Goal: Task Accomplishment & Management: Use online tool/utility

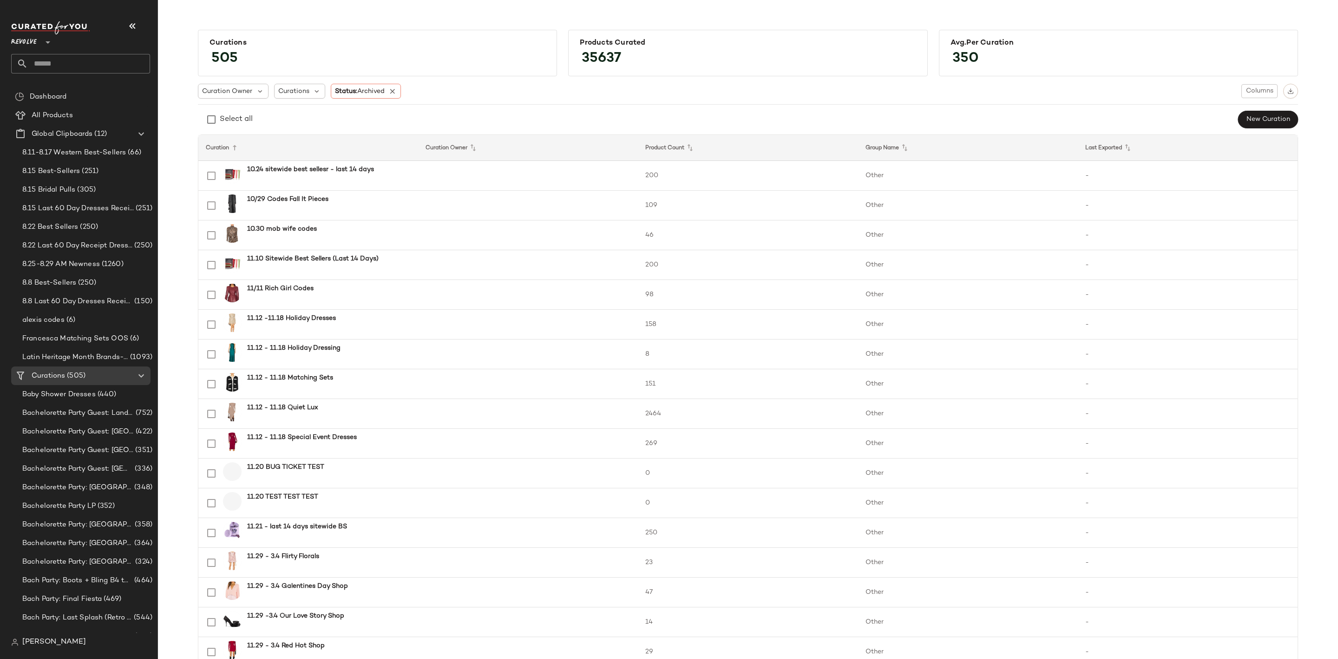
click at [77, 58] on input "text" at bounding box center [89, 64] width 122 height 20
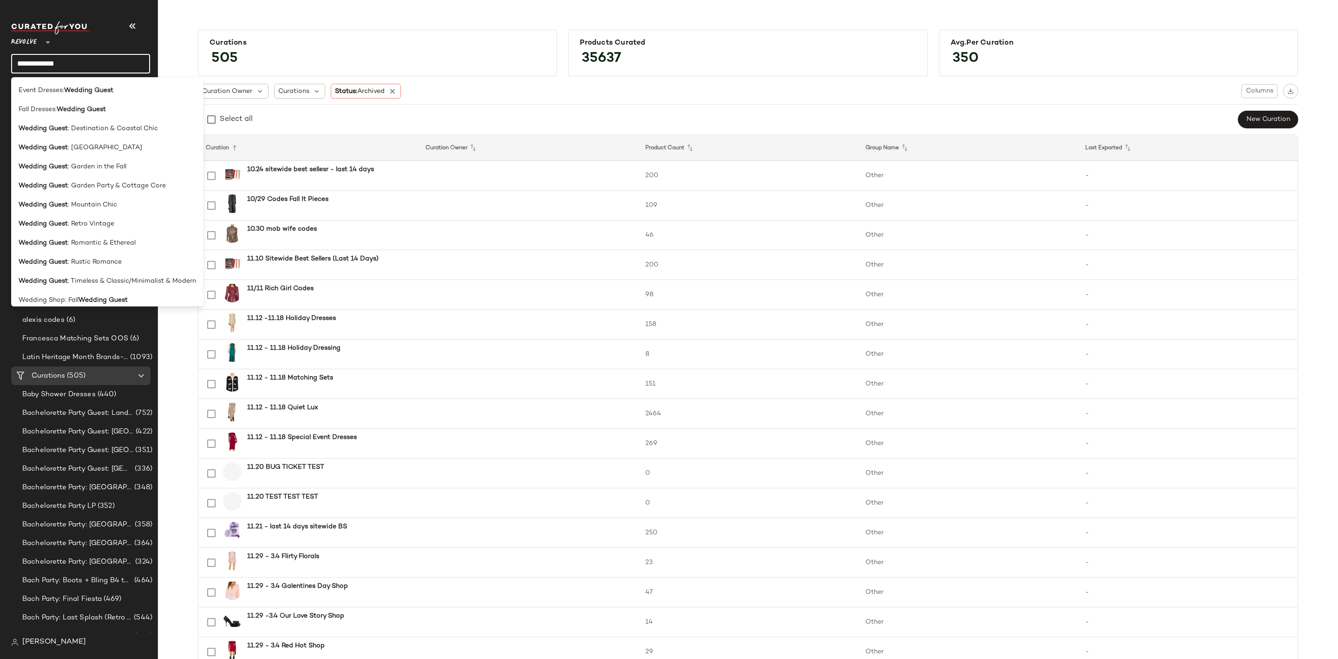
drag, startPoint x: 88, startPoint y: 59, endPoint x: 3, endPoint y: 61, distance: 85.1
click at [3, 61] on nav "**********" at bounding box center [79, 329] width 158 height 659
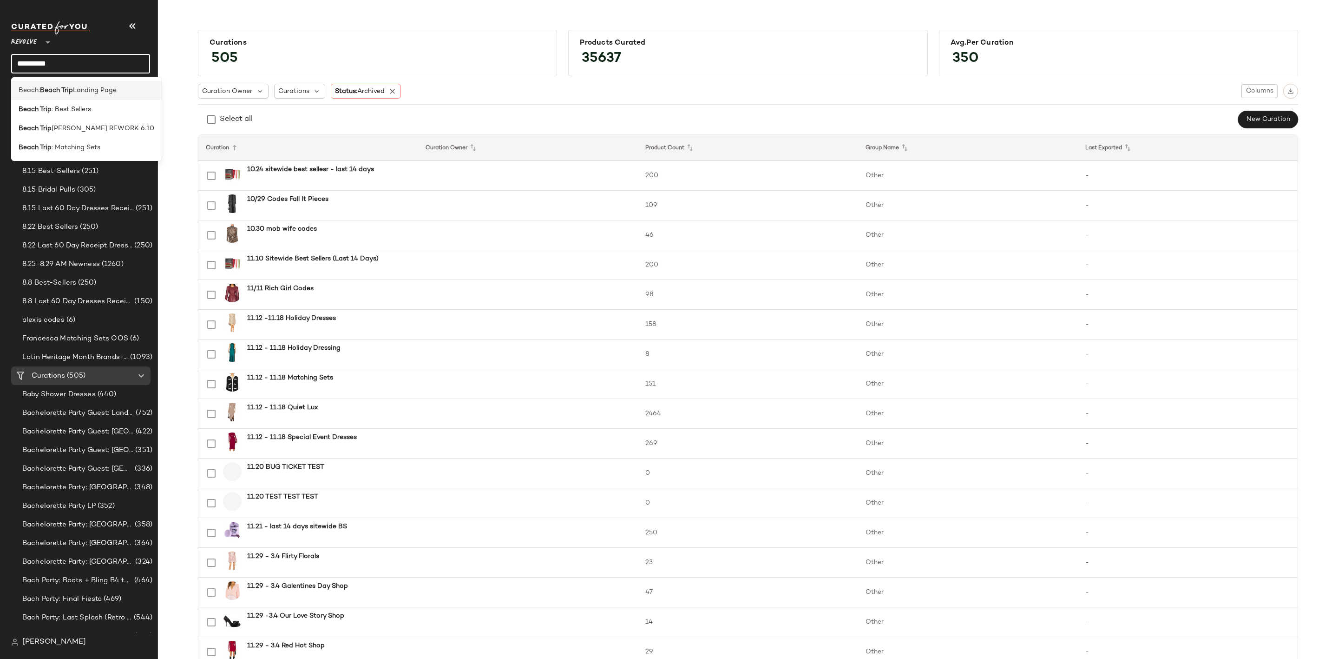
type input "**********"
click at [87, 88] on span "Landing Page" at bounding box center [95, 91] width 44 height 10
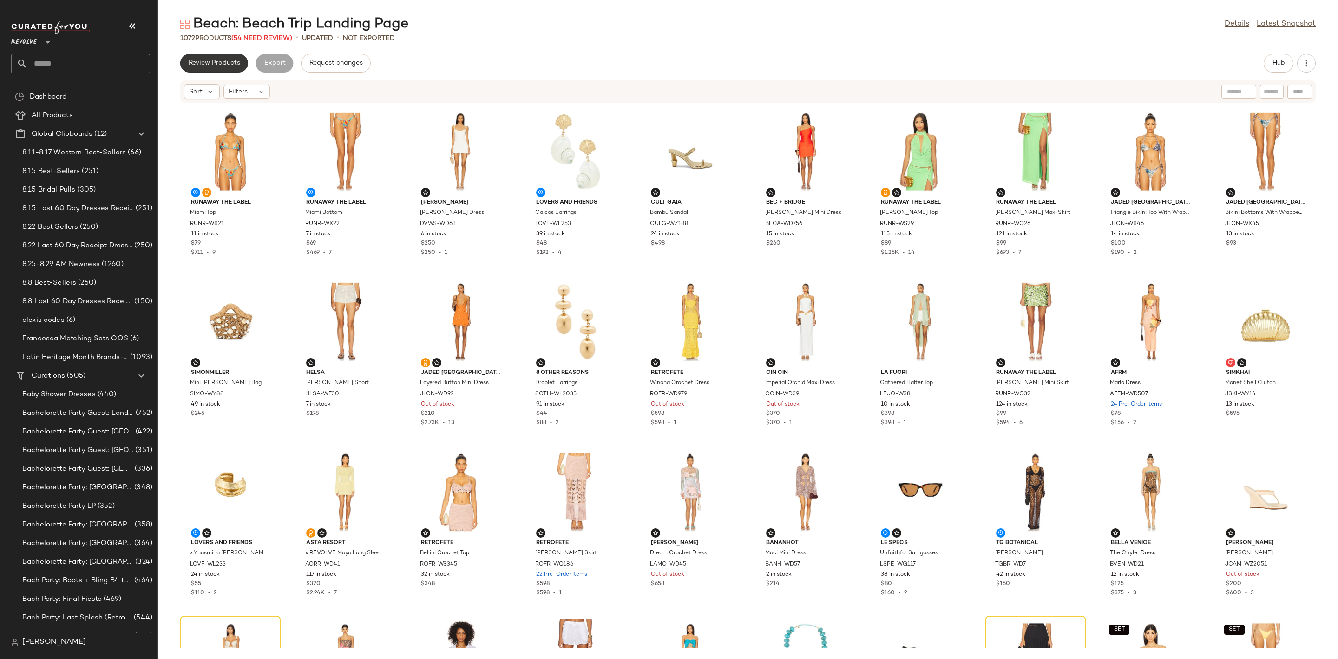
click at [229, 63] on span "Review Products" at bounding box center [214, 62] width 52 height 7
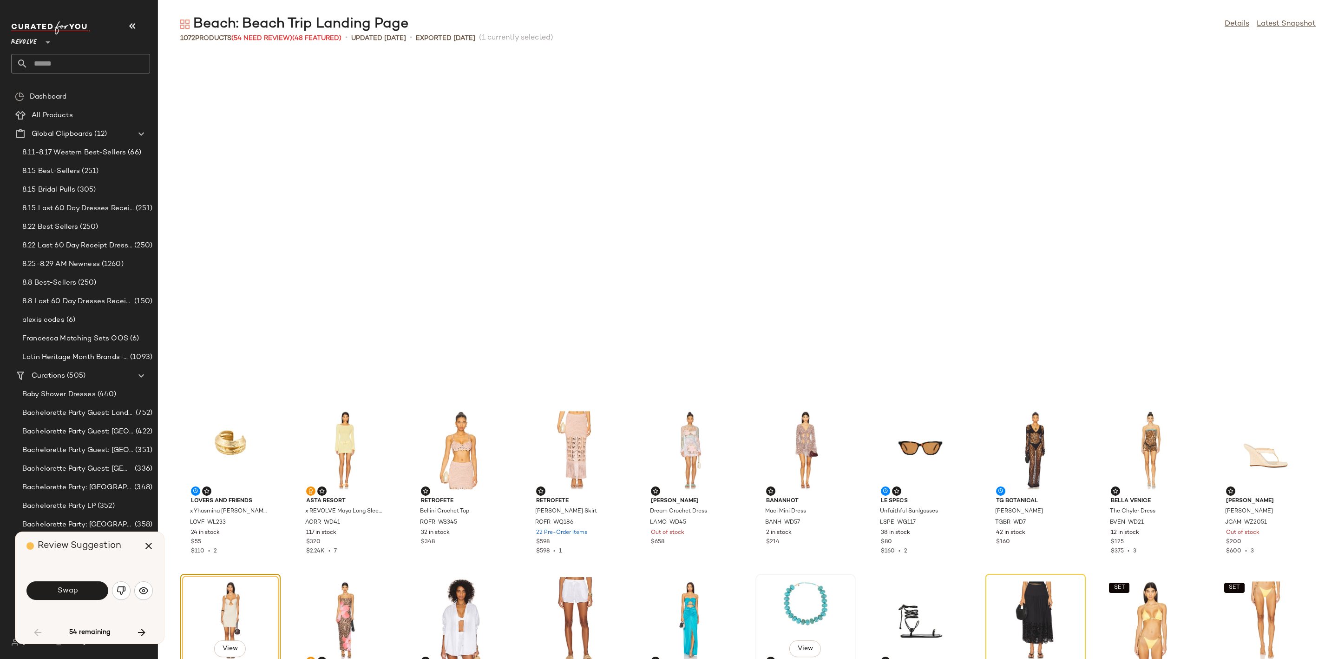
scroll to position [347, 0]
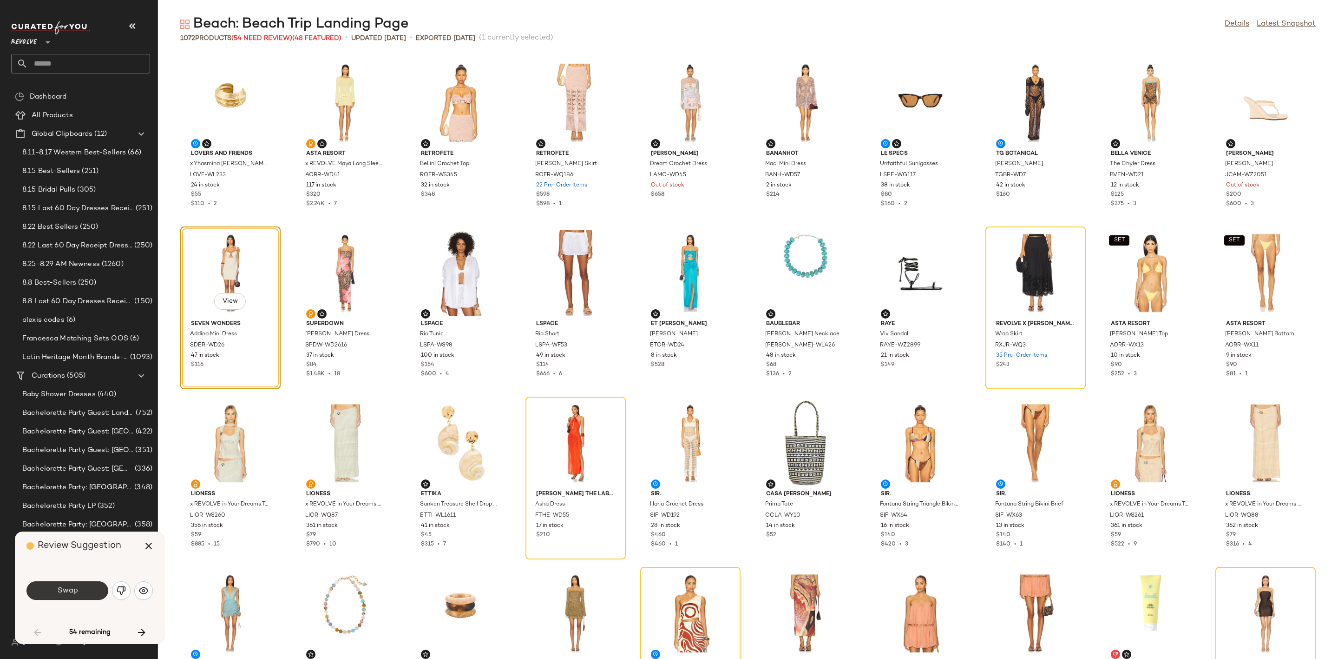
click at [70, 592] on span "Swap" at bounding box center [67, 590] width 21 height 9
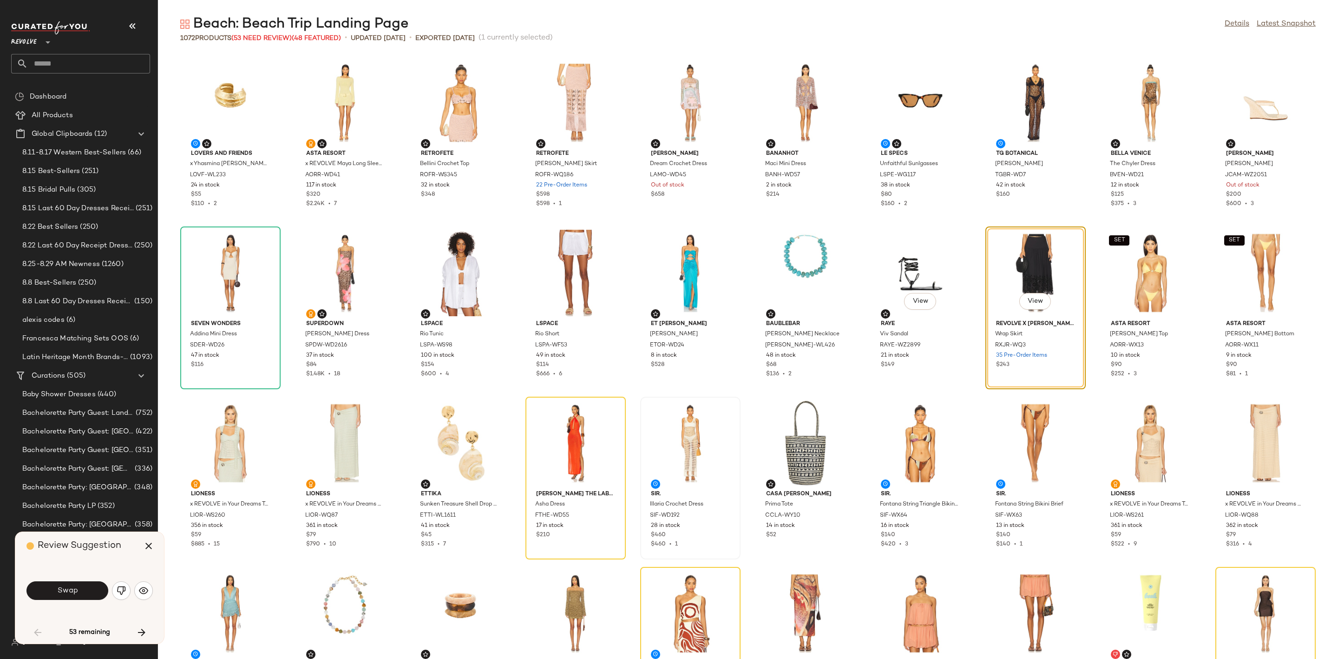
scroll to position [340, 0]
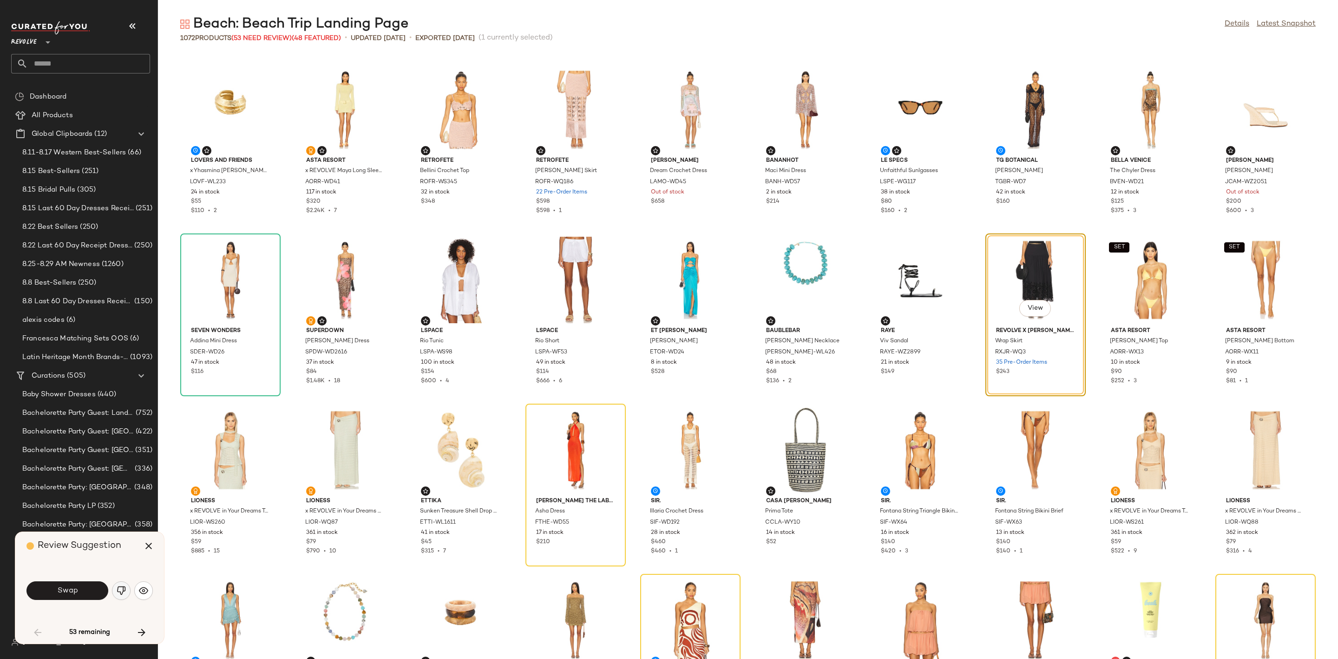
click at [120, 593] on img "button" at bounding box center [121, 590] width 9 height 9
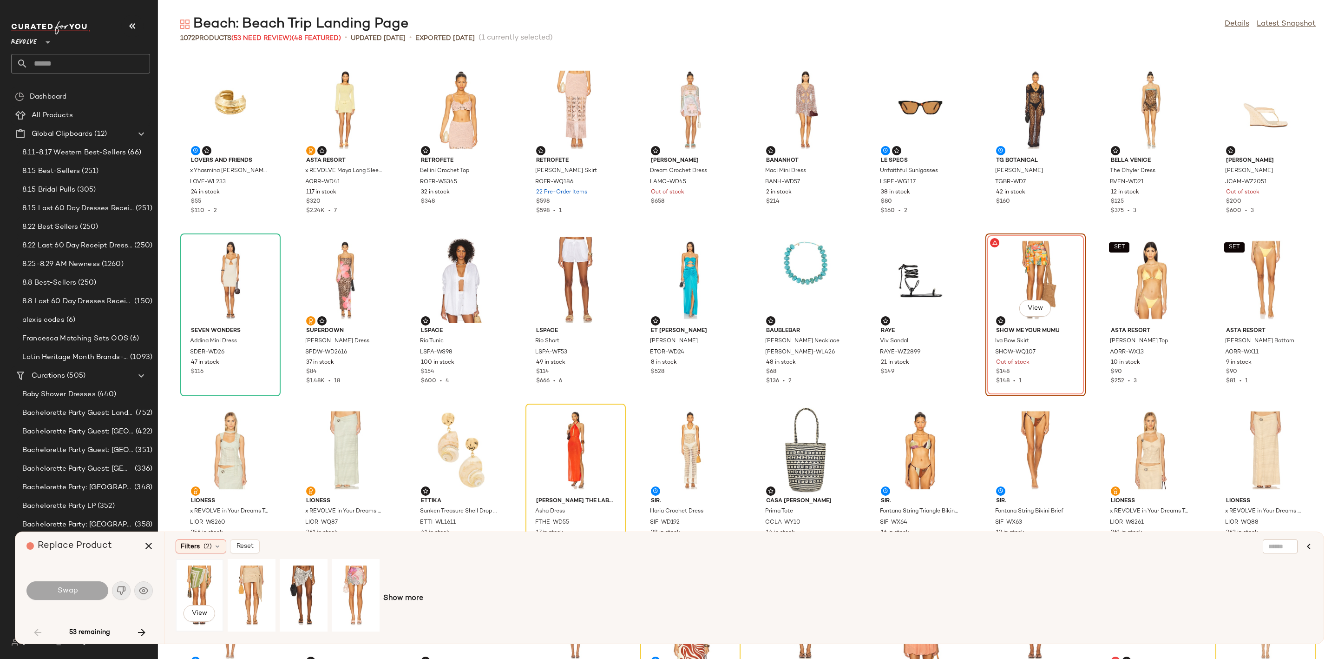
click at [192, 585] on div "View" at bounding box center [199, 595] width 41 height 66
click at [63, 586] on span "Swap" at bounding box center [67, 590] width 21 height 9
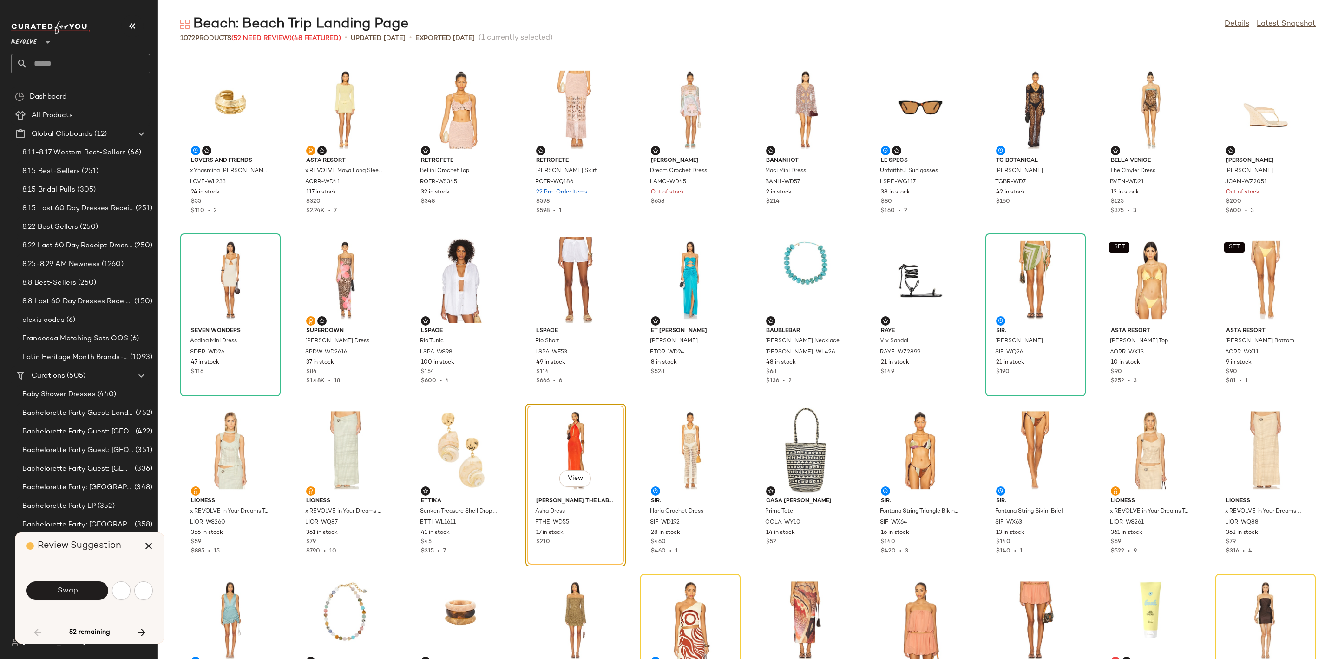
scroll to position [510, 0]
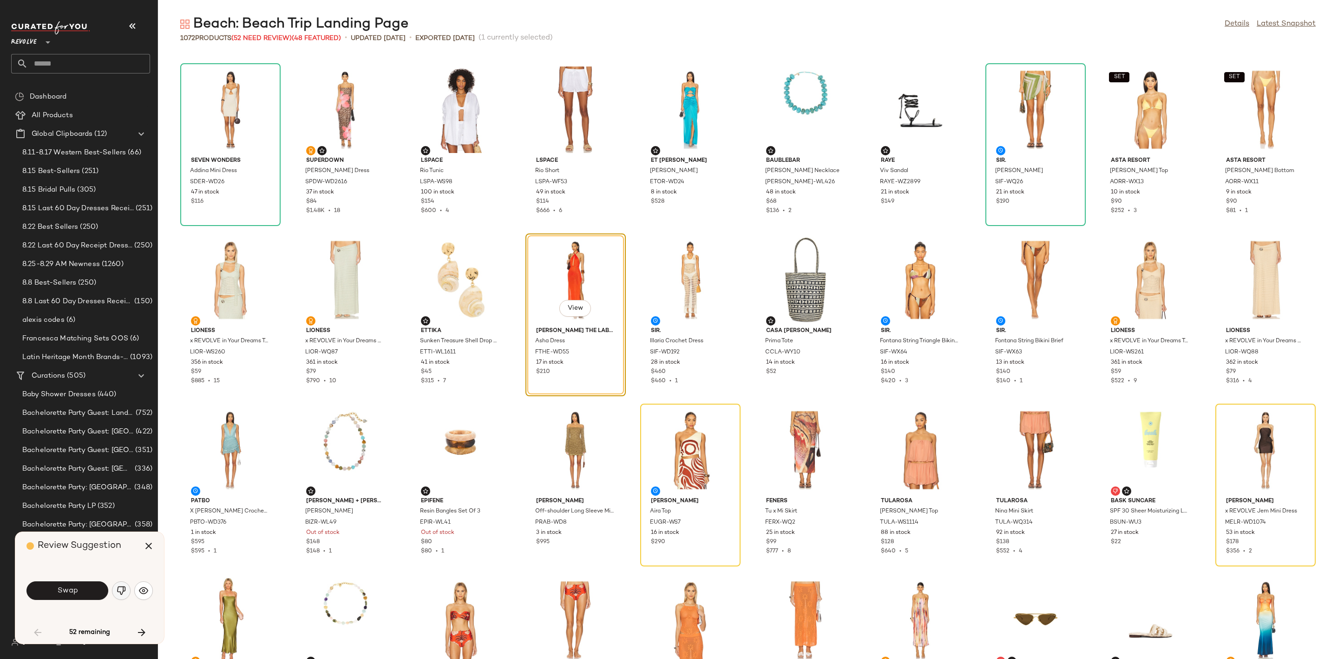
click at [121, 592] on img "button" at bounding box center [121, 590] width 9 height 9
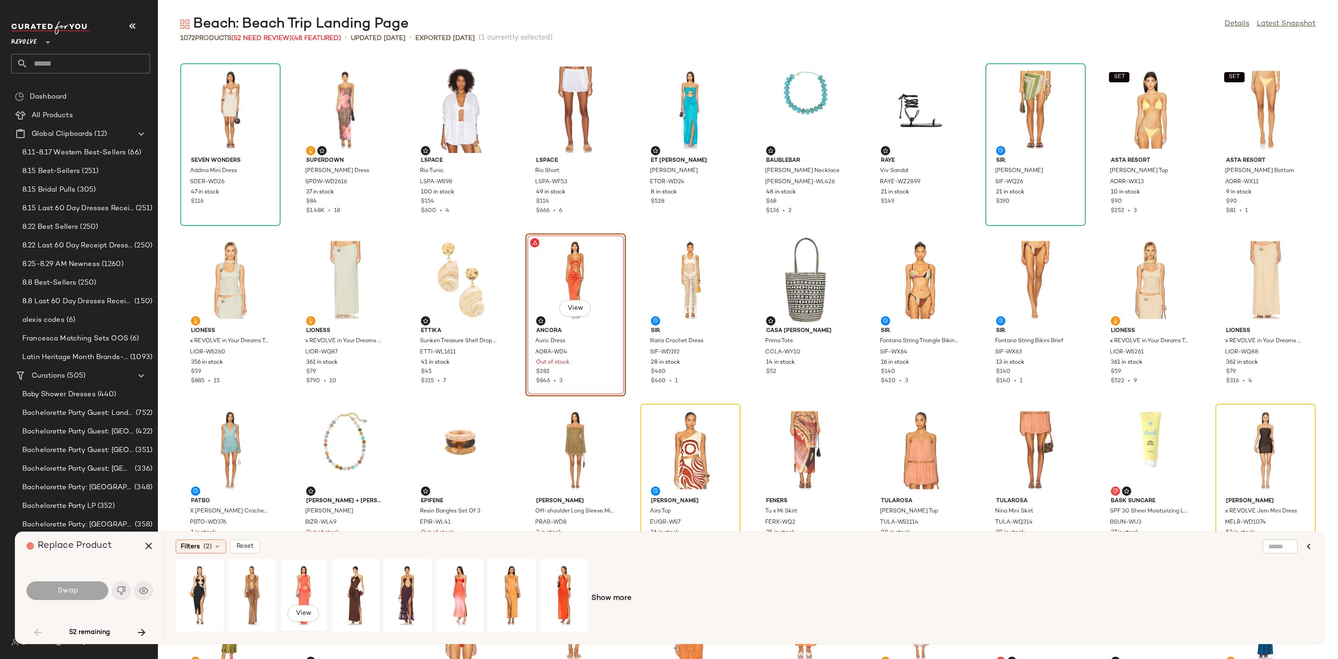
click at [294, 574] on div "View" at bounding box center [303, 595] width 41 height 66
click at [521, 575] on div "View" at bounding box center [511, 595] width 41 height 66
click at [437, 583] on div "View" at bounding box center [460, 595] width 46 height 71
click at [79, 589] on button "Swap" at bounding box center [67, 590] width 82 height 19
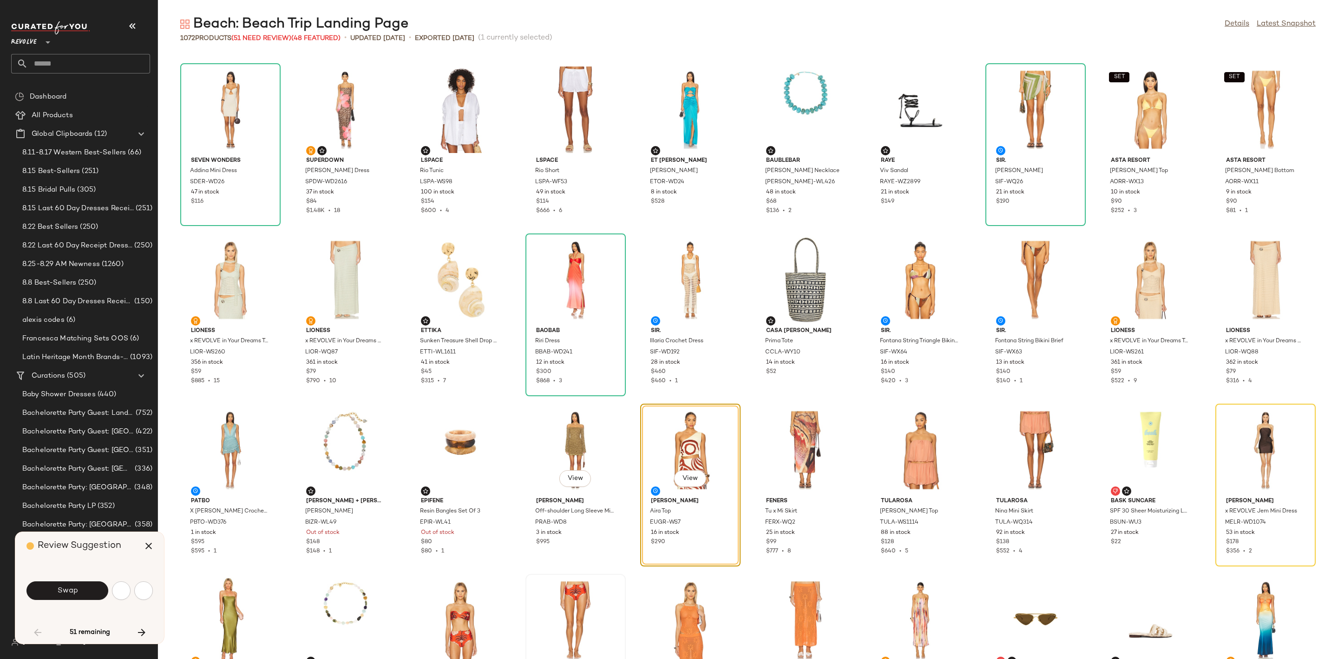
scroll to position [680, 0]
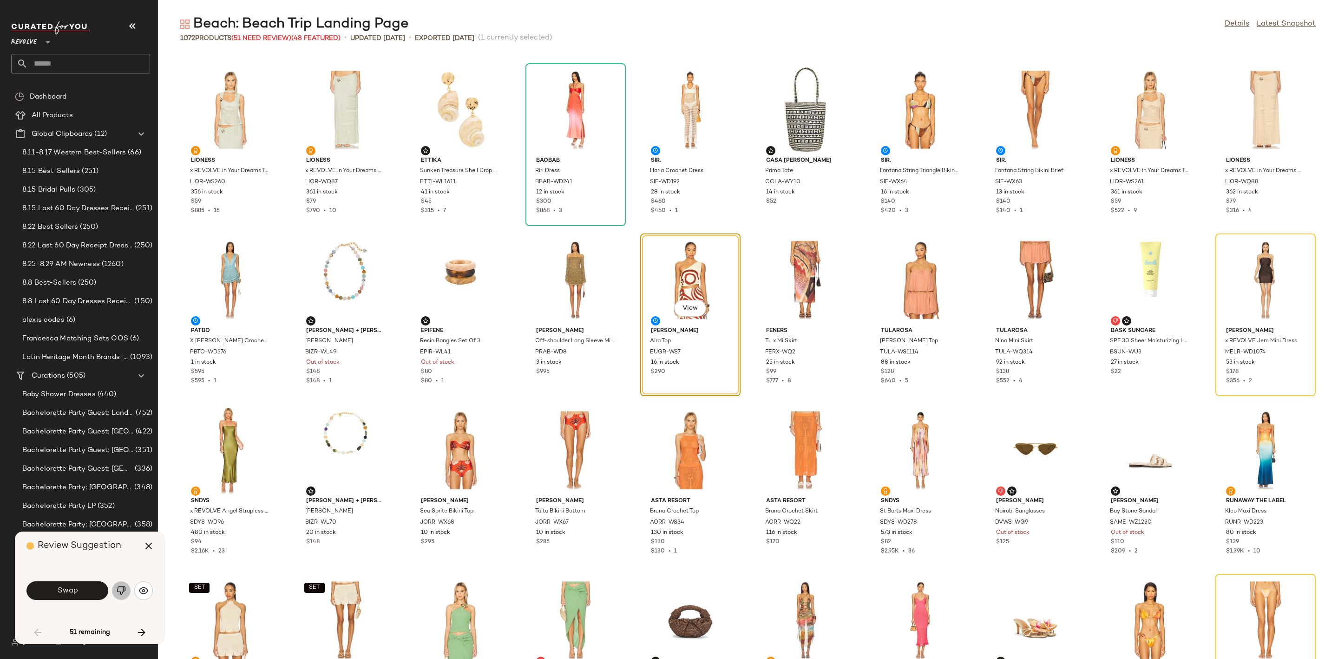
click at [118, 589] on img "button" at bounding box center [121, 590] width 9 height 9
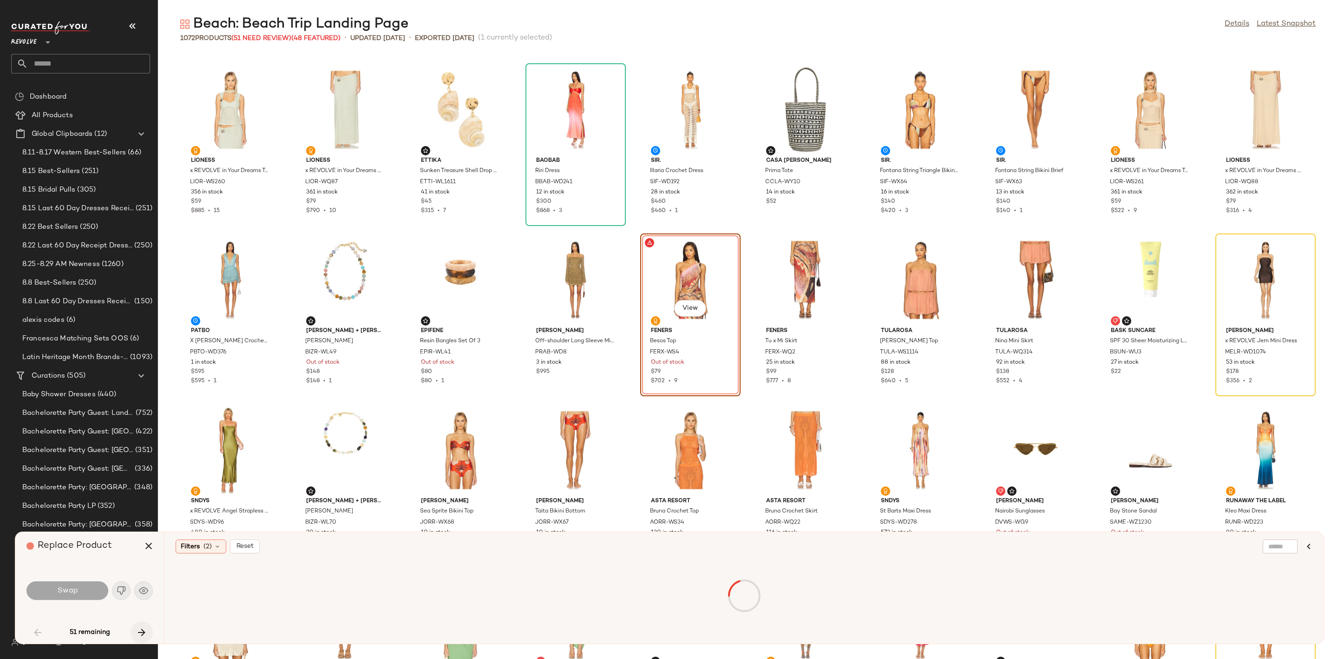
click at [144, 629] on icon "button" at bounding box center [141, 631] width 11 height 11
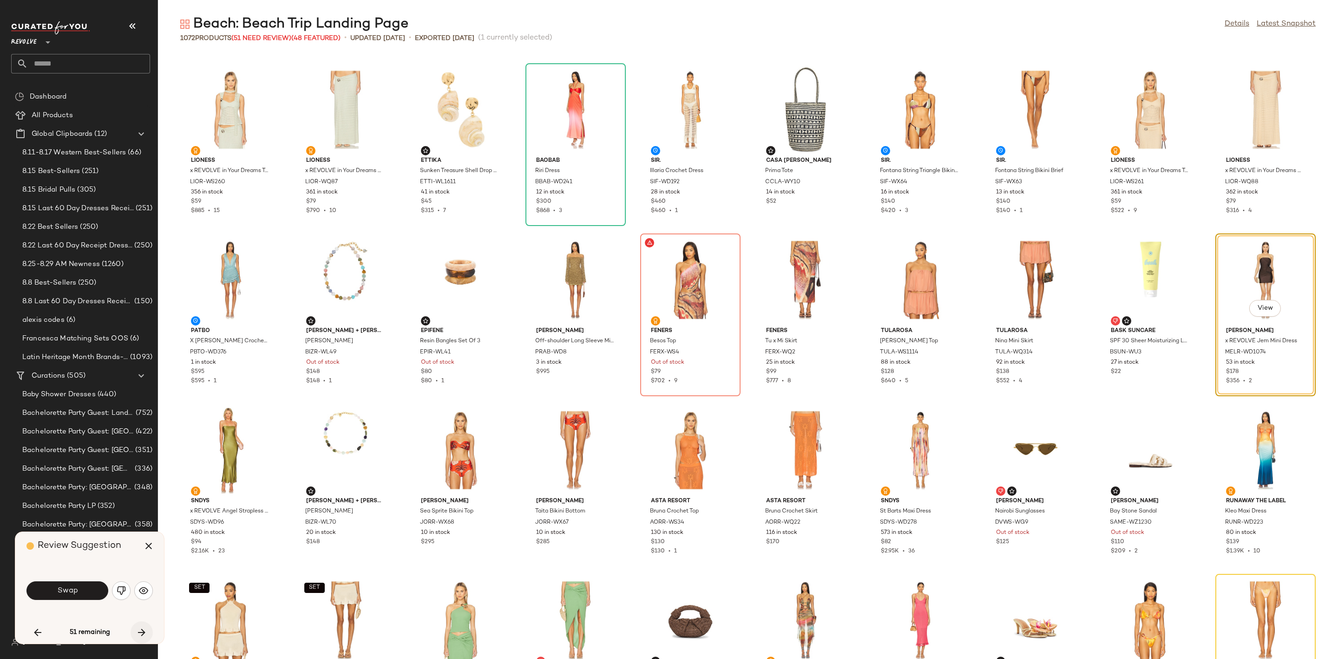
click at [144, 626] on icon "button" at bounding box center [141, 631] width 11 height 11
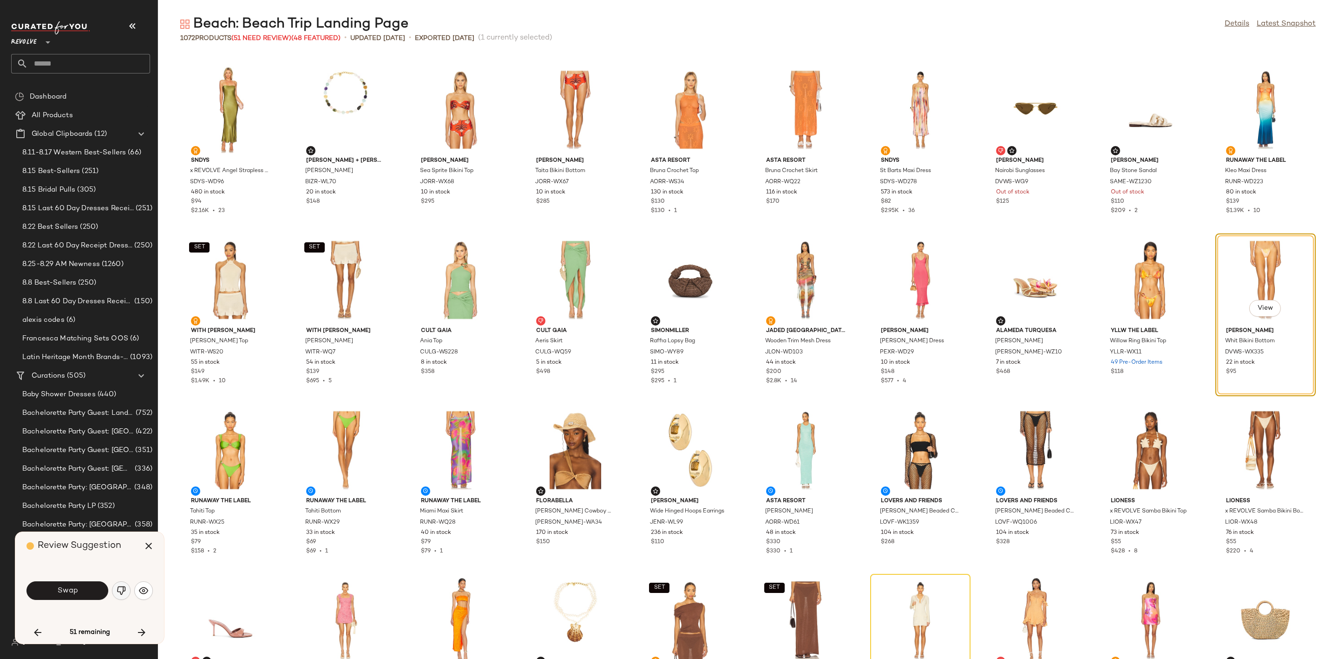
click at [113, 595] on button "button" at bounding box center [121, 590] width 19 height 19
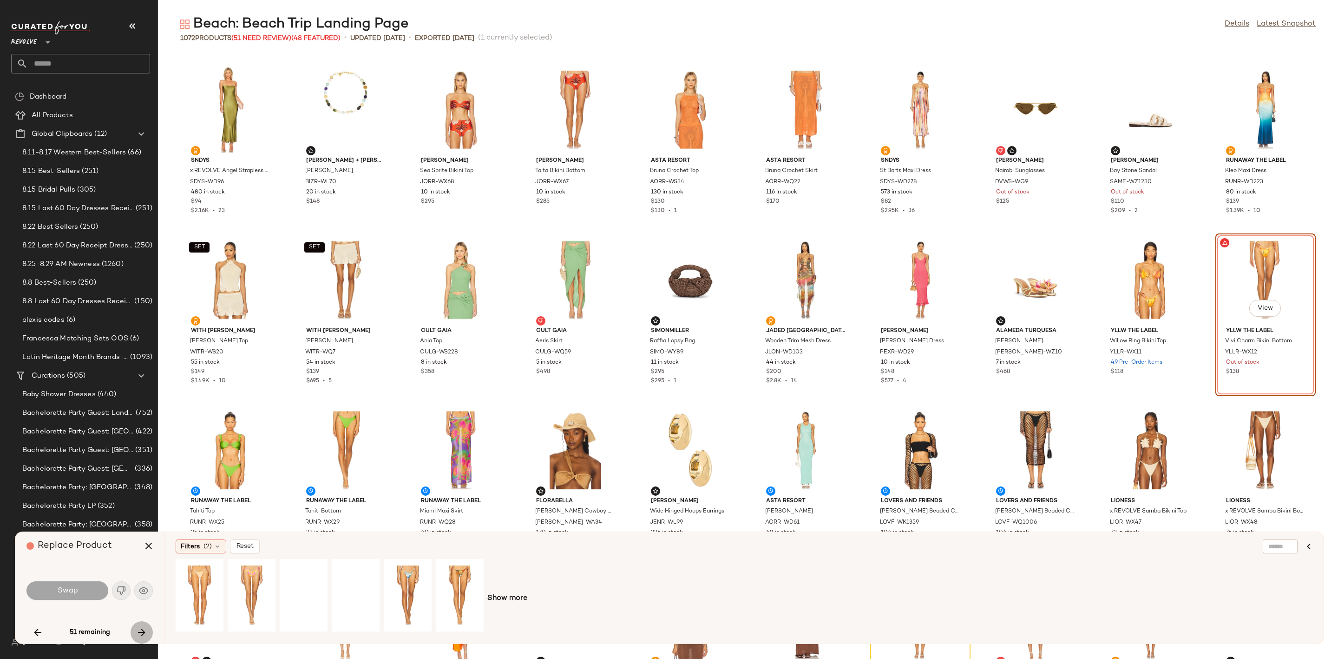
click at [141, 633] on icon "button" at bounding box center [141, 631] width 11 height 11
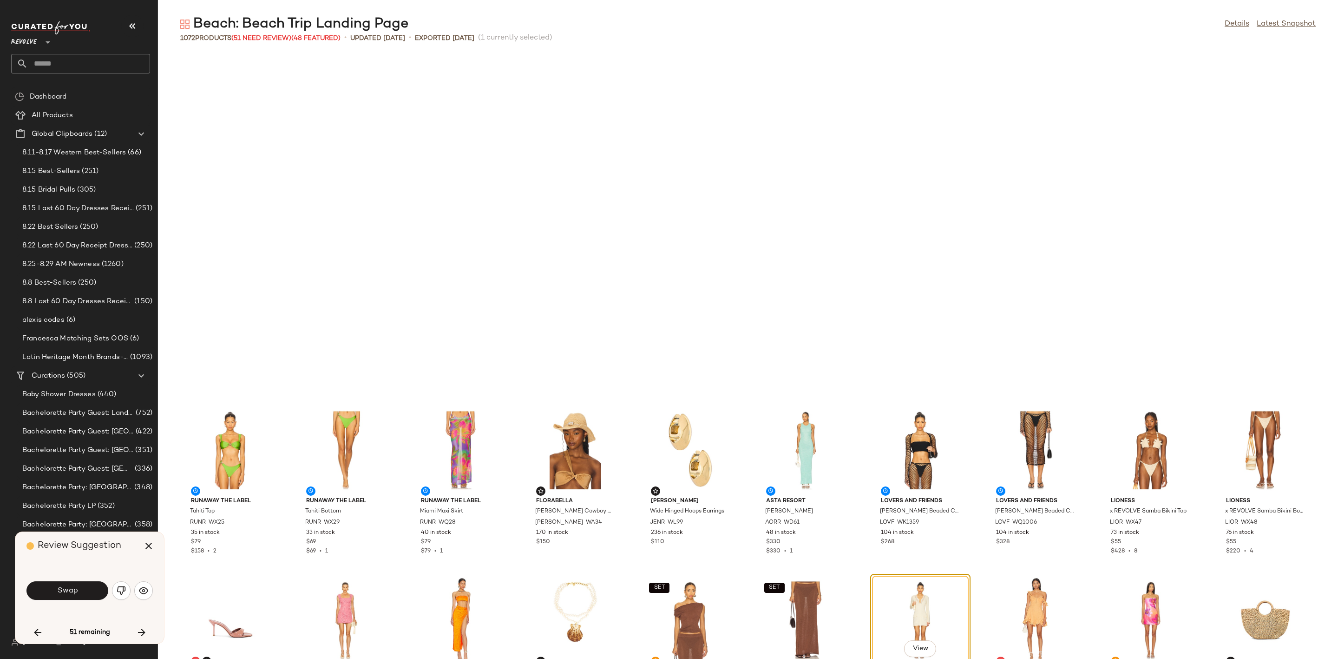
scroll to position [1361, 0]
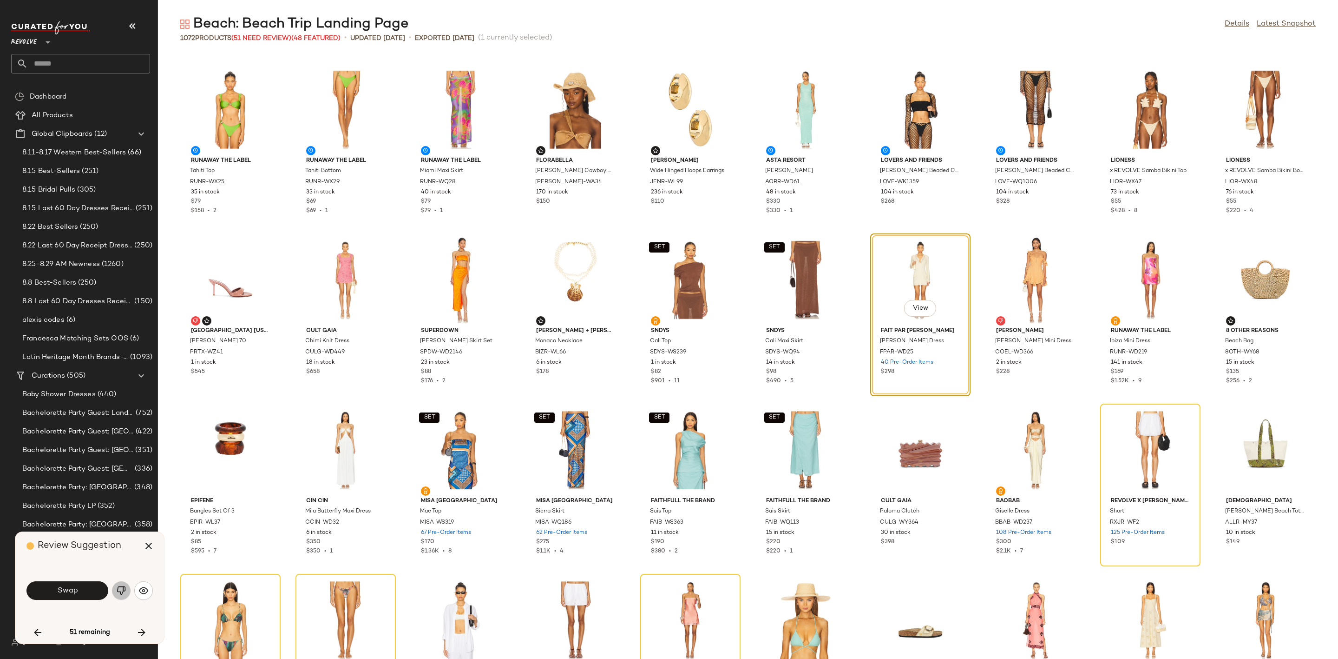
click at [122, 588] on img "button" at bounding box center [121, 590] width 9 height 9
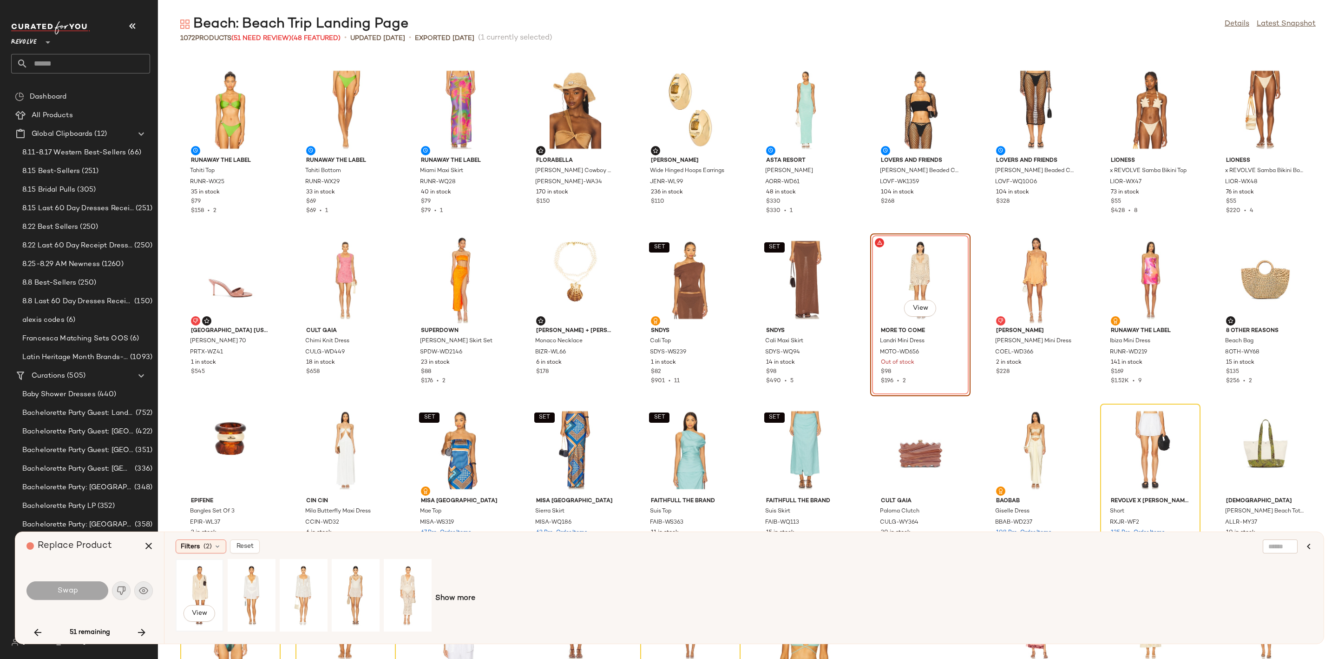
click at [189, 584] on div "View" at bounding box center [199, 595] width 41 height 66
click at [86, 583] on button "Swap" at bounding box center [67, 590] width 82 height 19
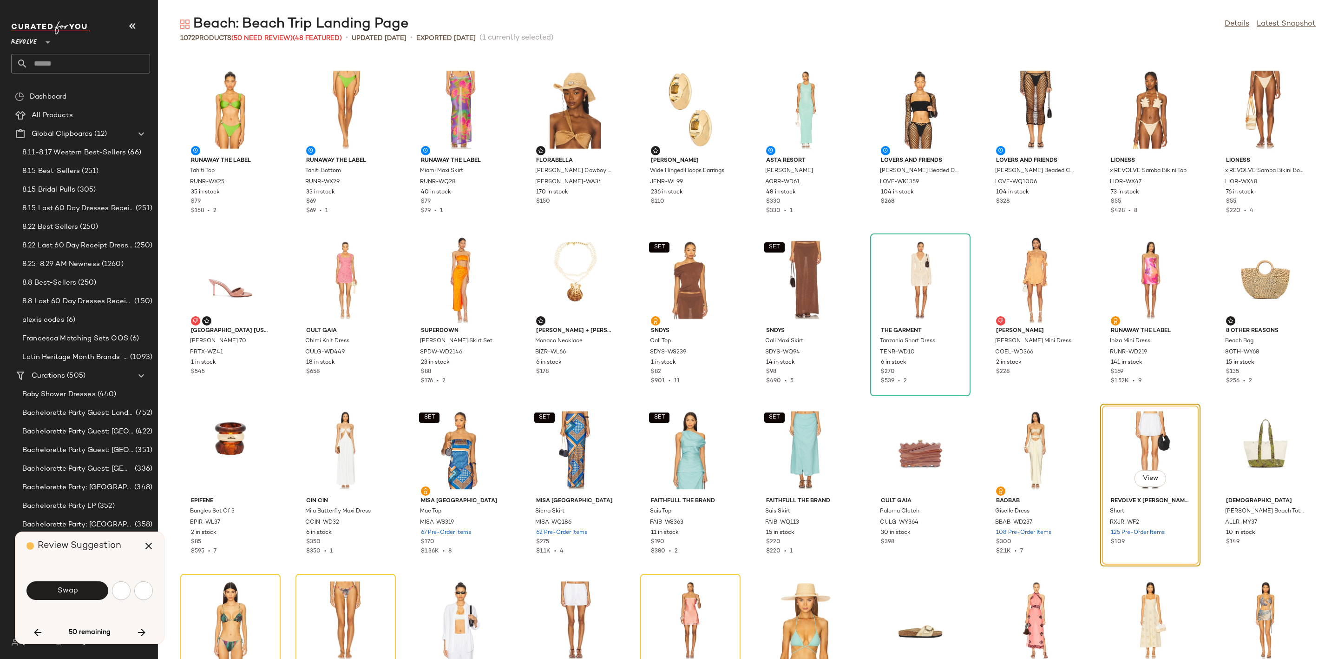
scroll to position [1531, 0]
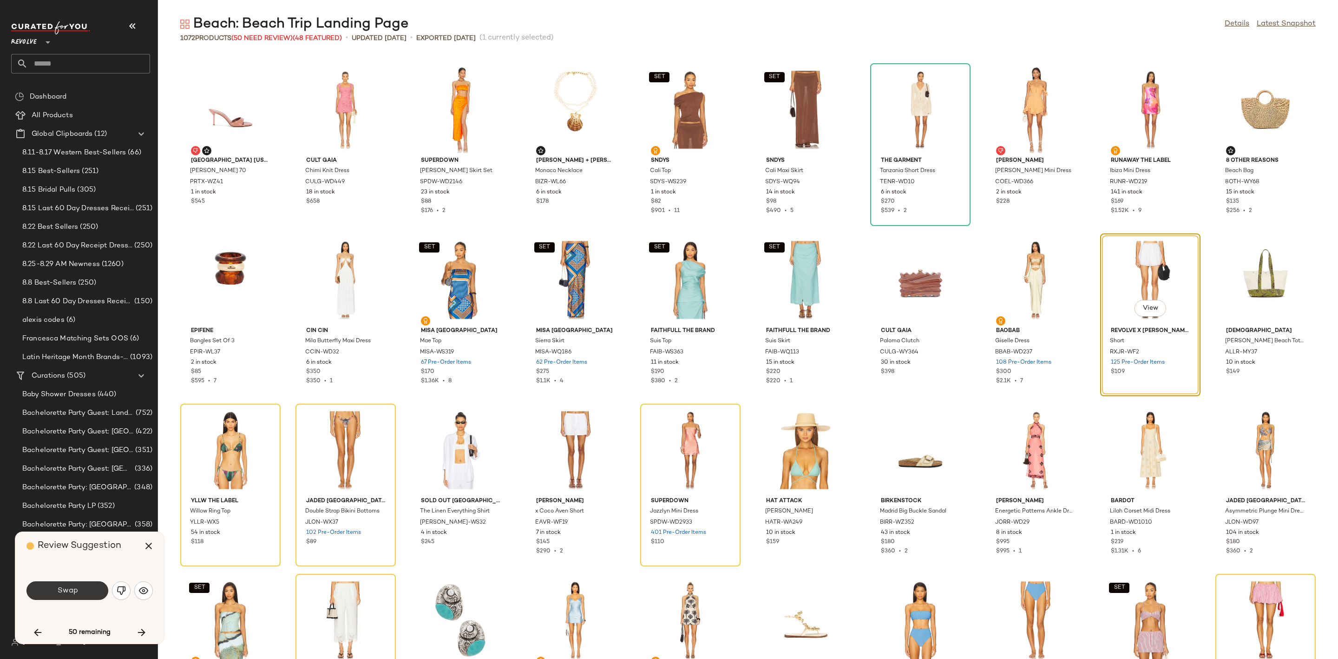
click at [60, 590] on span "Swap" at bounding box center [67, 590] width 21 height 9
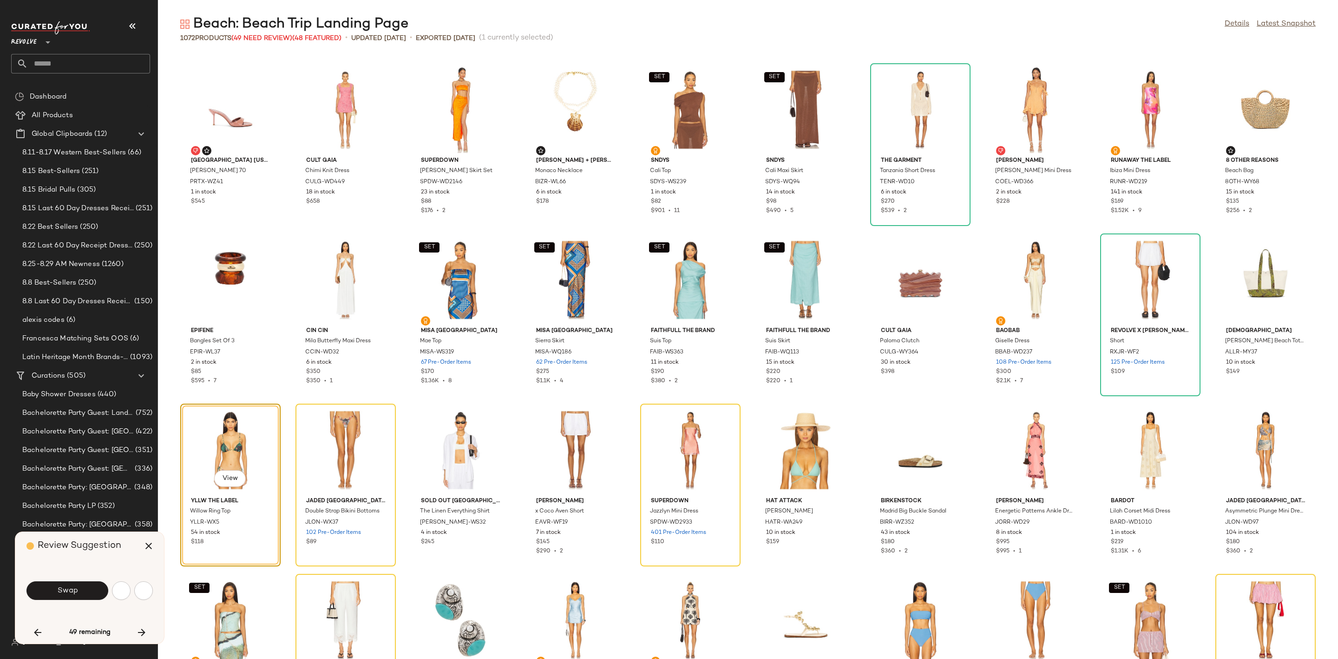
scroll to position [1701, 0]
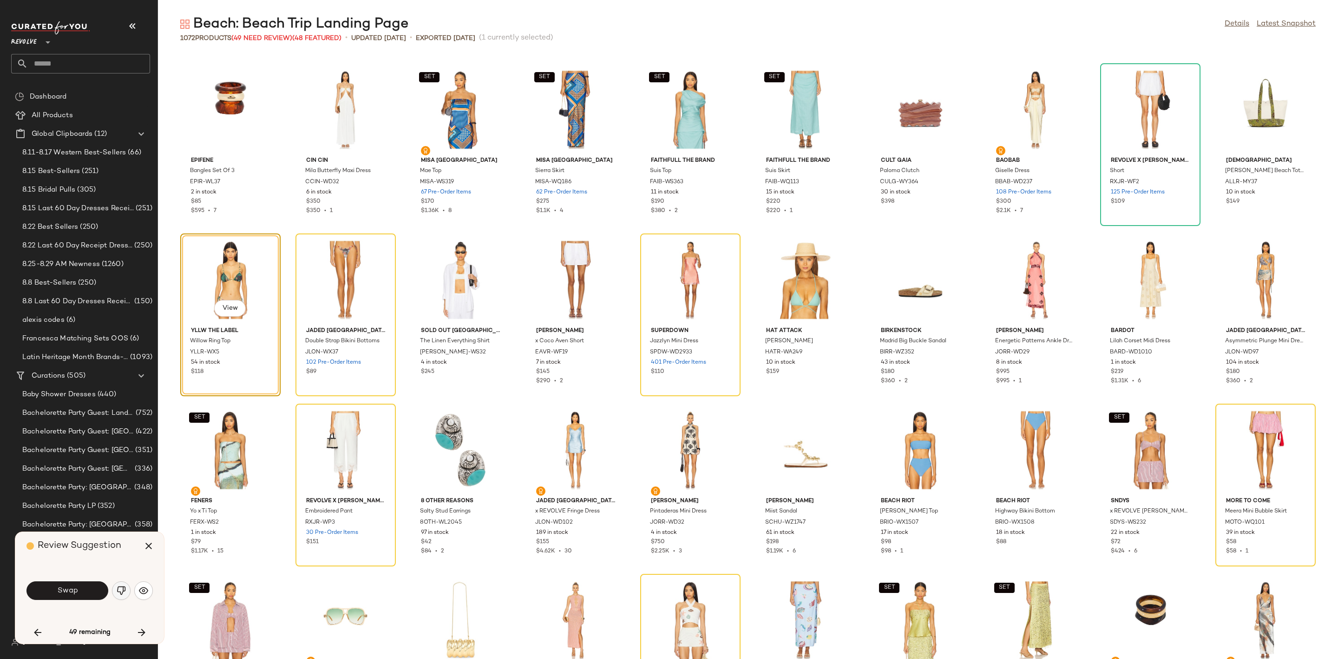
click at [121, 594] on img "button" at bounding box center [121, 590] width 9 height 9
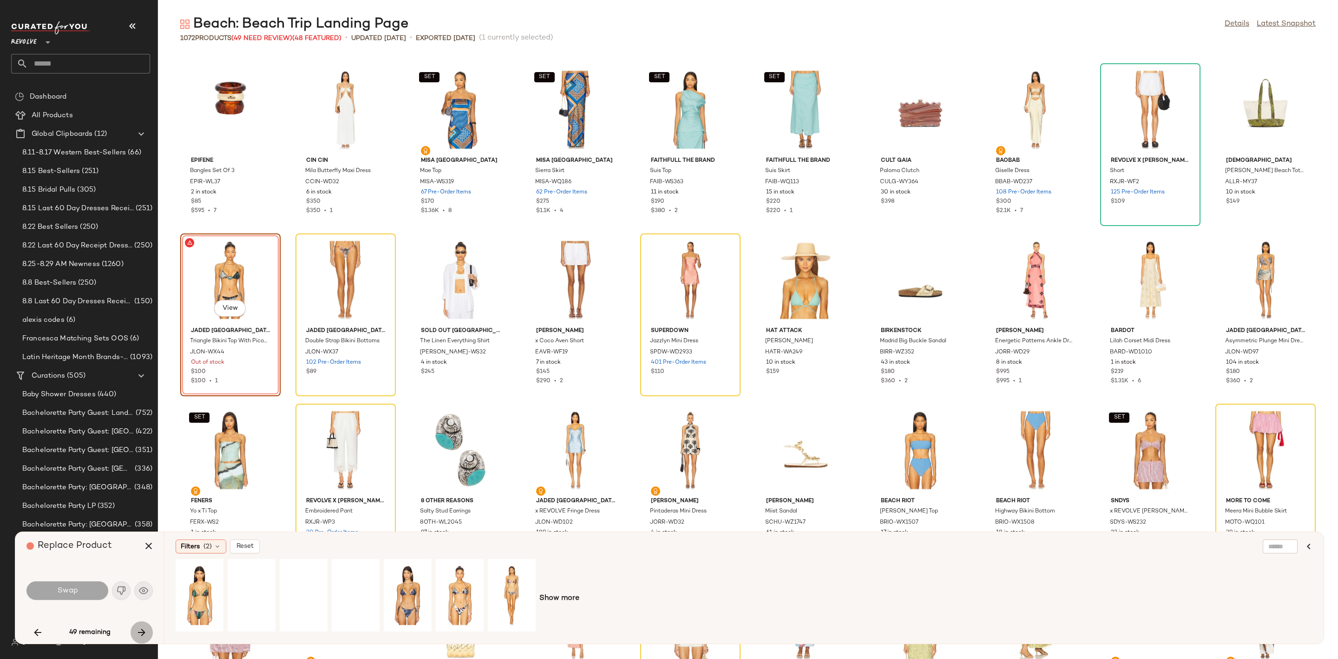
click at [138, 629] on icon "button" at bounding box center [141, 631] width 11 height 11
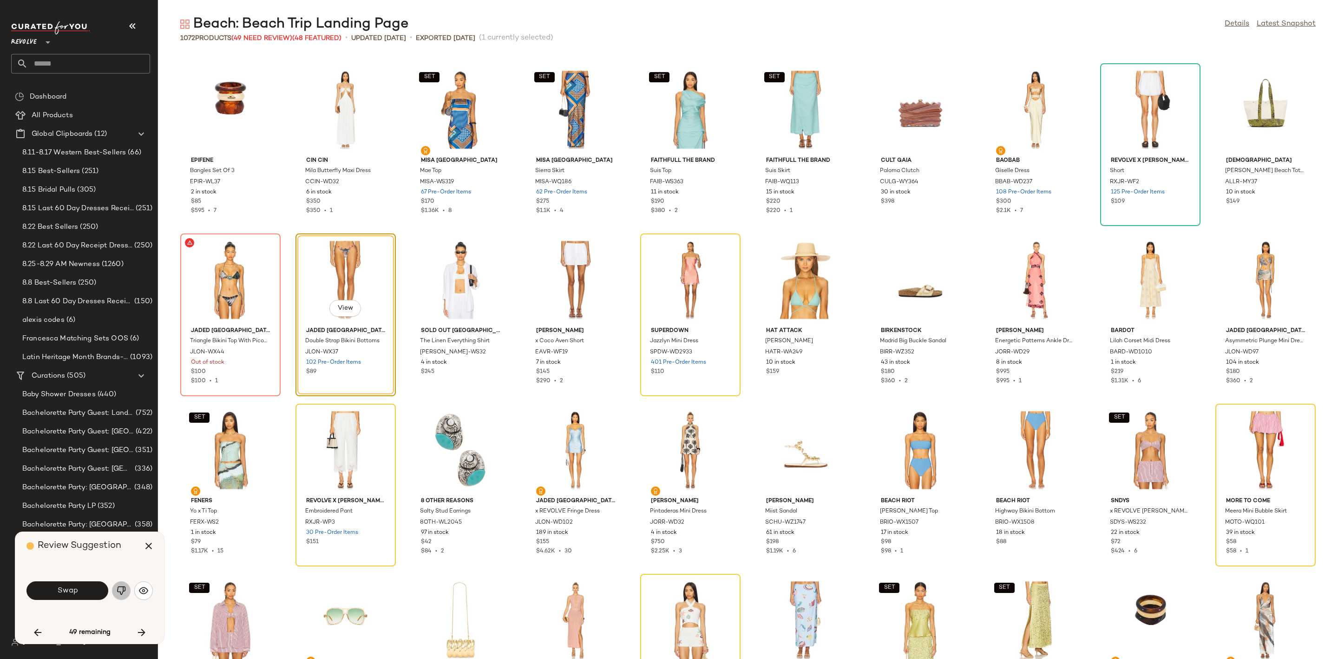
click at [119, 586] on img "button" at bounding box center [121, 590] width 9 height 9
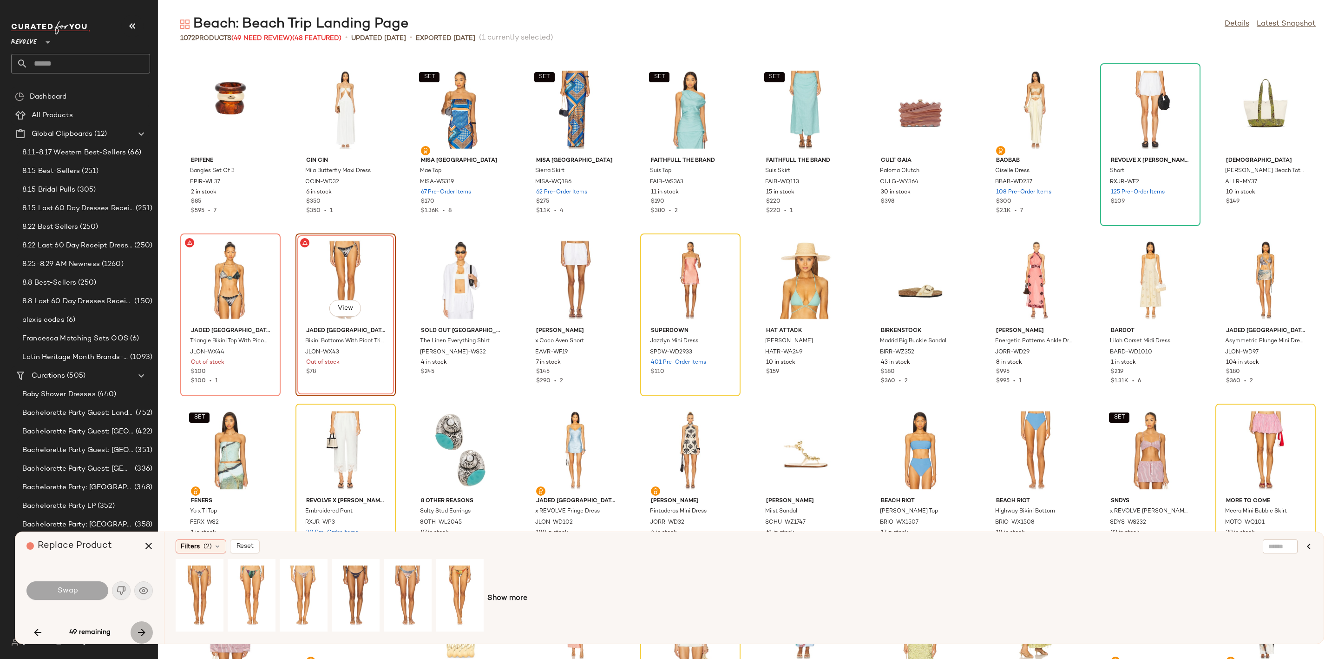
click at [135, 630] on button "button" at bounding box center [142, 632] width 22 height 22
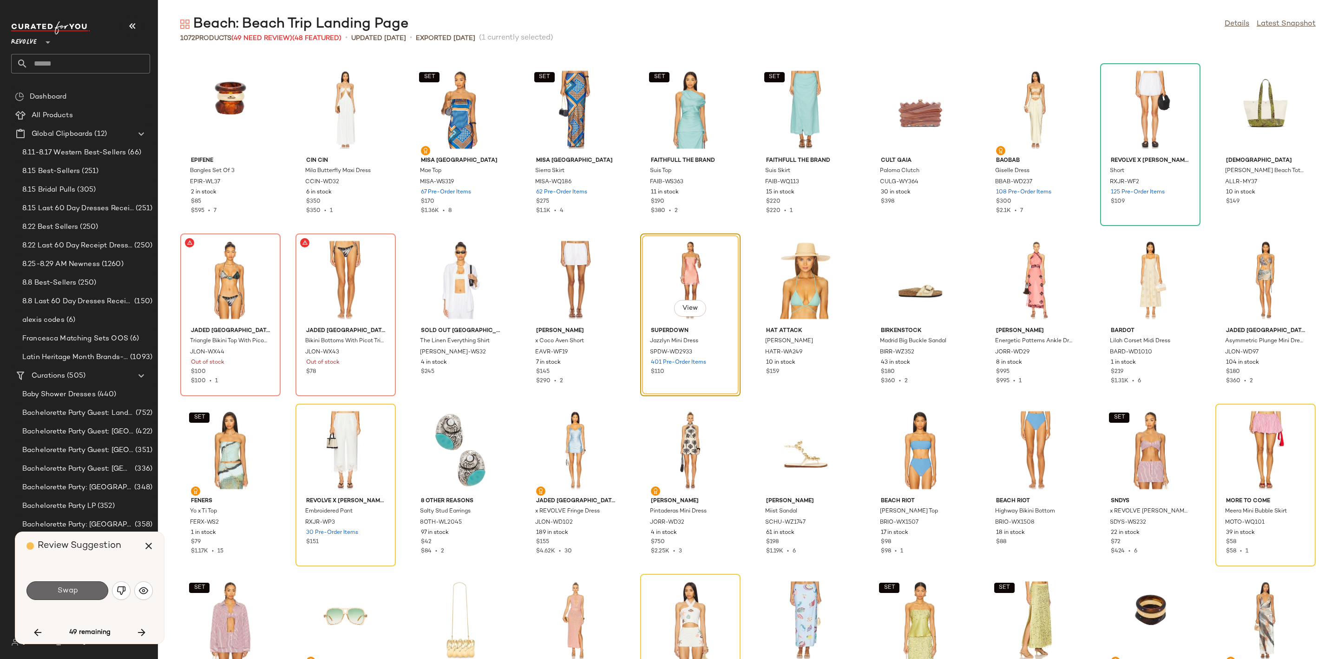
click at [72, 596] on button "Swap" at bounding box center [67, 590] width 82 height 19
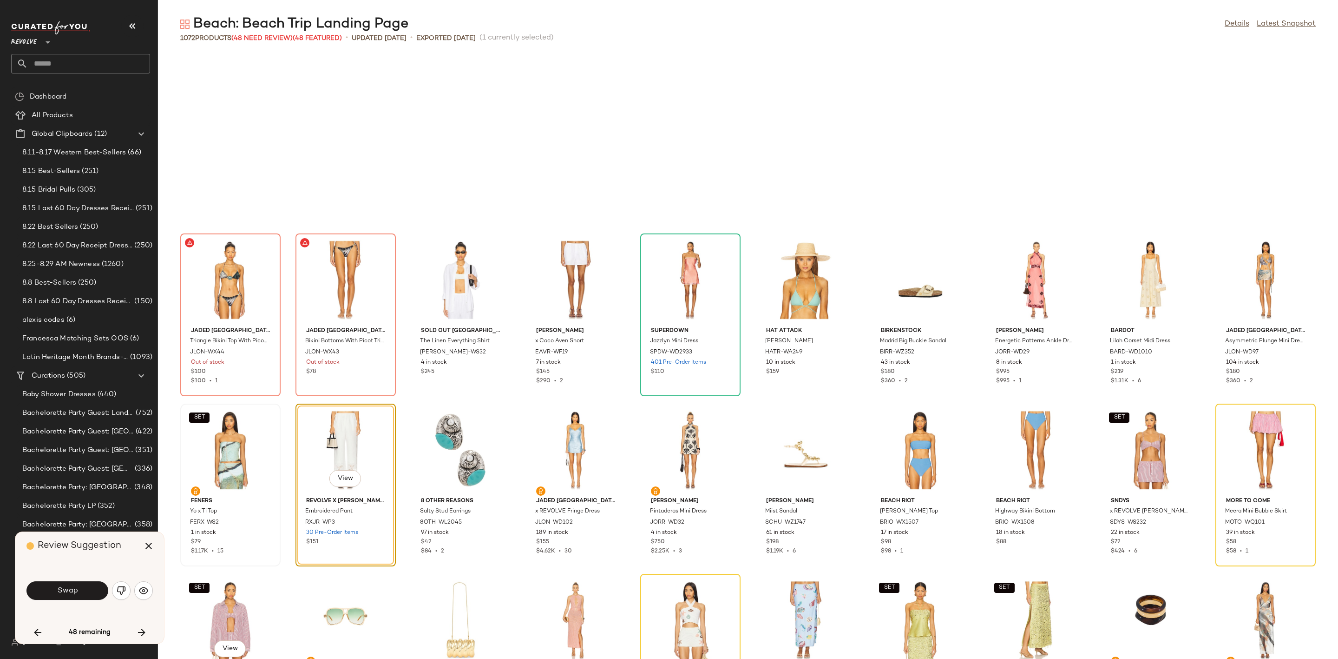
scroll to position [1871, 0]
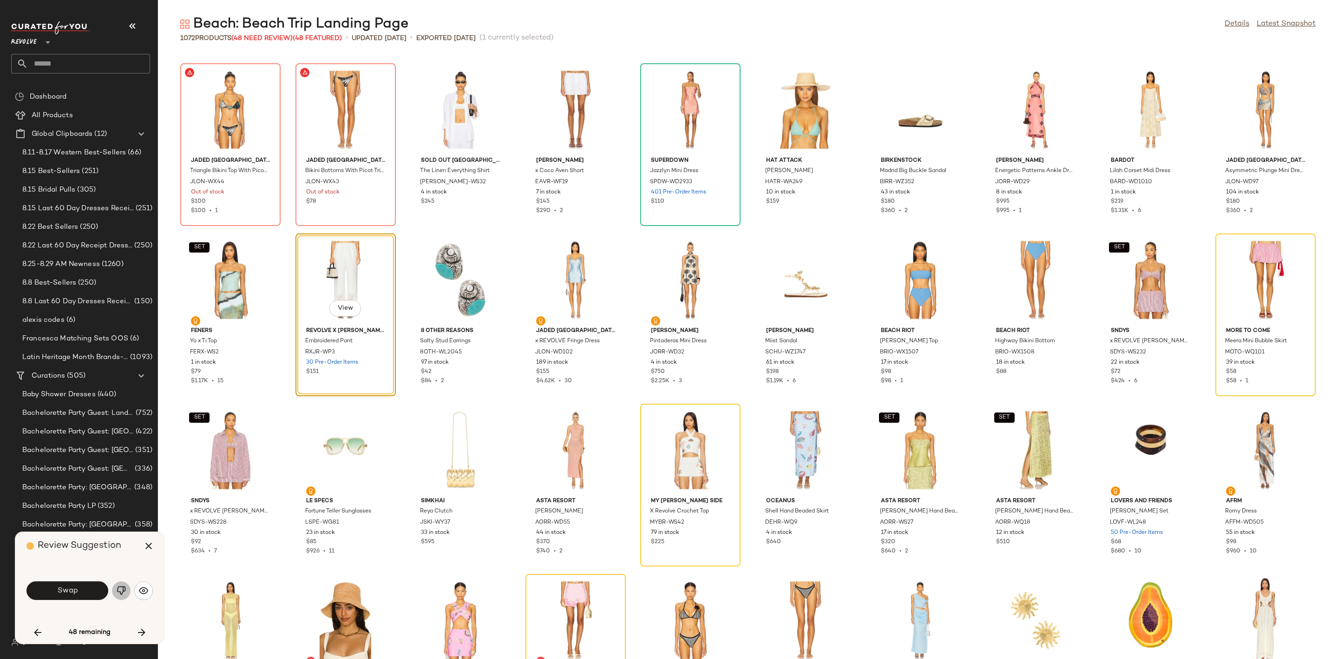
click at [118, 593] on img "button" at bounding box center [121, 590] width 9 height 9
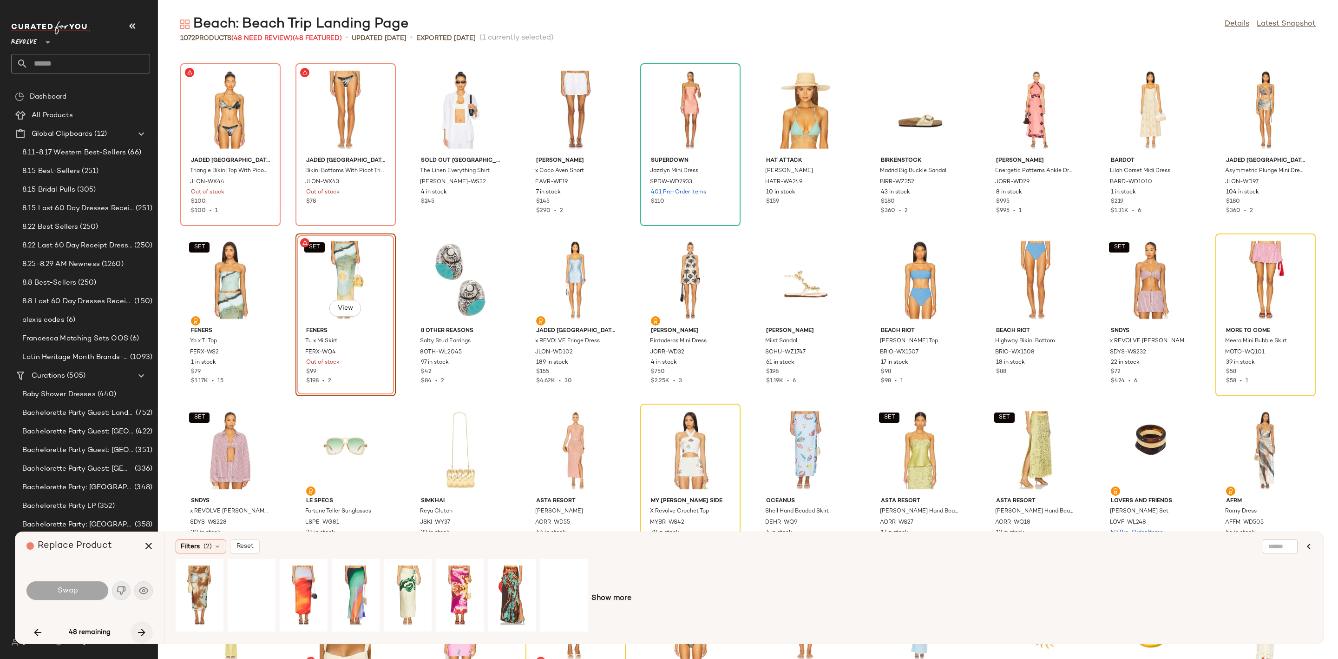
click at [138, 633] on icon "button" at bounding box center [141, 631] width 11 height 11
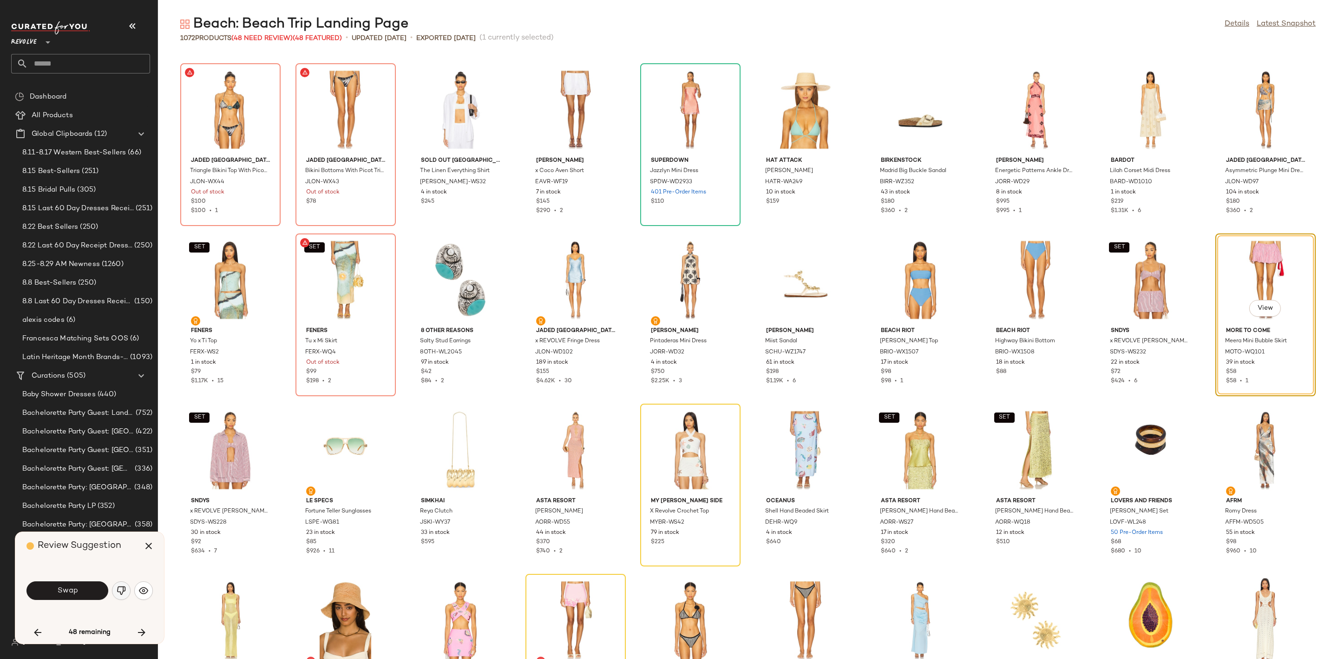
click at [121, 590] on img "button" at bounding box center [121, 590] width 9 height 9
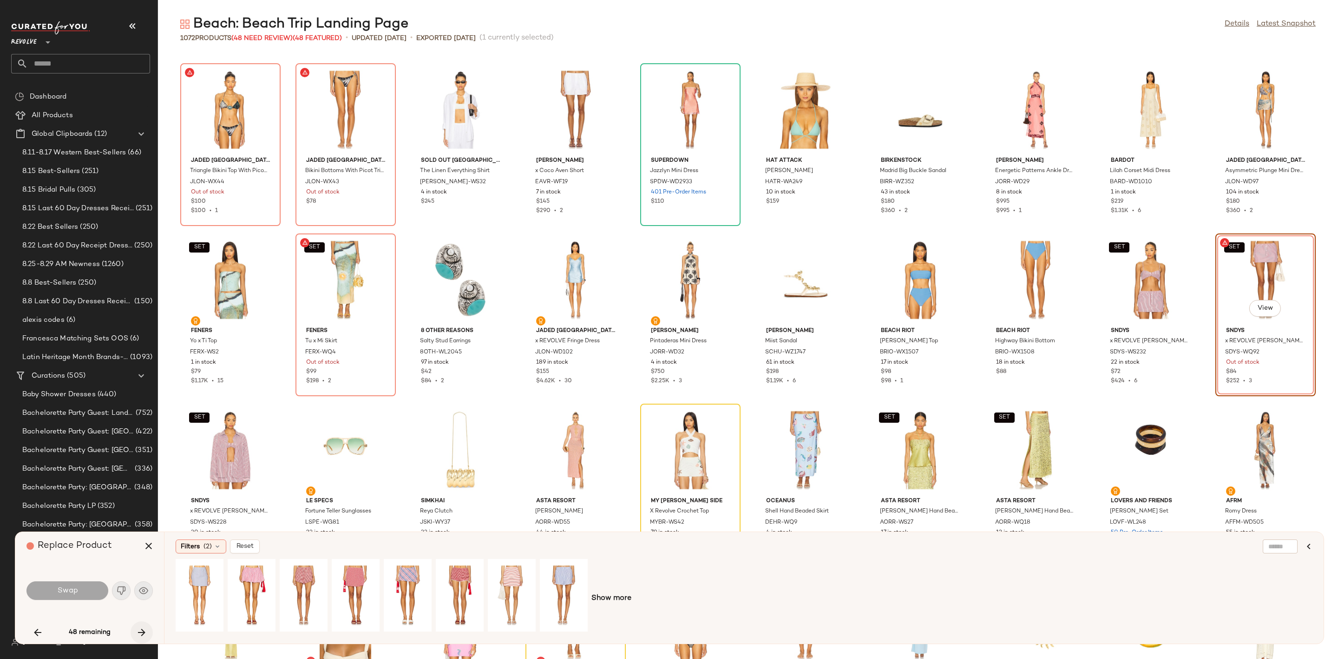
click at [138, 634] on icon "button" at bounding box center [141, 631] width 11 height 11
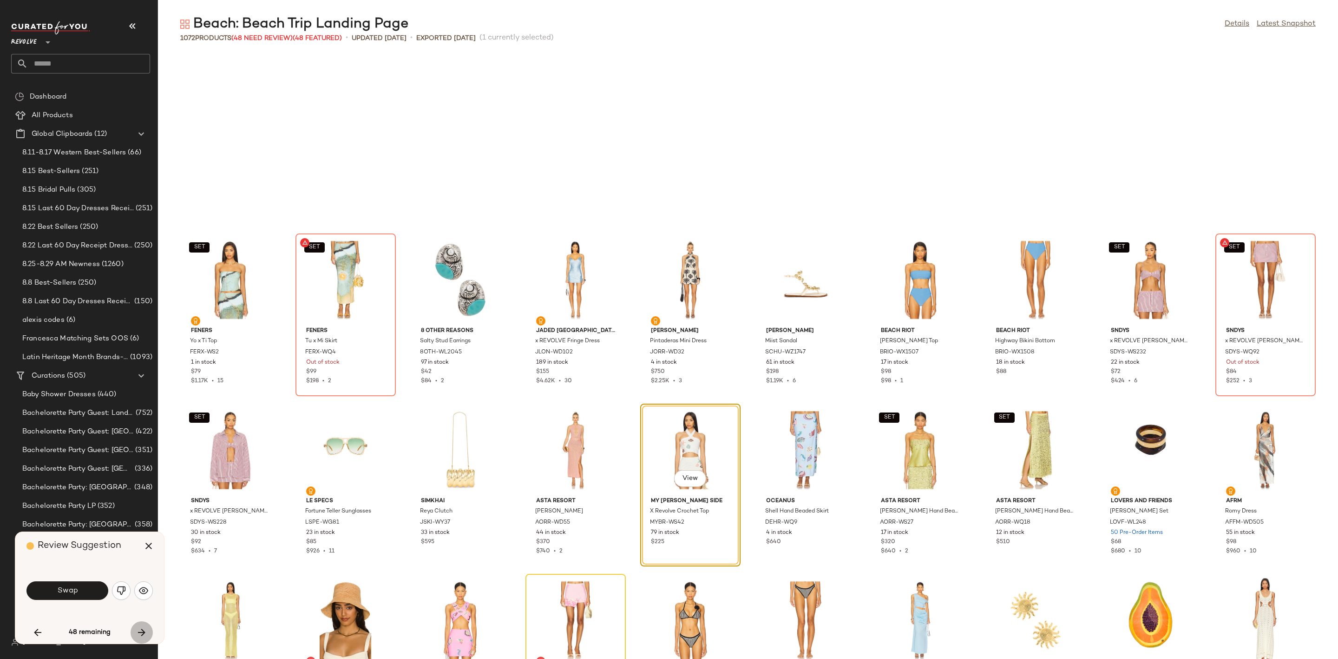
scroll to position [2041, 0]
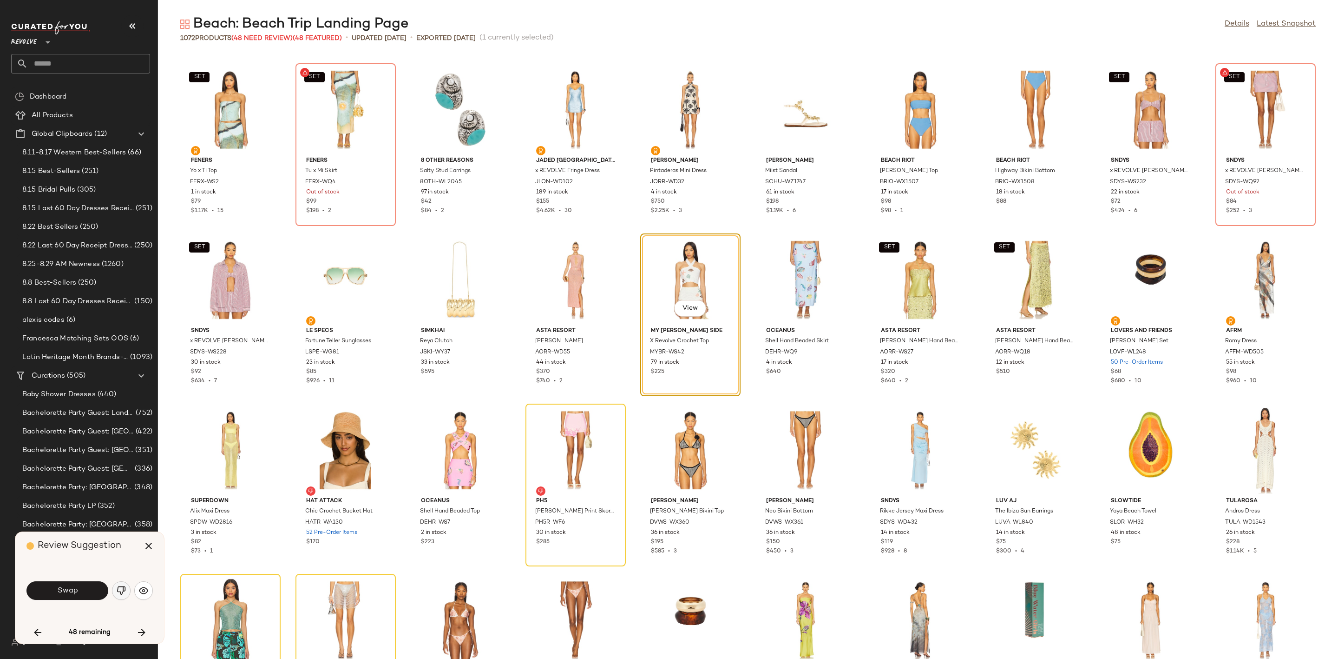
click at [123, 591] on img "button" at bounding box center [121, 590] width 9 height 9
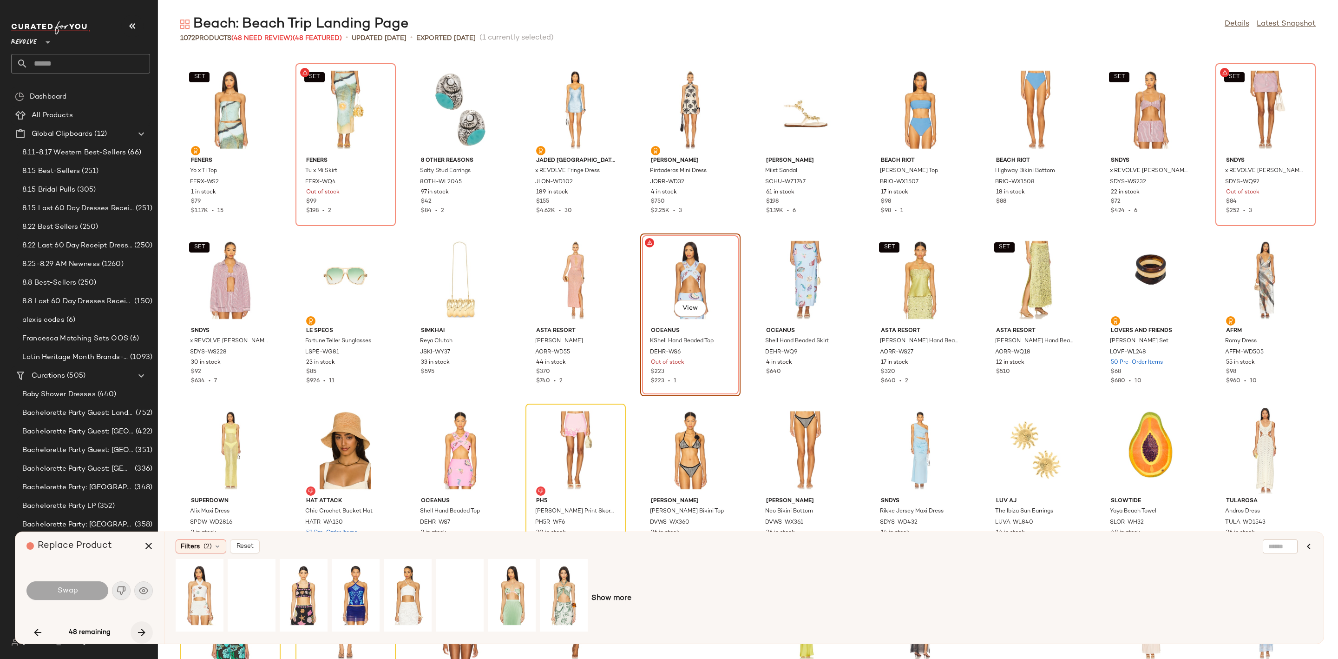
click at [145, 632] on icon "button" at bounding box center [141, 631] width 11 height 11
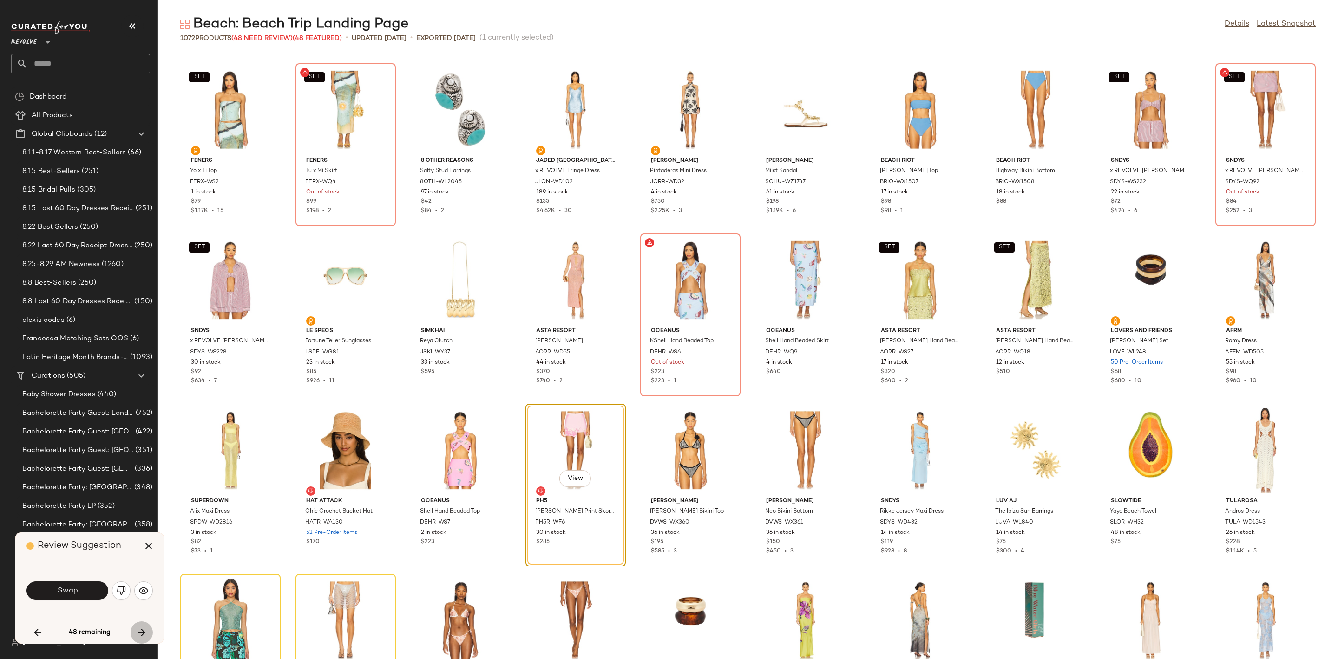
scroll to position [2211, 0]
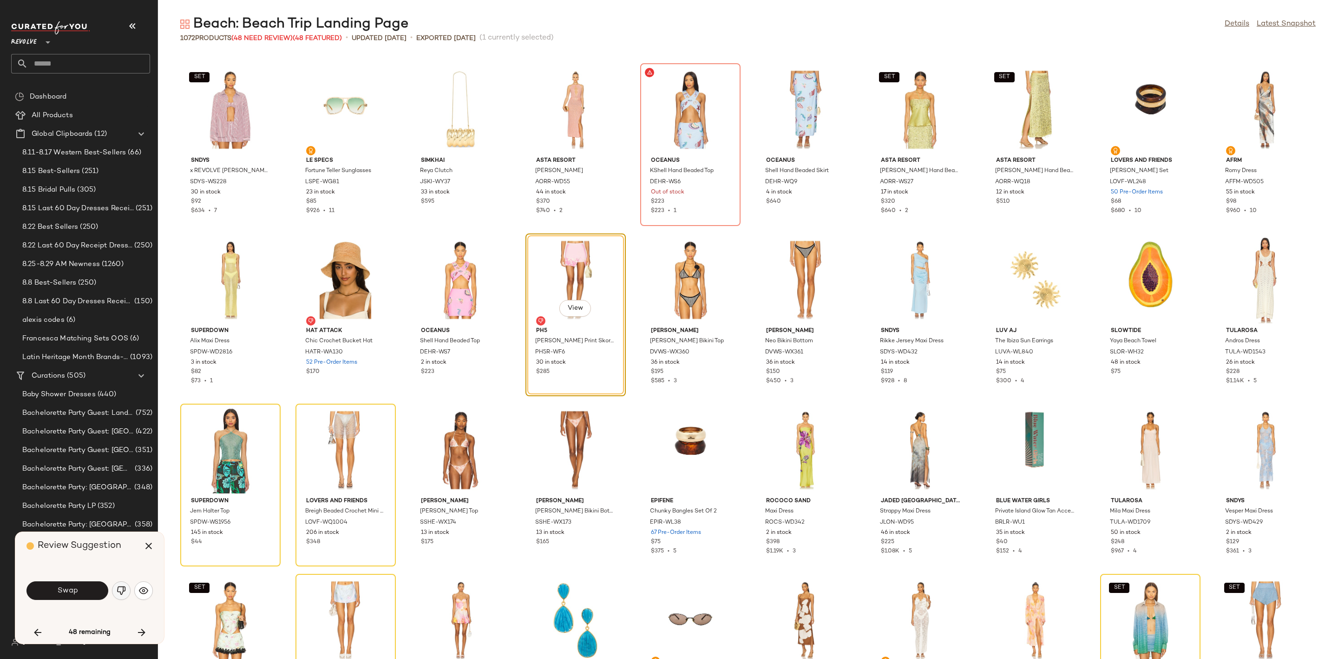
click at [122, 591] on img "button" at bounding box center [121, 590] width 9 height 9
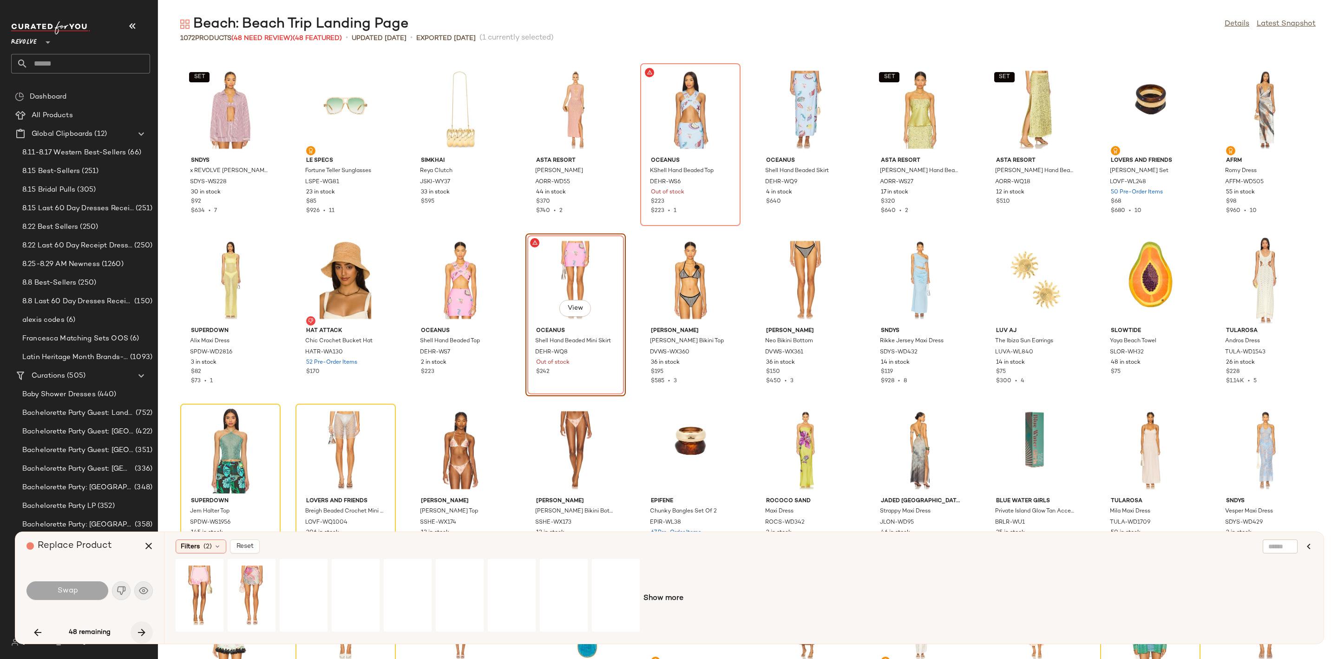
click at [140, 630] on icon "button" at bounding box center [141, 631] width 11 height 11
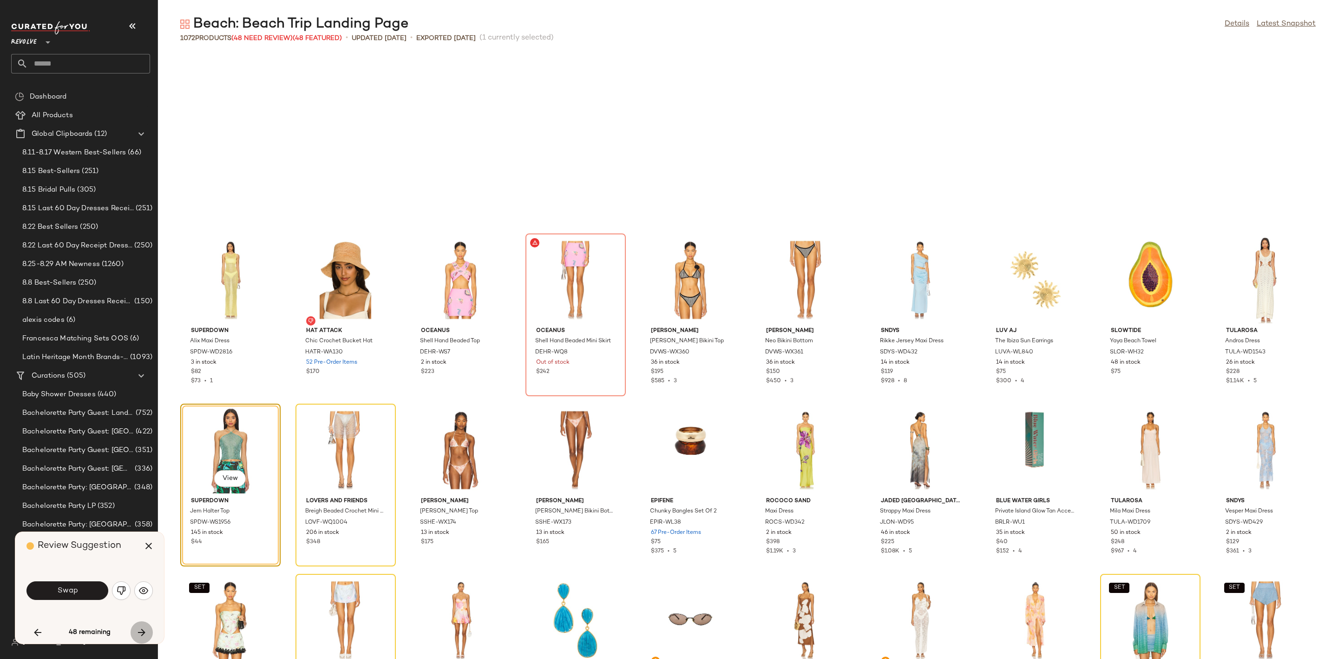
scroll to position [2381, 0]
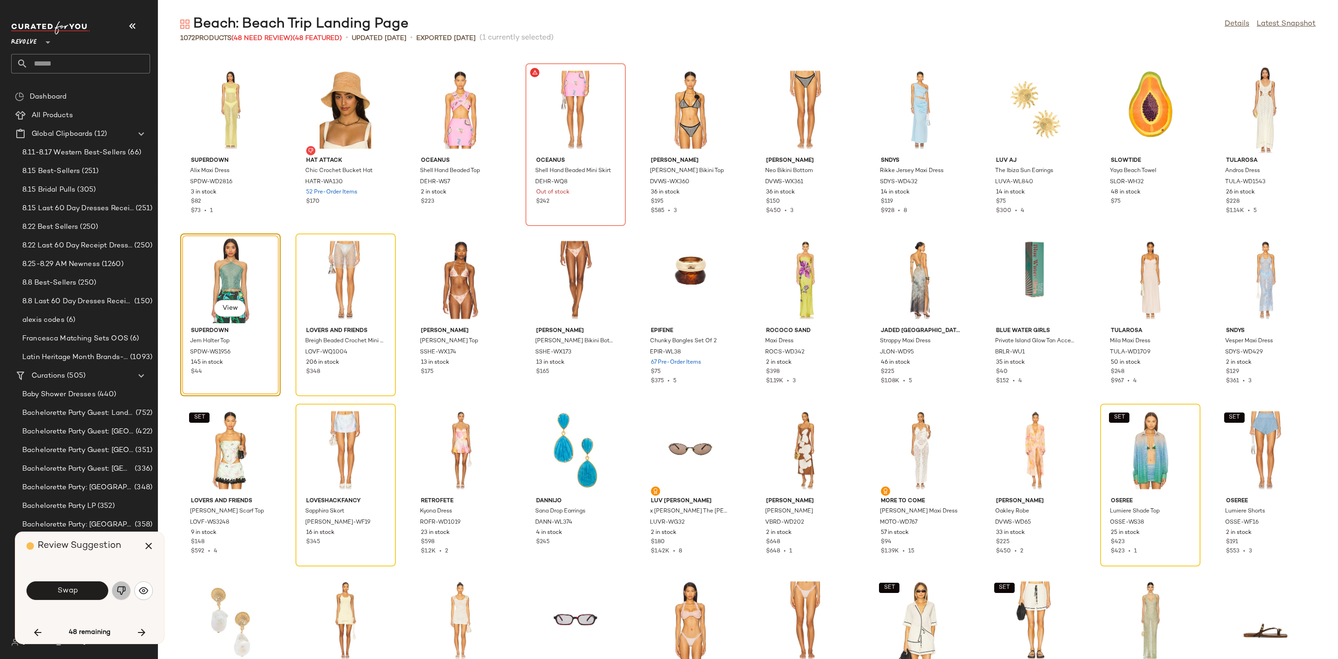
click at [119, 593] on img "button" at bounding box center [121, 590] width 9 height 9
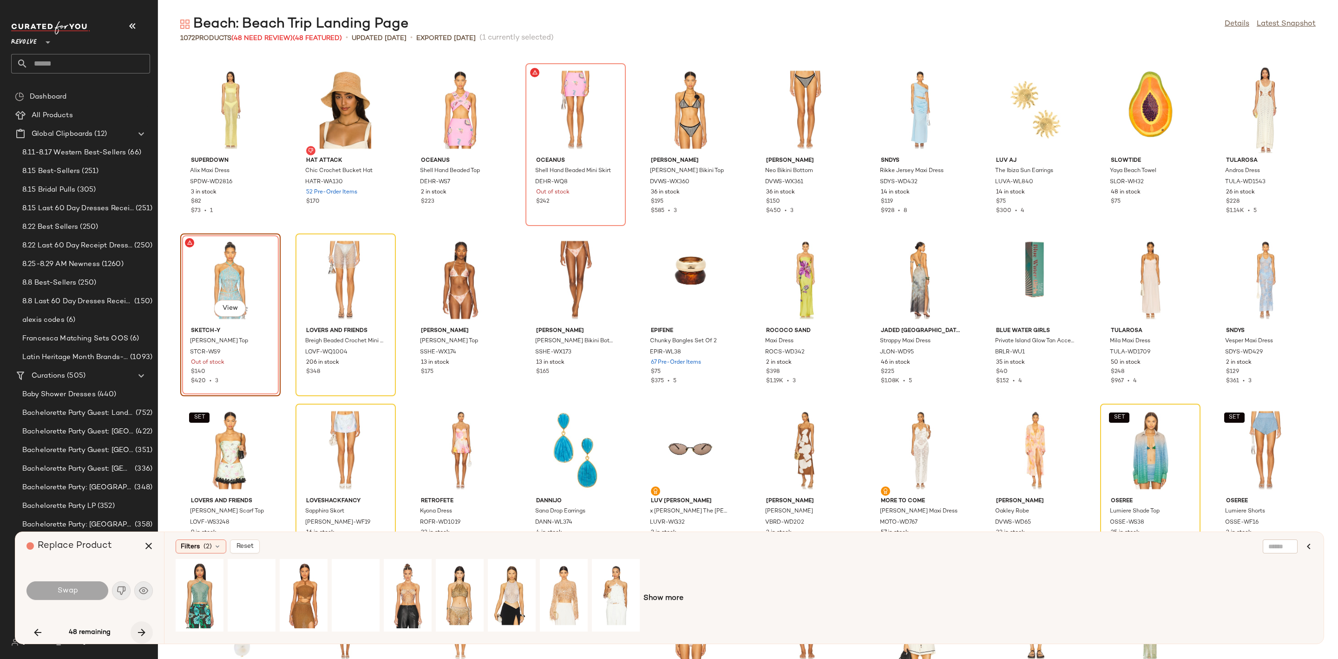
click at [142, 625] on button "button" at bounding box center [142, 632] width 22 height 22
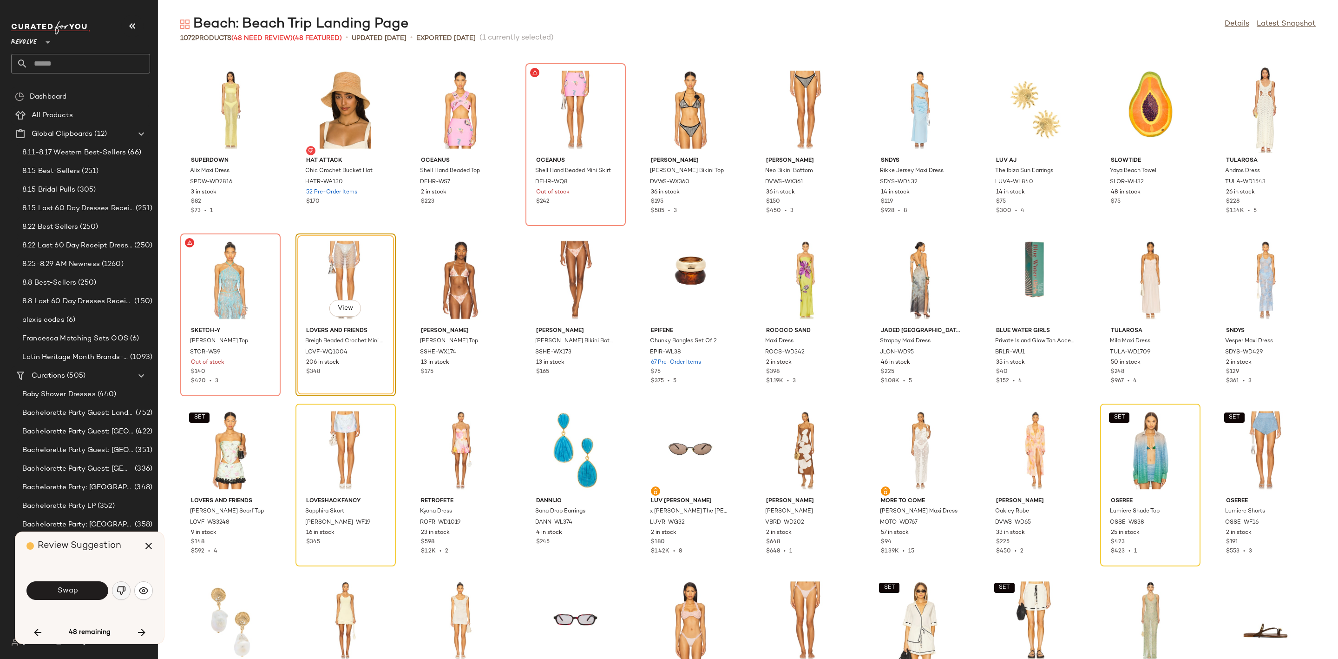
click at [116, 583] on button "button" at bounding box center [121, 590] width 19 height 19
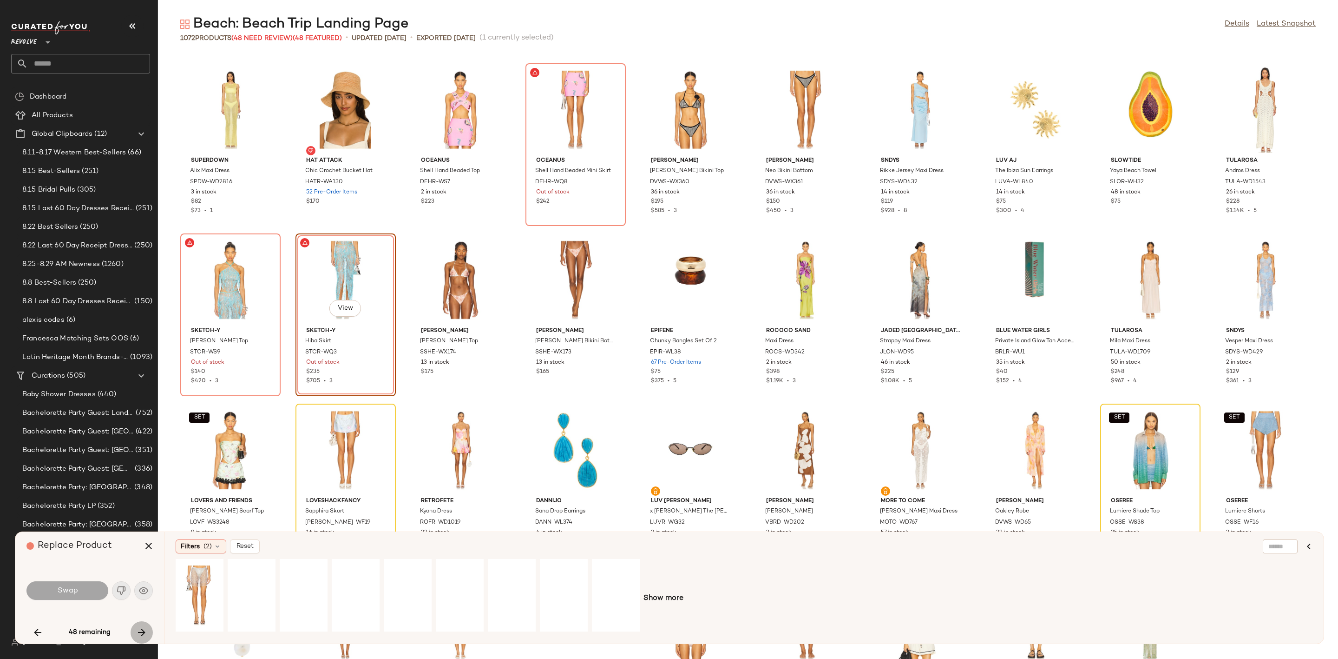
click at [144, 629] on icon "button" at bounding box center [141, 631] width 11 height 11
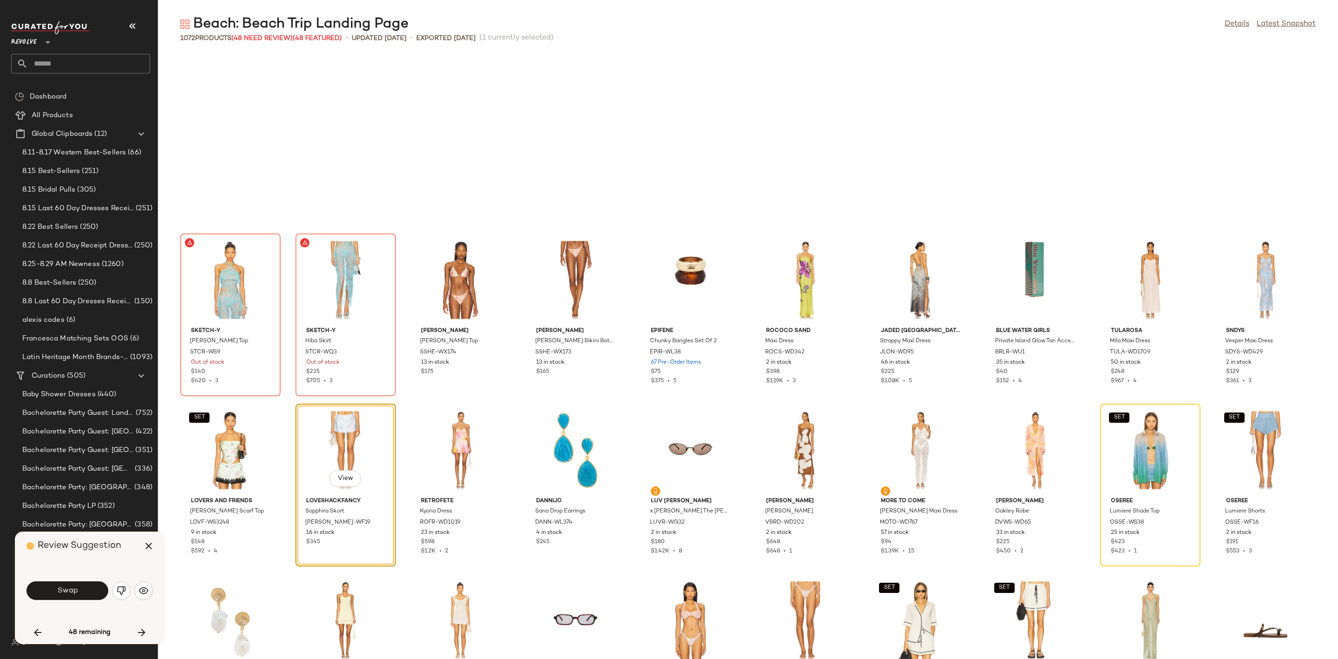
scroll to position [2552, 0]
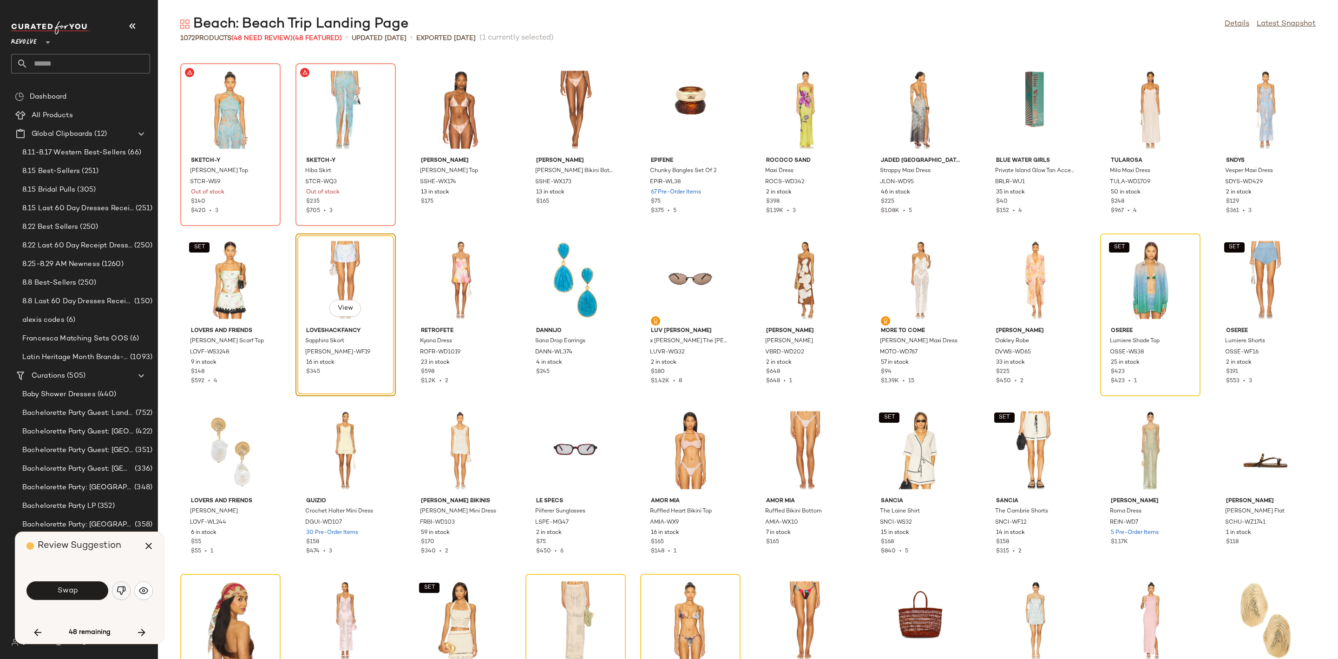
click at [120, 590] on img "button" at bounding box center [121, 590] width 9 height 9
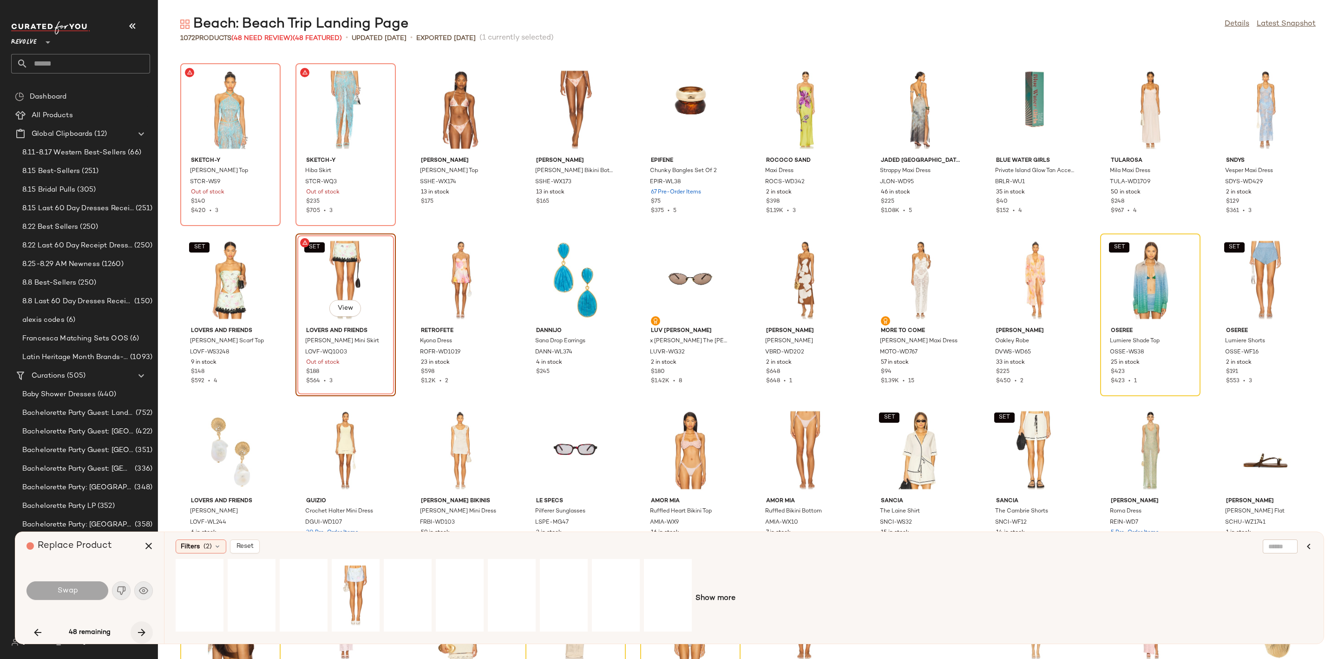
click at [143, 630] on icon "button" at bounding box center [141, 631] width 11 height 11
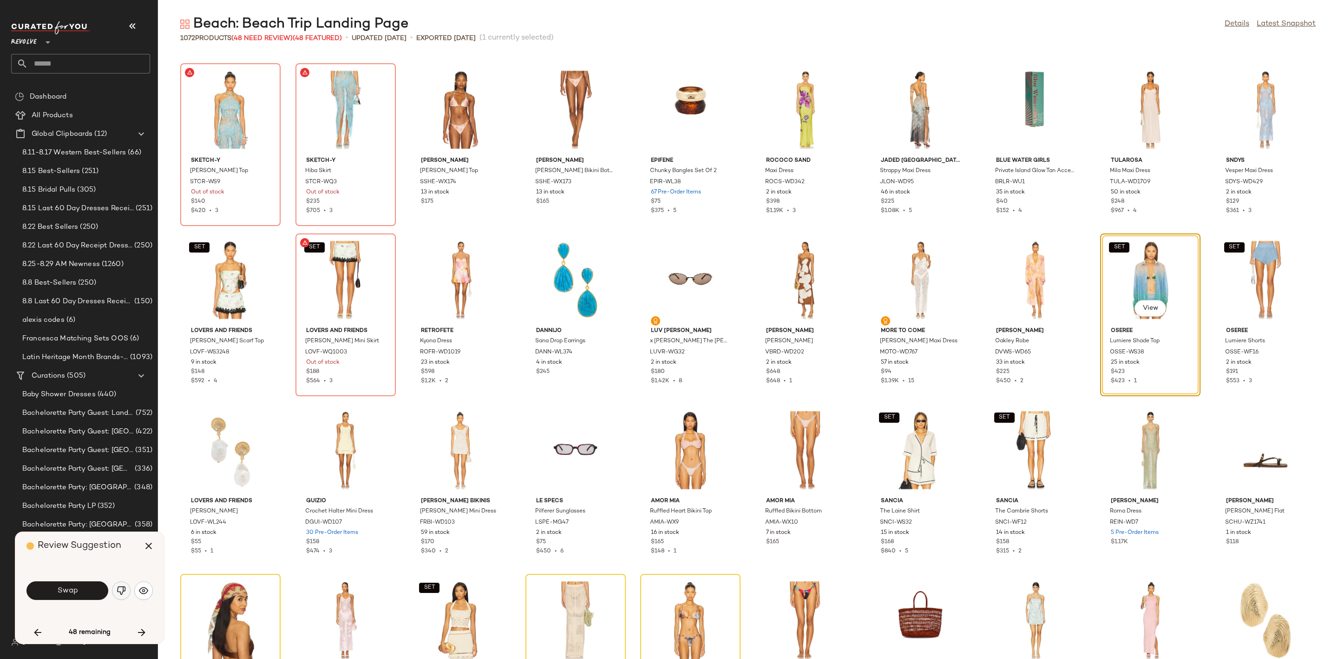
click at [116, 591] on button "button" at bounding box center [121, 590] width 19 height 19
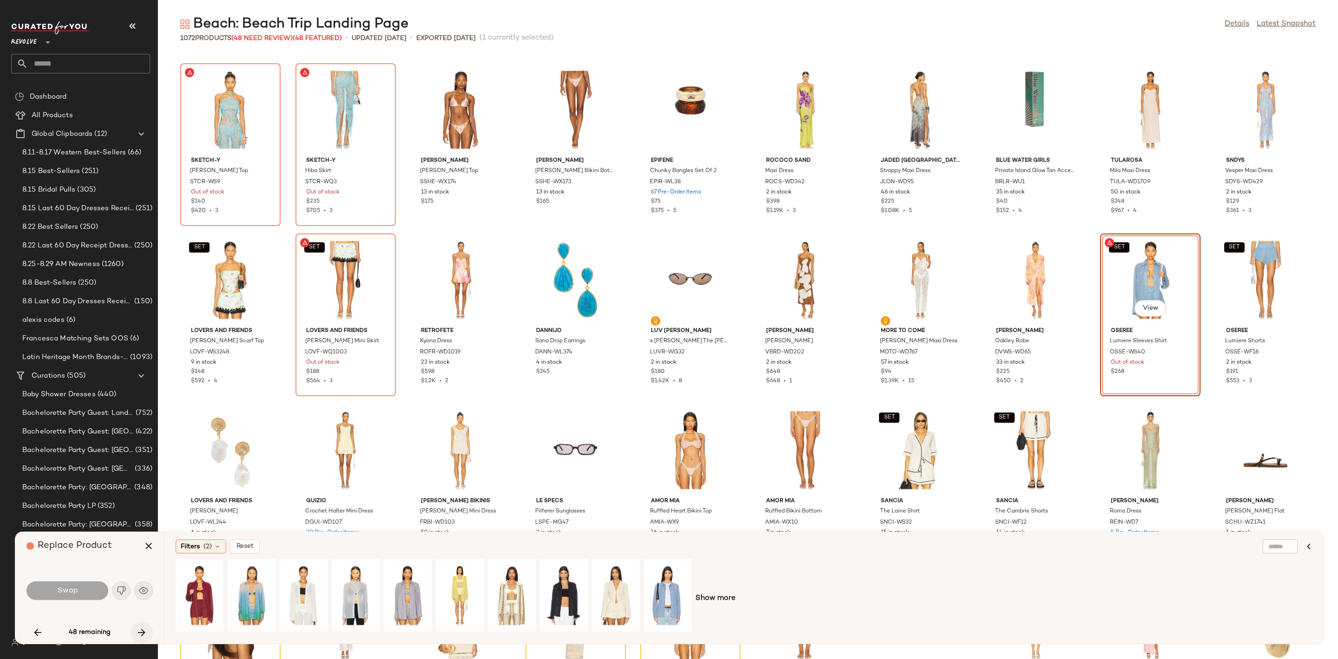
click at [134, 633] on button "button" at bounding box center [142, 632] width 22 height 22
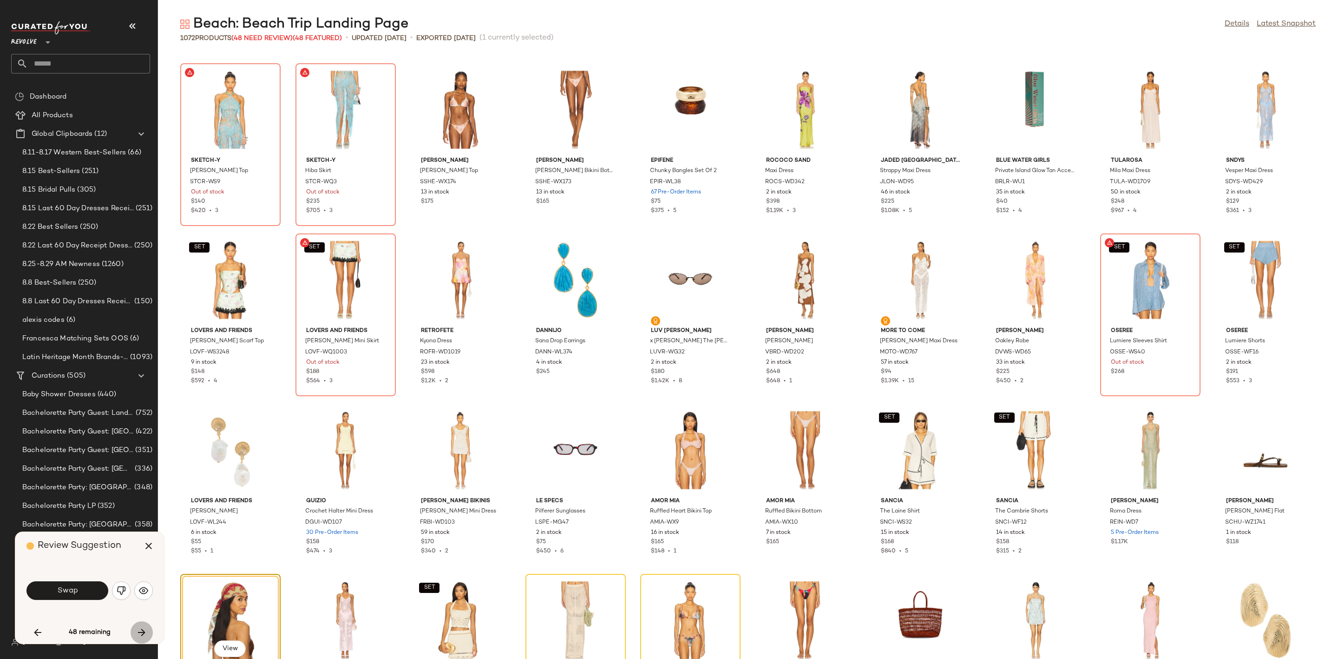
scroll to position [2892, 0]
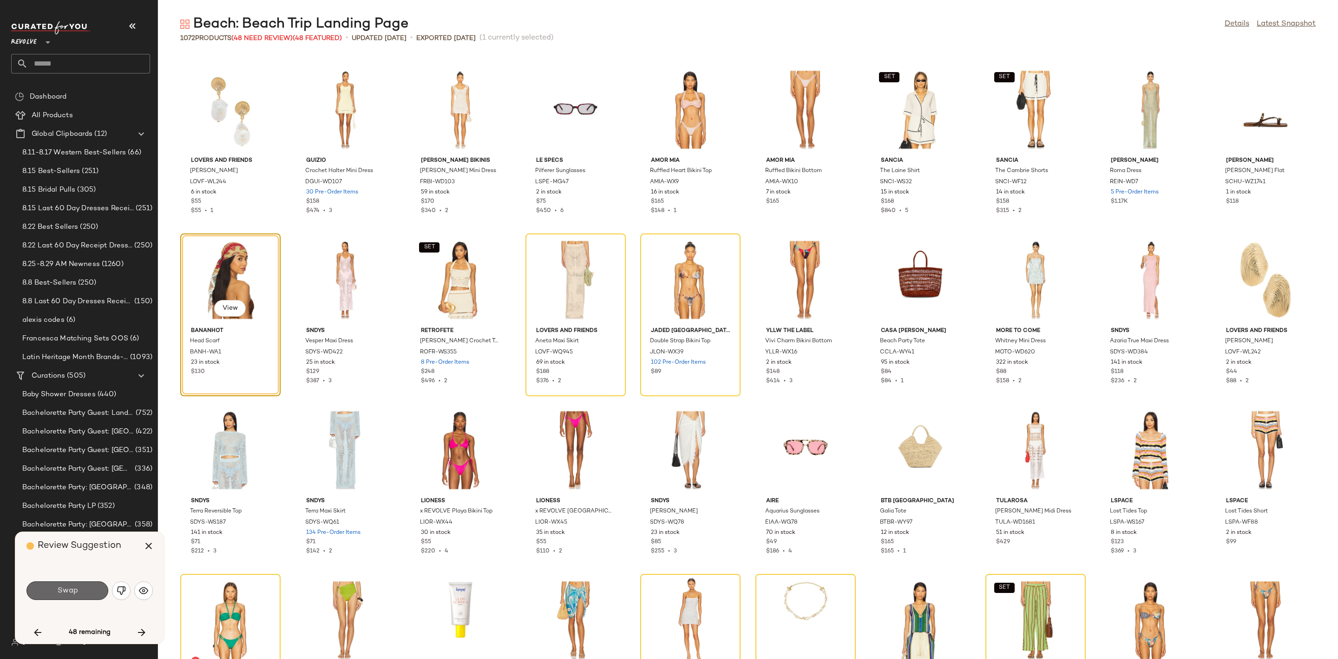
click at [77, 589] on span "Swap" at bounding box center [67, 590] width 21 height 9
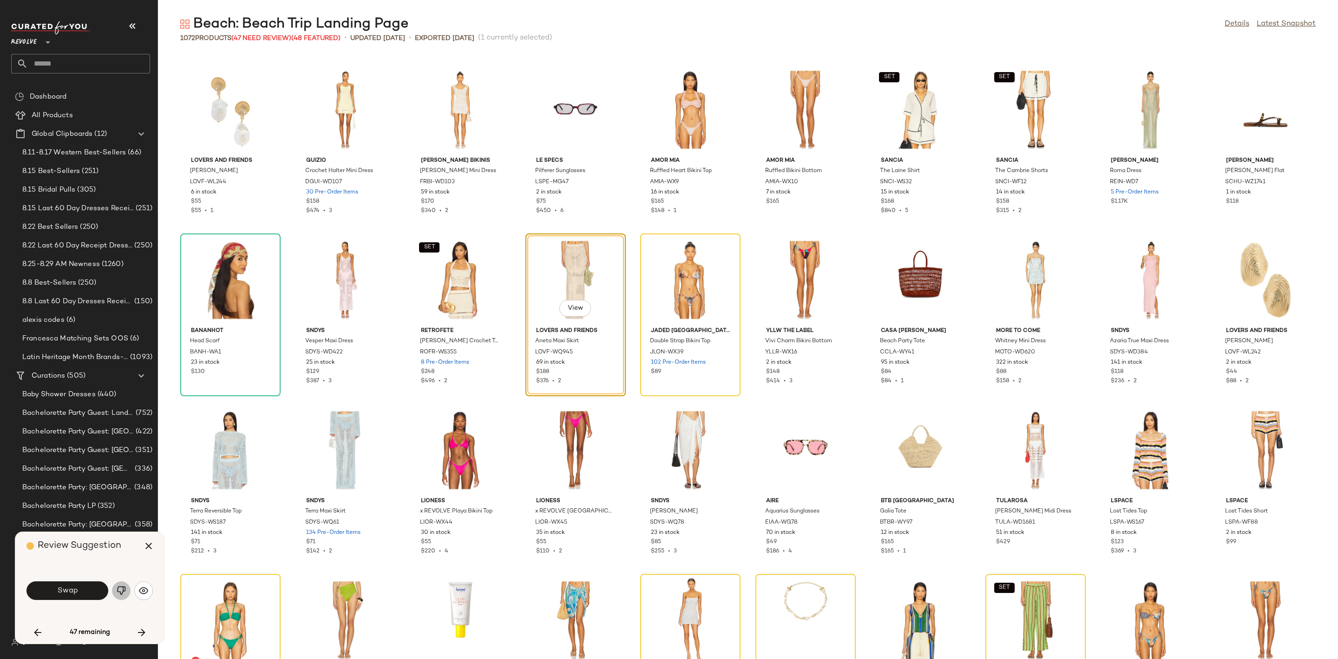
click at [119, 586] on img "button" at bounding box center [121, 590] width 9 height 9
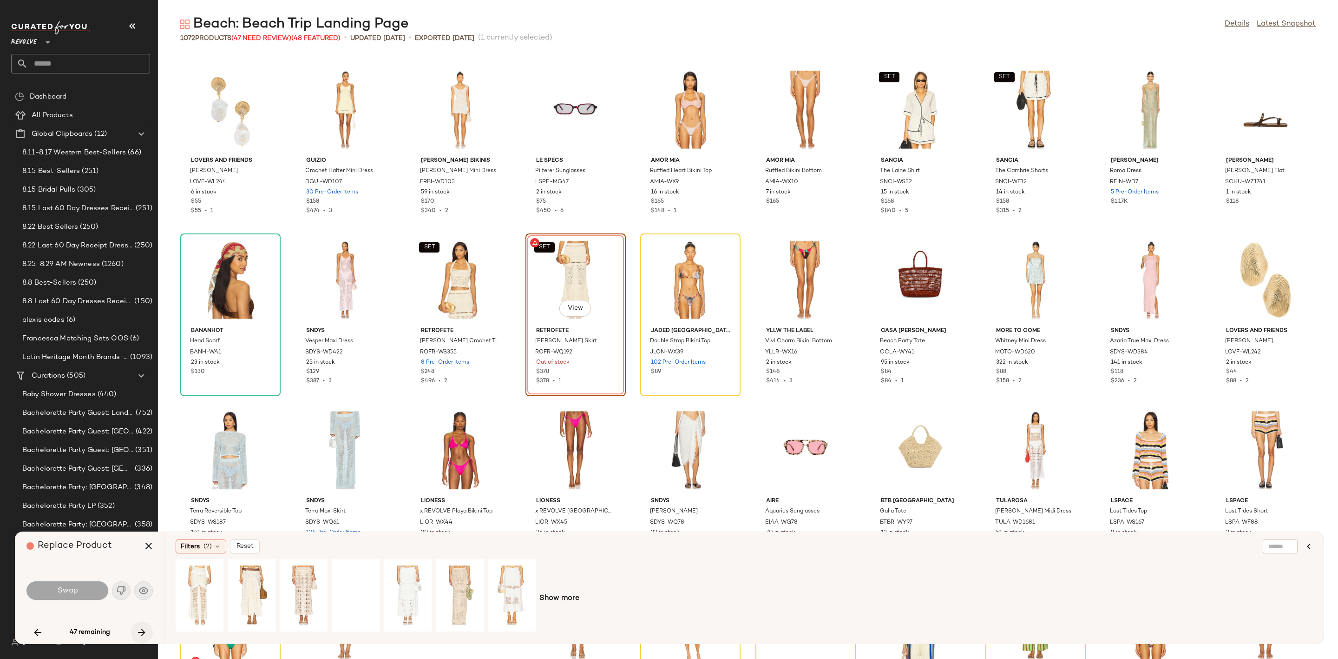
click at [140, 627] on icon "button" at bounding box center [141, 631] width 11 height 11
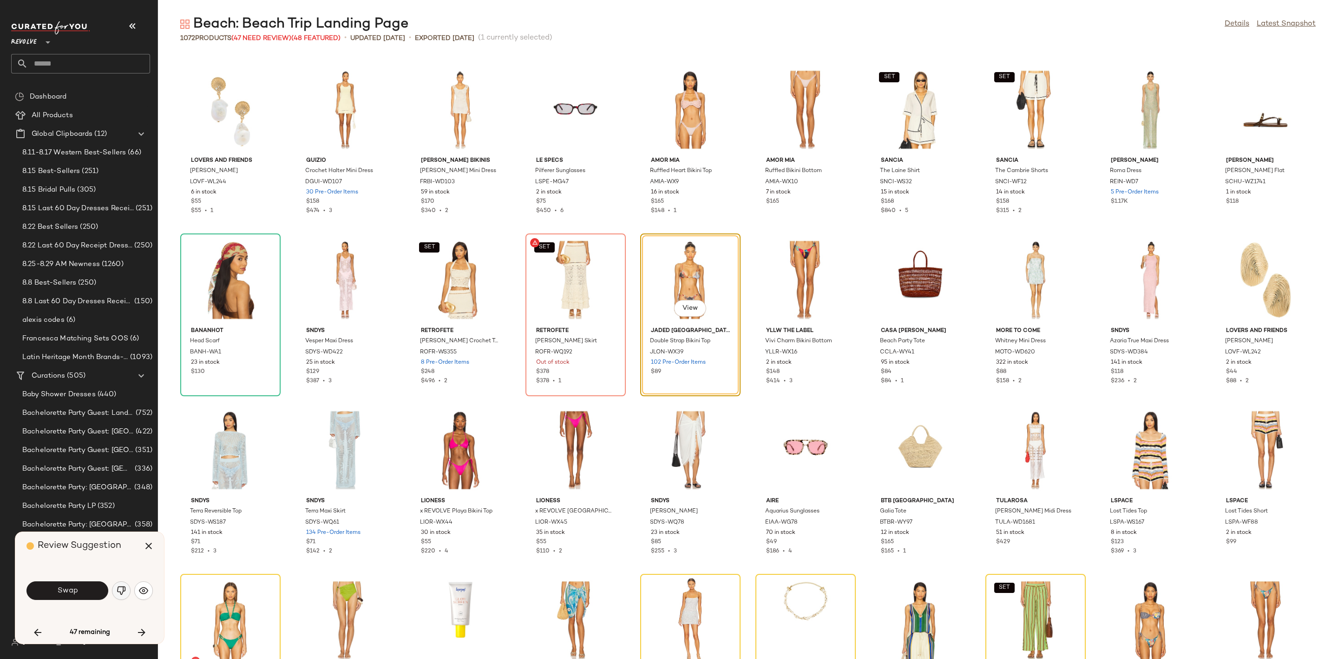
click at [119, 587] on img "button" at bounding box center [121, 590] width 9 height 9
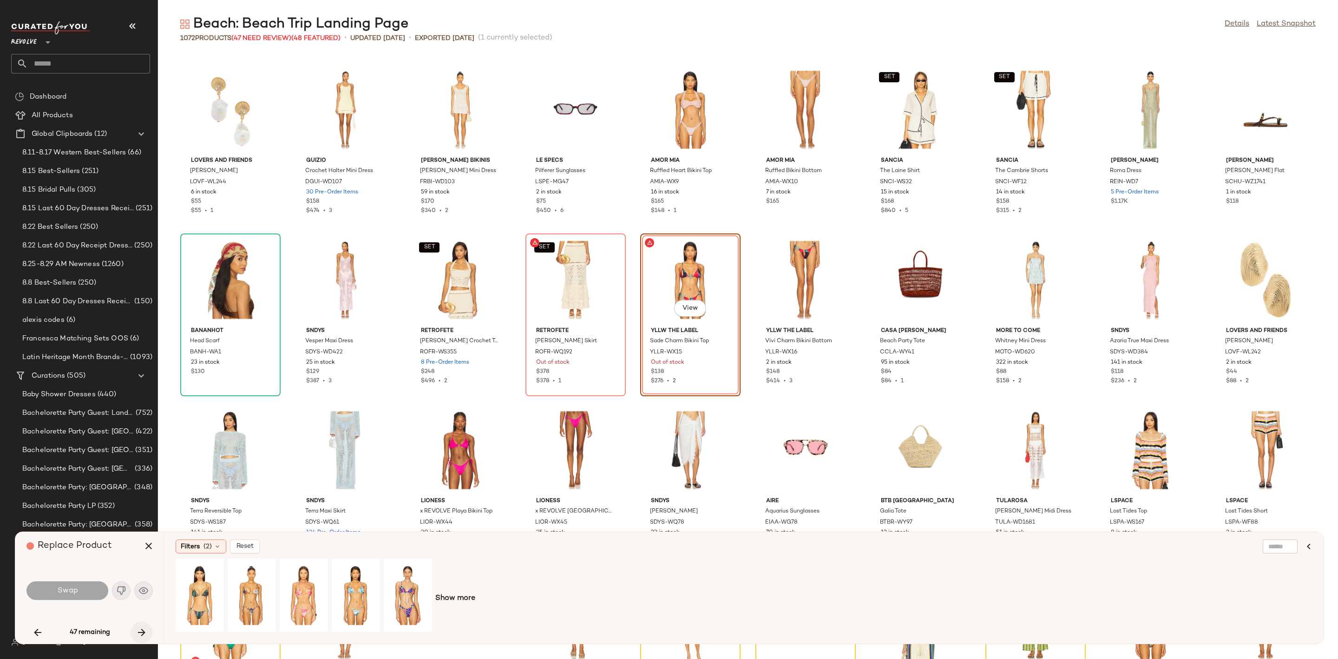
click at [140, 628] on icon "button" at bounding box center [141, 631] width 11 height 11
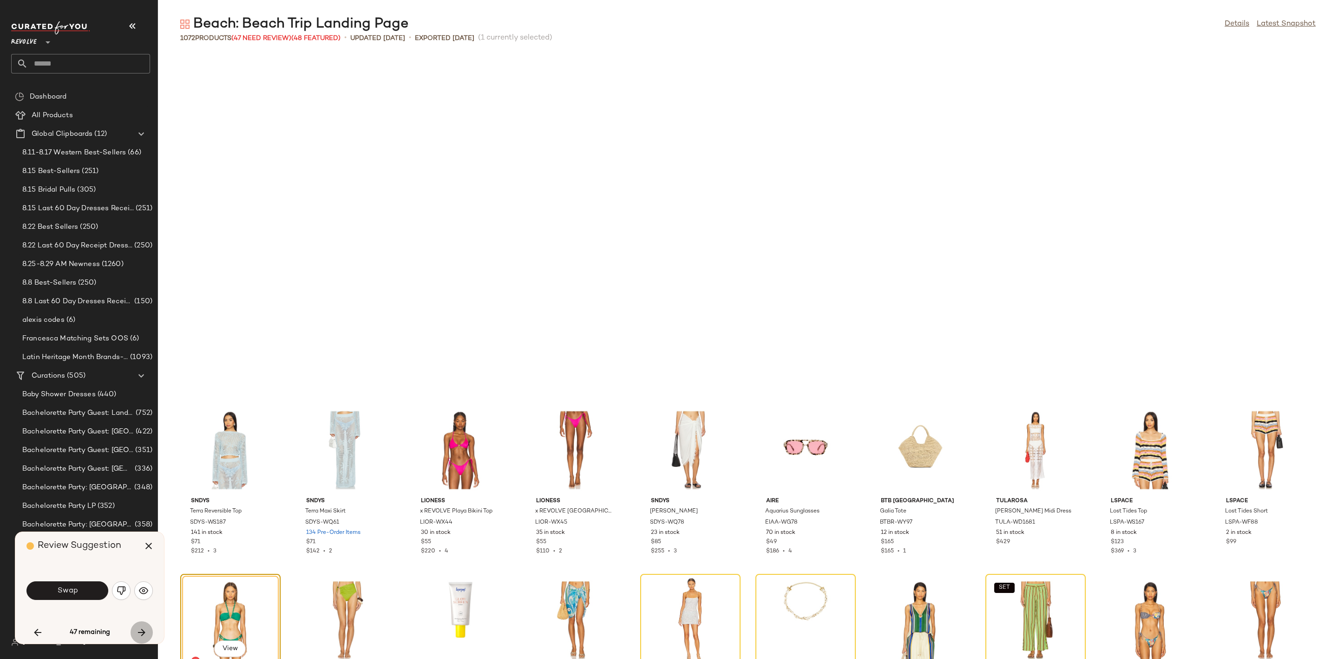
scroll to position [3232, 0]
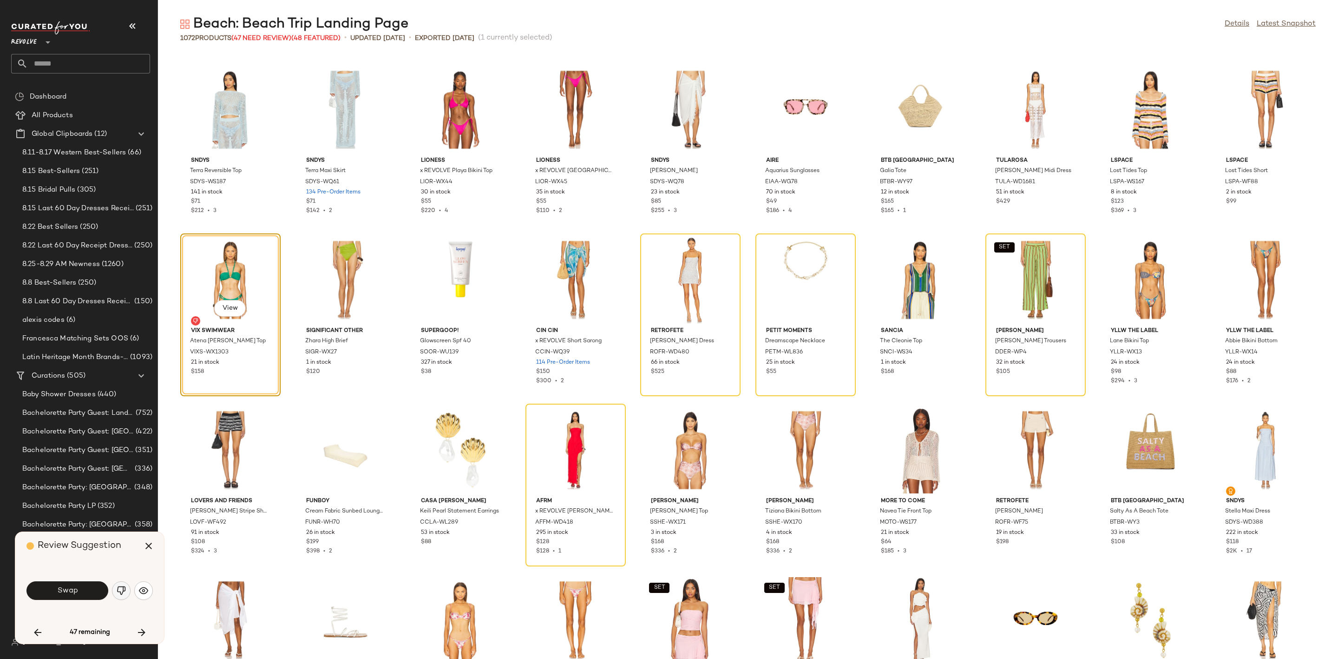
click at [124, 590] on img "button" at bounding box center [121, 590] width 9 height 9
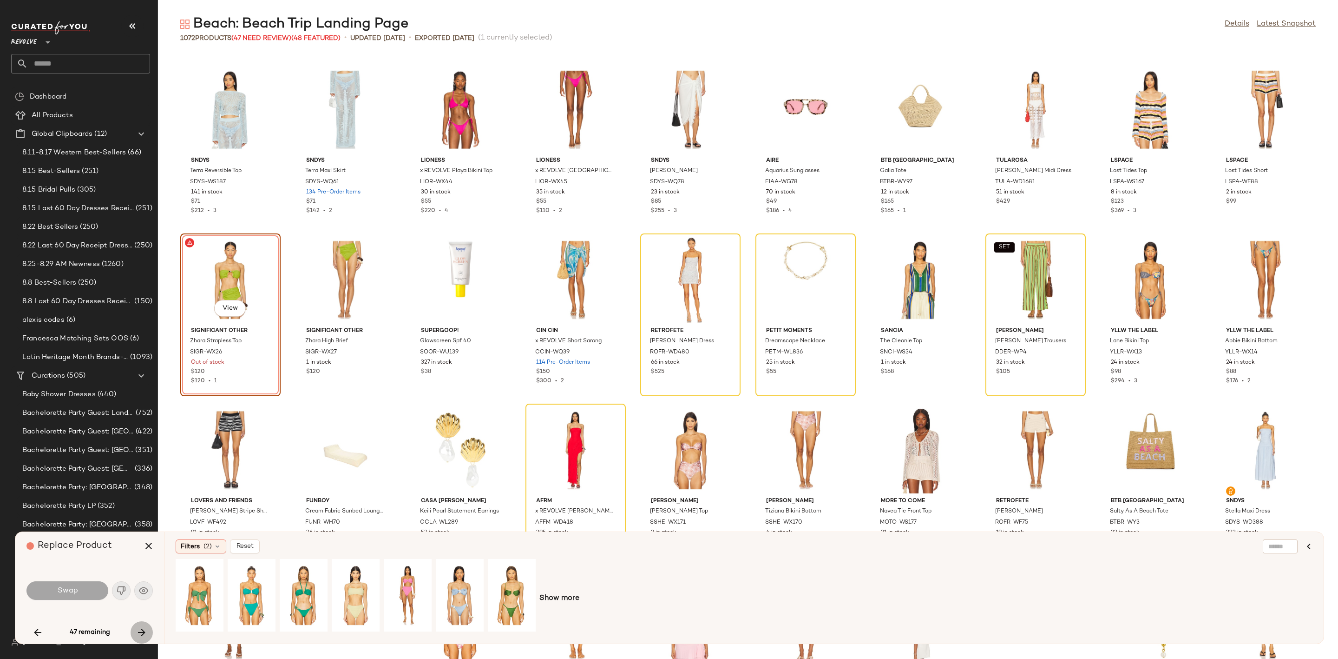
click at [144, 631] on icon "button" at bounding box center [141, 631] width 11 height 11
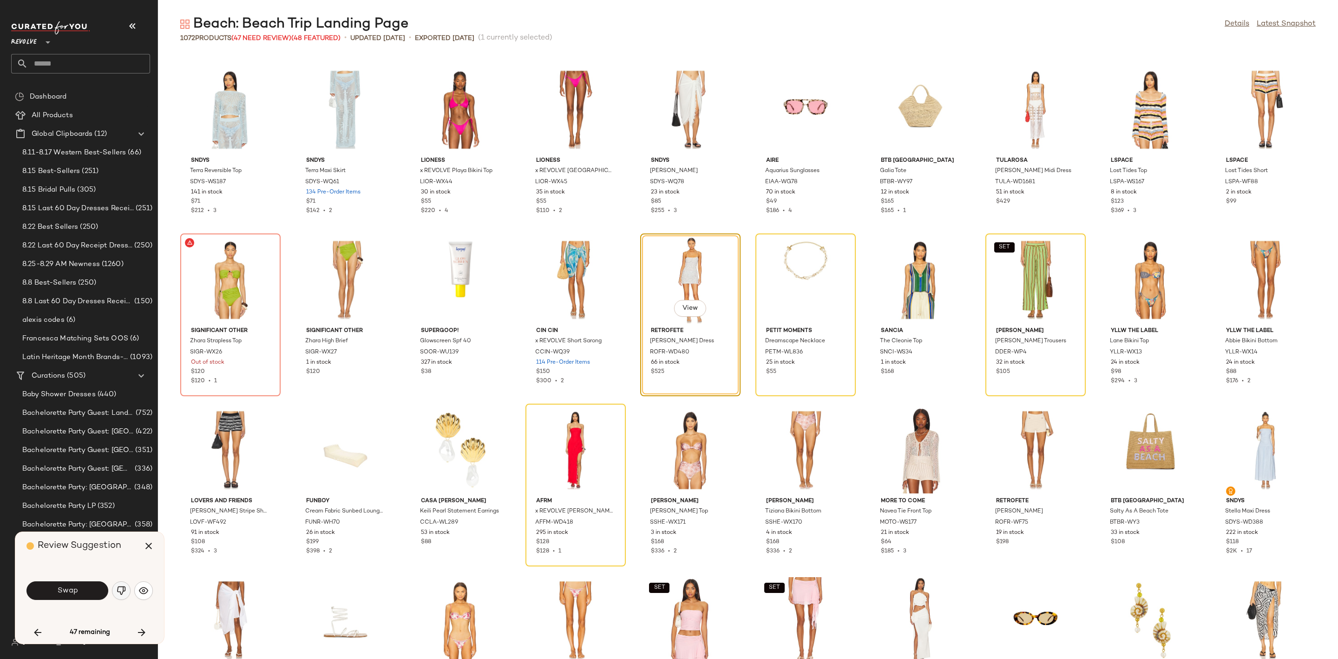
click at [119, 584] on button "button" at bounding box center [121, 590] width 19 height 19
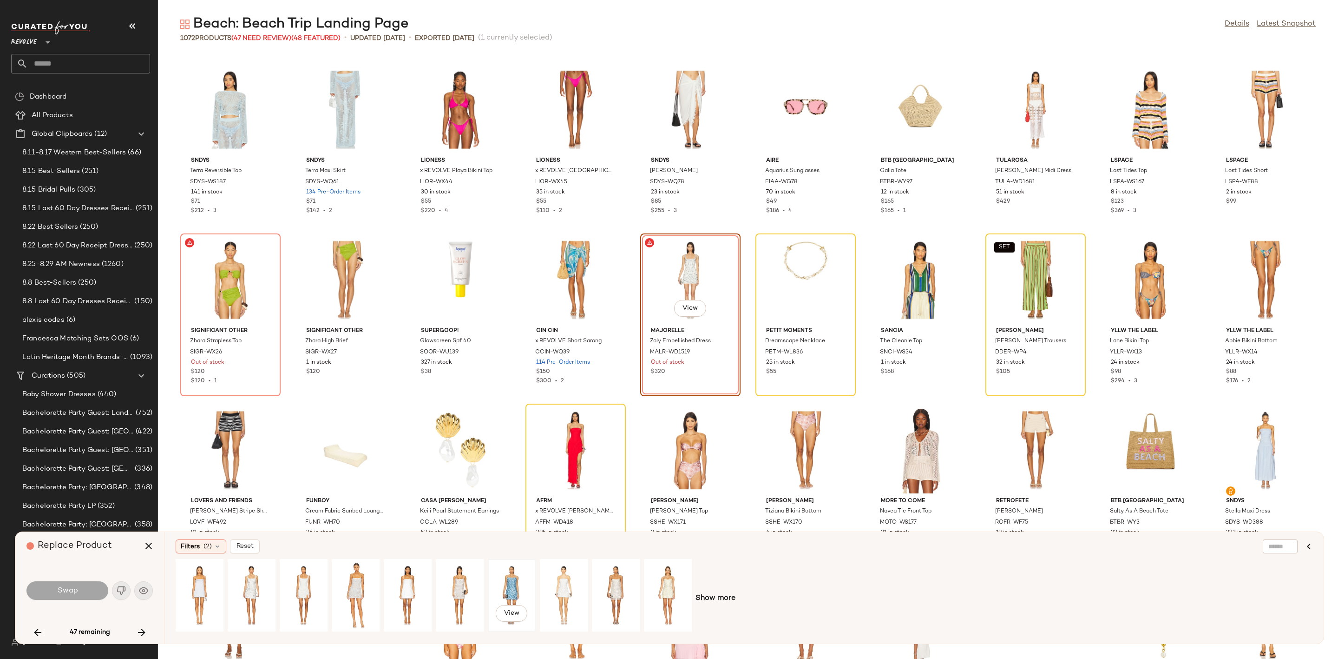
click at [496, 569] on div "View" at bounding box center [511, 595] width 41 height 66
click at [713, 601] on span "Show more" at bounding box center [716, 598] width 40 height 11
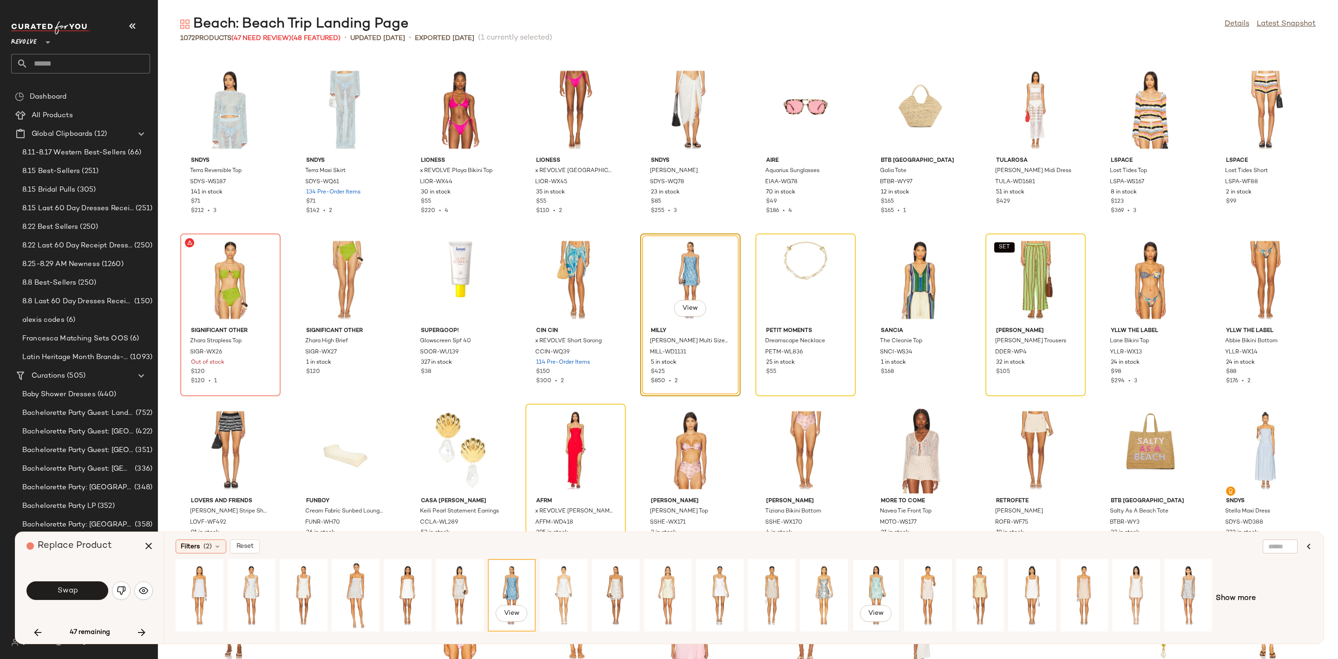
click at [870, 577] on div "View" at bounding box center [876, 595] width 41 height 66
click at [982, 576] on div "View" at bounding box center [980, 595] width 41 height 66
click at [1081, 587] on div "View" at bounding box center [1084, 595] width 41 height 66
click at [512, 582] on div "View" at bounding box center [511, 595] width 41 height 66
click at [83, 586] on button "Swap" at bounding box center [67, 590] width 82 height 19
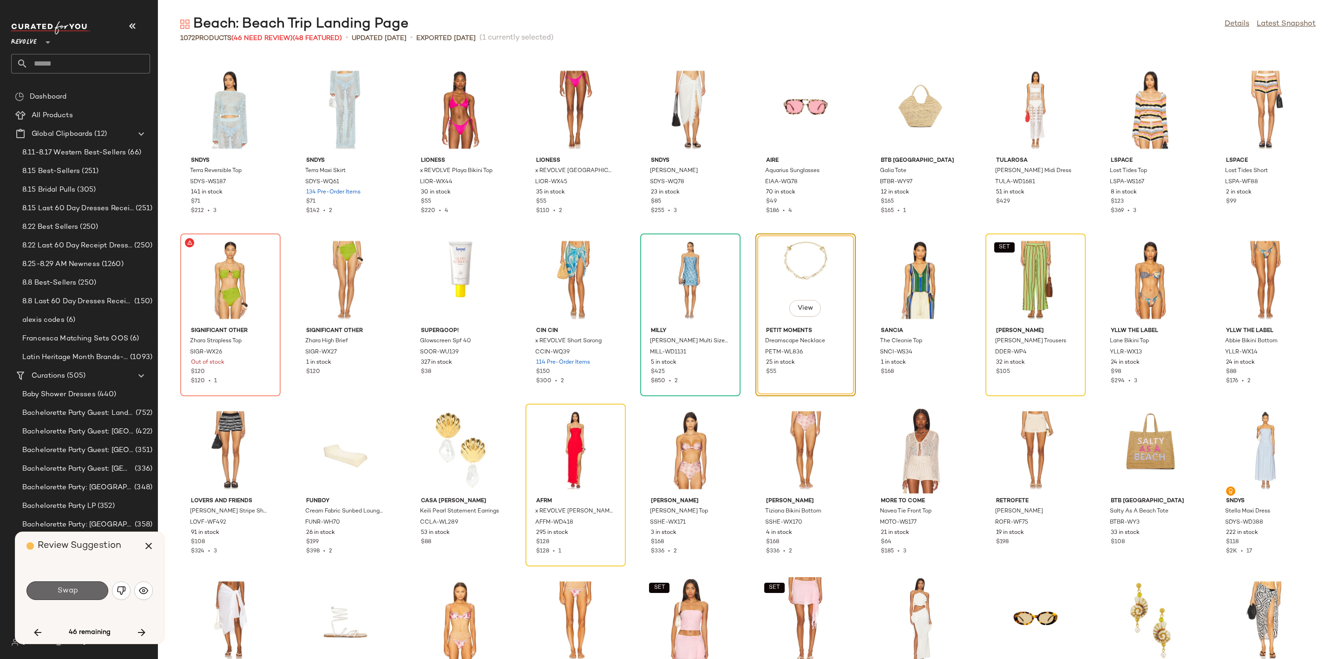
click at [67, 586] on span "Swap" at bounding box center [67, 590] width 21 height 9
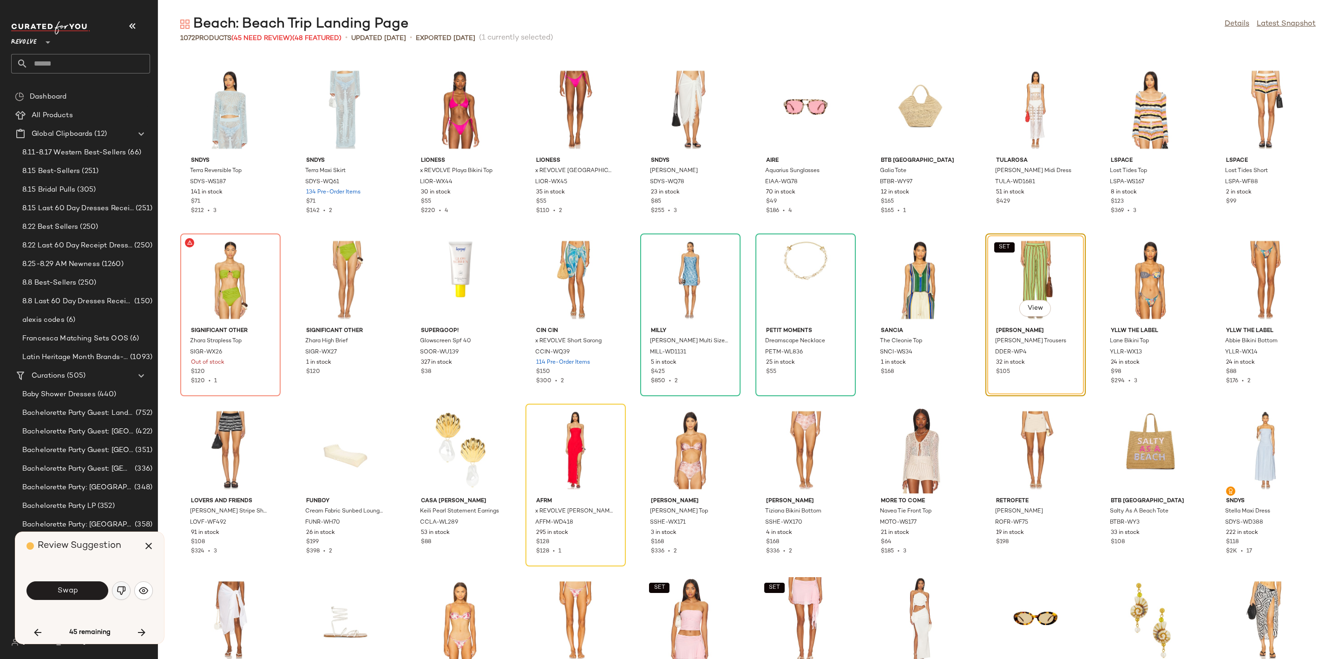
click at [114, 590] on button "button" at bounding box center [121, 590] width 19 height 19
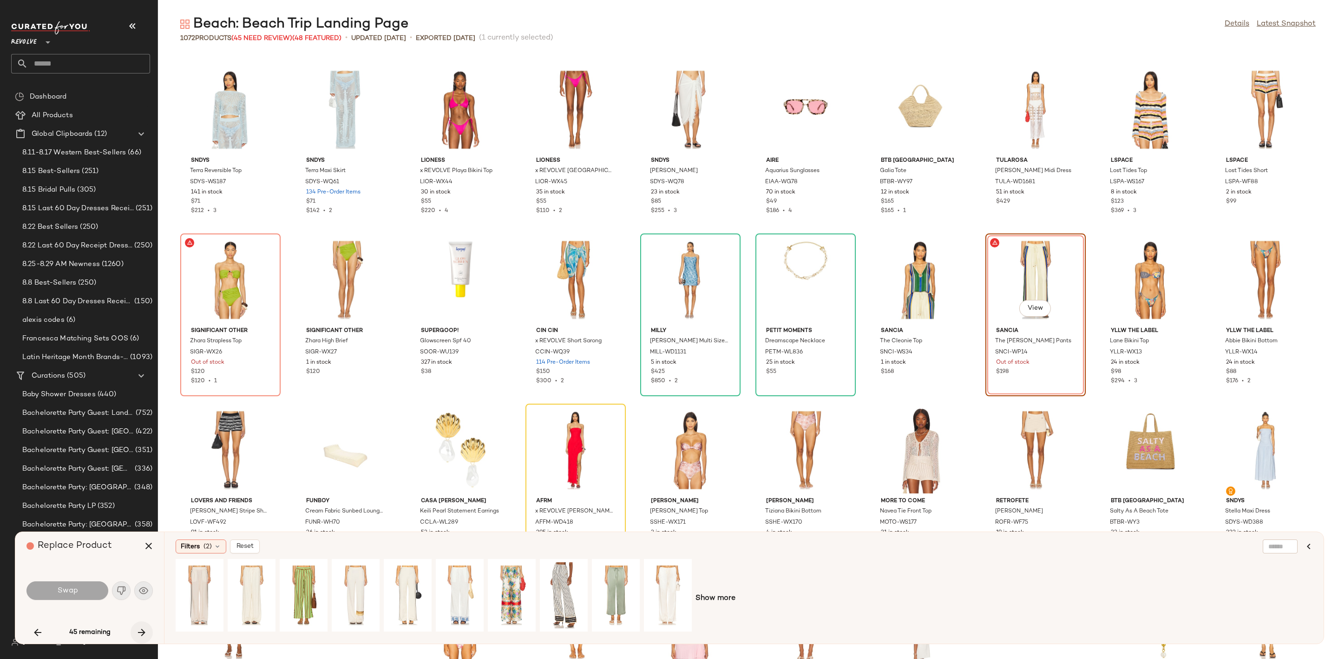
click at [144, 631] on icon "button" at bounding box center [141, 631] width 11 height 11
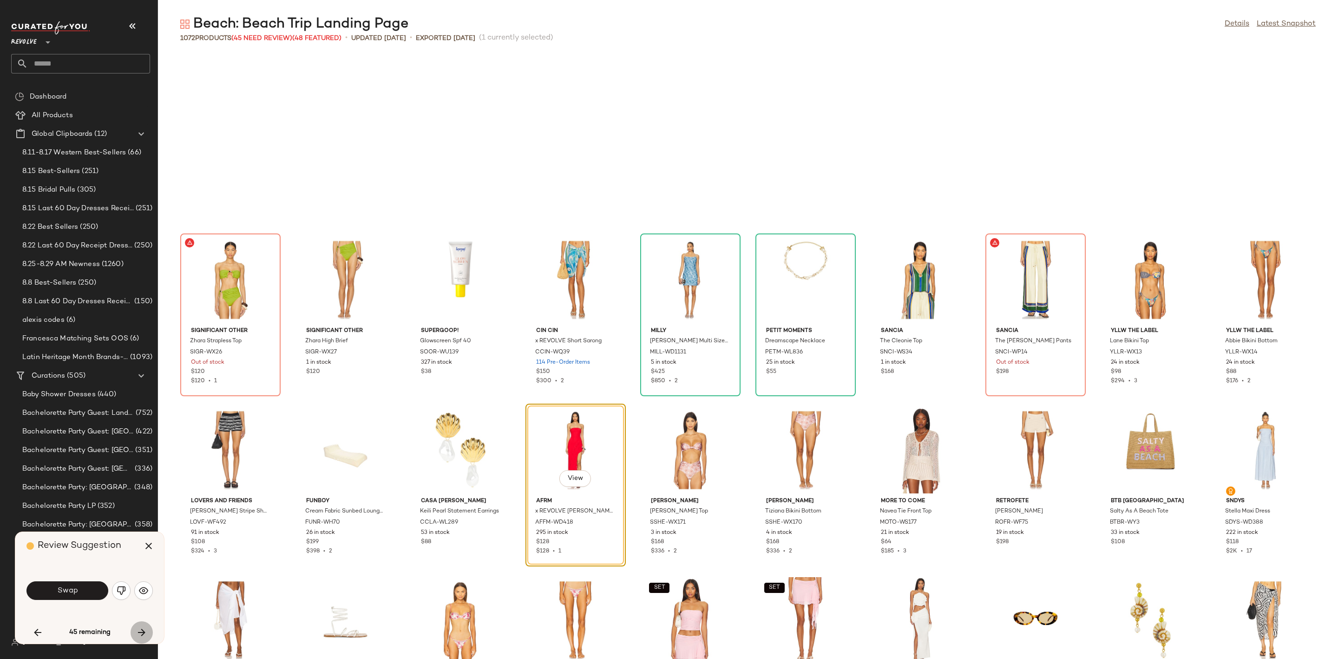
scroll to position [3402, 0]
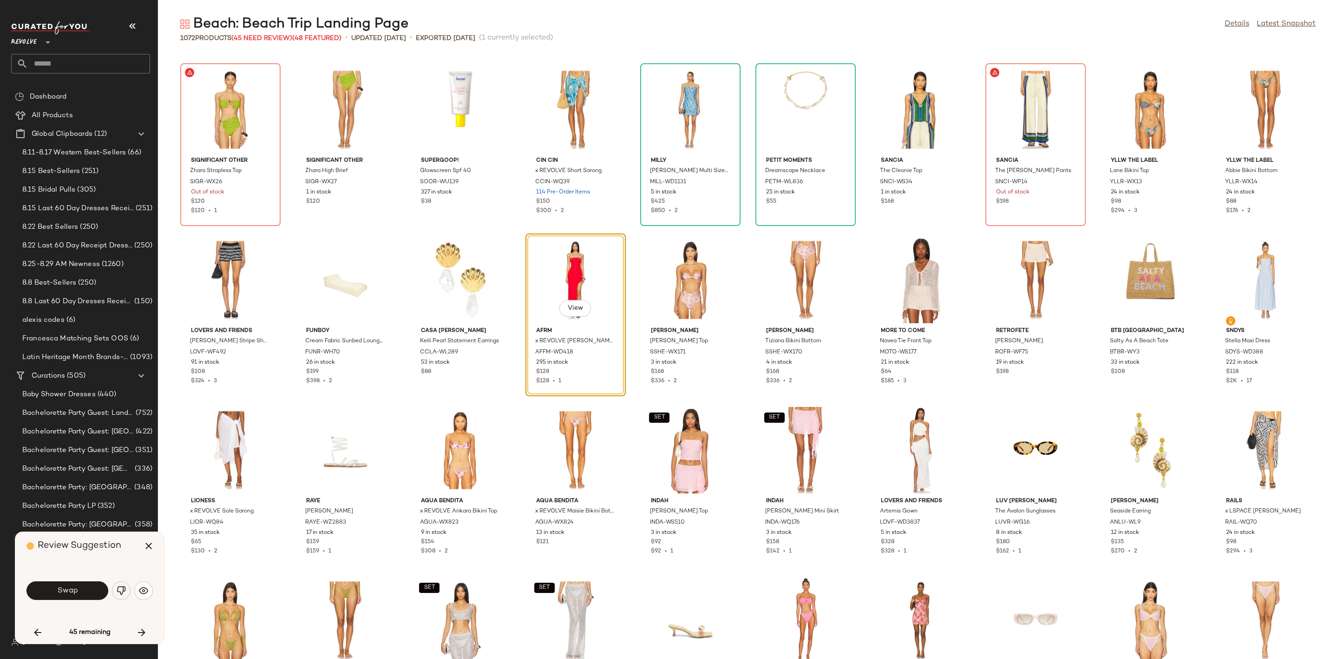
click at [113, 588] on button "button" at bounding box center [121, 590] width 19 height 19
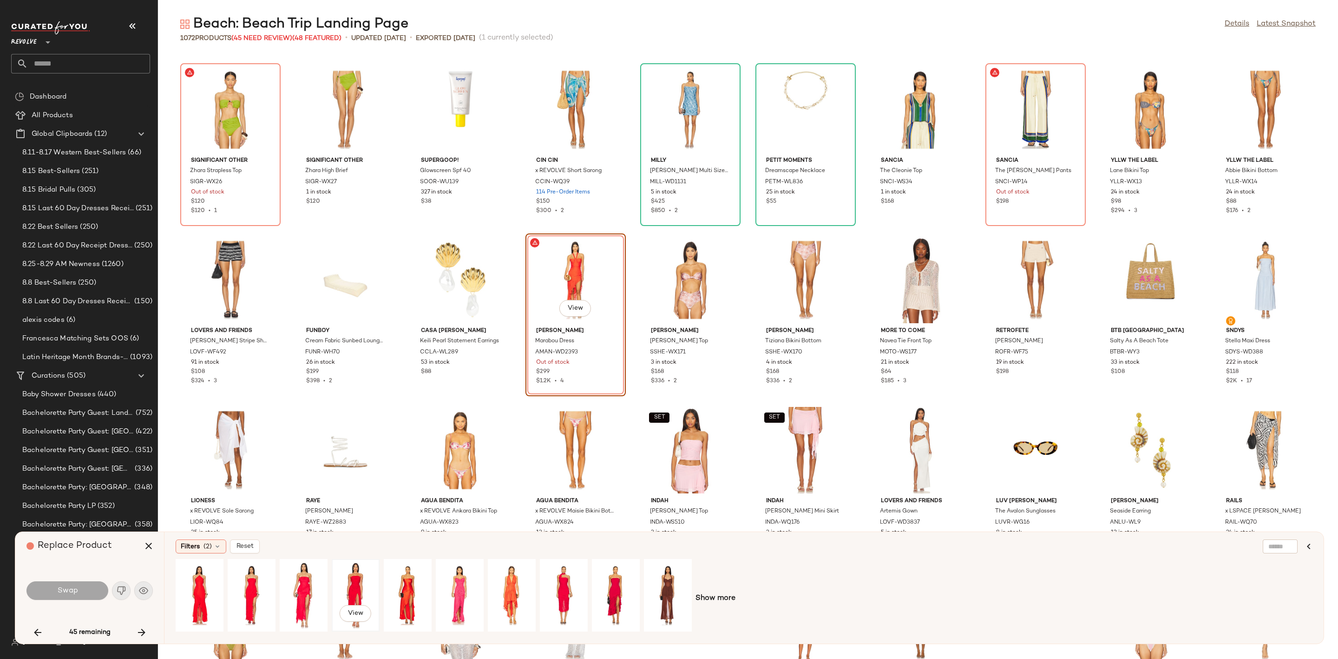
click at [349, 580] on div "View" at bounding box center [355, 595] width 41 height 66
click at [69, 590] on span "Swap" at bounding box center [67, 590] width 21 height 9
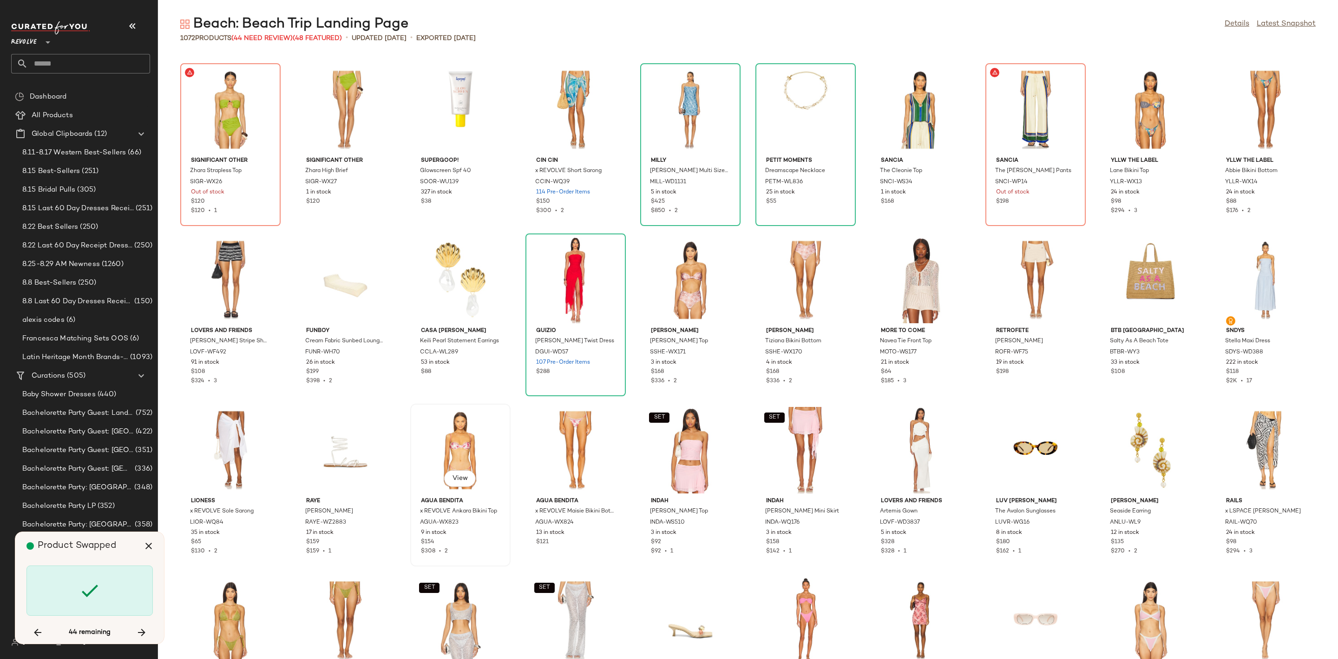
scroll to position [3912, 0]
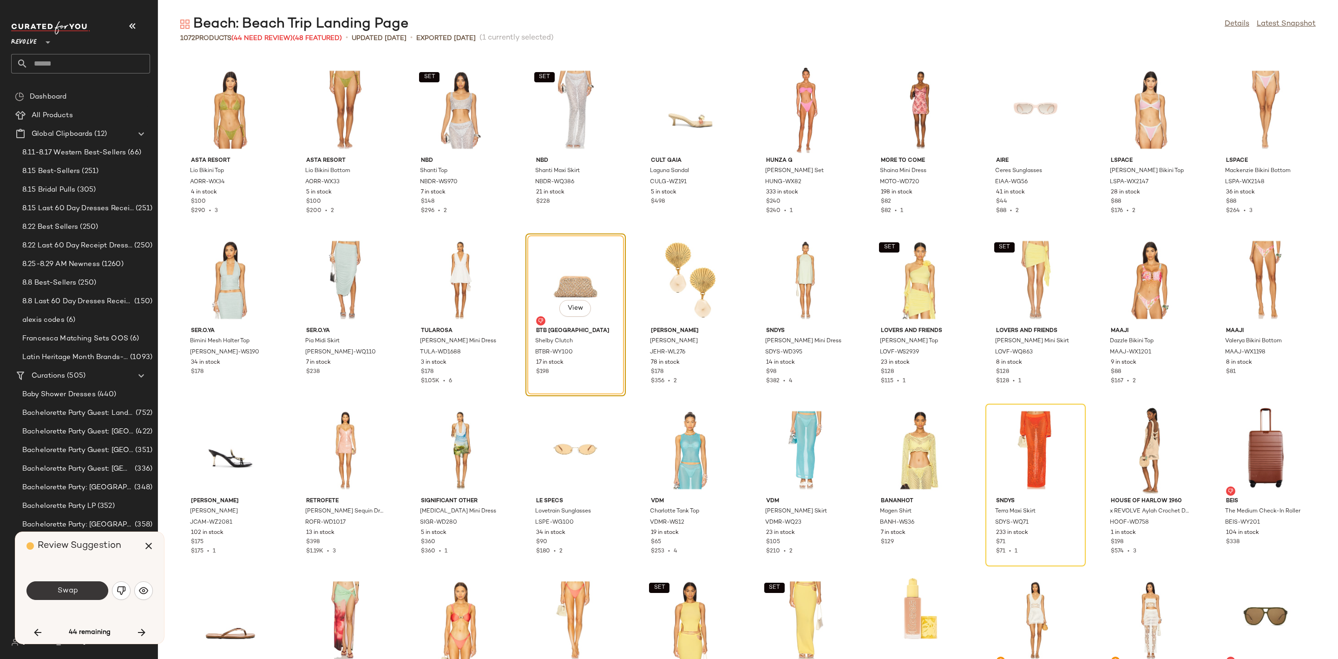
click at [59, 593] on span "Swap" at bounding box center [67, 590] width 21 height 9
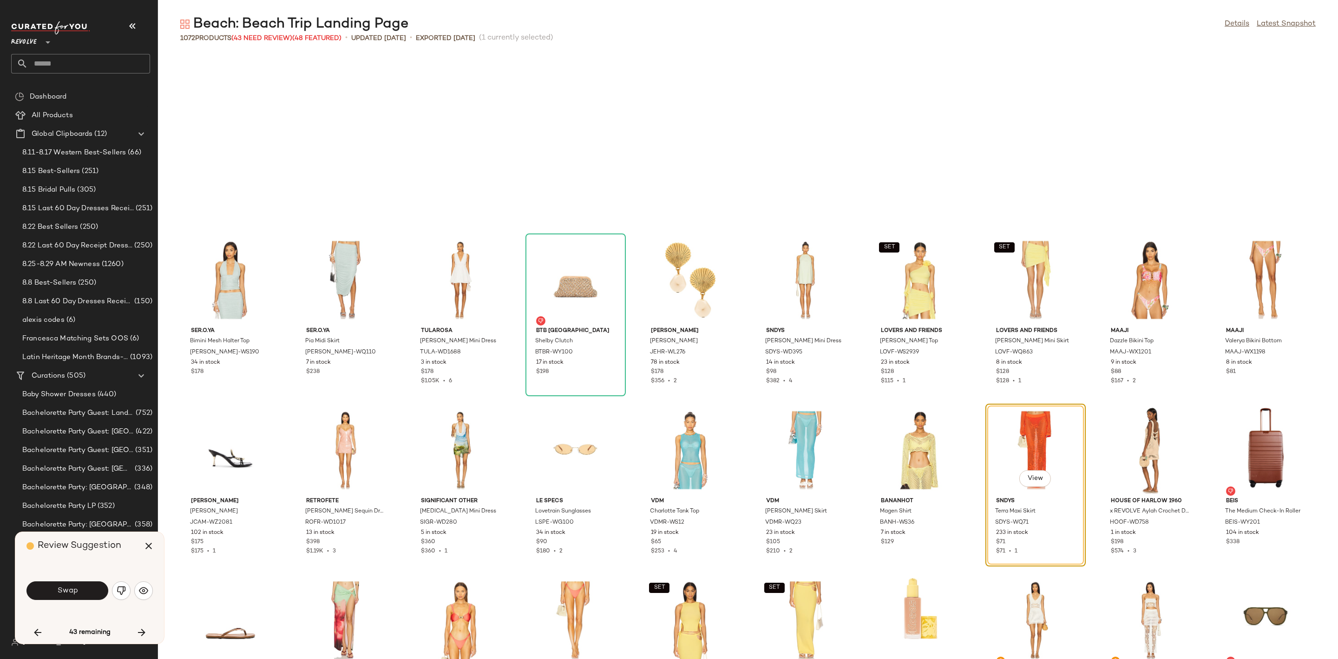
scroll to position [4082, 0]
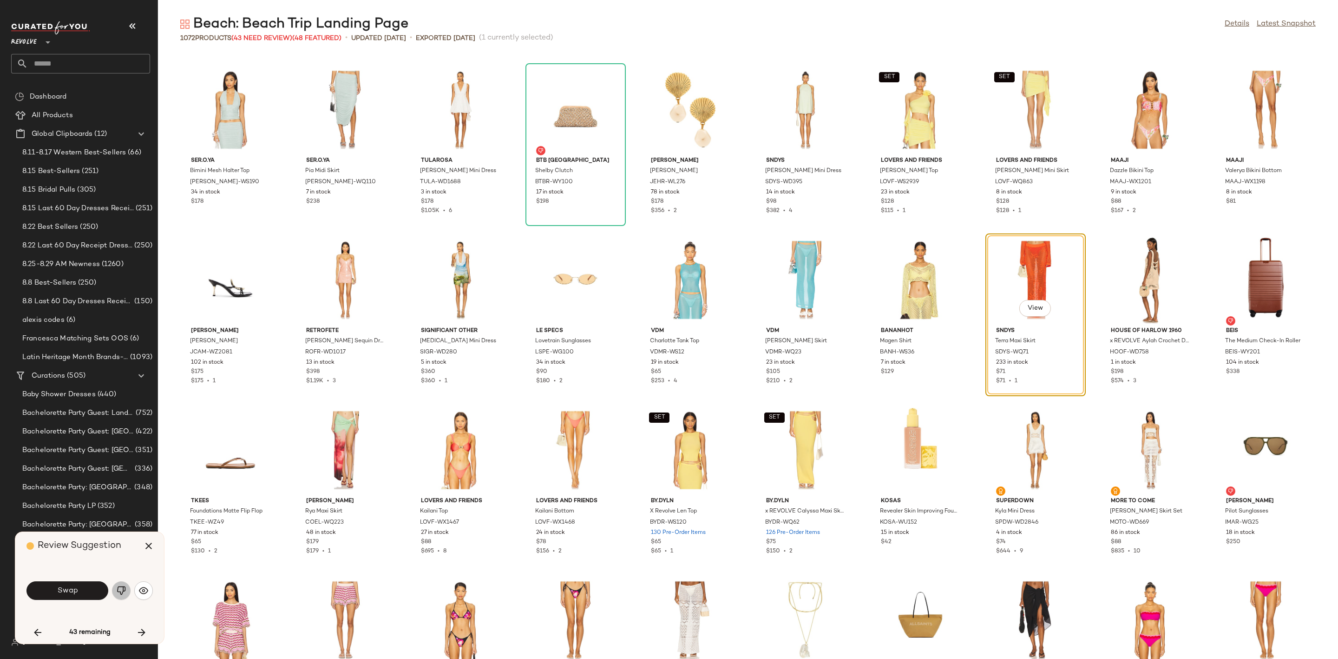
click at [121, 591] on img "button" at bounding box center [121, 590] width 9 height 9
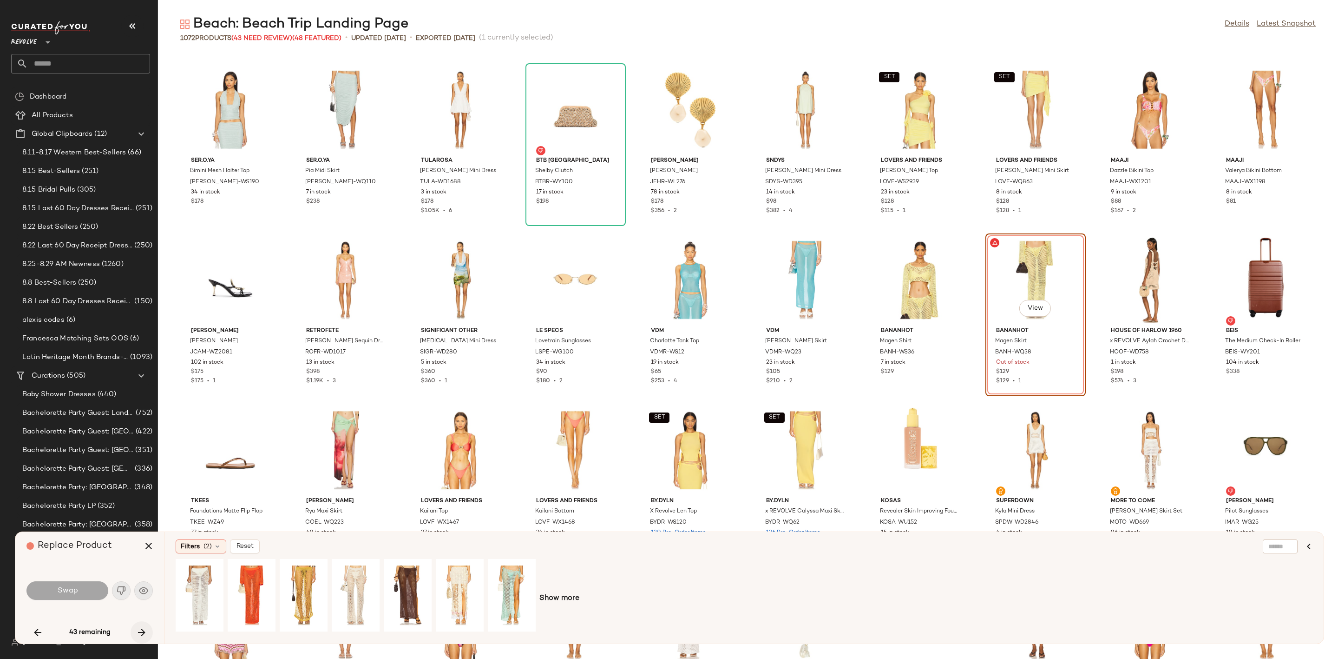
click at [141, 635] on icon "button" at bounding box center [141, 631] width 11 height 11
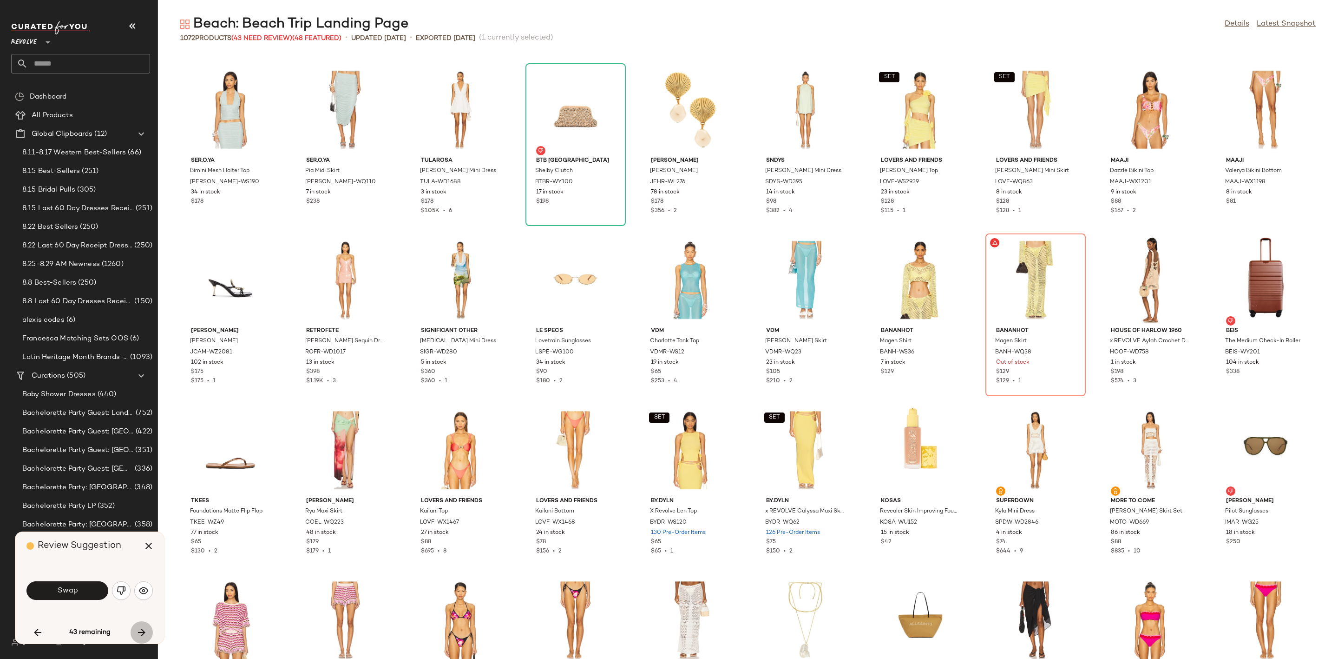
scroll to position [4593, 0]
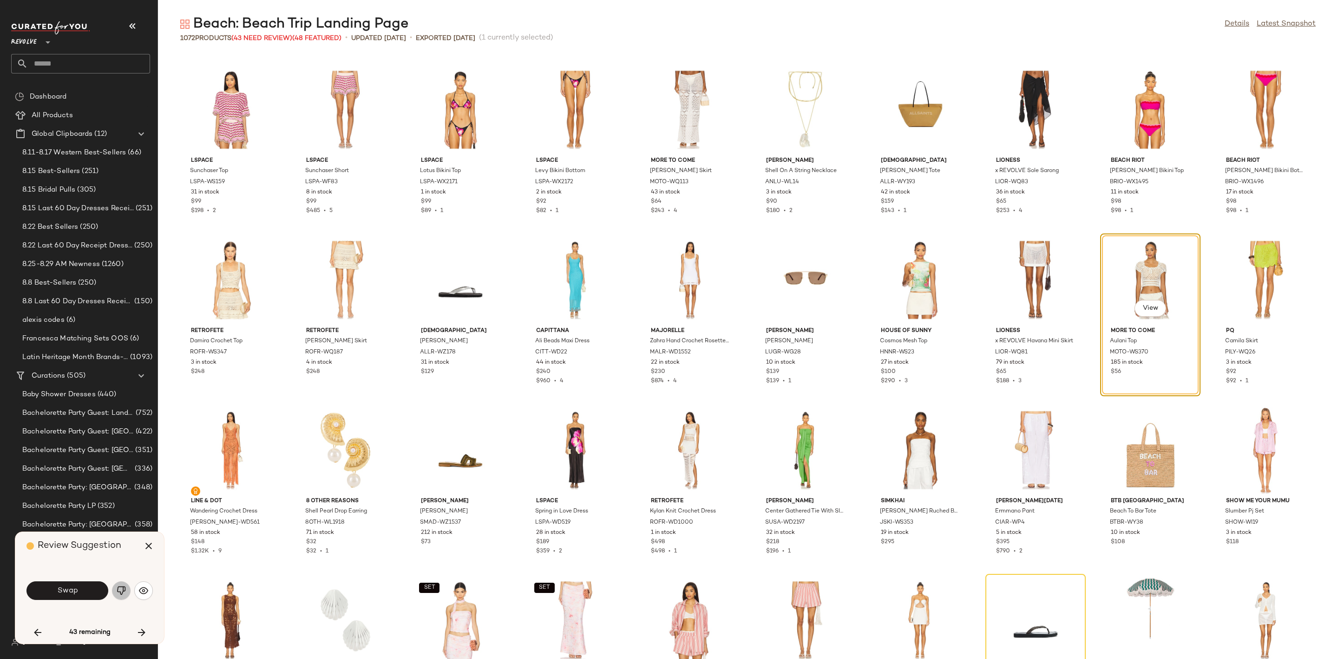
click at [116, 584] on button "button" at bounding box center [121, 590] width 19 height 19
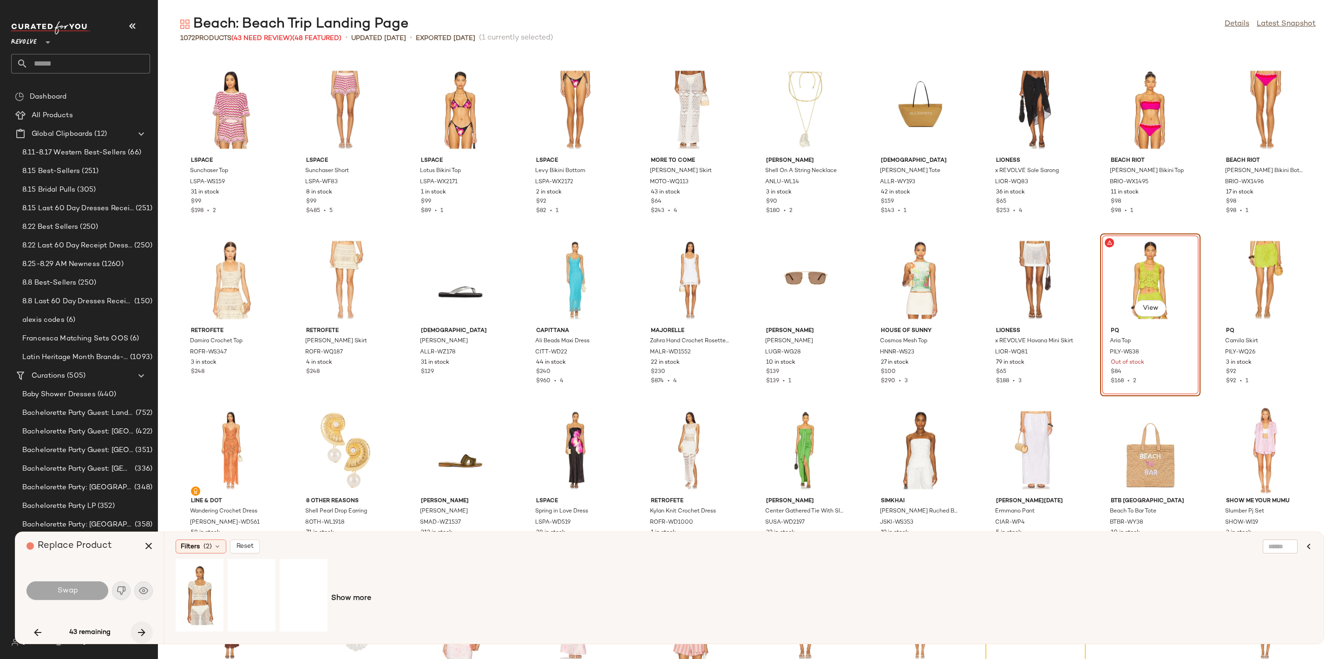
click at [134, 629] on button "button" at bounding box center [142, 632] width 22 height 22
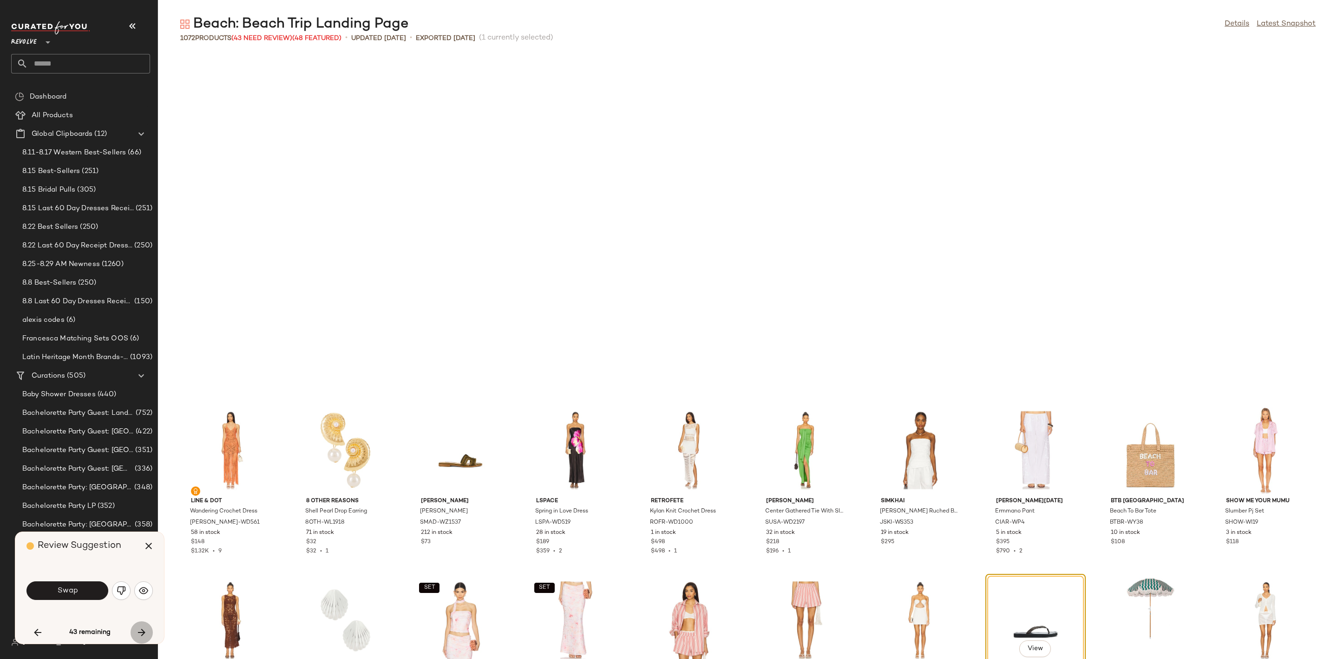
scroll to position [4933, 0]
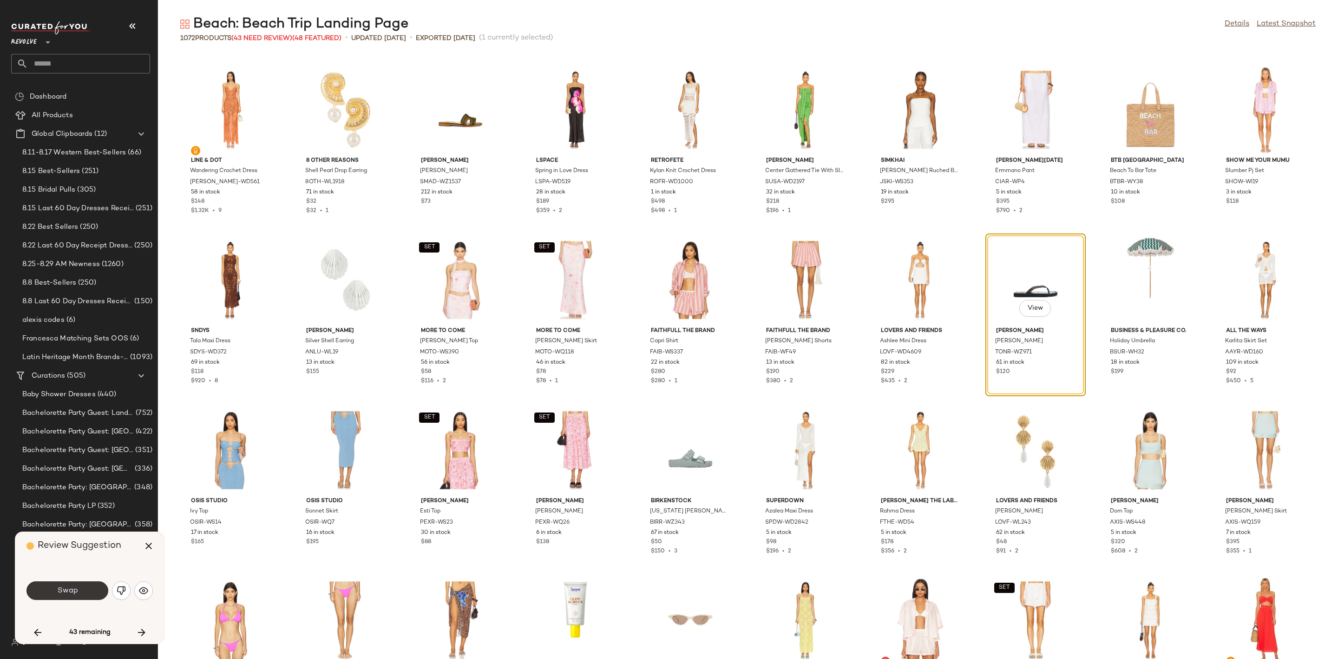
click at [65, 583] on button "Swap" at bounding box center [67, 590] width 82 height 19
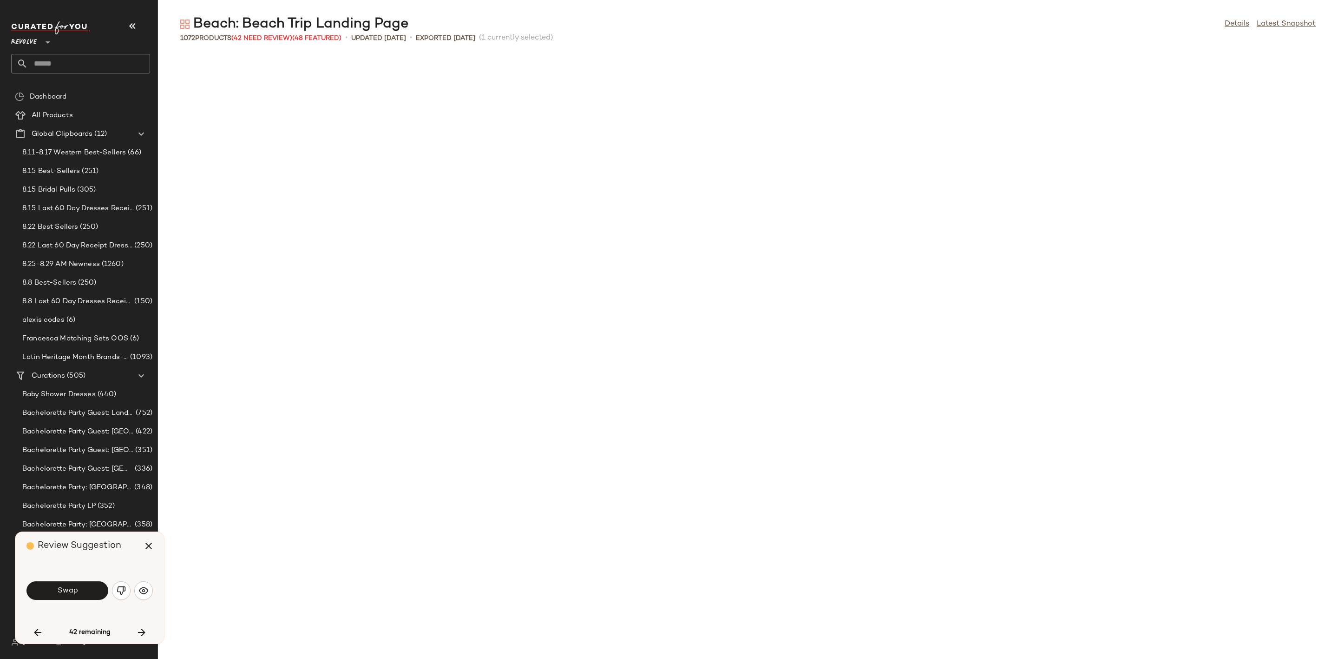
scroll to position [5613, 0]
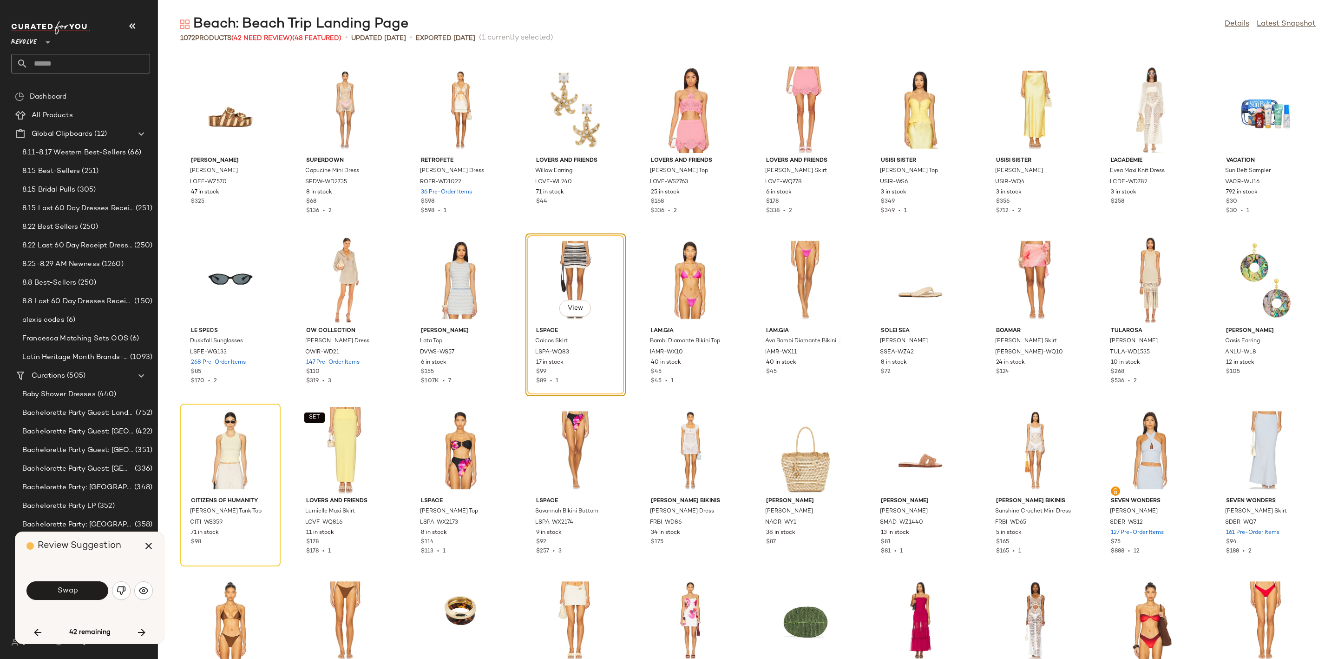
click at [119, 585] on button "button" at bounding box center [121, 590] width 19 height 19
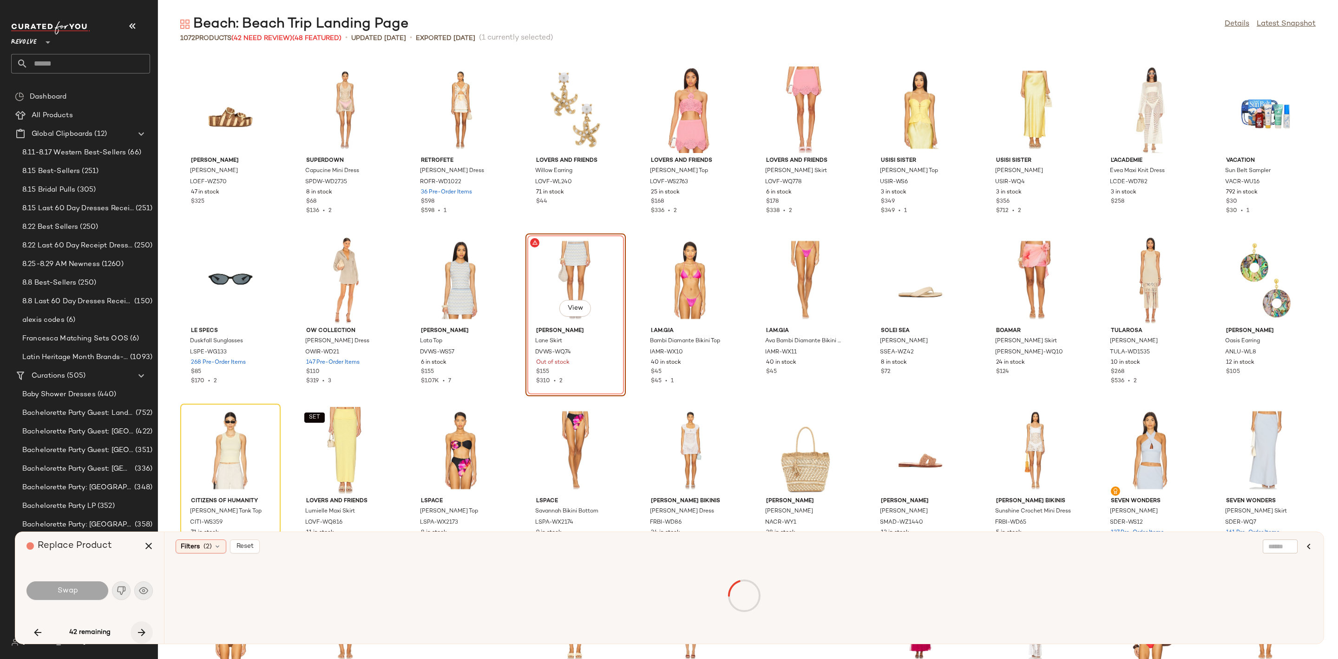
click at [137, 629] on icon "button" at bounding box center [141, 631] width 11 height 11
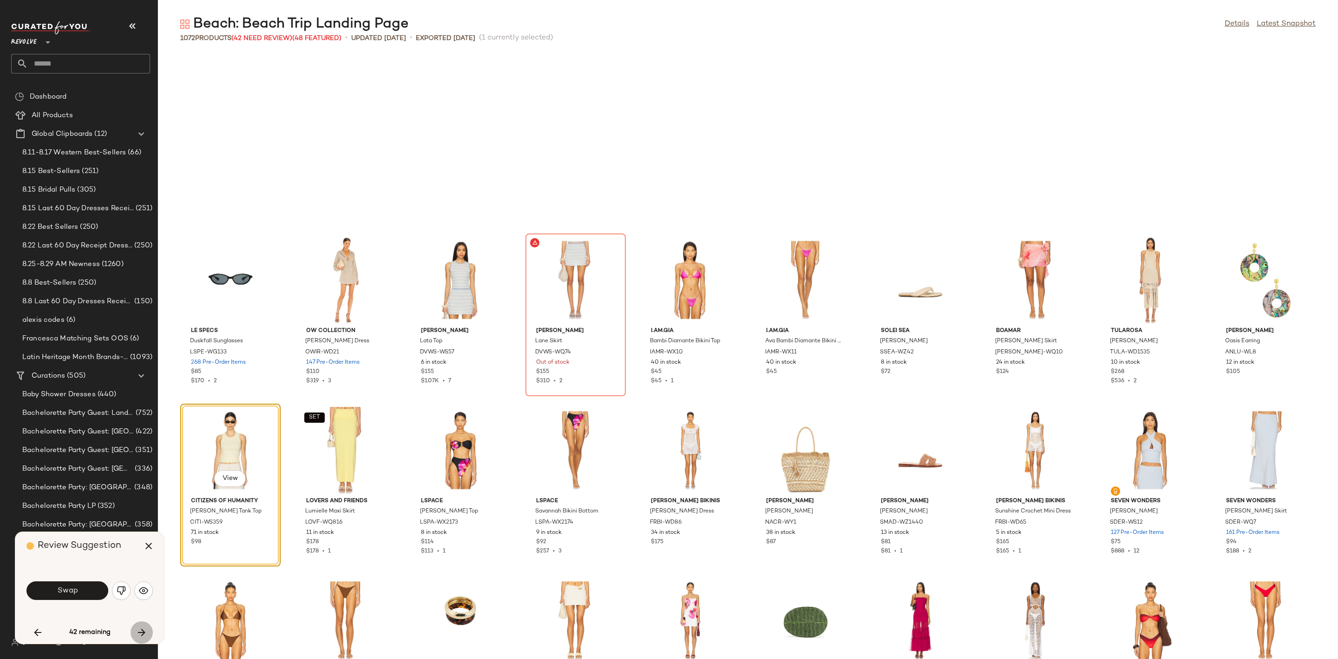
scroll to position [5783, 0]
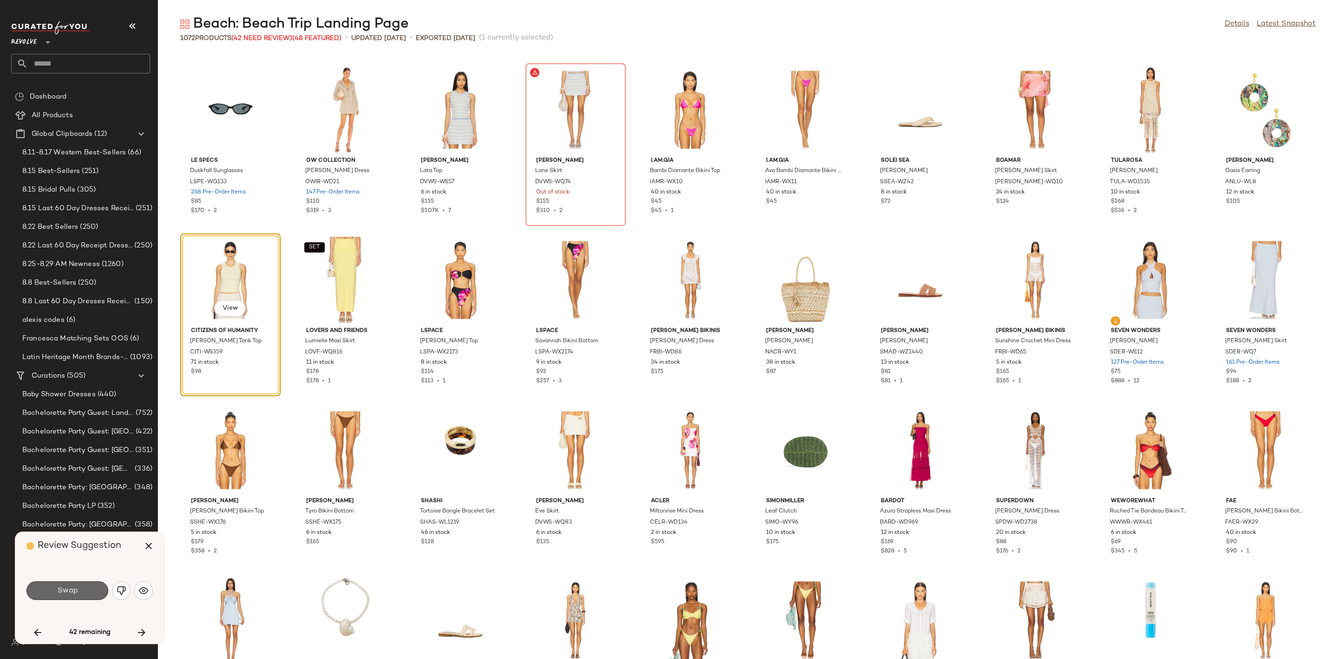
click at [79, 586] on button "Swap" at bounding box center [67, 590] width 82 height 19
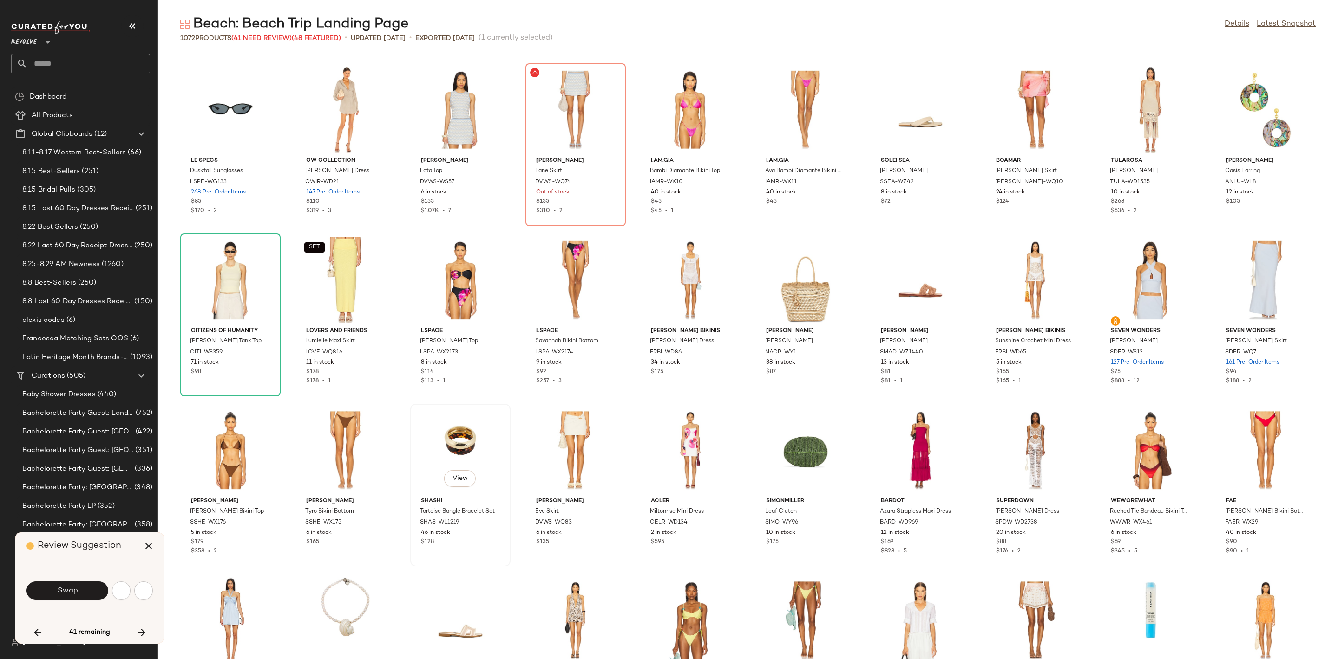
scroll to position [6294, 0]
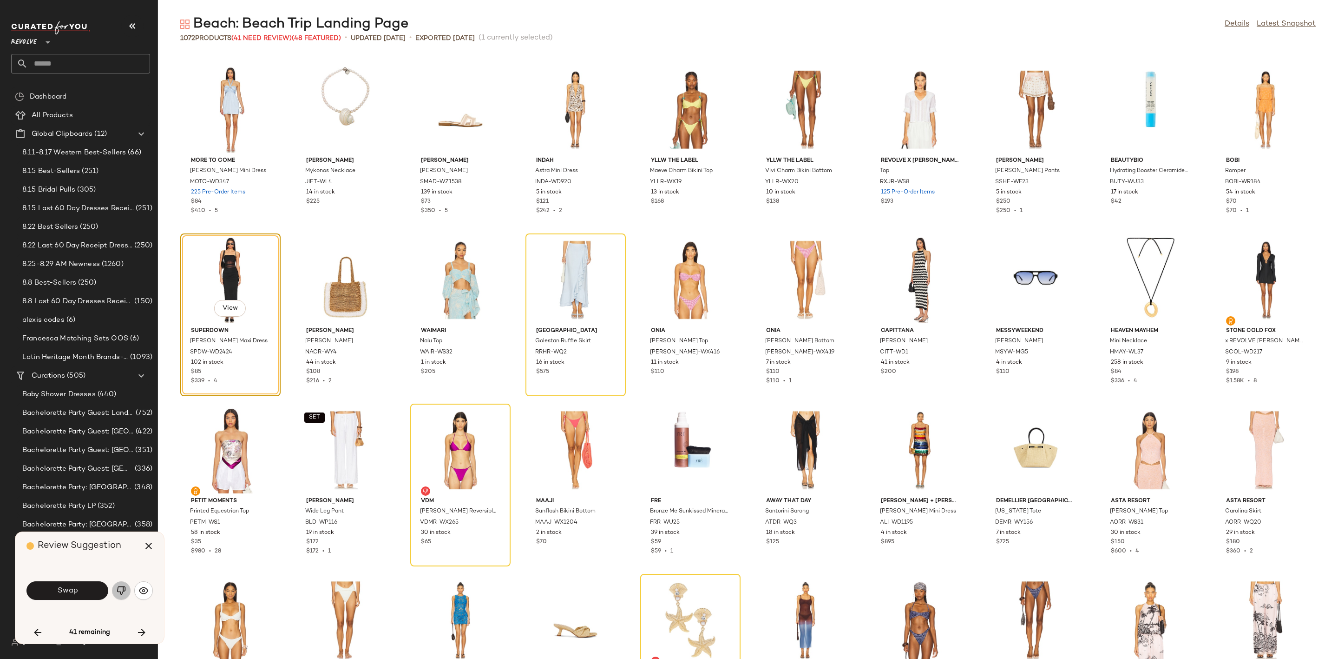
click at [121, 593] on img "button" at bounding box center [121, 590] width 9 height 9
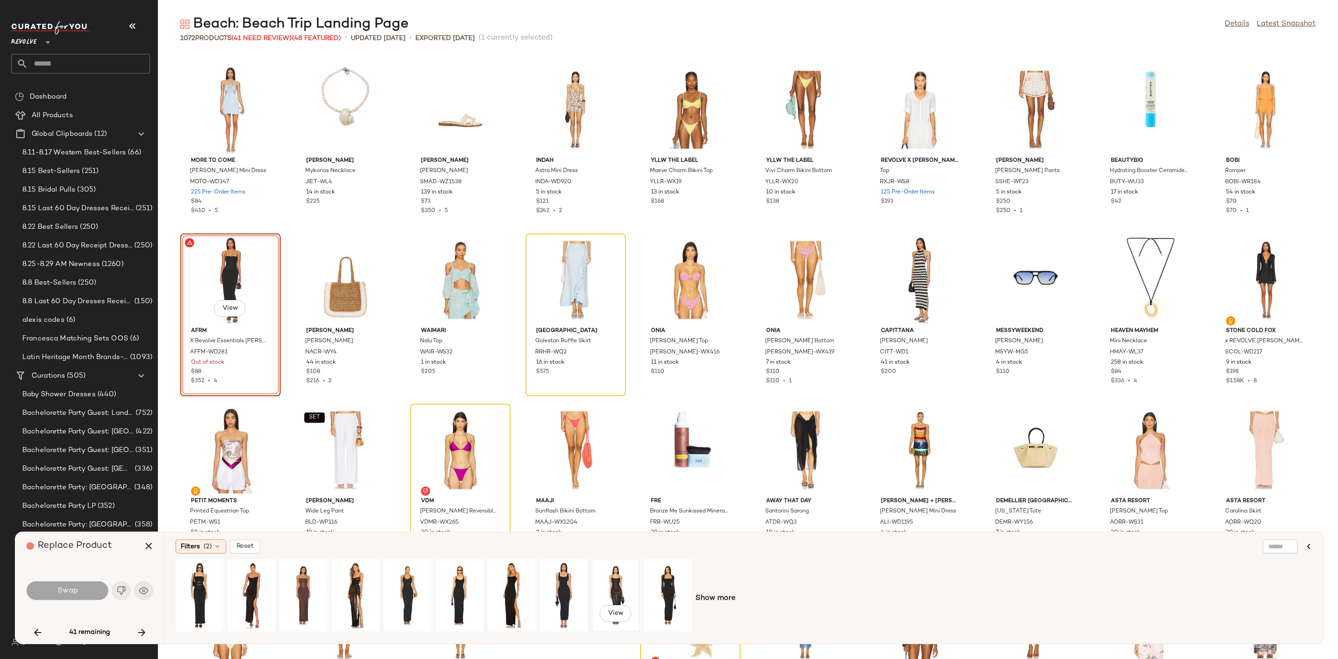
click at [605, 575] on div "View" at bounding box center [615, 595] width 41 height 66
click at [67, 593] on span "Swap" at bounding box center [67, 590] width 21 height 9
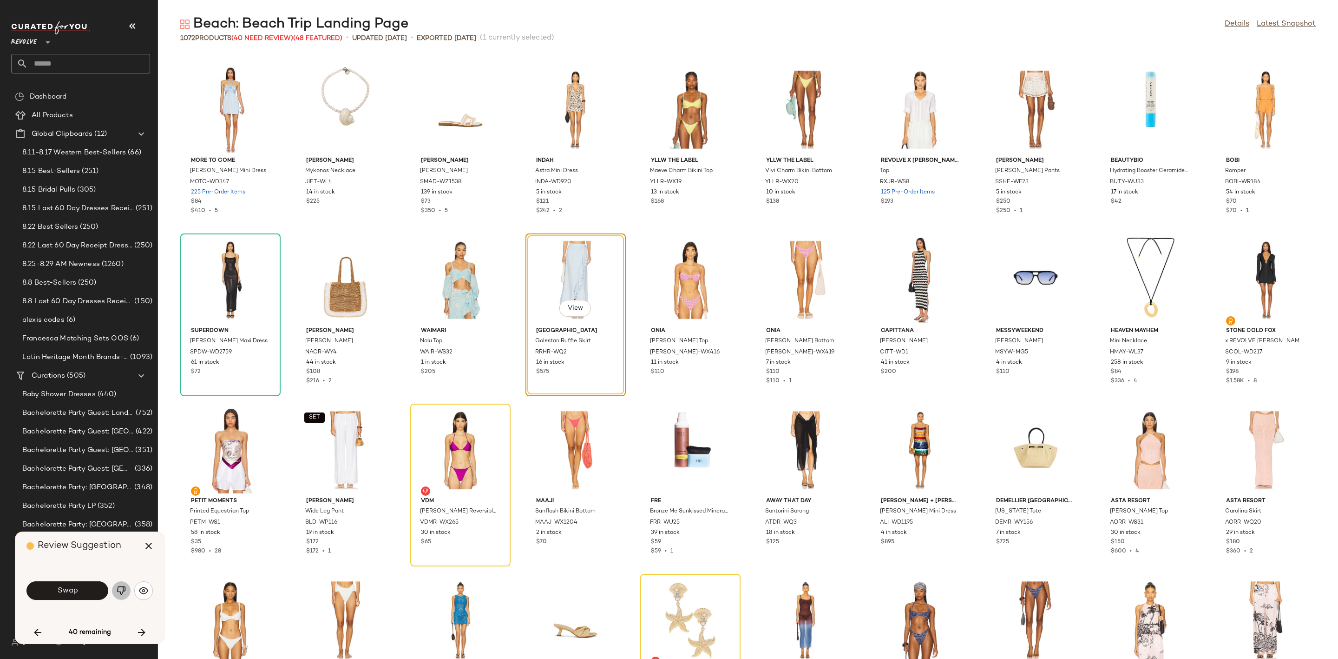
click at [122, 585] on button "button" at bounding box center [121, 590] width 19 height 19
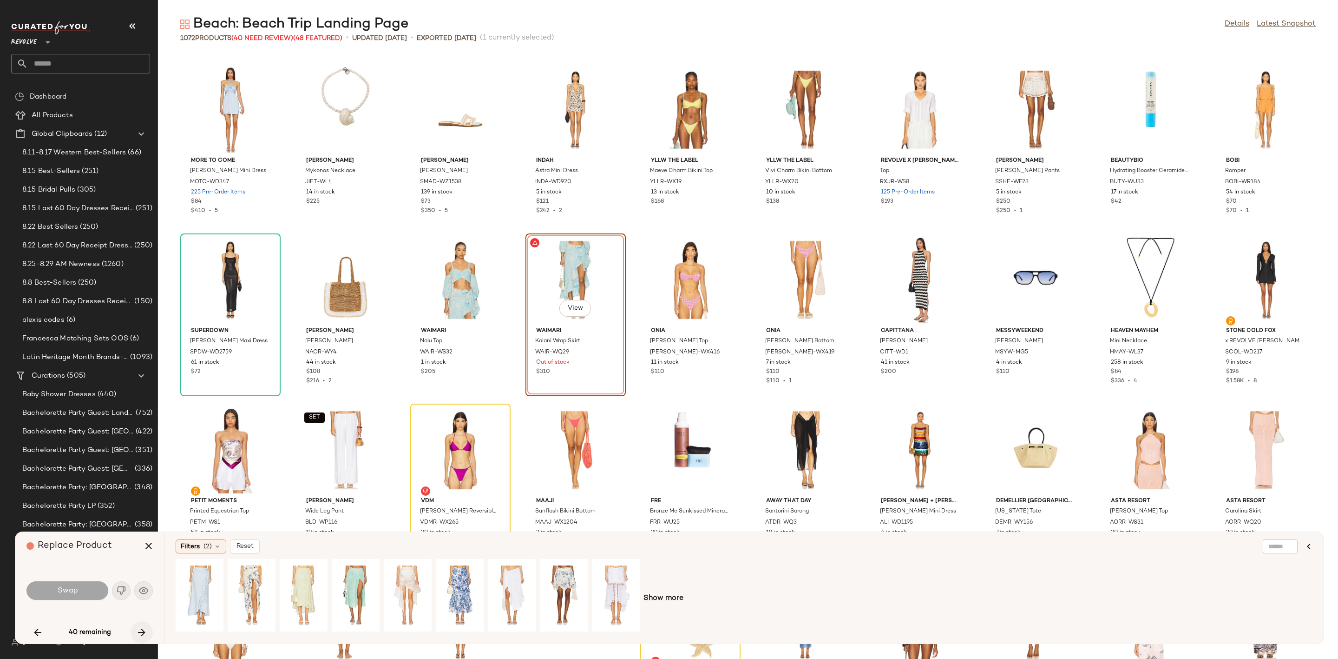
click at [138, 626] on icon "button" at bounding box center [141, 631] width 11 height 11
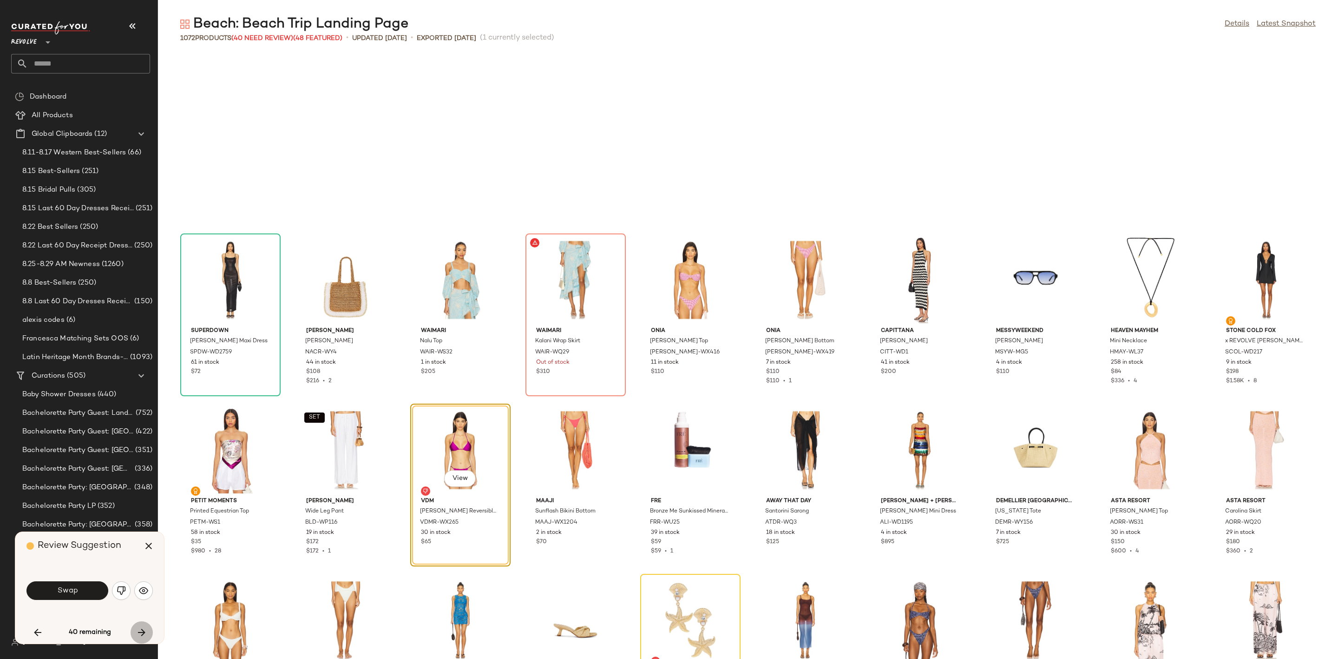
scroll to position [6464, 0]
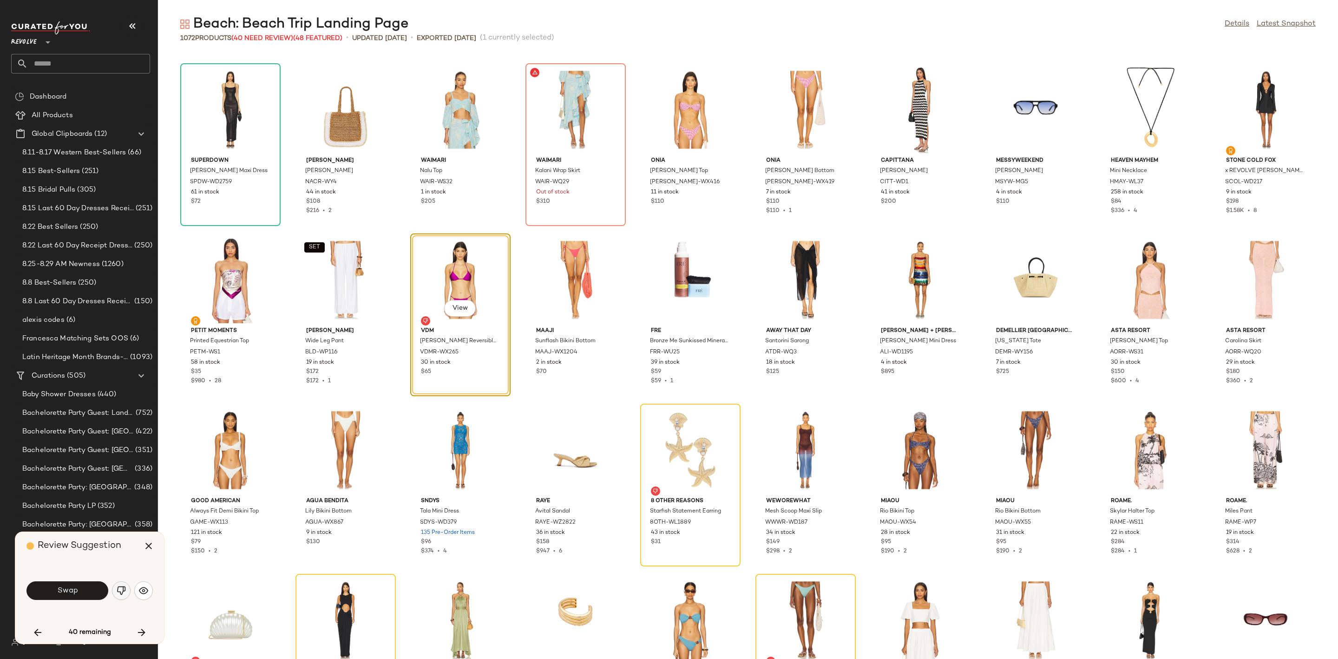
click at [124, 590] on img "button" at bounding box center [121, 590] width 9 height 9
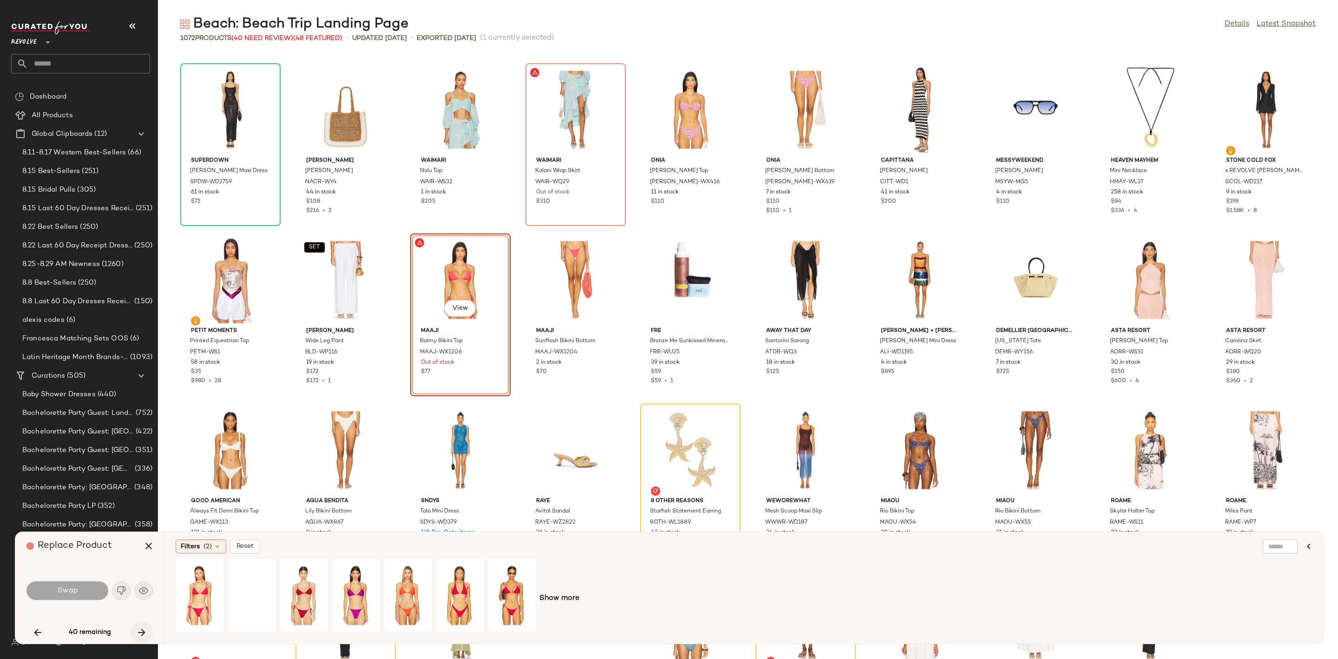
click at [139, 632] on icon "button" at bounding box center [141, 631] width 11 height 11
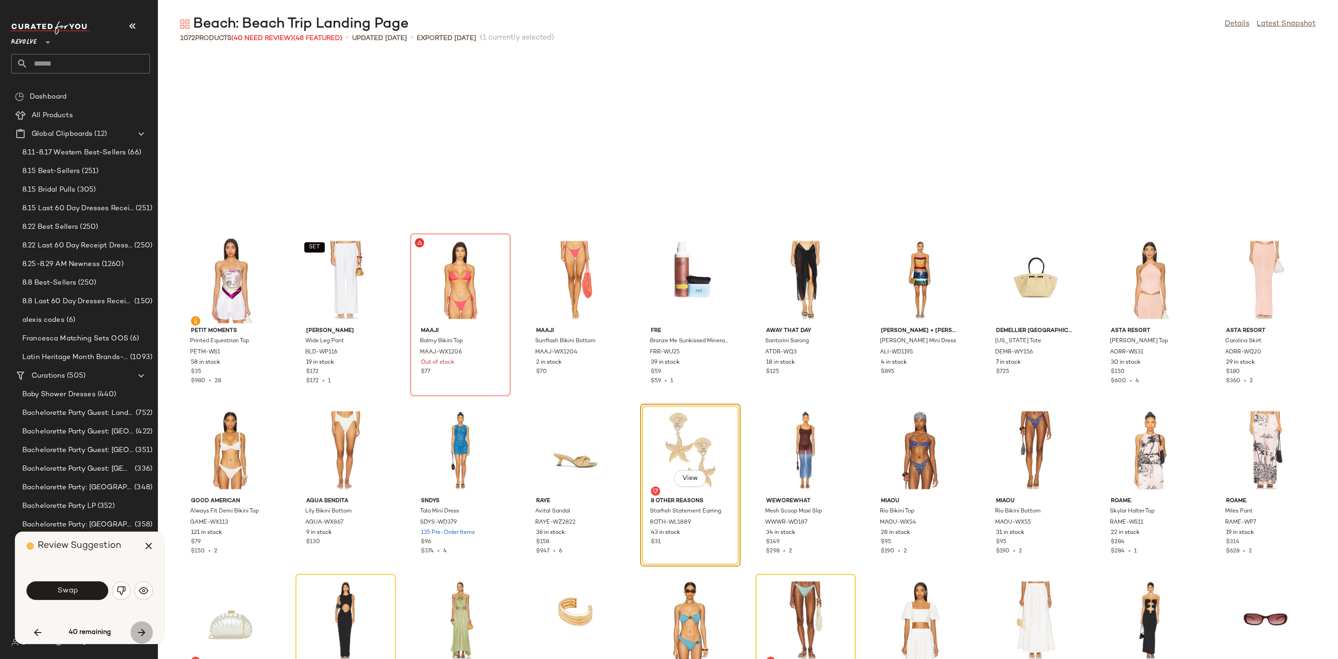
scroll to position [6634, 0]
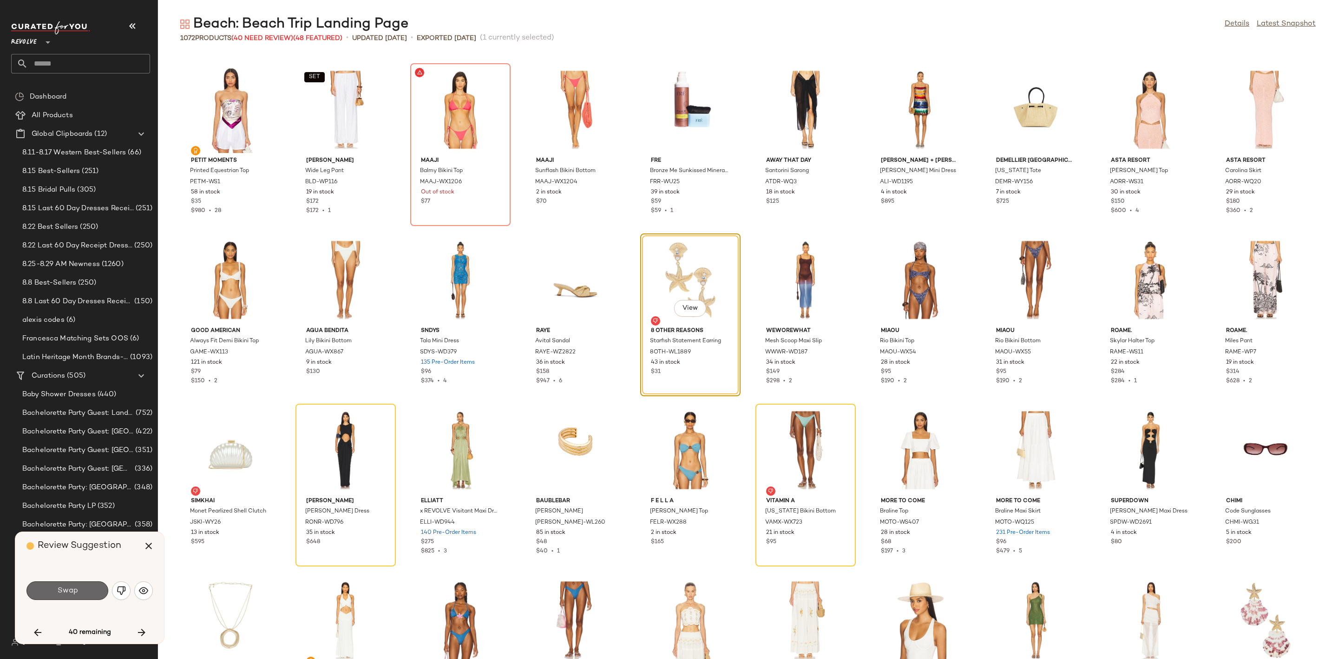
click at [86, 591] on button "Swap" at bounding box center [67, 590] width 82 height 19
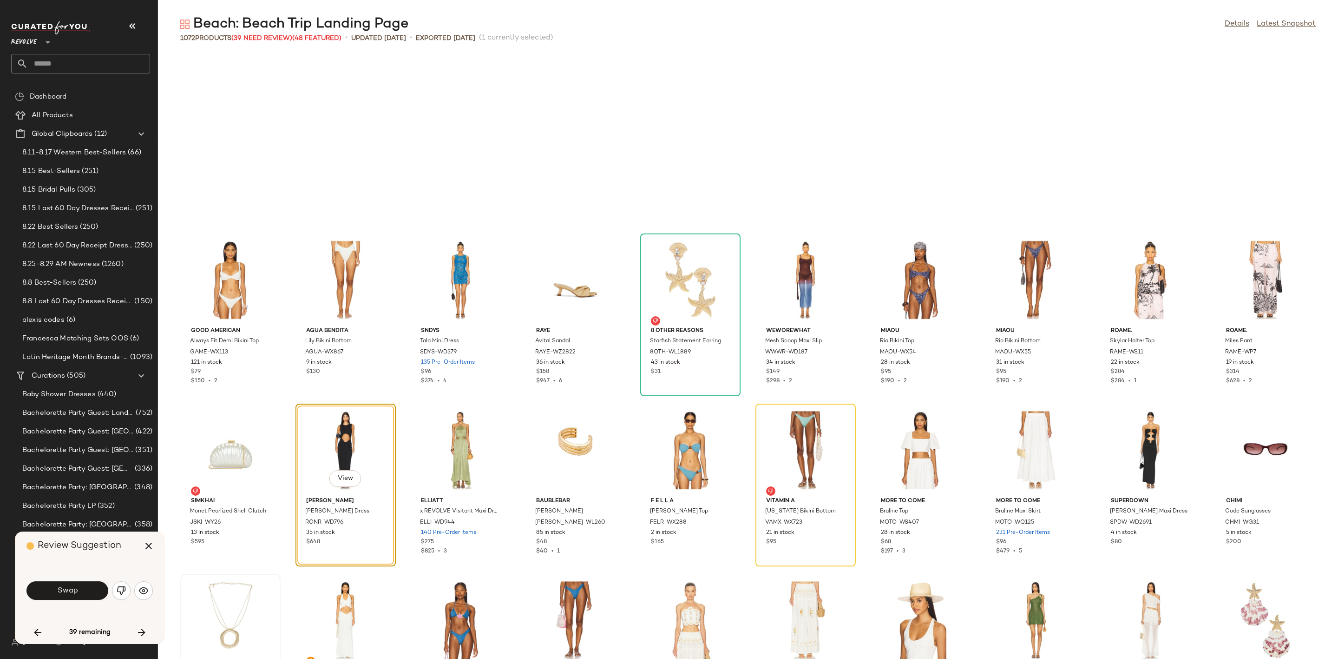
scroll to position [6804, 0]
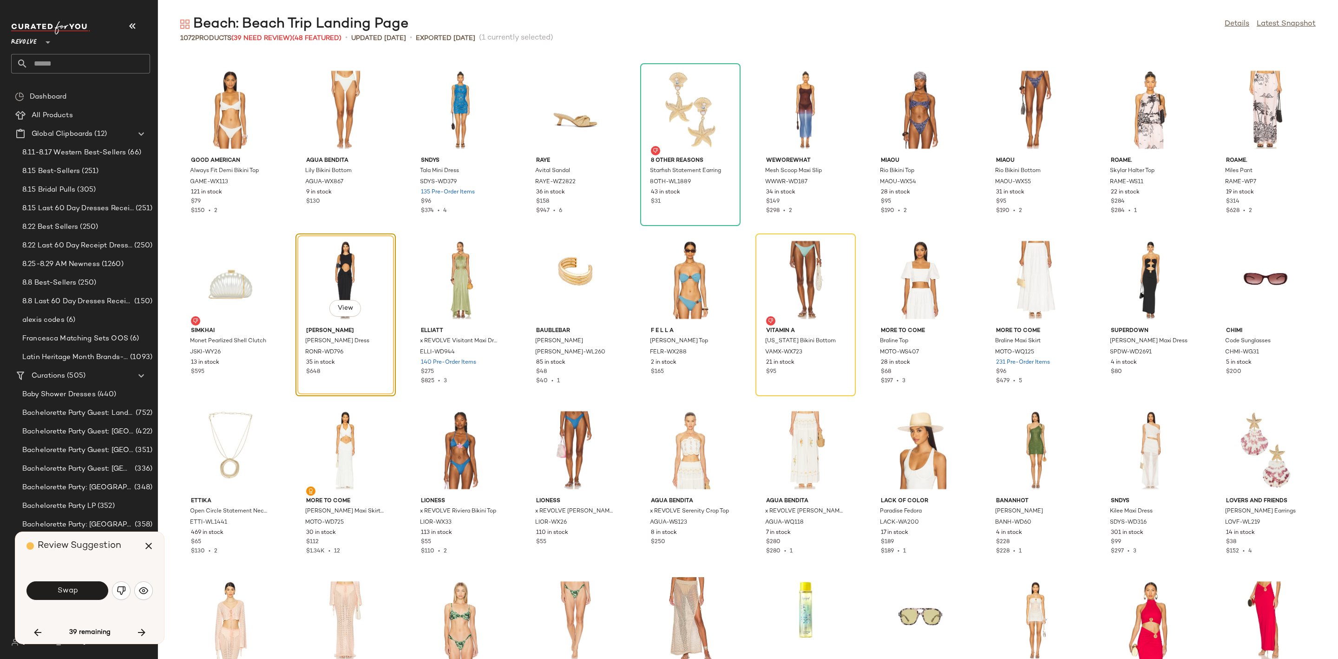
click at [118, 588] on img "button" at bounding box center [121, 590] width 9 height 9
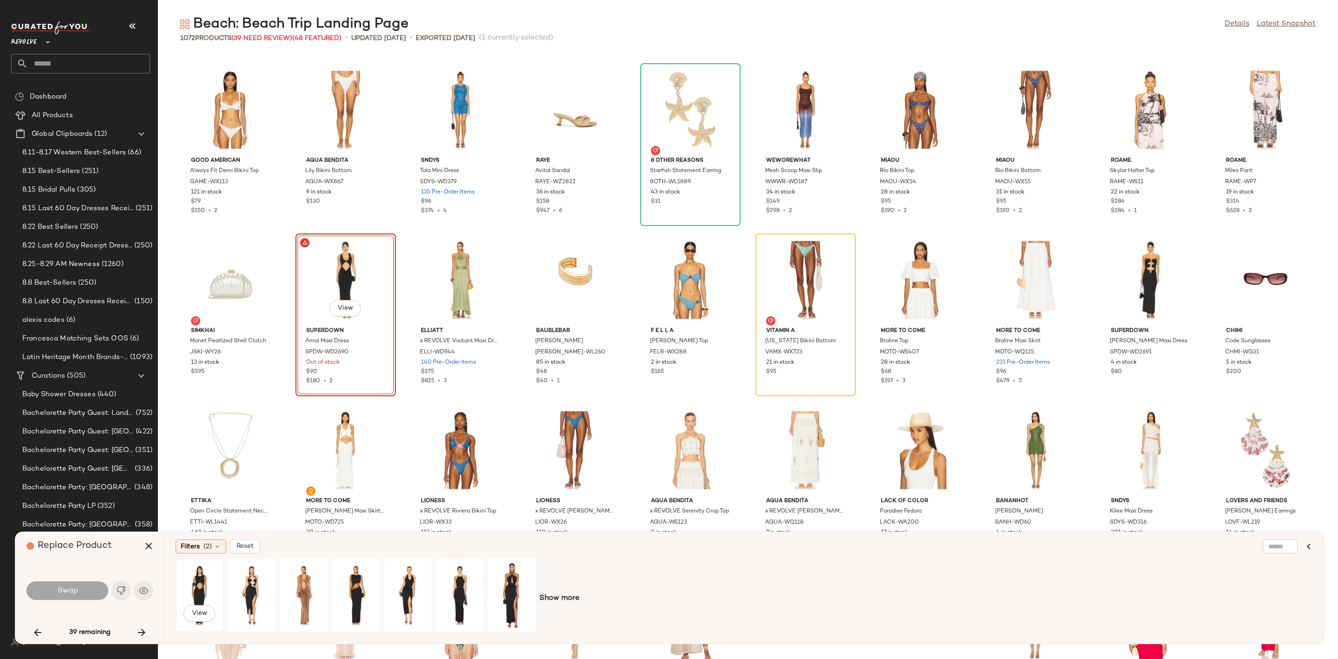
click at [195, 568] on div "View" at bounding box center [199, 595] width 41 height 66
click at [63, 582] on button "Swap" at bounding box center [67, 590] width 82 height 19
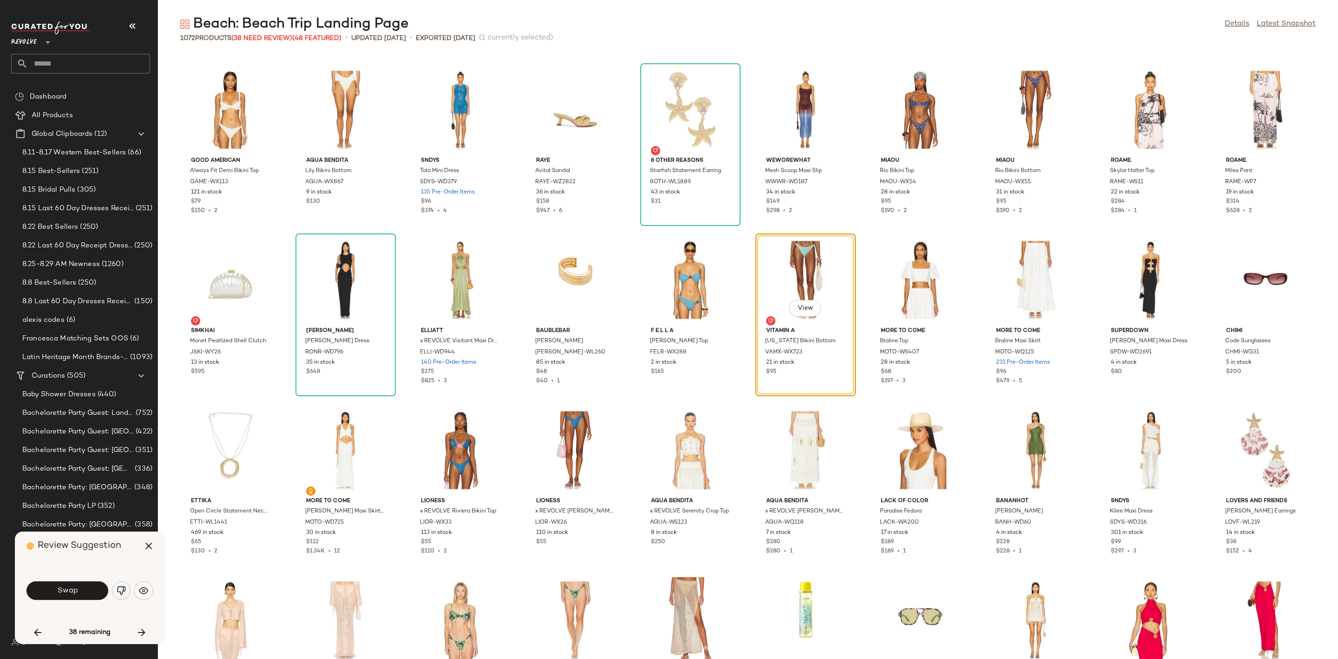
click at [117, 593] on img "button" at bounding box center [121, 590] width 9 height 9
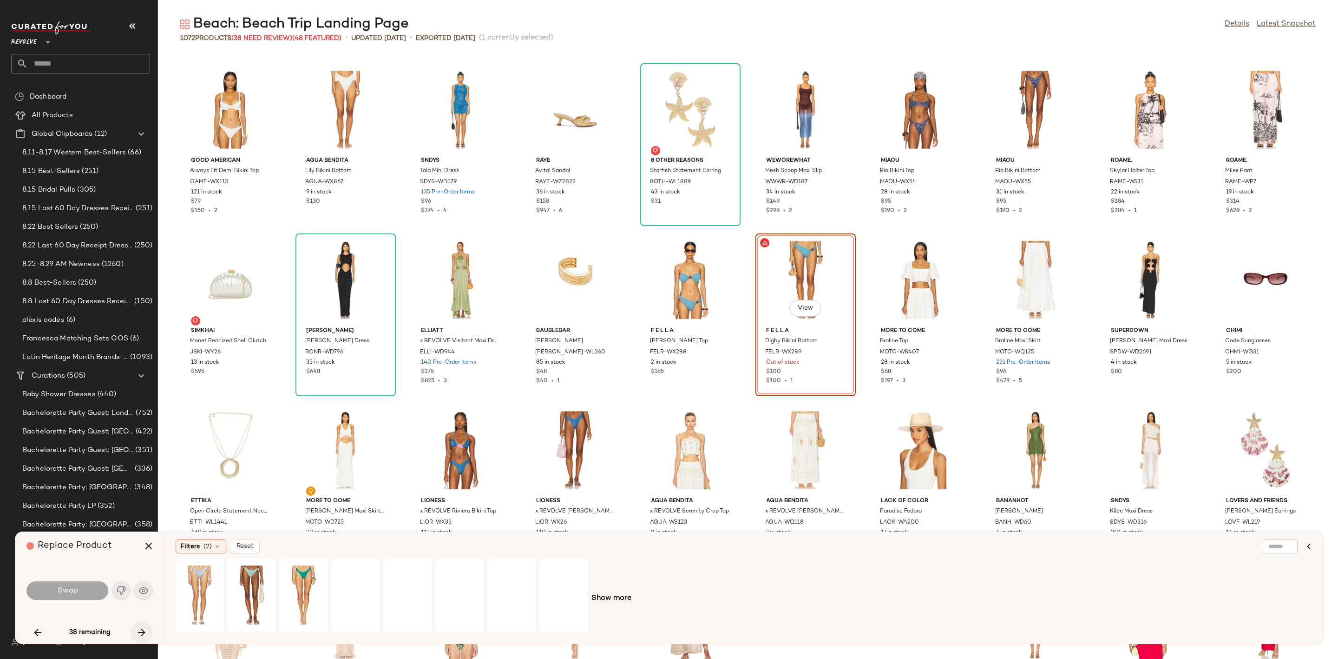
click at [144, 632] on icon "button" at bounding box center [141, 631] width 11 height 11
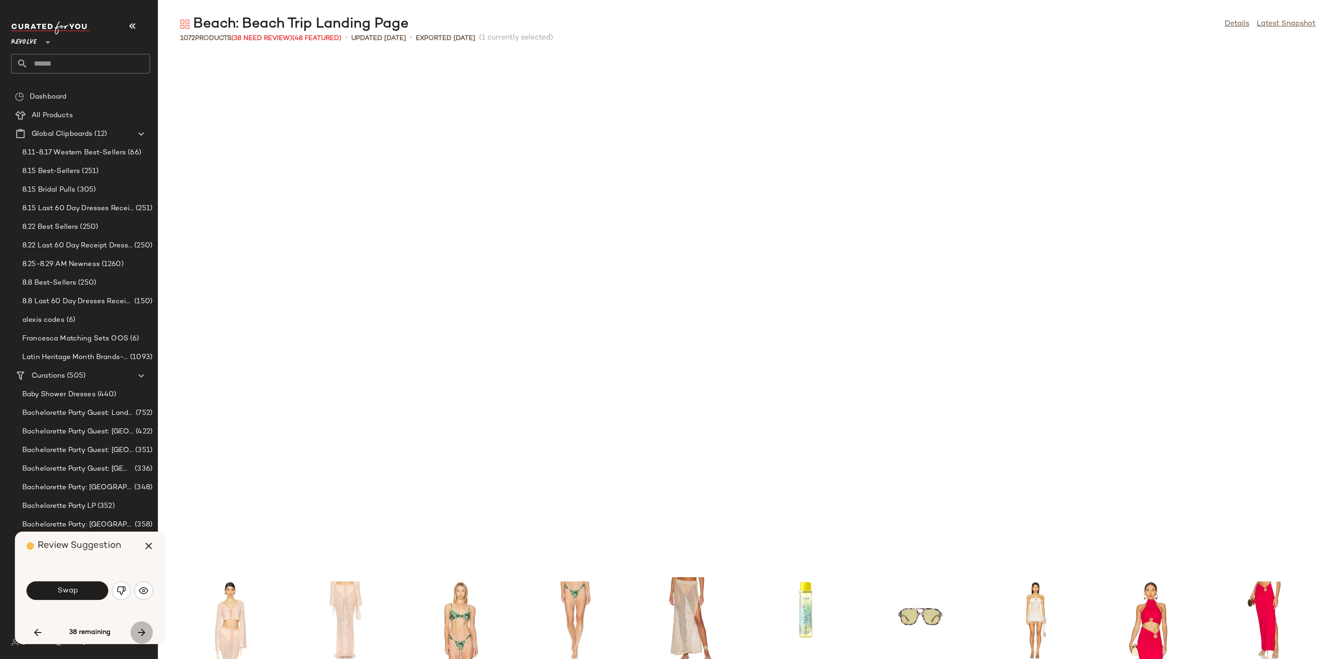
scroll to position [7314, 0]
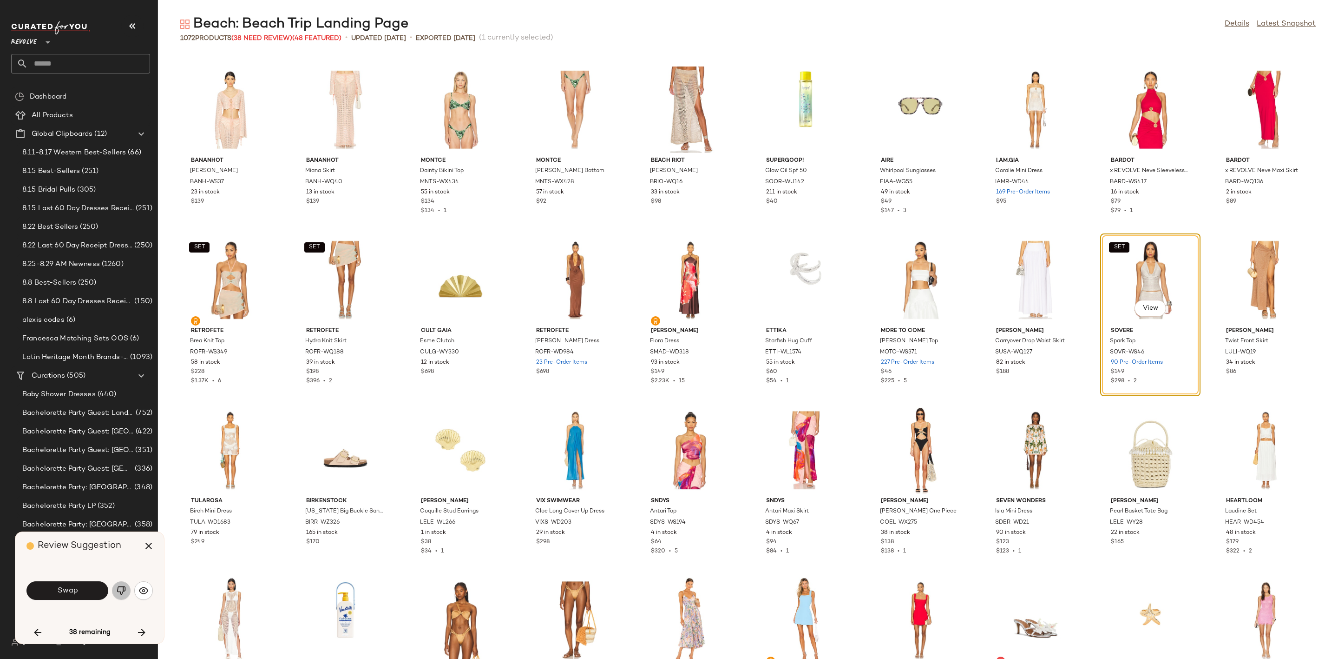
click at [125, 585] on button "button" at bounding box center [121, 590] width 19 height 19
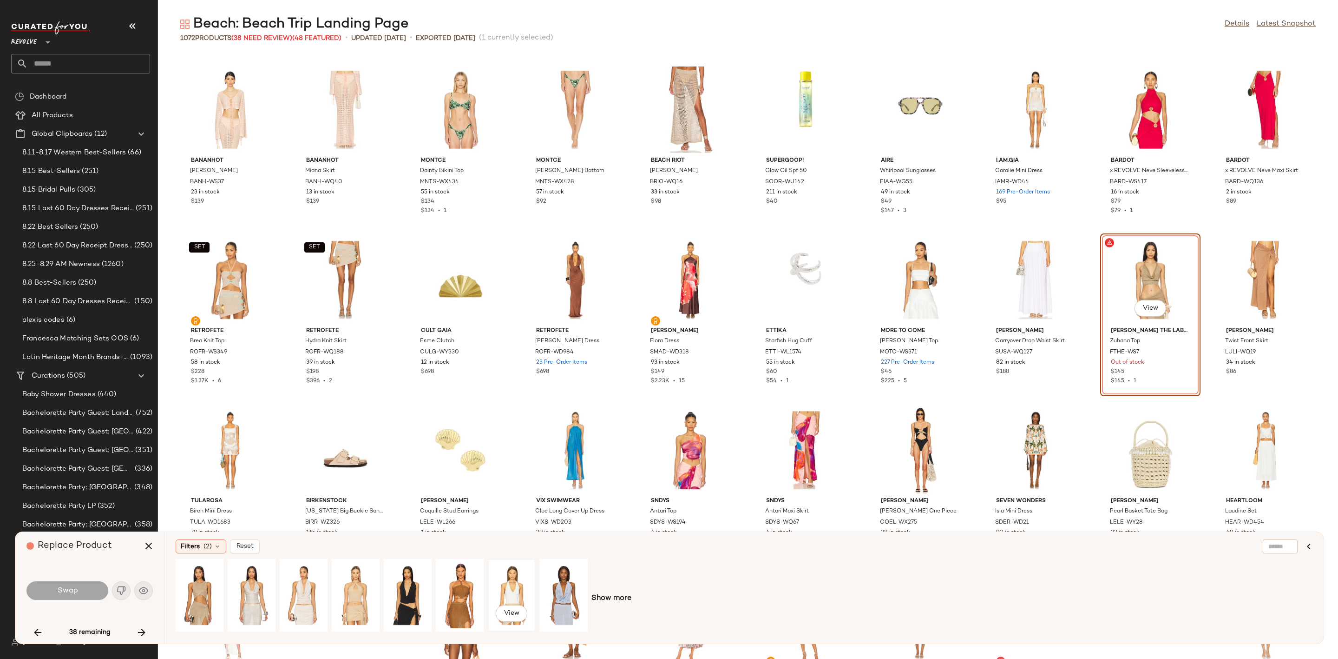
click at [507, 581] on div "View" at bounding box center [511, 595] width 41 height 66
click at [53, 592] on button "Swap" at bounding box center [67, 590] width 82 height 19
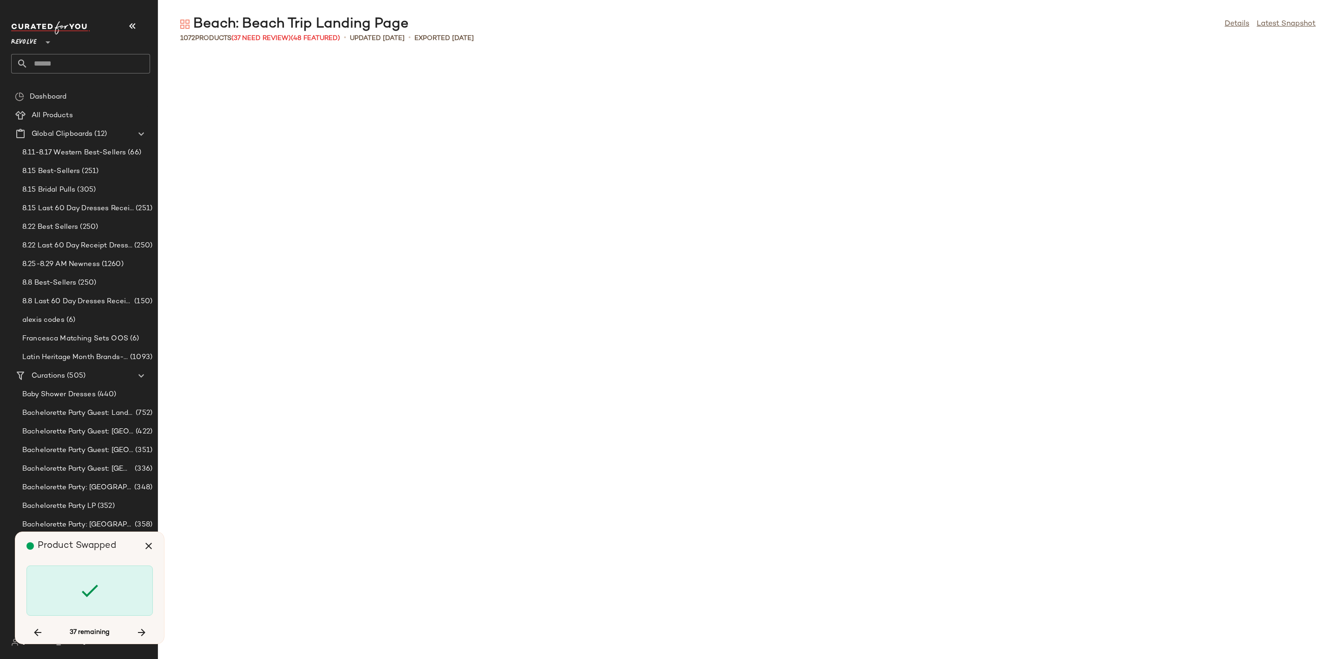
scroll to position [8845, 0]
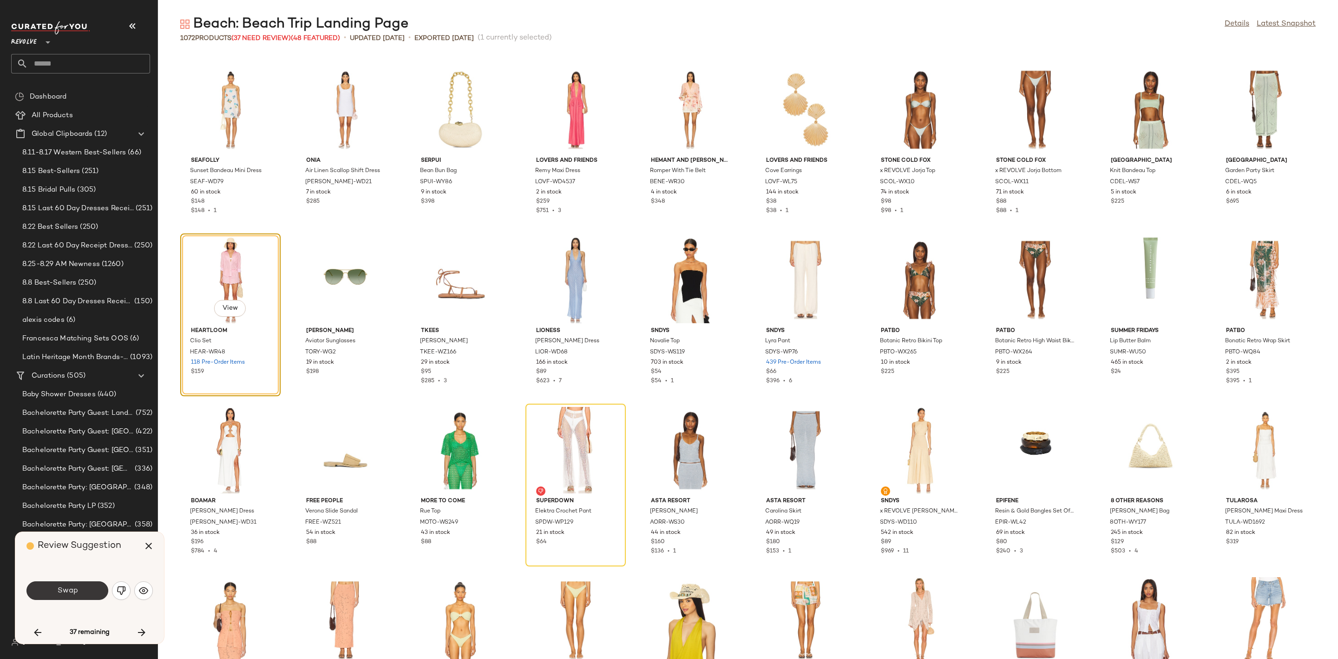
click at [74, 592] on span "Swap" at bounding box center [67, 590] width 21 height 9
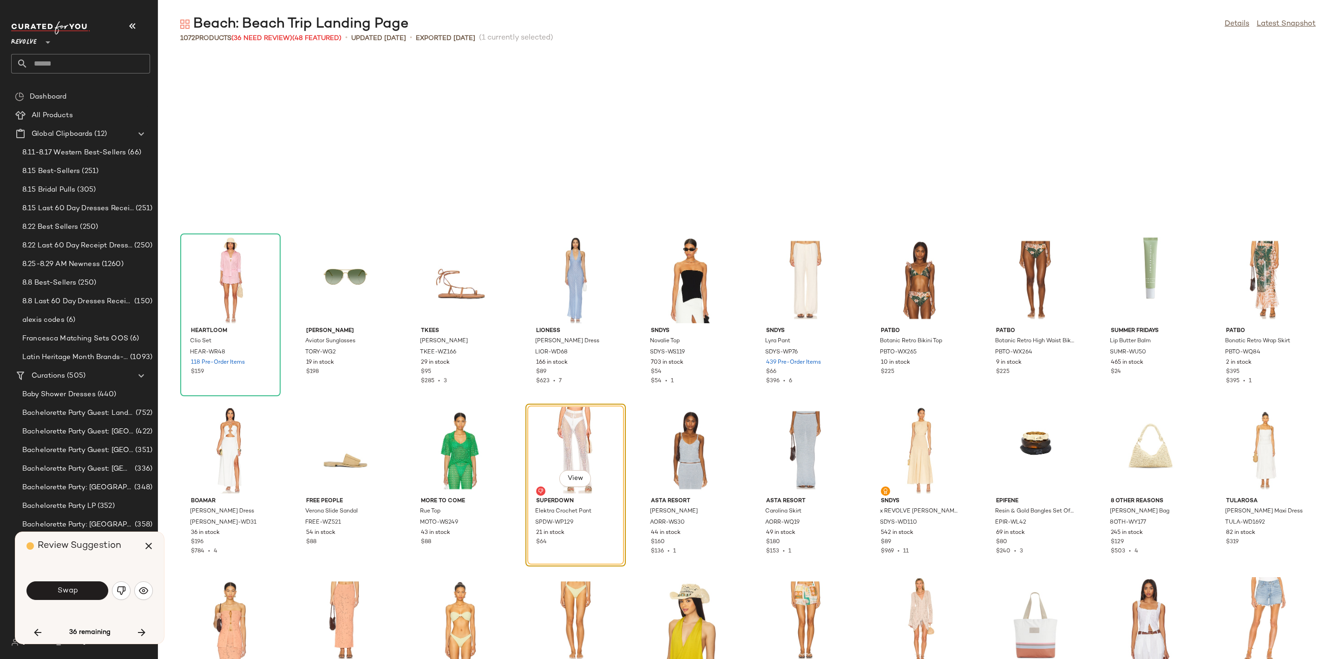
scroll to position [9015, 0]
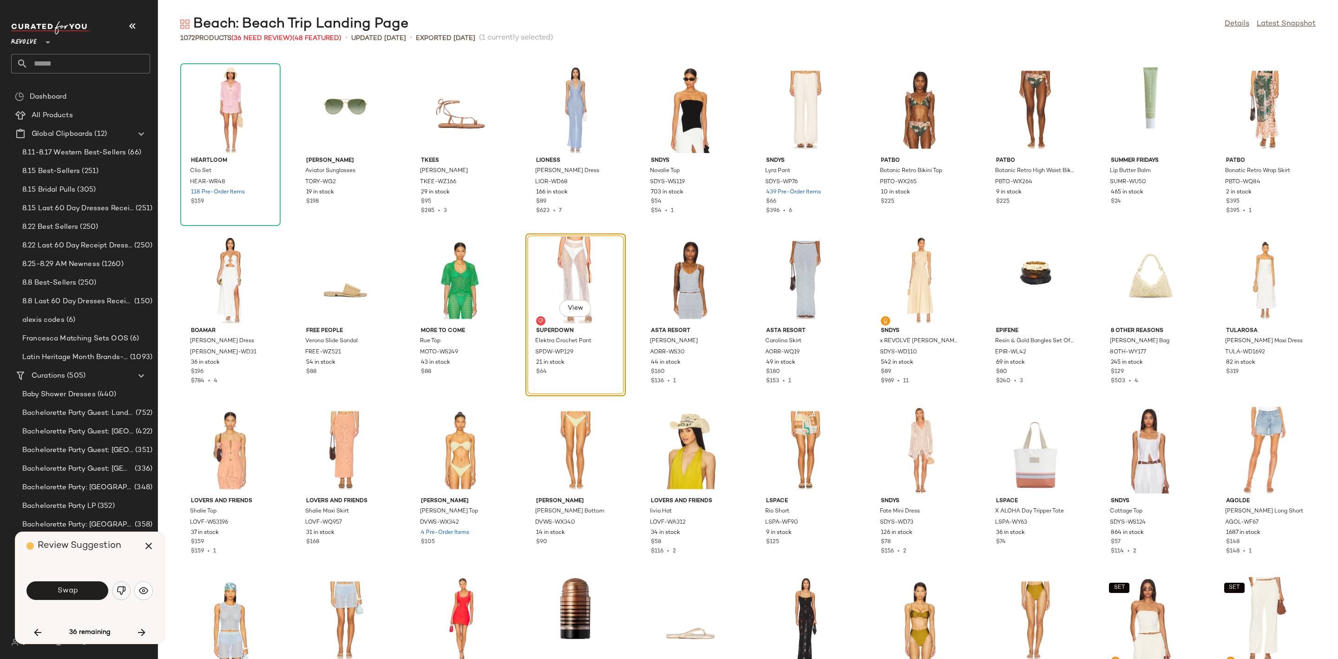
click at [123, 593] on img "button" at bounding box center [121, 590] width 9 height 9
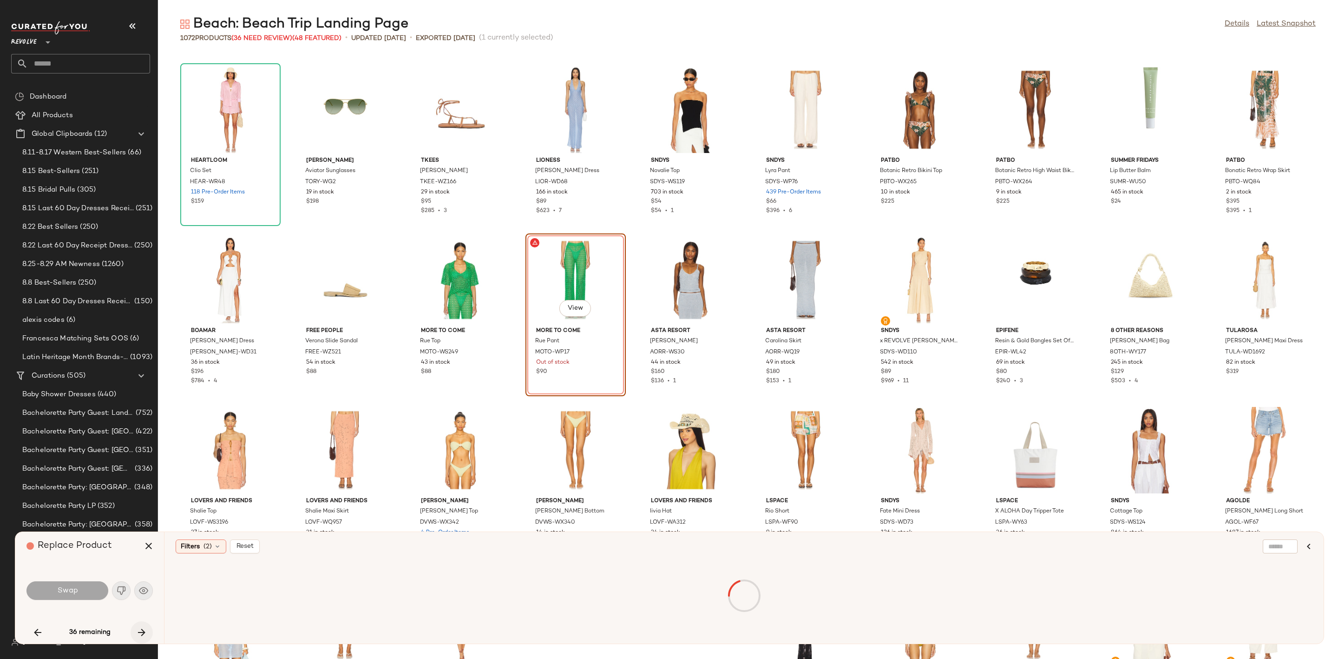
click at [144, 632] on icon "button" at bounding box center [141, 631] width 11 height 11
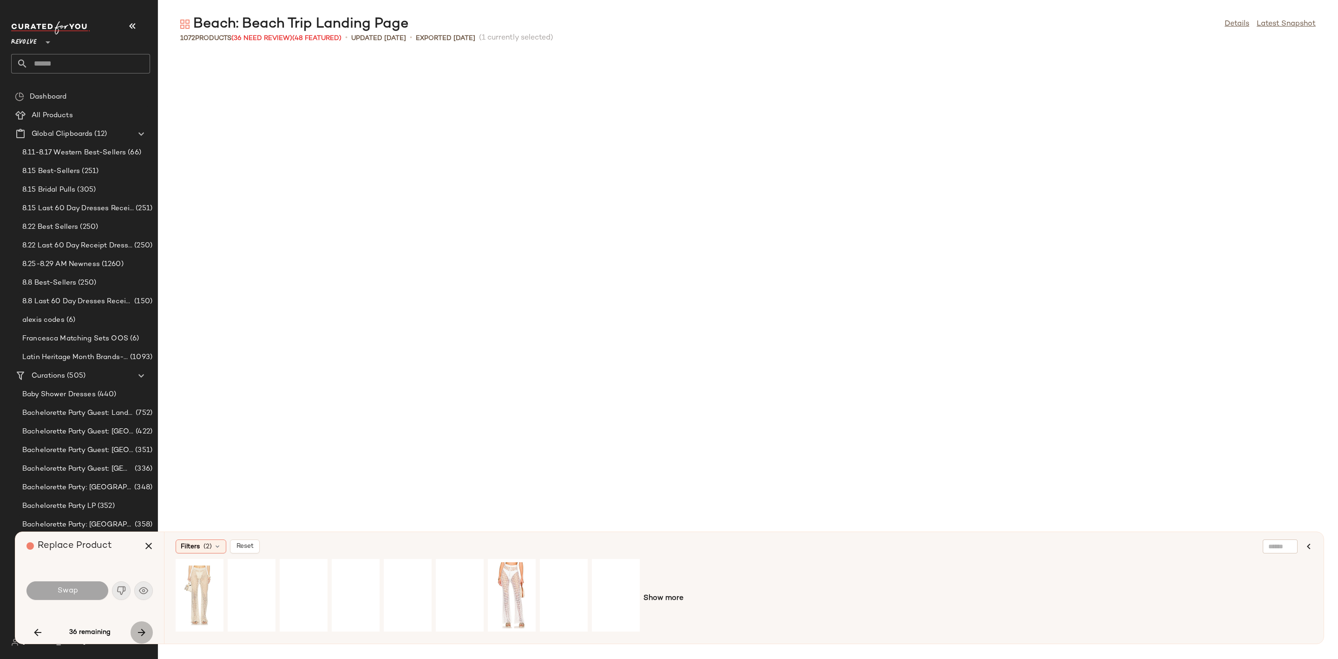
scroll to position [10886, 0]
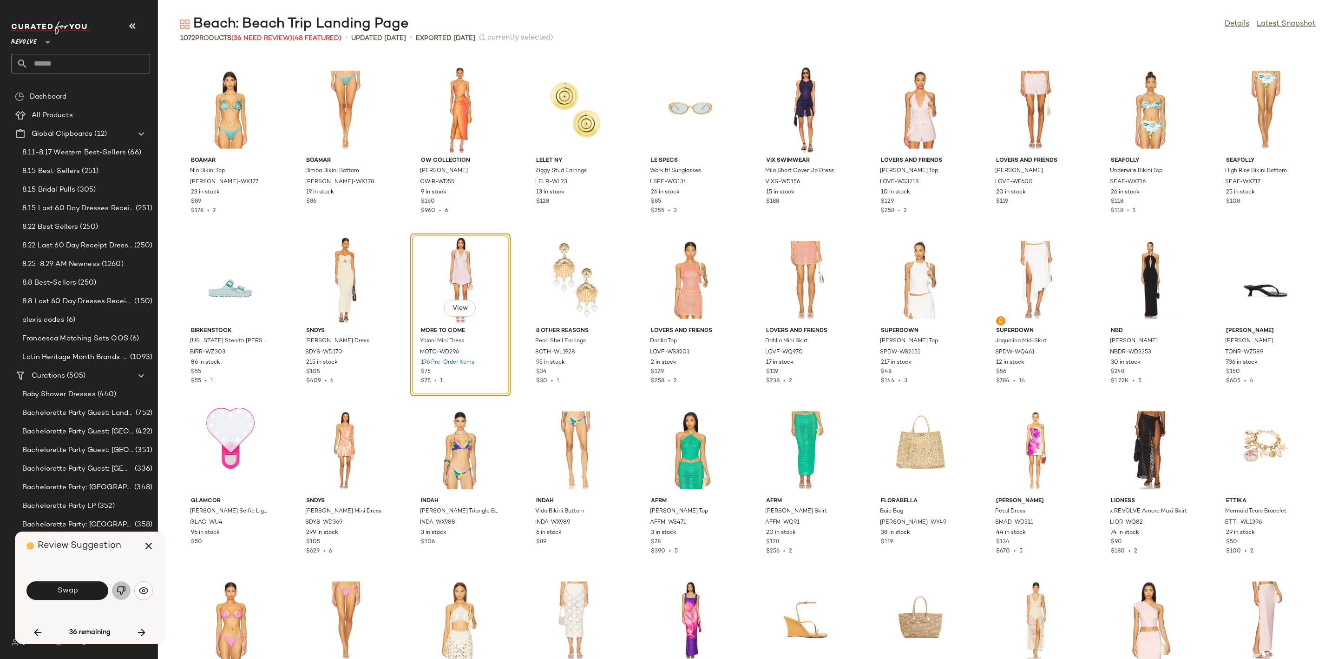
click at [118, 589] on img "button" at bounding box center [121, 590] width 9 height 9
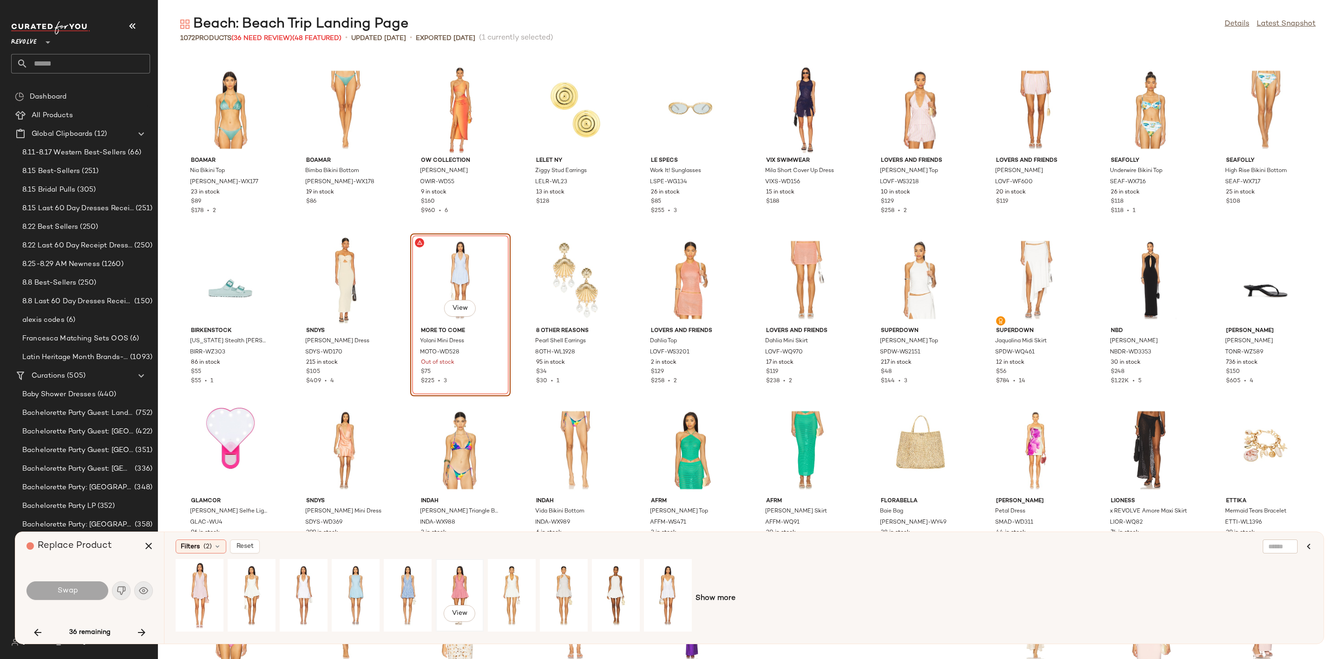
click at [463, 576] on div "View" at bounding box center [459, 595] width 41 height 66
click at [48, 586] on button "Swap" at bounding box center [67, 590] width 82 height 19
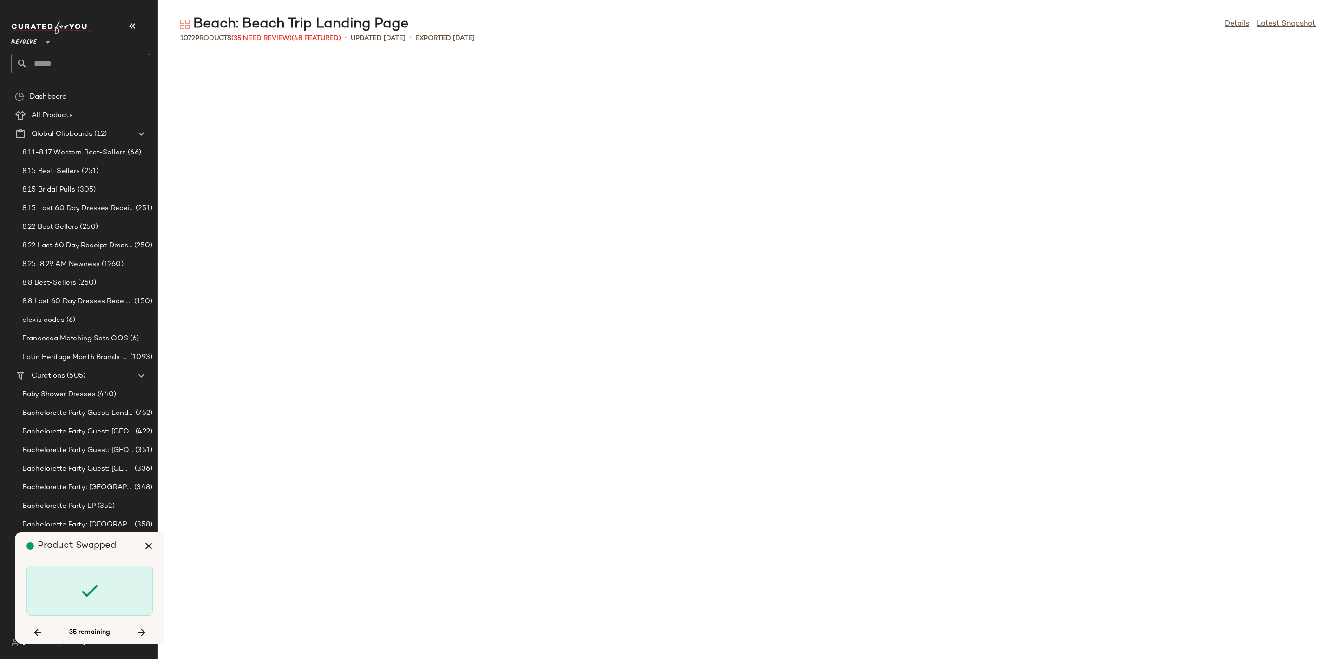
scroll to position [11737, 0]
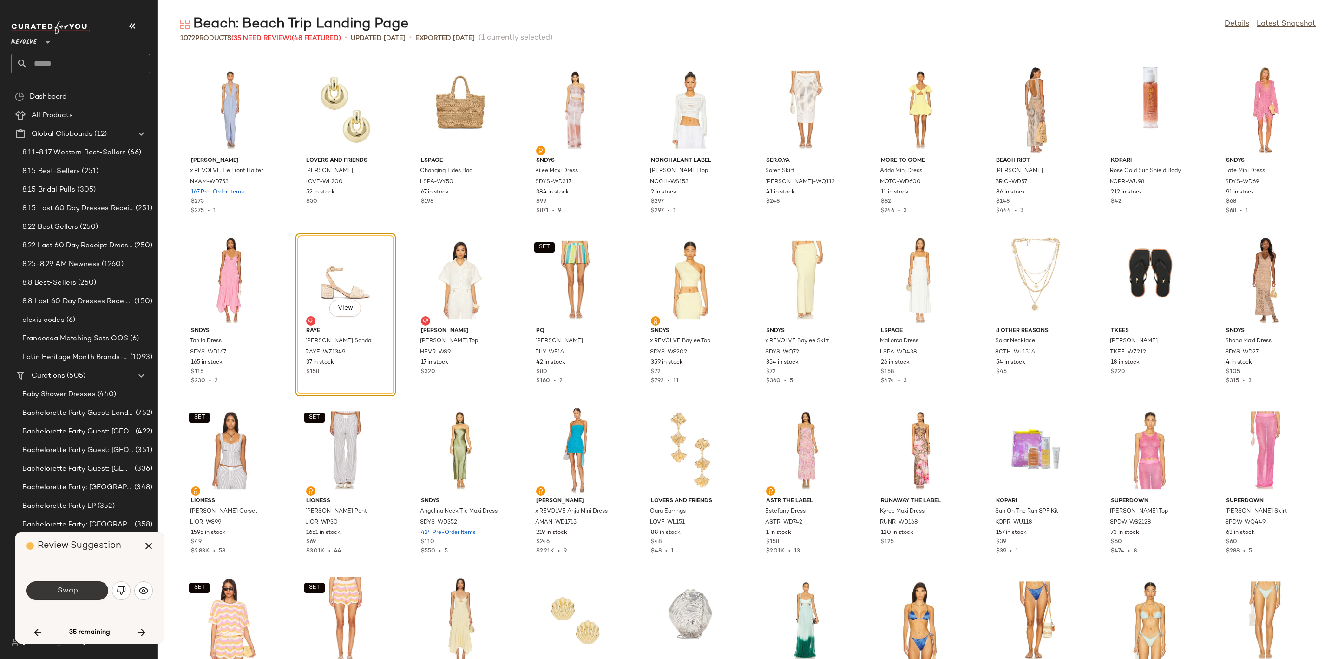
click at [58, 586] on span "Swap" at bounding box center [67, 590] width 21 height 9
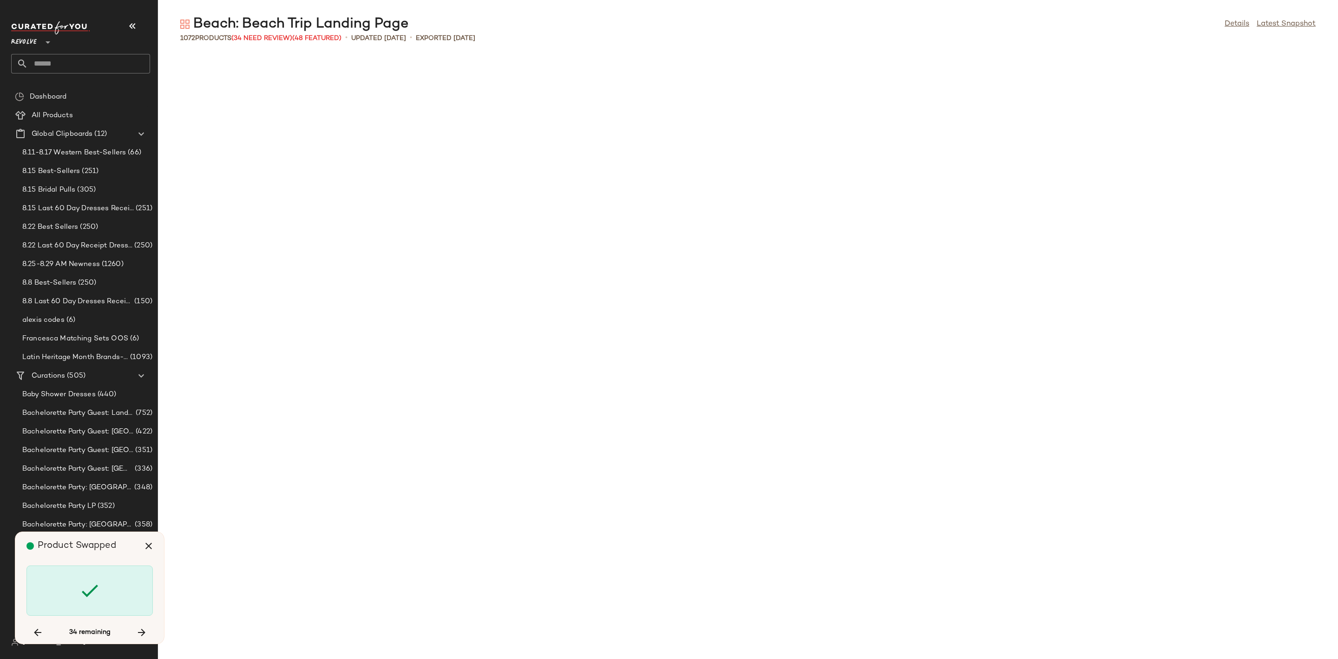
scroll to position [13438, 0]
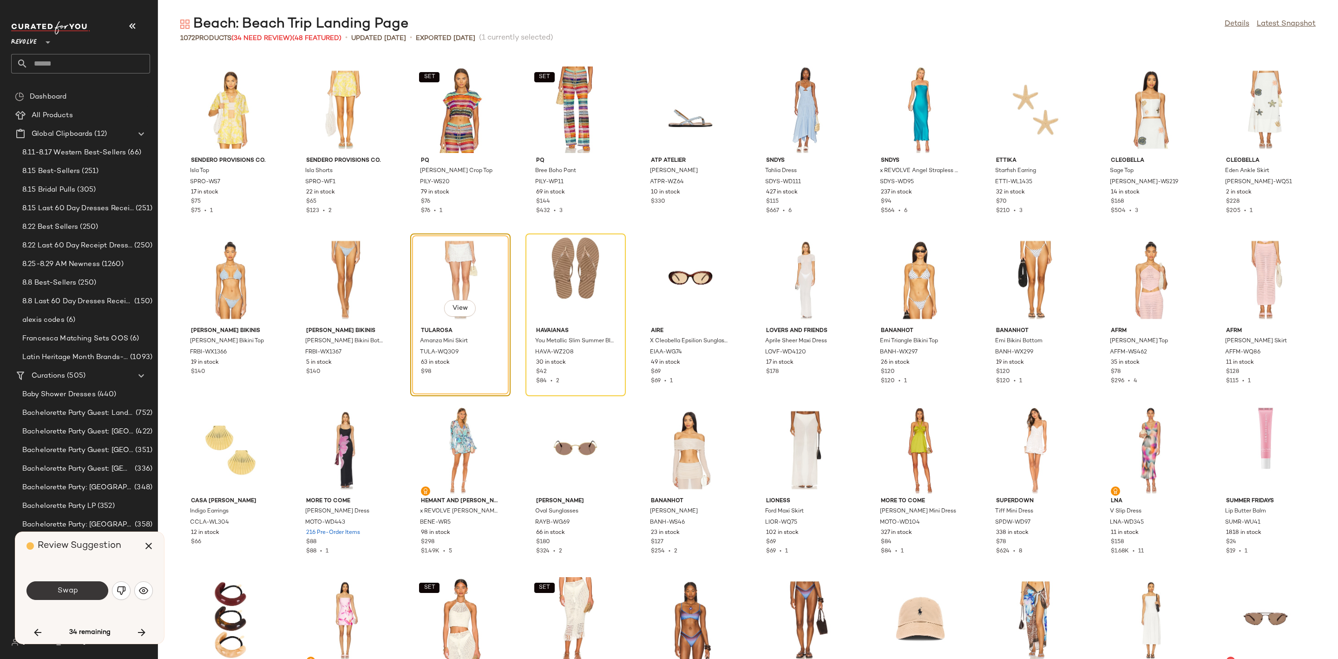
click at [58, 593] on span "Swap" at bounding box center [67, 590] width 21 height 9
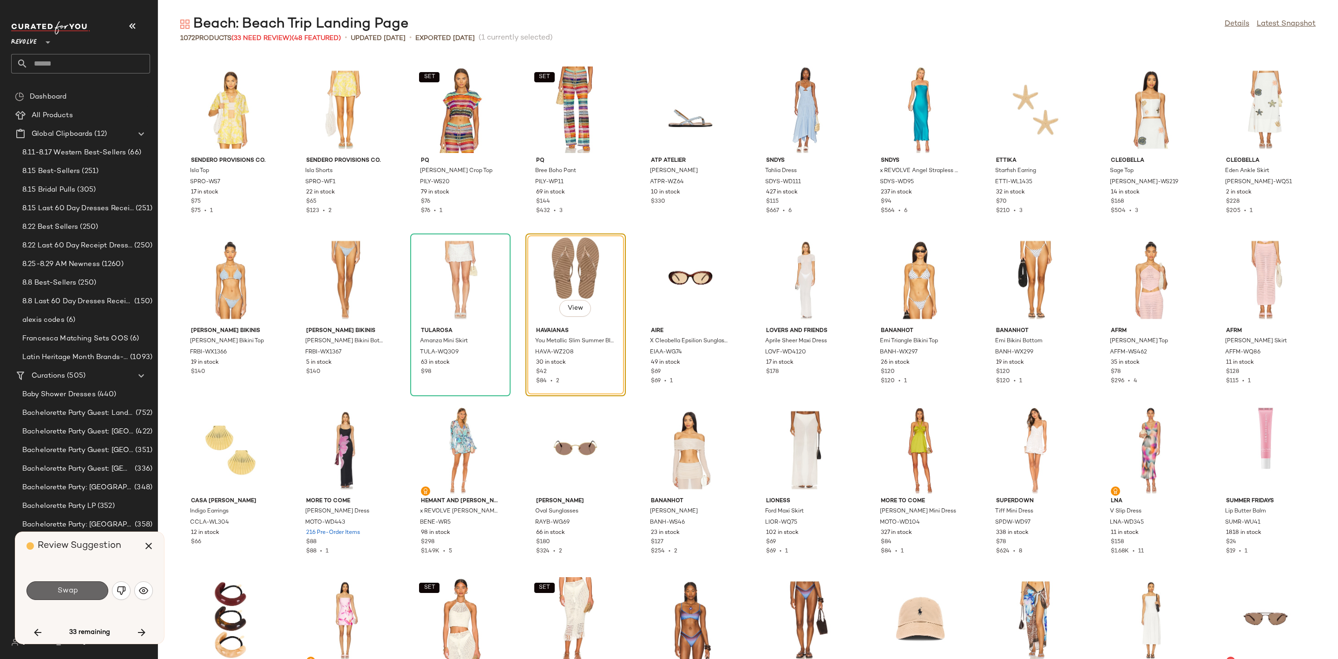
click at [81, 586] on button "Swap" at bounding box center [67, 590] width 82 height 19
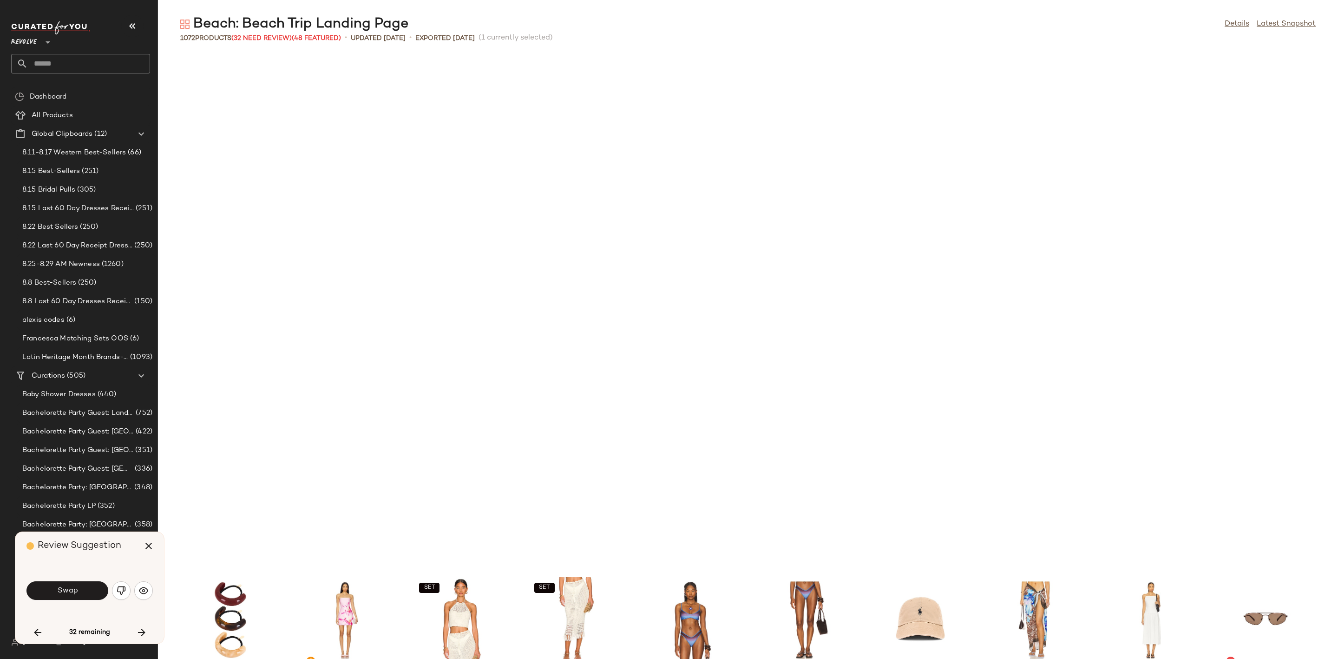
scroll to position [13948, 0]
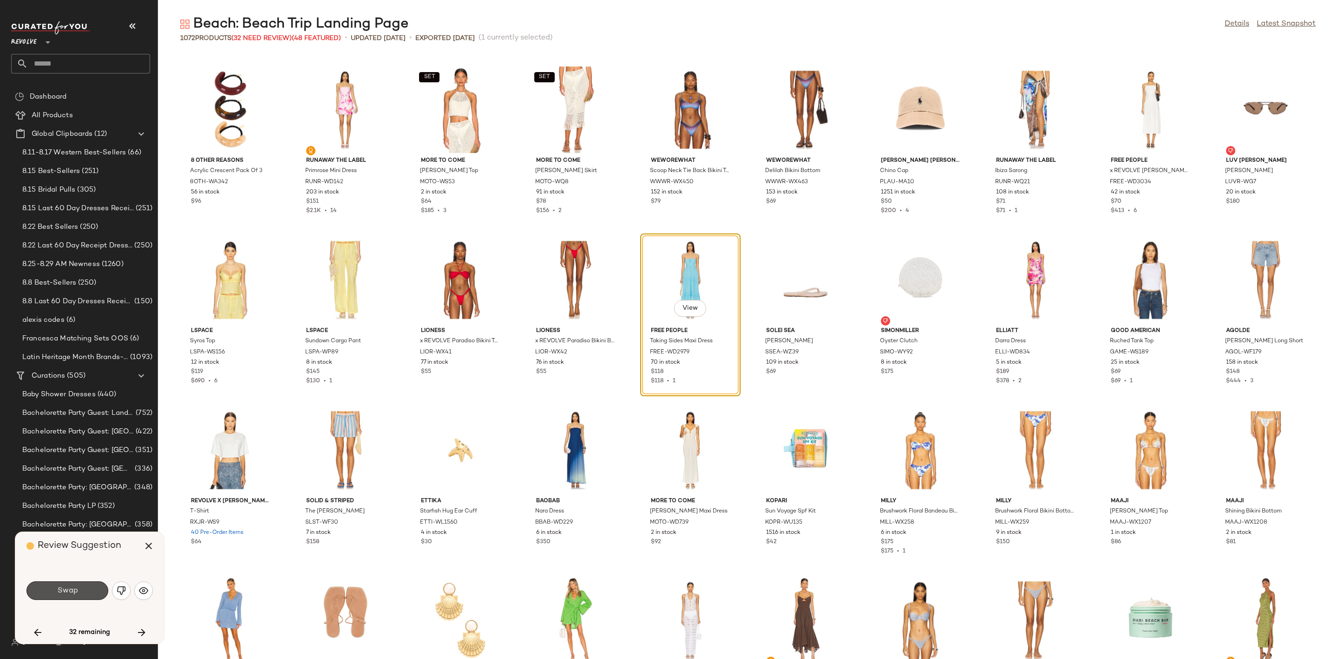
click at [81, 586] on button "Swap" at bounding box center [67, 590] width 82 height 19
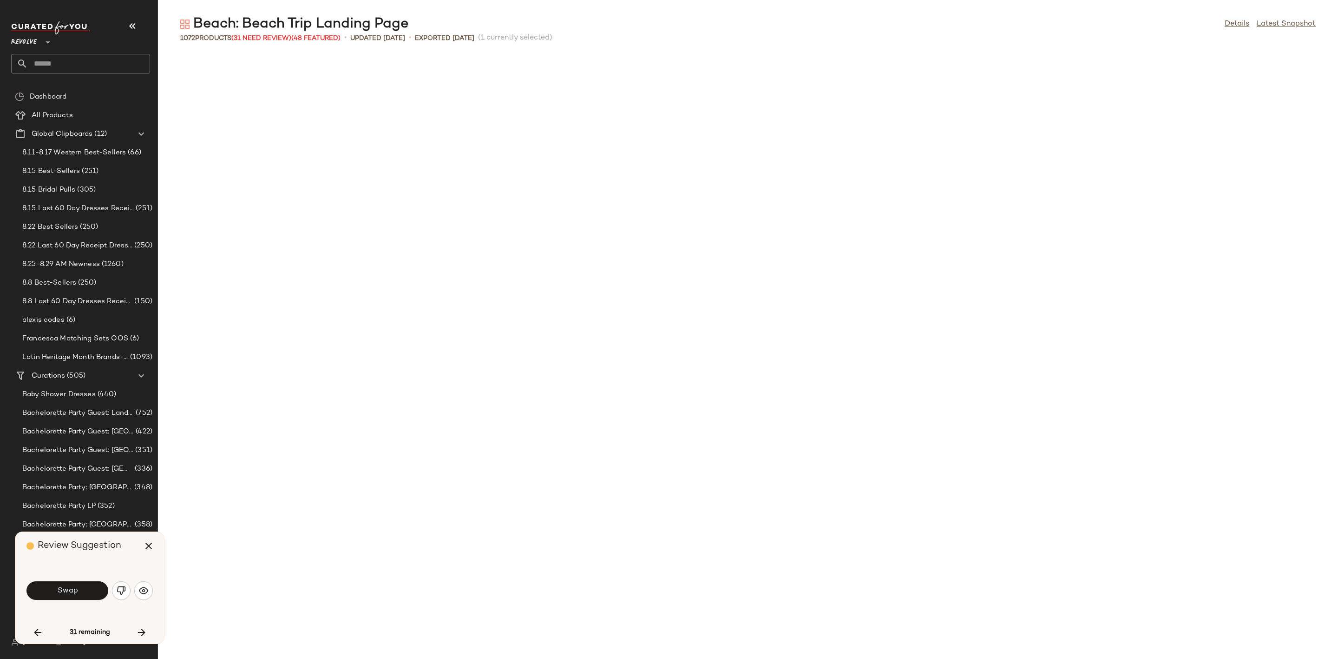
scroll to position [14629, 0]
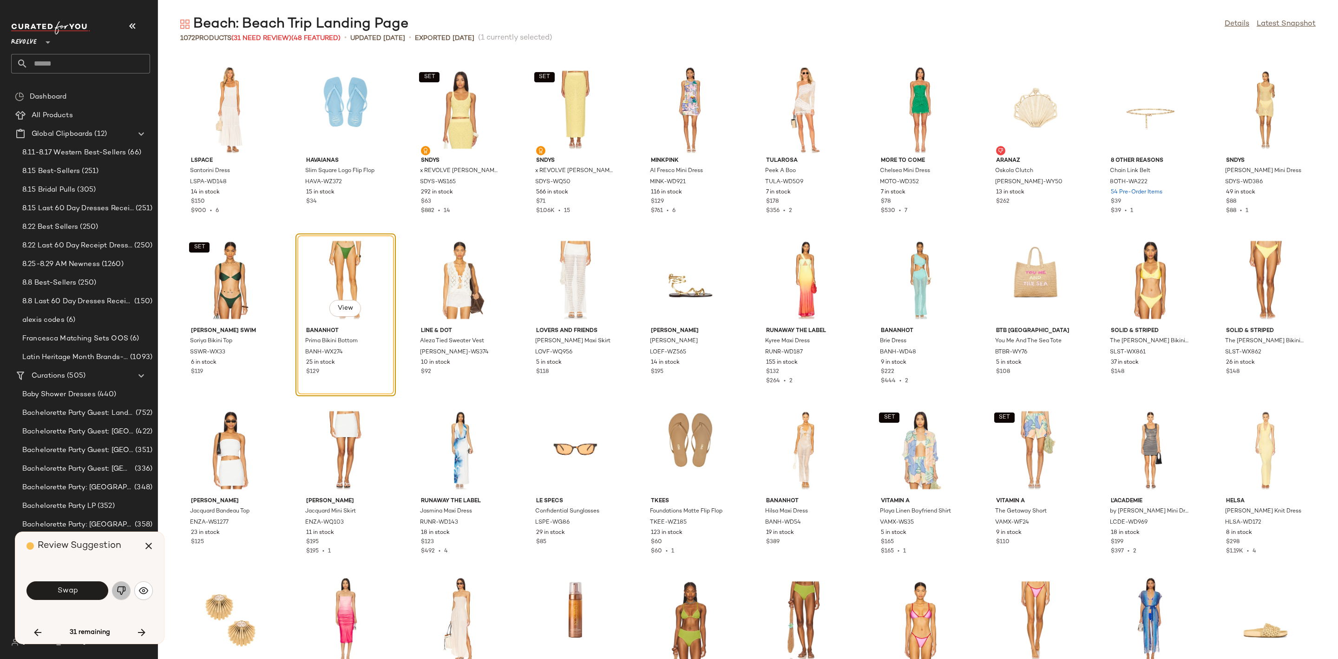
click at [123, 590] on img "button" at bounding box center [121, 590] width 9 height 9
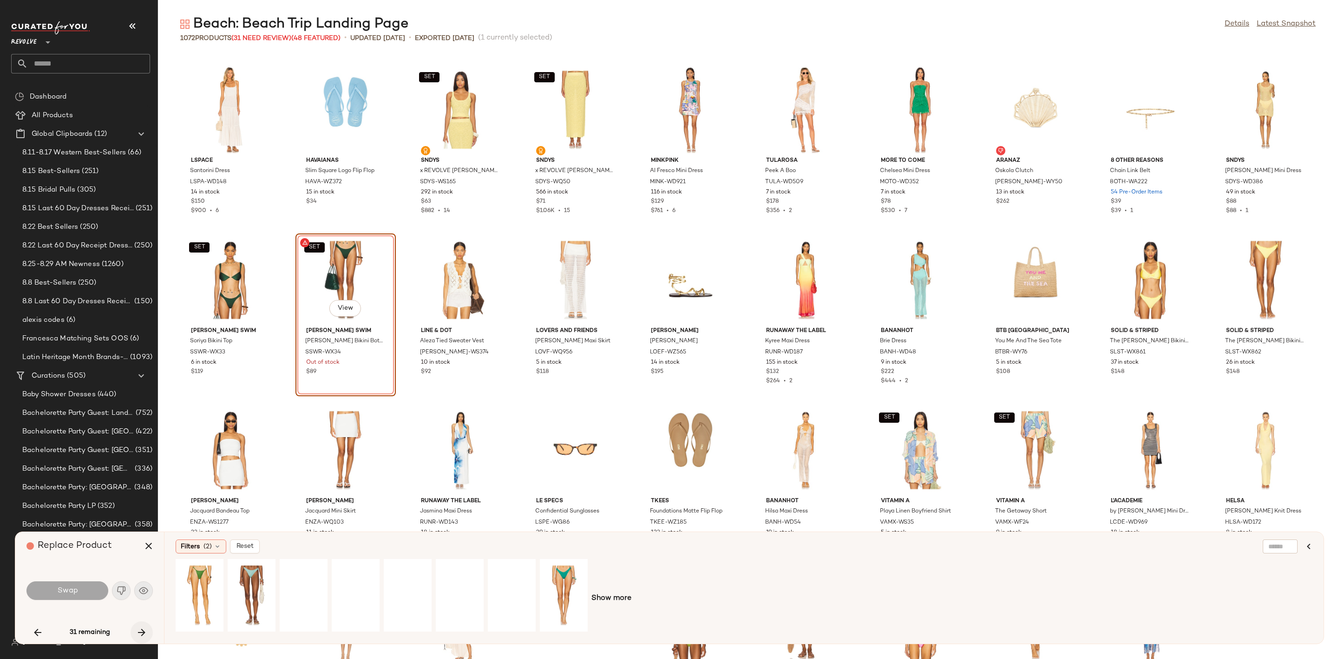
click at [140, 634] on icon "button" at bounding box center [141, 631] width 11 height 11
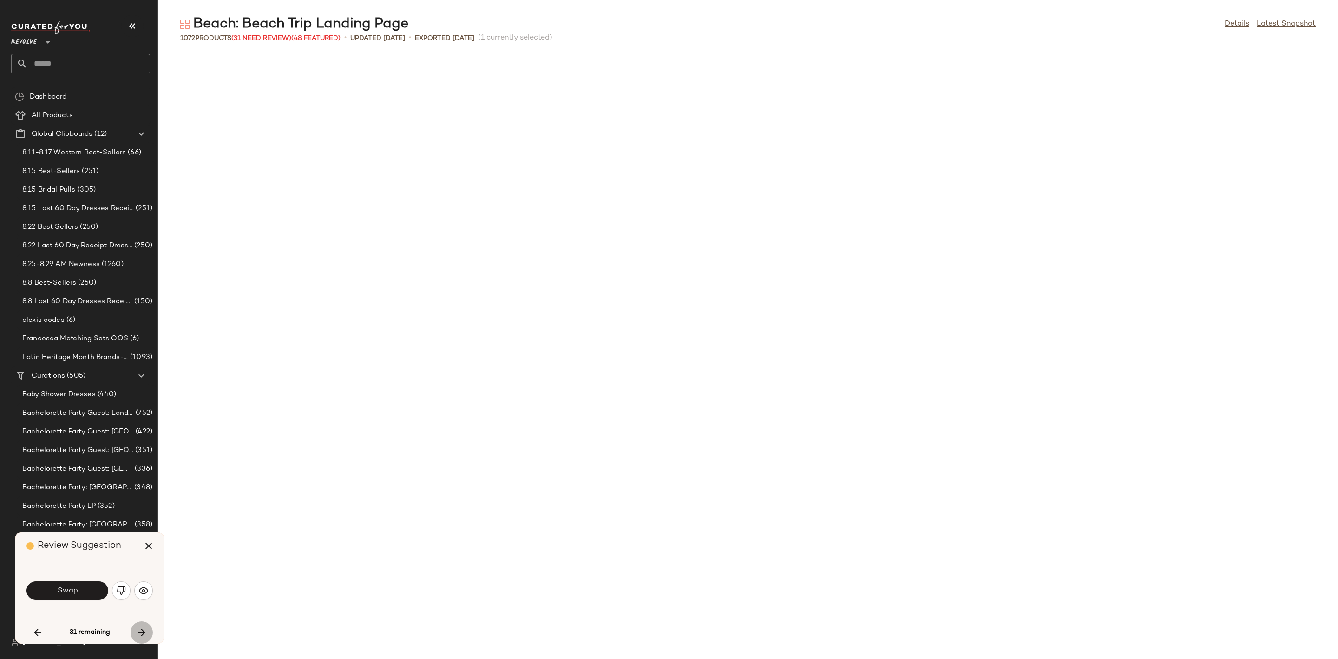
scroll to position [15309, 0]
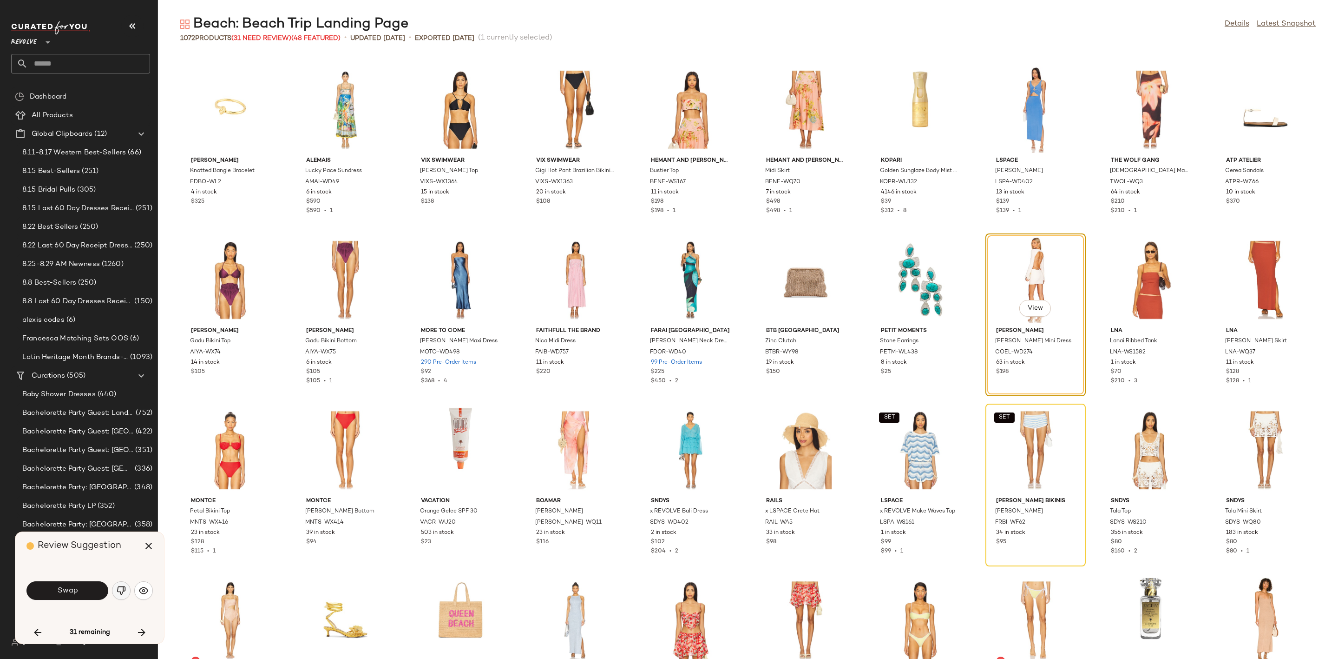
click at [115, 588] on button "button" at bounding box center [121, 590] width 19 height 19
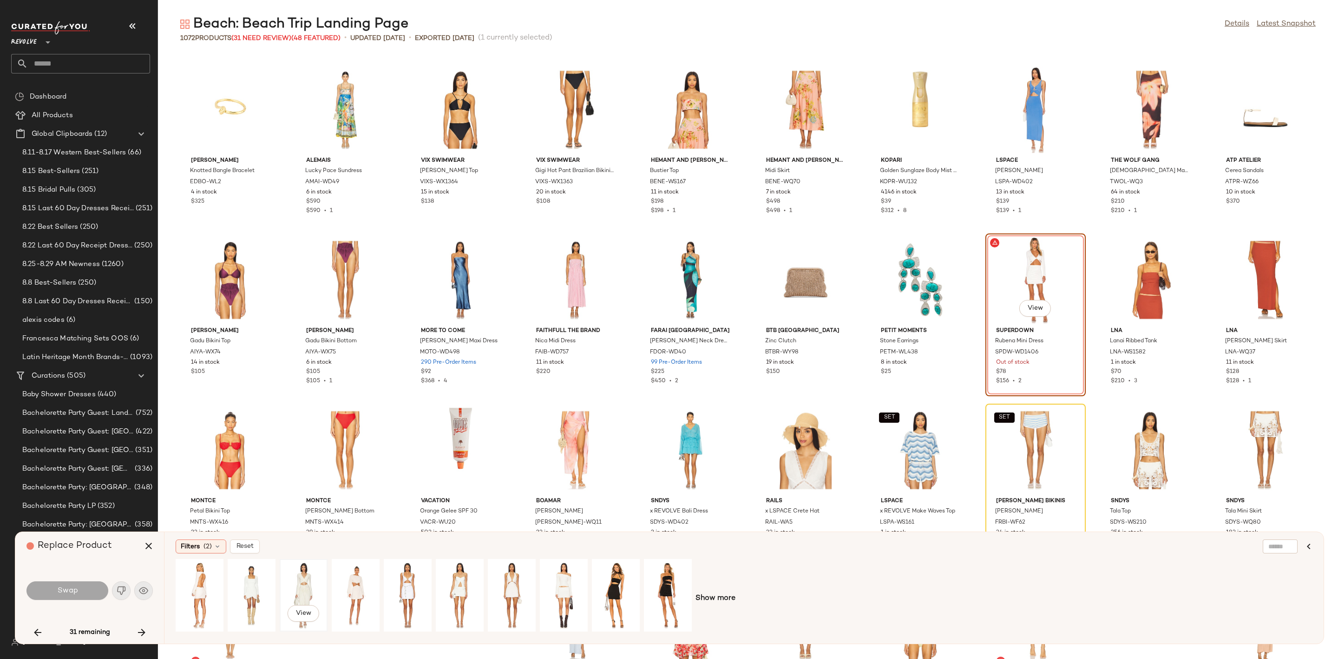
click at [298, 572] on div "View" at bounding box center [303, 595] width 41 height 66
click at [357, 577] on div "View" at bounding box center [355, 595] width 41 height 66
click at [75, 587] on span "Swap" at bounding box center [67, 590] width 21 height 9
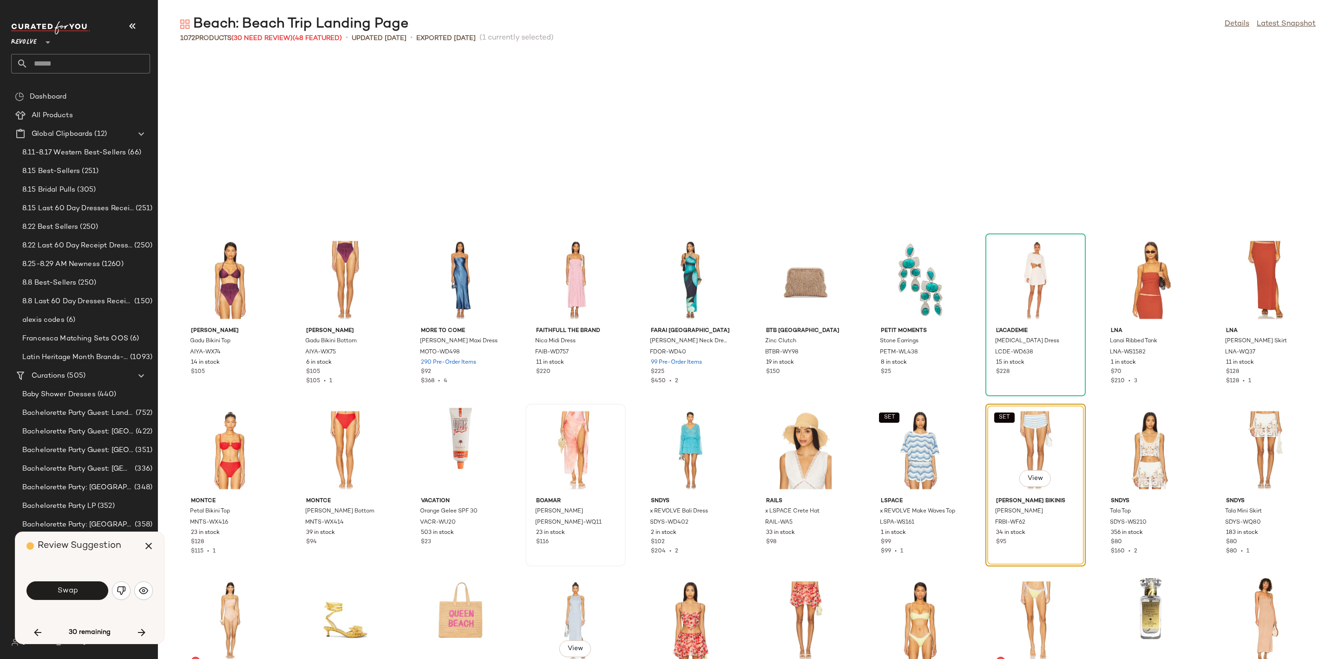
scroll to position [15479, 0]
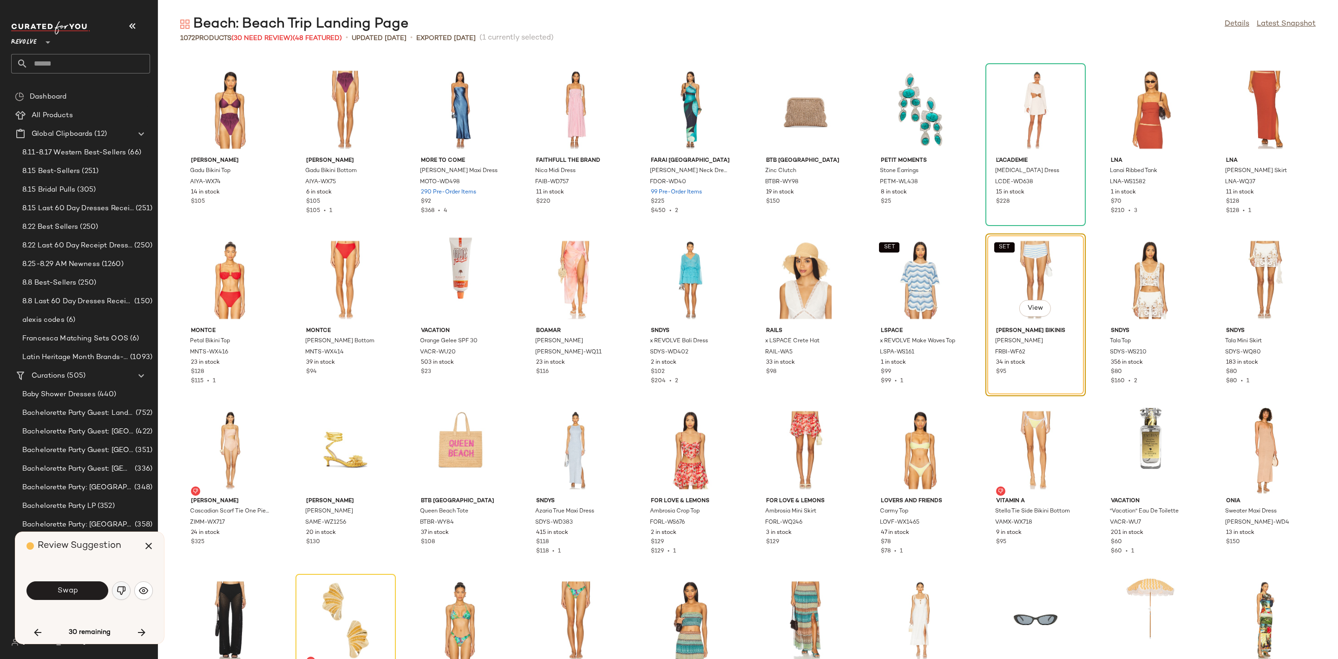
click at [117, 590] on img "button" at bounding box center [121, 590] width 9 height 9
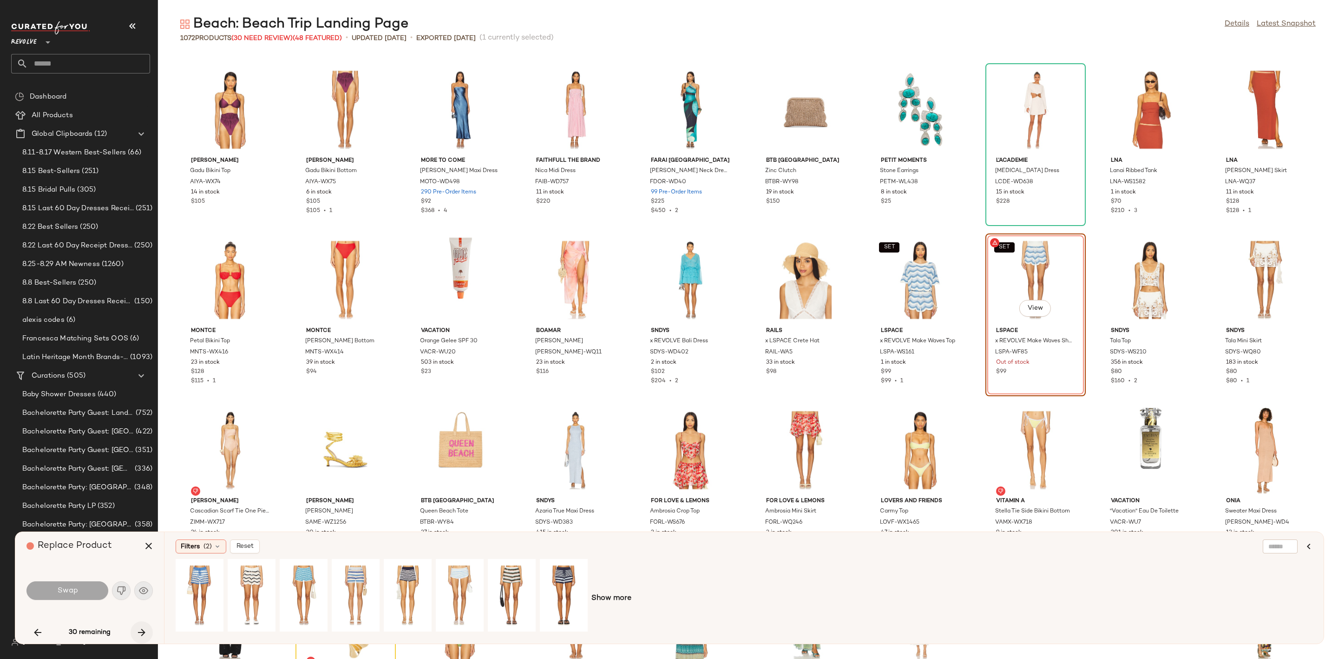
click at [137, 629] on icon "button" at bounding box center [141, 631] width 11 height 11
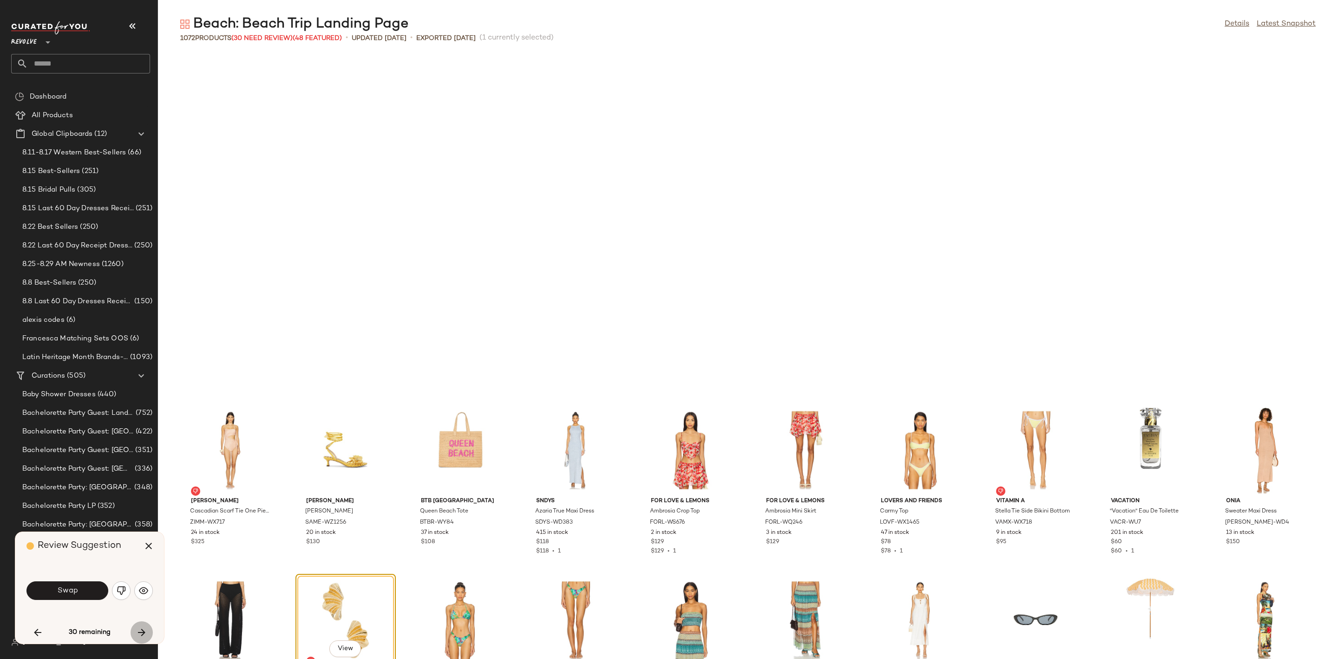
scroll to position [15819, 0]
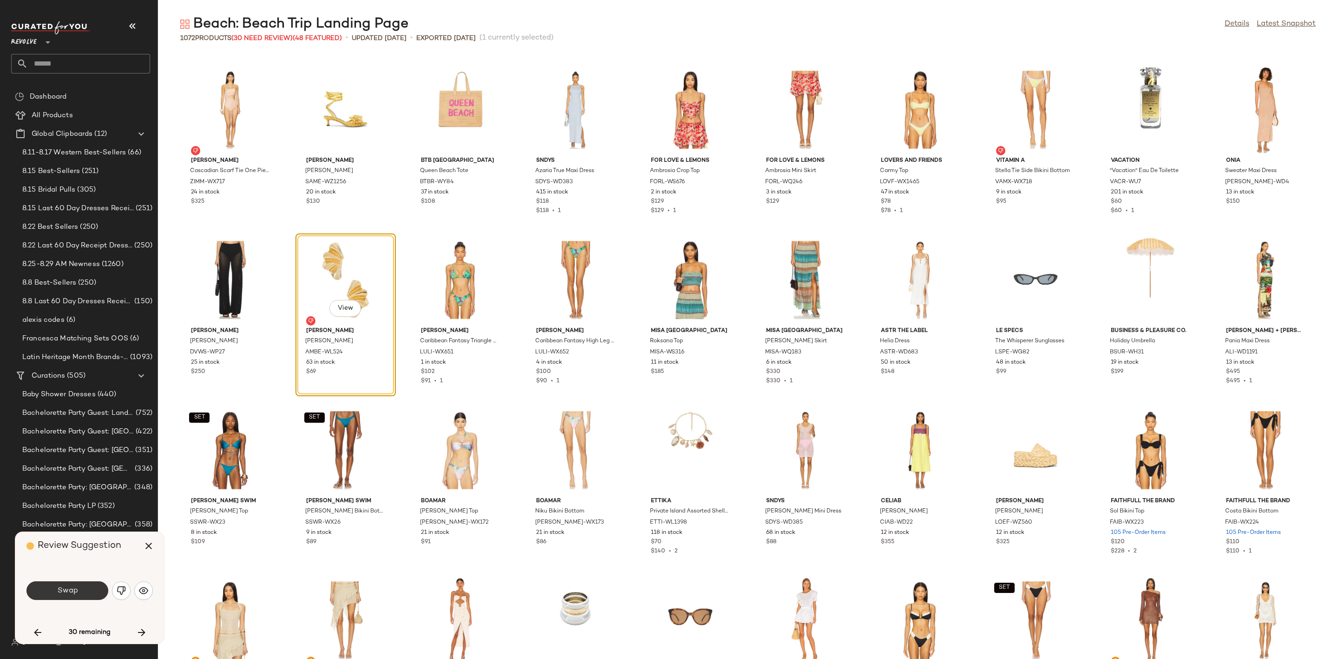
click at [78, 592] on button "Swap" at bounding box center [67, 590] width 82 height 19
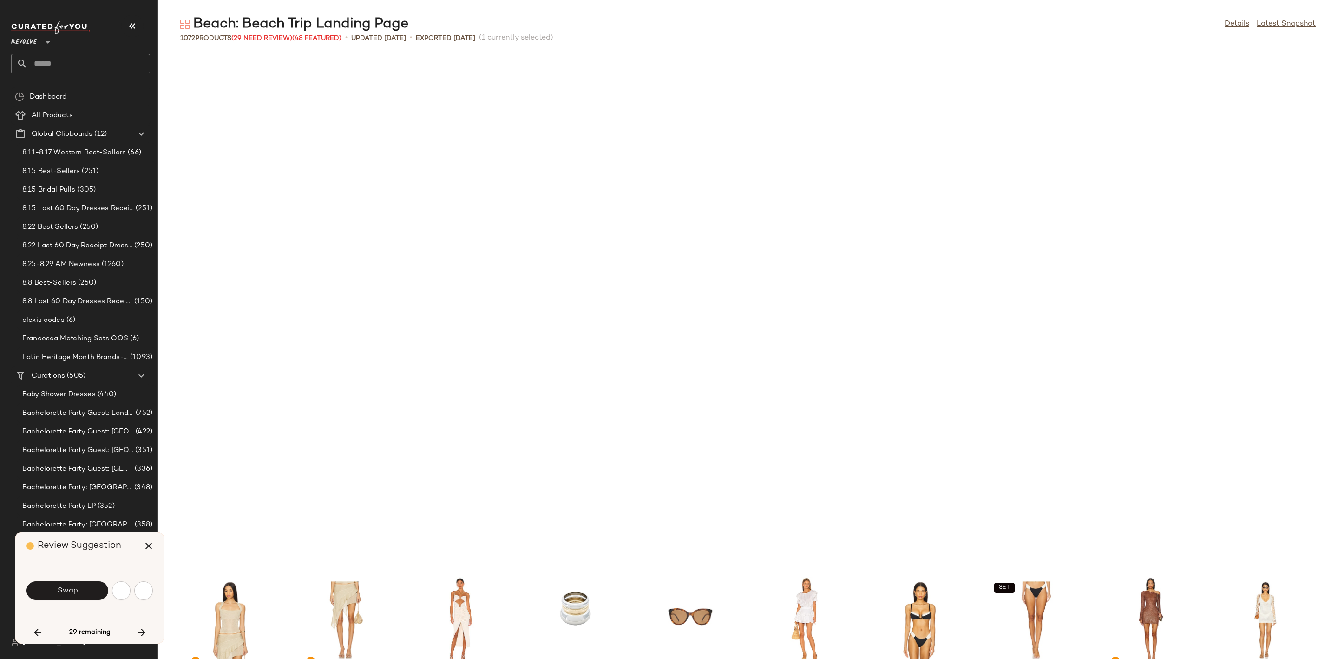
scroll to position [16330, 0]
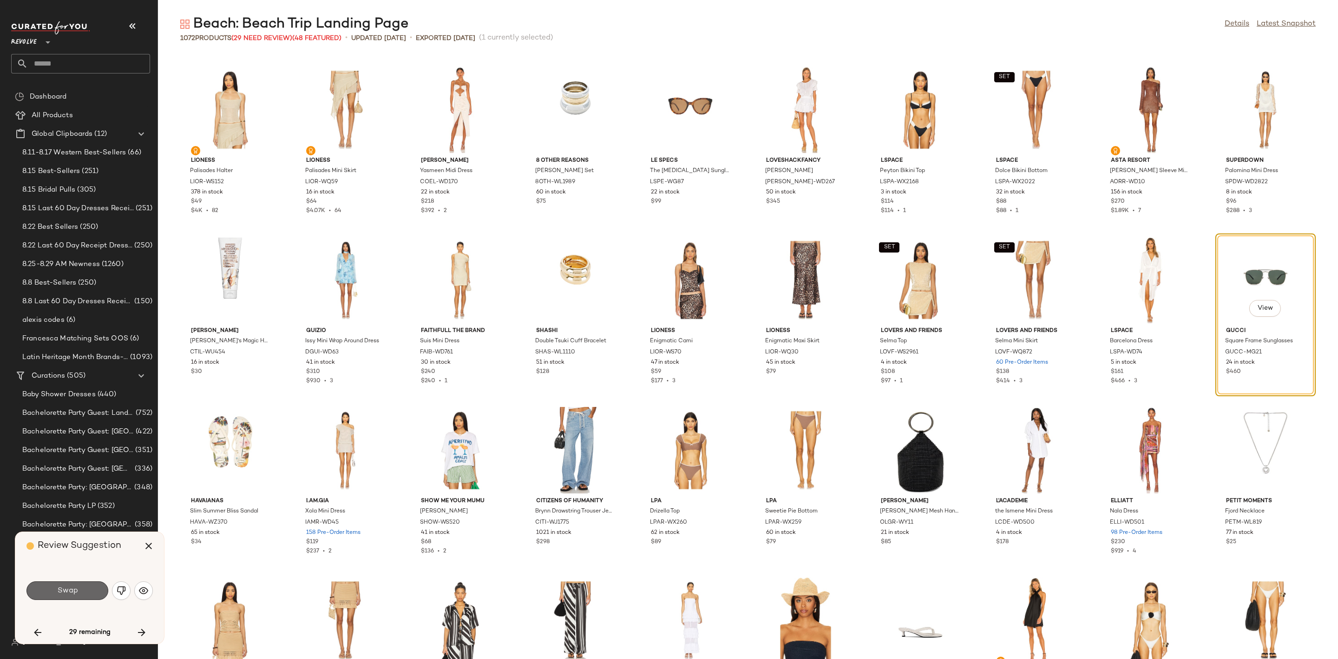
click at [84, 589] on button "Swap" at bounding box center [67, 590] width 82 height 19
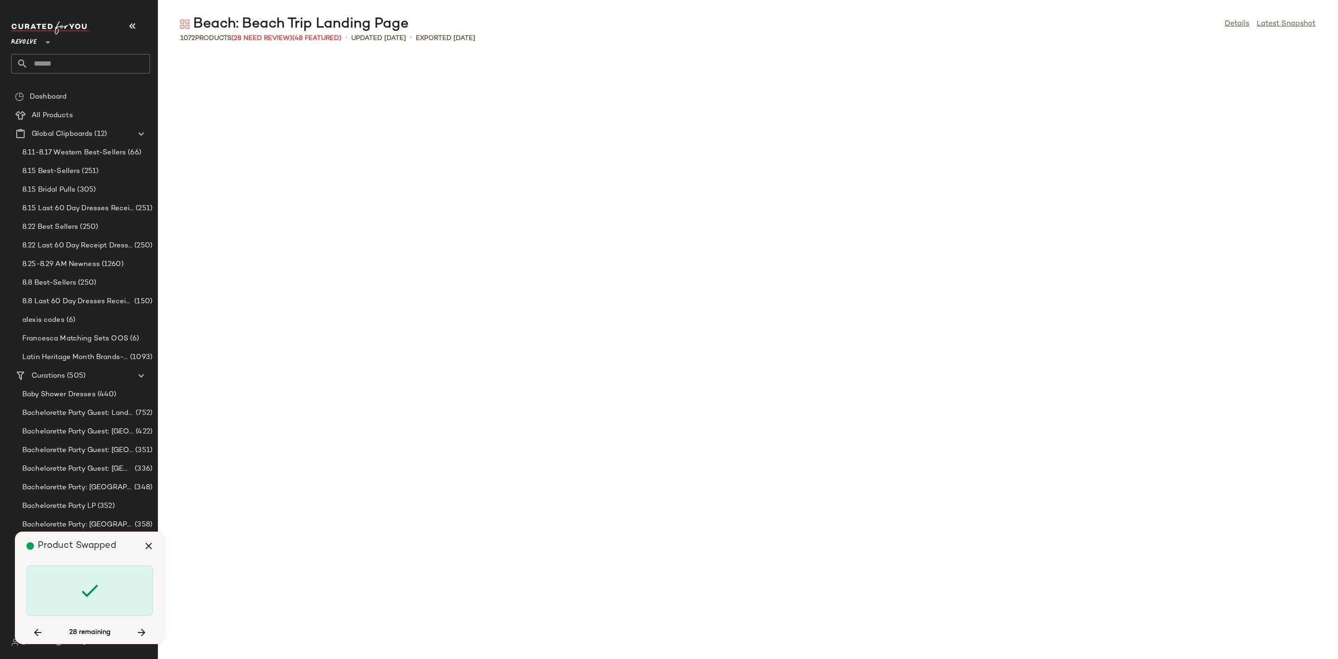
scroll to position [17350, 0]
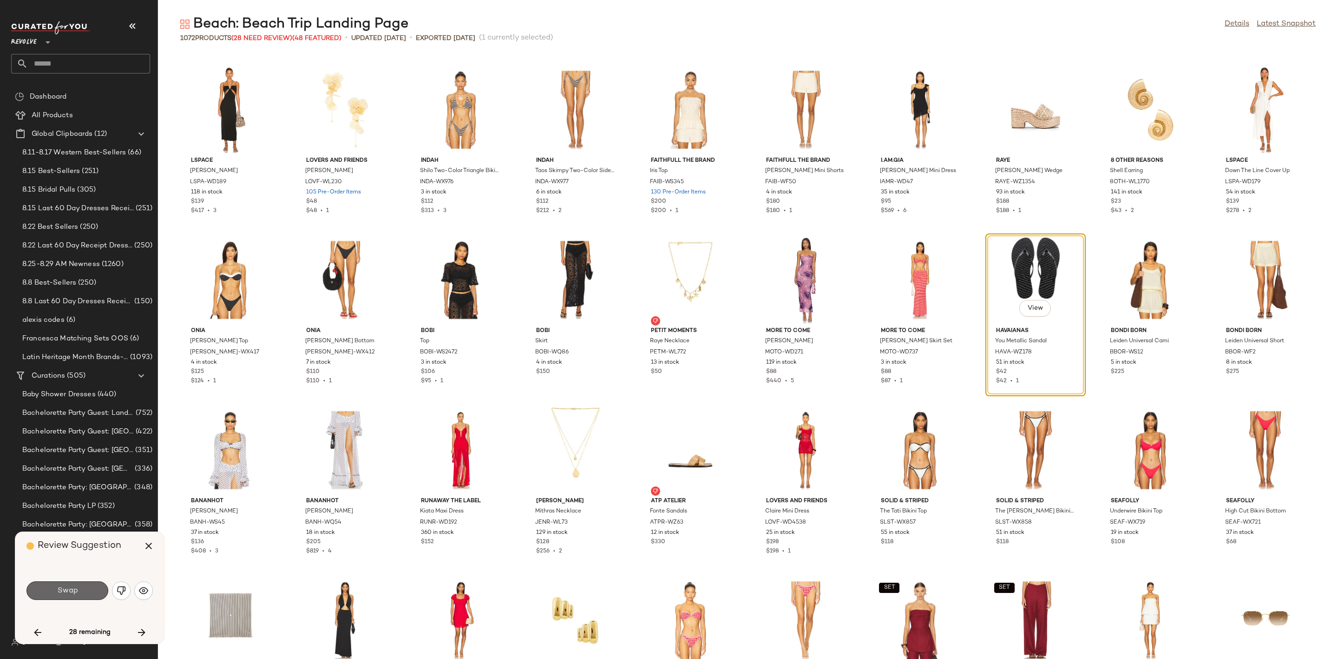
click at [74, 587] on span "Swap" at bounding box center [67, 590] width 21 height 9
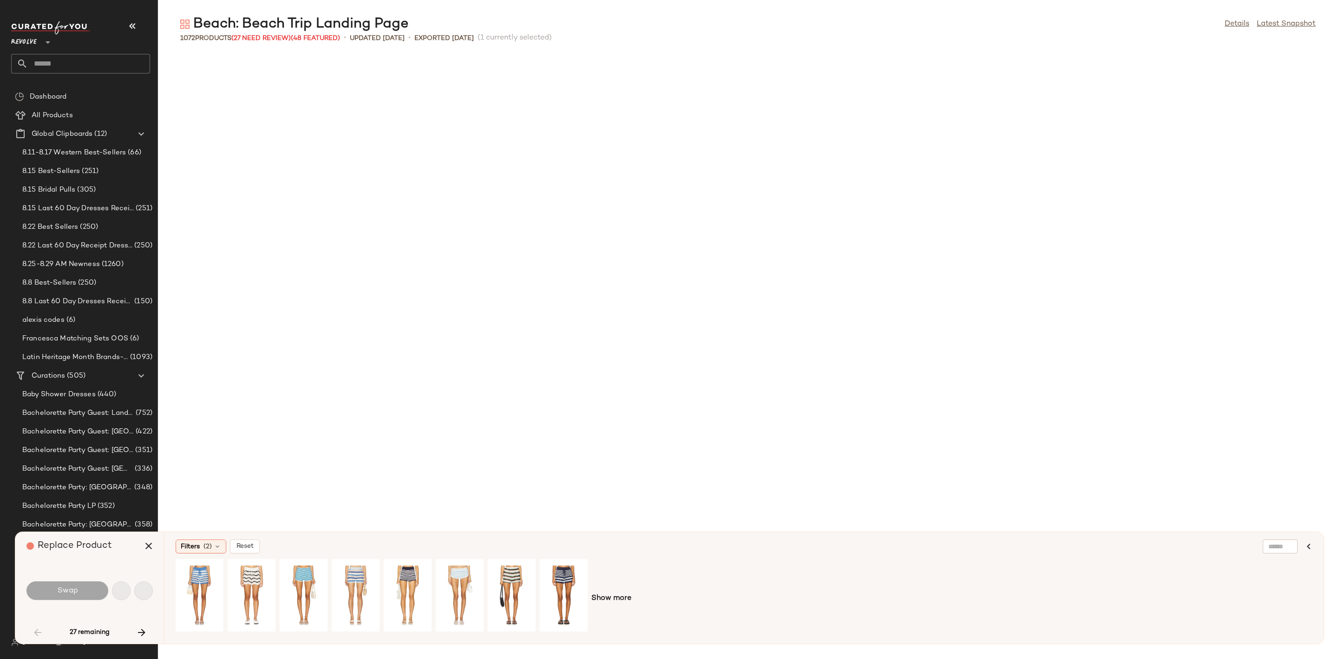
scroll to position [680, 0]
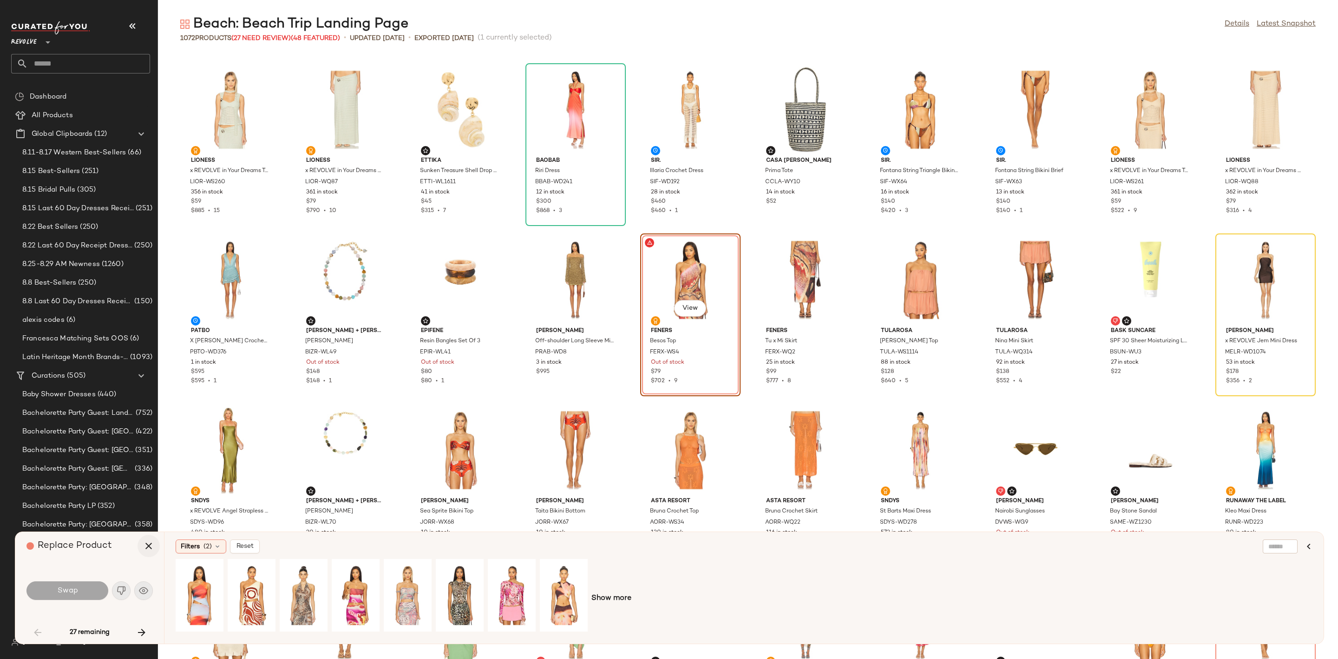
click at [148, 546] on icon "button" at bounding box center [148, 545] width 11 height 11
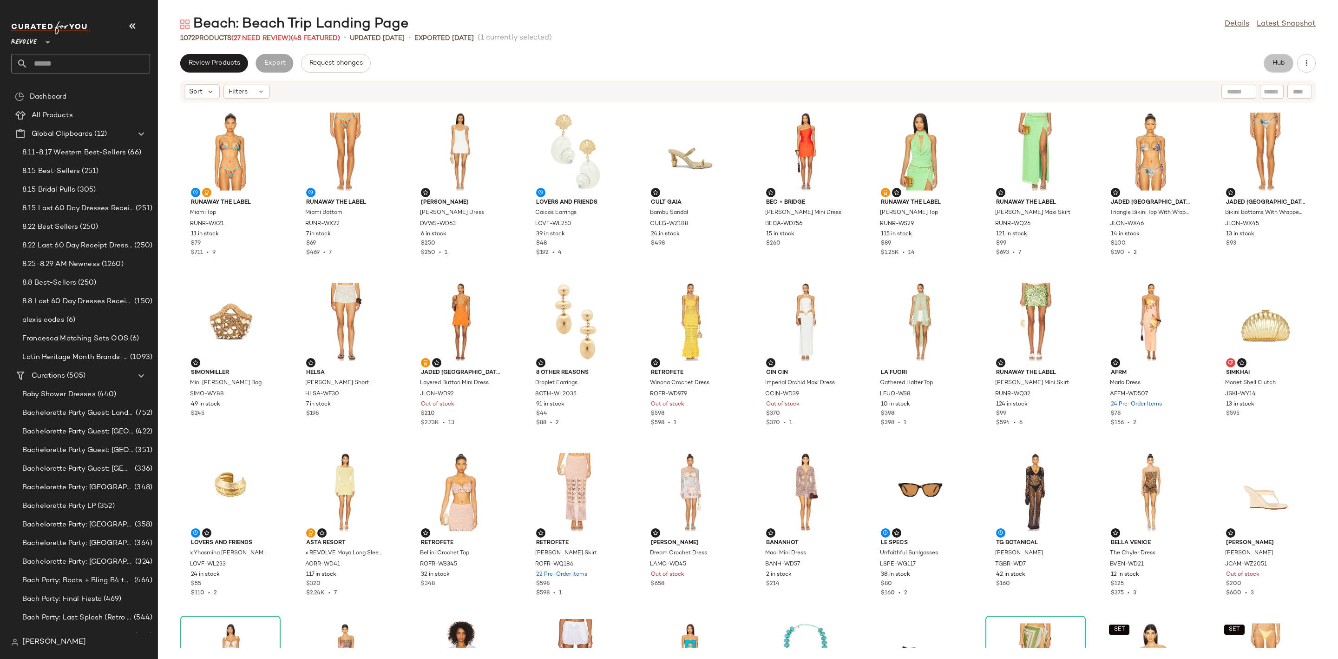
click at [1279, 70] on button "Hub" at bounding box center [1279, 63] width 30 height 19
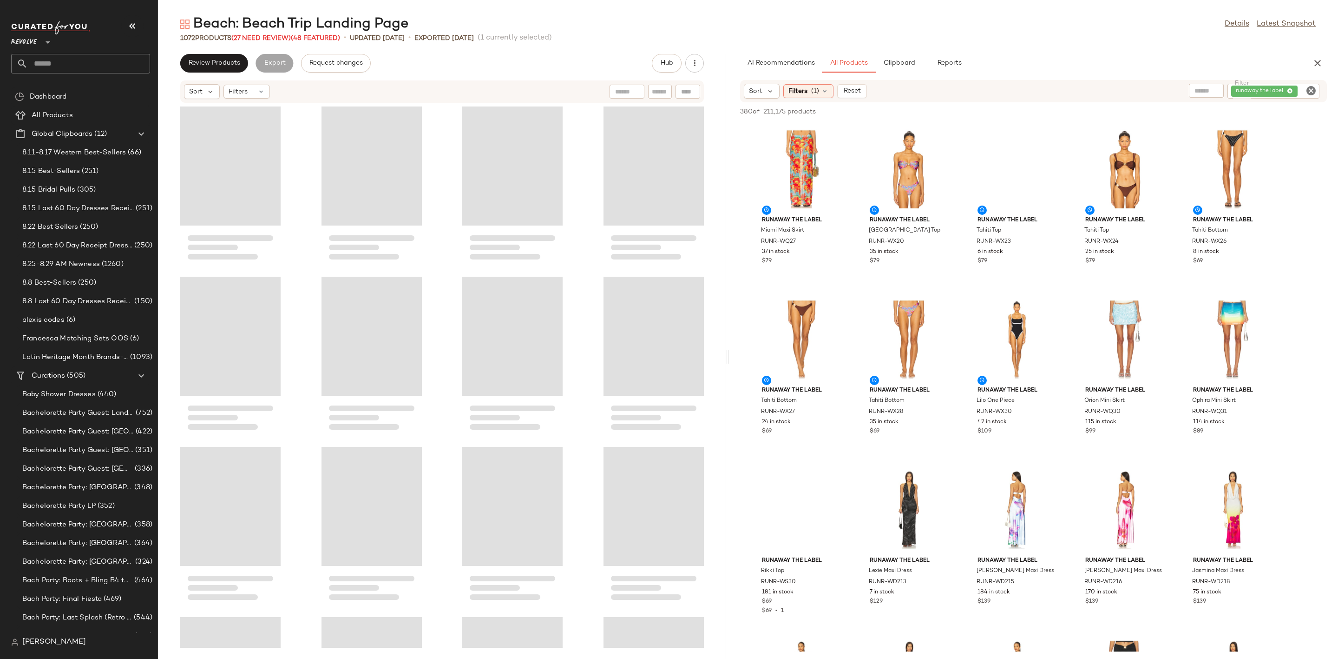
drag, startPoint x: 748, startPoint y: 354, endPoint x: 729, endPoint y: 357, distance: 18.9
click at [729, 357] on div "Beach: Beach Trip Landing Page Details Latest Snapshot 1072 Products (27 Need R…" at bounding box center [748, 337] width 1180 height 644
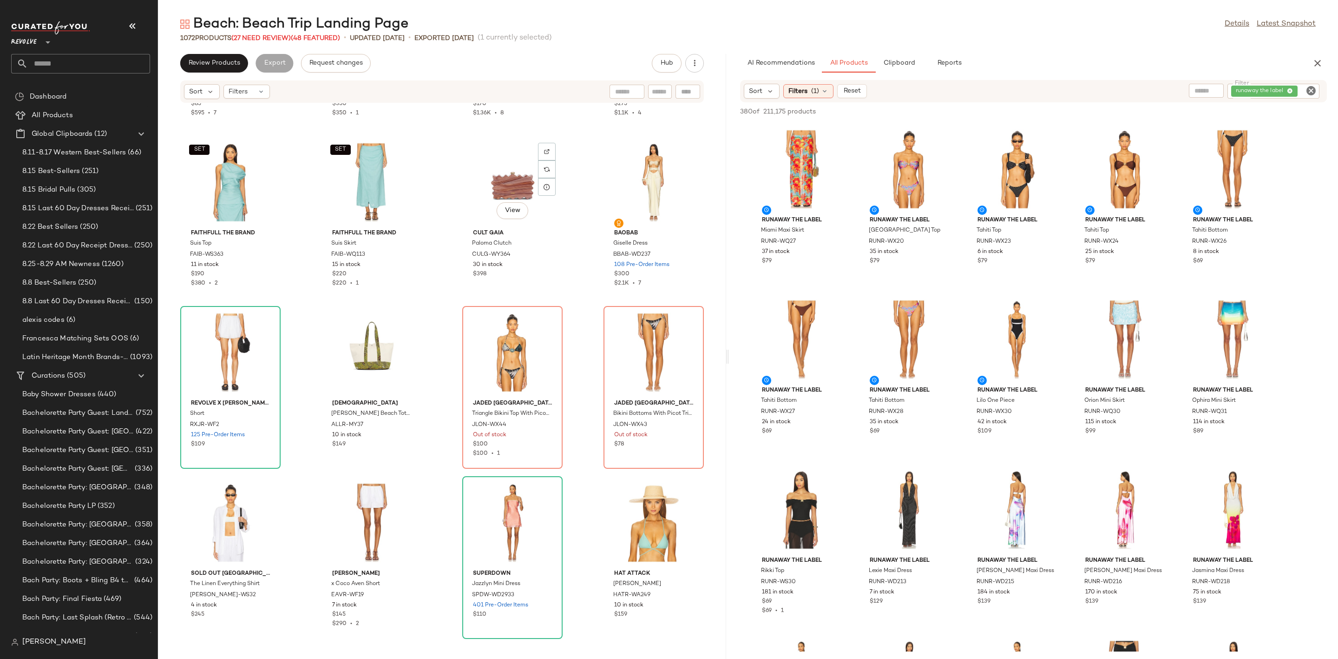
scroll to position [4469, 0]
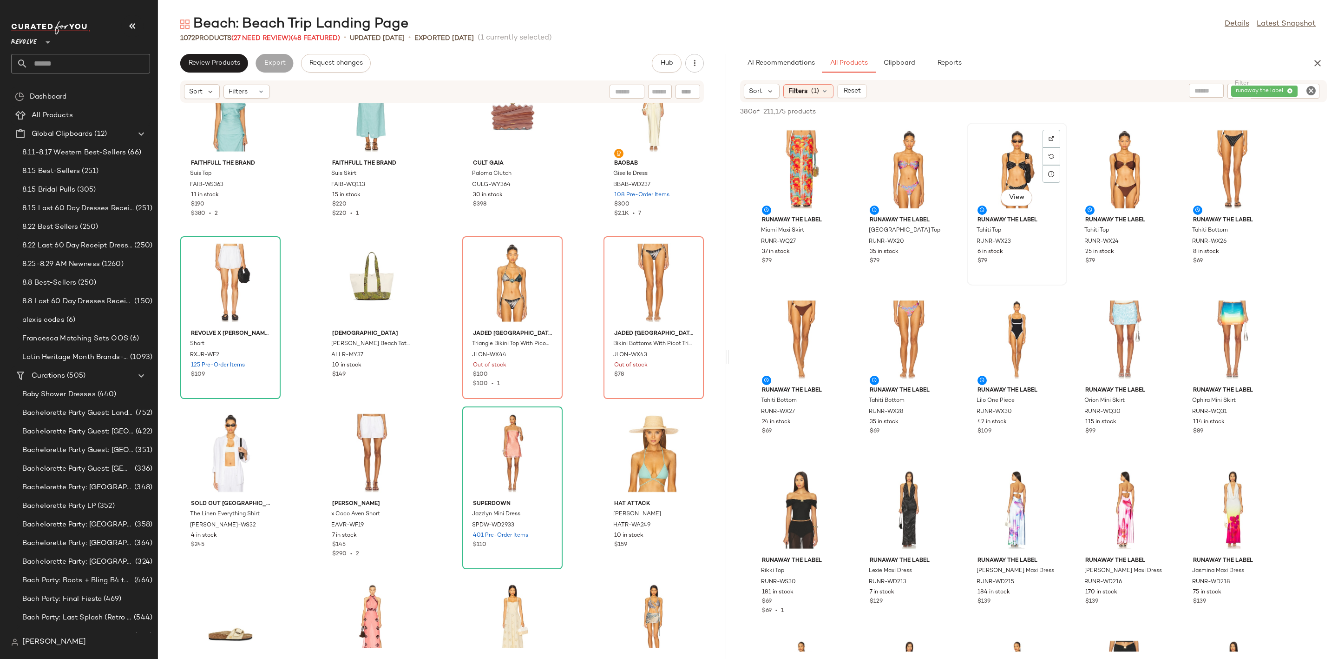
click at [1009, 154] on div "View" at bounding box center [1017, 169] width 94 height 86
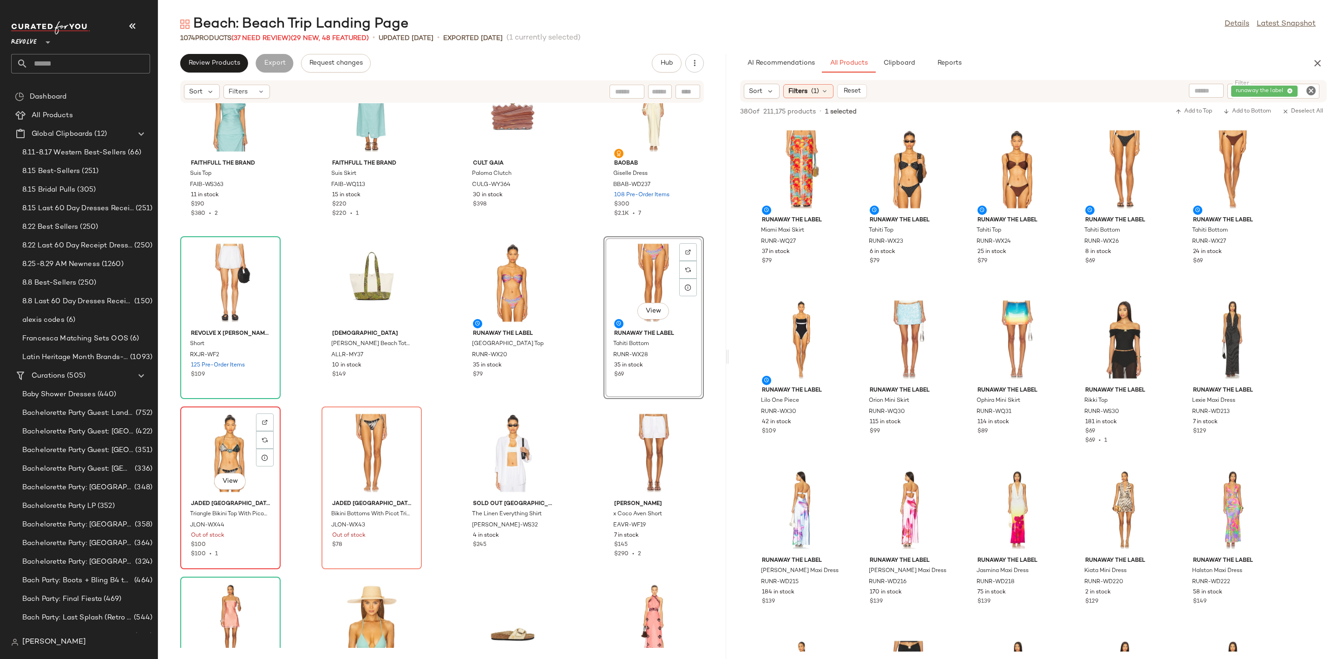
click at [231, 442] on div "View" at bounding box center [231, 452] width 94 height 86
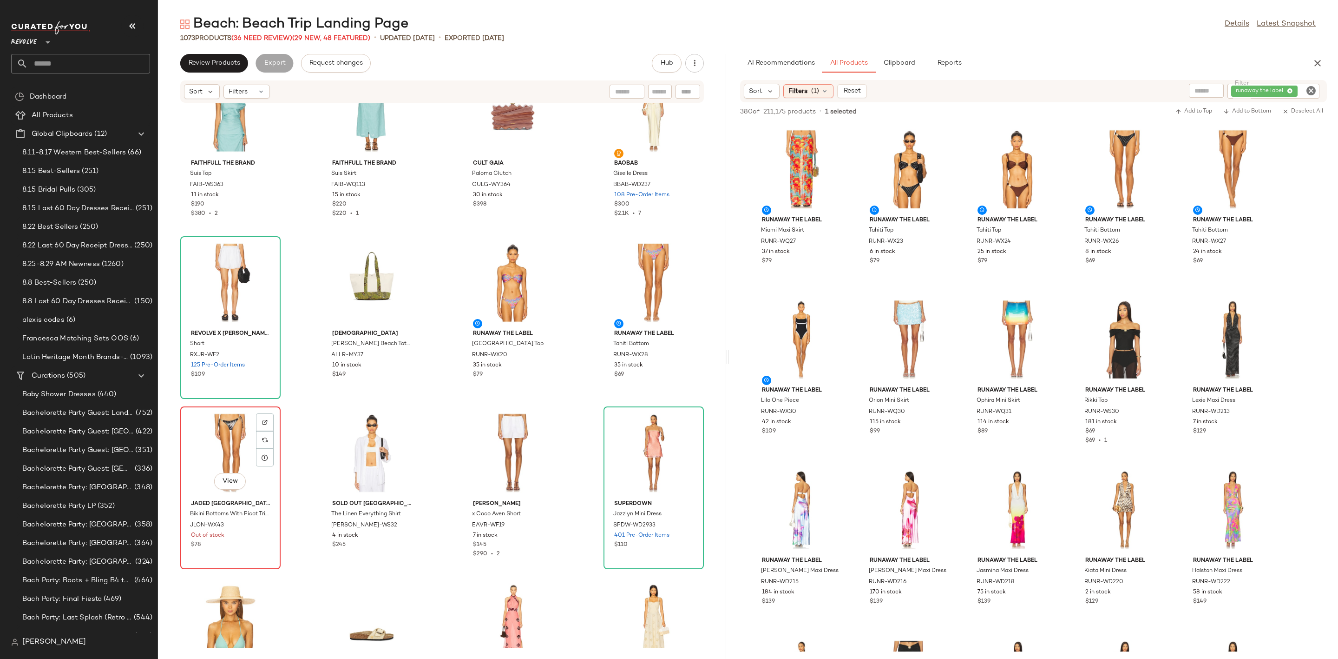
click at [220, 443] on div "View" at bounding box center [231, 452] width 94 height 86
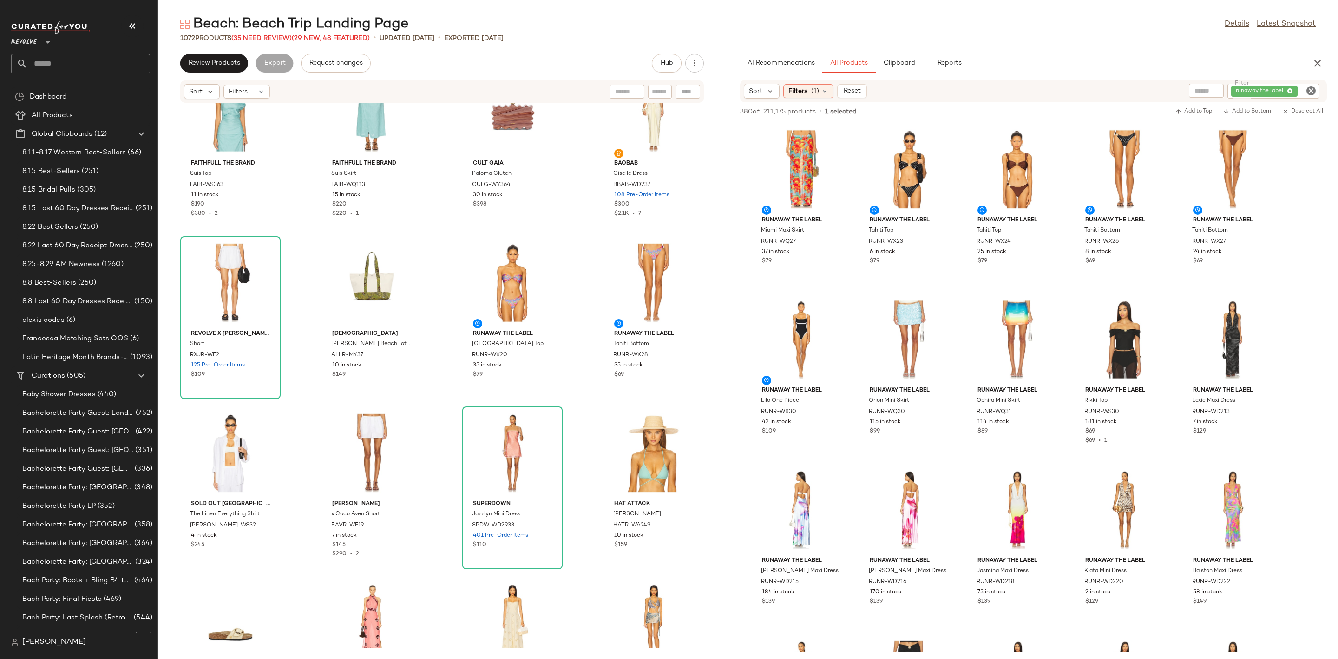
click at [1311, 91] on icon "Clear Filter" at bounding box center [1311, 90] width 11 height 11
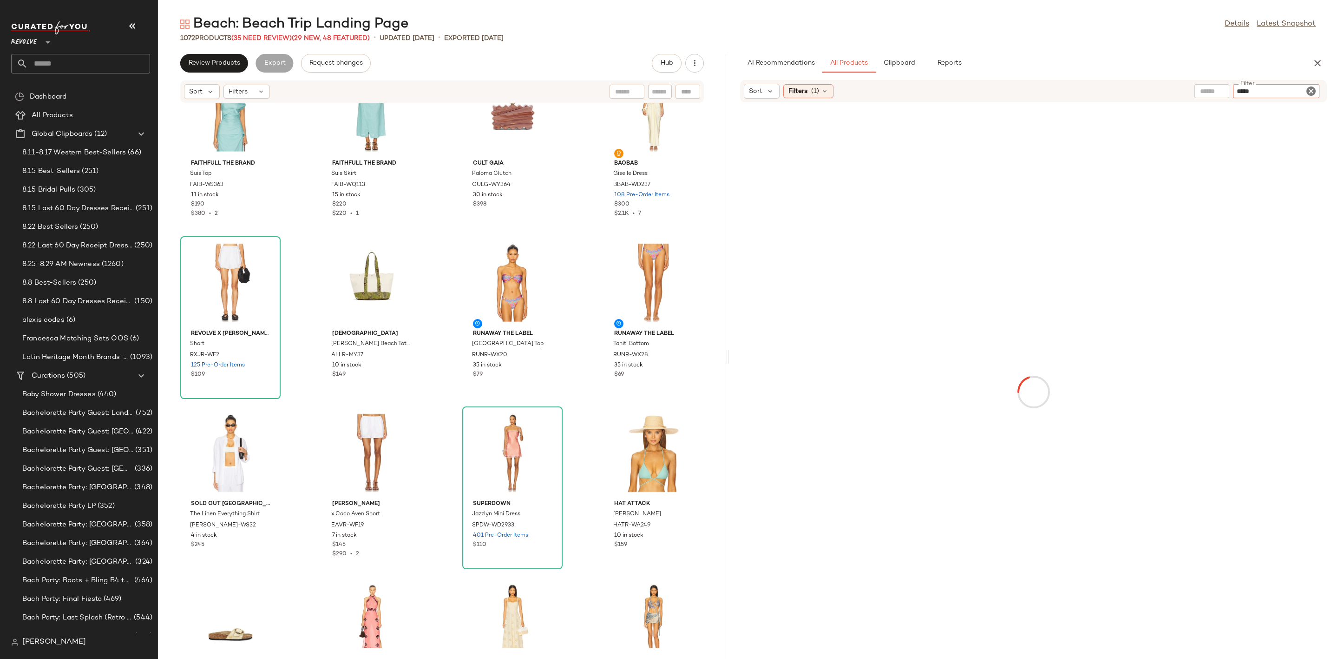
type input "******"
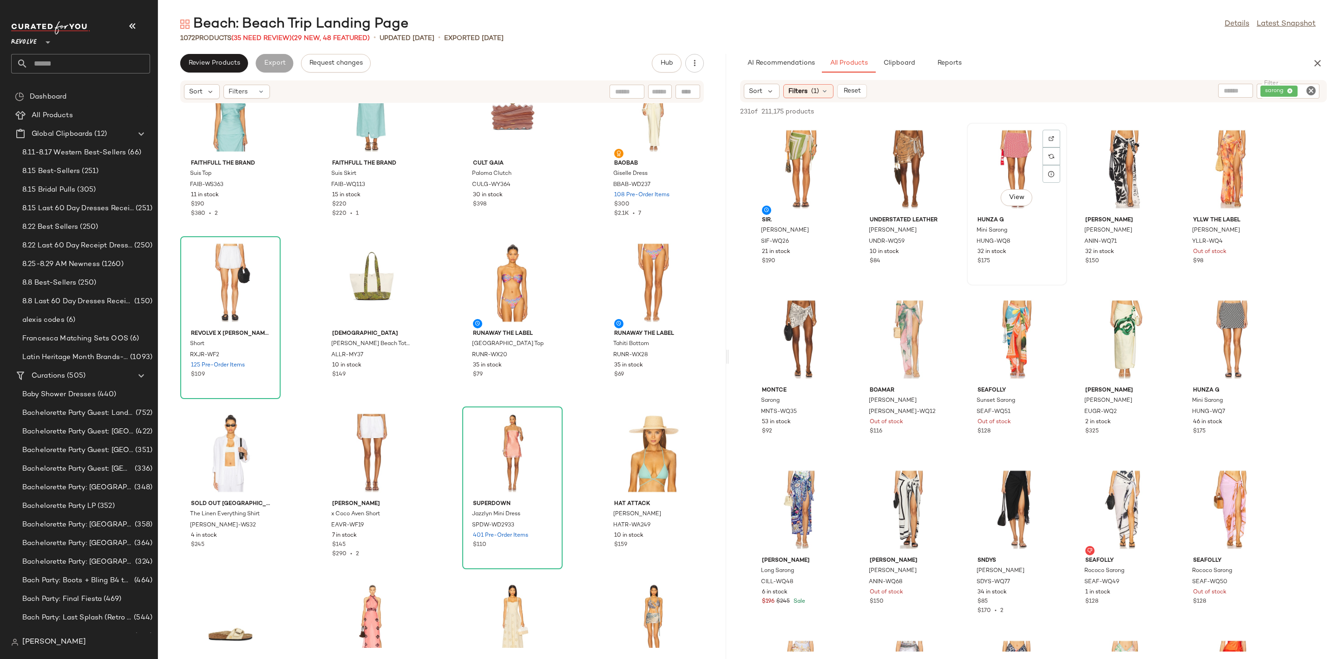
click at [1015, 138] on div "View" at bounding box center [1017, 169] width 94 height 86
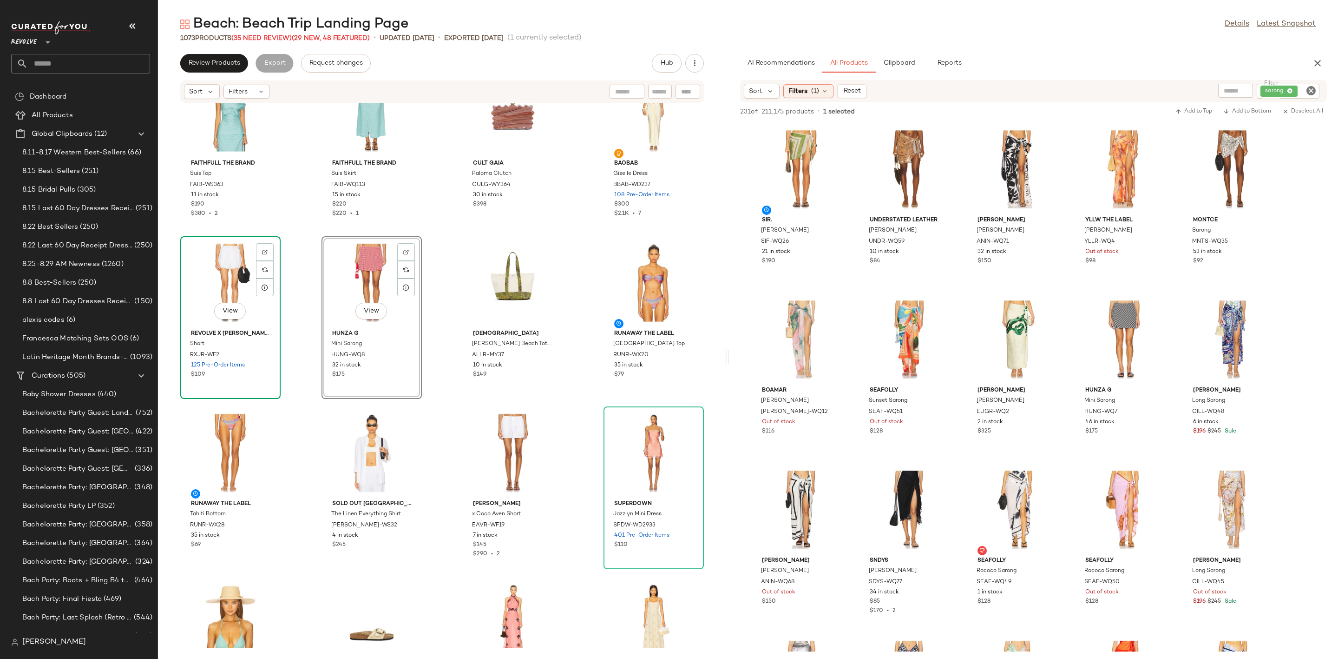
click at [231, 273] on div "View" at bounding box center [231, 282] width 94 height 86
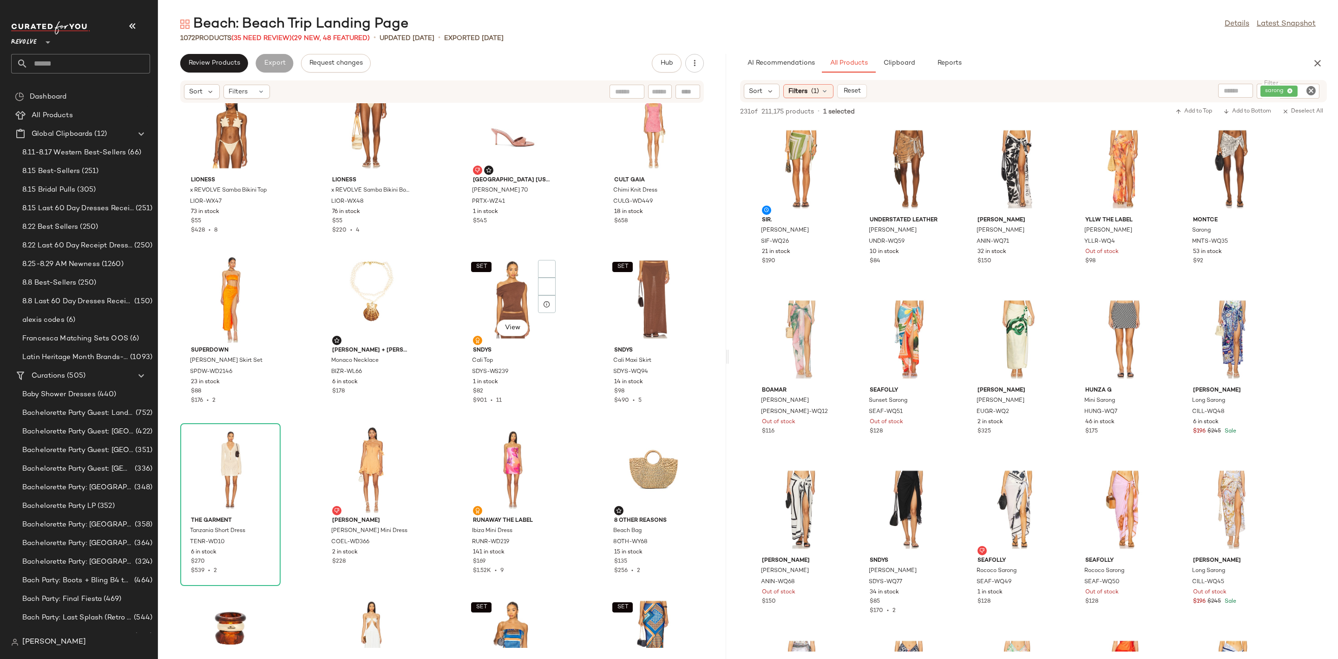
scroll to position [3842, 0]
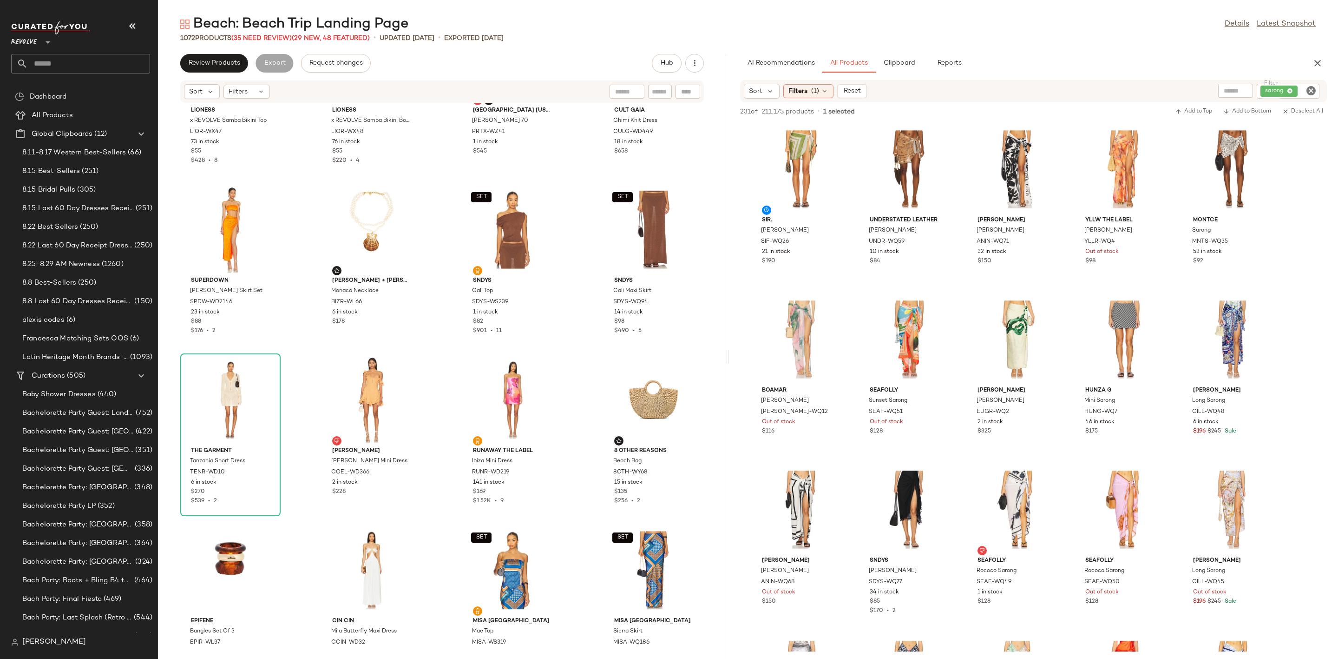
click at [1313, 90] on icon "Clear Filter" at bounding box center [1311, 90] width 11 height 11
click at [1135, 65] on div "AI Recommendations All Products Clipboard Reports" at bounding box center [1018, 63] width 557 height 19
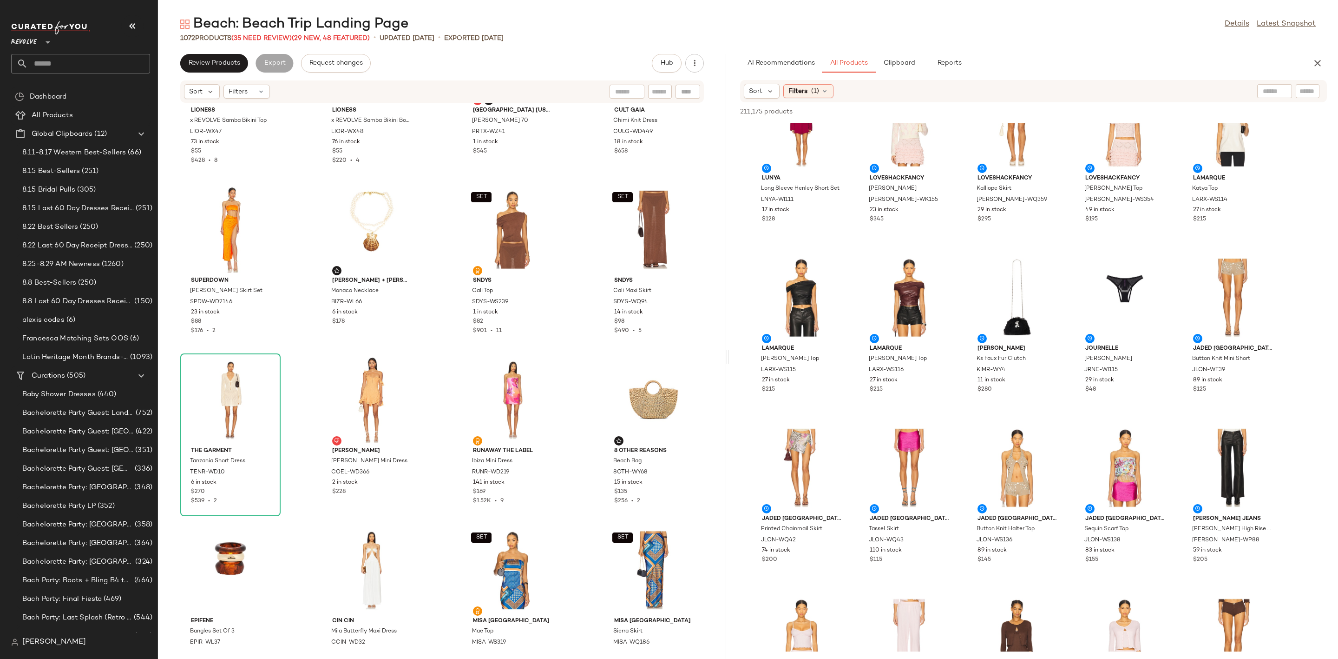
scroll to position [1464, 0]
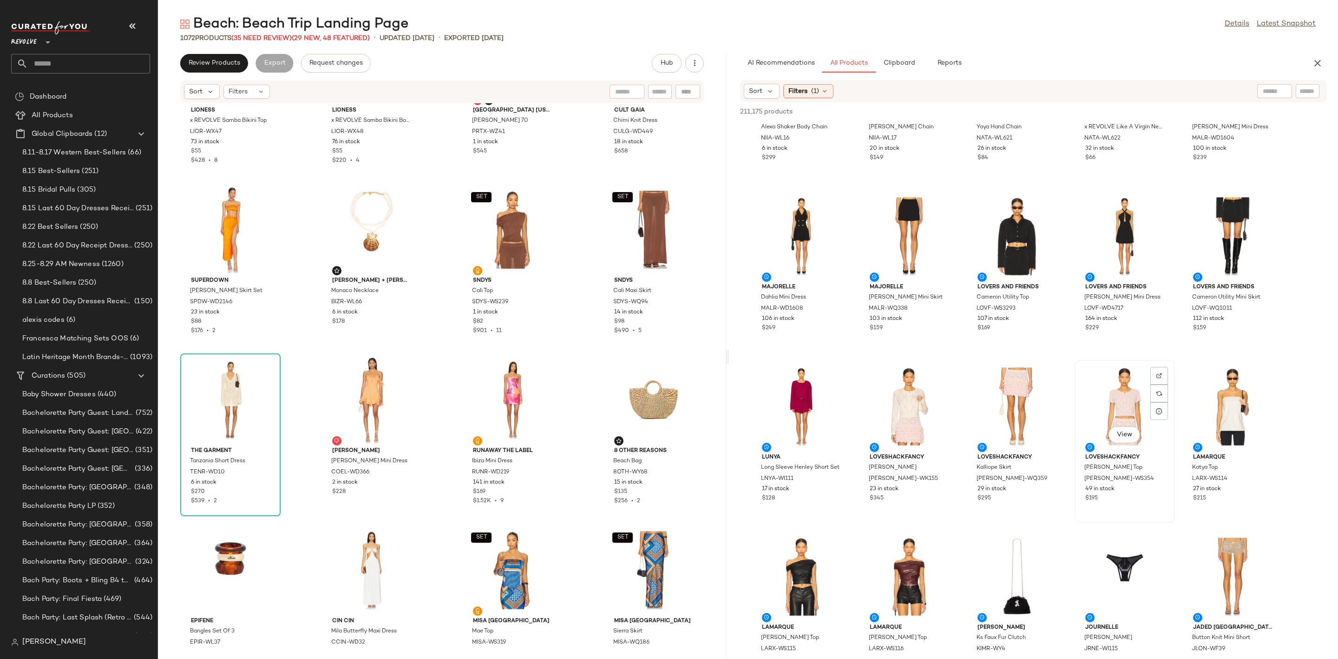
click at [1106, 363] on div "View" at bounding box center [1125, 406] width 94 height 86
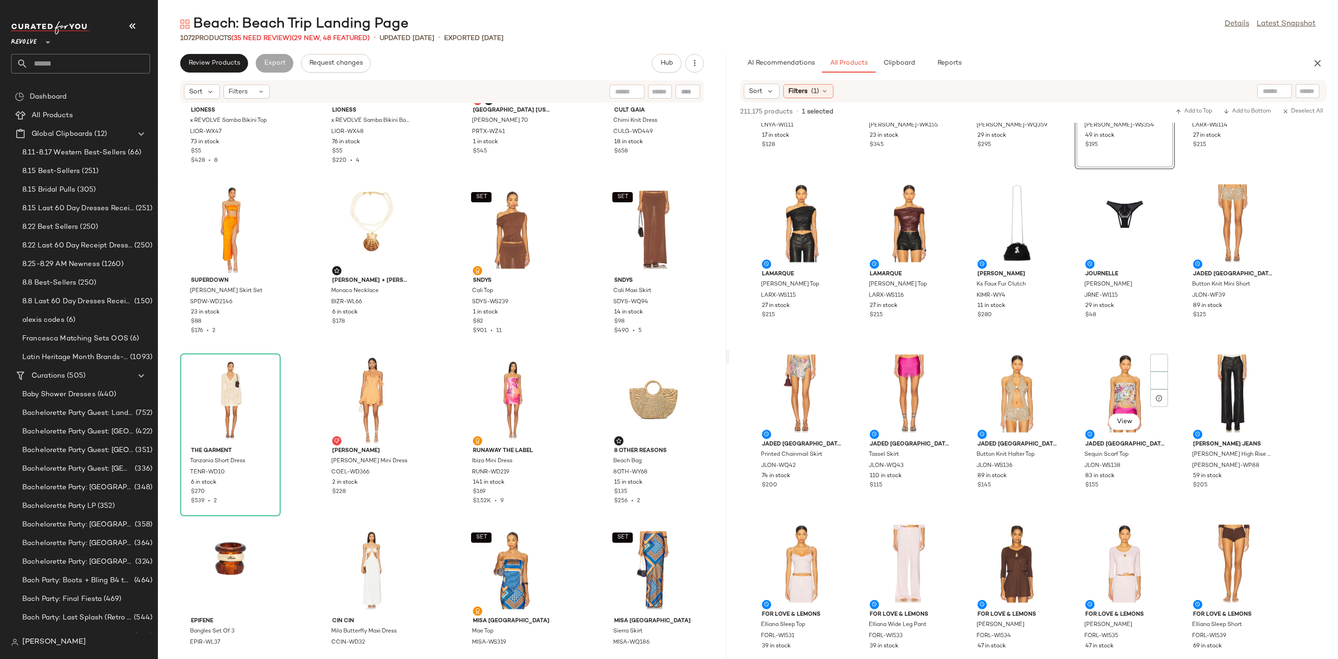
scroll to position [1952, 0]
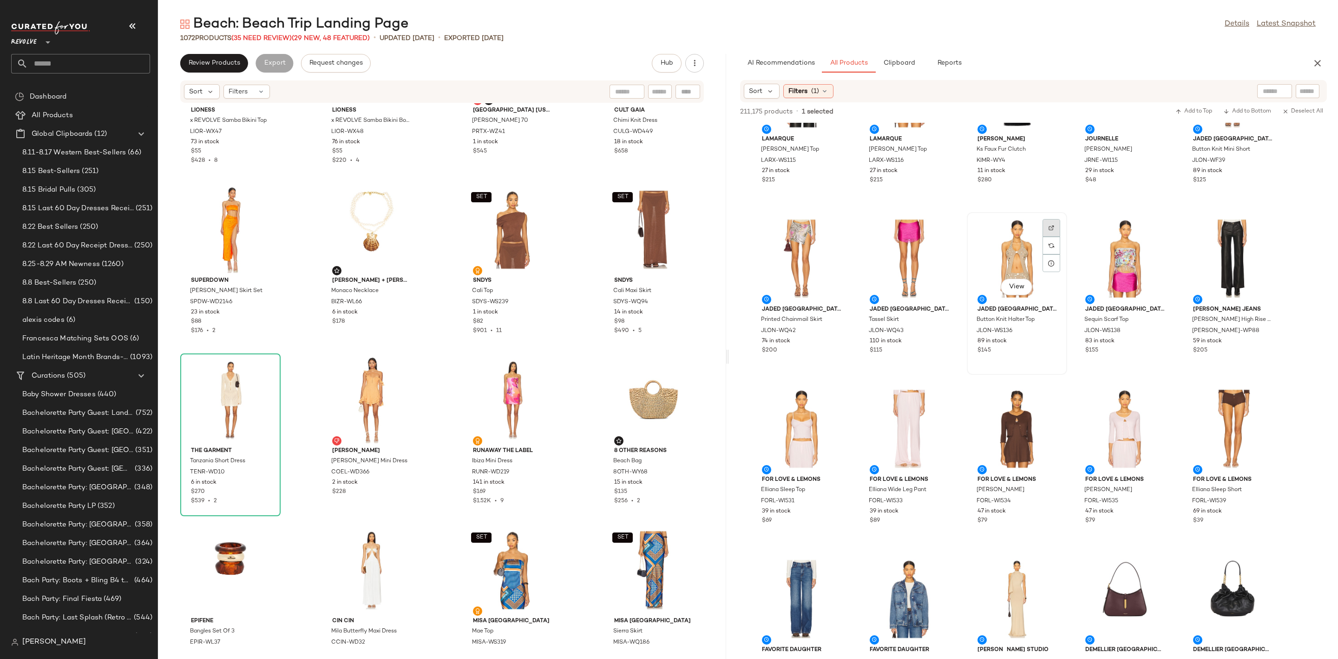
click at [1055, 225] on div at bounding box center [1052, 228] width 18 height 18
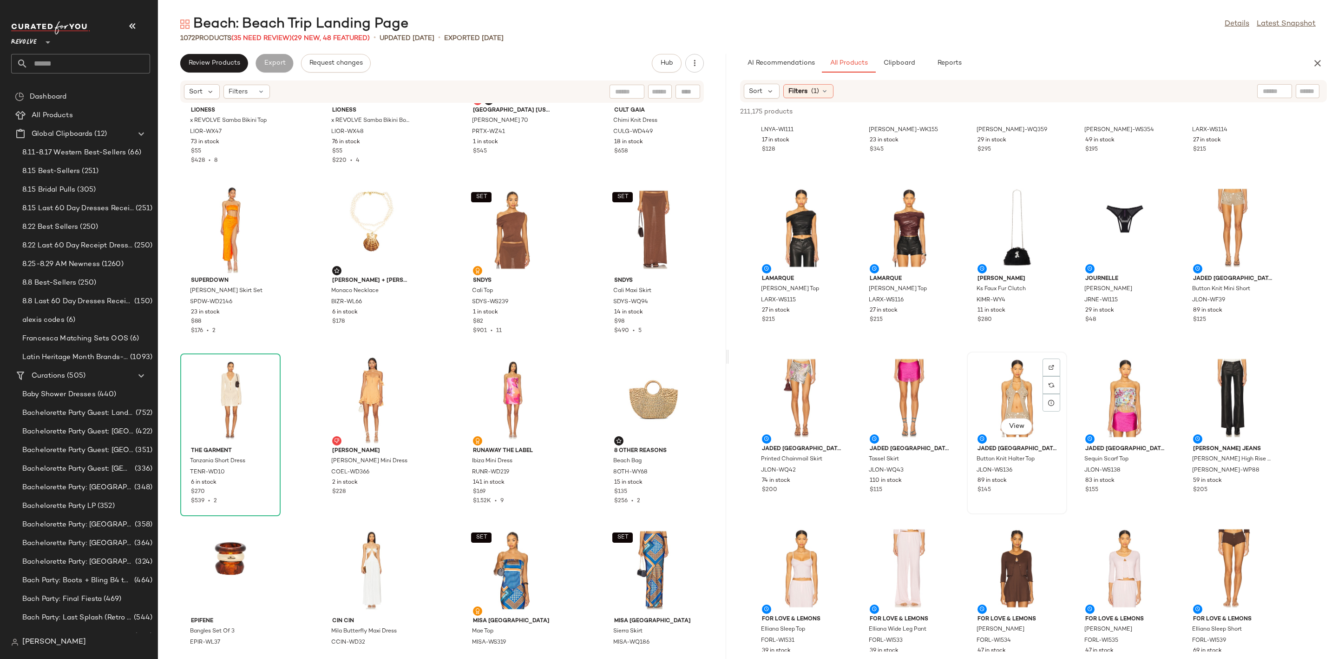
click at [990, 388] on div "View" at bounding box center [1017, 398] width 94 height 86
click at [1152, 365] on div at bounding box center [1160, 367] width 18 height 18
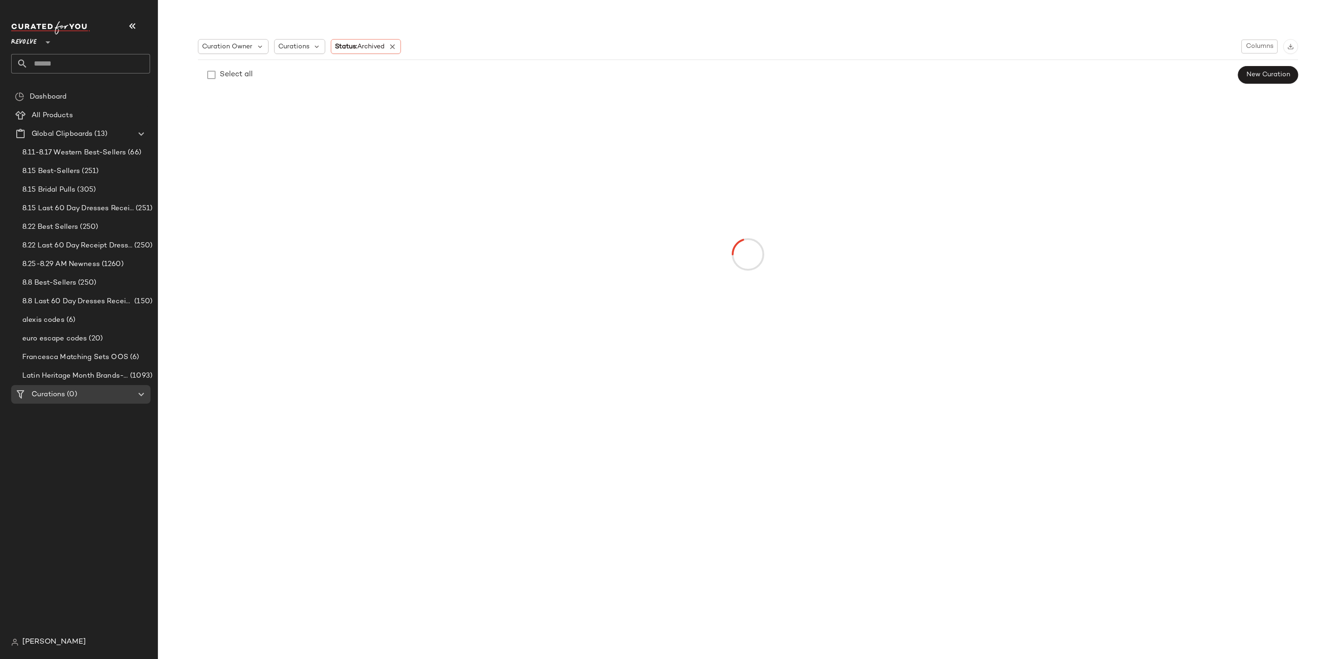
drag, startPoint x: 71, startPoint y: 56, endPoint x: 26, endPoint y: 22, distance: 56.8
click at [39, 31] on div "Revolve **" at bounding box center [80, 47] width 139 height 52
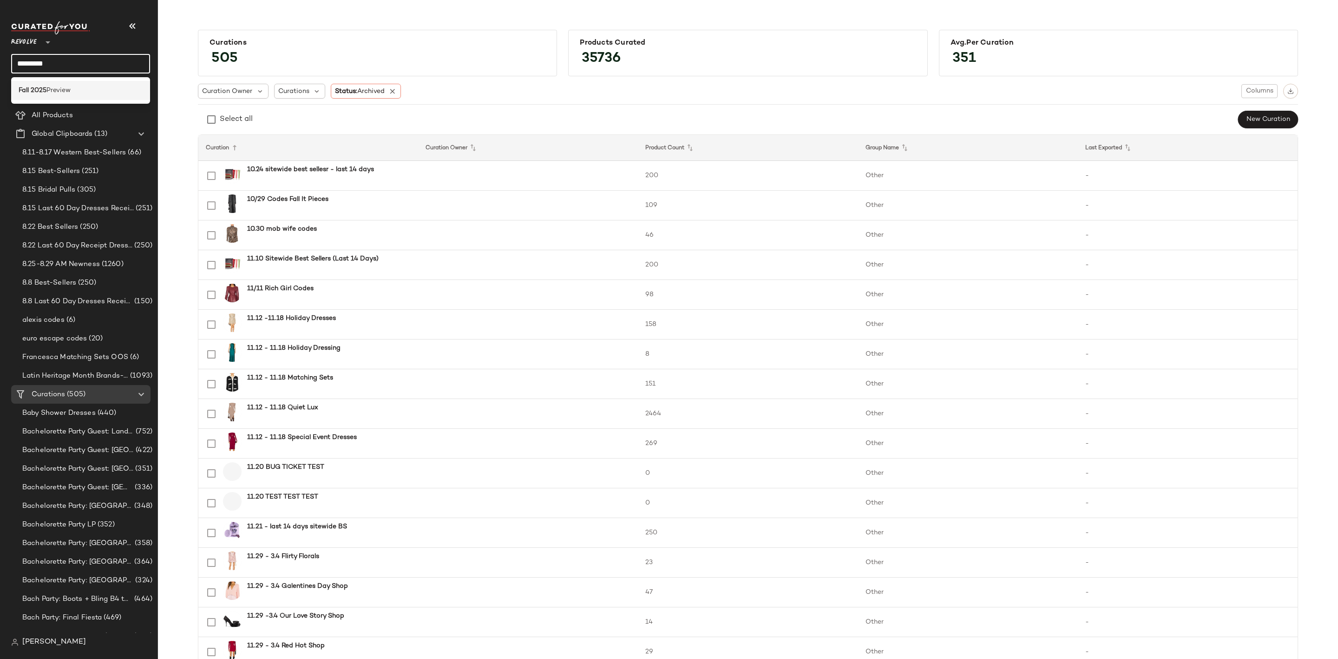
type input "*********"
click at [73, 89] on div "Fall 2025 Preview" at bounding box center [81, 91] width 124 height 10
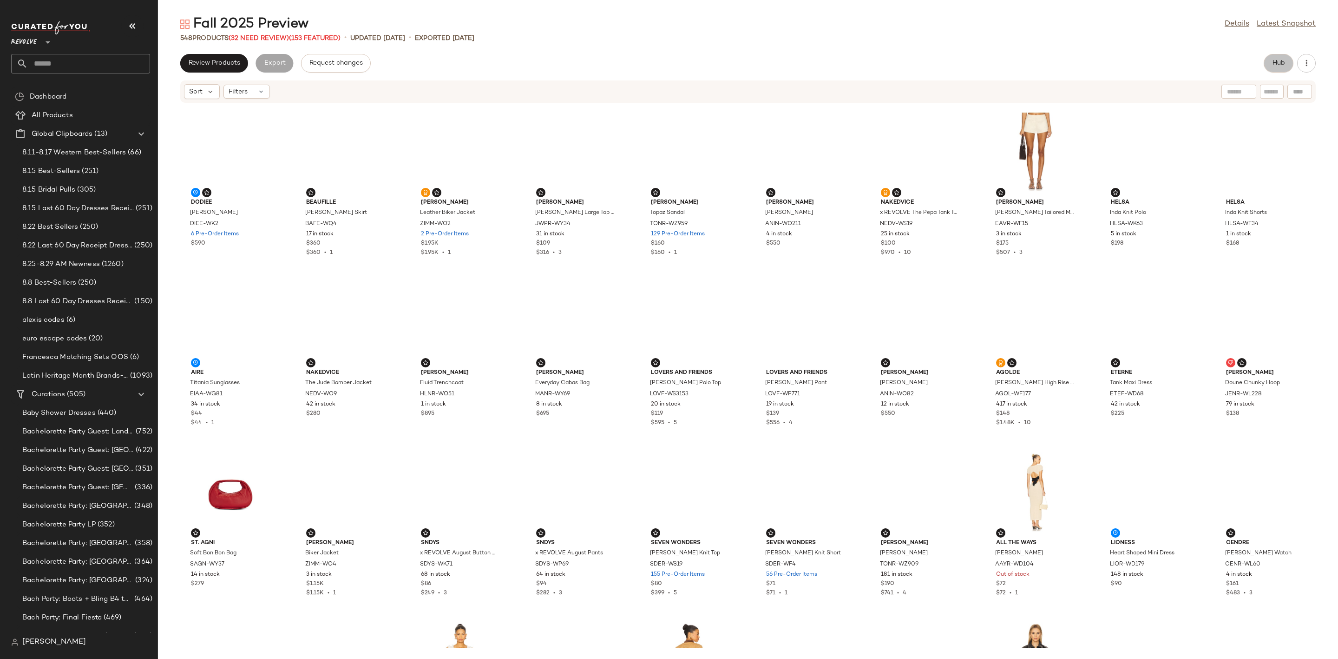
click at [1277, 61] on span "Hub" at bounding box center [1278, 62] width 13 height 7
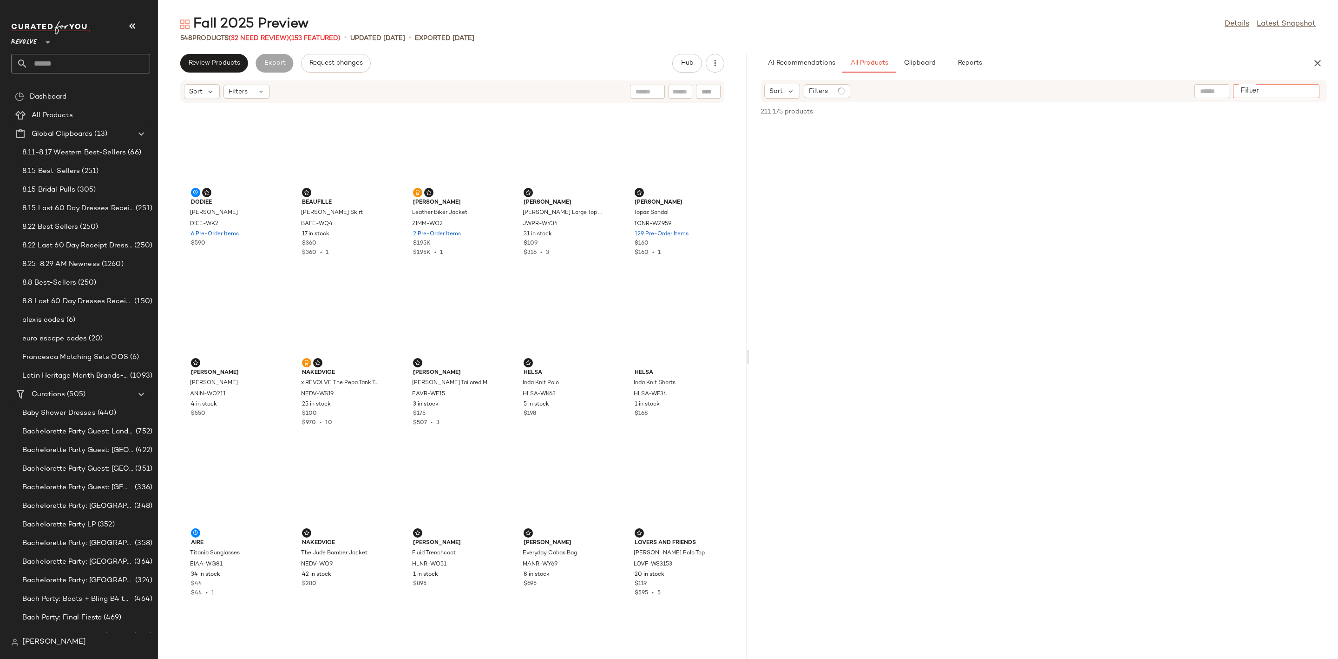
click at [1307, 88] on input "Filter" at bounding box center [1276, 91] width 79 height 10
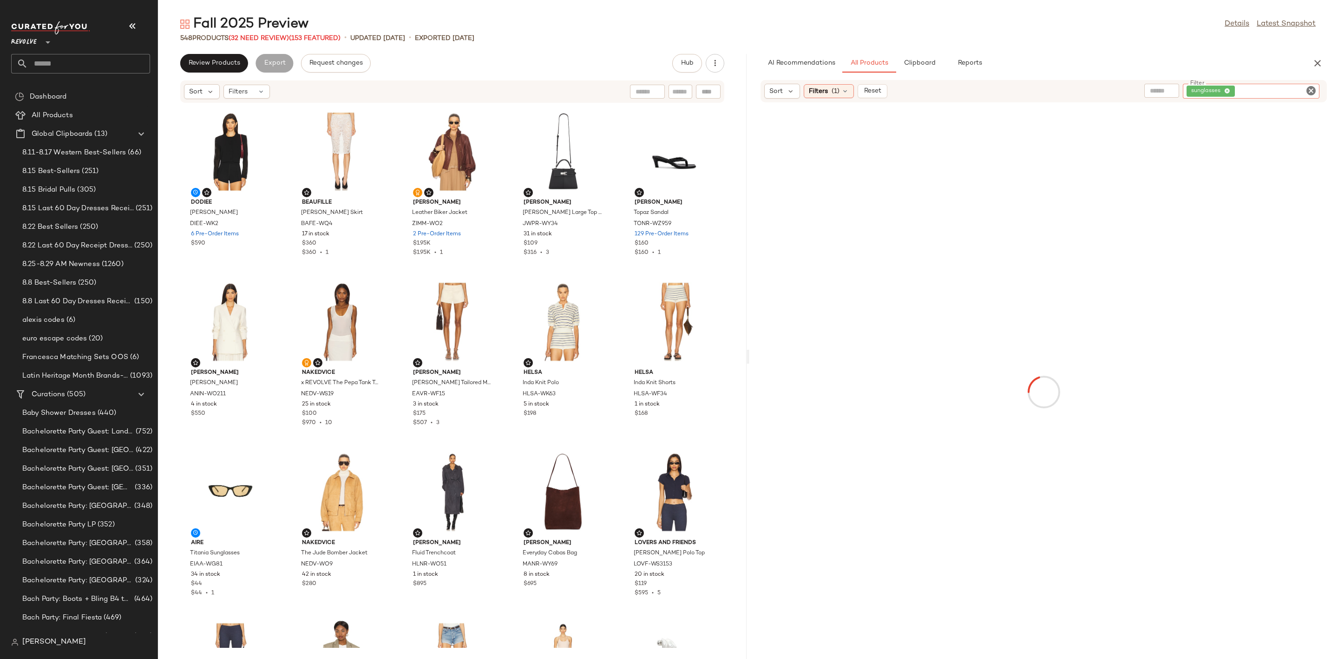
paste input "*********"
type input "*********"
click at [1255, 81] on div "Sort Filters (1) Reset Filter sunglasses Filter" at bounding box center [1044, 91] width 567 height 22
click at [1312, 88] on icon "Clear Filter" at bounding box center [1311, 90] width 11 height 11
paste input "*********"
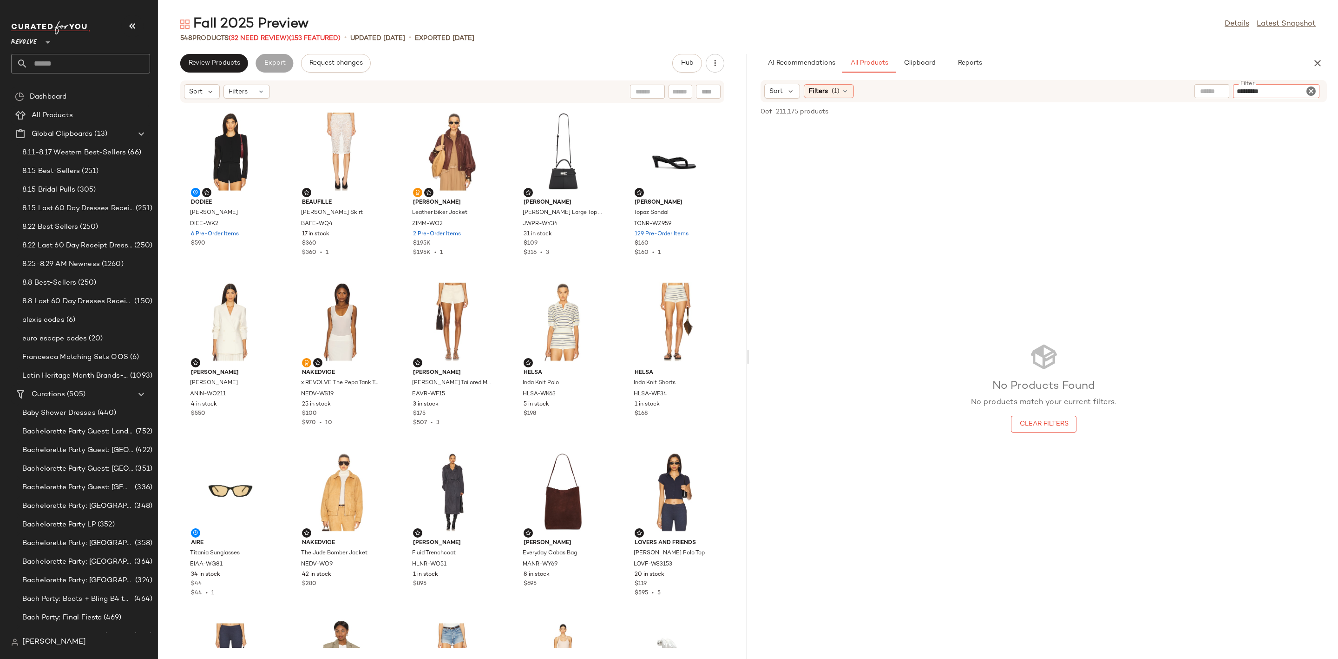
type input "*********"
click at [1277, 73] on div "AI Recommendations All Products Clipboard Reports Sort Filters (1) Filter Filte…" at bounding box center [1044, 356] width 589 height 605
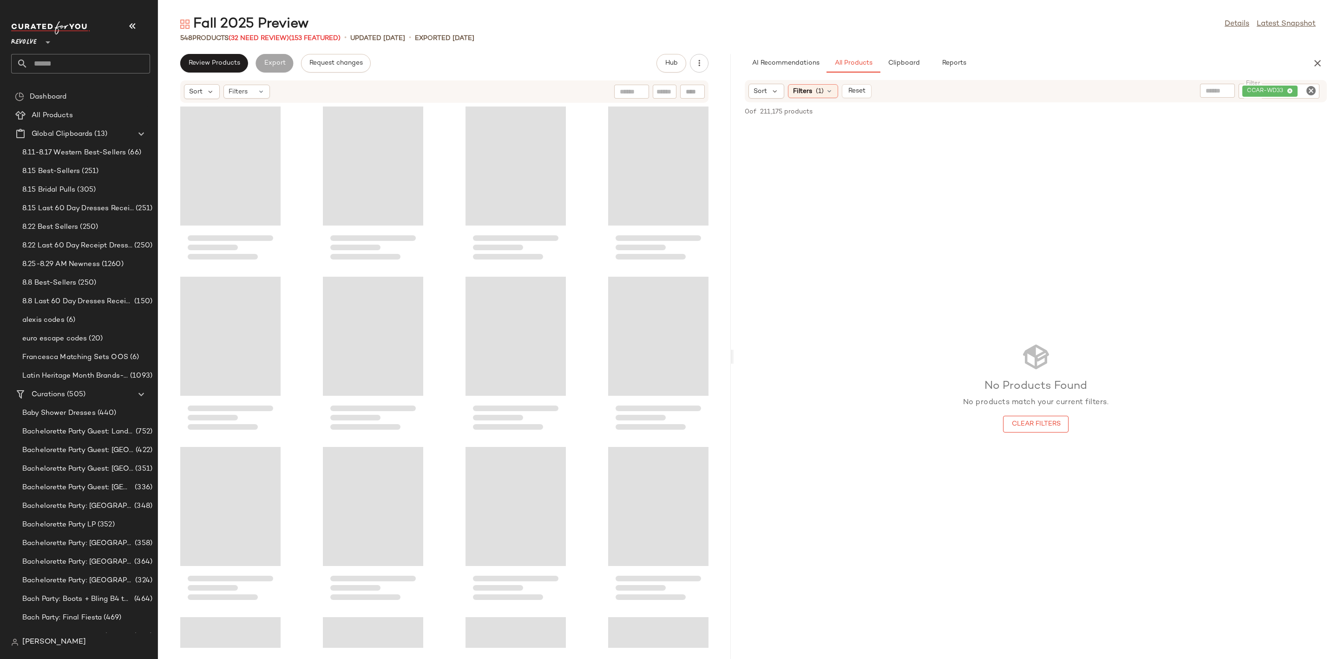
drag, startPoint x: 746, startPoint y: 356, endPoint x: 725, endPoint y: 357, distance: 21.0
click at [725, 357] on div "Fall 2025 Preview Details Latest Snapshot 548 Products (32 Need Review) (153 Fe…" at bounding box center [748, 337] width 1180 height 644
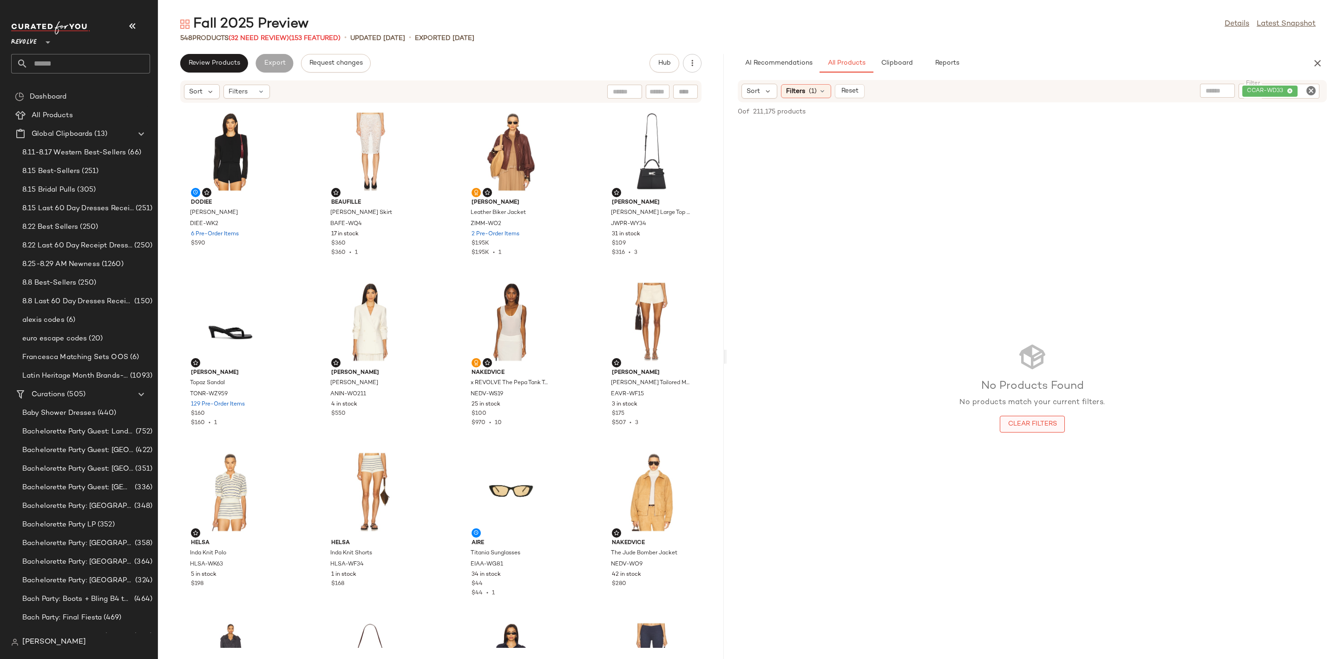
click at [1011, 422] on span "Clear Filters" at bounding box center [1032, 423] width 49 height 7
drag, startPoint x: 1310, startPoint y: 91, endPoint x: 1282, endPoint y: 73, distance: 33.3
click at [1310, 92] on input "text" at bounding box center [1308, 91] width 16 height 10
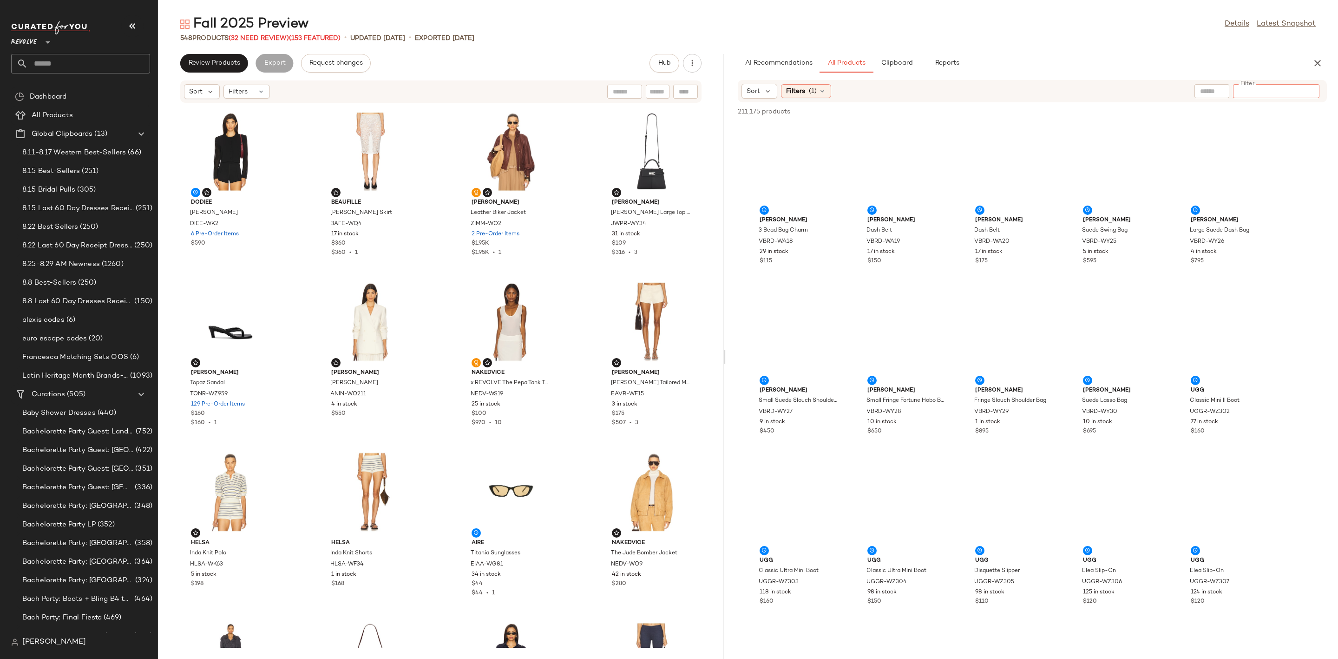
paste input "*********"
type input "*********"
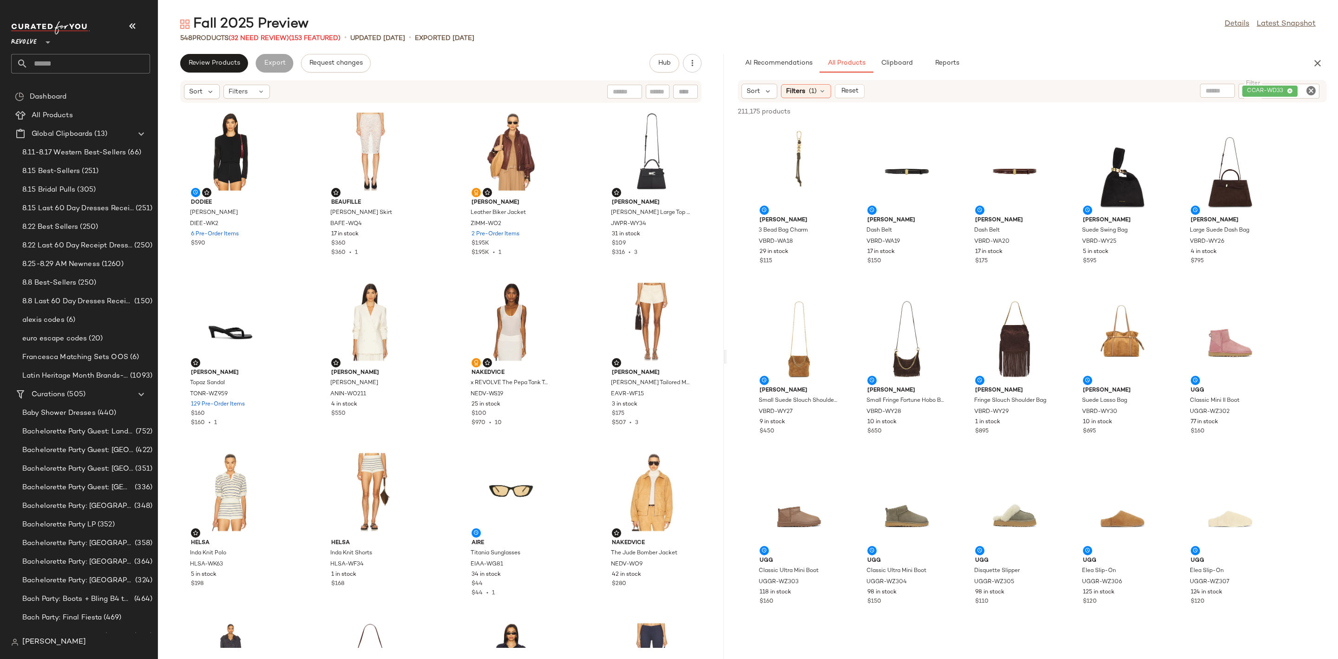
click at [1233, 65] on div "AI Recommendations All Products Clipboard Reports" at bounding box center [1018, 63] width 560 height 19
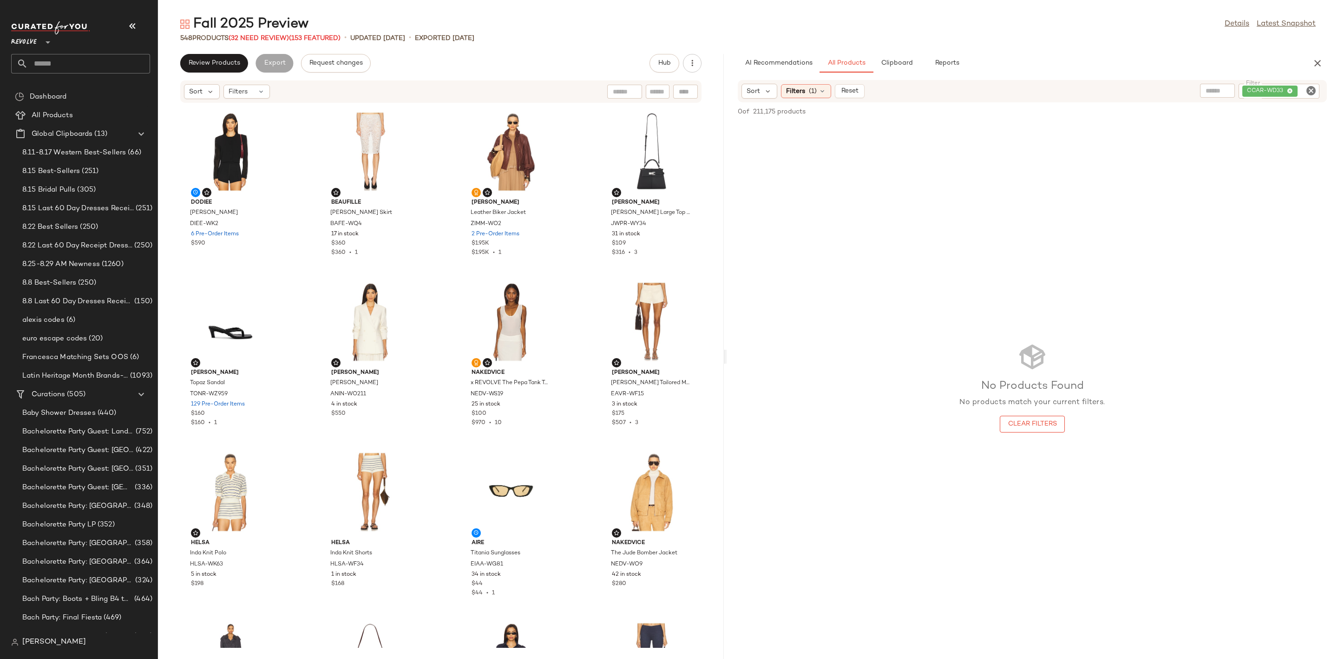
click at [1307, 91] on icon "Clear Filter" at bounding box center [1311, 90] width 11 height 11
paste input "********"
type input "********"
click at [1177, 235] on div "No Products Found No products match your current filters. Clear Filters" at bounding box center [1033, 387] width 612 height 528
click at [1308, 91] on icon "Clear Filter" at bounding box center [1311, 90] width 11 height 11
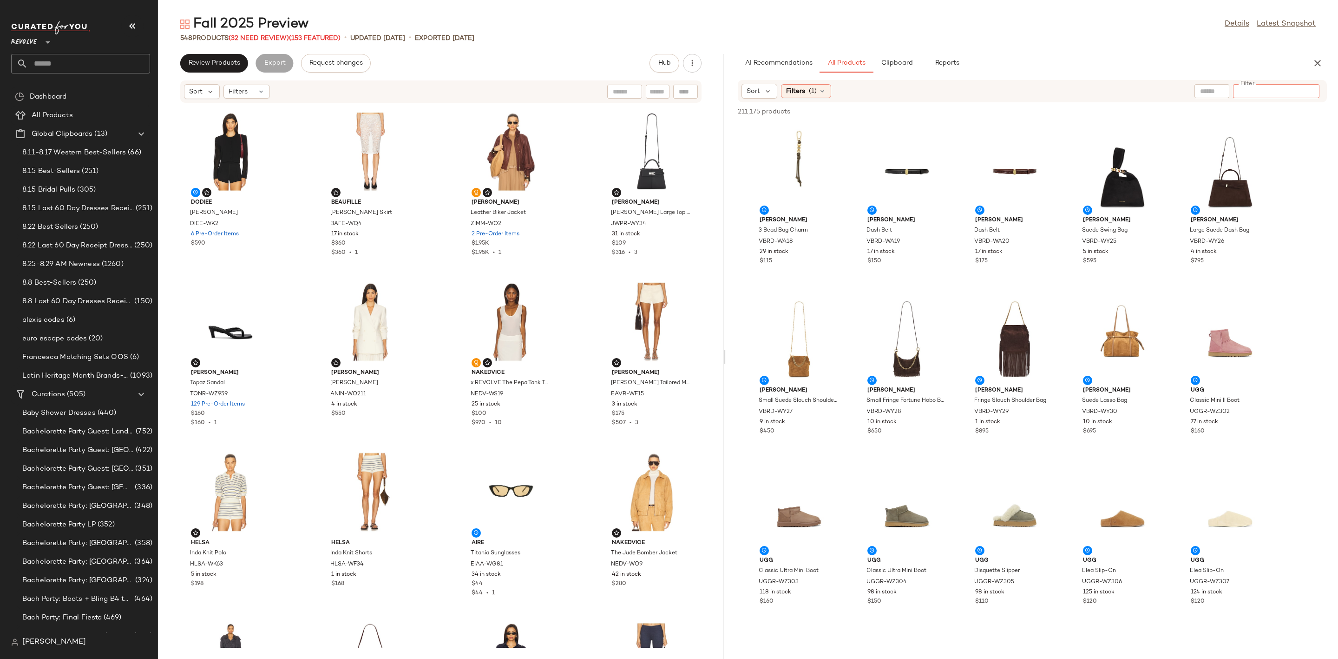
paste input "********"
type input "********"
type button "CompanyProducts"
click at [1181, 66] on div "AI Recommendations All Products Clipboard Reports" at bounding box center [1018, 63] width 560 height 19
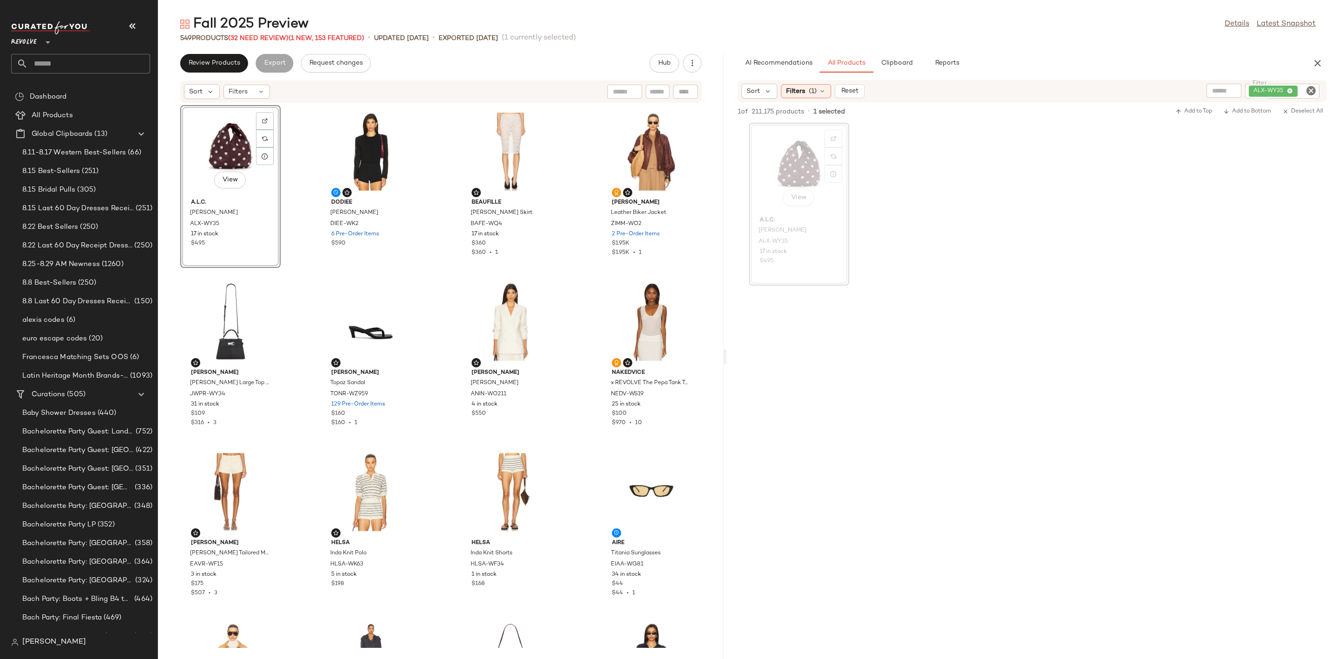
click at [1307, 90] on icon "Clear Filter" at bounding box center [1311, 90] width 11 height 11
paste input "*********"
type input "*********"
click at [1231, 270] on div "View A.L.C. Simone Bag ALX-WY35 17 in stock $495" at bounding box center [1033, 204] width 612 height 163
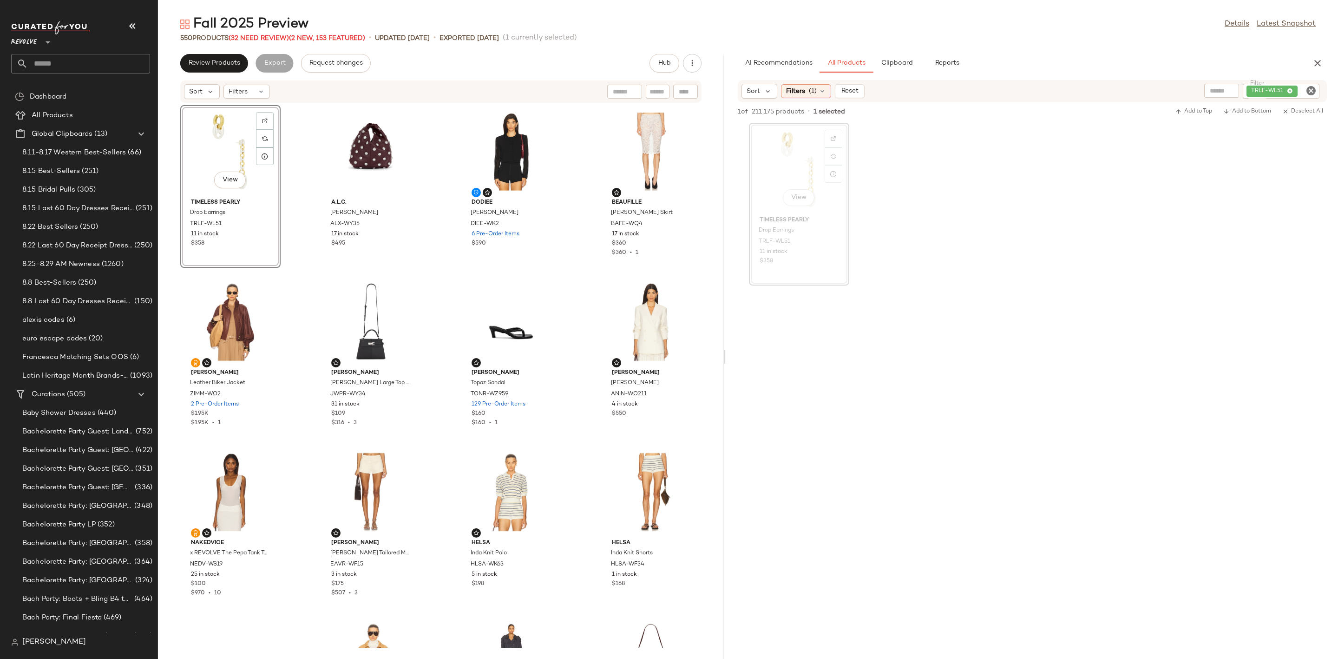
click at [1308, 87] on icon "Clear Filter" at bounding box center [1311, 90] width 11 height 11
paste input "*********"
type input "*********"
click at [1234, 225] on div "View Timeless Pearly Drop Earrings TRLF-WL51 11 in stock $358" at bounding box center [1033, 204] width 612 height 163
click at [1311, 91] on icon "Clear Filter" at bounding box center [1311, 90] width 11 height 11
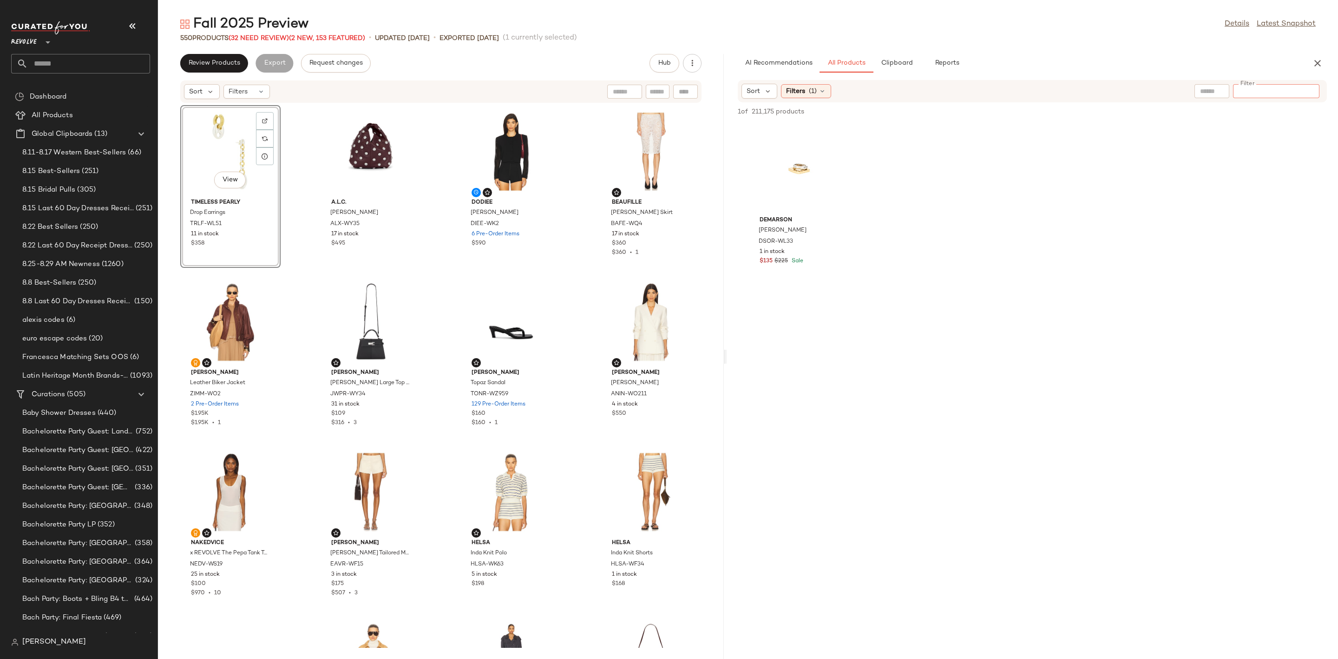
paste input "*********"
type input "*********"
drag, startPoint x: 1277, startPoint y: 200, endPoint x: 1262, endPoint y: 204, distance: 15.9
click at [1276, 200] on div "Demarson Tina Ring DSOR-WL33 1 in stock $135 $225 Sale" at bounding box center [1033, 204] width 612 height 163
click at [1306, 88] on icon "Clear Filter" at bounding box center [1311, 90] width 11 height 11
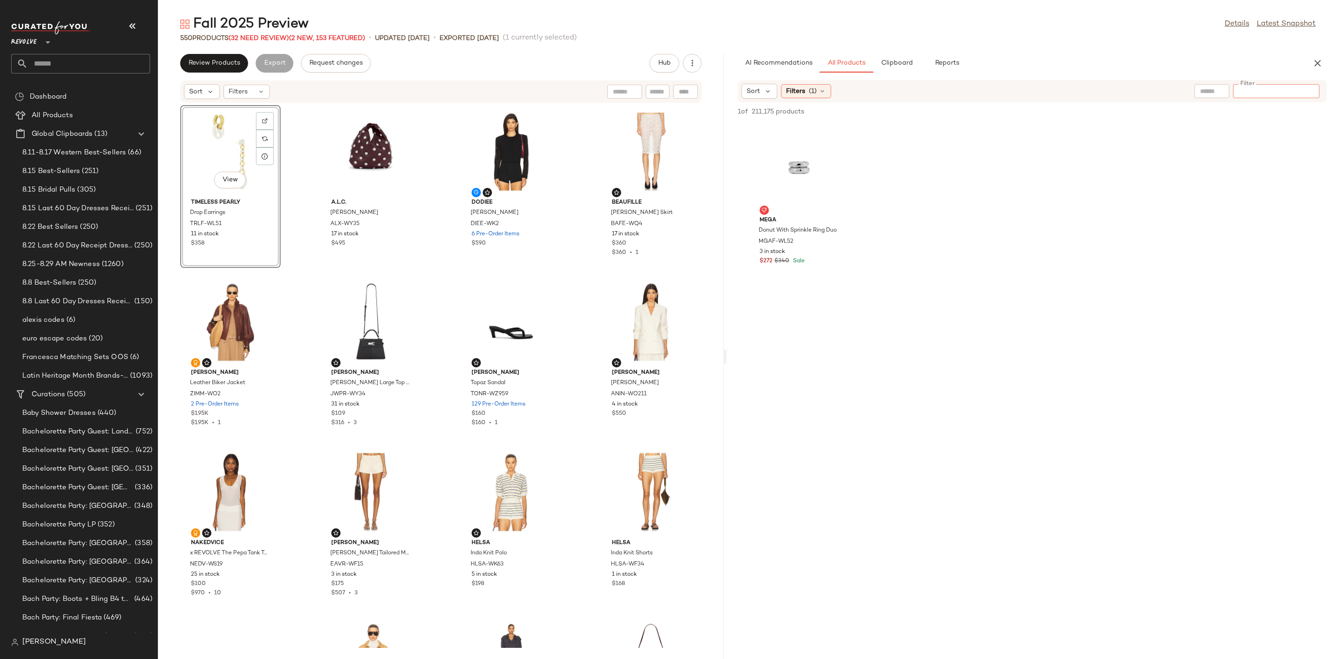
paste input "********"
type input "********"
click at [1188, 296] on div at bounding box center [1033, 374] width 612 height 178
click at [785, 151] on div "View" at bounding box center [799, 169] width 94 height 86
click at [1310, 91] on icon "Clear Filter" at bounding box center [1311, 90] width 11 height 11
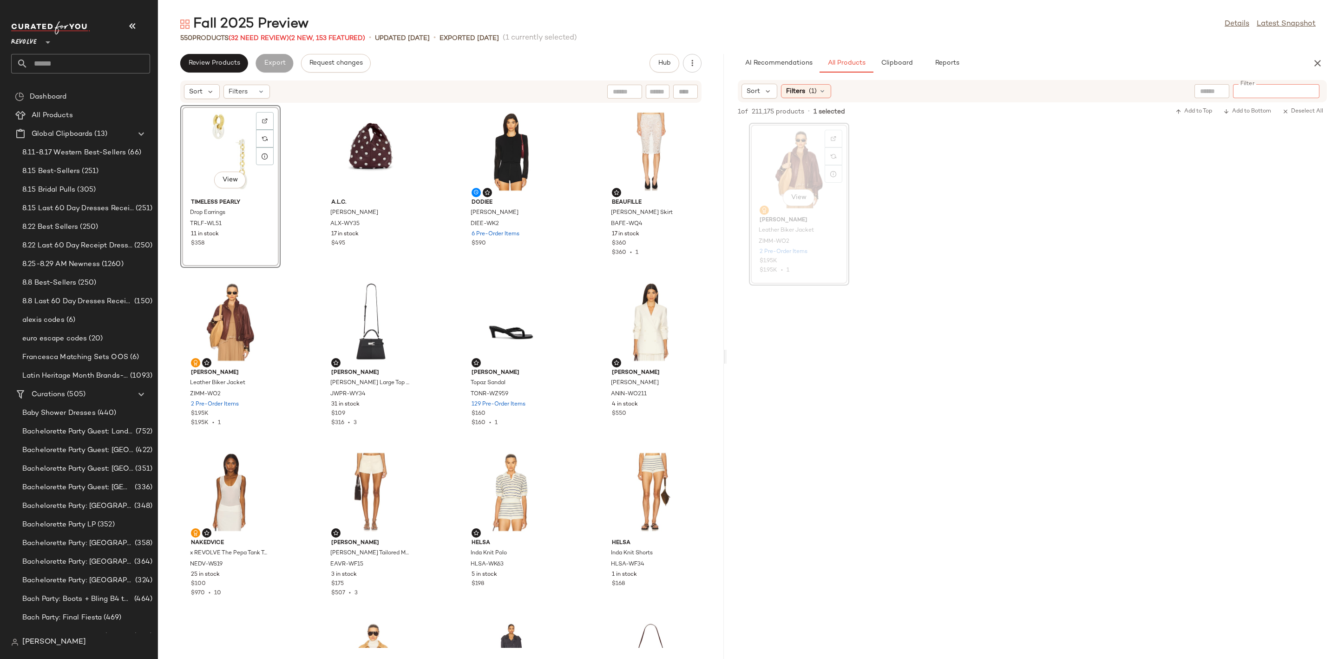
paste input "********"
type input "********"
click at [1210, 258] on div "View Zimmermann Leather Biker Jacket ZIMM-WO2 2 Pre-Order Items $1.95K $1.95K •…" at bounding box center [1033, 204] width 612 height 163
click at [1311, 90] on icon "Clear Filter" at bounding box center [1311, 90] width 11 height 11
paste input "********"
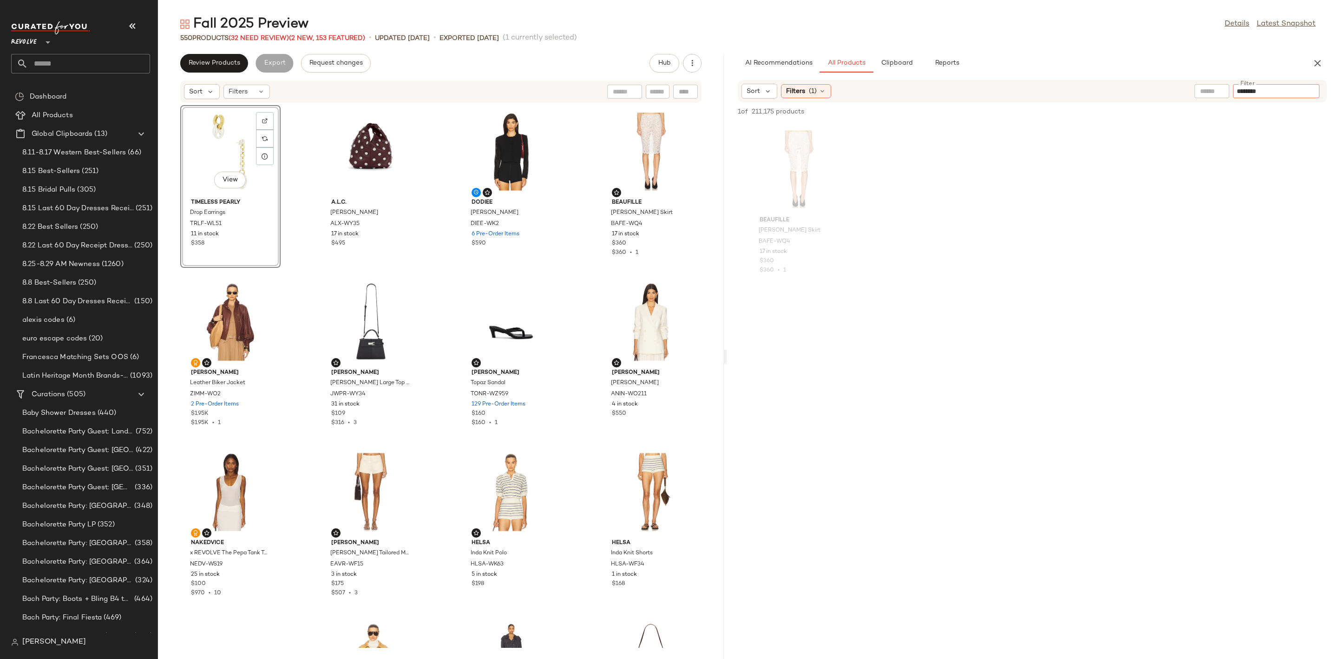
type input "********"
click at [1267, 176] on div "Beaufille Sinatra Skirt BAFE-WQ4 17 in stock $360 $360 • 1" at bounding box center [1033, 204] width 612 height 163
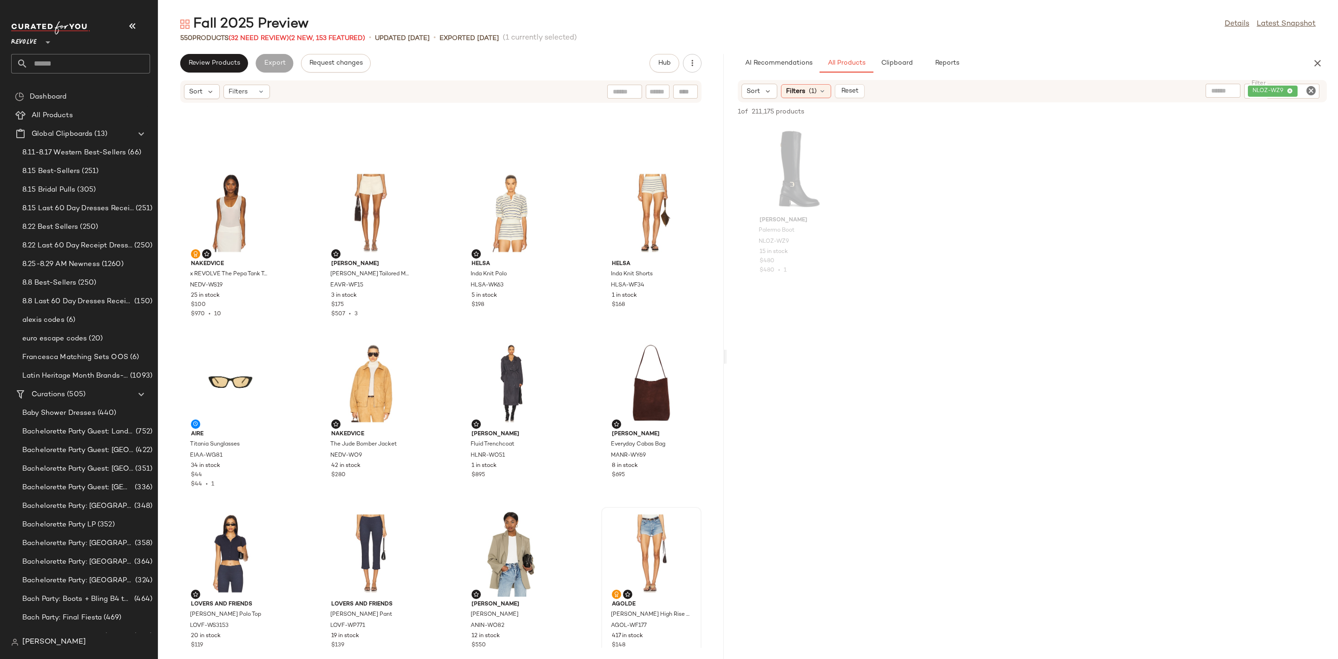
scroll to position [565, 0]
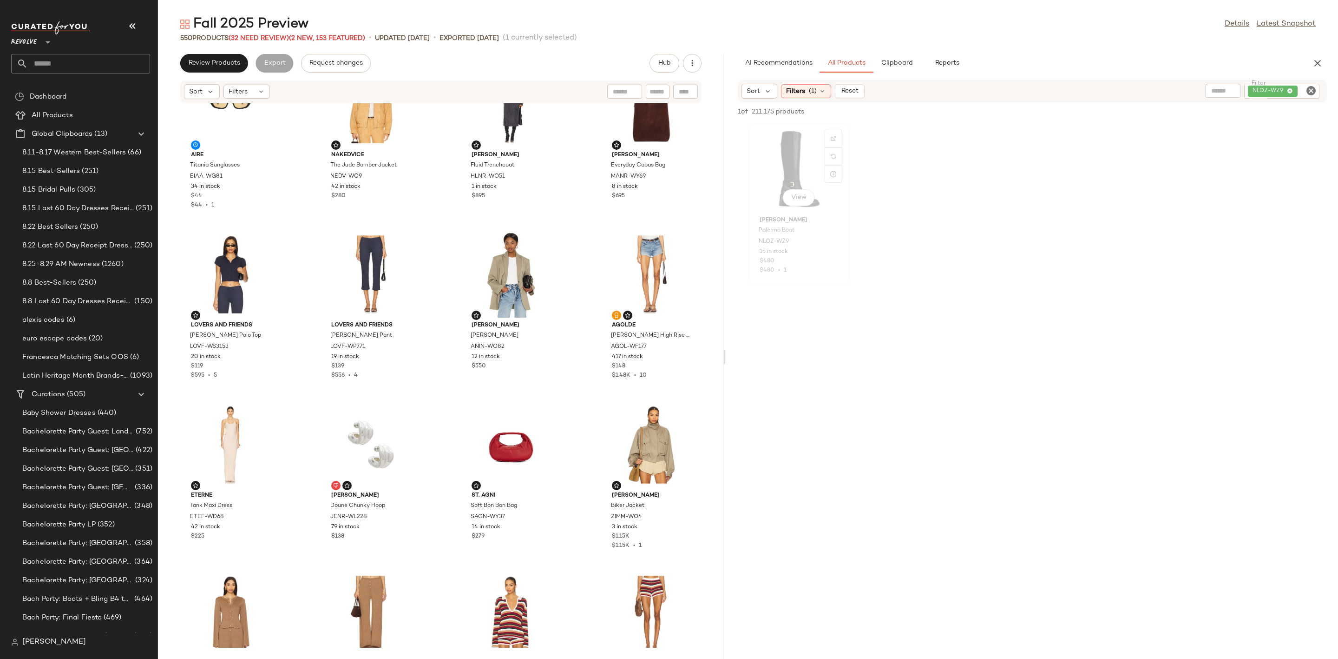
click at [785, 174] on div "View" at bounding box center [799, 169] width 94 height 86
click at [835, 240] on img "button" at bounding box center [833, 242] width 6 height 6
click at [692, 91] on div at bounding box center [685, 92] width 25 height 14
paste input "********"
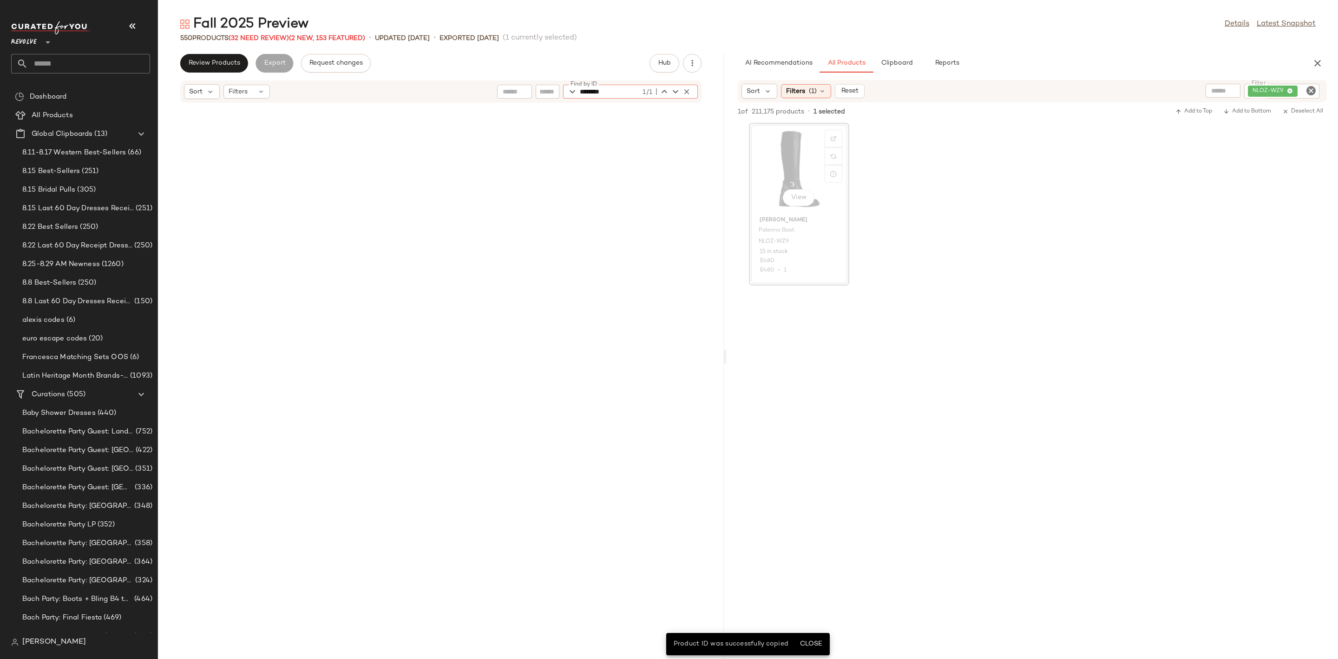
scroll to position [5443, 0]
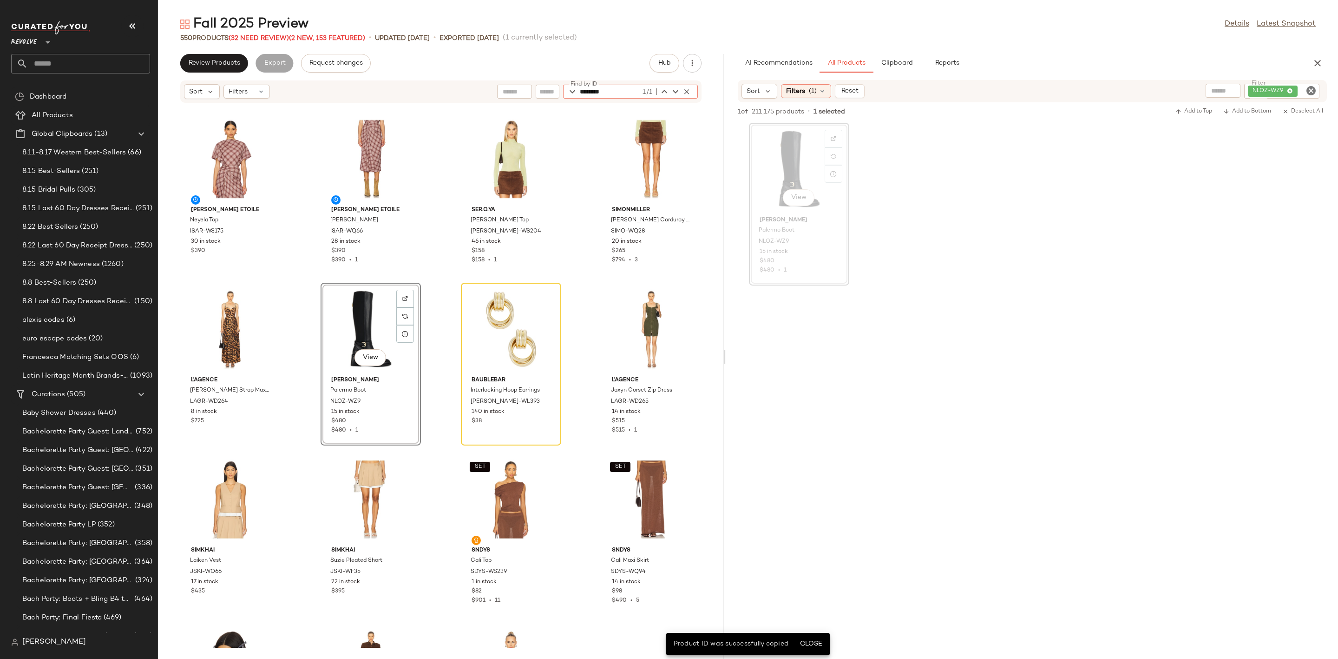
type input "********"
click at [367, 321] on div "View" at bounding box center [371, 329] width 94 height 86
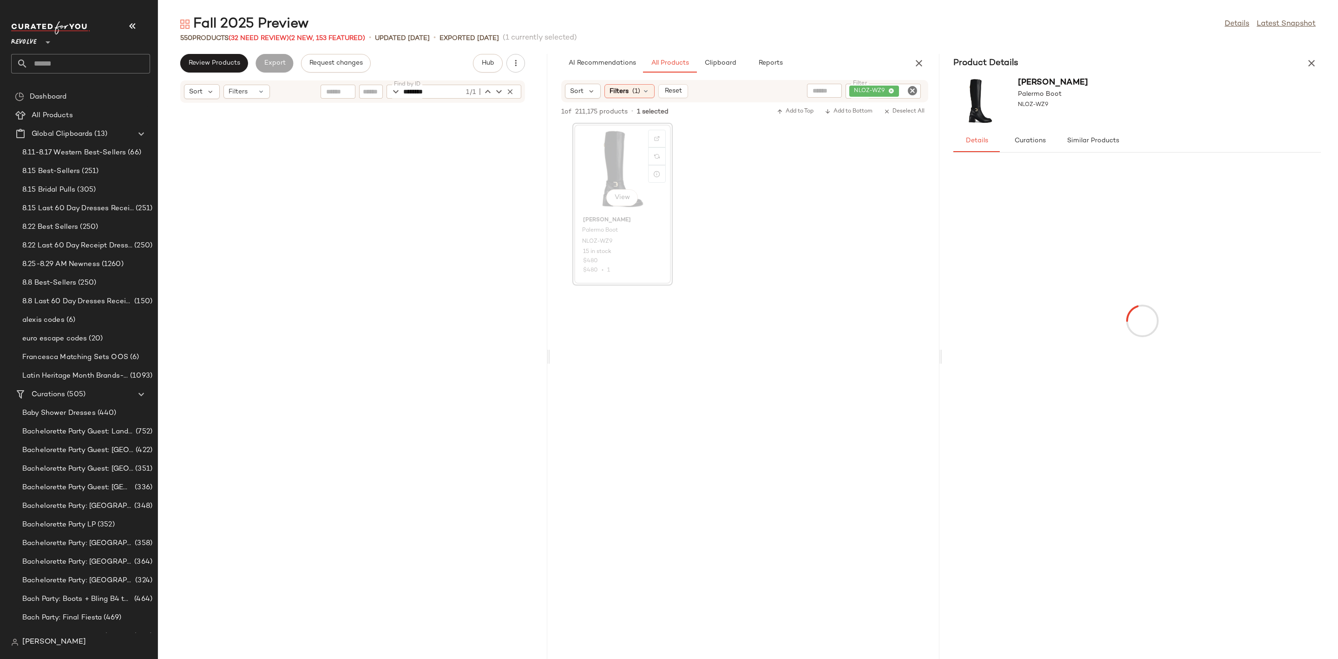
scroll to position [7314, 0]
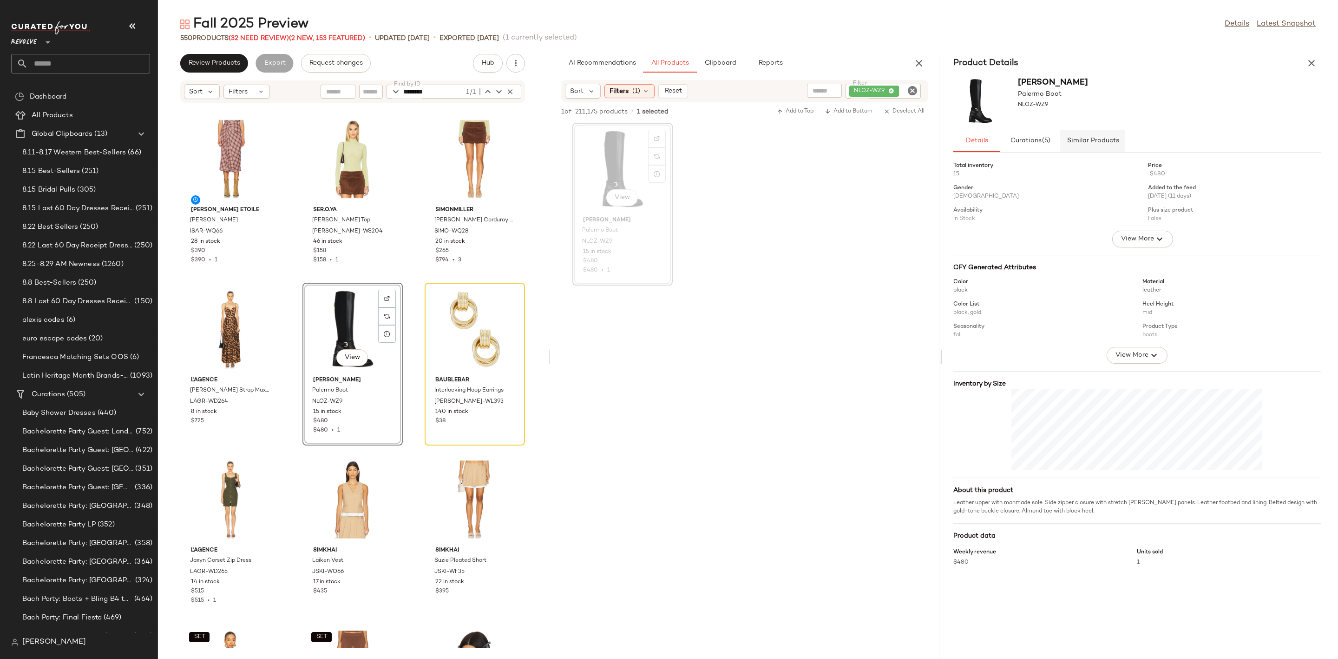
click at [1088, 144] on span "Similar Products" at bounding box center [1093, 140] width 53 height 7
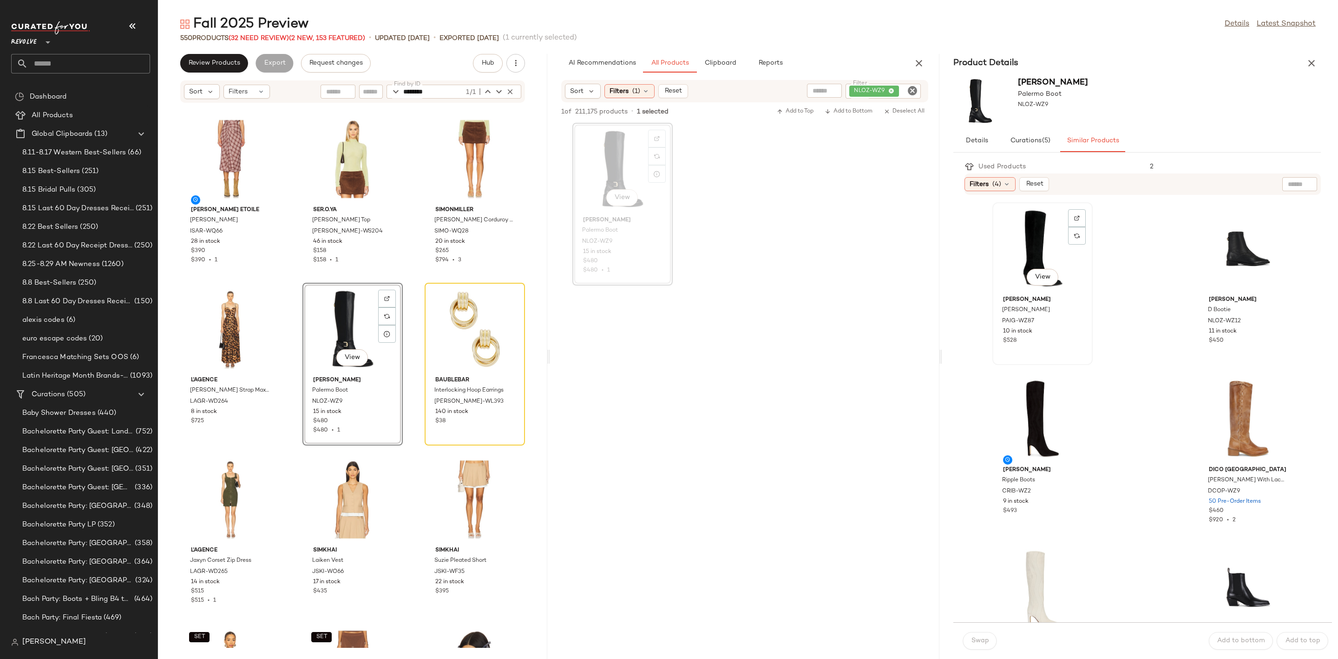
click at [1016, 244] on div "View" at bounding box center [1043, 248] width 94 height 86
click at [976, 640] on span "Swap" at bounding box center [980, 640] width 18 height 7
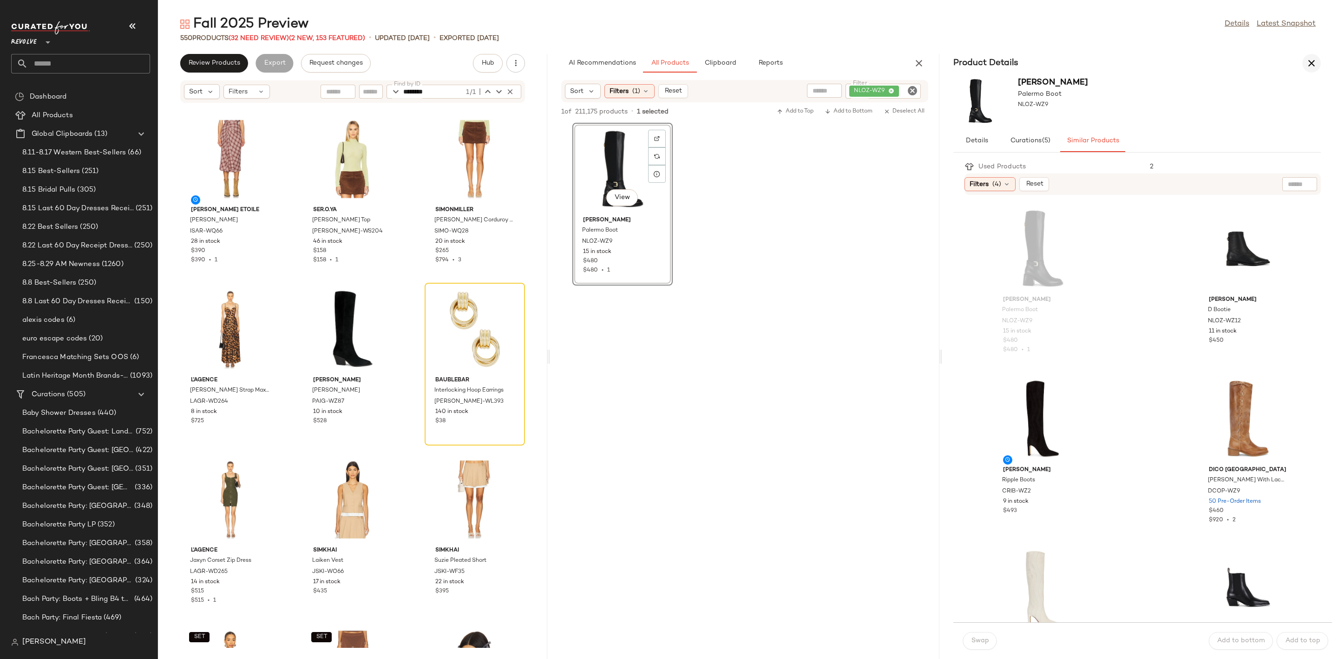
click at [1310, 62] on icon "button" at bounding box center [1311, 63] width 11 height 11
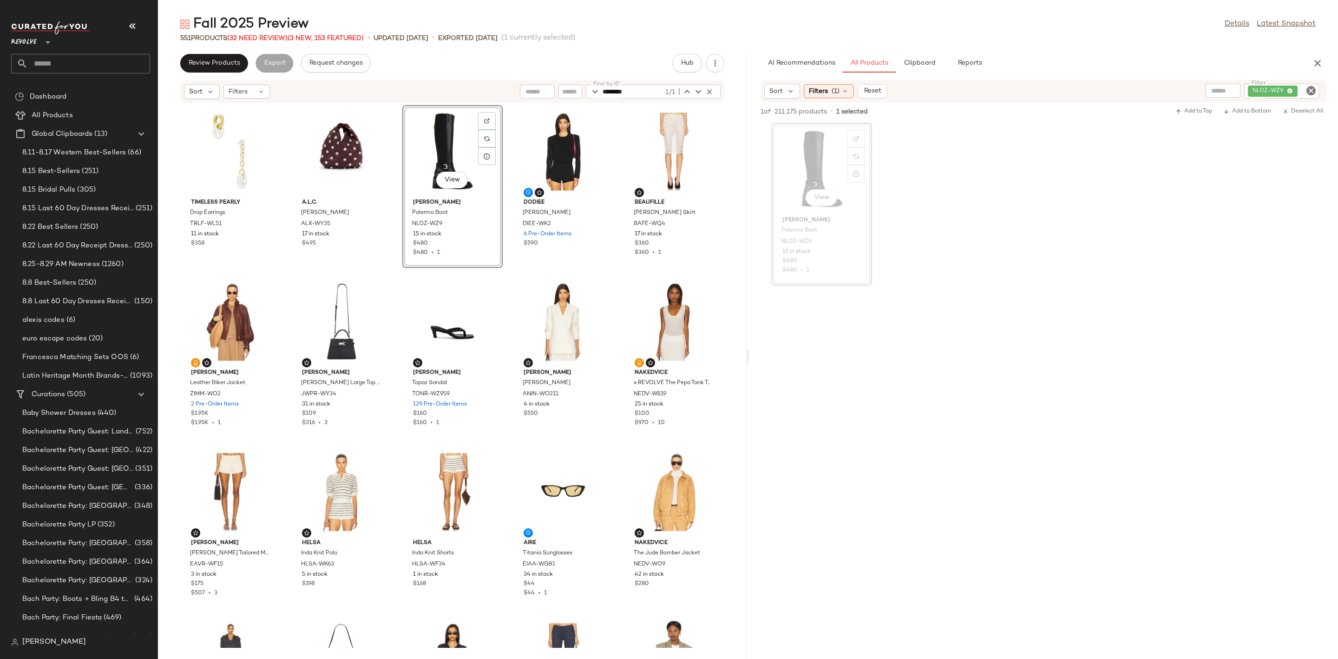
click at [1309, 88] on icon "Clear Filter" at bounding box center [1311, 90] width 11 height 11
paste input "*********"
type input "*********"
click at [1160, 292] on div at bounding box center [1044, 374] width 589 height 178
click at [802, 153] on div "View" at bounding box center [822, 169] width 94 height 86
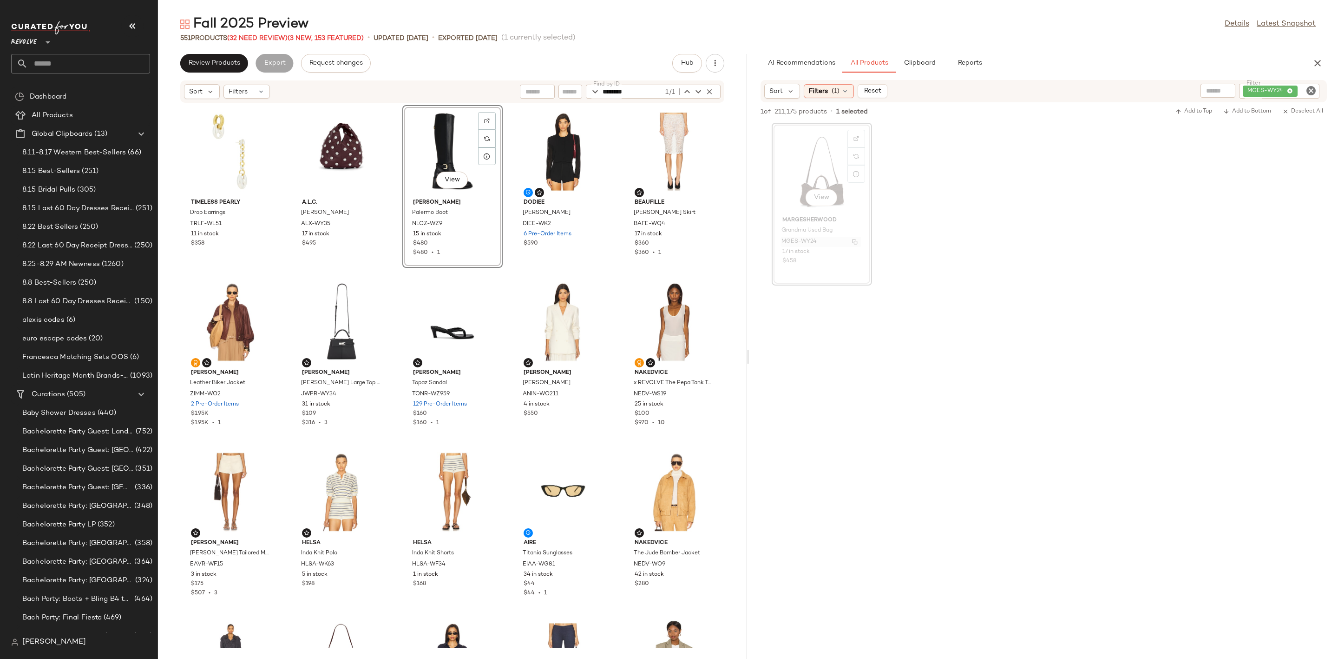
click at [856, 242] on img "button" at bounding box center [855, 242] width 6 height 6
click at [707, 88] on icon "button" at bounding box center [709, 91] width 8 height 8
paste input "*********"
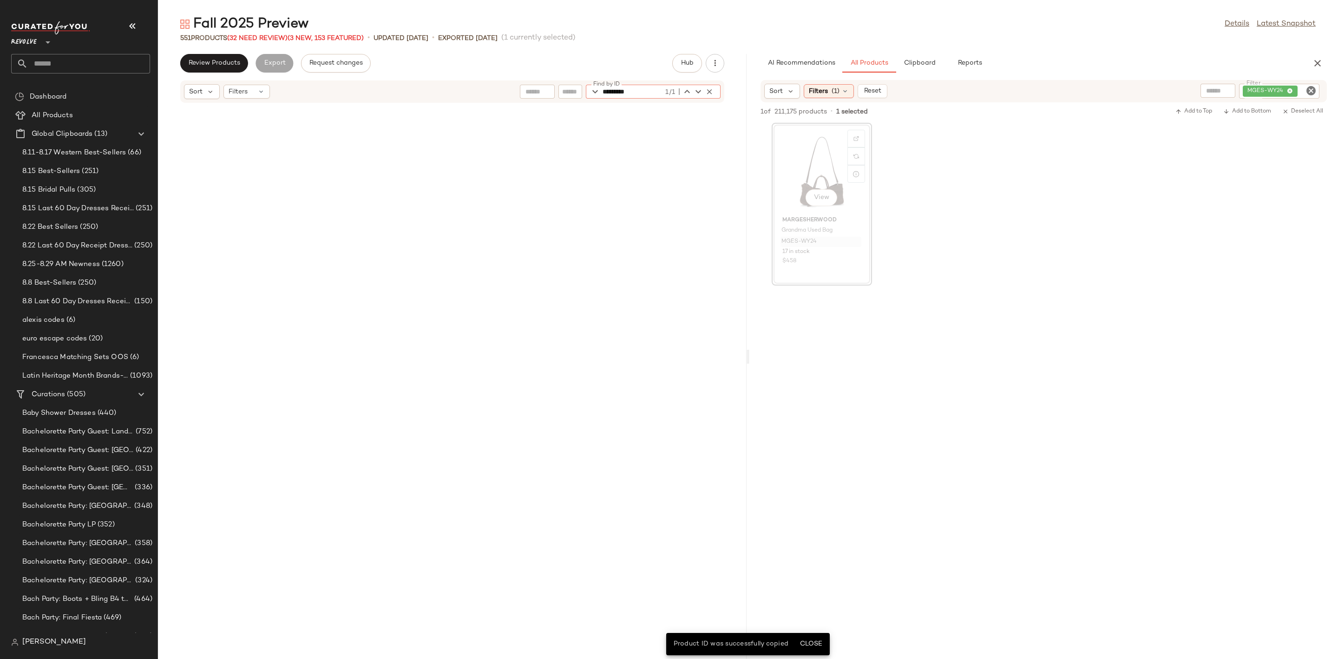
scroll to position [4082, 0]
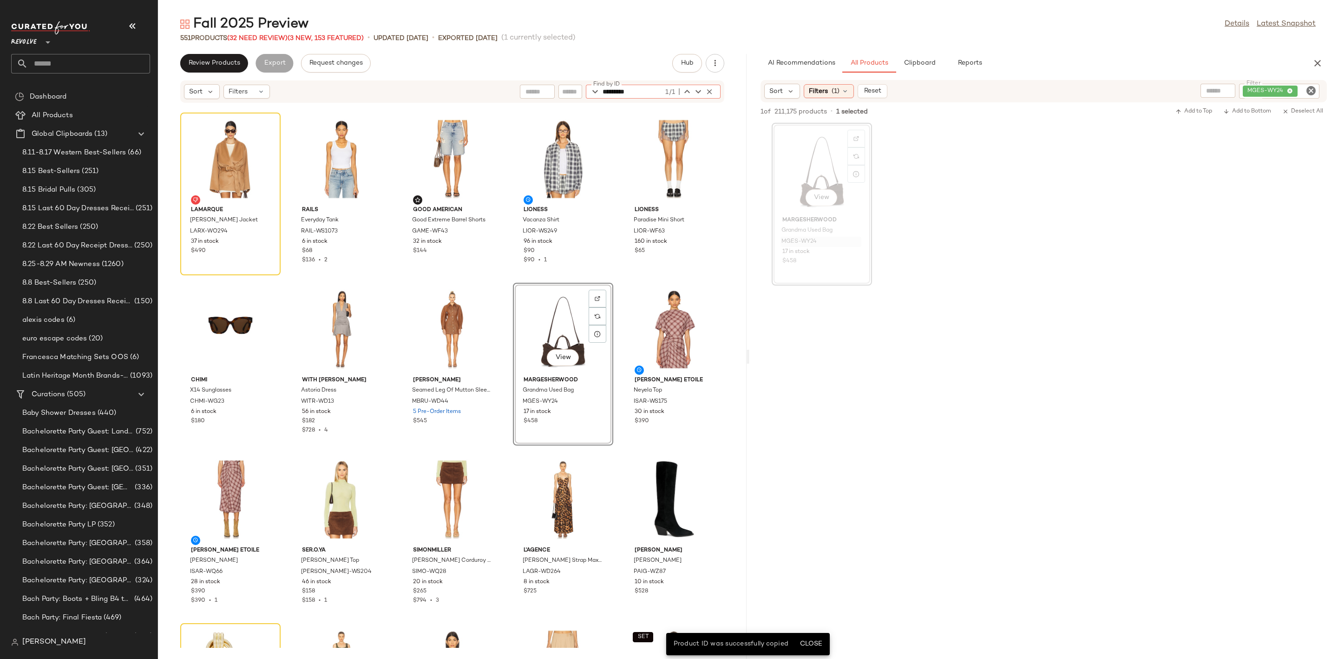
type input "*********"
click at [562, 320] on div "View" at bounding box center [563, 329] width 94 height 86
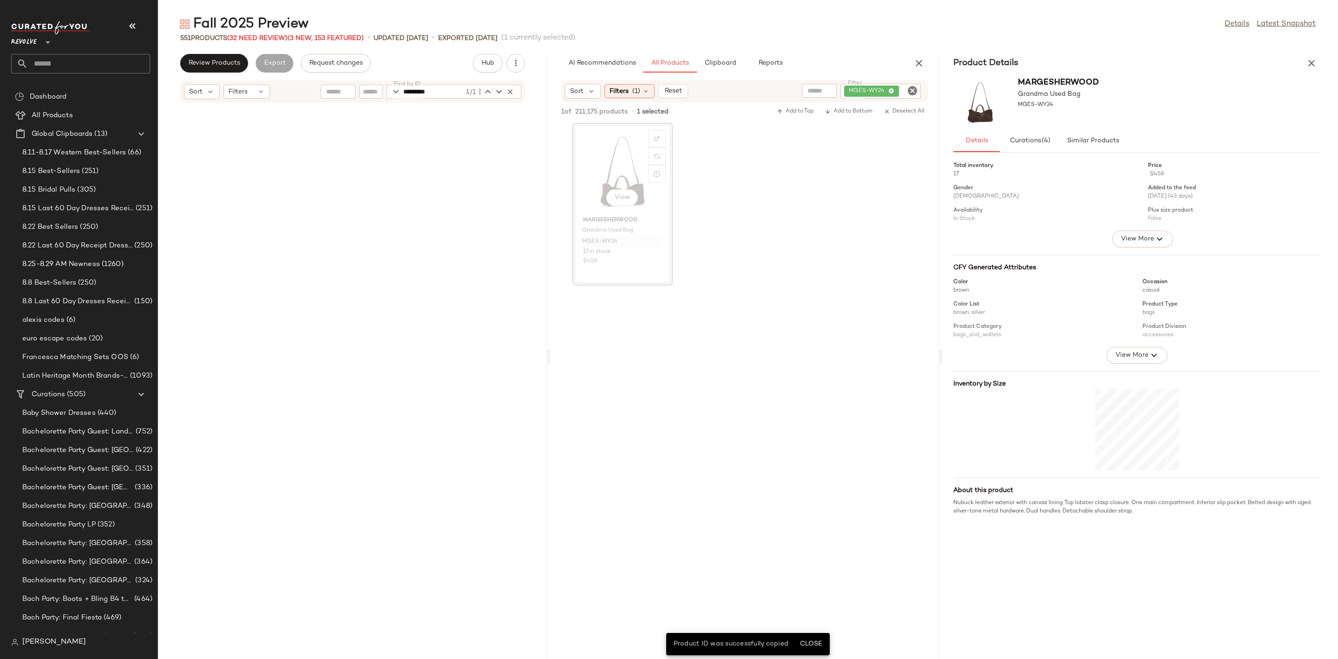
scroll to position [6974, 0]
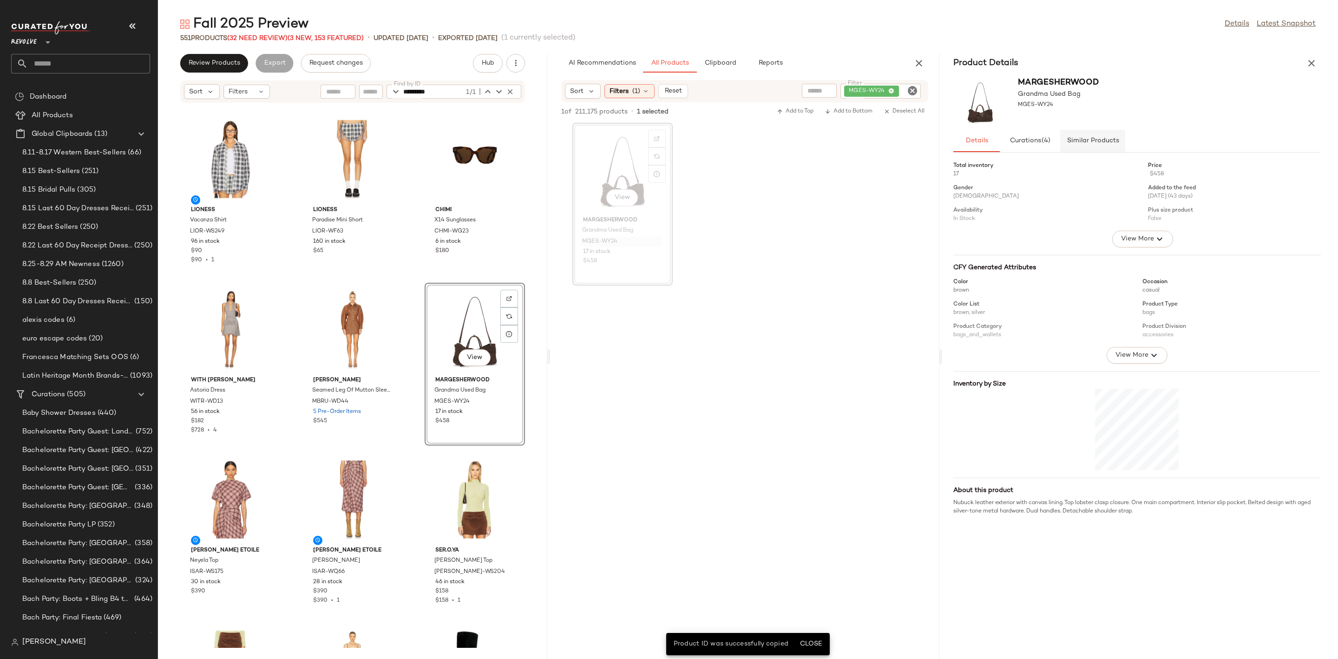
click at [1110, 135] on button "Similar Products" at bounding box center [1093, 141] width 65 height 22
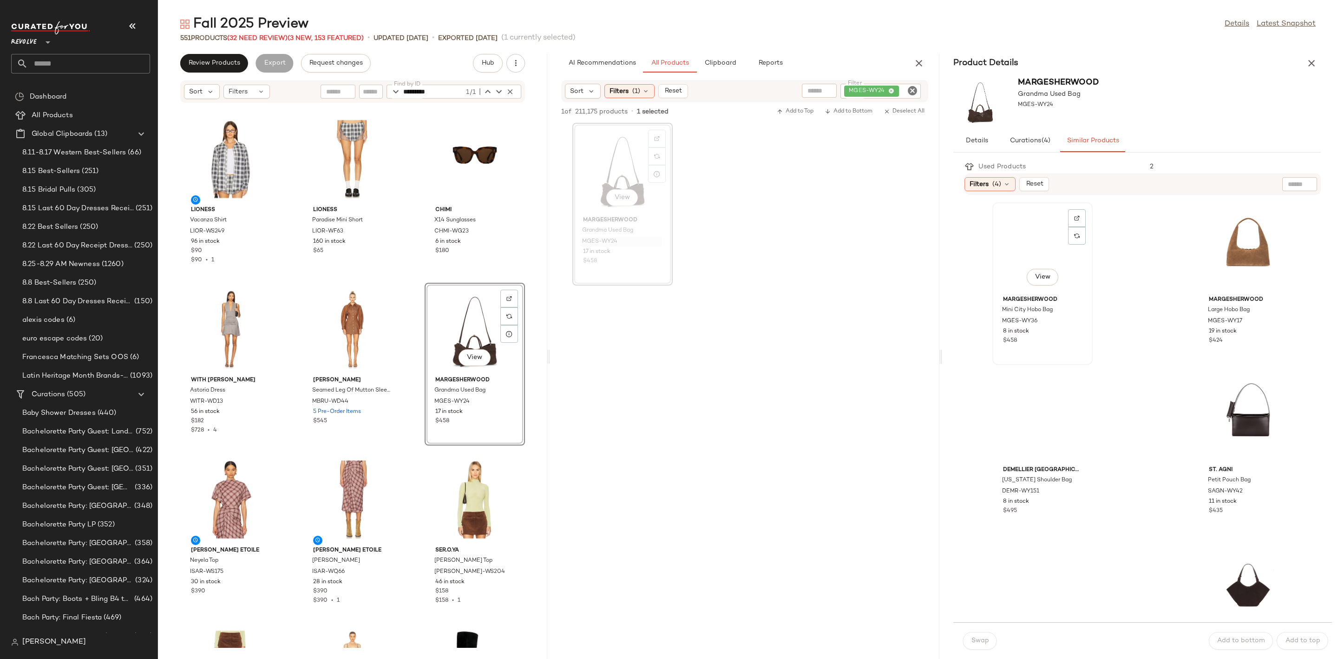
click at [1022, 254] on div "View" at bounding box center [1043, 248] width 94 height 86
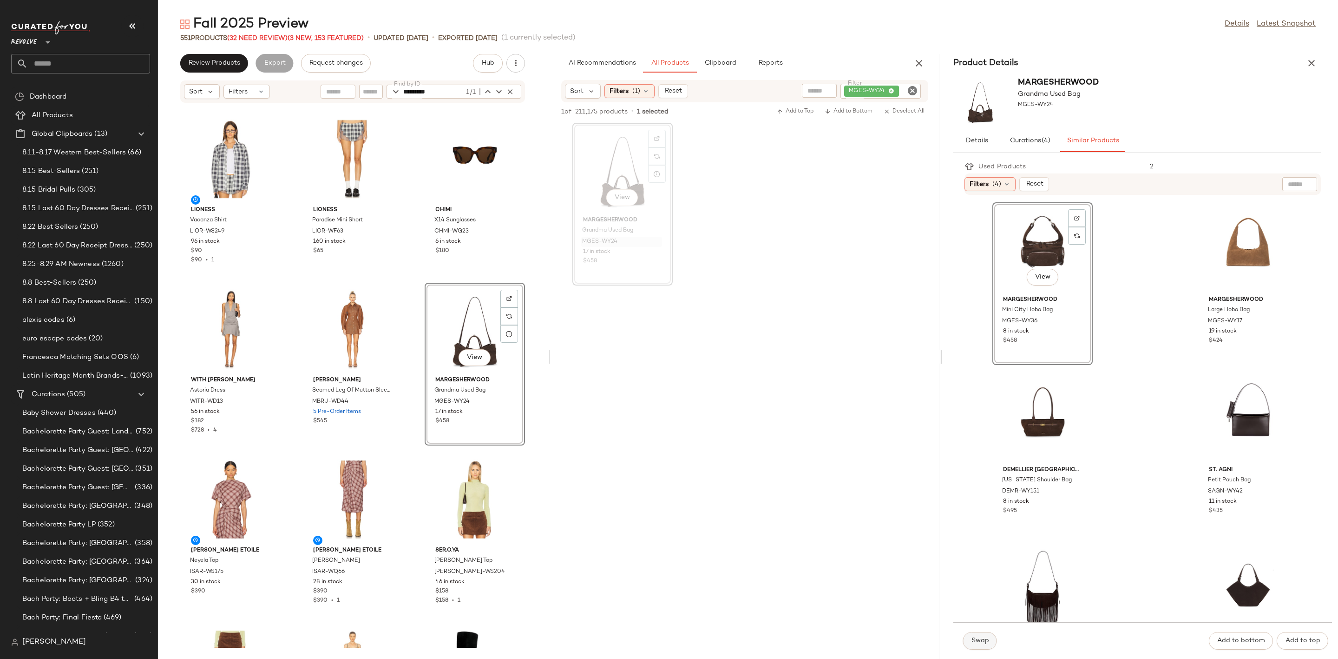
click at [982, 640] on span "Swap" at bounding box center [980, 640] width 18 height 7
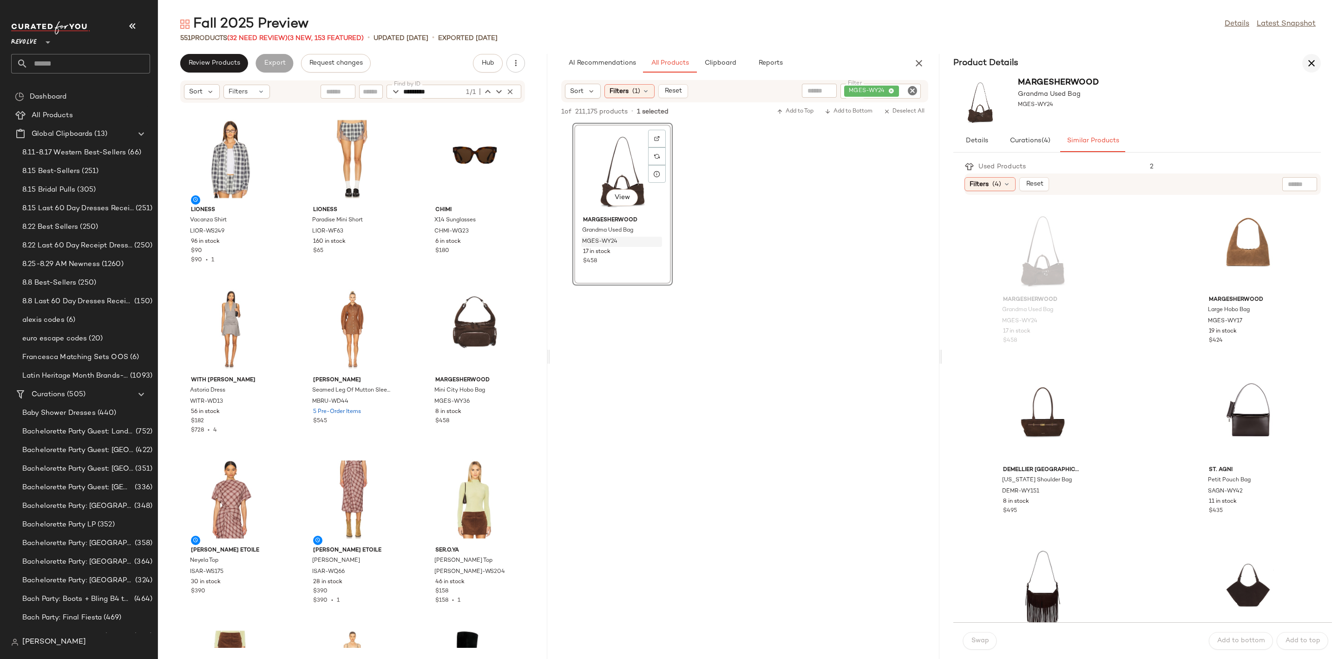
click at [1308, 63] on icon "button" at bounding box center [1311, 63] width 11 height 11
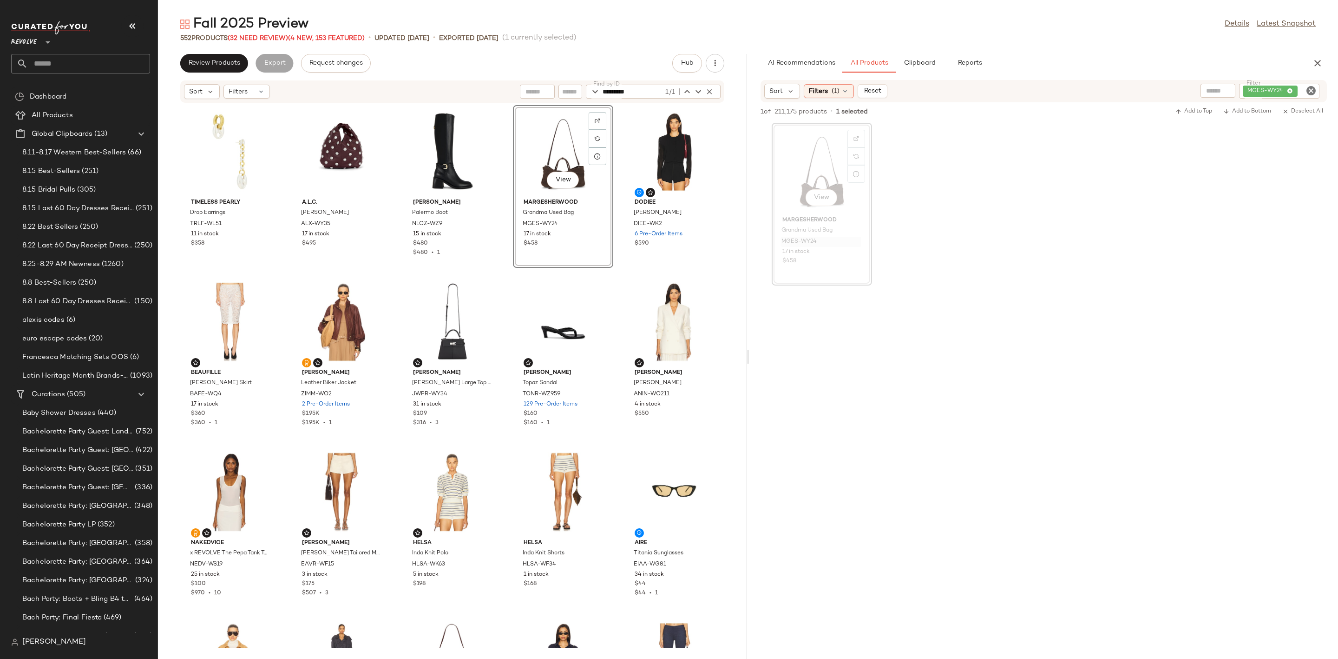
click at [1308, 89] on icon "Clear Filter" at bounding box center [1311, 90] width 11 height 11
paste input "*********"
type input "*********"
click at [1116, 371] on div at bounding box center [1044, 374] width 589 height 178
click at [850, 139] on div at bounding box center [857, 139] width 18 height 18
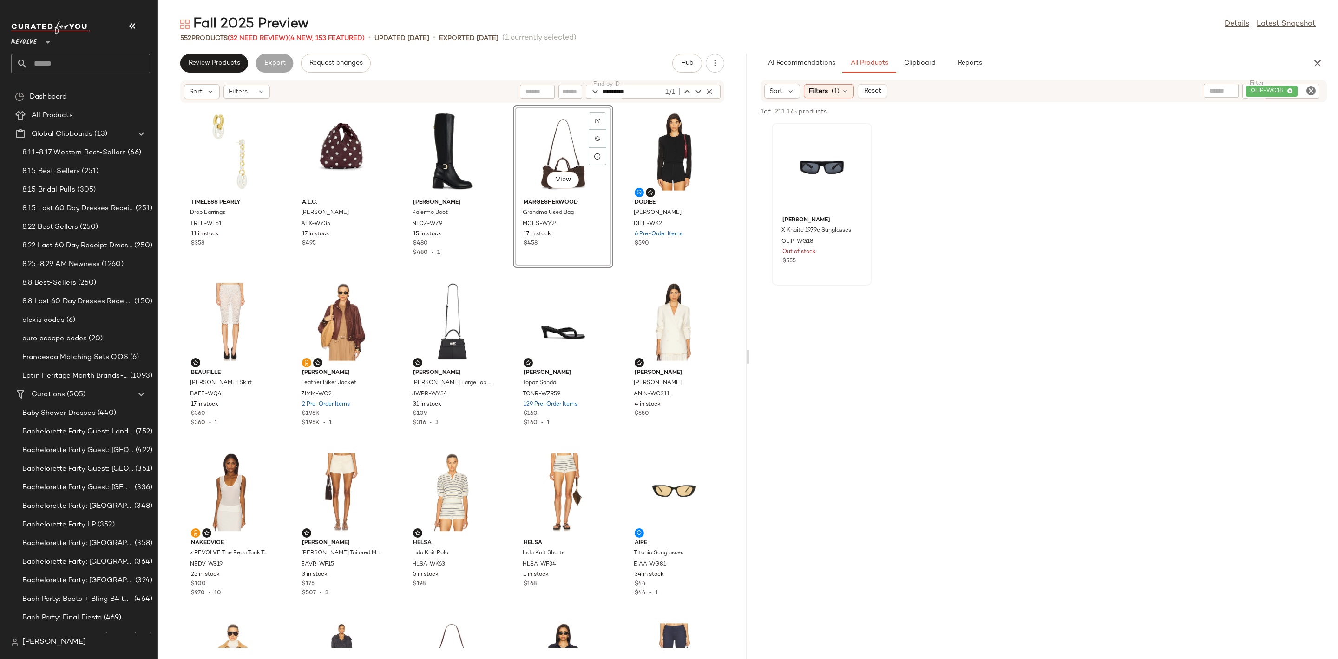
click at [1308, 88] on icon "Clear Filter" at bounding box center [1311, 90] width 11 height 11
paste input "********"
type input "********"
click at [1244, 283] on div "Oliver Peoples X Khaite 1979c Sunglasses OLIP-WG18 Out of stock $555" at bounding box center [1044, 204] width 589 height 163
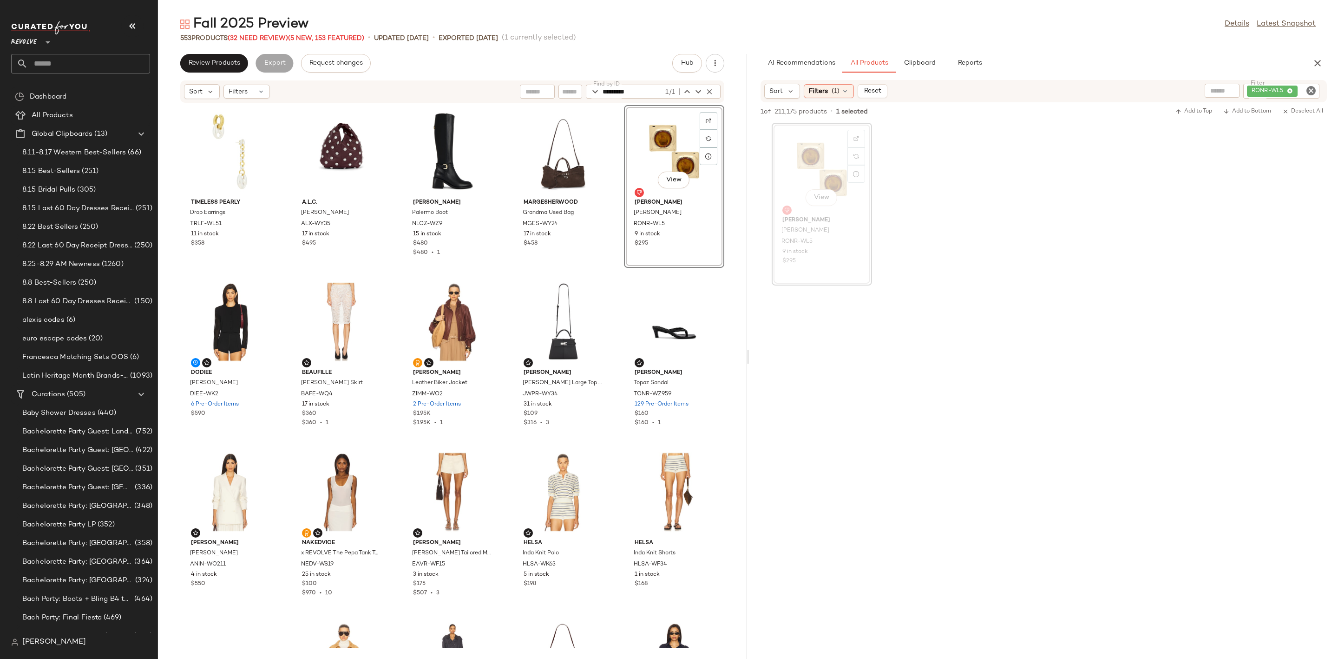
click at [1310, 91] on icon "Clear Filter" at bounding box center [1311, 90] width 11 height 11
paste input "*********"
type input "*********"
click at [1313, 91] on icon "Clear Filter" at bounding box center [1311, 90] width 11 height 11
paste input "**********"
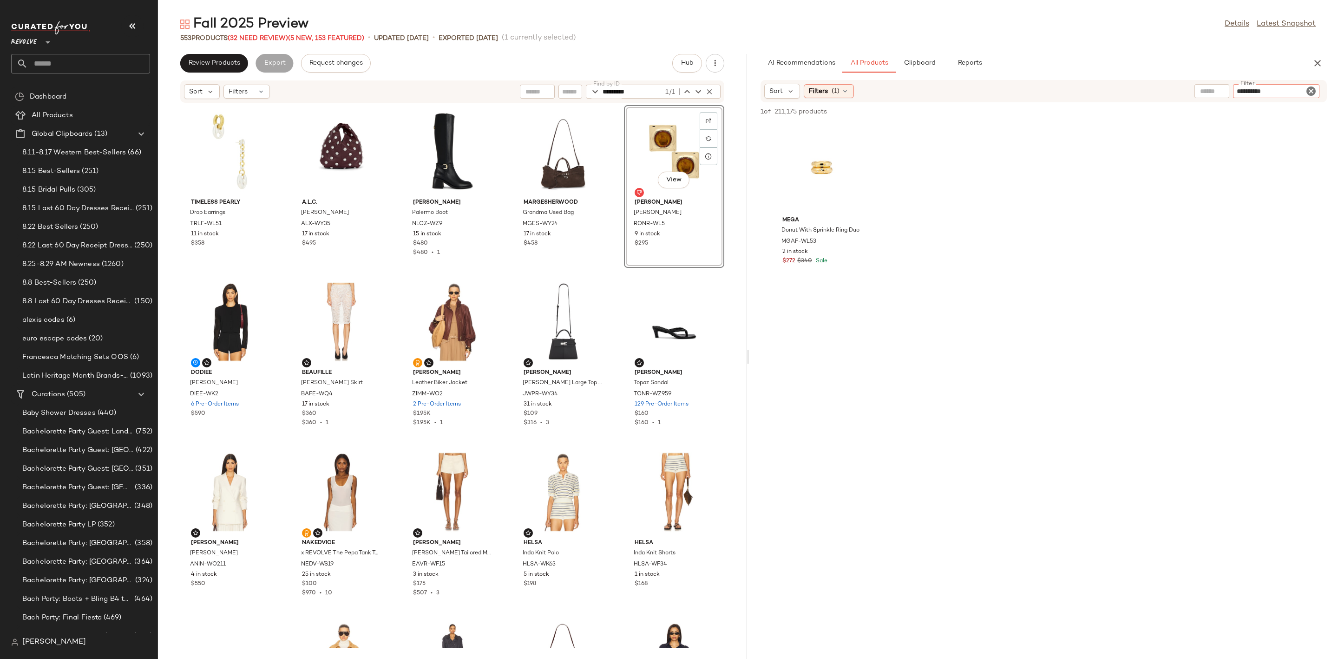
type input "**********"
click at [1202, 311] on div at bounding box center [1044, 374] width 589 height 178
click at [1311, 87] on icon "Clear Filter" at bounding box center [1311, 90] width 11 height 11
paste input "********"
type input "********"
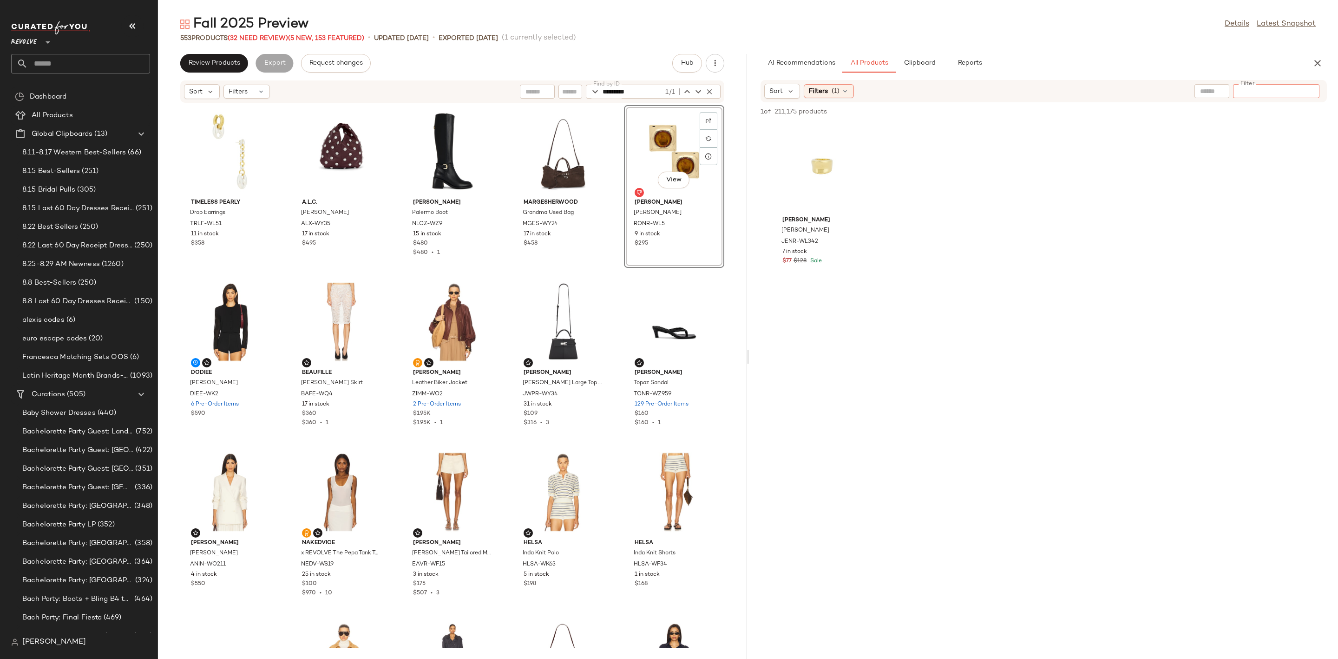
click at [1181, 321] on div at bounding box center [1044, 374] width 589 height 178
click at [1307, 92] on icon "Clear Filter" at bounding box center [1311, 90] width 11 height 11
paste input "********"
type input "********"
click at [1231, 282] on div "Dodiee Lila Bolero DIEE-WK2 6 Pre-Order Items $590" at bounding box center [1044, 204] width 589 height 163
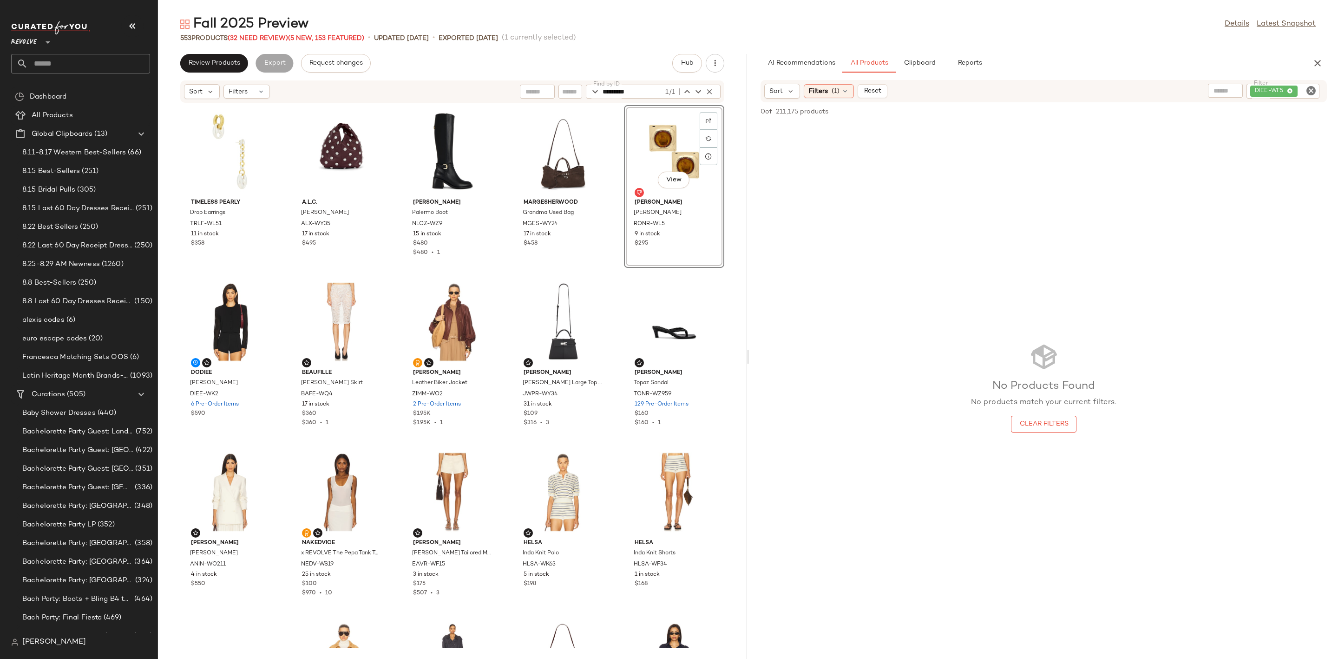
click at [972, 139] on div "No Products Found No products match your current filters. Clear Filters" at bounding box center [1044, 387] width 589 height 528
click at [1311, 87] on icon "Clear Filter" at bounding box center [1311, 90] width 11 height 11
paste input "*********"
type input "*********"
click at [1210, 325] on div "No Products Found No products match your current filters. Clear Filters" at bounding box center [1044, 387] width 589 height 528
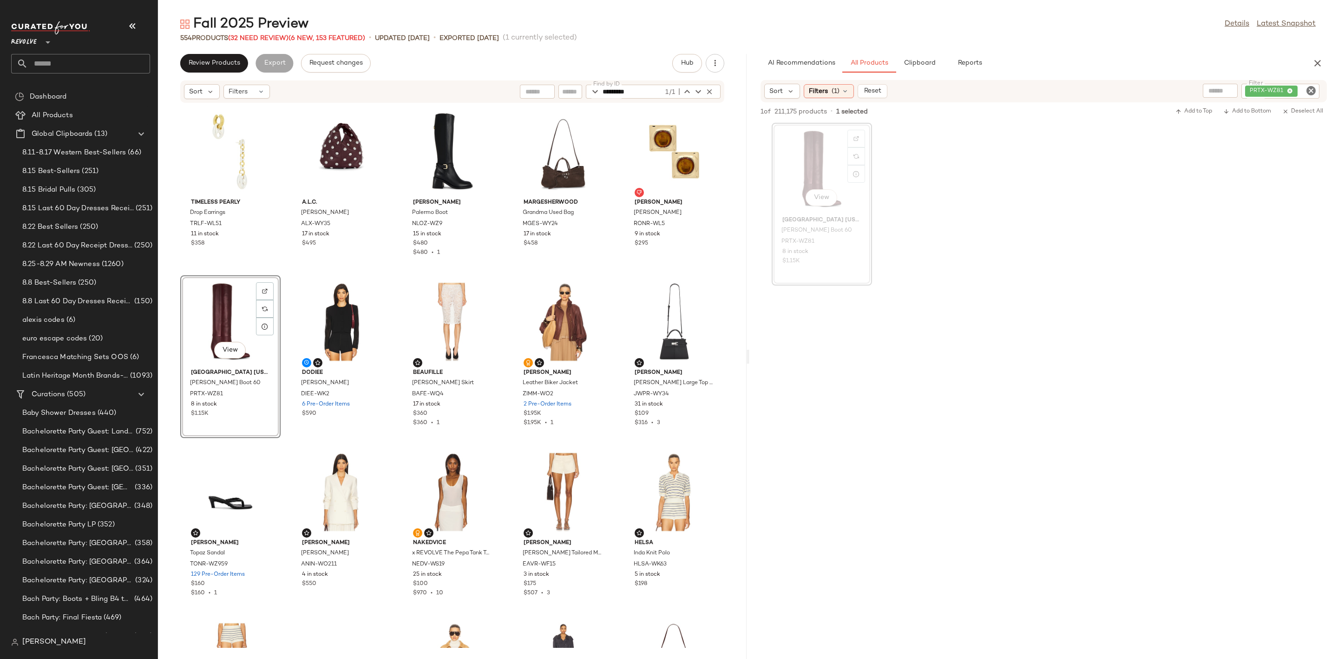
click at [1311, 91] on icon "Clear Filter" at bounding box center [1311, 90] width 11 height 11
paste input "**********"
type input "**********"
click at [1140, 277] on div "View Paris Texas Jane Boot 60 PRTX-WZ81 8 in stock $1.15K" at bounding box center [1044, 204] width 589 height 163
click at [854, 132] on div at bounding box center [857, 139] width 18 height 18
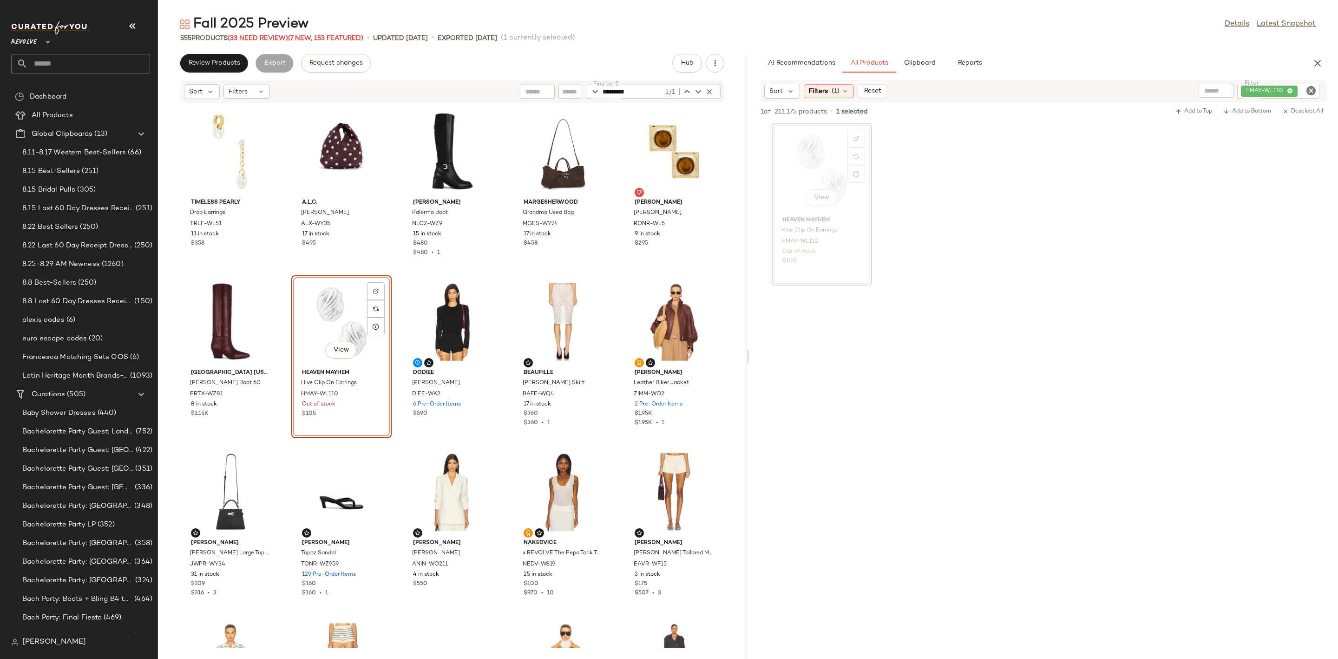
click at [1308, 90] on icon "Clear Filter" at bounding box center [1311, 90] width 11 height 11
paste input "*********"
type input "*********"
click at [1170, 311] on div at bounding box center [1044, 374] width 589 height 178
click at [861, 134] on div at bounding box center [857, 139] width 18 height 18
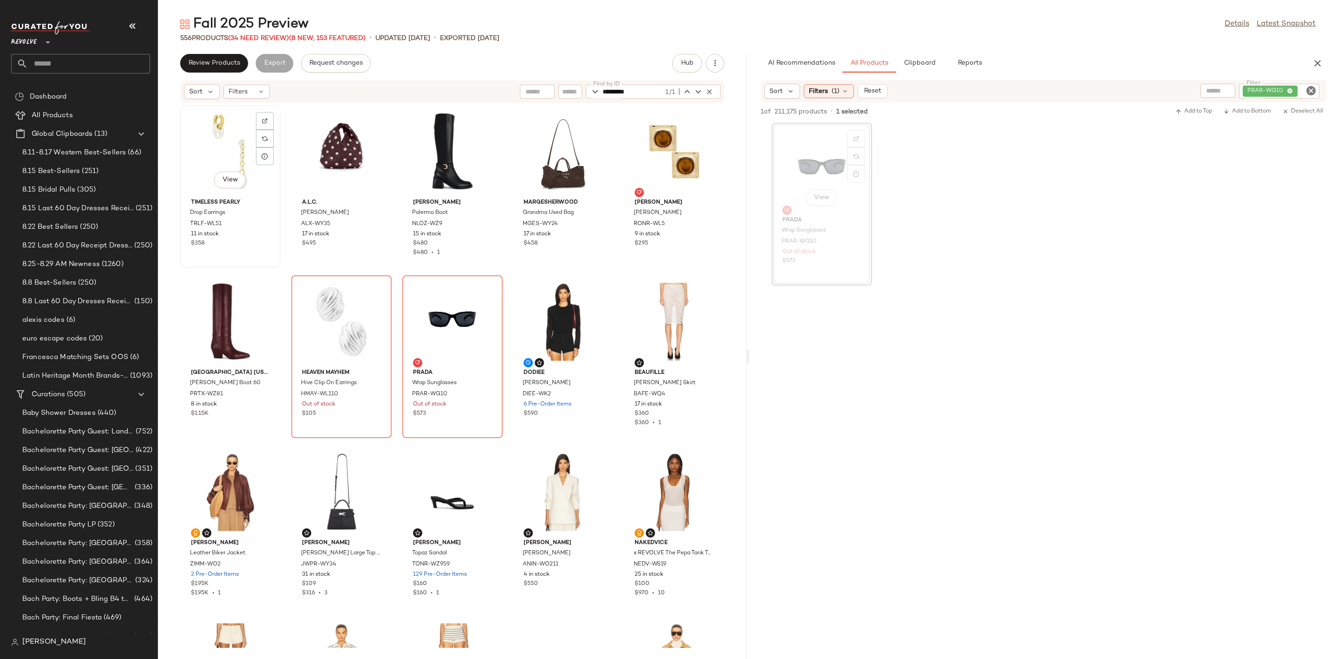
click at [208, 121] on div "View" at bounding box center [231, 151] width 94 height 86
click at [431, 308] on div "View" at bounding box center [453, 321] width 94 height 86
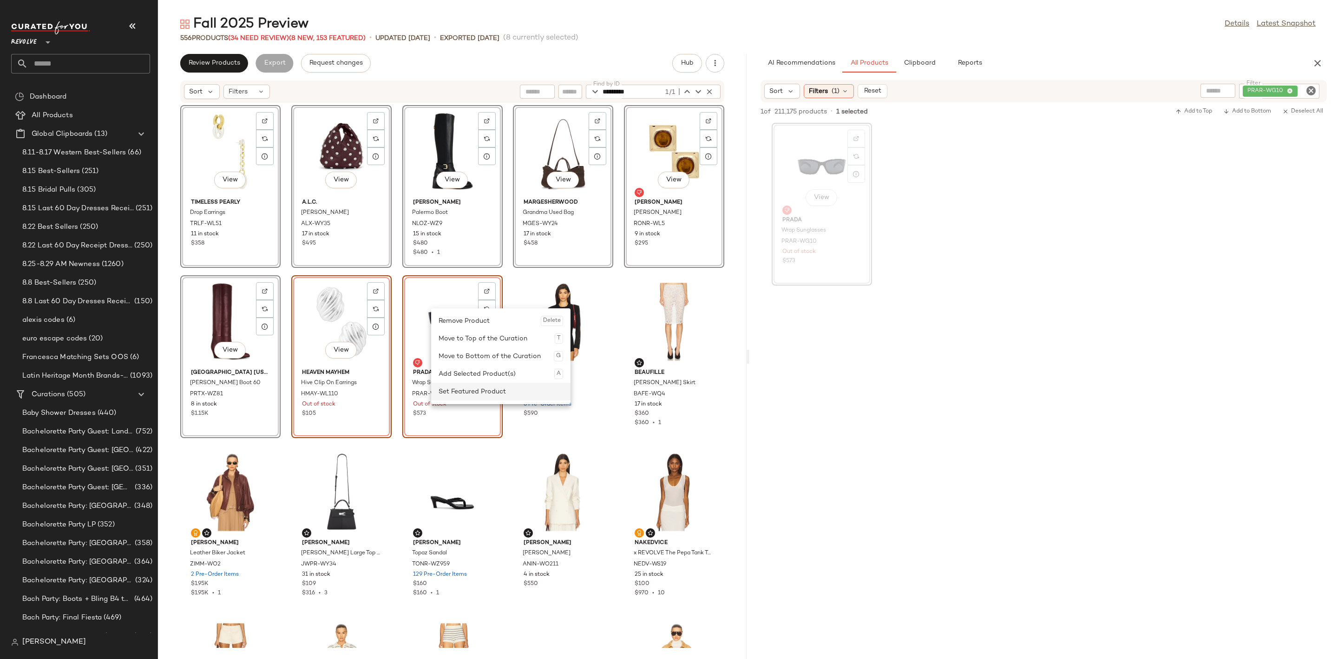
click at [477, 389] on div "Set Featured Product" at bounding box center [501, 391] width 125 height 18
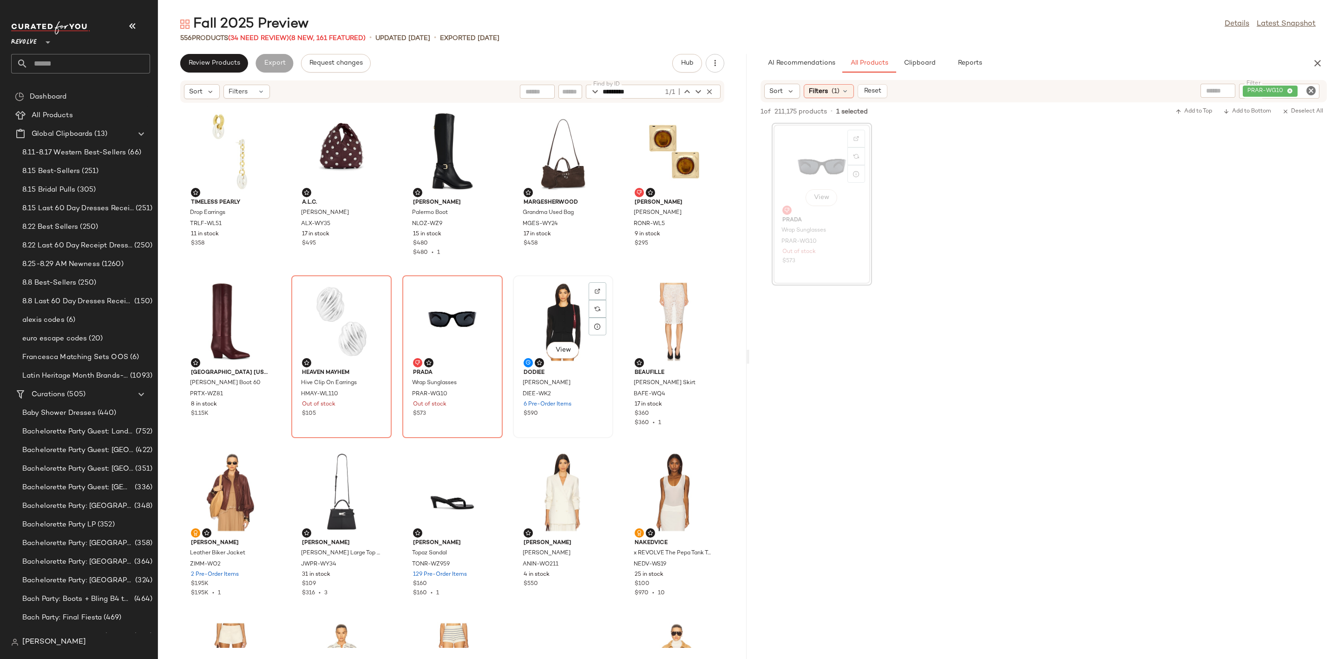
click at [554, 315] on div "View" at bounding box center [563, 321] width 94 height 86
click at [230, 490] on div "View" at bounding box center [231, 491] width 94 height 86
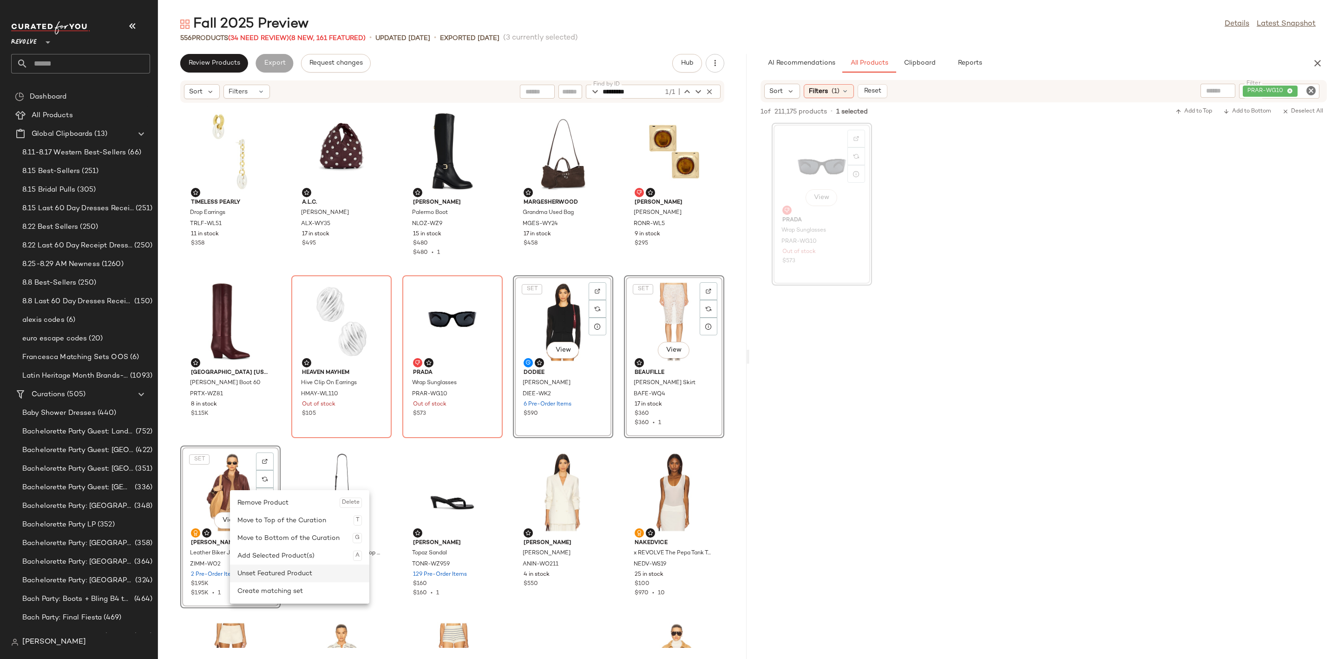
click at [282, 574] on div "Unset Featured Product" at bounding box center [299, 573] width 125 height 18
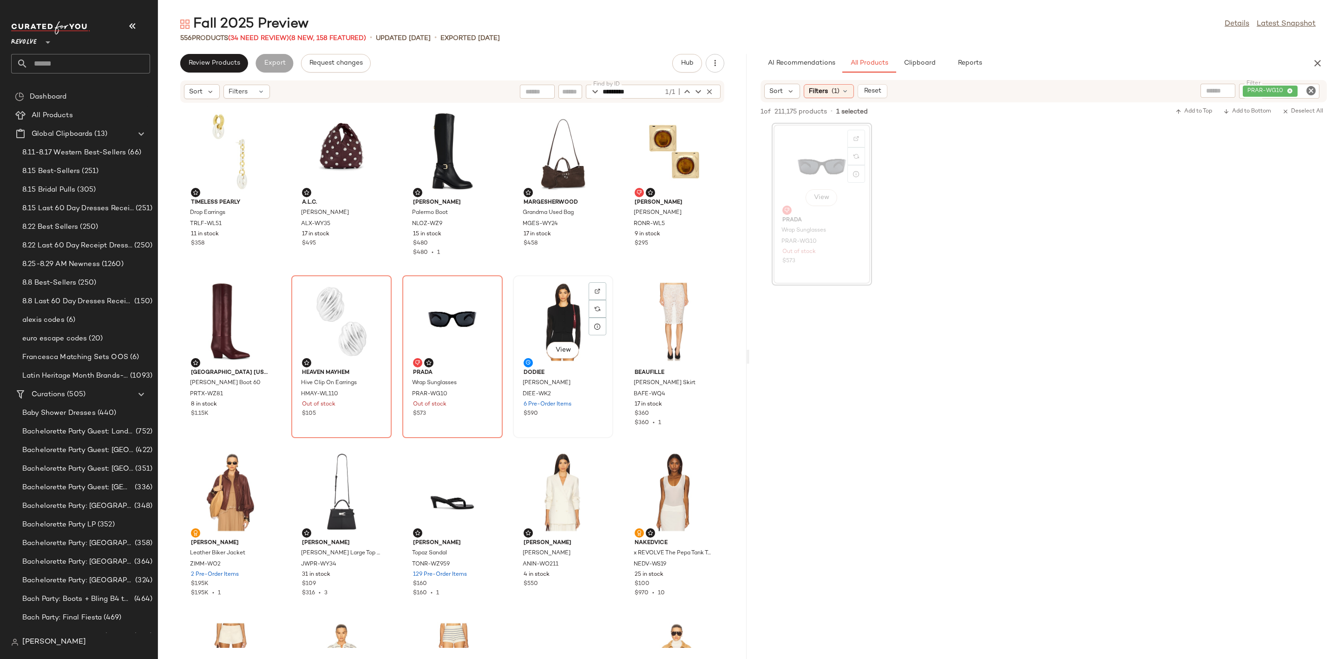
click at [542, 307] on div "View" at bounding box center [563, 321] width 94 height 86
click at [203, 470] on div "View" at bounding box center [231, 491] width 94 height 86
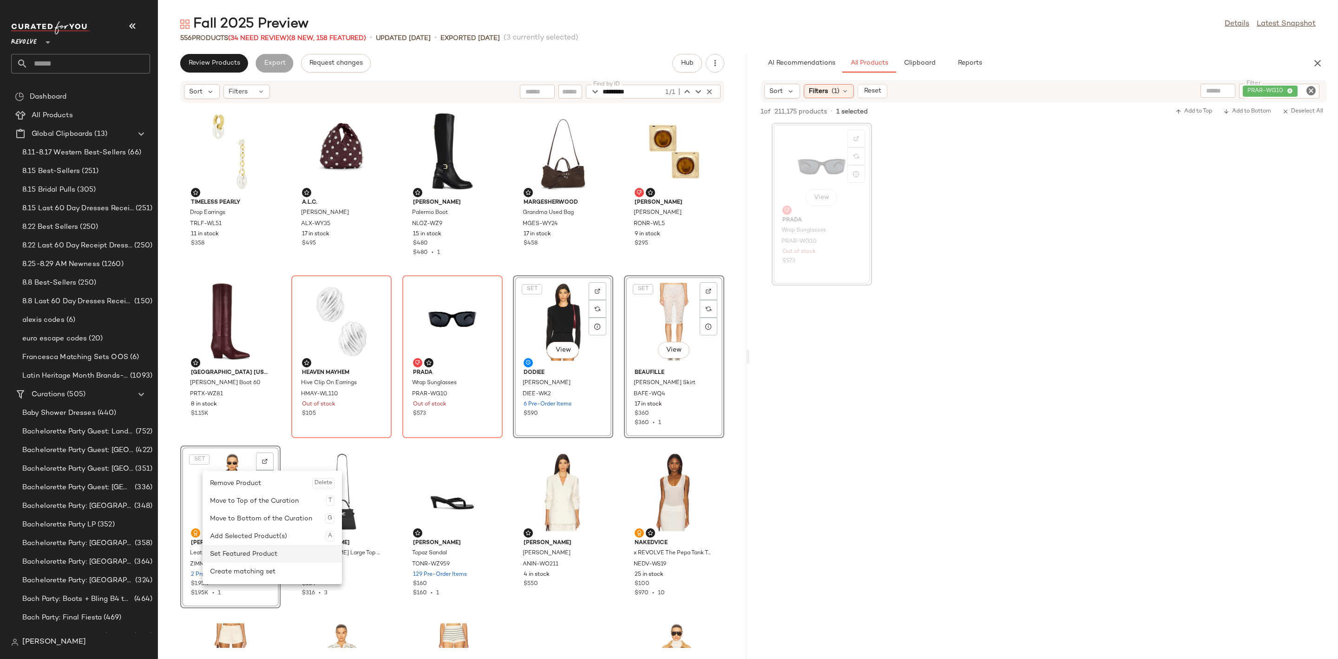
click at [276, 545] on div "Set Featured Product" at bounding box center [272, 554] width 125 height 18
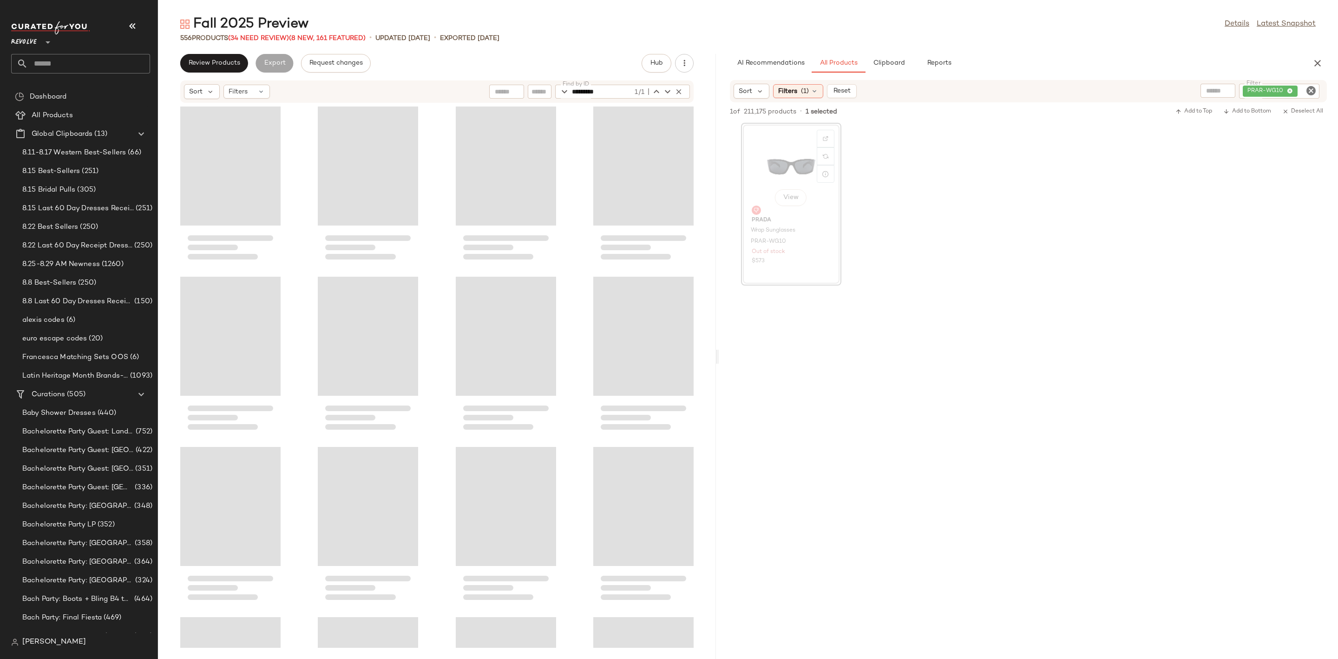
drag, startPoint x: 746, startPoint y: 357, endPoint x: 716, endPoint y: 365, distance: 31.2
click at [716, 365] on div "Fall 2025 Preview Details Latest Snapshot 556 Products (34 Need Review) (8 New,…" at bounding box center [748, 337] width 1180 height 644
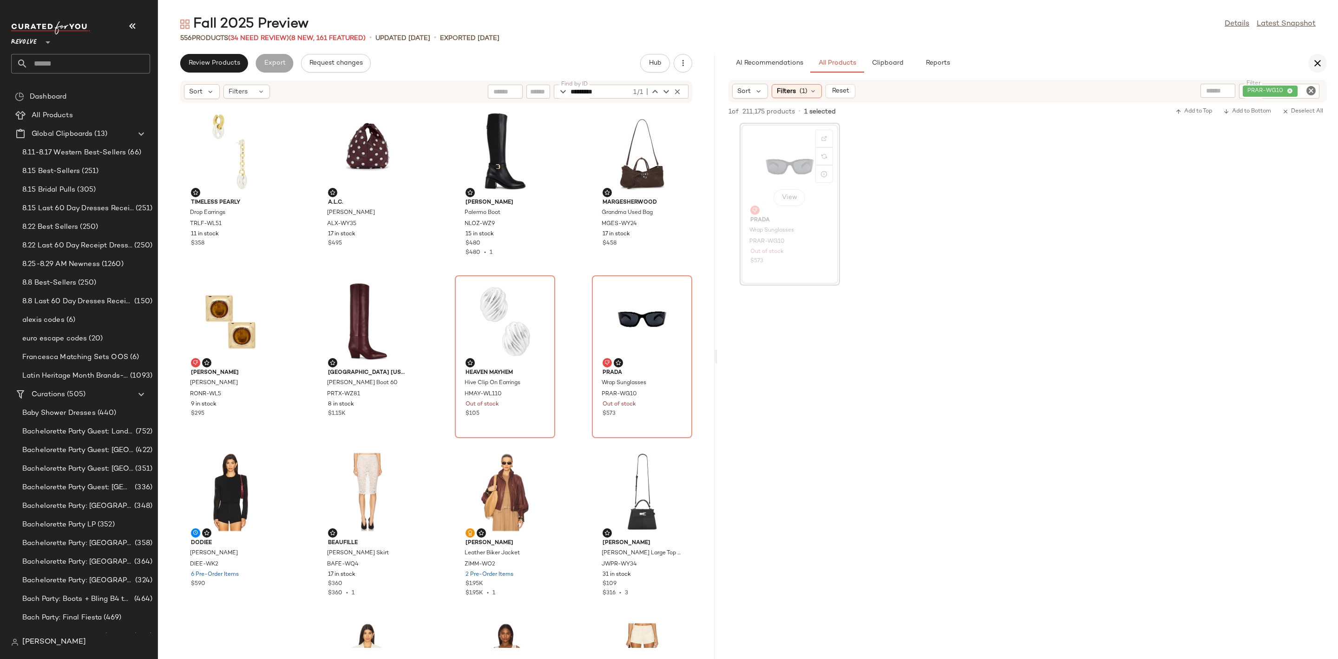
click at [1318, 68] on icon "button" at bounding box center [1317, 63] width 11 height 11
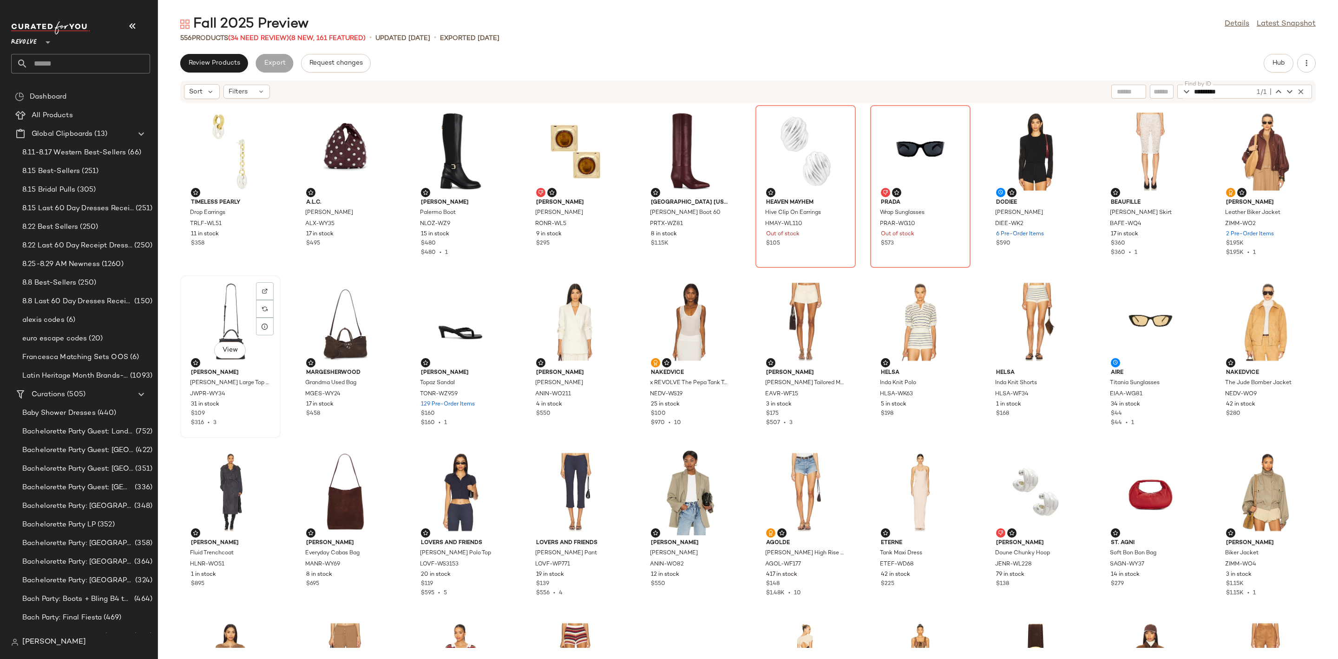
click at [223, 310] on div "View" at bounding box center [231, 321] width 94 height 86
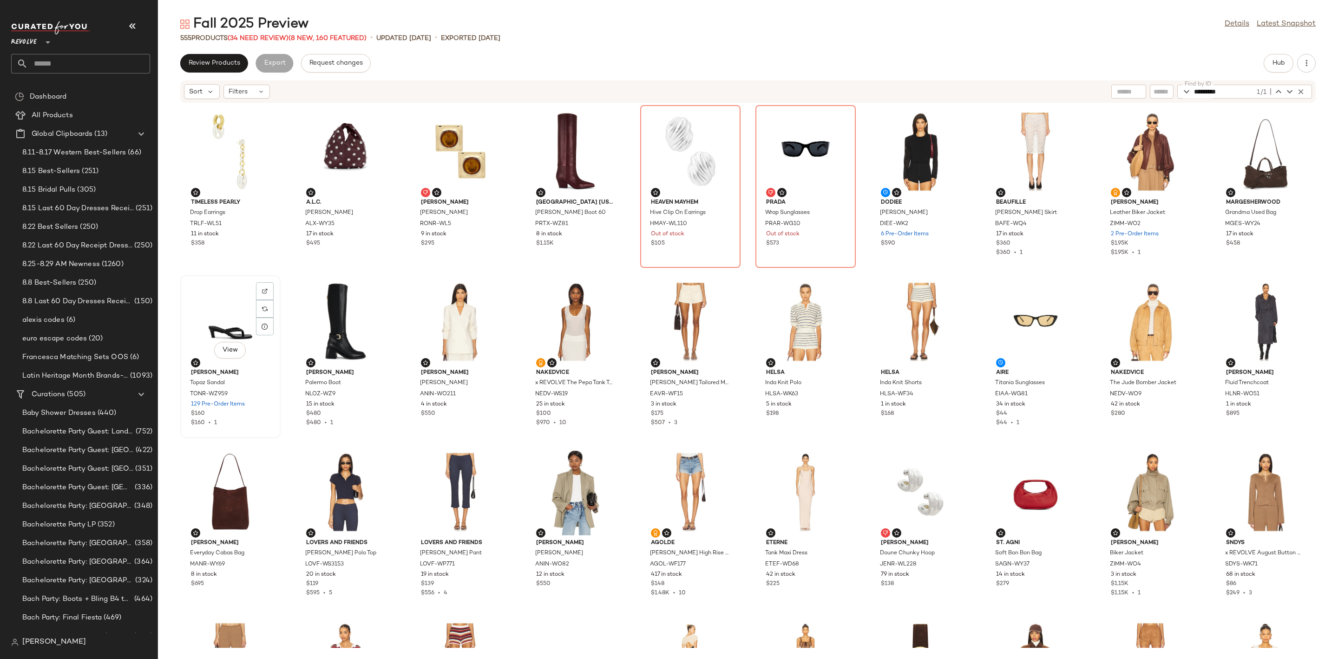
click at [223, 317] on div "View" at bounding box center [231, 321] width 94 height 86
click at [330, 294] on div "View" at bounding box center [346, 321] width 94 height 86
click at [210, 308] on div "View" at bounding box center [231, 321] width 94 height 86
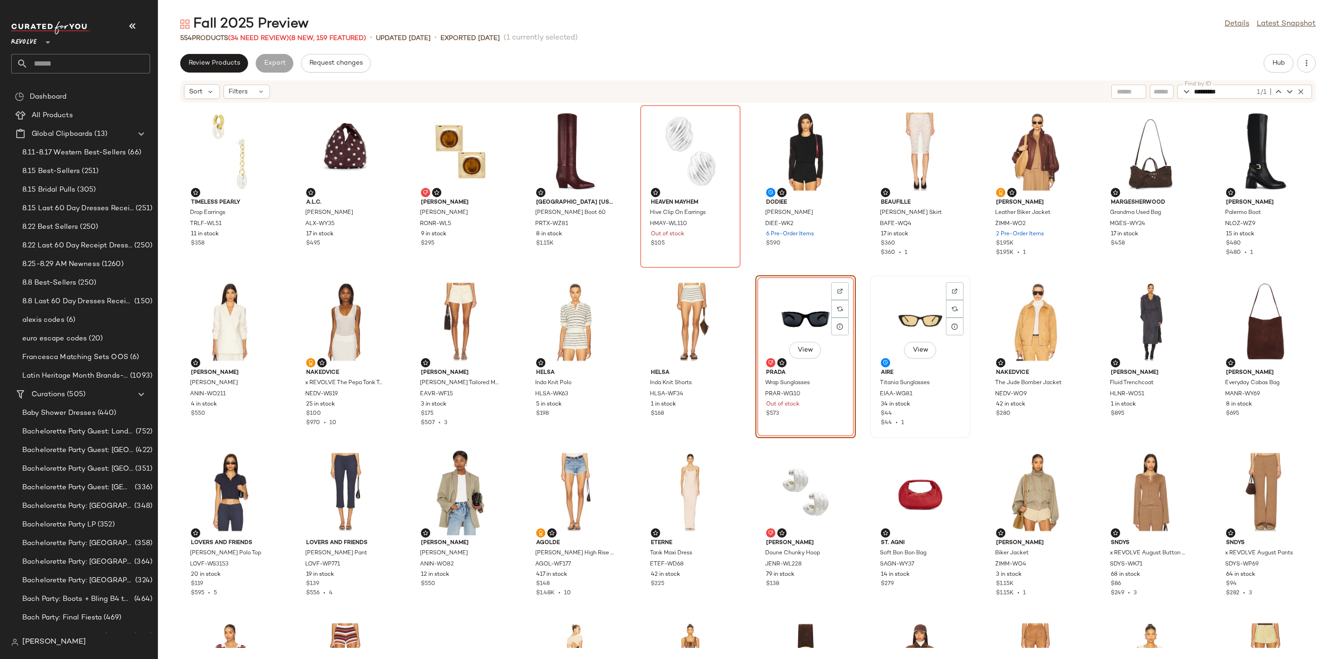
click at [905, 309] on div "View" at bounding box center [921, 321] width 94 height 86
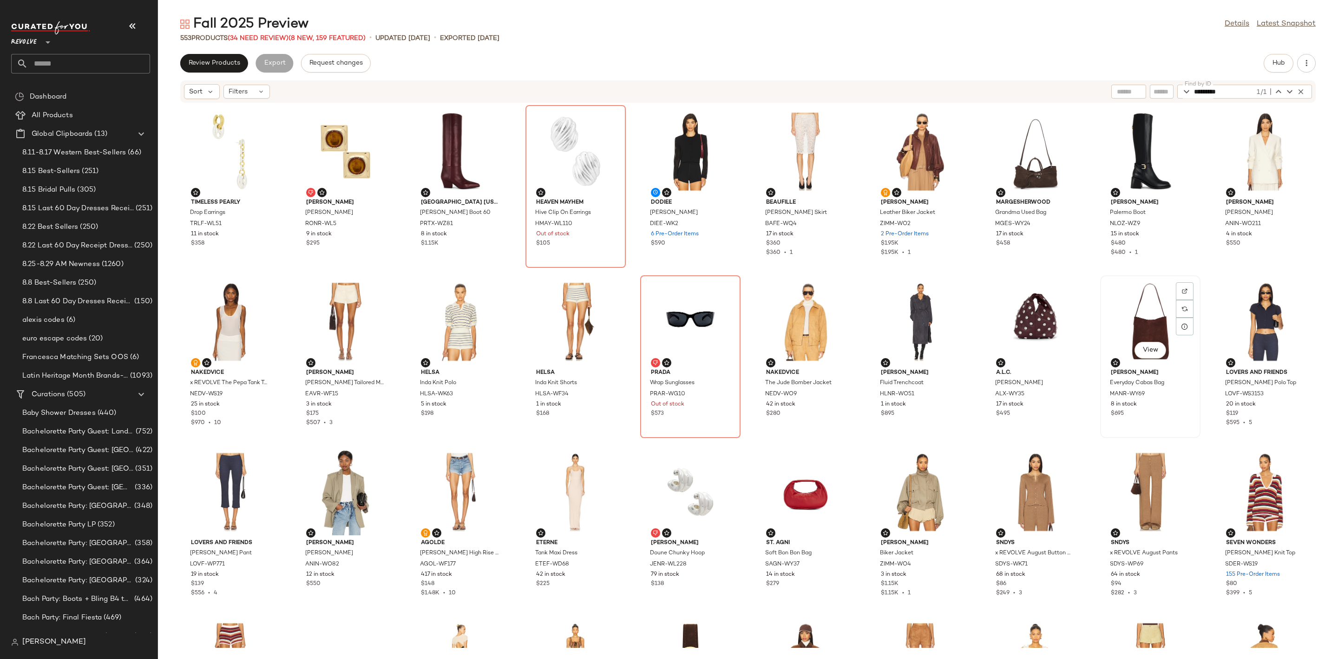
click at [1136, 314] on div "View" at bounding box center [1151, 321] width 94 height 86
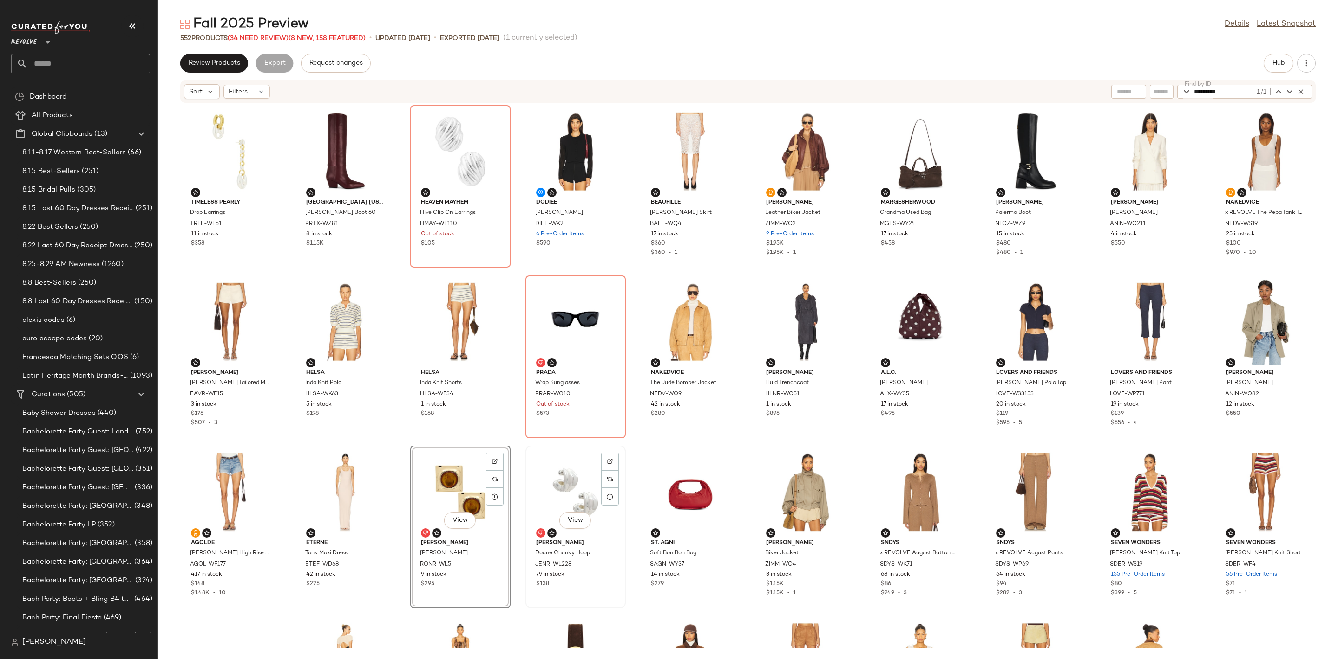
click at [560, 470] on div "View" at bounding box center [576, 491] width 94 height 86
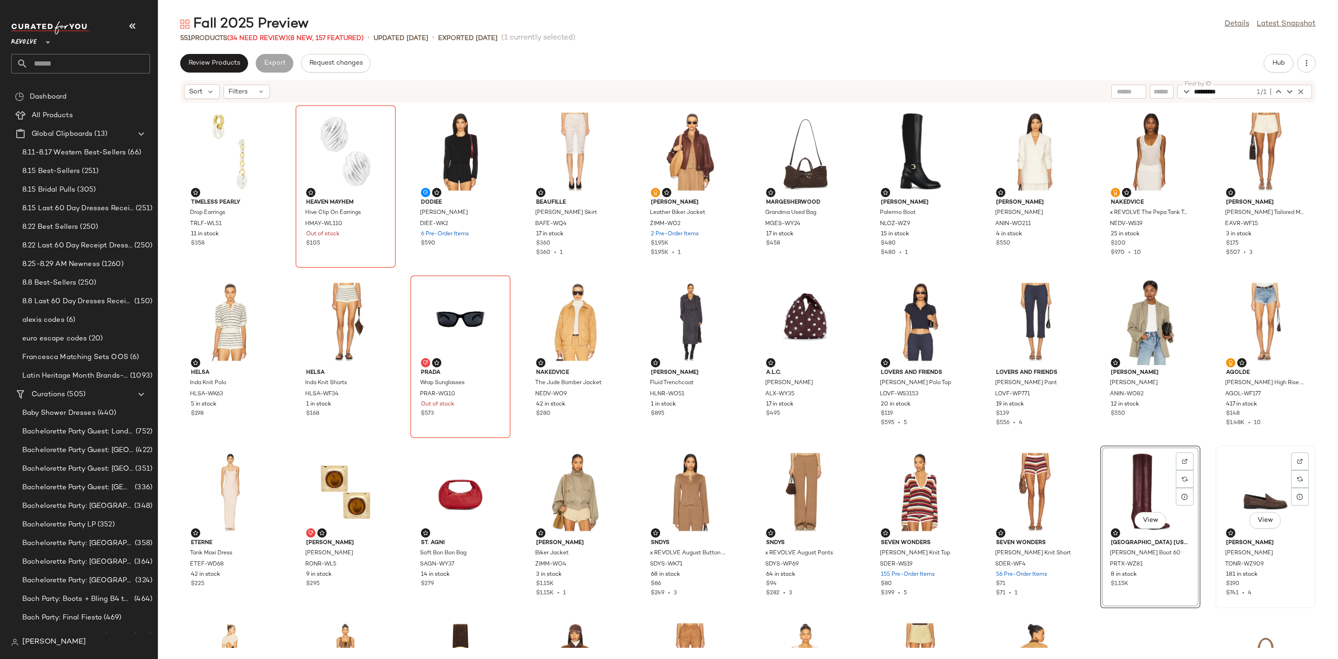
click at [1251, 484] on div "View" at bounding box center [1266, 491] width 94 height 86
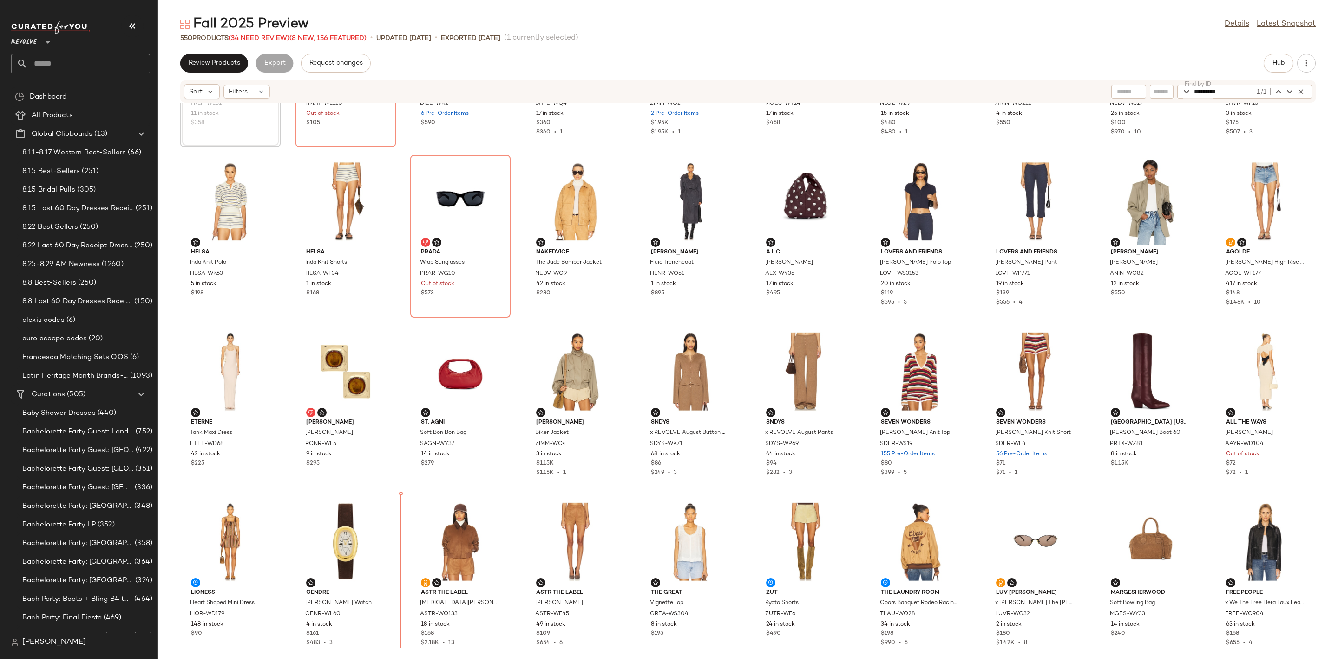
scroll to position [126, 0]
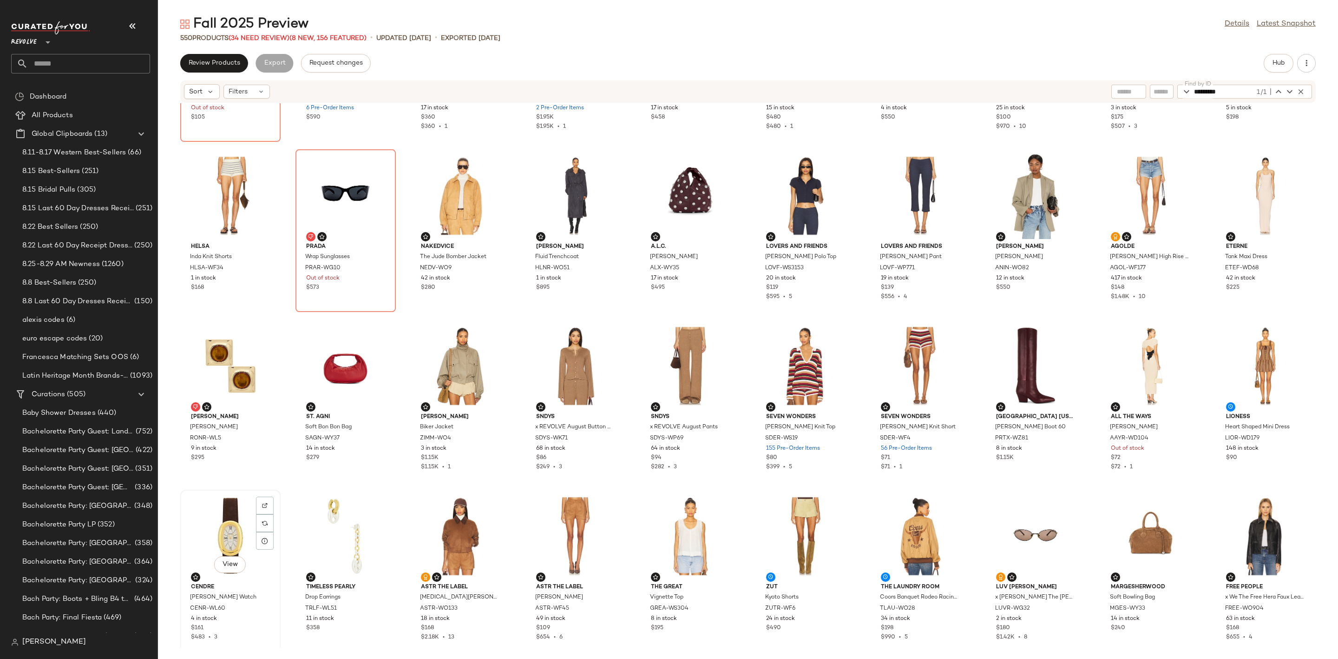
click at [209, 523] on div "View" at bounding box center [231, 536] width 94 height 86
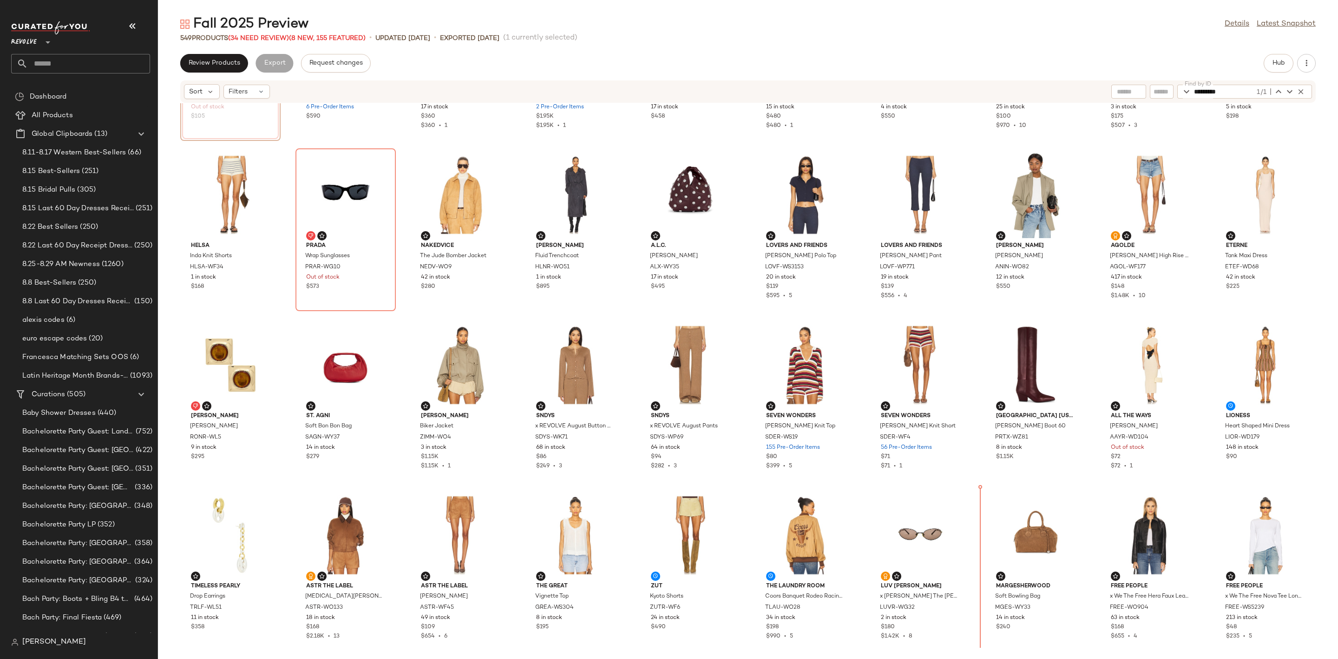
scroll to position [127, 0]
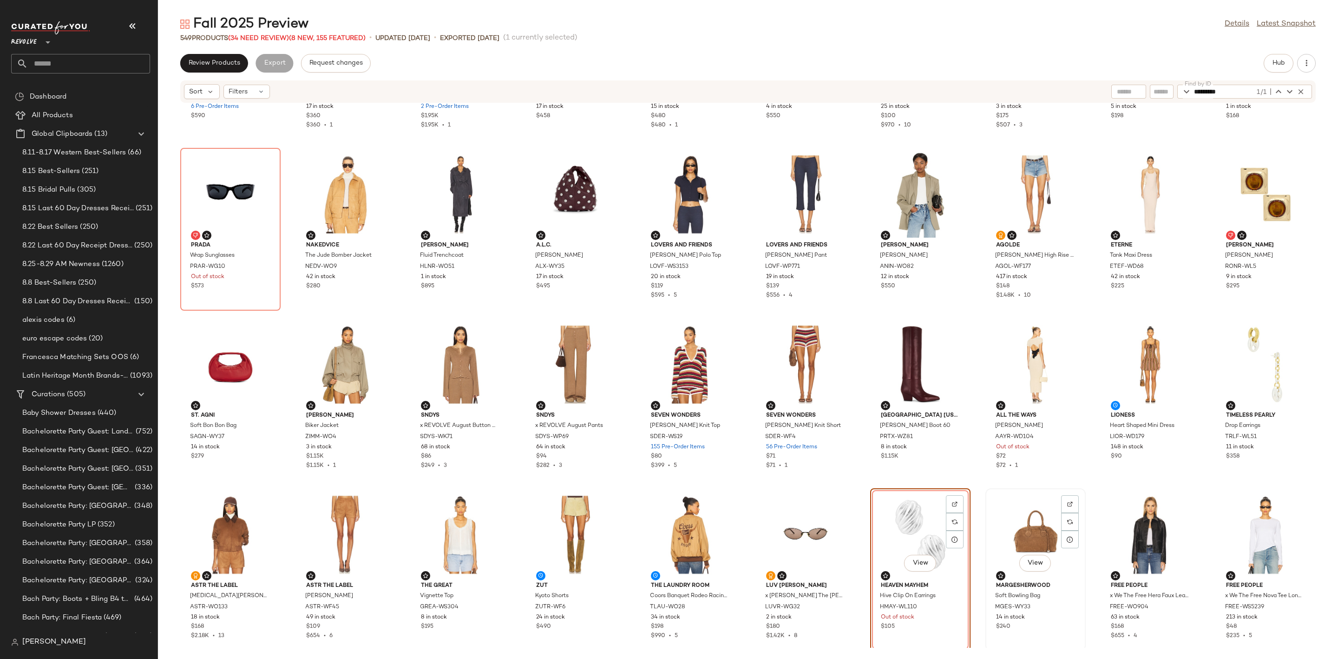
click at [1017, 521] on div "View" at bounding box center [1036, 534] width 94 height 86
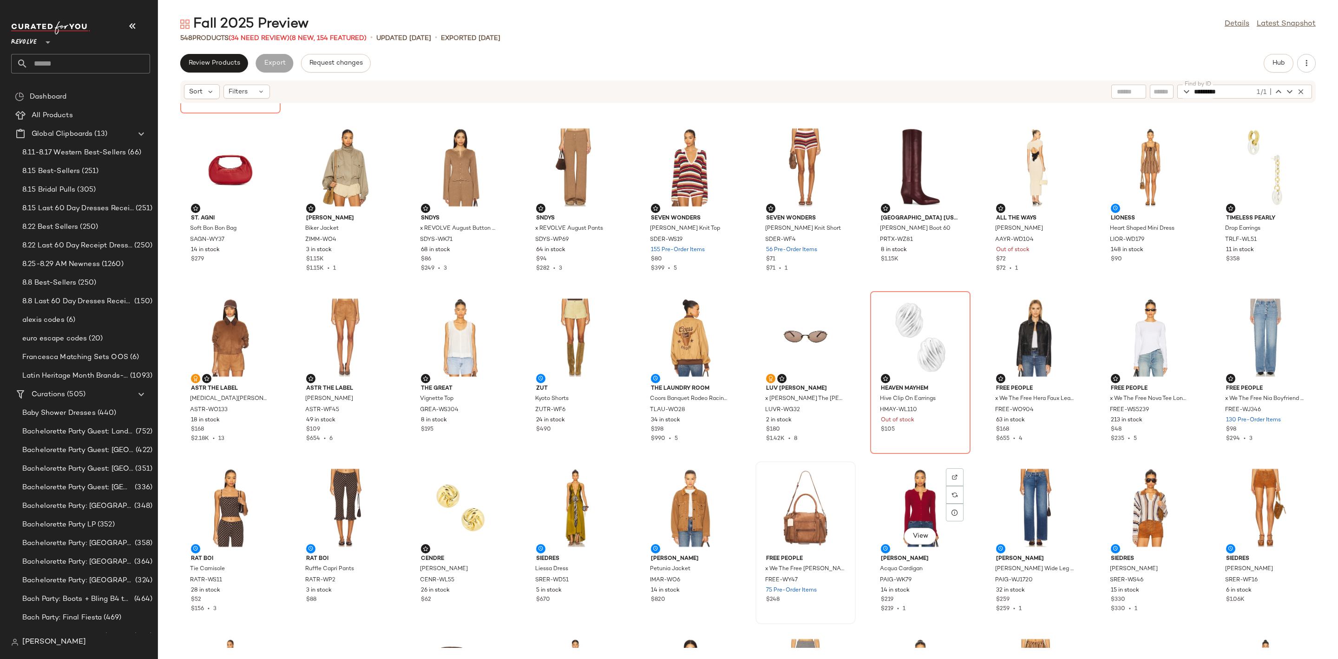
scroll to position [356, 0]
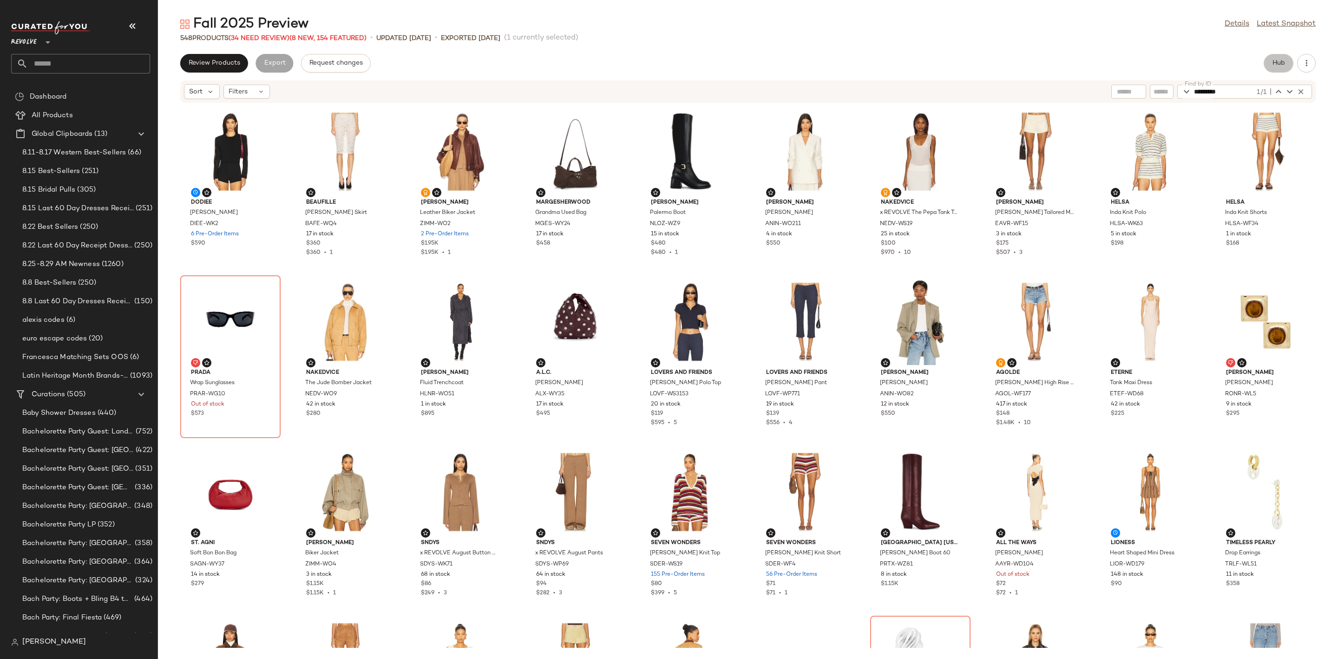
click at [1276, 67] on button "Hub" at bounding box center [1279, 63] width 30 height 19
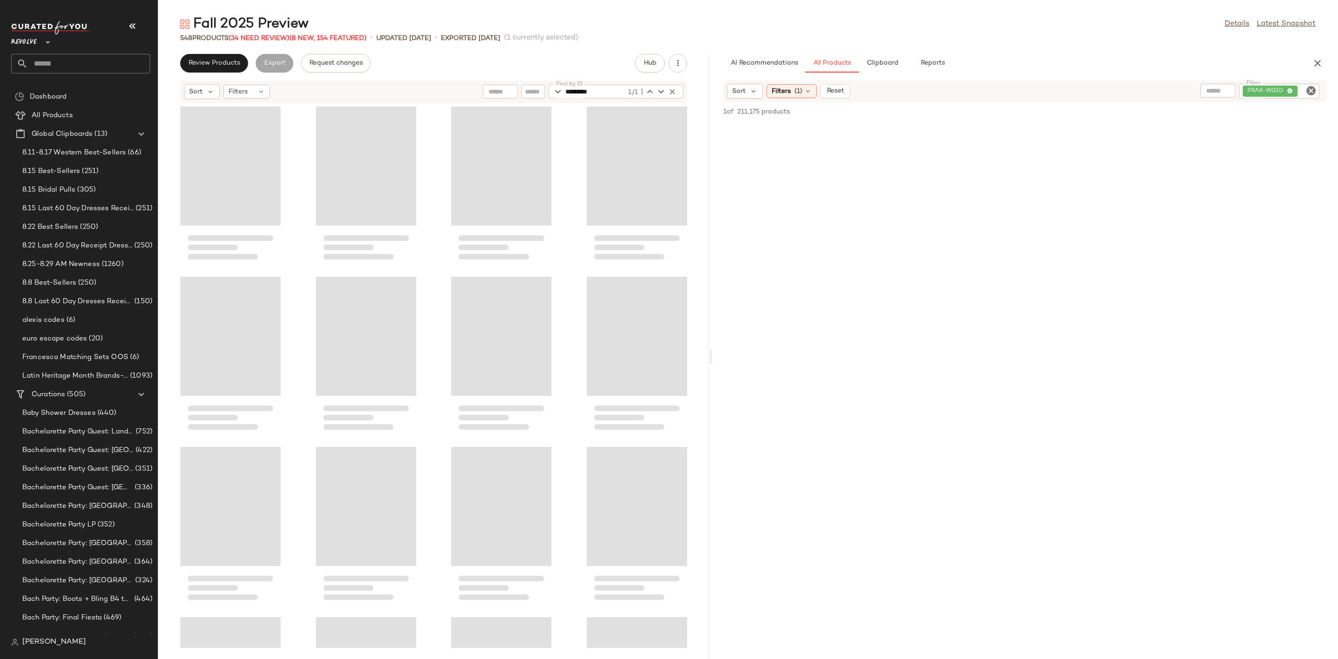
drag, startPoint x: 746, startPoint y: 363, endPoint x: 707, endPoint y: 363, distance: 39.0
click at [707, 363] on div "Fall 2025 Preview Details Latest Snapshot 548 Products (34 Need Review) (8 New,…" at bounding box center [748, 337] width 1180 height 644
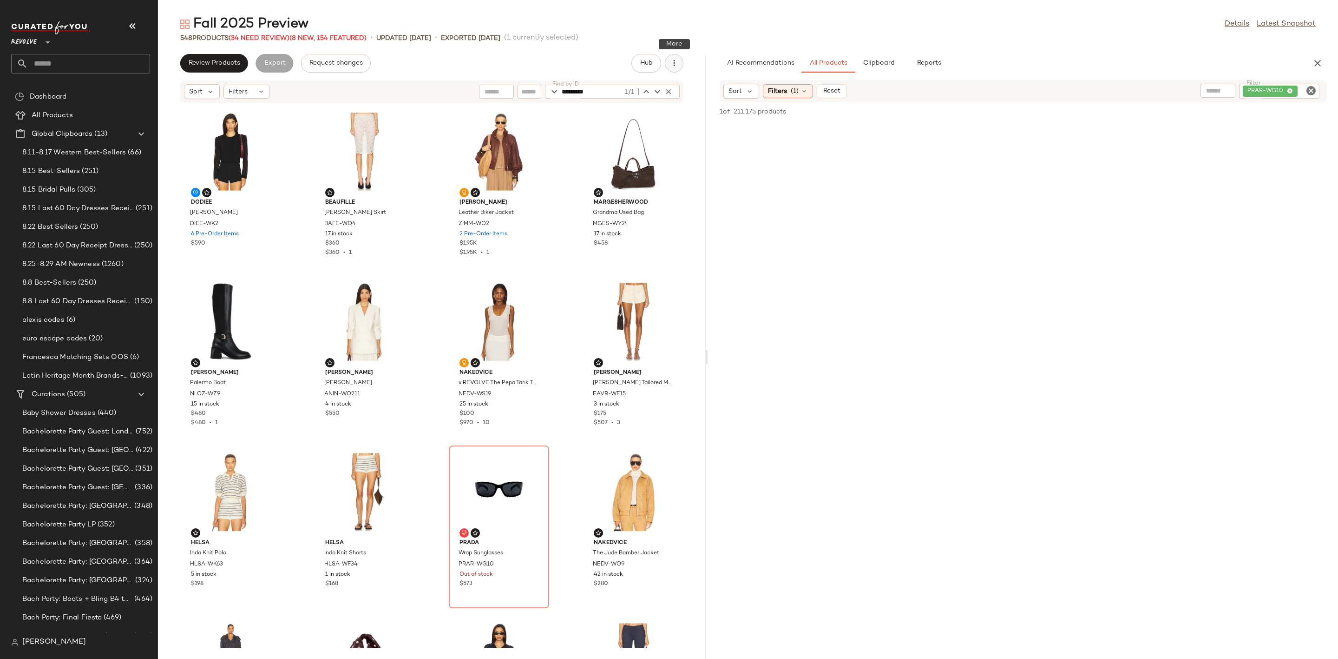
click at [666, 63] on button "button" at bounding box center [674, 63] width 19 height 19
click at [638, 138] on span "Clear Suggested Products" at bounding box center [631, 135] width 87 height 10
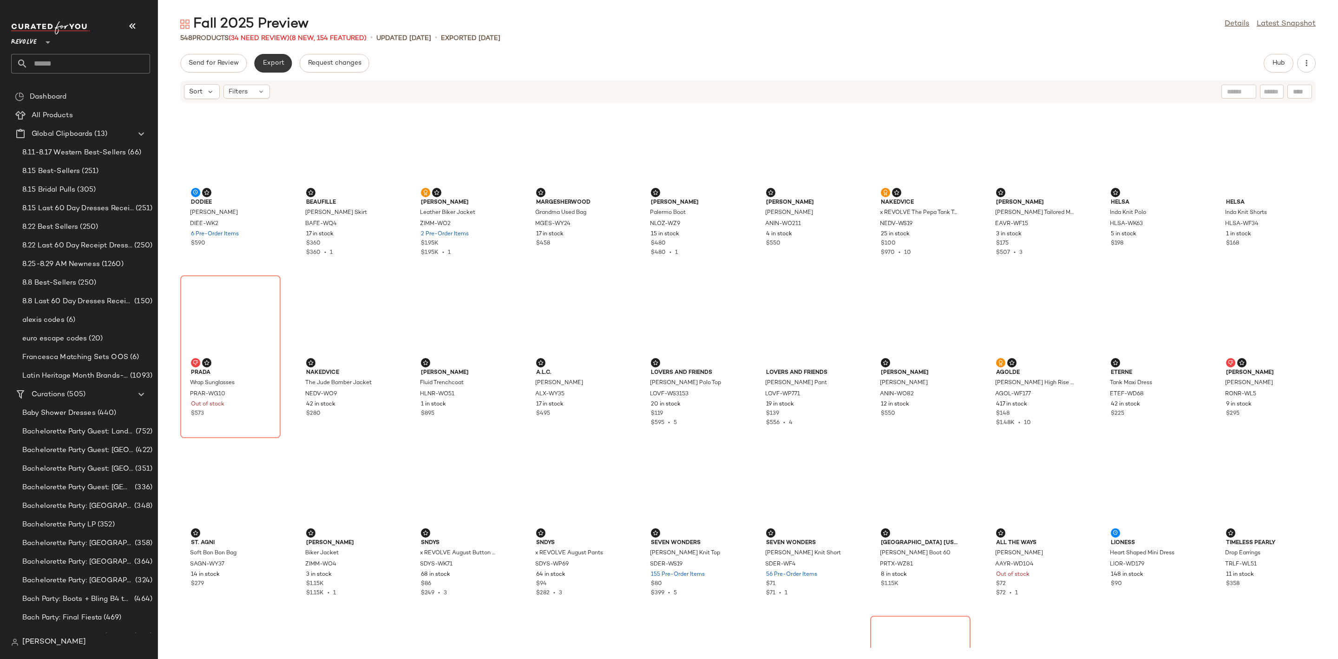
click at [269, 67] on button "Export" at bounding box center [273, 63] width 38 height 19
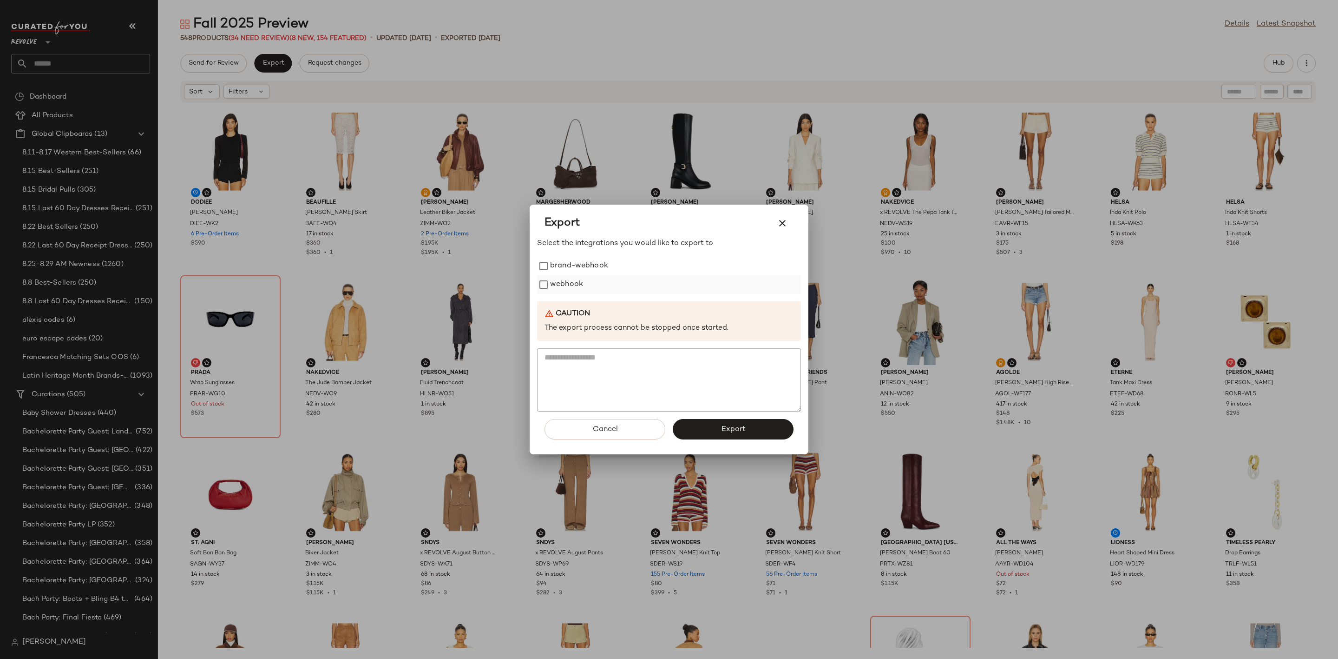
click at [557, 287] on label "webhook" at bounding box center [566, 284] width 33 height 19
drag, startPoint x: 726, startPoint y: 428, endPoint x: 640, endPoint y: 397, distance: 91.7
click at [725, 427] on span "Export" at bounding box center [733, 429] width 25 height 9
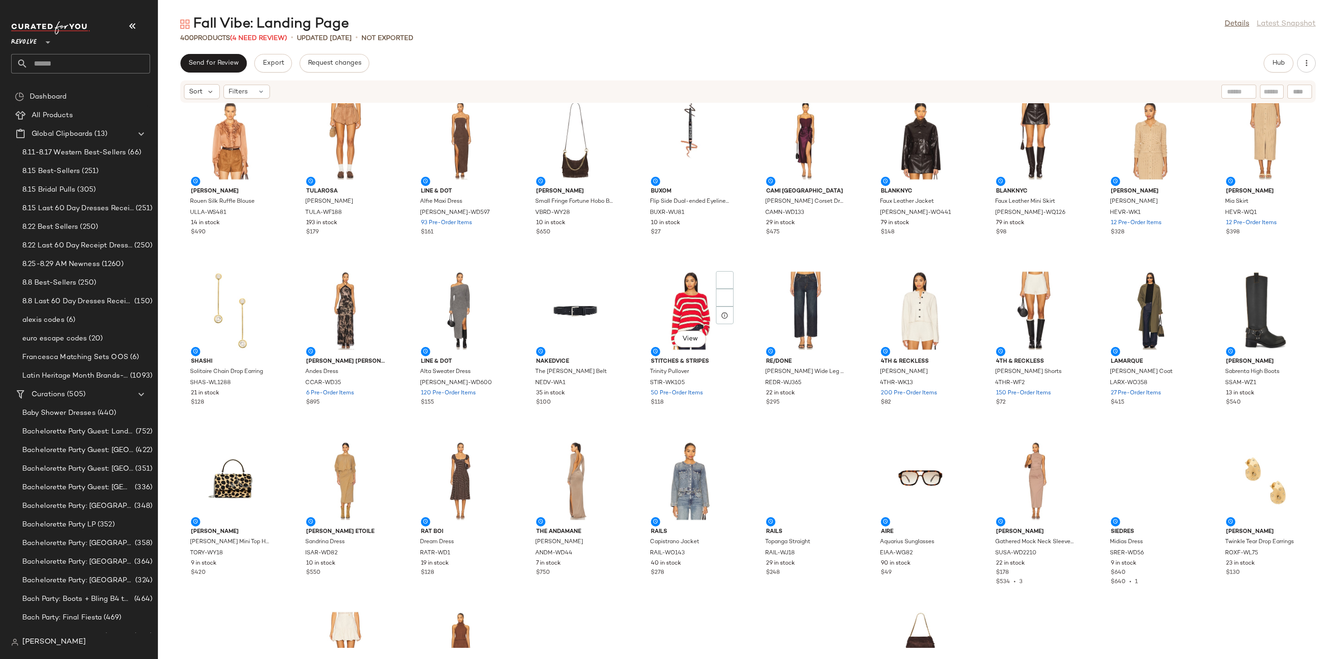
scroll to position [6262, 0]
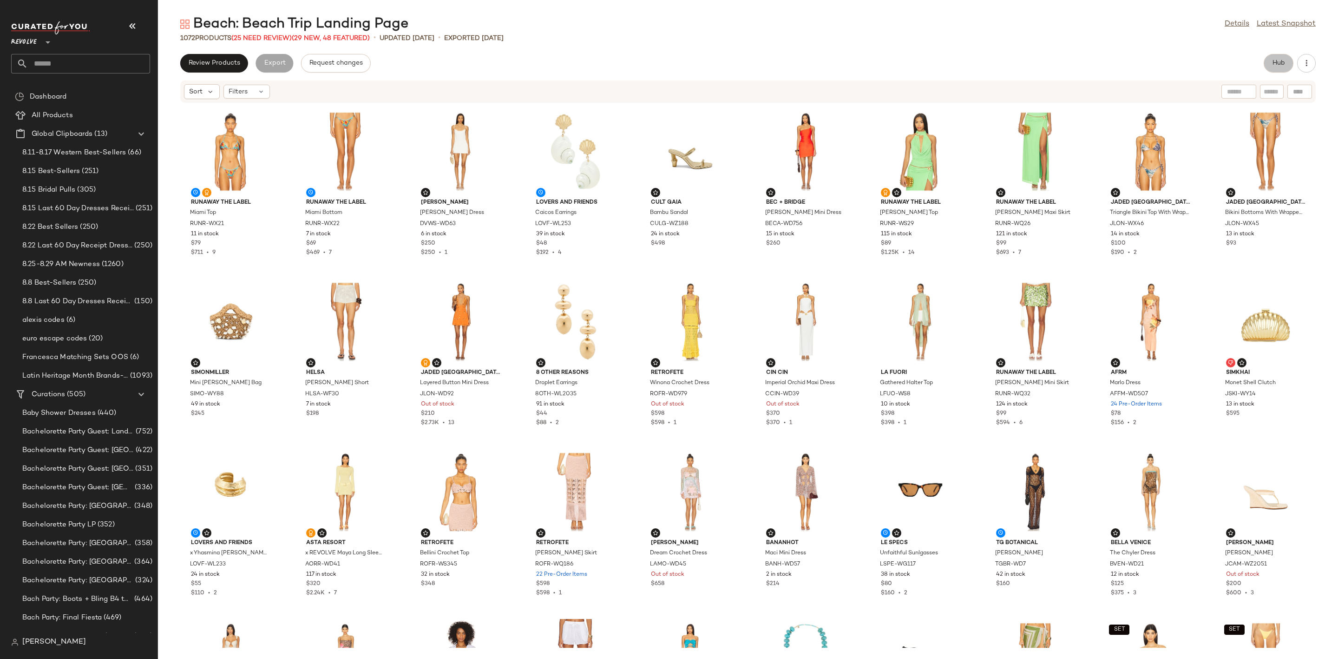
click at [1286, 67] on button "Hub" at bounding box center [1279, 63] width 30 height 19
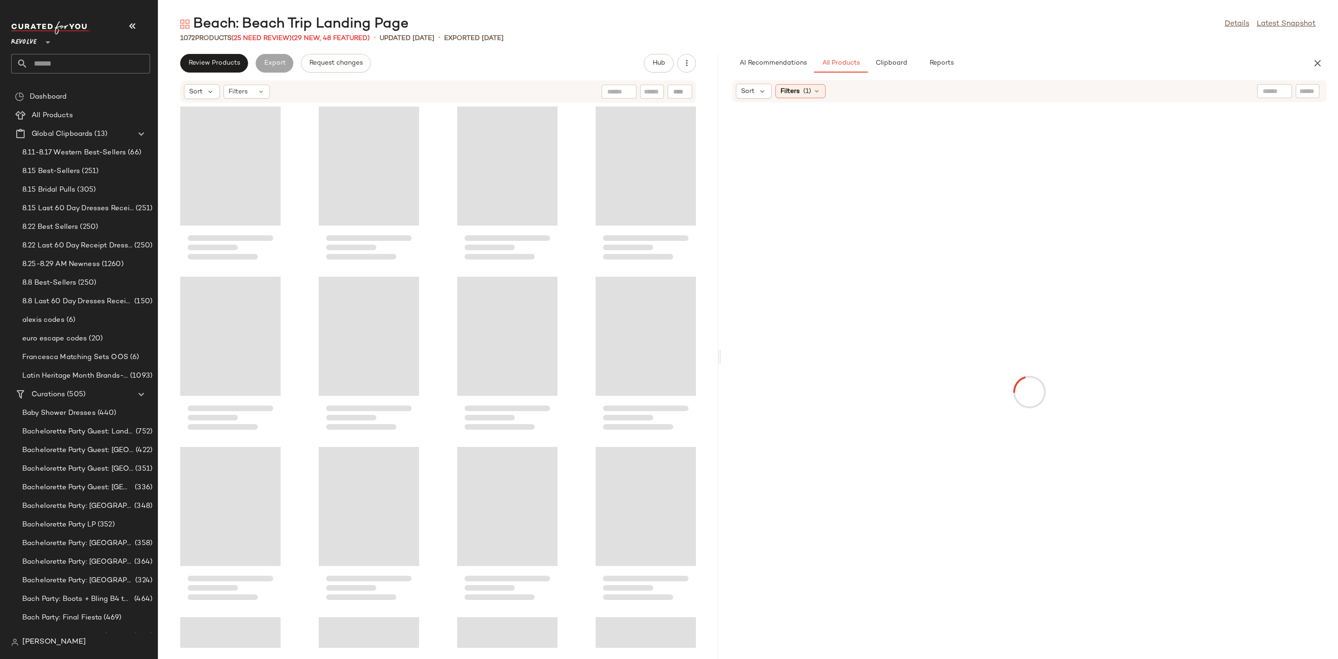
drag, startPoint x: 747, startPoint y: 361, endPoint x: 703, endPoint y: 367, distance: 44.5
click at [703, 367] on div "Beach: Beach Trip Landing Page Details Latest Snapshot 1072 Products (25 Need R…" at bounding box center [748, 337] width 1180 height 644
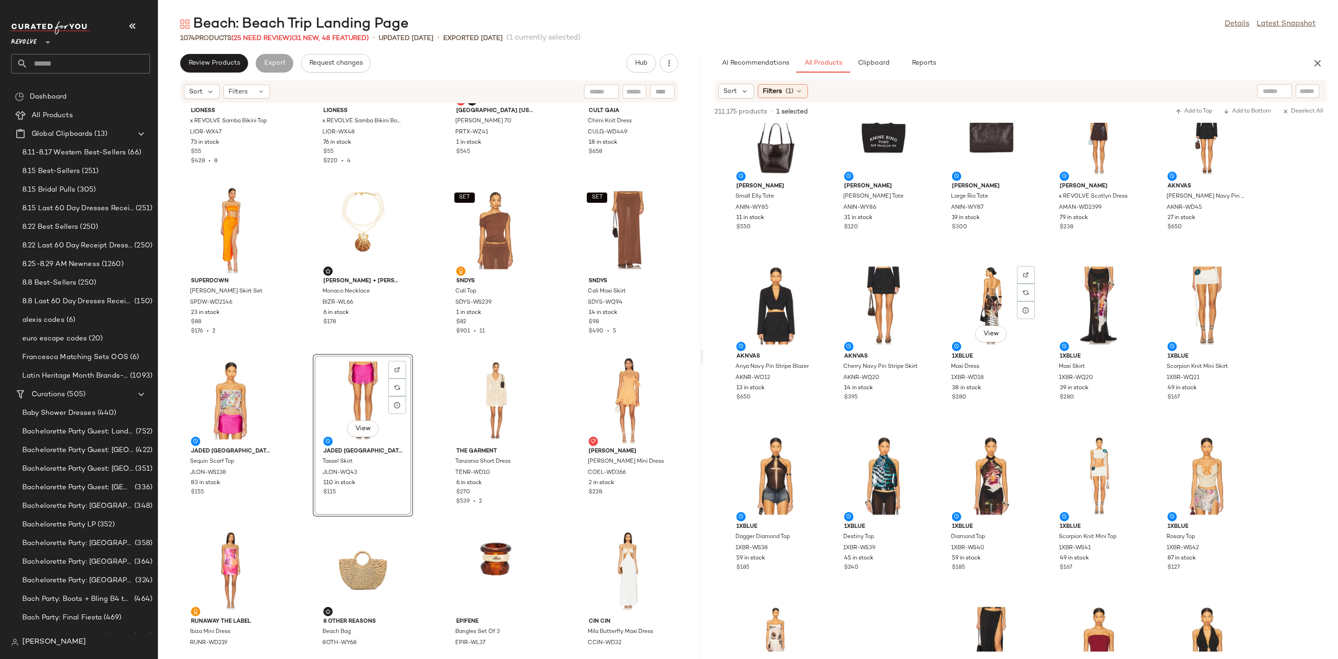
scroll to position [3277, 0]
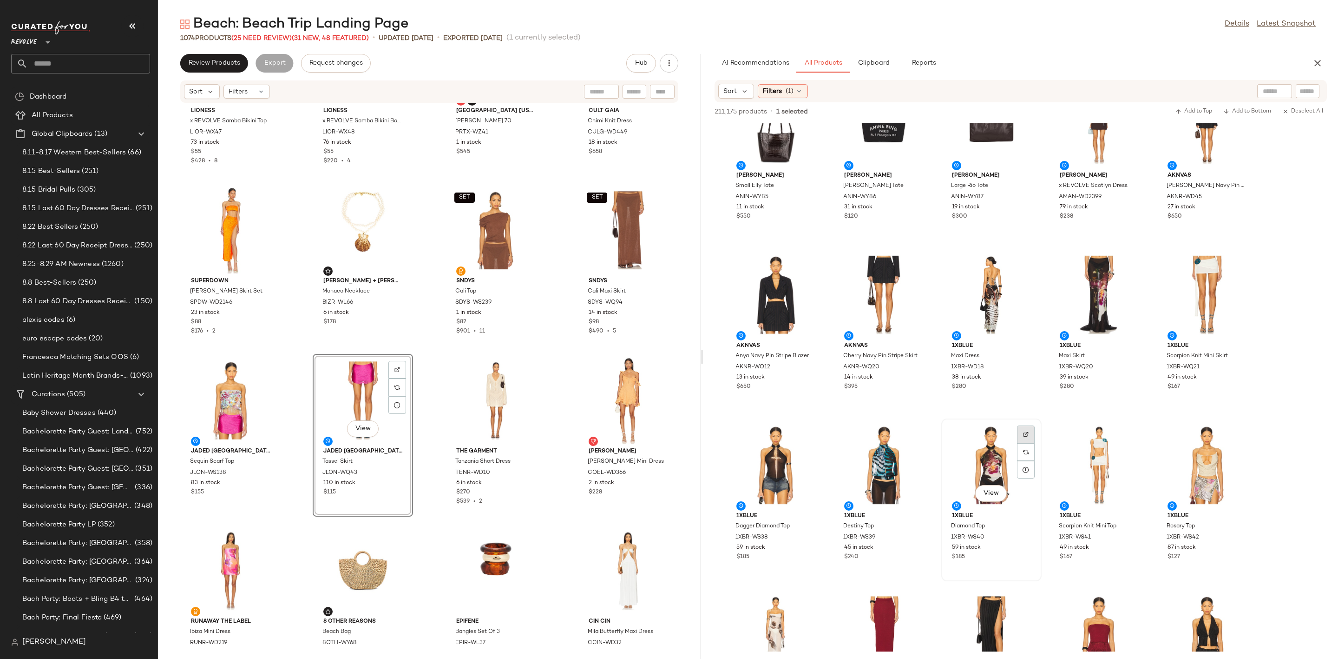
click at [1022, 432] on div at bounding box center [1026, 434] width 18 height 18
click at [808, 433] on img at bounding box center [811, 434] width 6 height 6
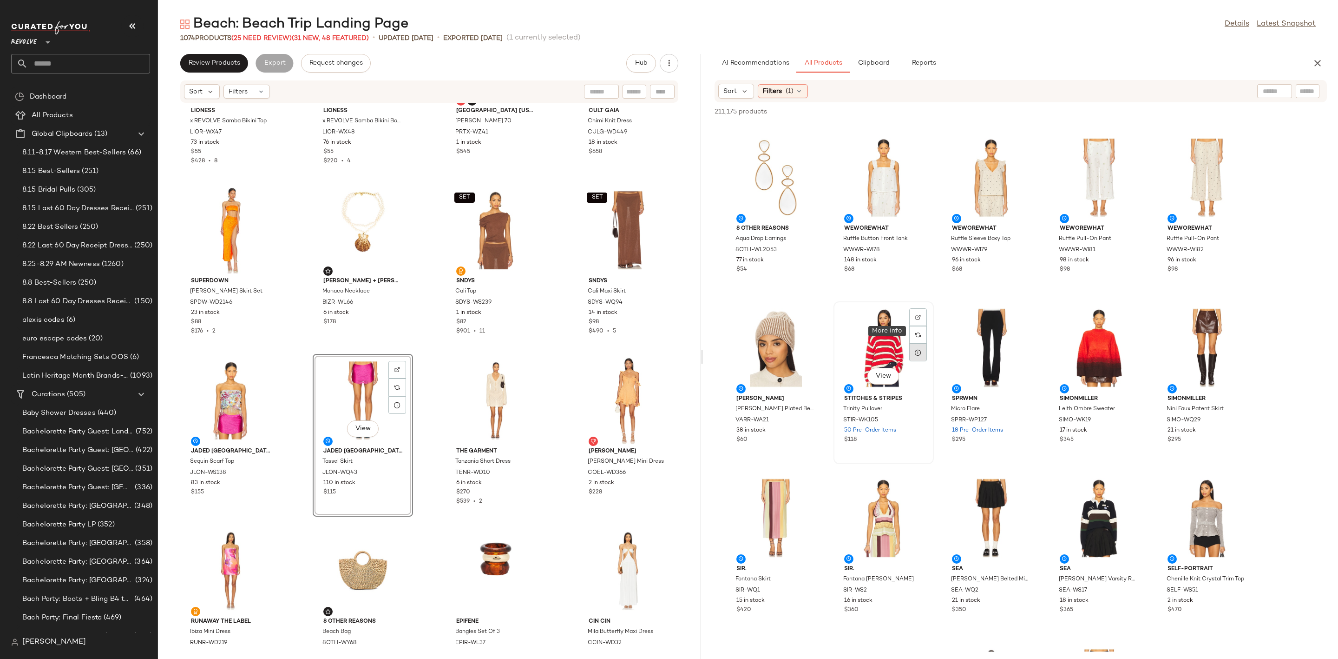
scroll to position [4043, 0]
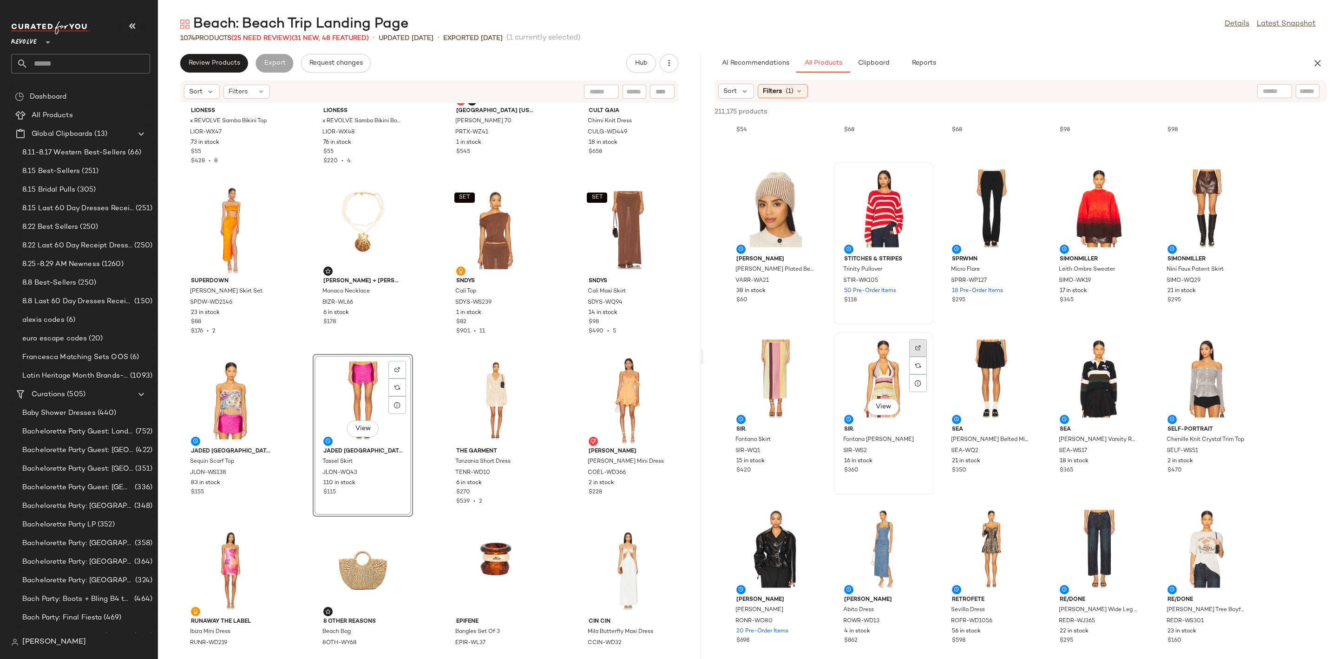
click at [916, 345] on img at bounding box center [919, 348] width 6 height 6
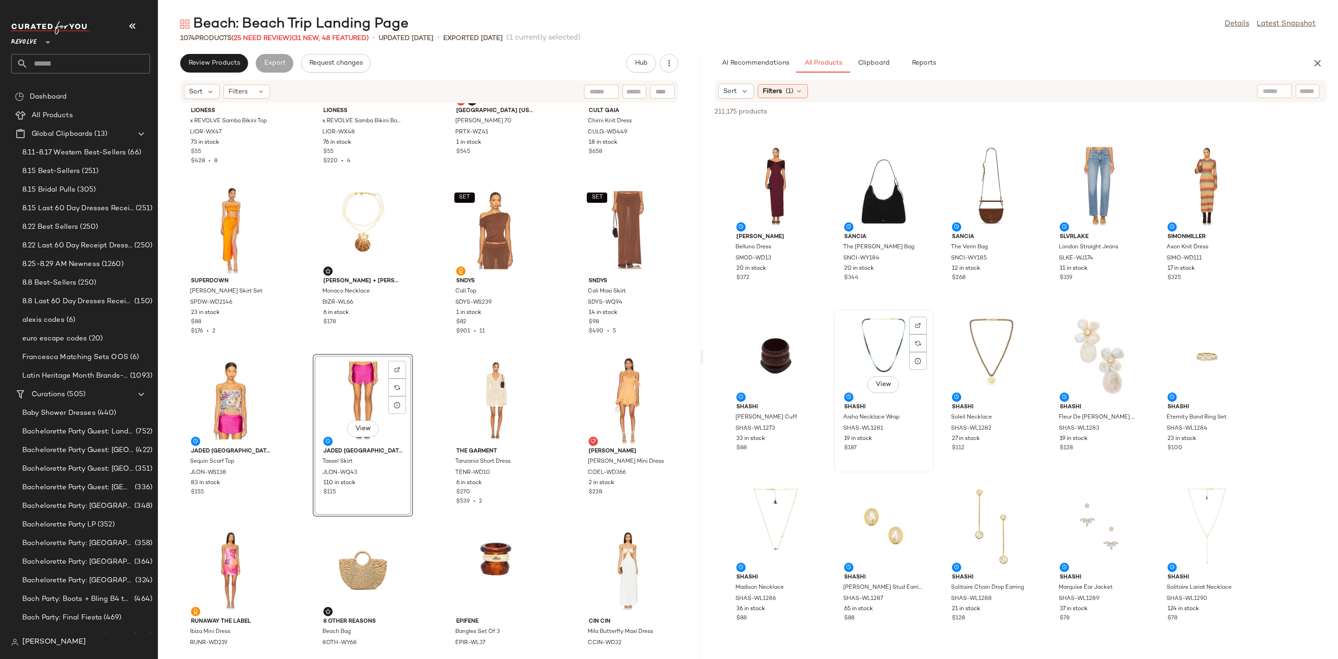
scroll to position [8017, 0]
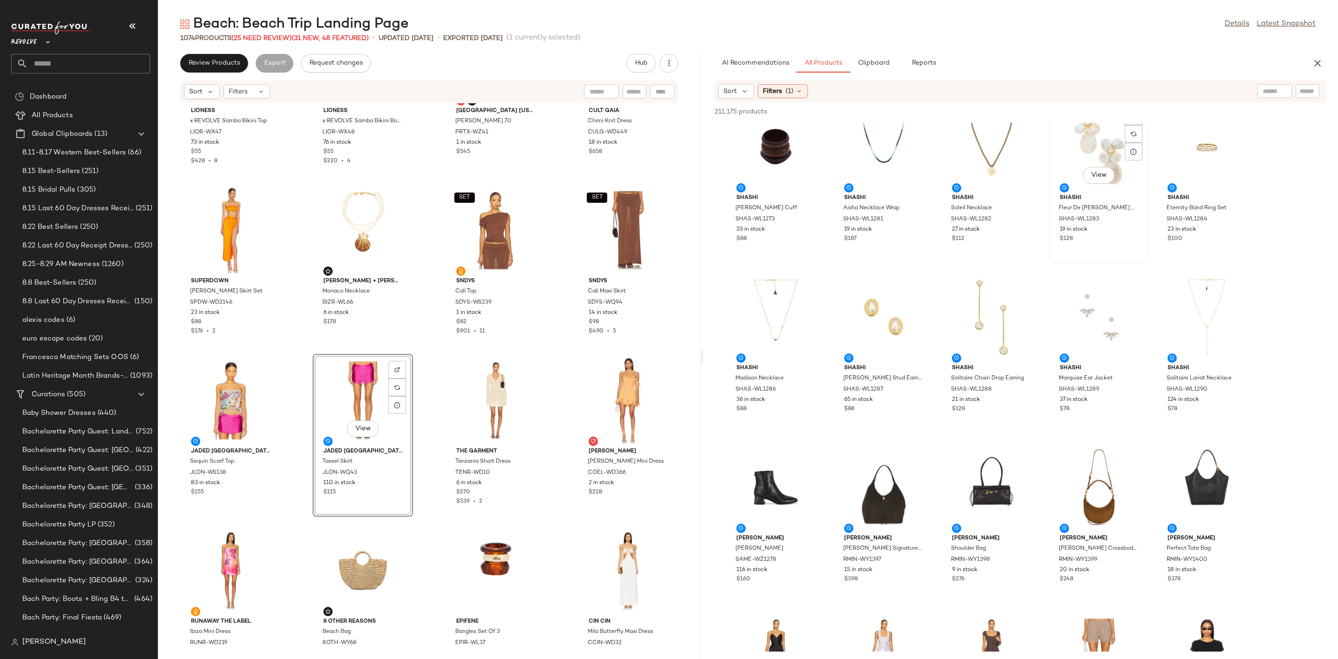
click at [1102, 154] on div "View" at bounding box center [1100, 147] width 94 height 86
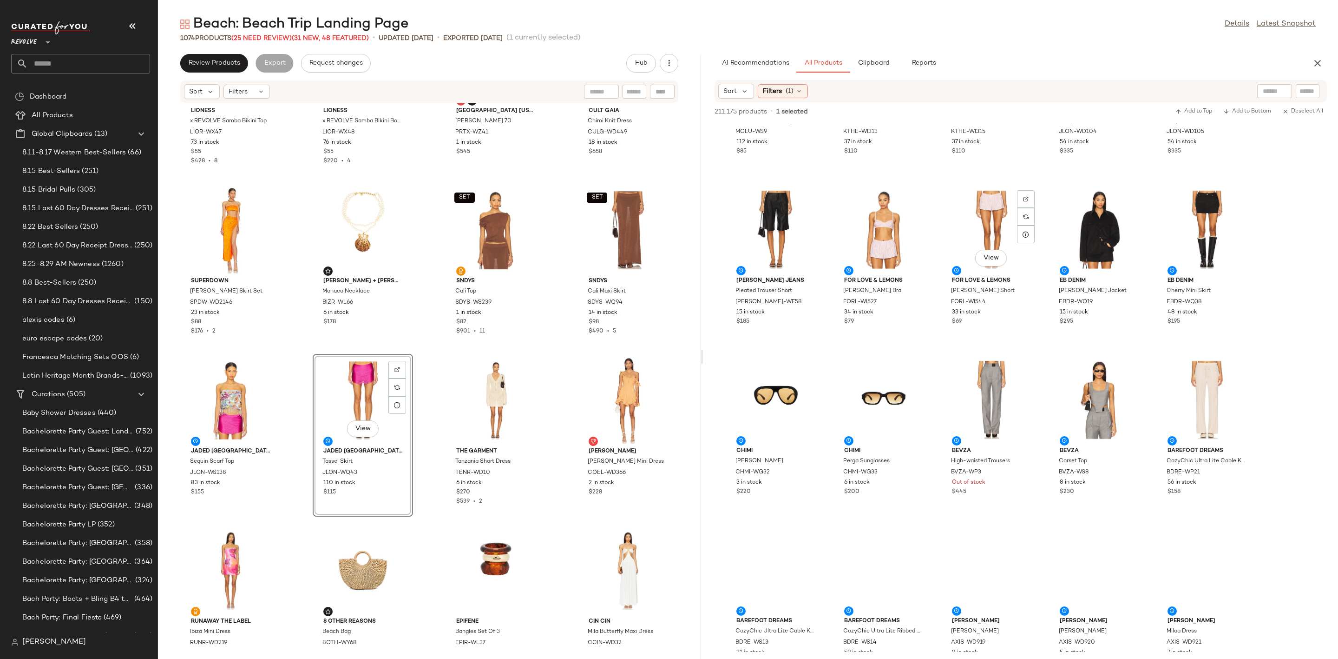
scroll to position [9140, 0]
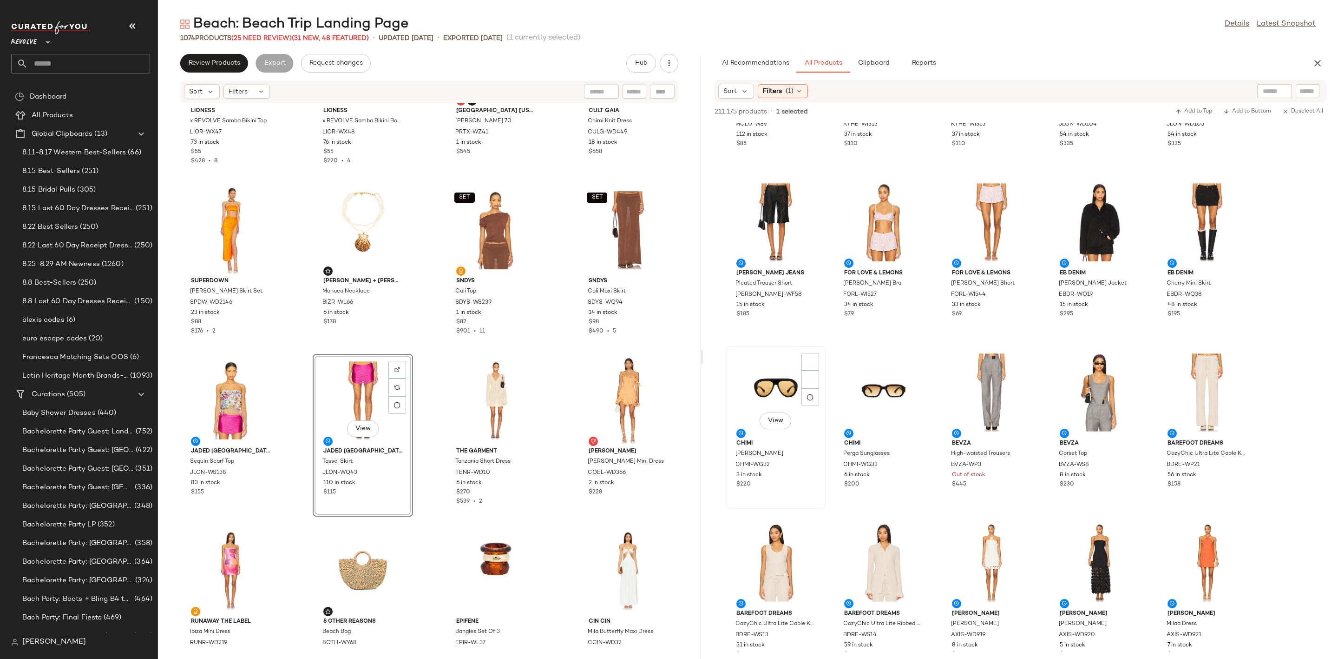
click at [758, 392] on div "View" at bounding box center [776, 392] width 94 height 86
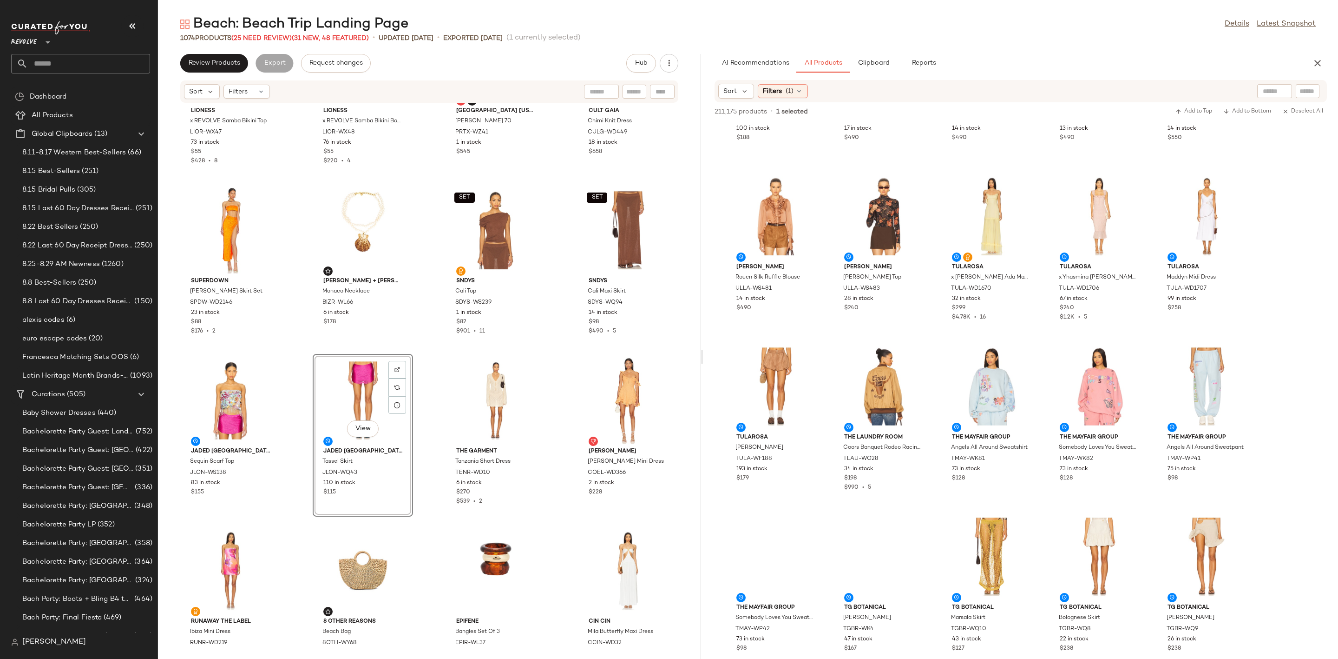
scroll to position [16972, 0]
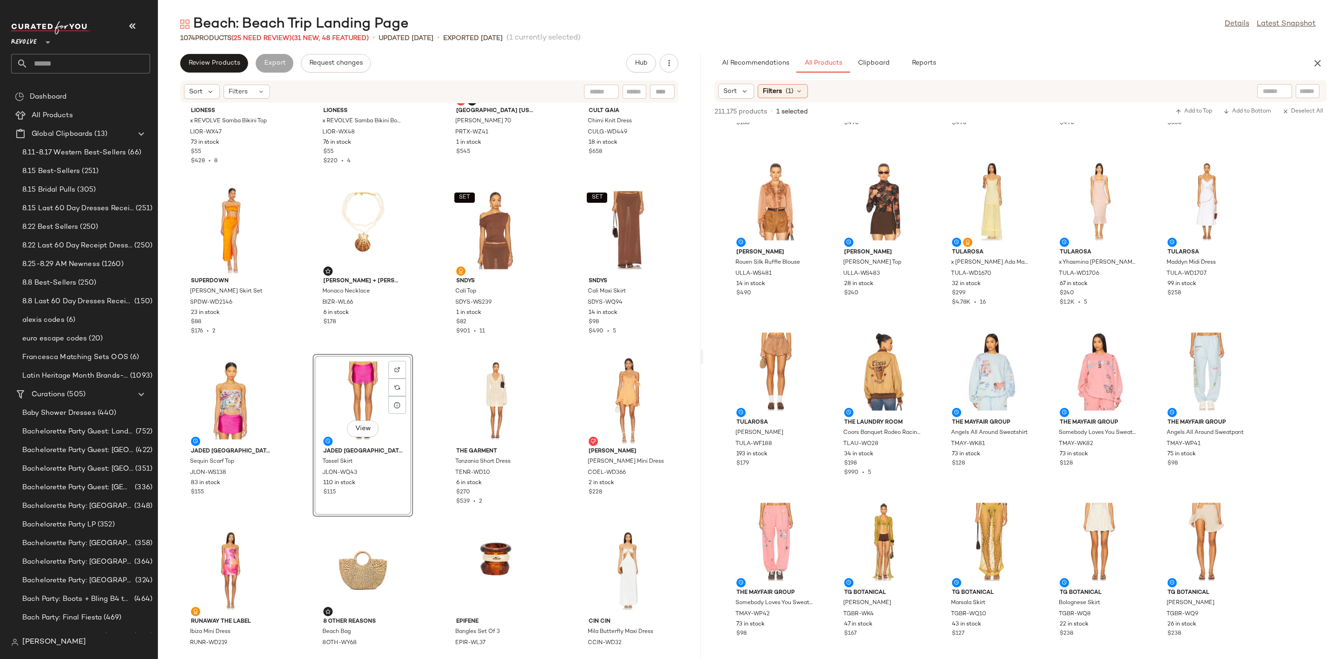
click at [1313, 99] on div "Sort Filters (1)" at bounding box center [1021, 91] width 613 height 22
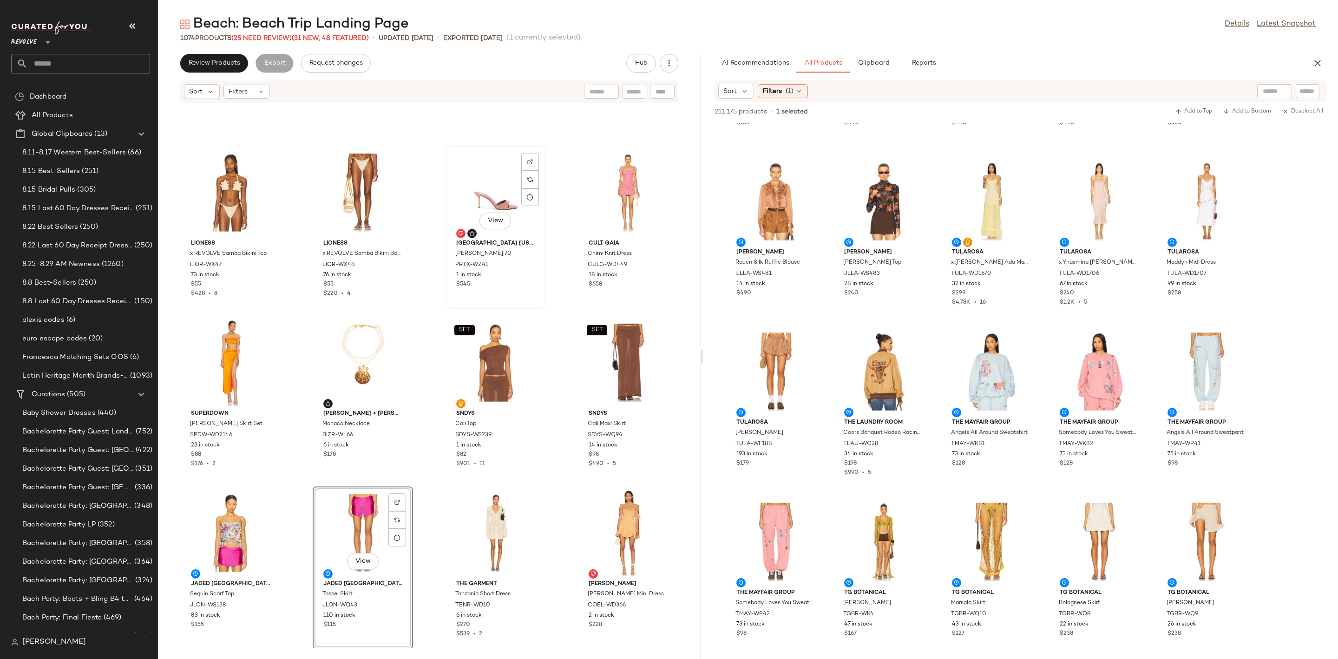
scroll to position [3841, 0]
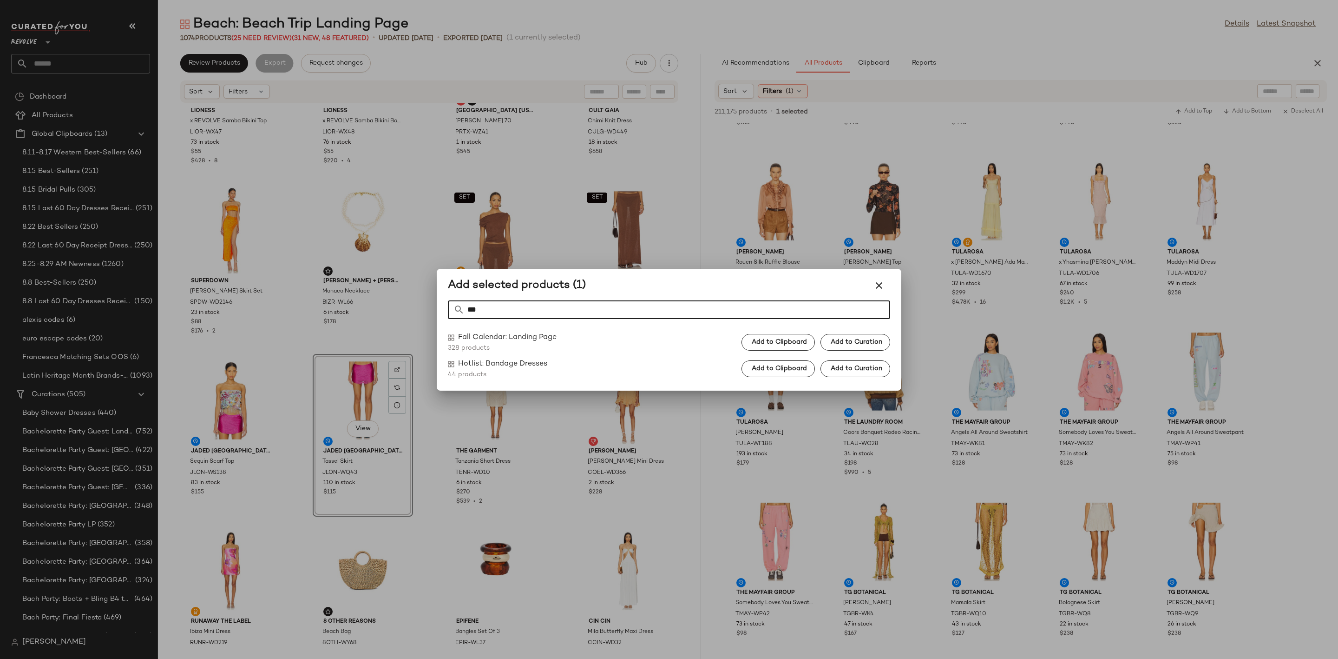
type input "***"
click at [1073, 22] on div at bounding box center [669, 329] width 1338 height 659
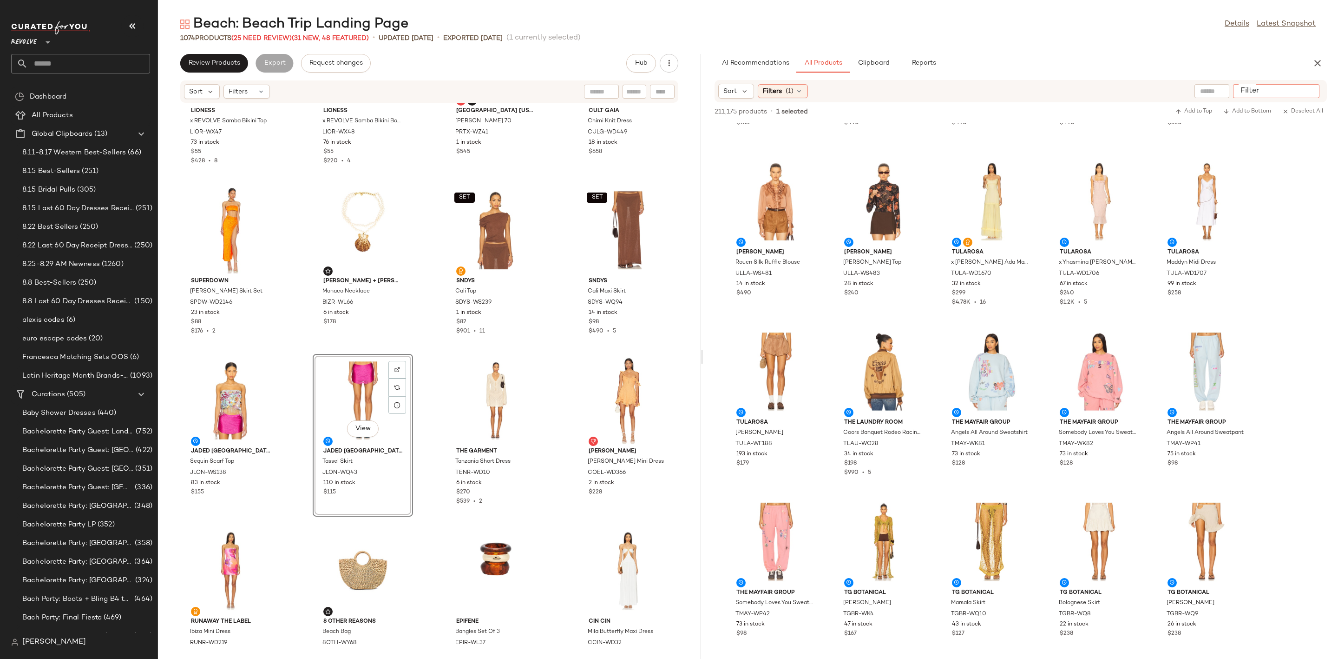
click at [1318, 91] on div at bounding box center [1276, 91] width 86 height 14
type input "******"
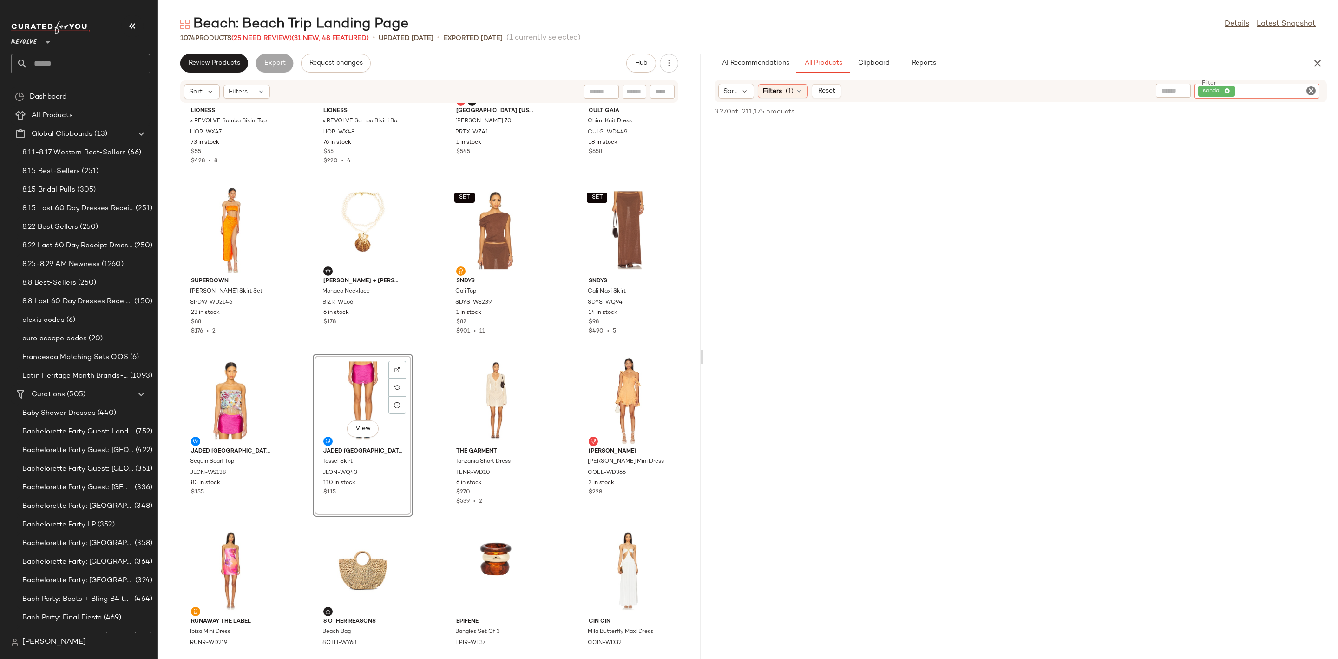
click at [1174, 46] on div "Beach: Beach Trip Landing Page Details Latest Snapshot 1074 Products (25 Need R…" at bounding box center [748, 337] width 1180 height 644
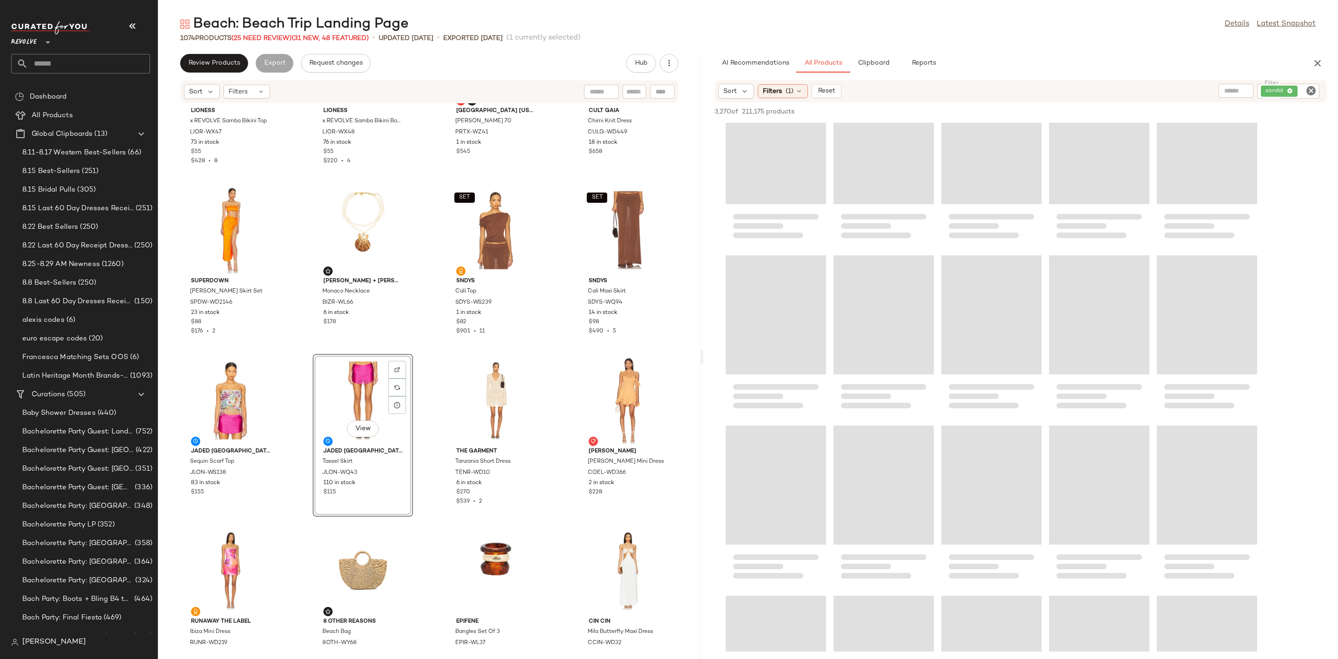
scroll to position [0, 0]
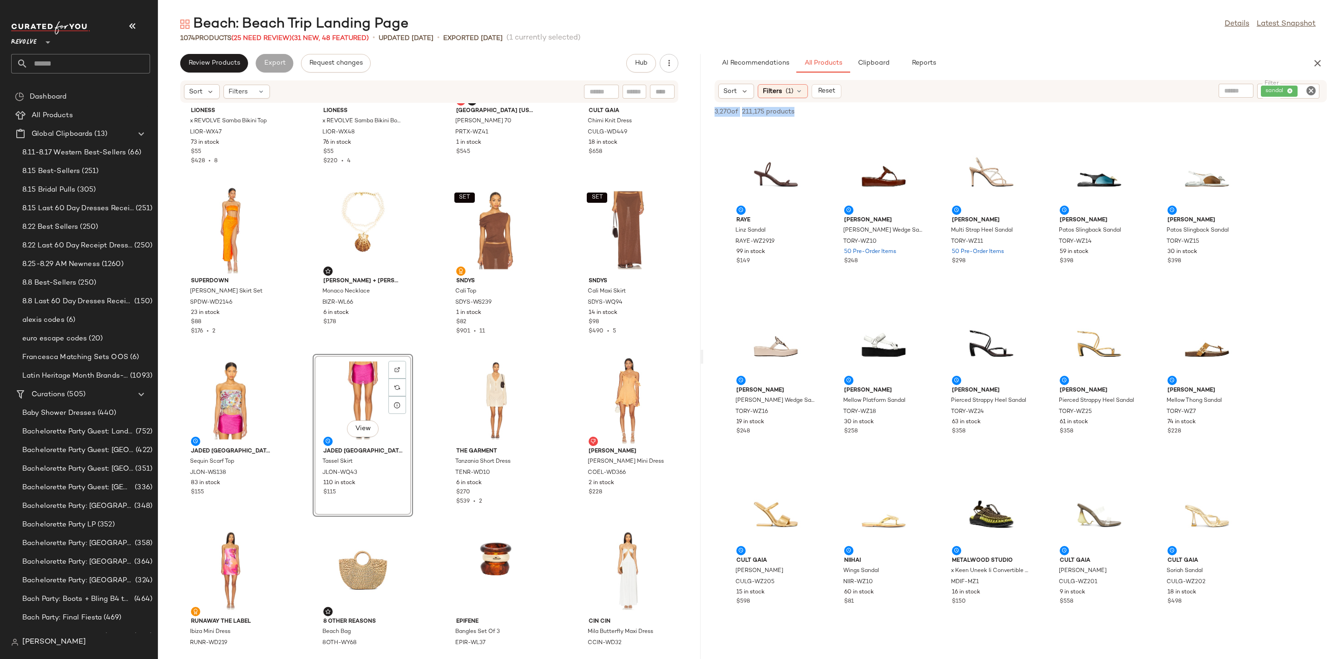
drag, startPoint x: 1338, startPoint y: 120, endPoint x: 1333, endPoint y: 82, distance: 38.3
click at [1333, 82] on div "Sort Filters (1) Reset Filter sandal Filter 3,270 of 211,175 products • 0 selec…" at bounding box center [1021, 369] width 635 height 579
click at [1088, 24] on div "Beach: Beach Trip Landing Page Details Latest Snapshot" at bounding box center [748, 24] width 1180 height 19
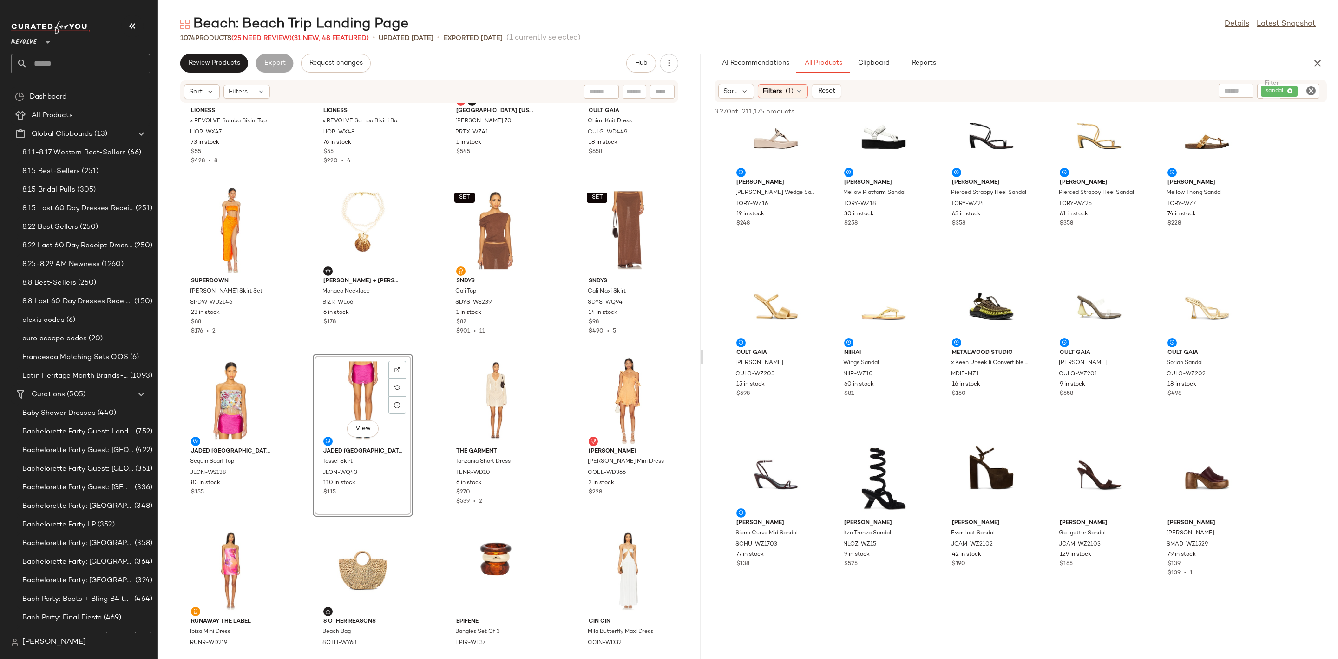
scroll to position [209, 0]
click at [758, 289] on div "View" at bounding box center [776, 300] width 94 height 86
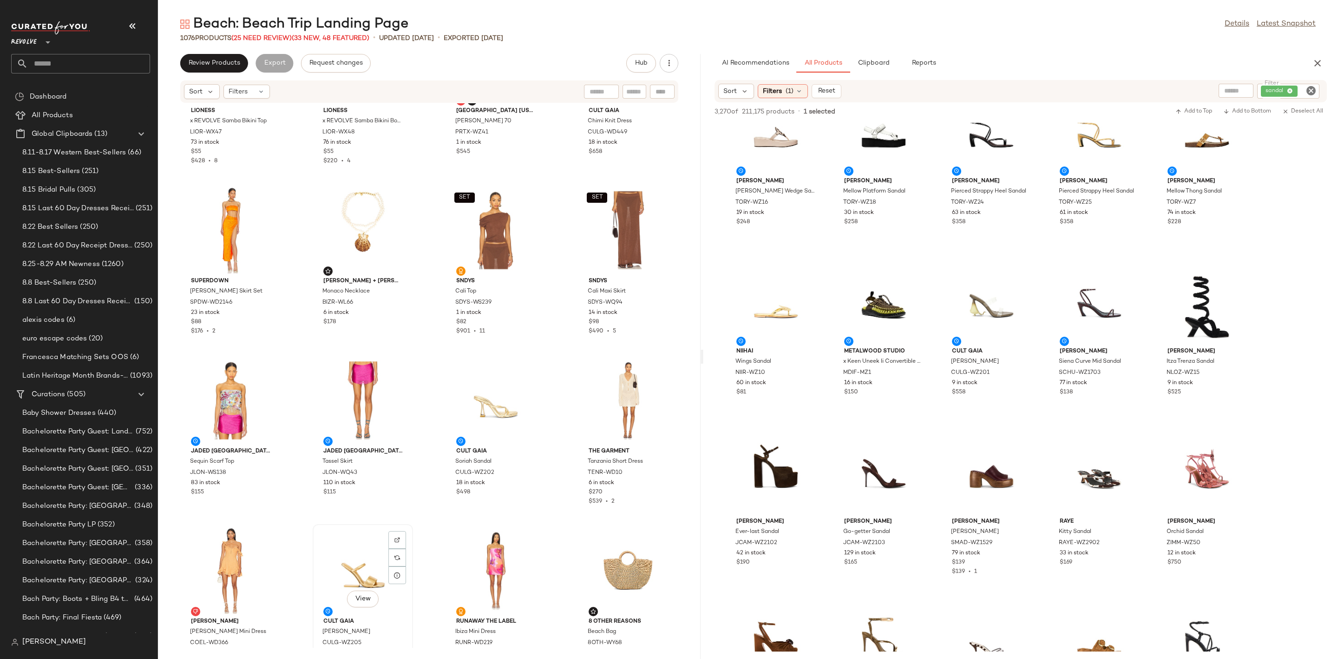
click at [353, 556] on div "View" at bounding box center [363, 570] width 94 height 86
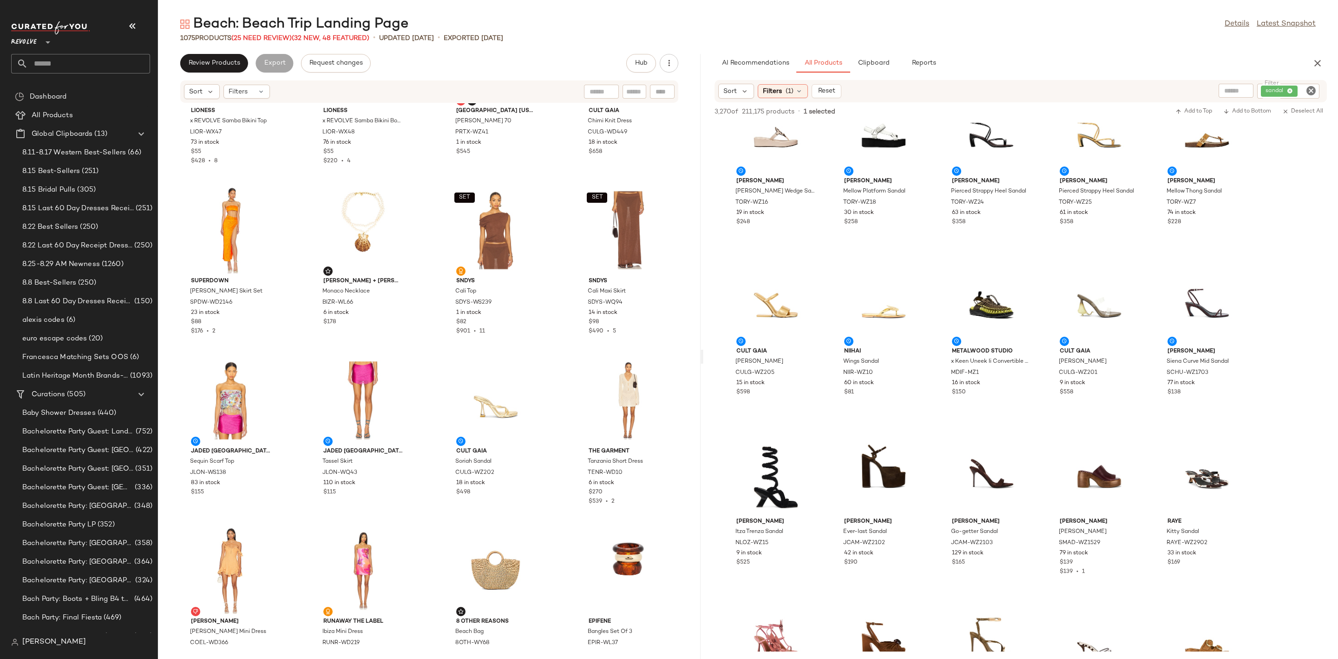
click at [1314, 88] on icon "Clear Filter" at bounding box center [1311, 90] width 11 height 11
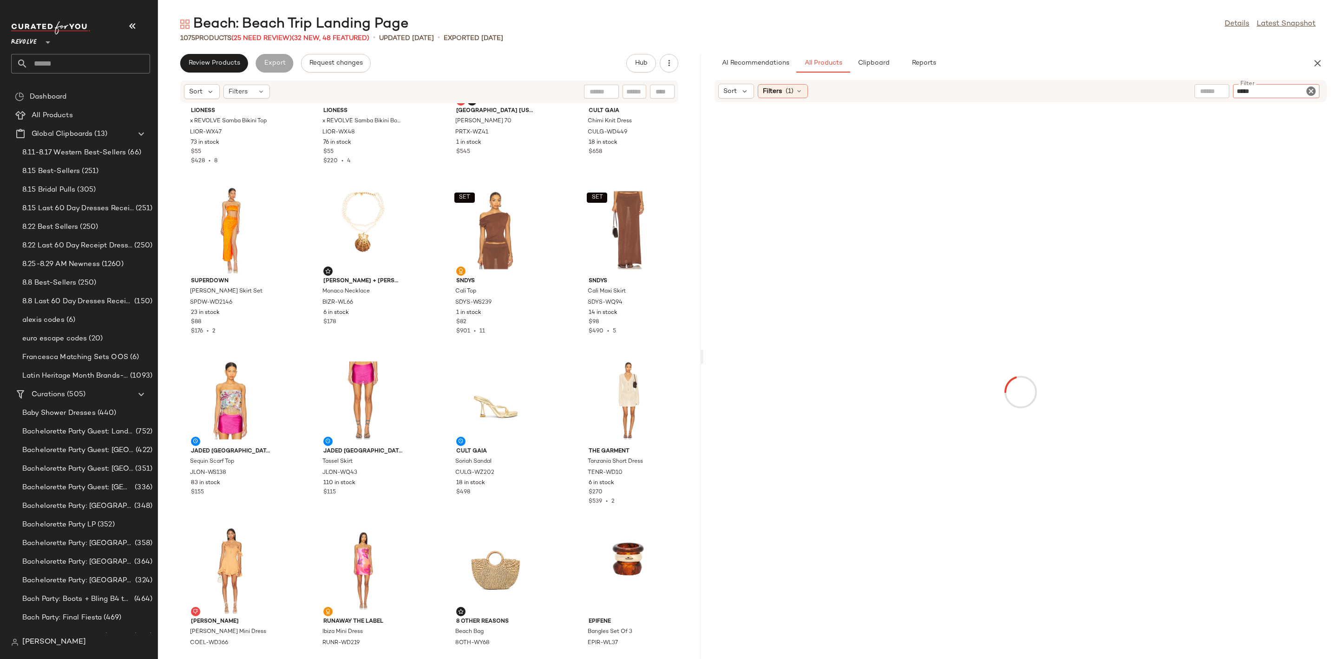
type input "*****"
type button "CompanyProducts"
click at [1240, 63] on div "AI Recommendations All Products Clipboard Reports" at bounding box center [1006, 63] width 583 height 19
click at [1007, 424] on span "Clear Filters" at bounding box center [1020, 423] width 49 height 7
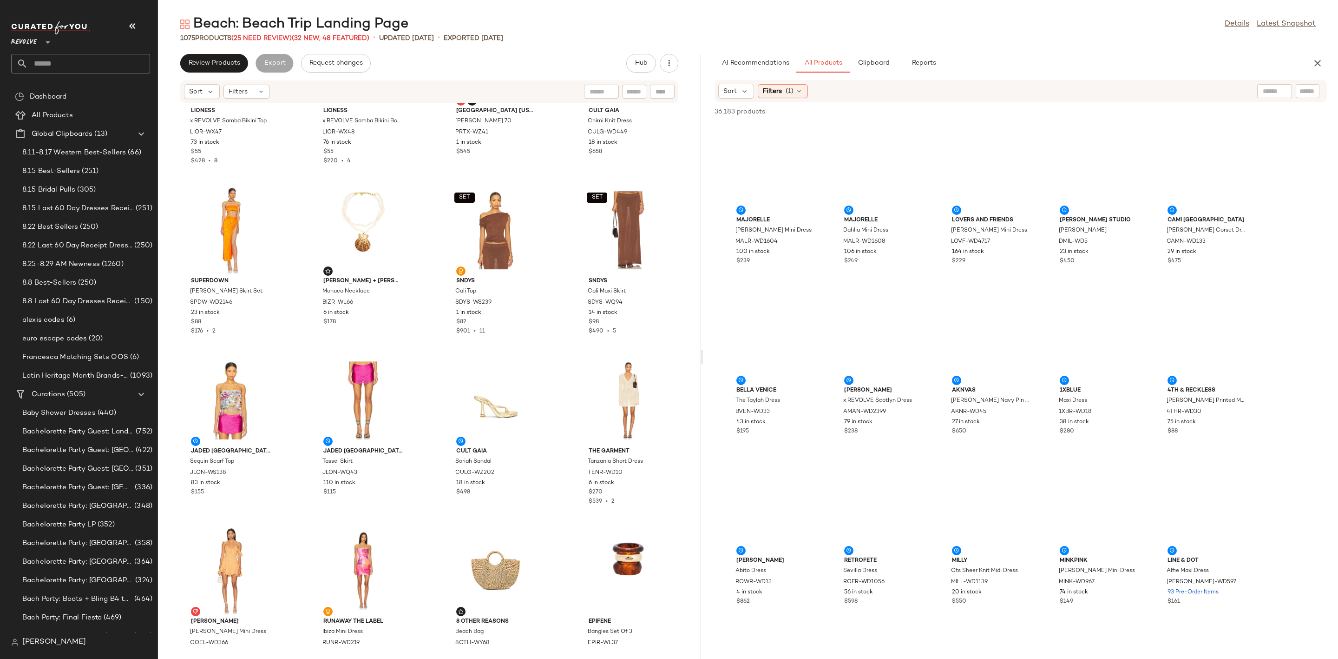
click at [1303, 87] on input "text" at bounding box center [1308, 91] width 16 height 10
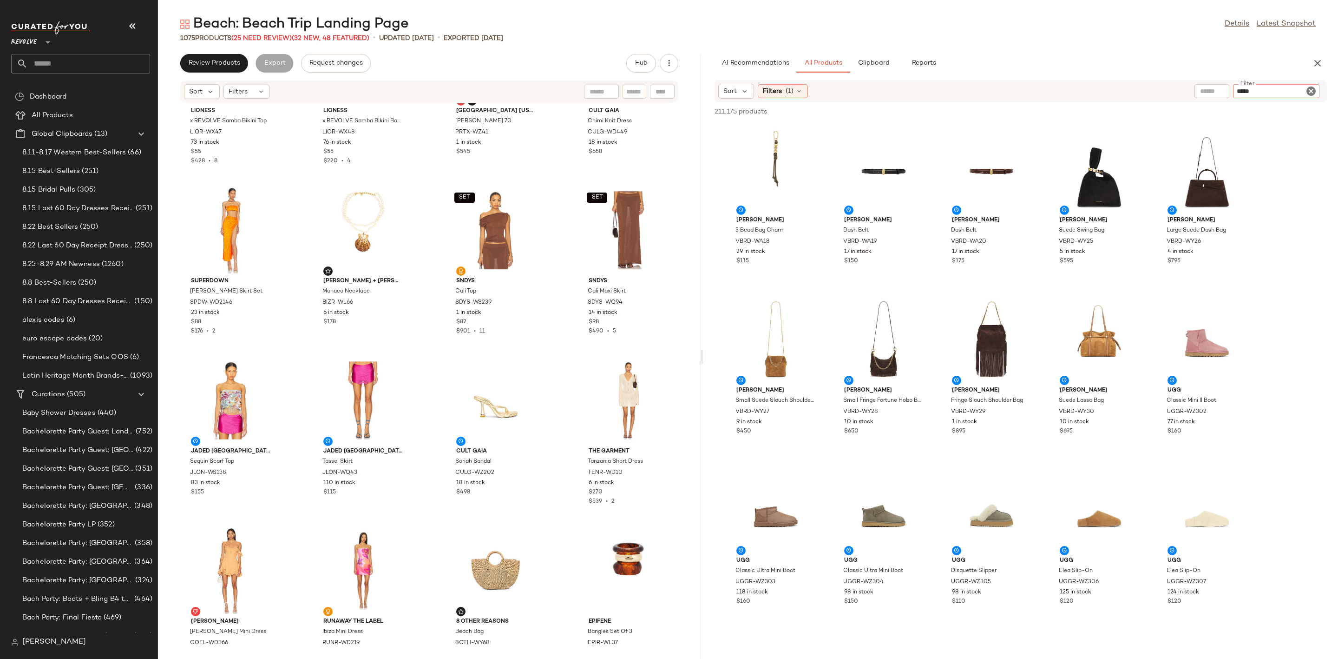
type input "*****"
click at [1213, 60] on div "AI Recommendations All Products Clipboard Reports" at bounding box center [1006, 63] width 583 height 19
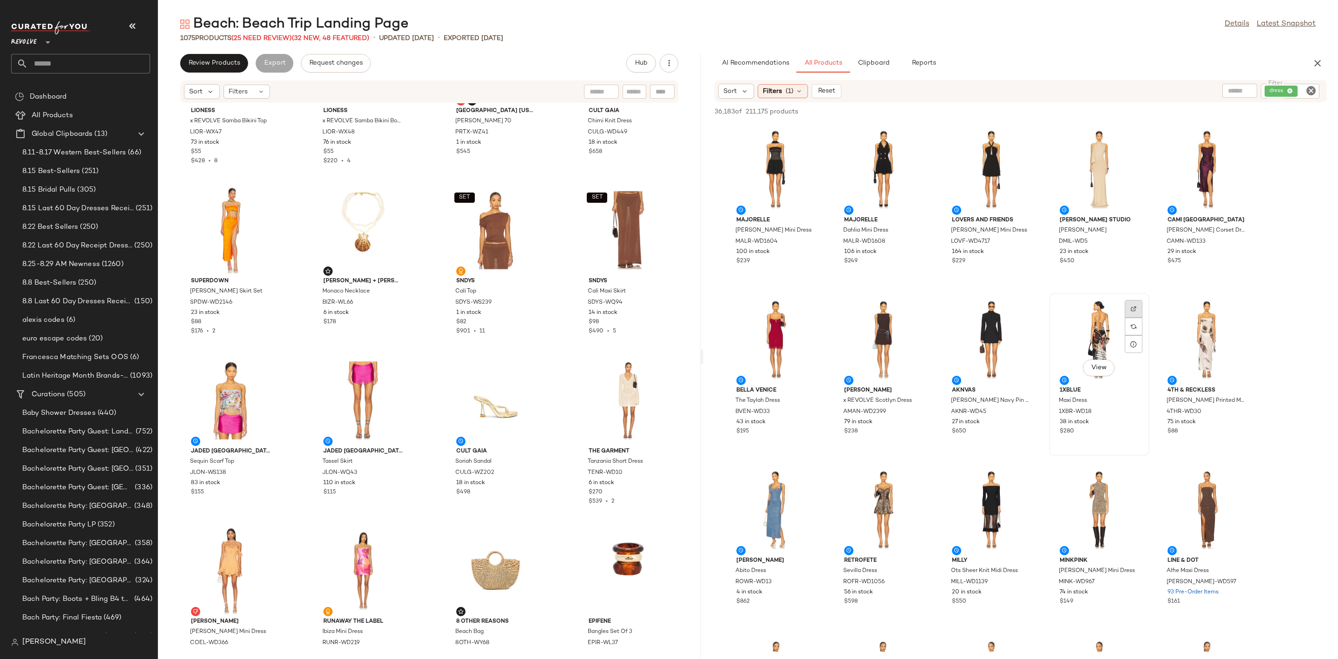
click at [1135, 307] on img at bounding box center [1134, 309] width 6 height 6
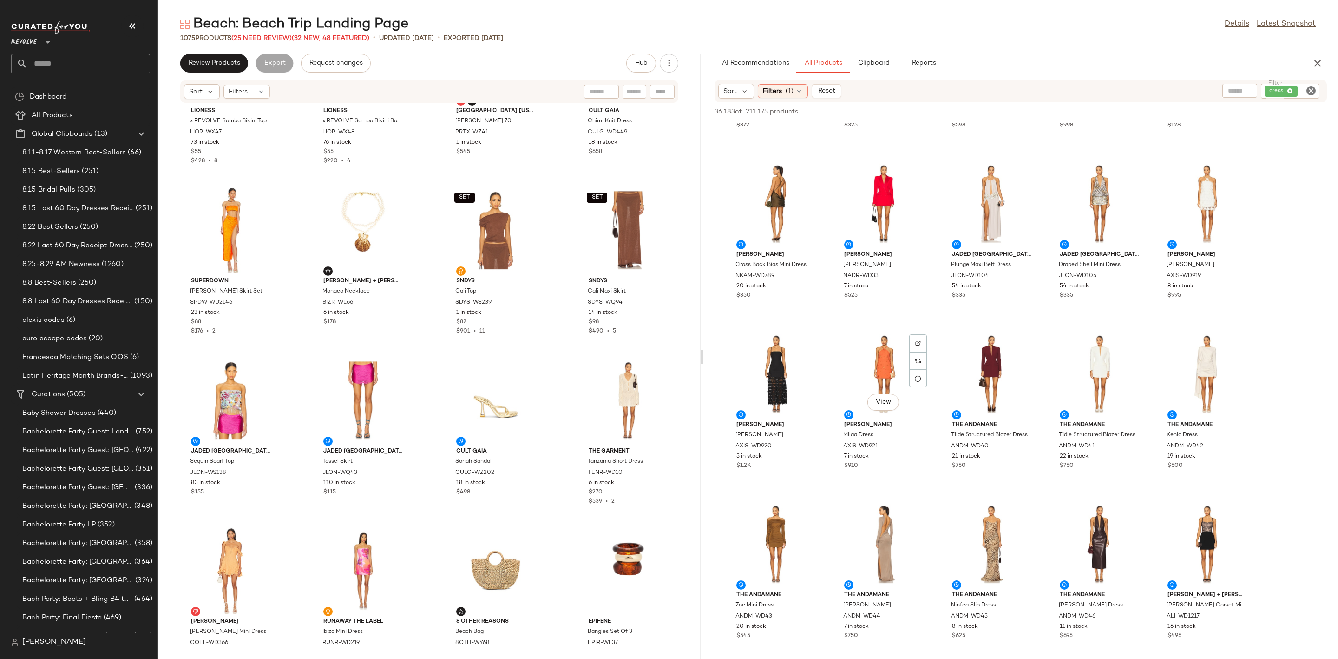
scroll to position [1046, 0]
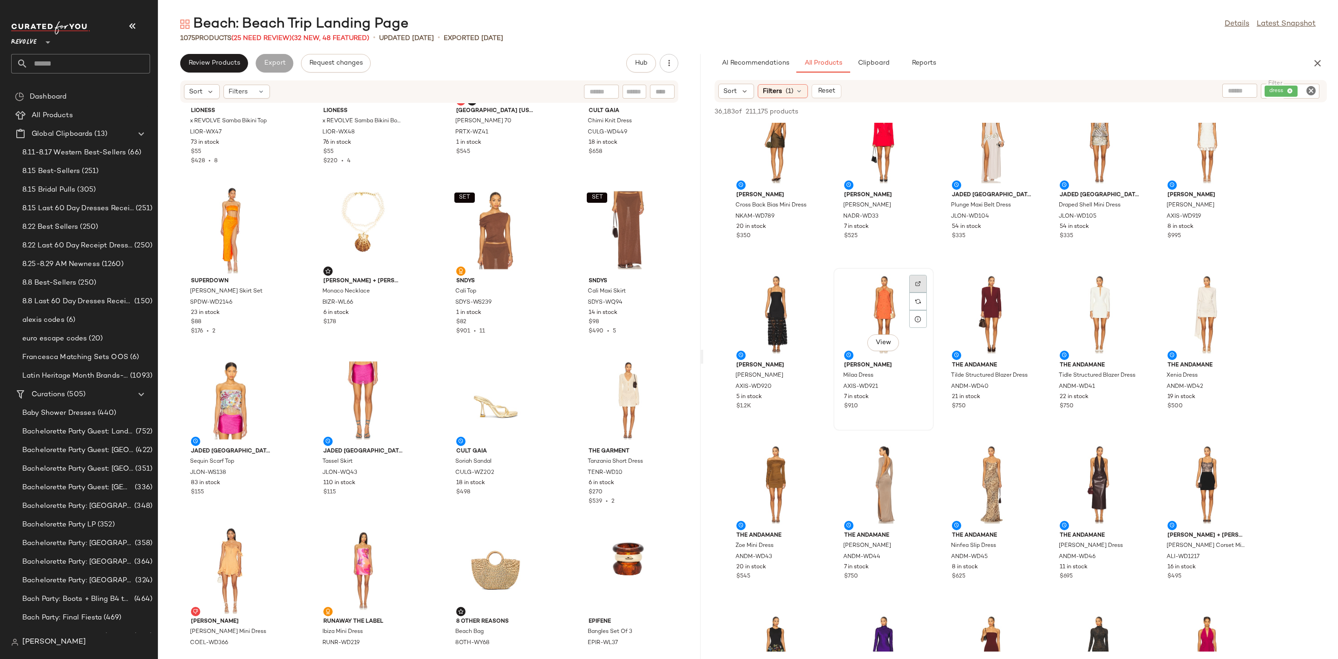
click at [920, 279] on div at bounding box center [919, 284] width 18 height 18
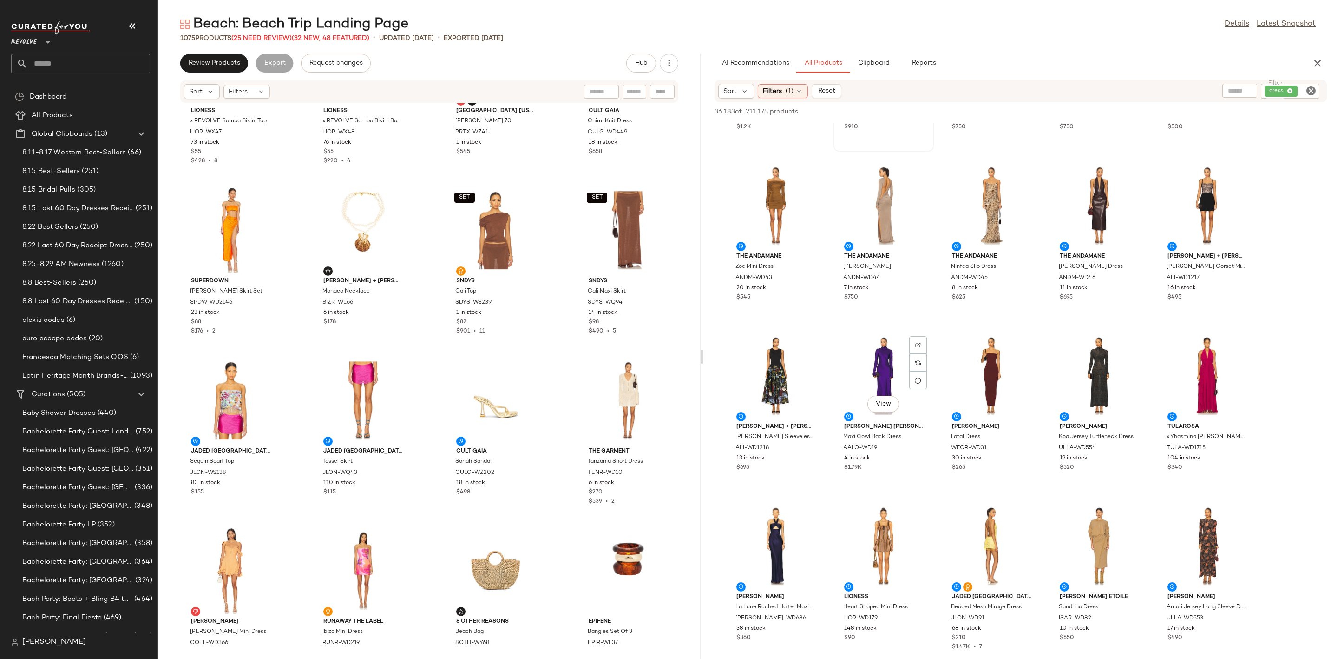
drag, startPoint x: 912, startPoint y: 350, endPoint x: 723, endPoint y: 381, distance: 191.6
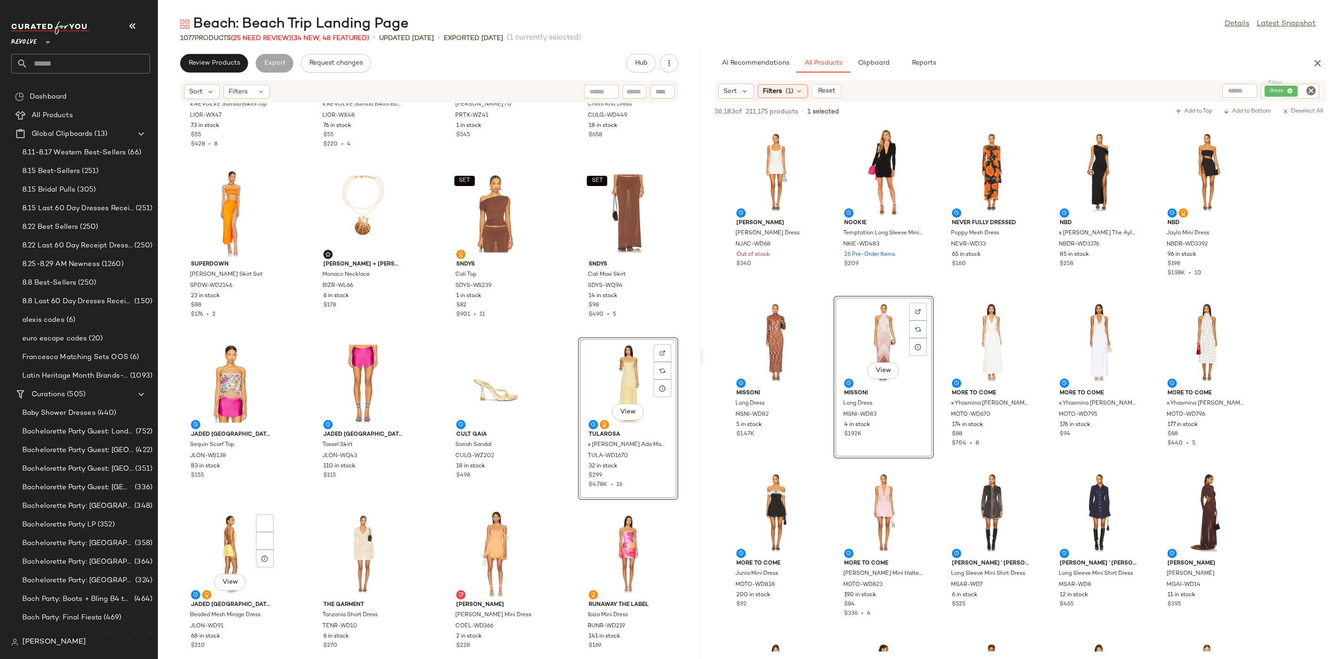
scroll to position [3858, 0]
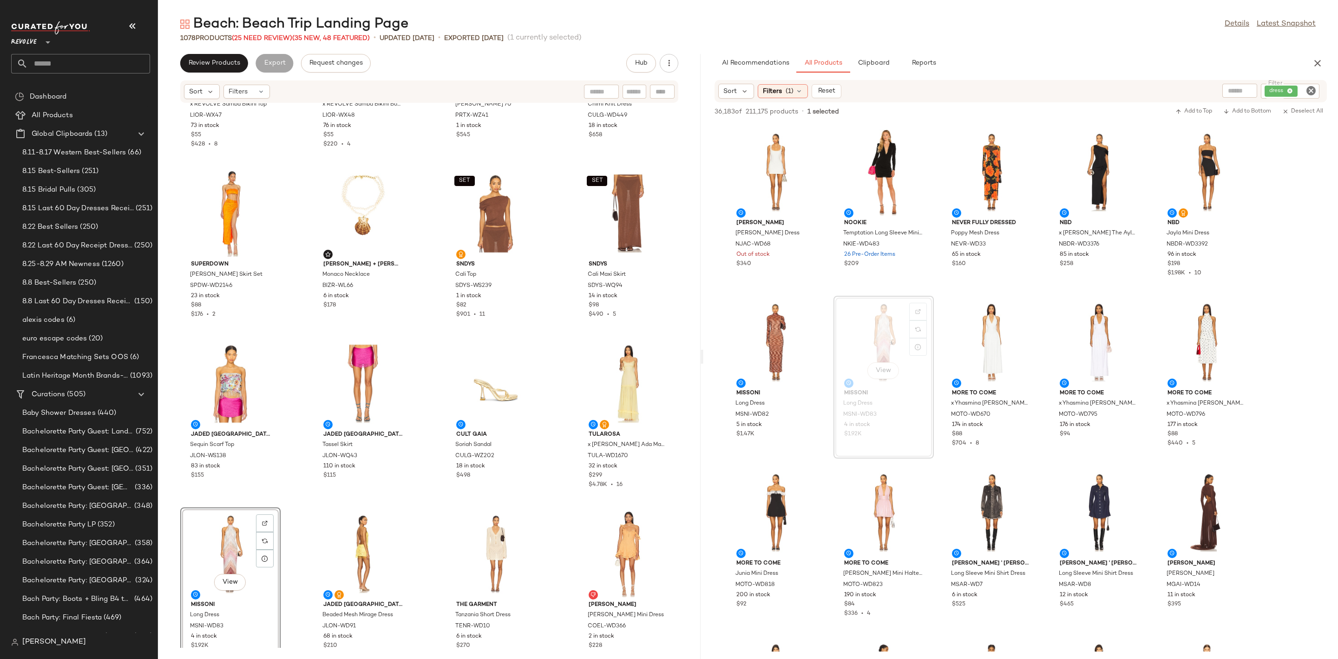
click at [1308, 90] on icon "Clear Filter" at bounding box center [1311, 90] width 11 height 11
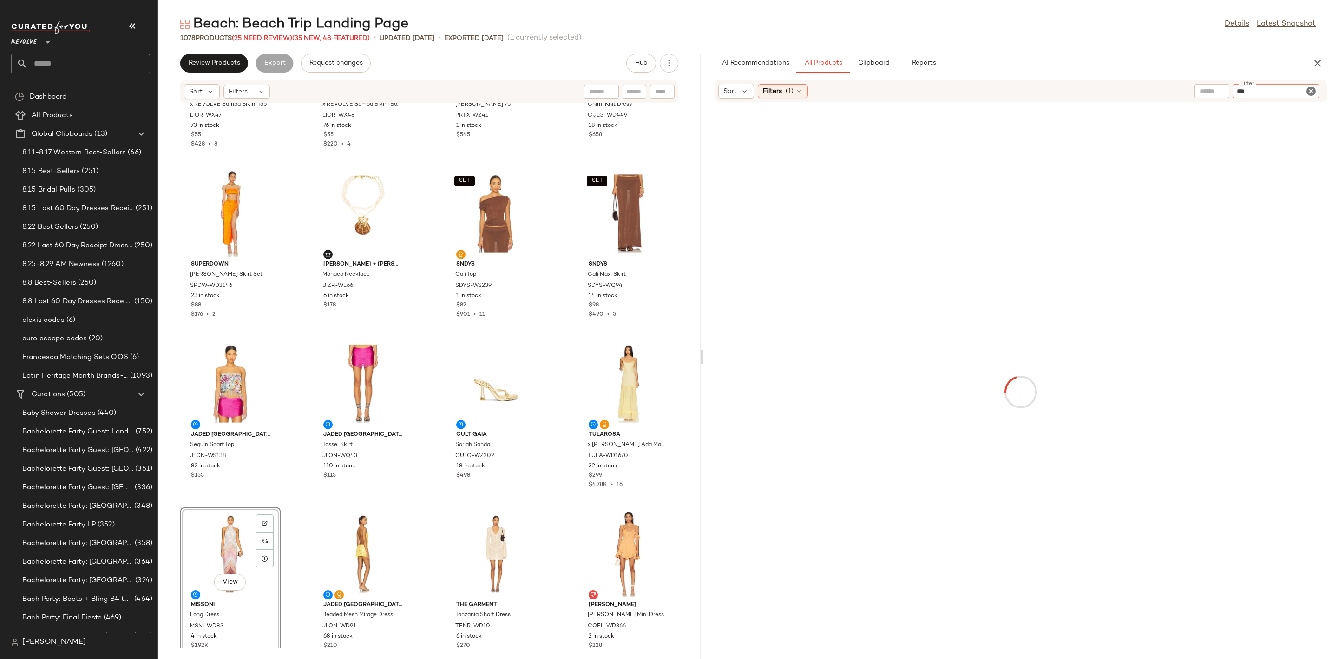
type input "***"
click at [1253, 71] on div "AI Recommendations All Products Clipboard Reports" at bounding box center [1006, 63] width 583 height 19
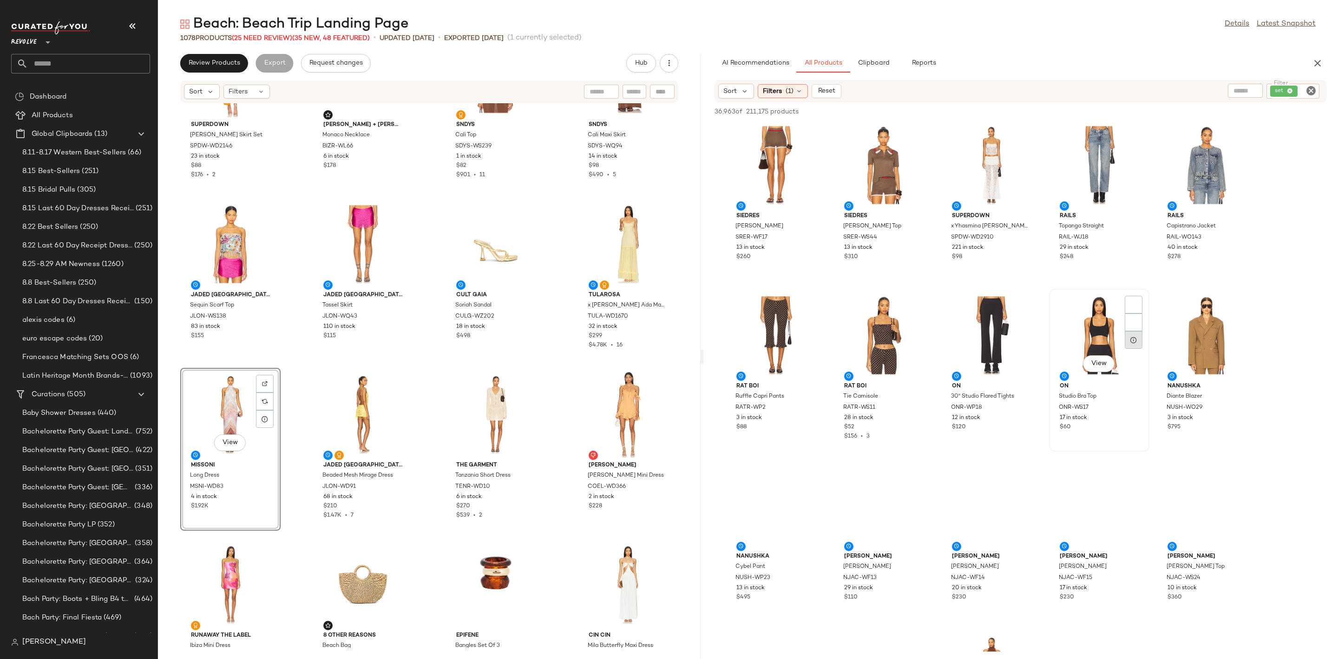
scroll to position [3067, 0]
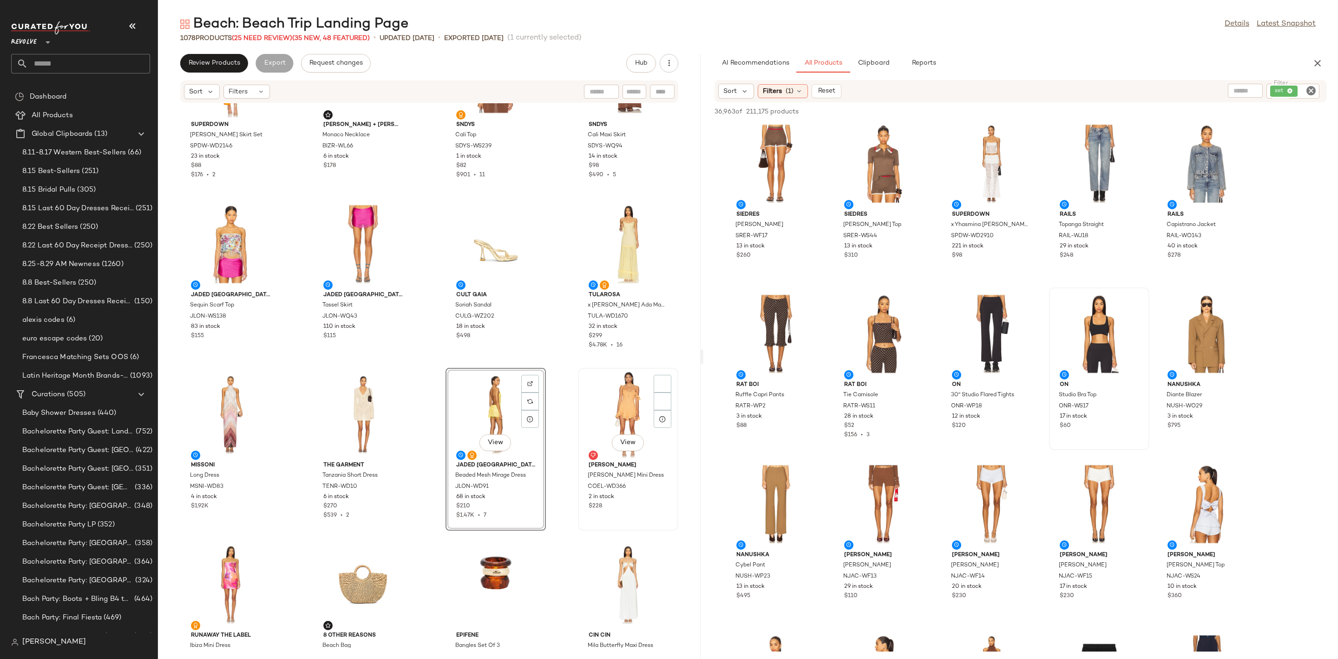
click at [608, 403] on div "View" at bounding box center [628, 414] width 94 height 86
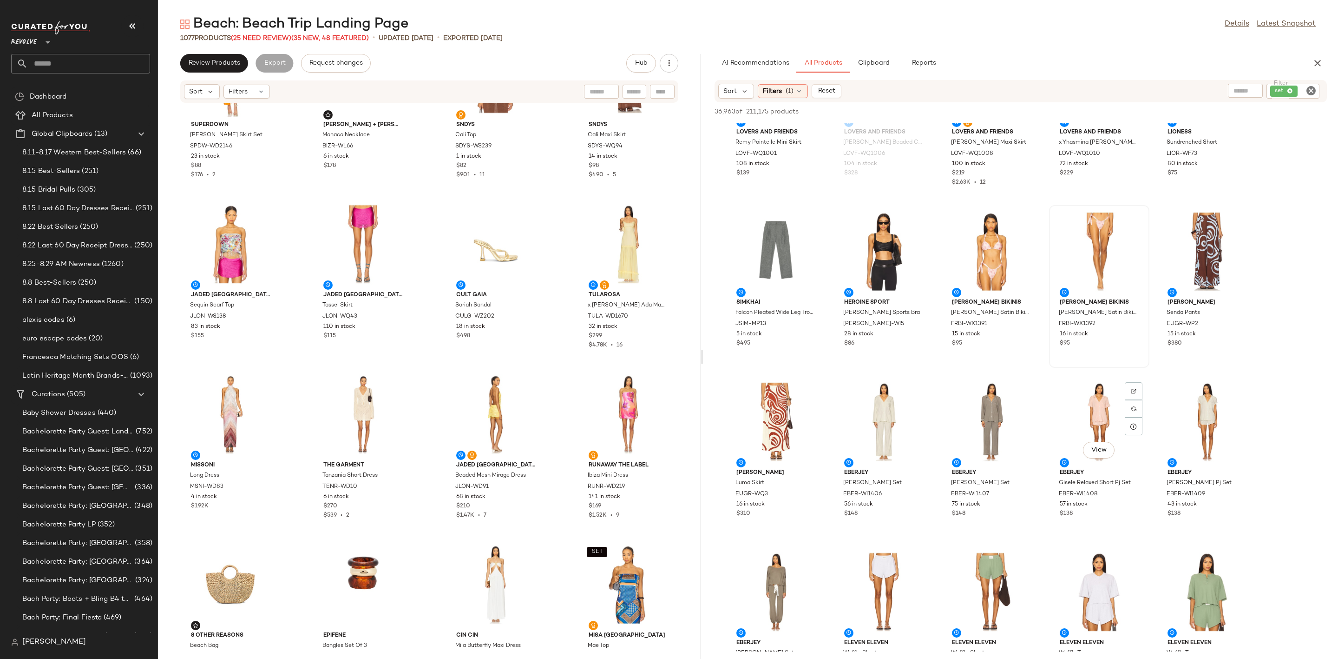
scroll to position [4113, 0]
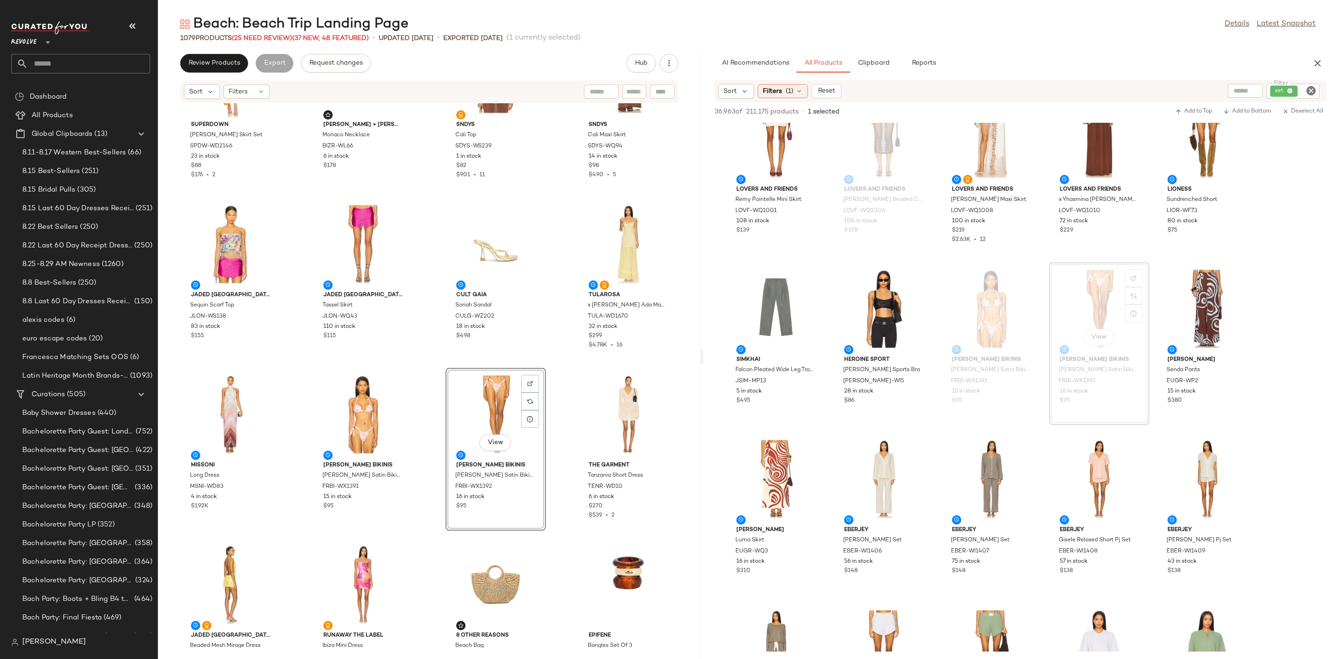
click at [1315, 96] on div "set" at bounding box center [1293, 91] width 53 height 15
click at [1311, 90] on icon "Clear Filter" at bounding box center [1311, 90] width 11 height 11
type input "*"
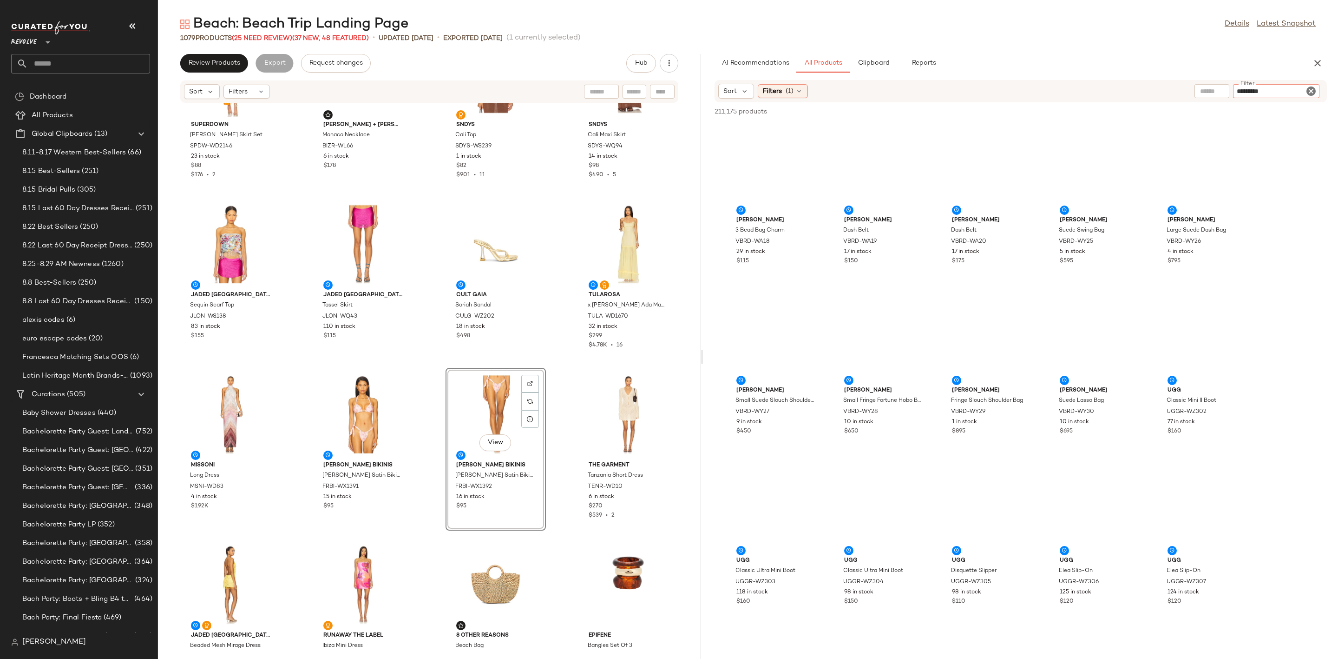
type input "**********"
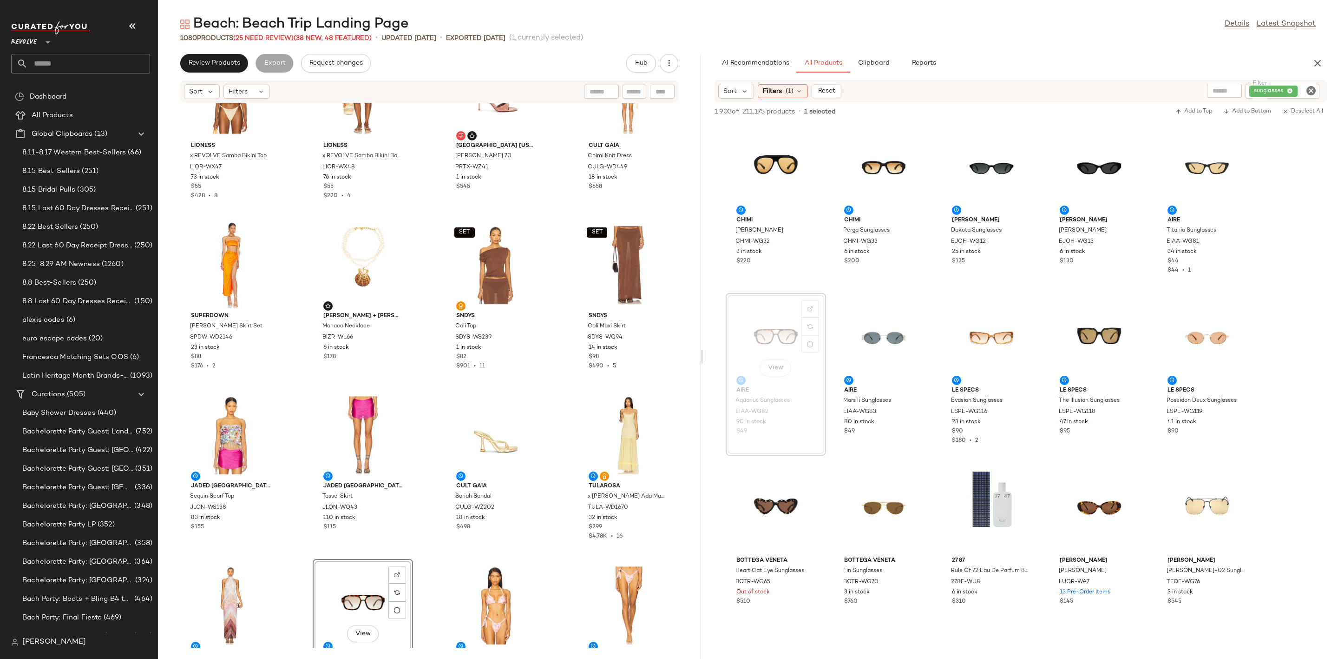
scroll to position [3719, 0]
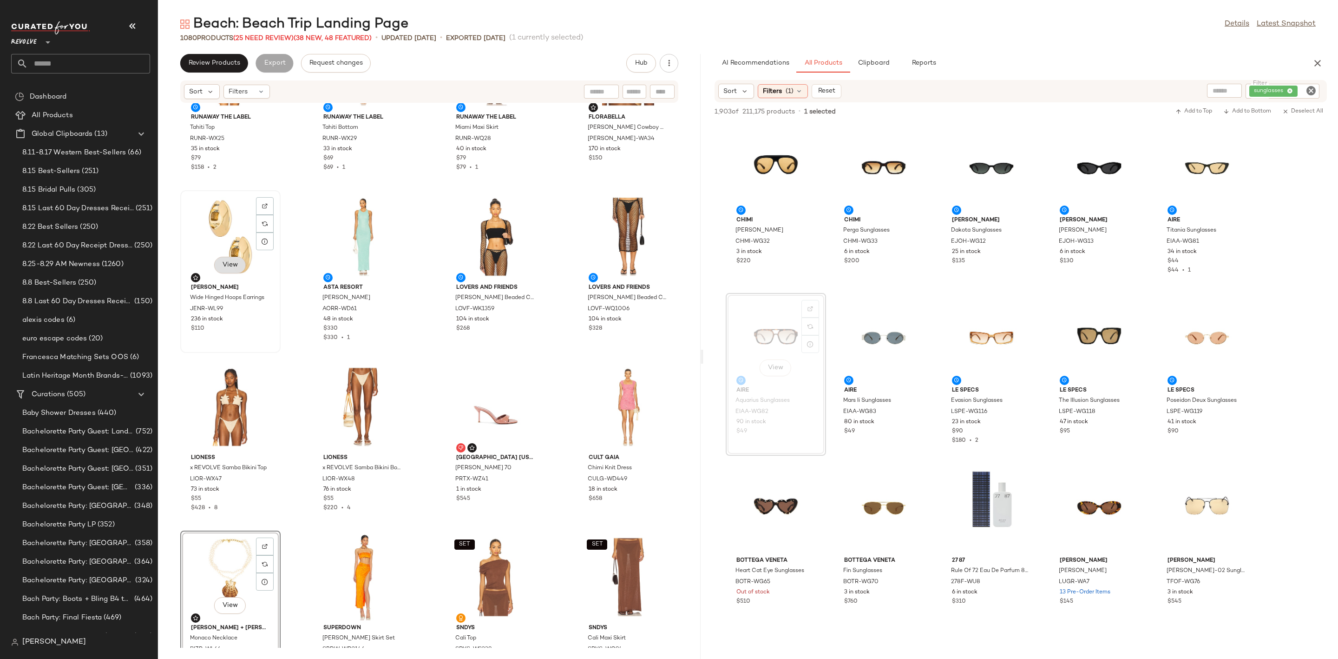
scroll to position [3440, 0]
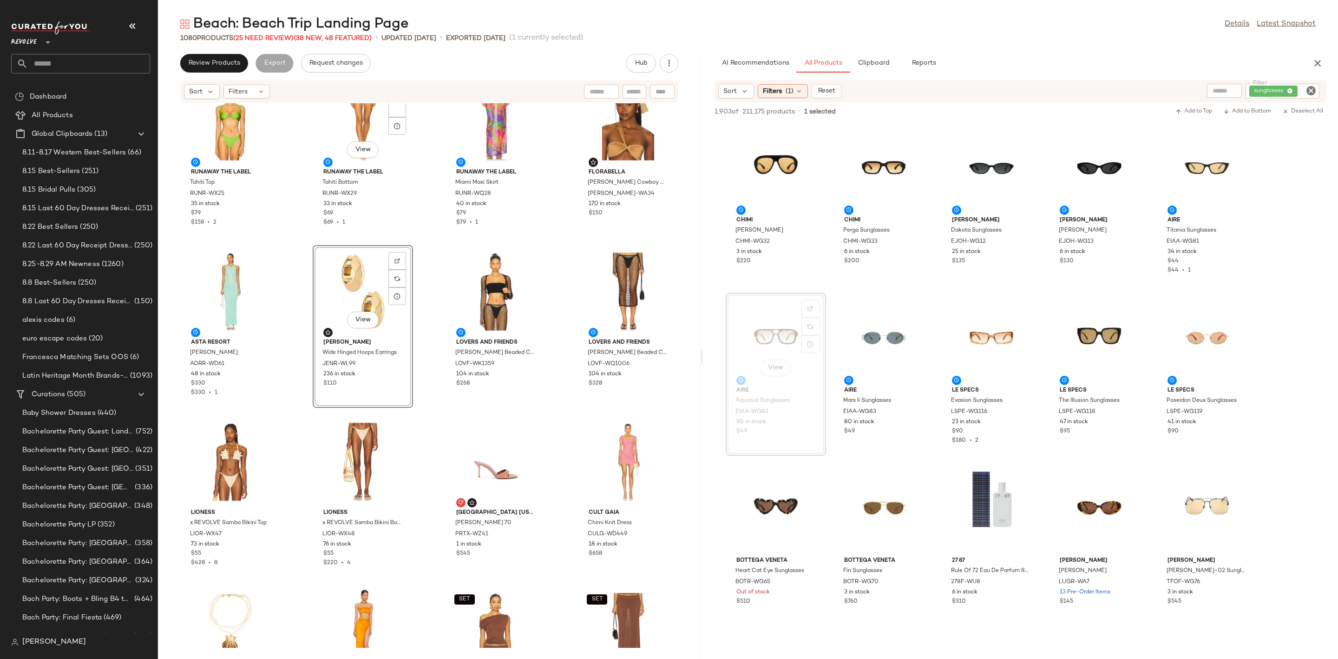
scroll to position [3161, 0]
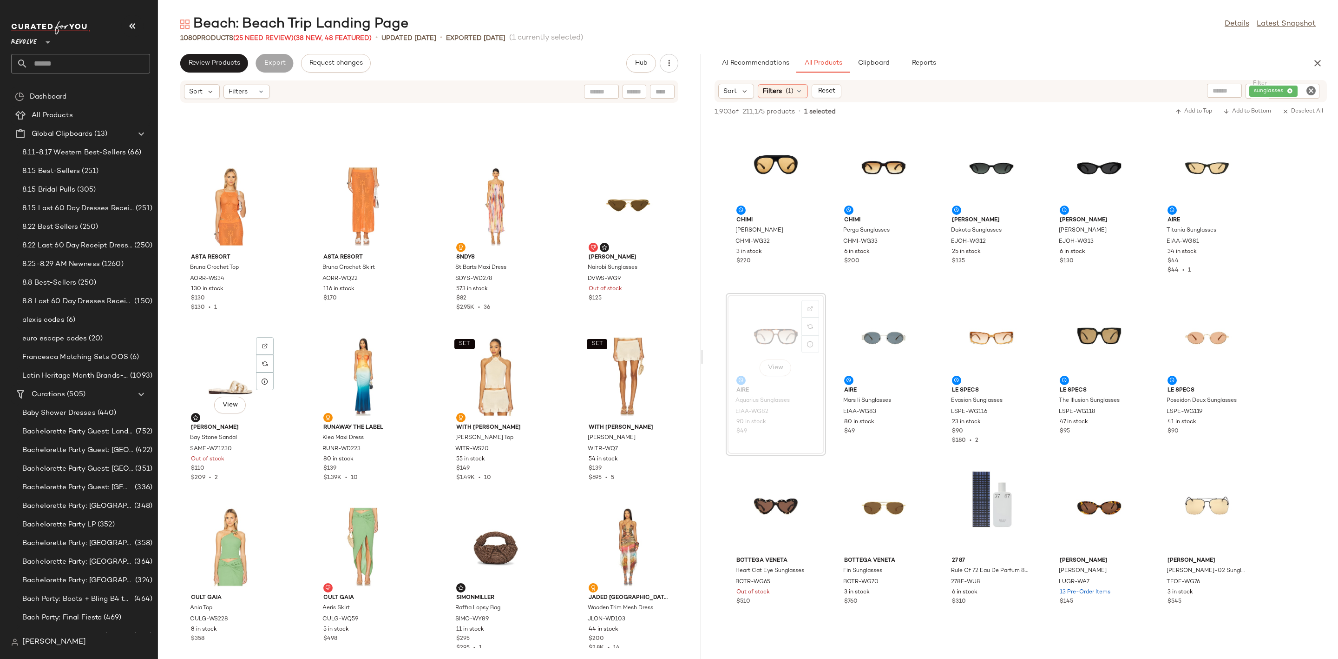
scroll to position [2673, 0]
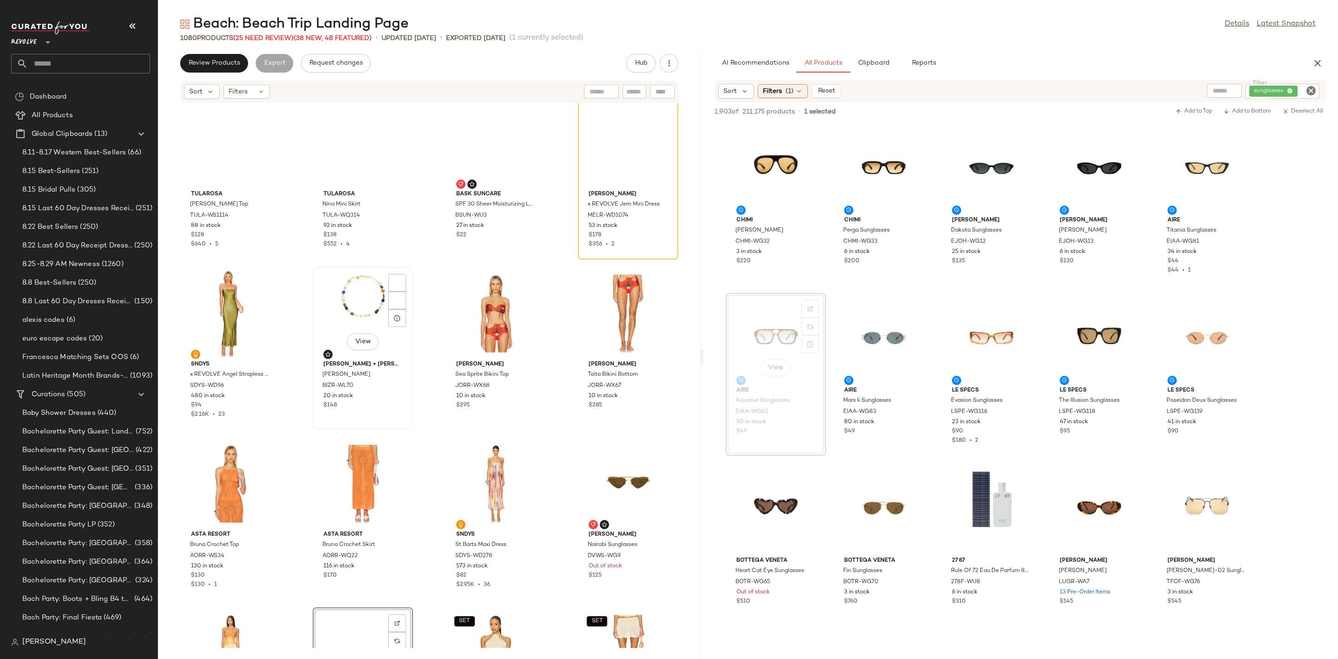
scroll to position [2394, 0]
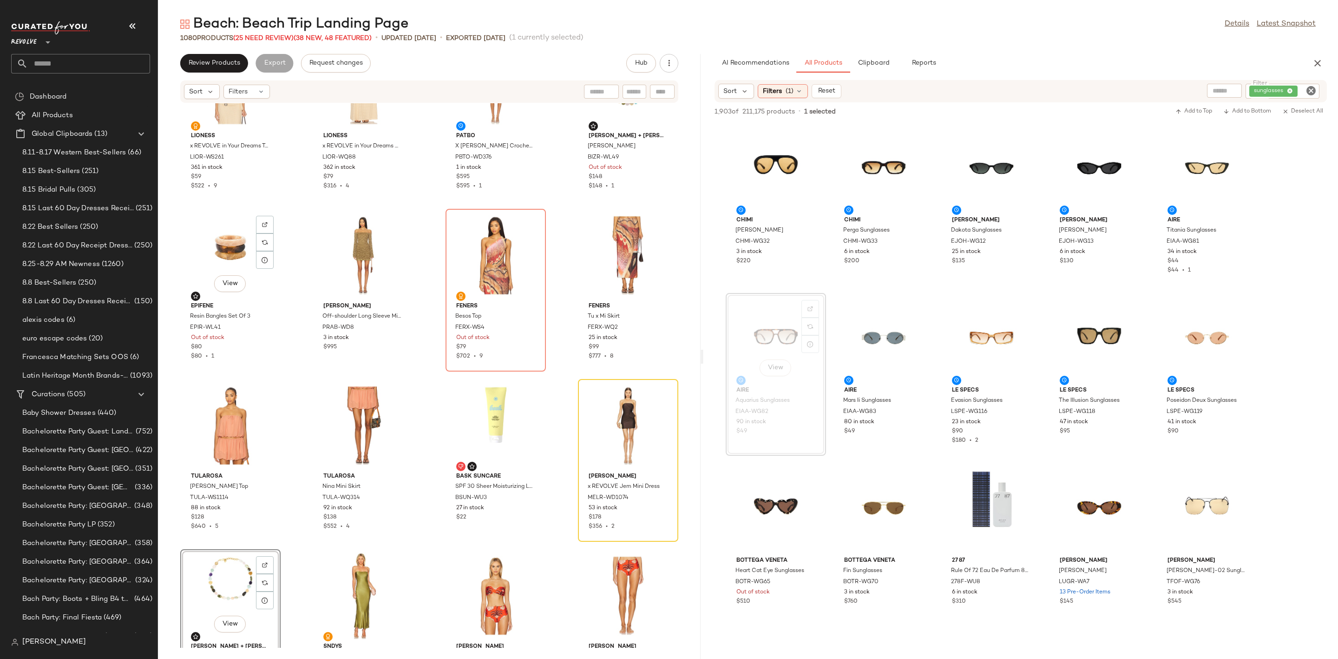
scroll to position [1906, 0]
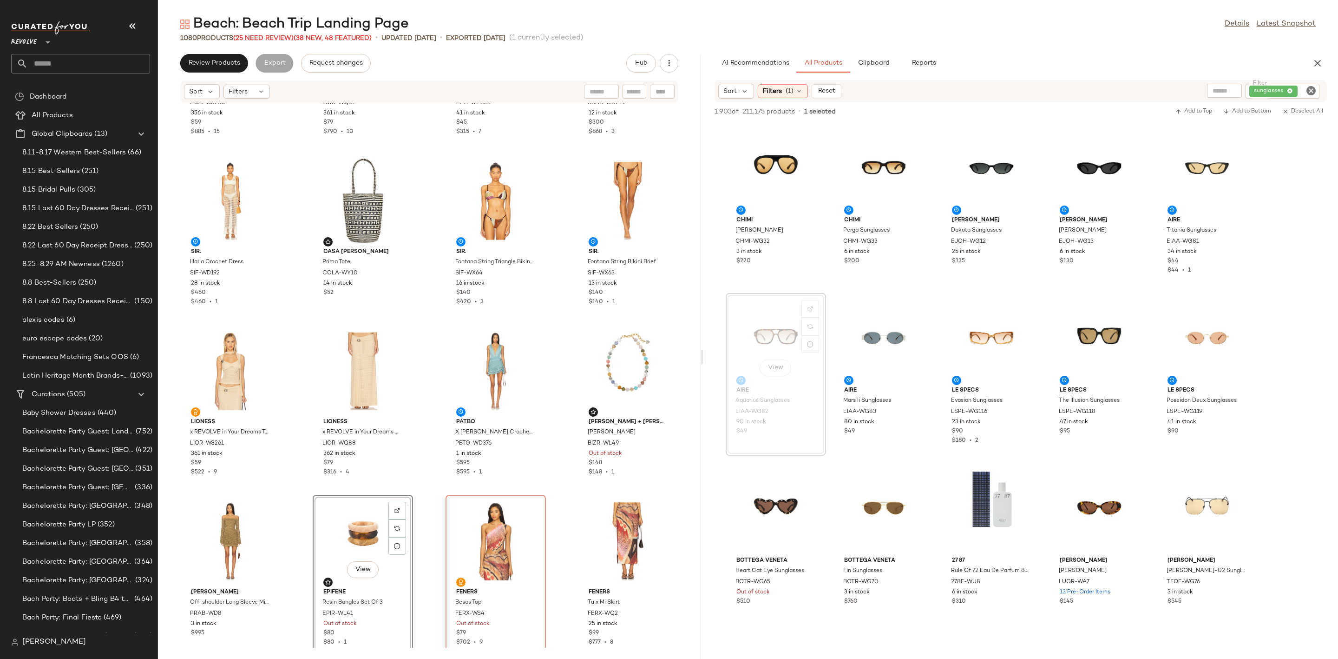
scroll to position [1627, 0]
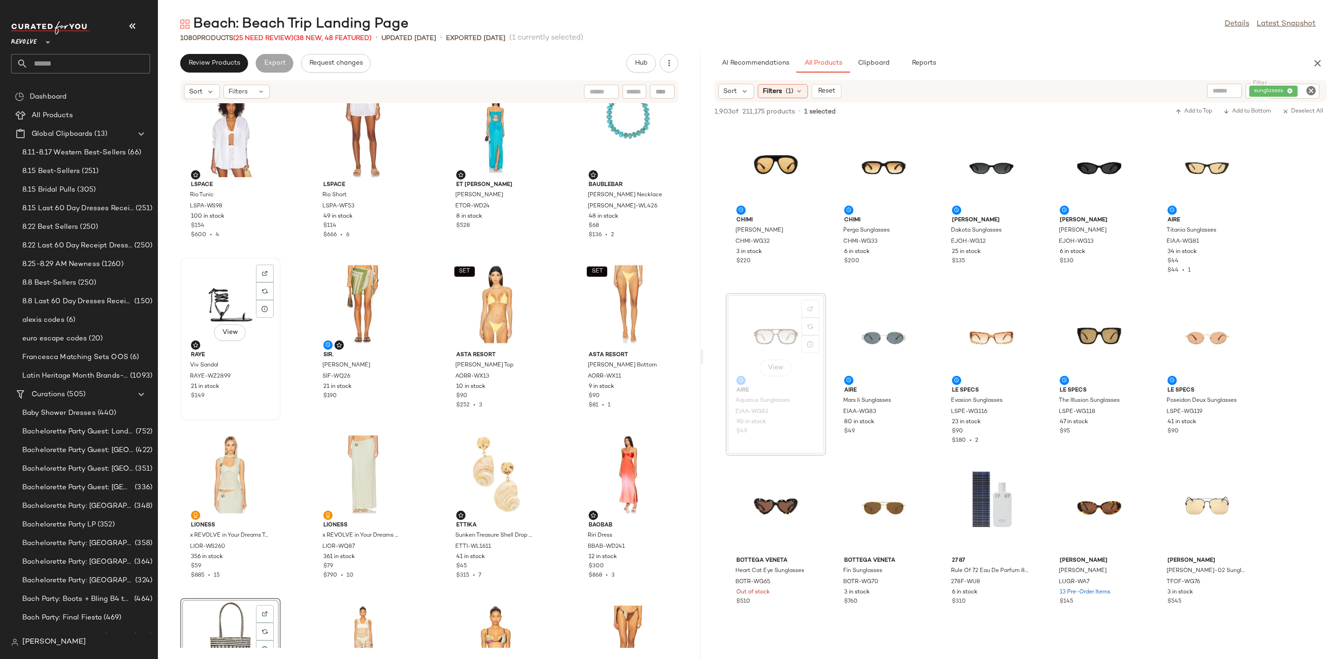
scroll to position [1348, 0]
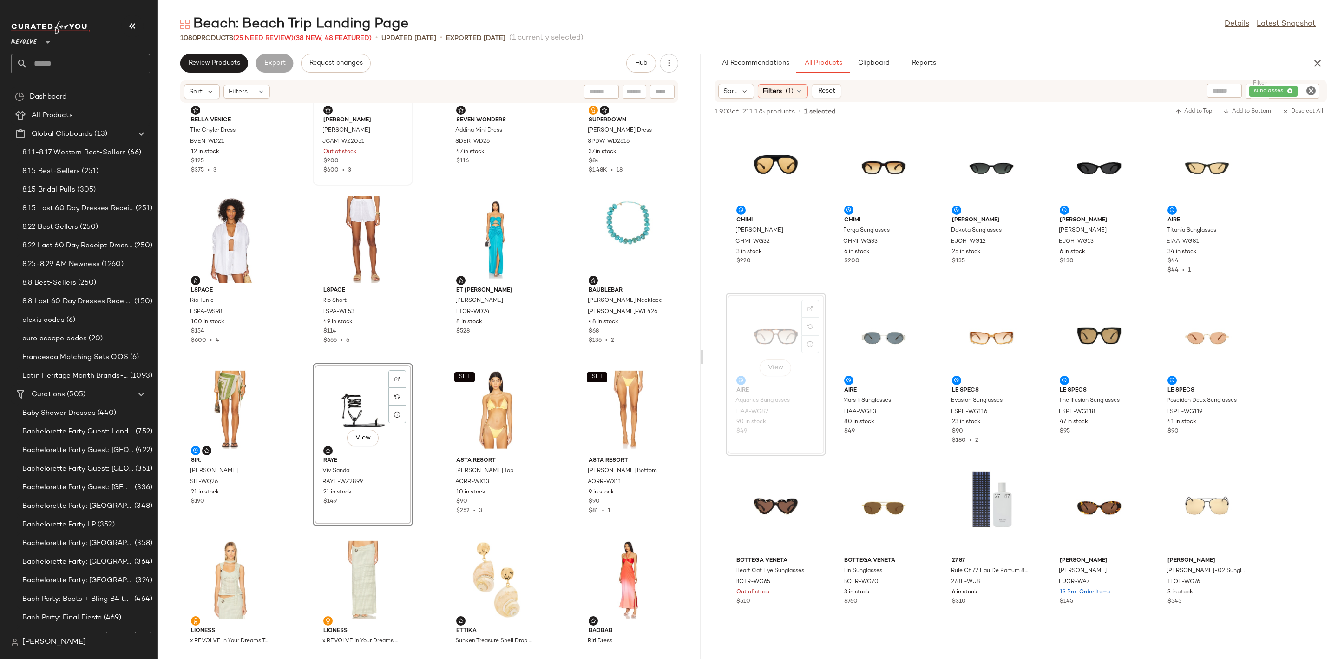
scroll to position [1069, 0]
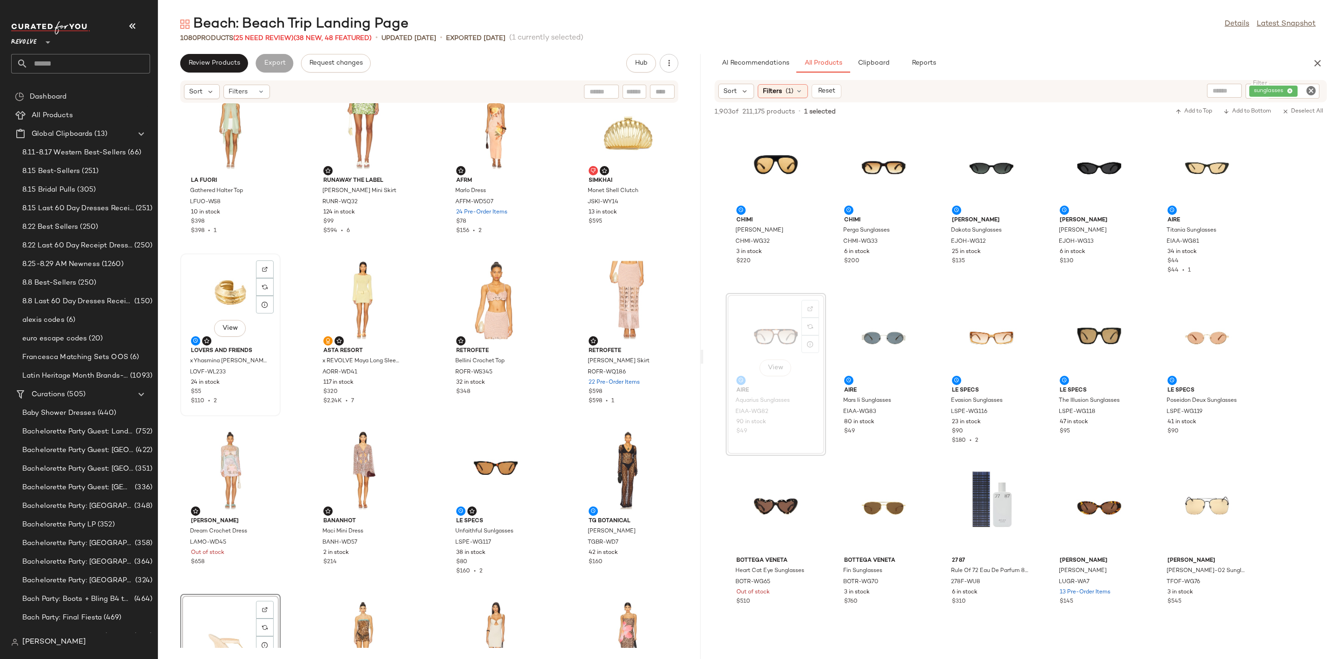
scroll to position [651, 0]
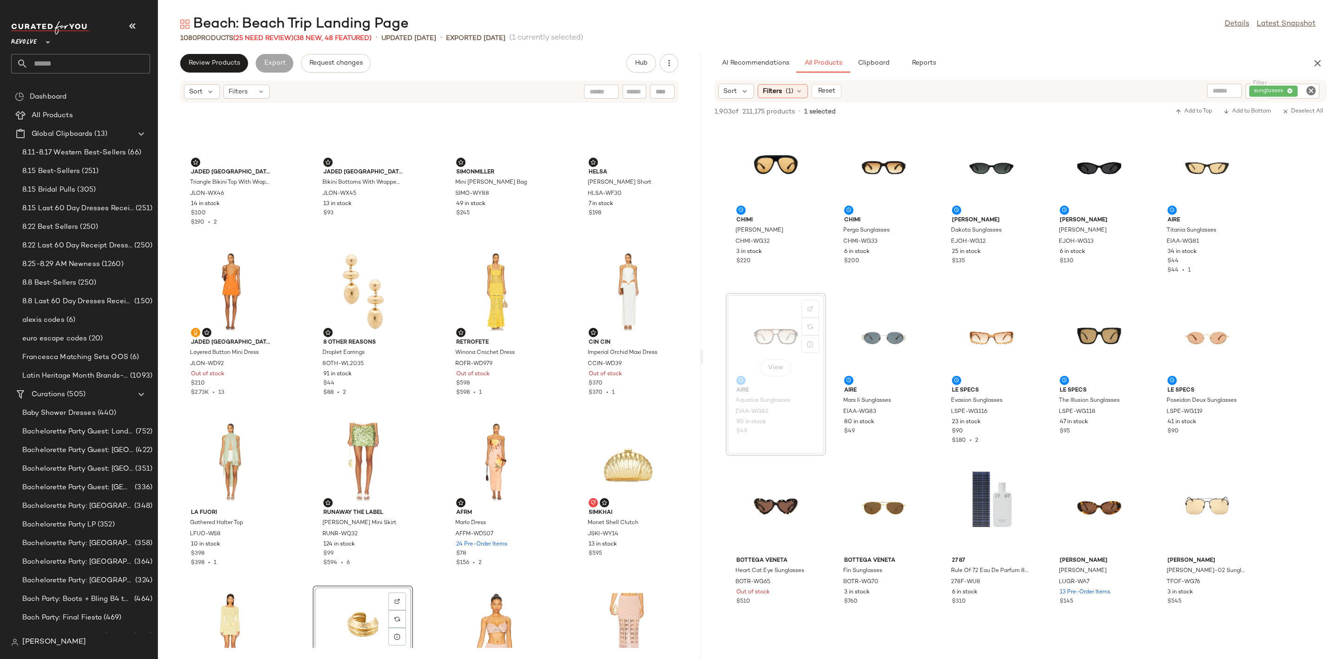
scroll to position [372, 0]
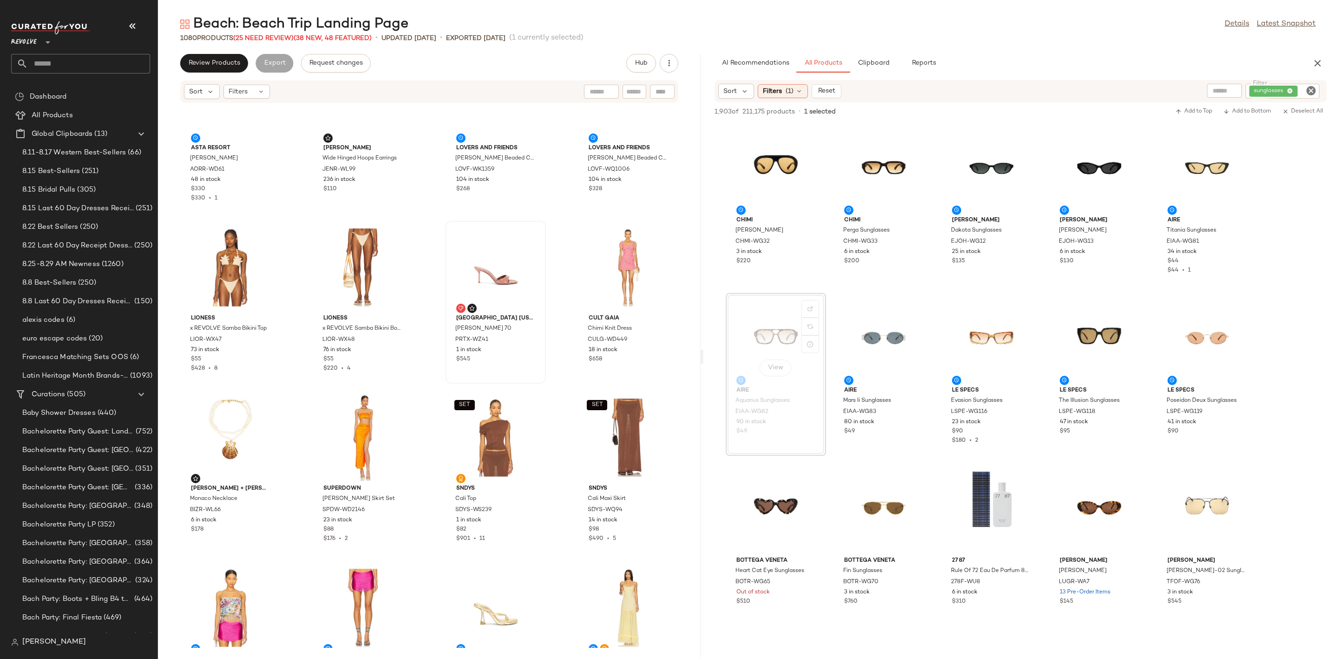
scroll to position [3633, 0]
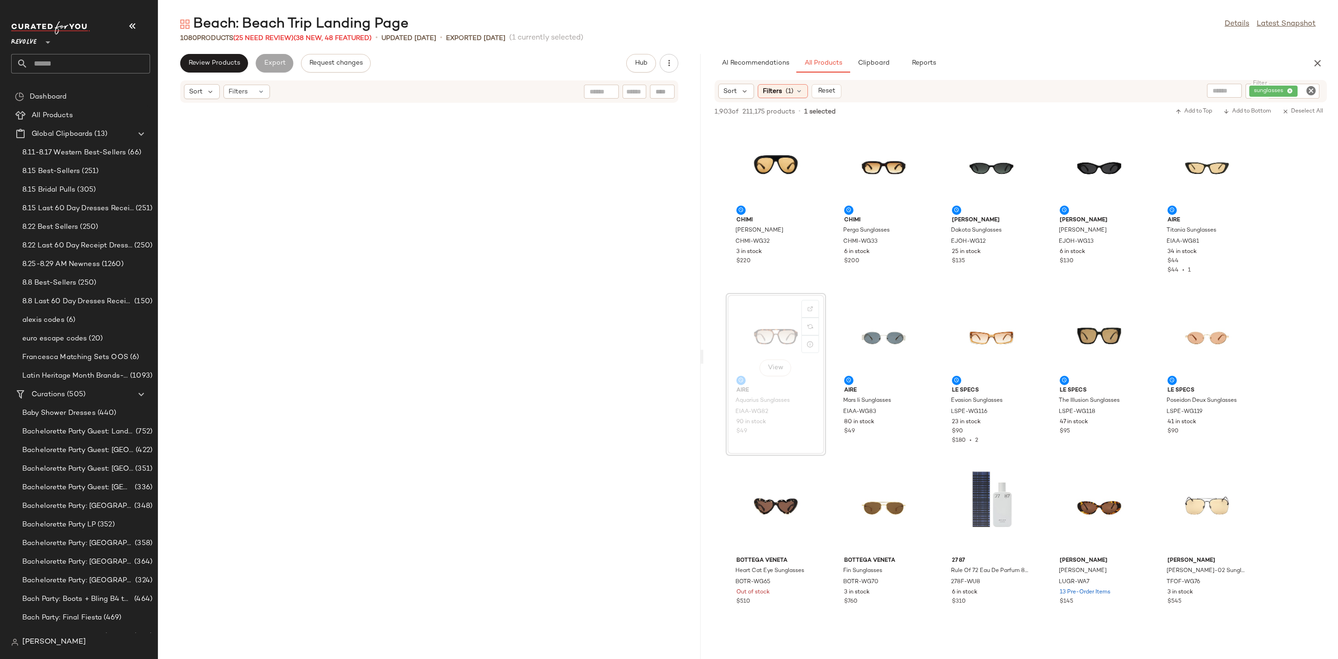
scroll to position [3633, 0]
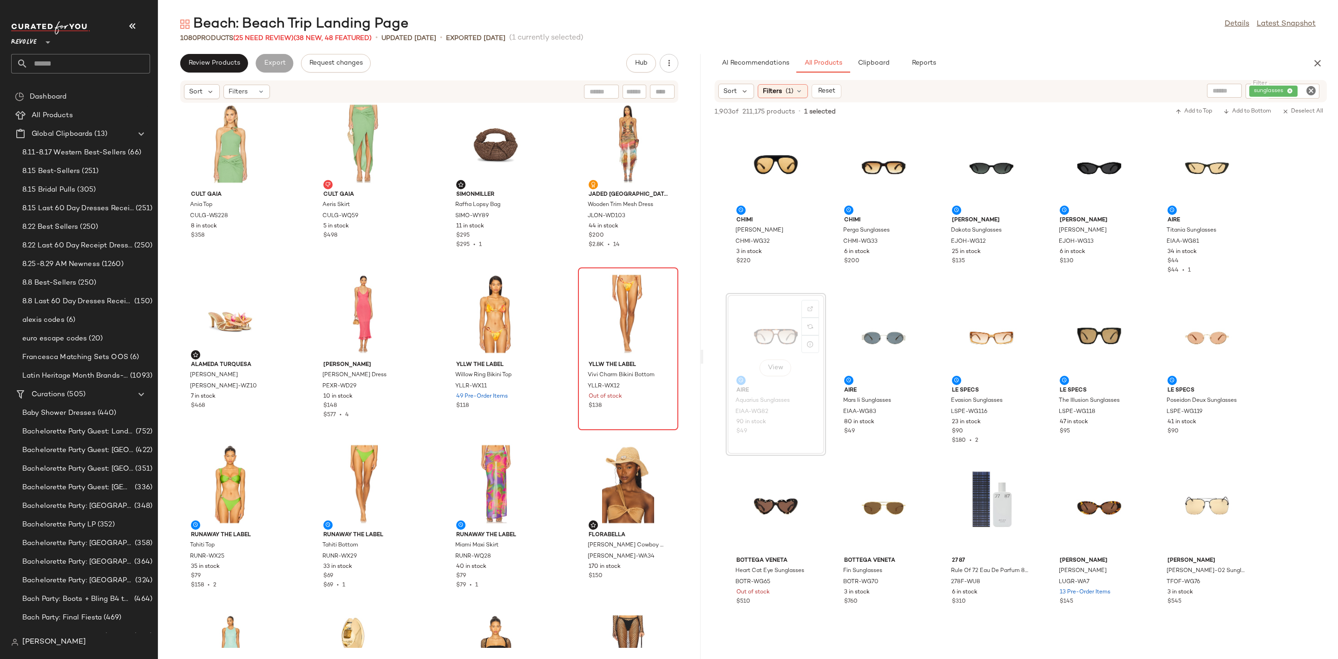
scroll to position [3075, 0]
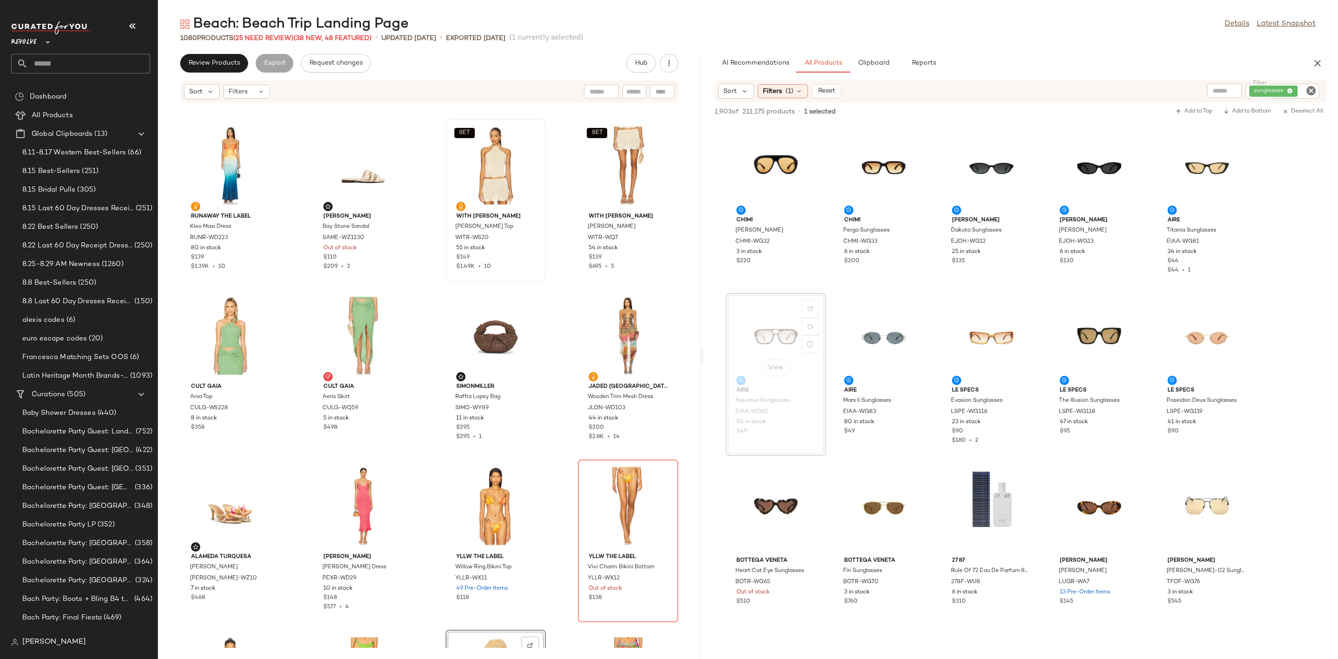
scroll to position [2866, 0]
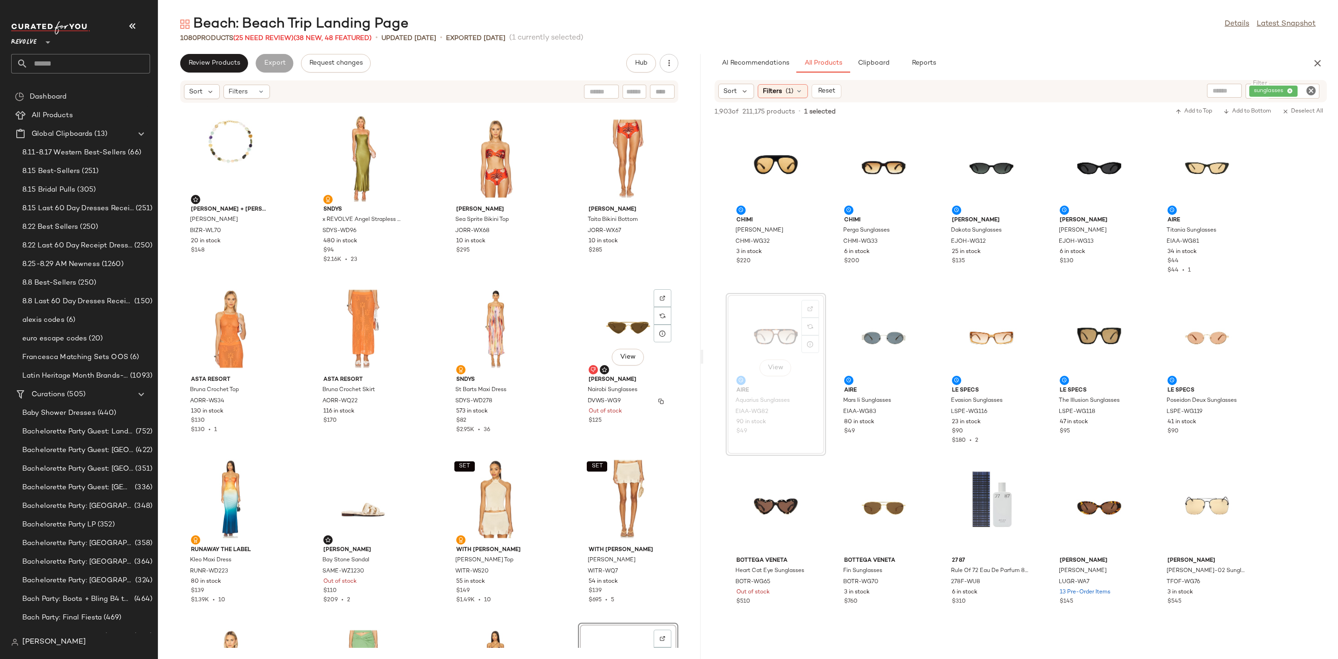
scroll to position [2378, 0]
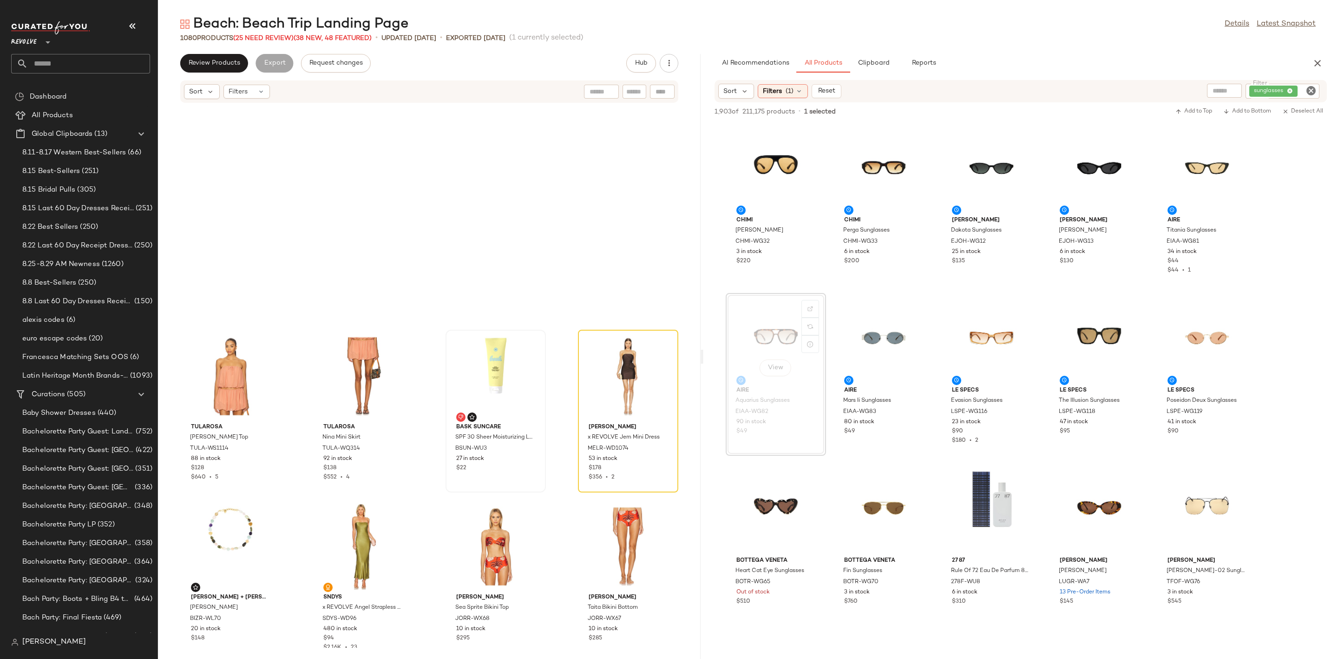
scroll to position [2099, 0]
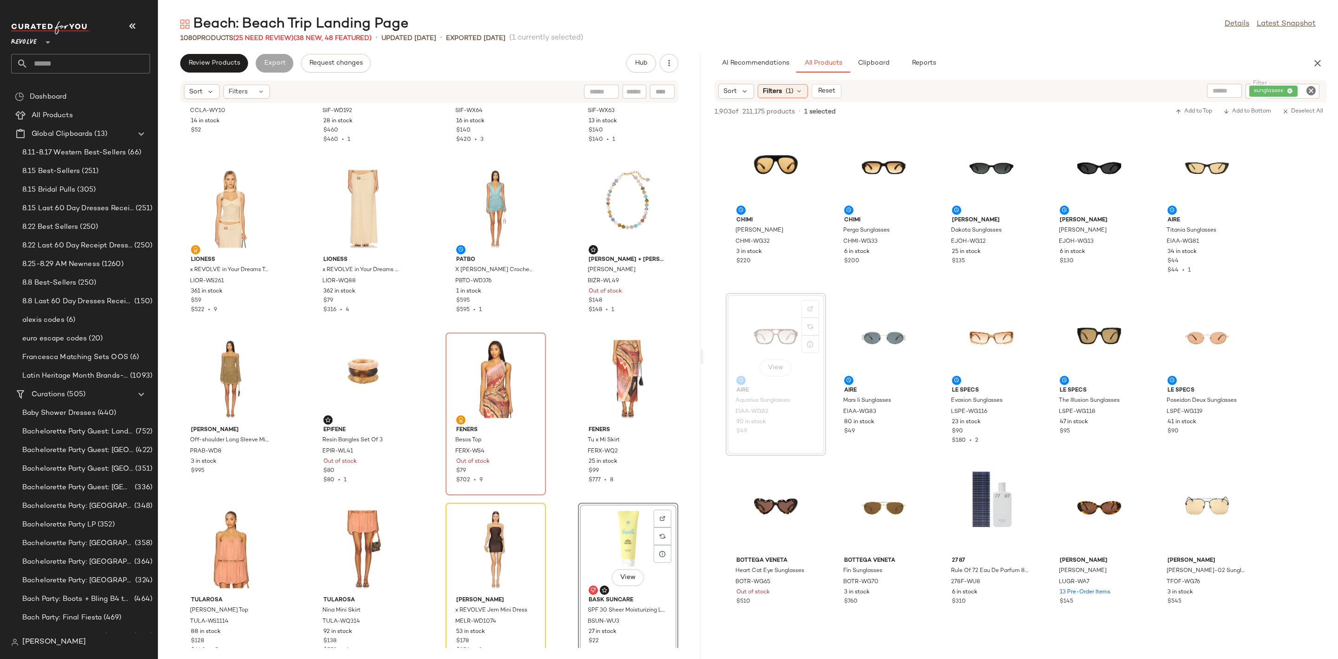
scroll to position [1820, 0]
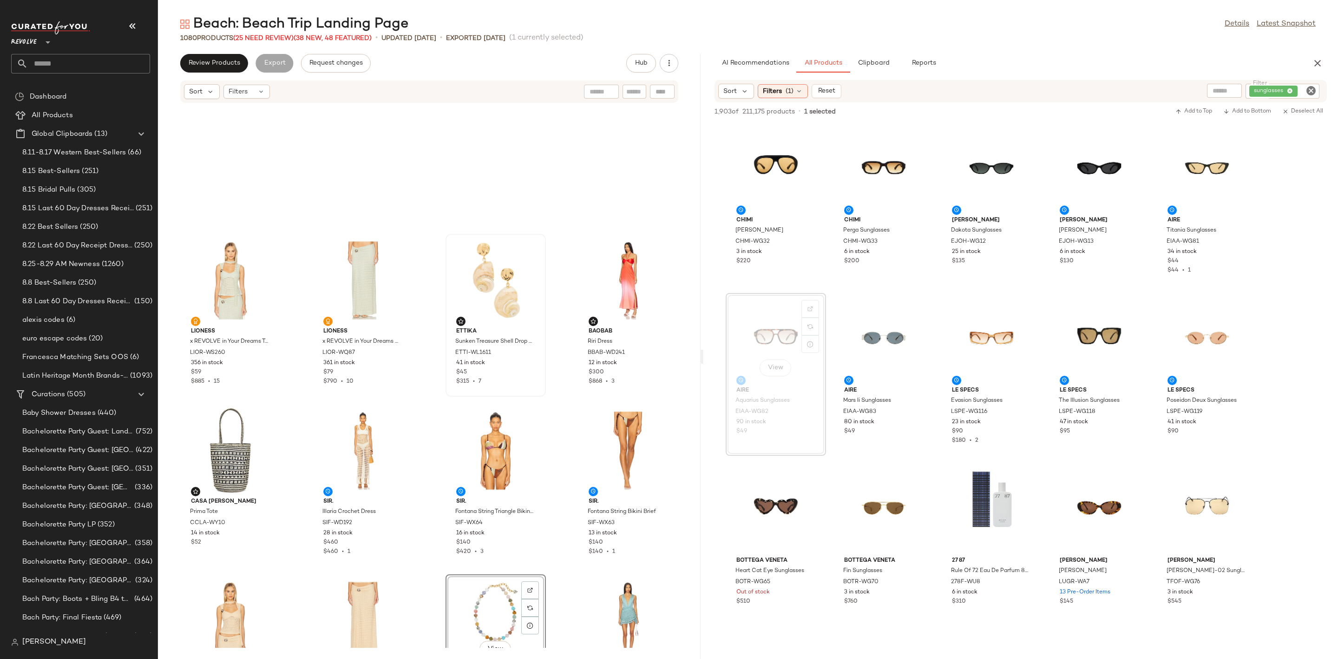
scroll to position [1541, 0]
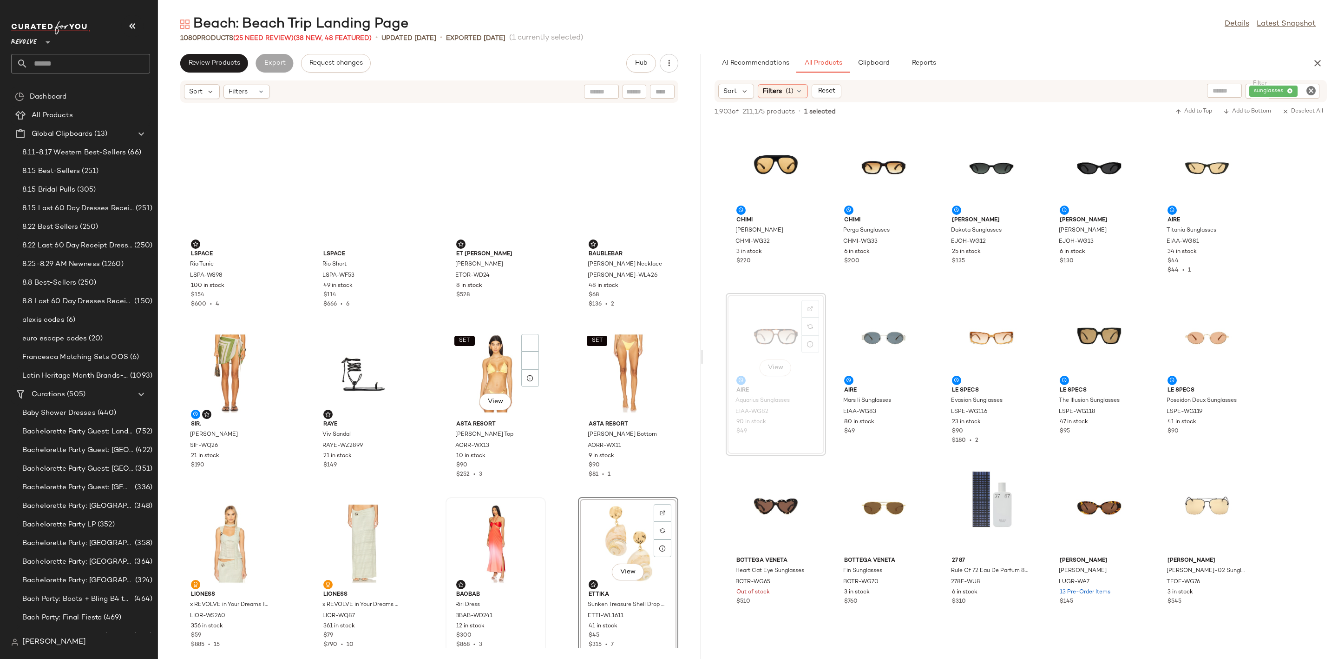
scroll to position [1262, 0]
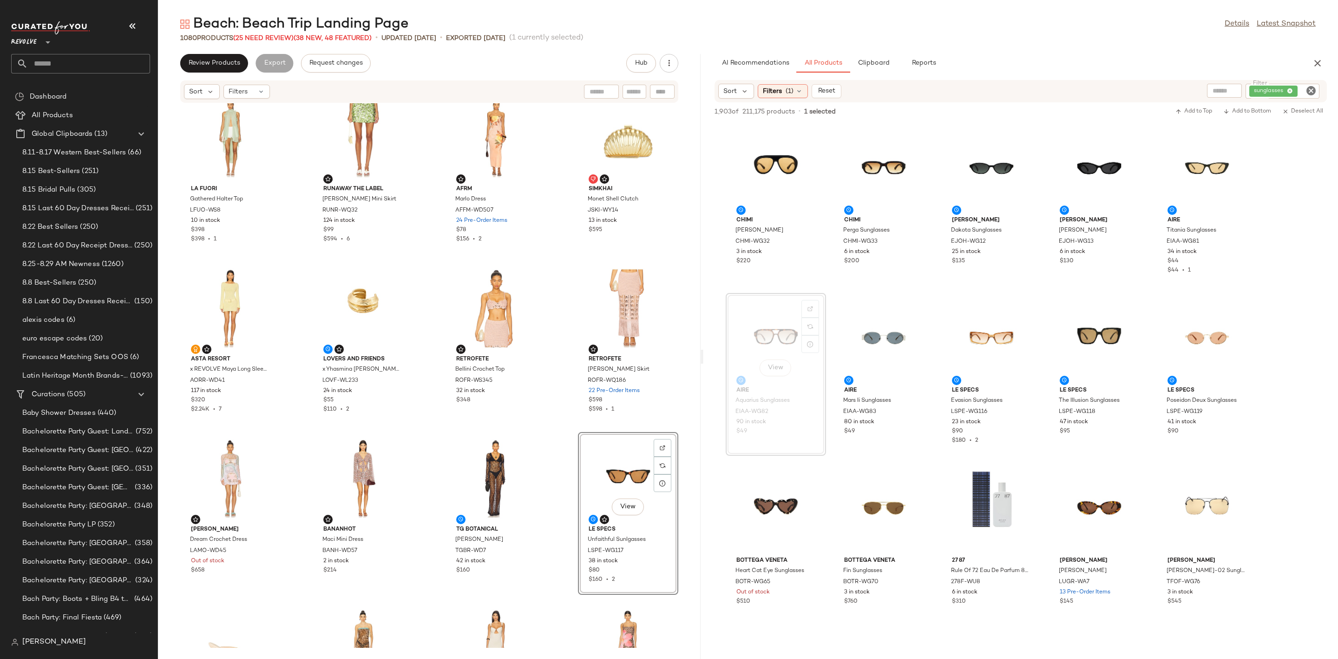
scroll to position [492, 0]
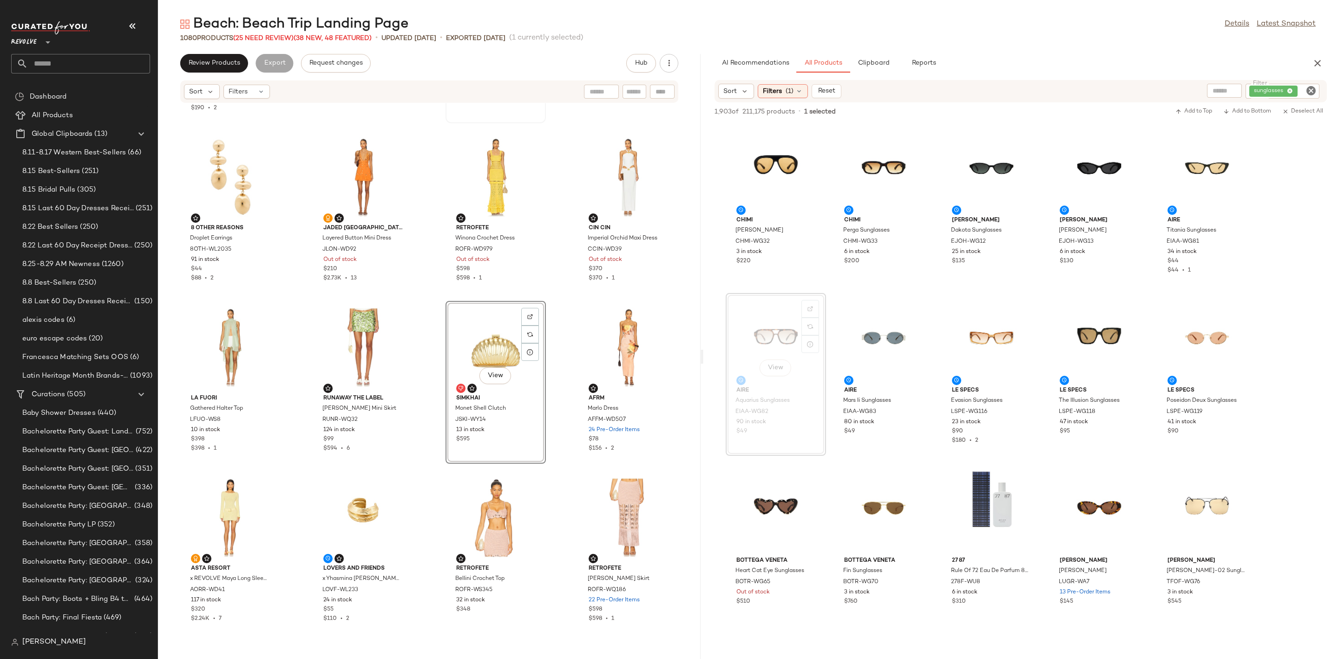
scroll to position [213, 0]
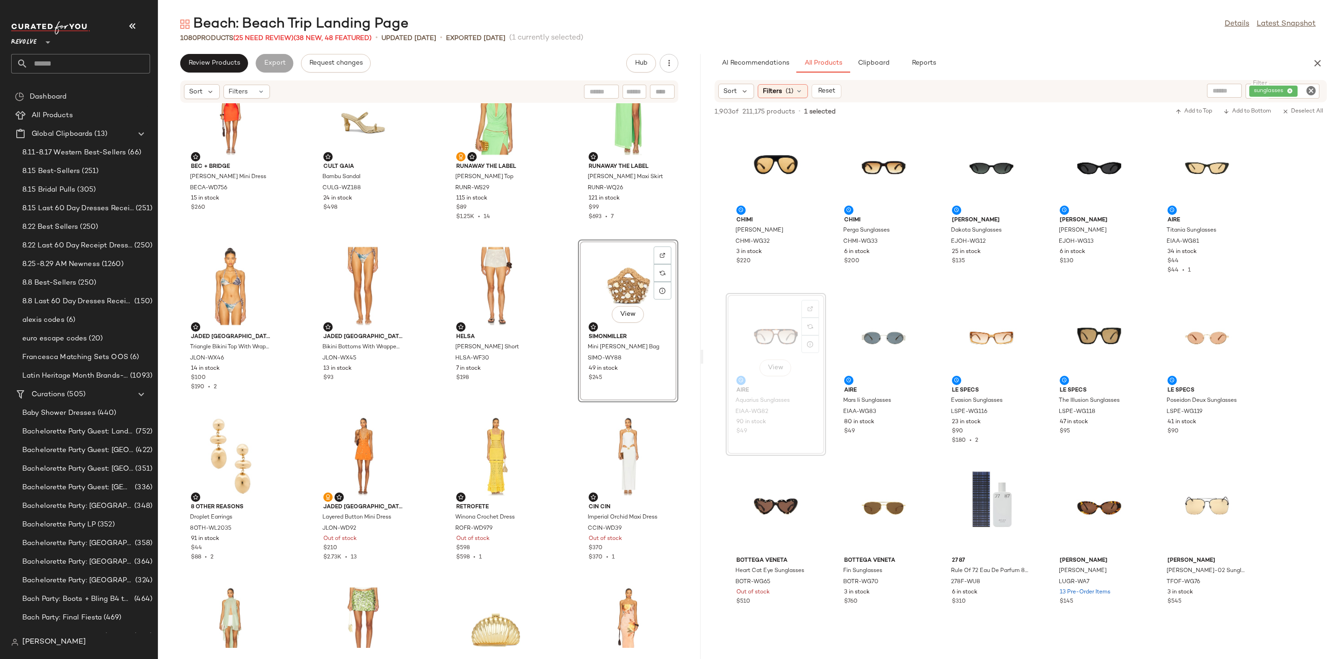
scroll to position [162, 0]
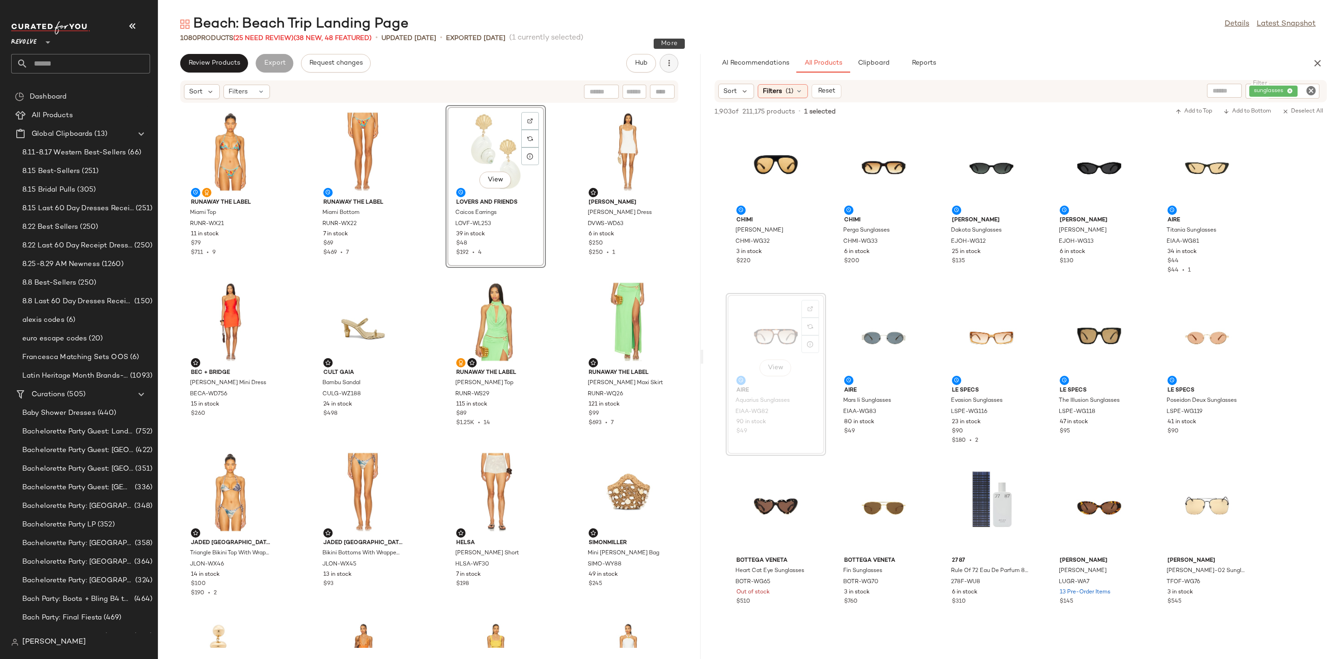
click at [666, 63] on icon "button" at bounding box center [669, 63] width 9 height 9
click at [653, 137] on span "Clear Suggested Products" at bounding box center [627, 135] width 87 height 10
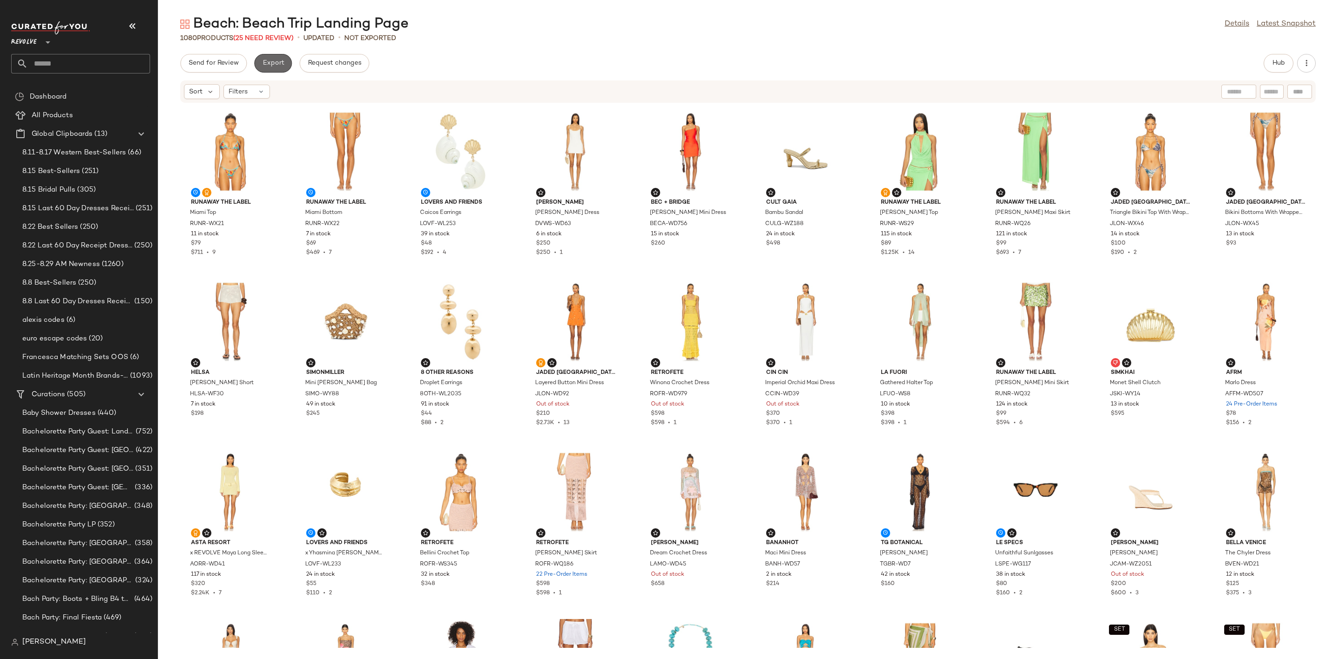
click at [279, 68] on button "Export" at bounding box center [273, 63] width 38 height 19
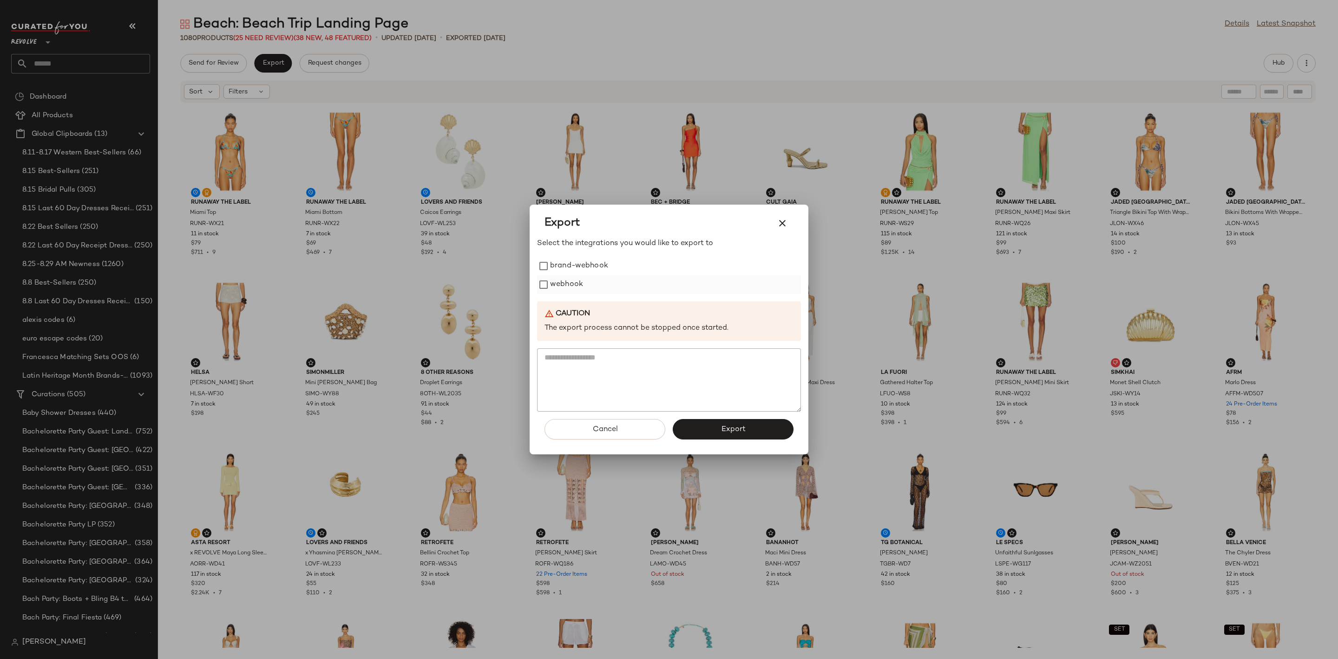
click at [554, 288] on label "webhook" at bounding box center [566, 284] width 33 height 19
click at [729, 434] on button "Export" at bounding box center [733, 429] width 121 height 20
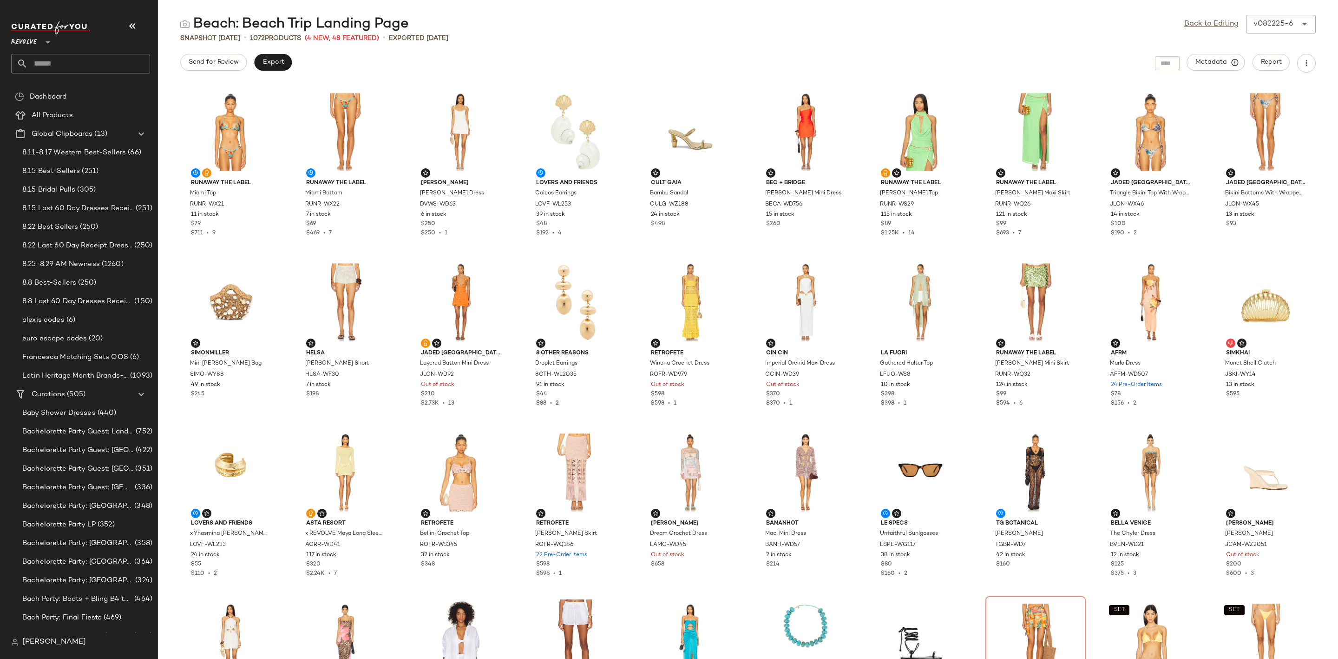
click at [586, 47] on div "Beach: Beach Trip Landing Page Back to Editing v082225-6 ****** Snapshot [DATE]…" at bounding box center [748, 337] width 1180 height 644
click at [77, 60] on input "text" at bounding box center [89, 64] width 122 height 20
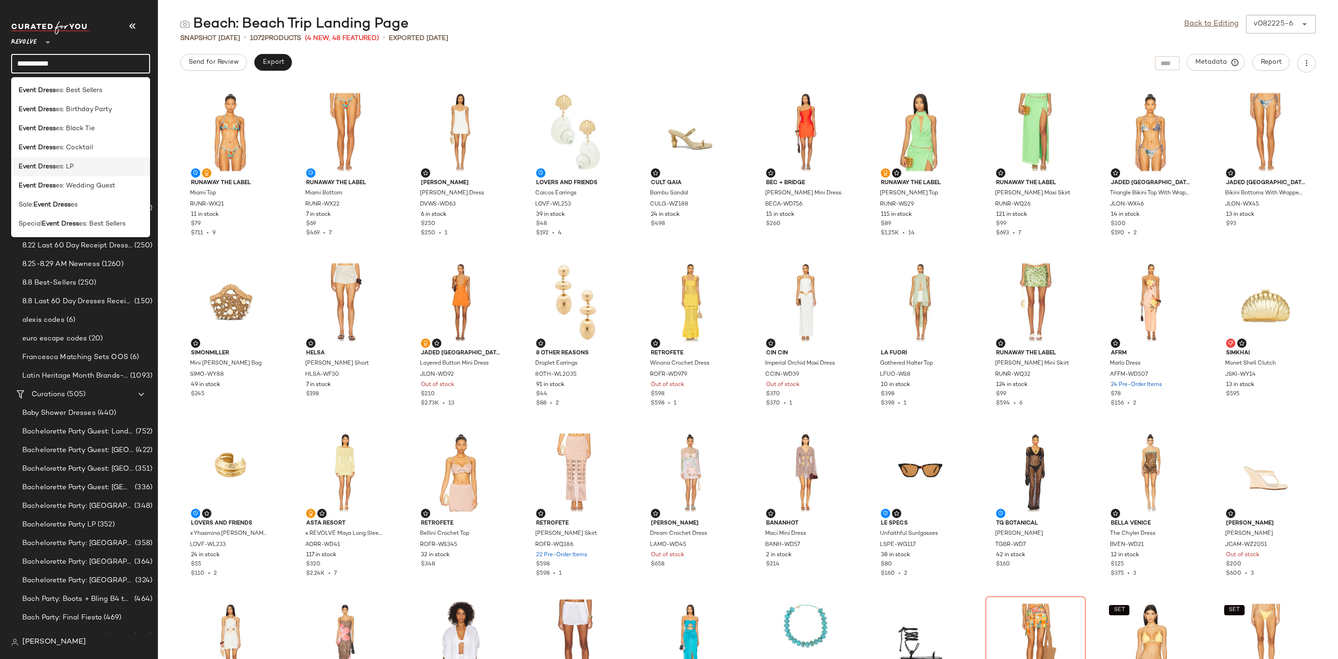
type input "**********"
click at [92, 171] on div "Event Dress es: LP" at bounding box center [80, 166] width 139 height 19
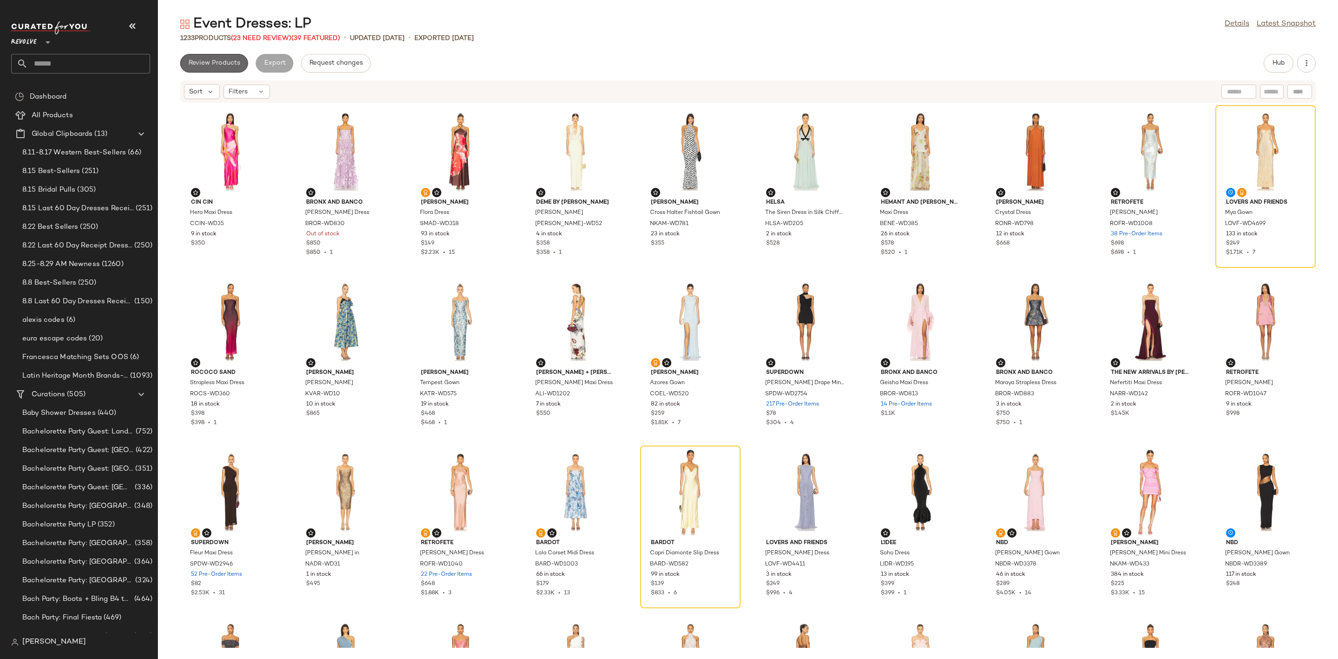
click at [205, 58] on button "Review Products" at bounding box center [214, 63] width 68 height 19
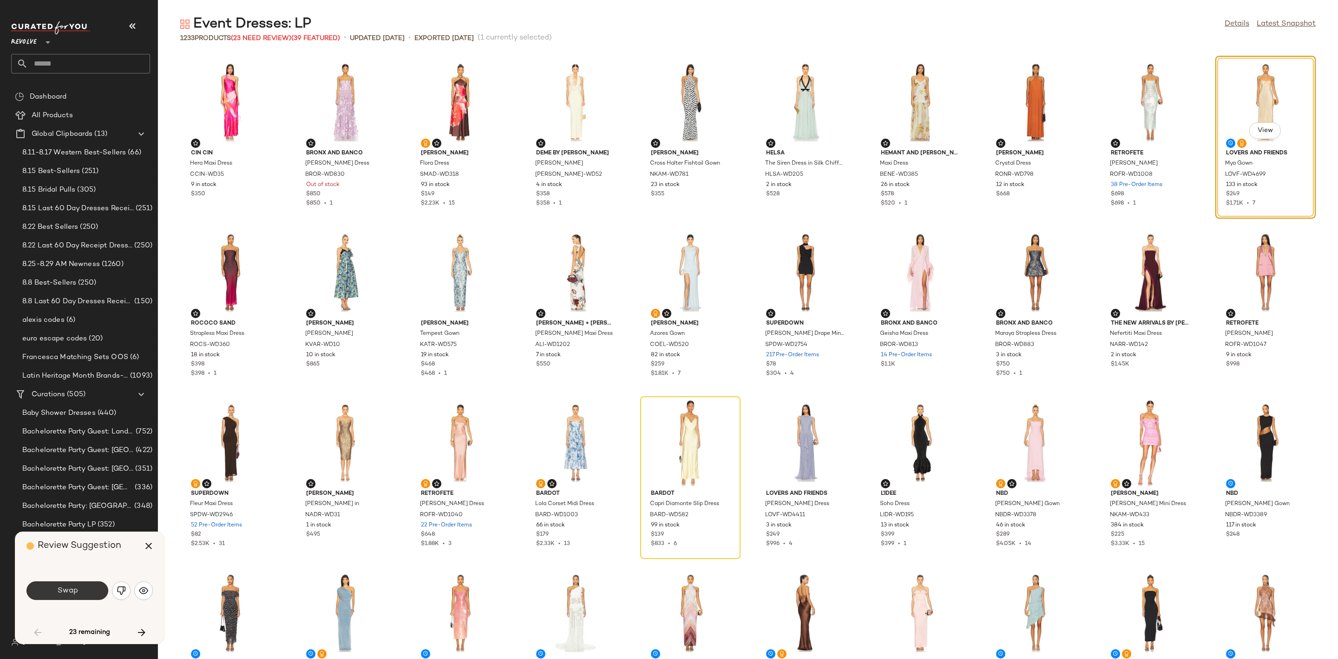
click at [61, 595] on button "Swap" at bounding box center [67, 590] width 82 height 19
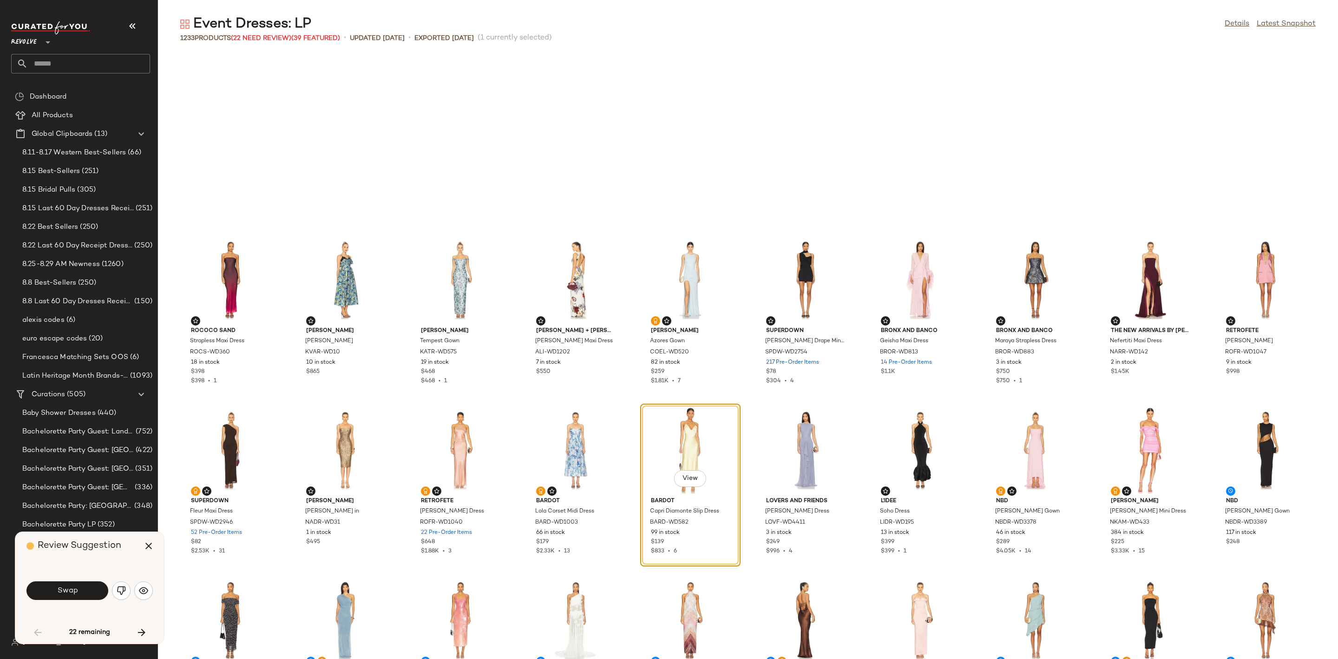
scroll to position [177, 0]
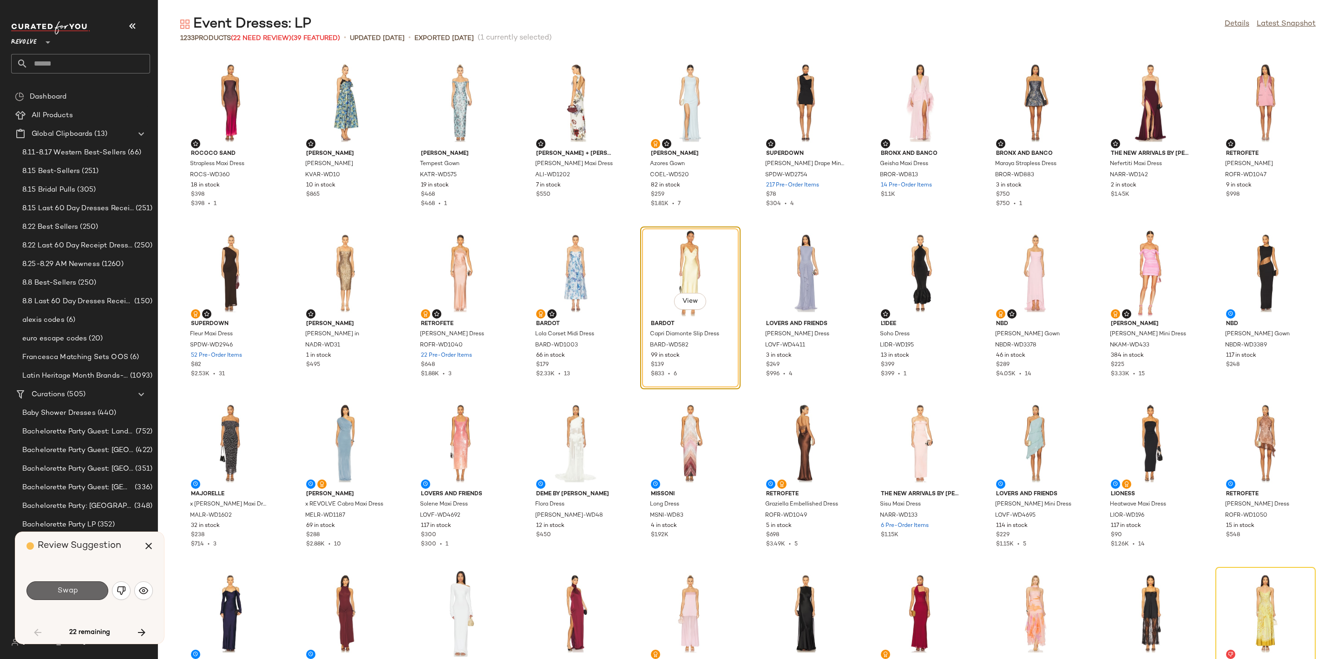
click at [71, 591] on span "Swap" at bounding box center [67, 590] width 21 height 9
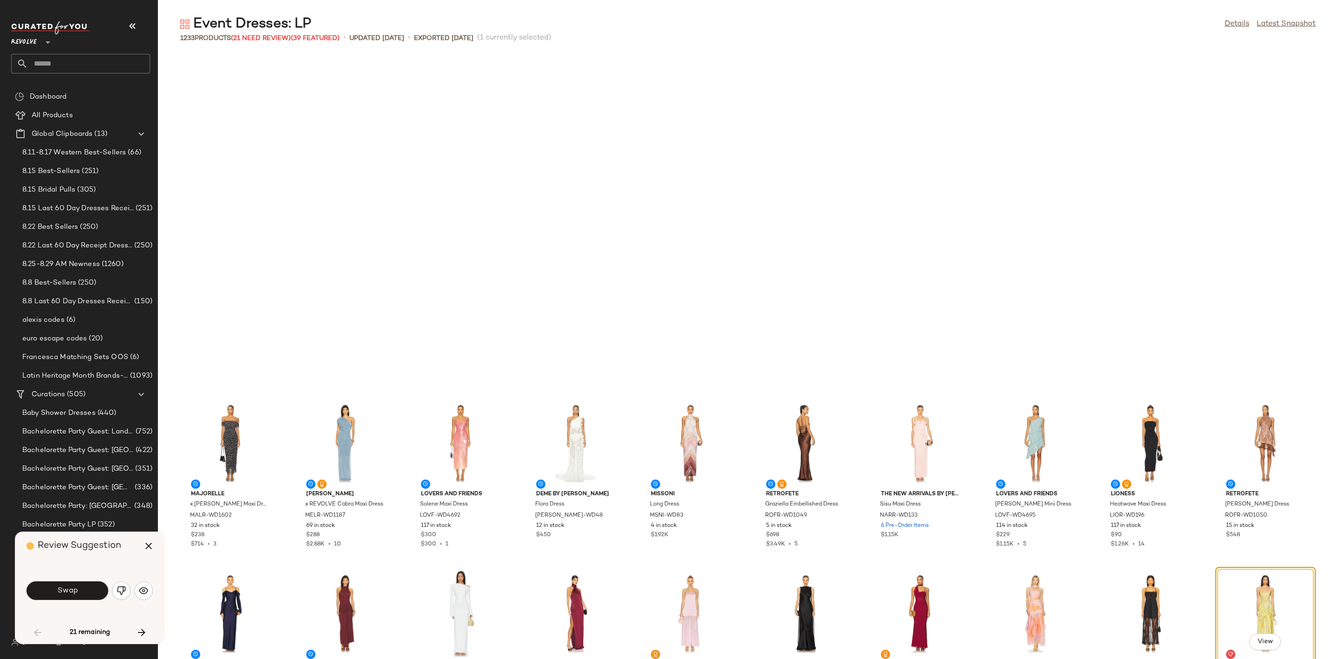
scroll to position [510, 0]
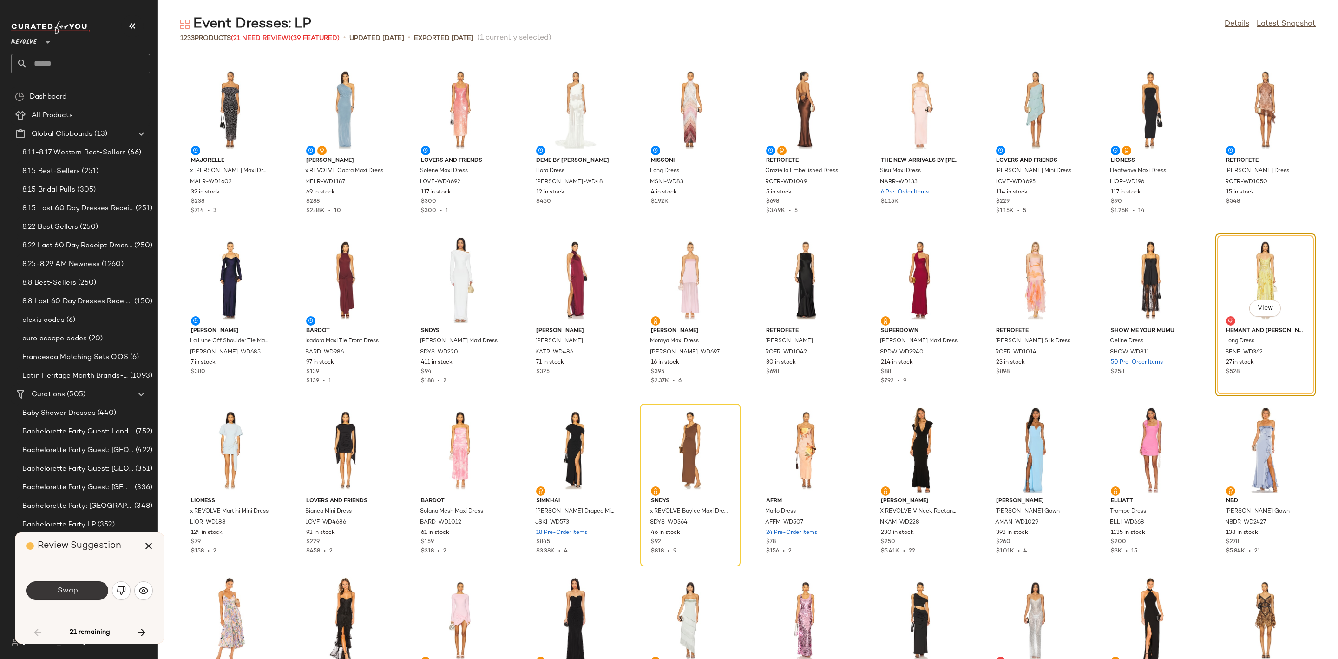
click at [88, 587] on button "Swap" at bounding box center [67, 590] width 82 height 19
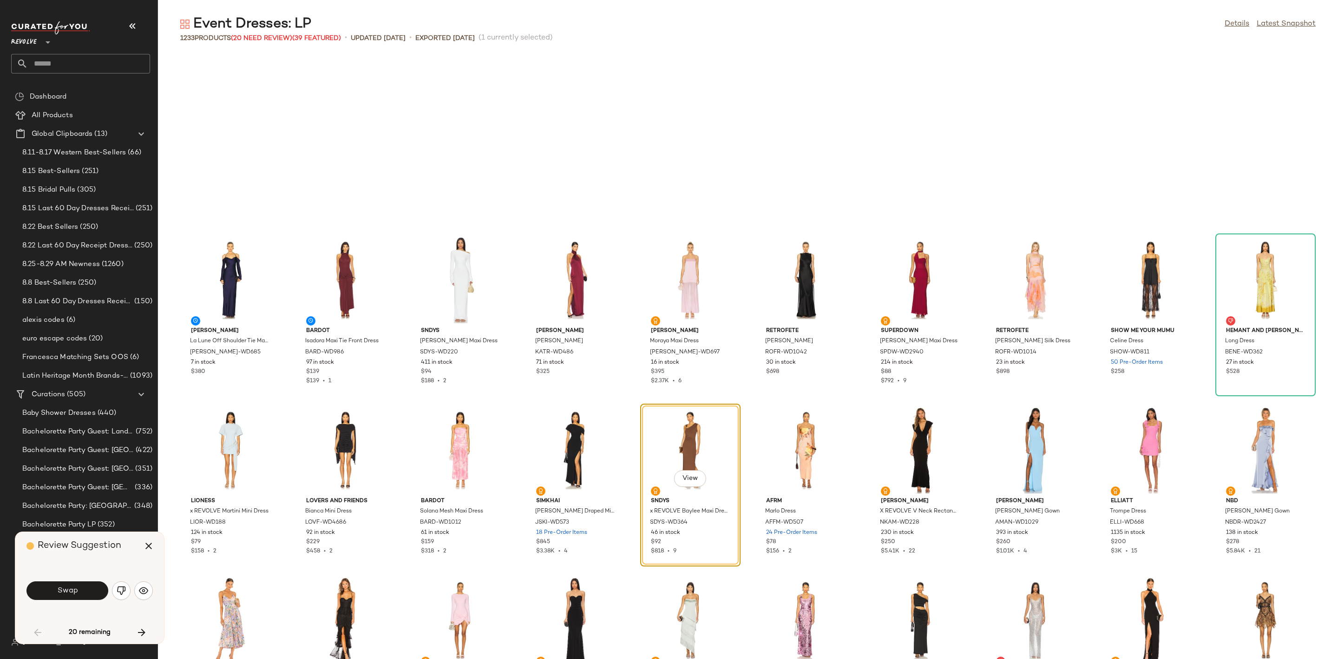
scroll to position [680, 0]
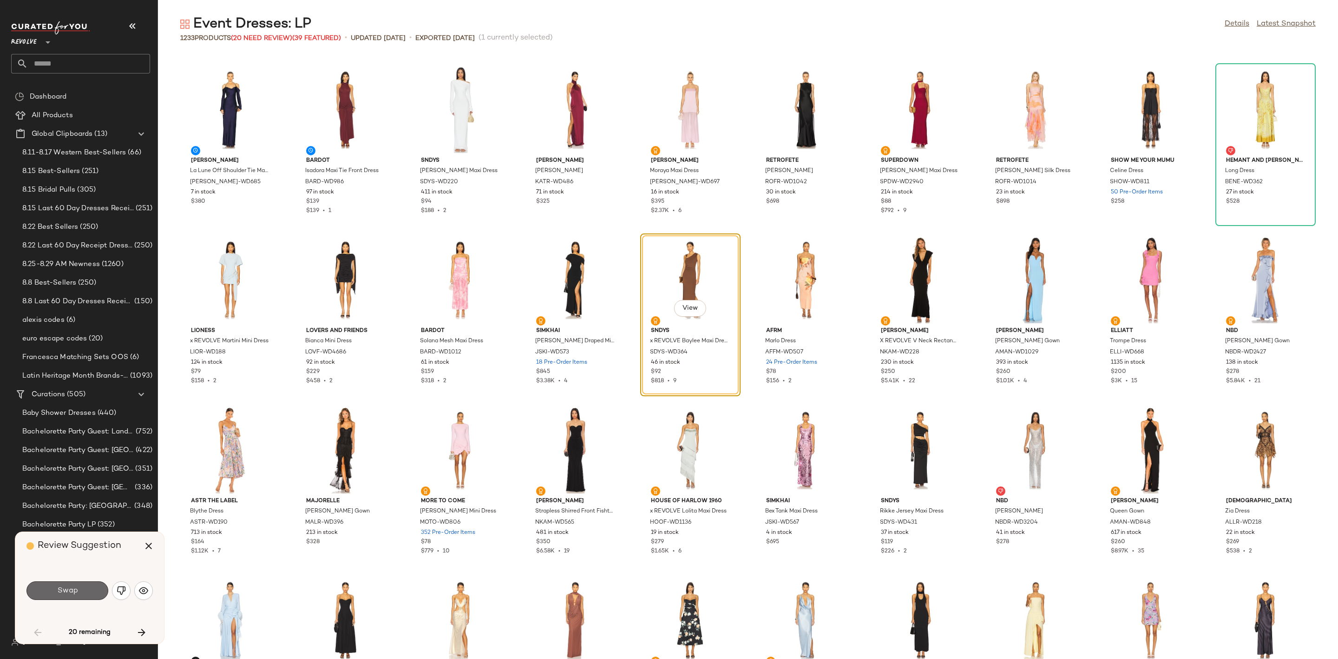
click at [75, 594] on span "Swap" at bounding box center [67, 590] width 21 height 9
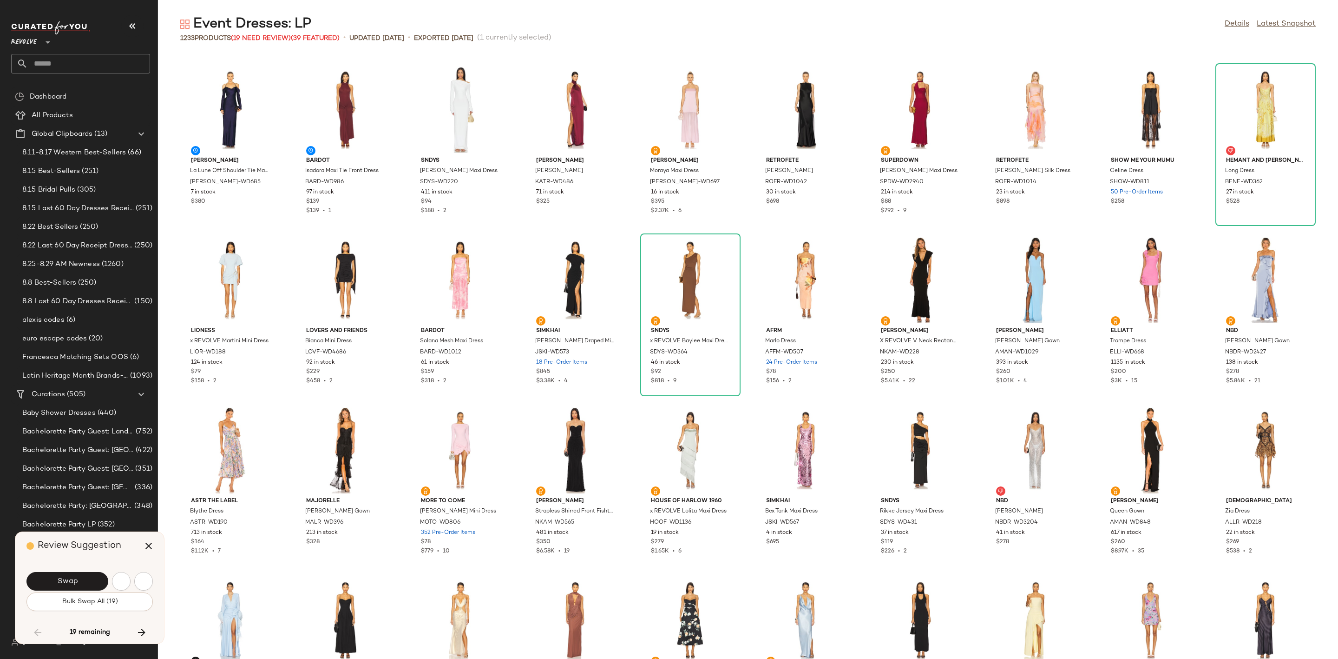
scroll to position [1191, 0]
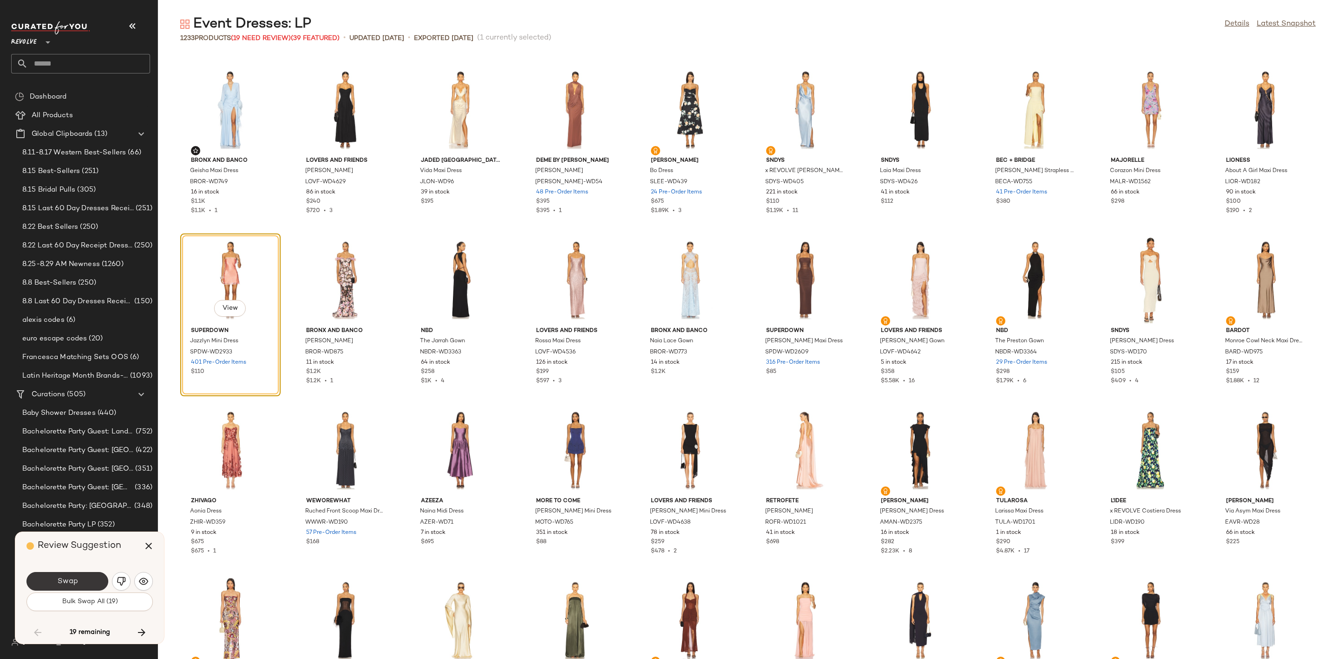
click at [75, 587] on button "Swap" at bounding box center [67, 581] width 82 height 19
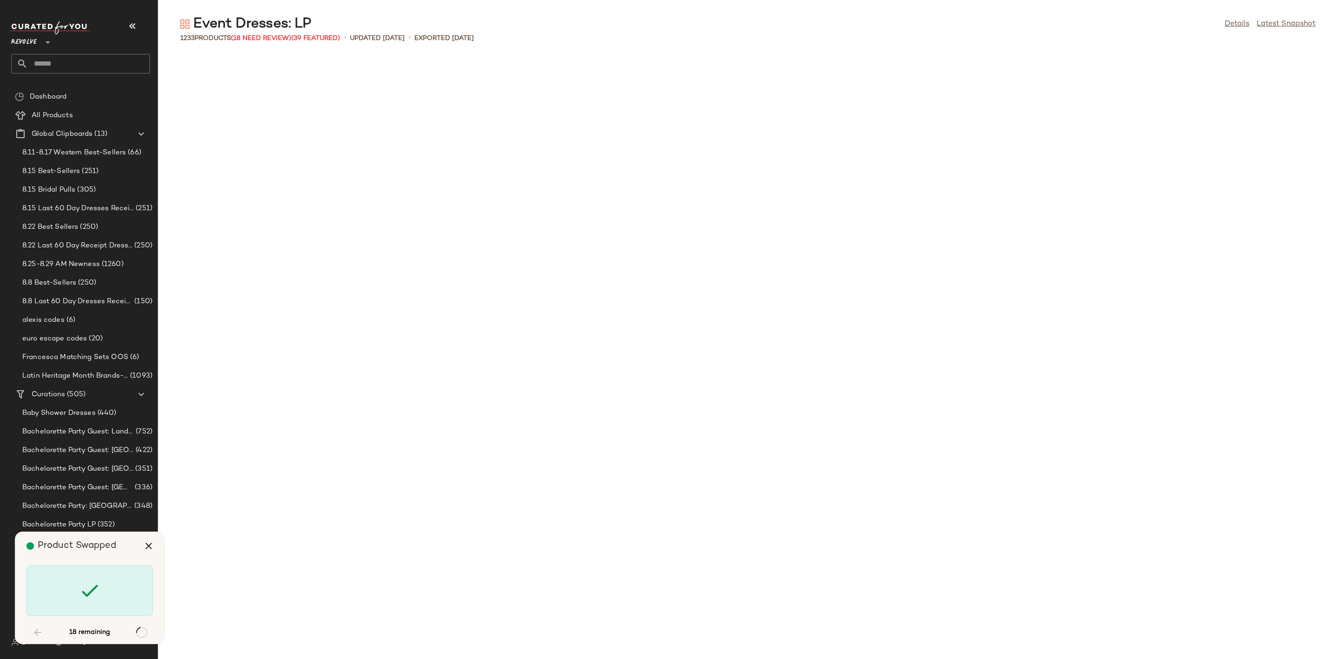
scroll to position [3062, 0]
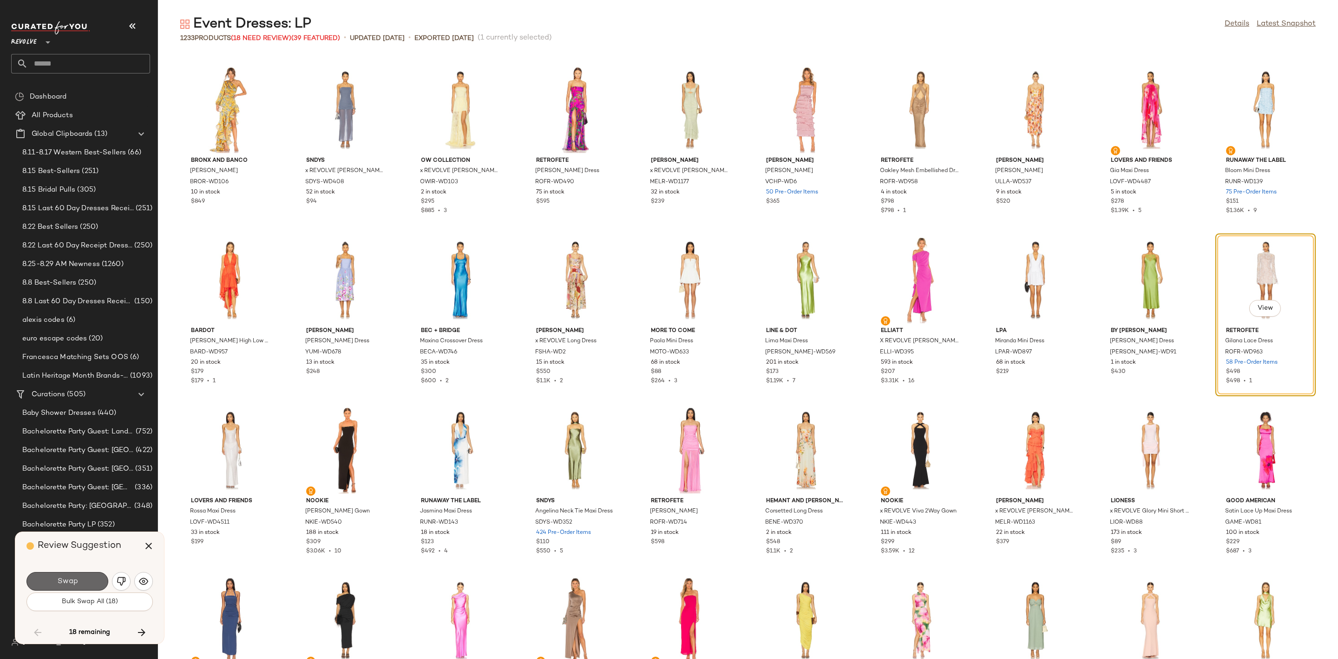
click at [92, 581] on button "Swap" at bounding box center [67, 581] width 82 height 19
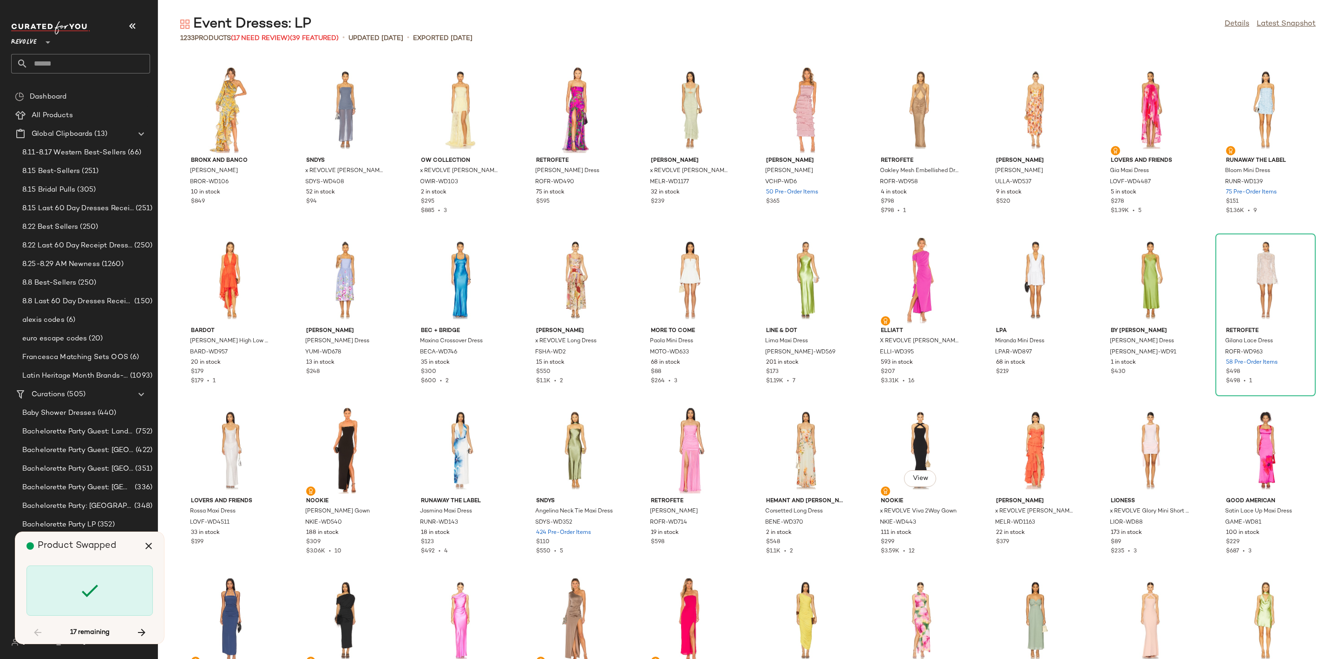
scroll to position [4763, 0]
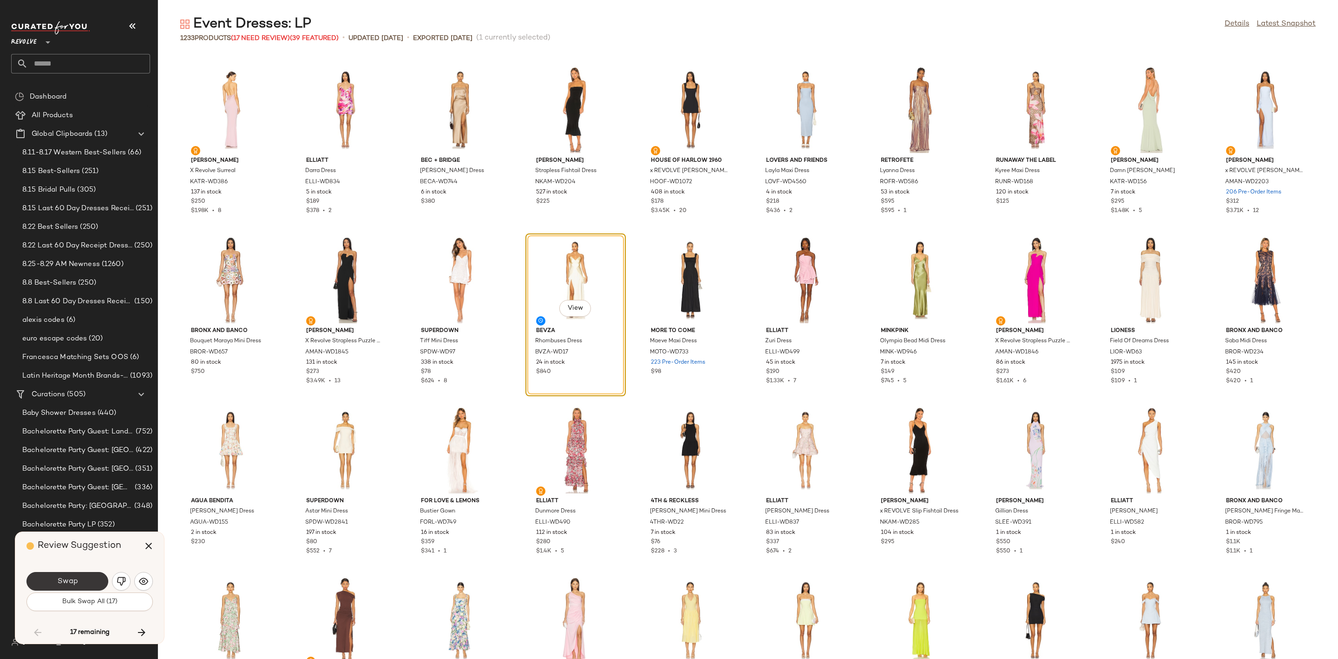
click at [77, 582] on span "Swap" at bounding box center [67, 581] width 21 height 9
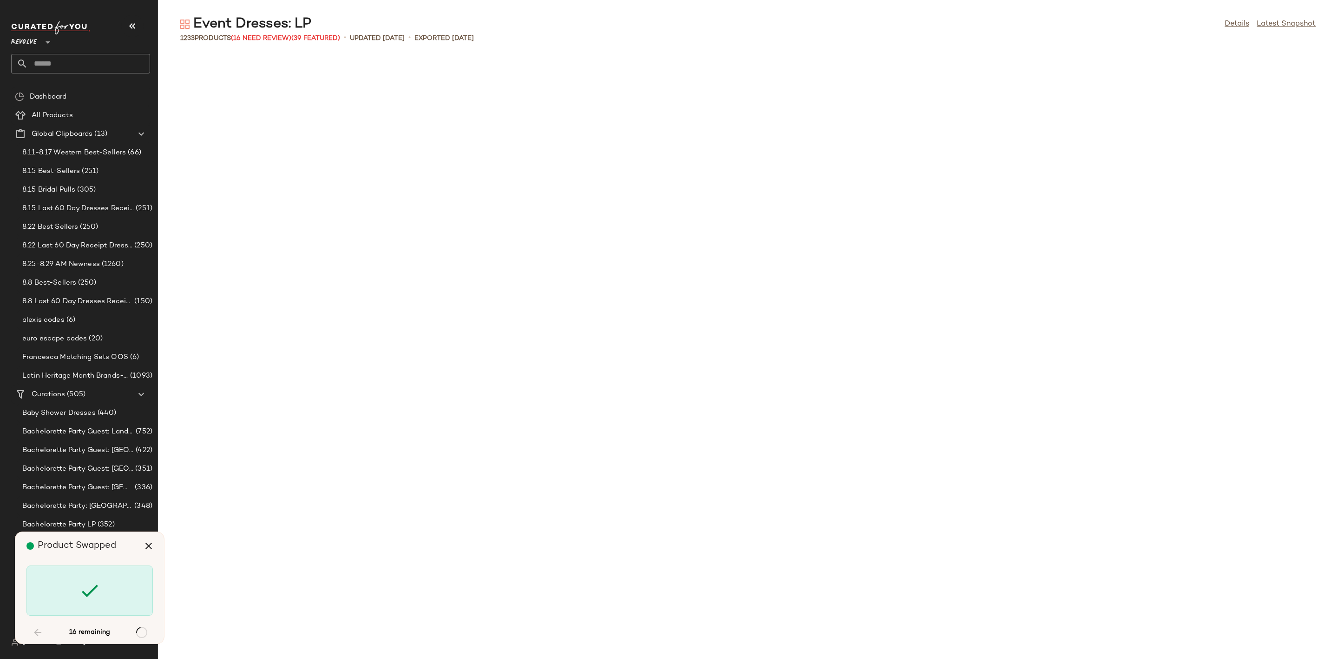
scroll to position [6294, 0]
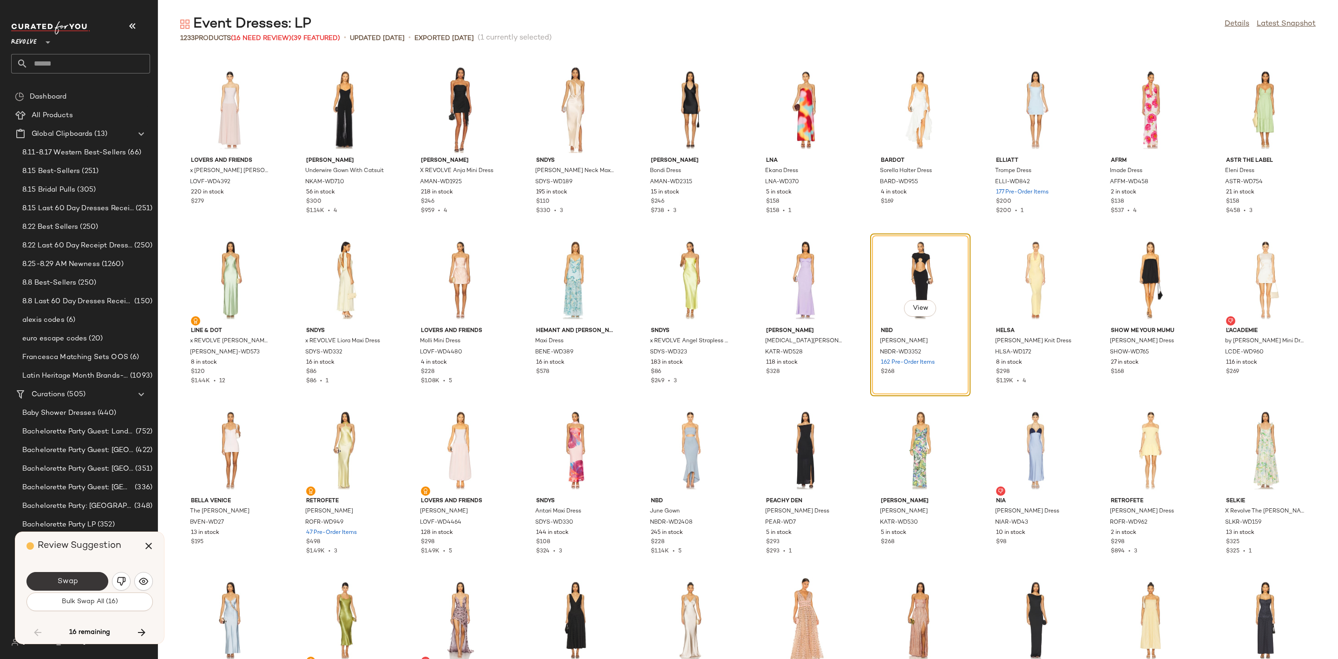
click at [79, 576] on button "Swap" at bounding box center [67, 581] width 82 height 19
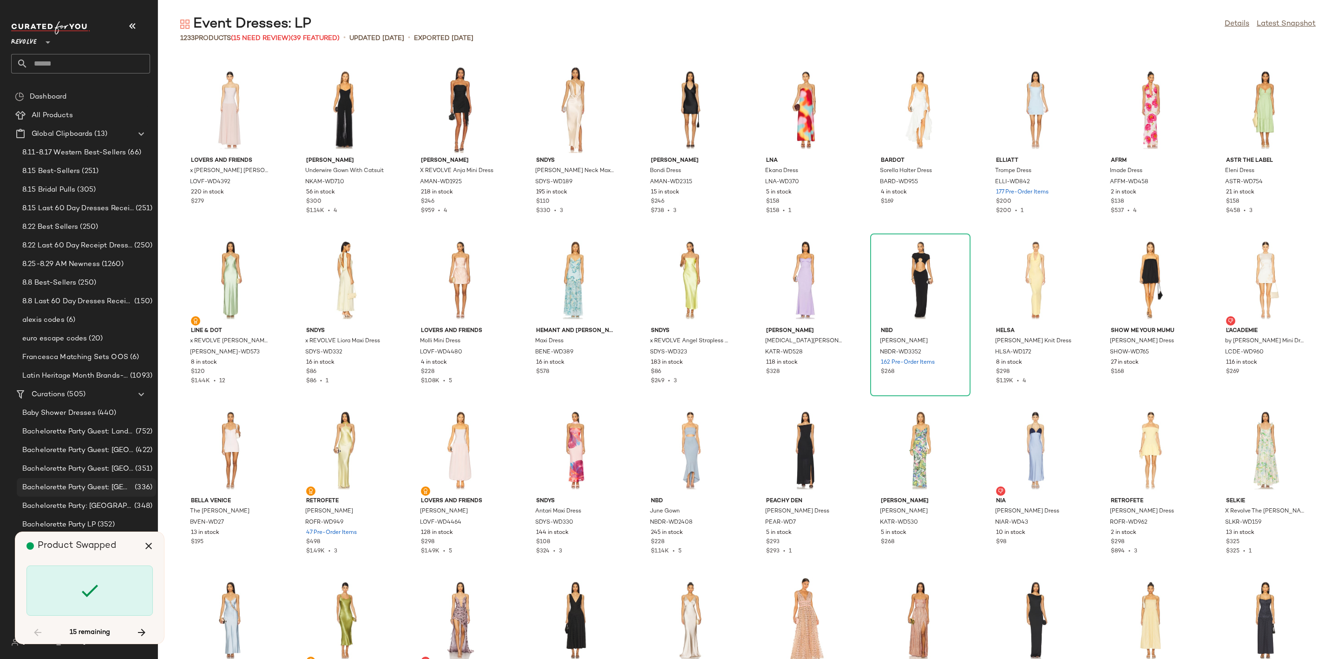
scroll to position [7144, 0]
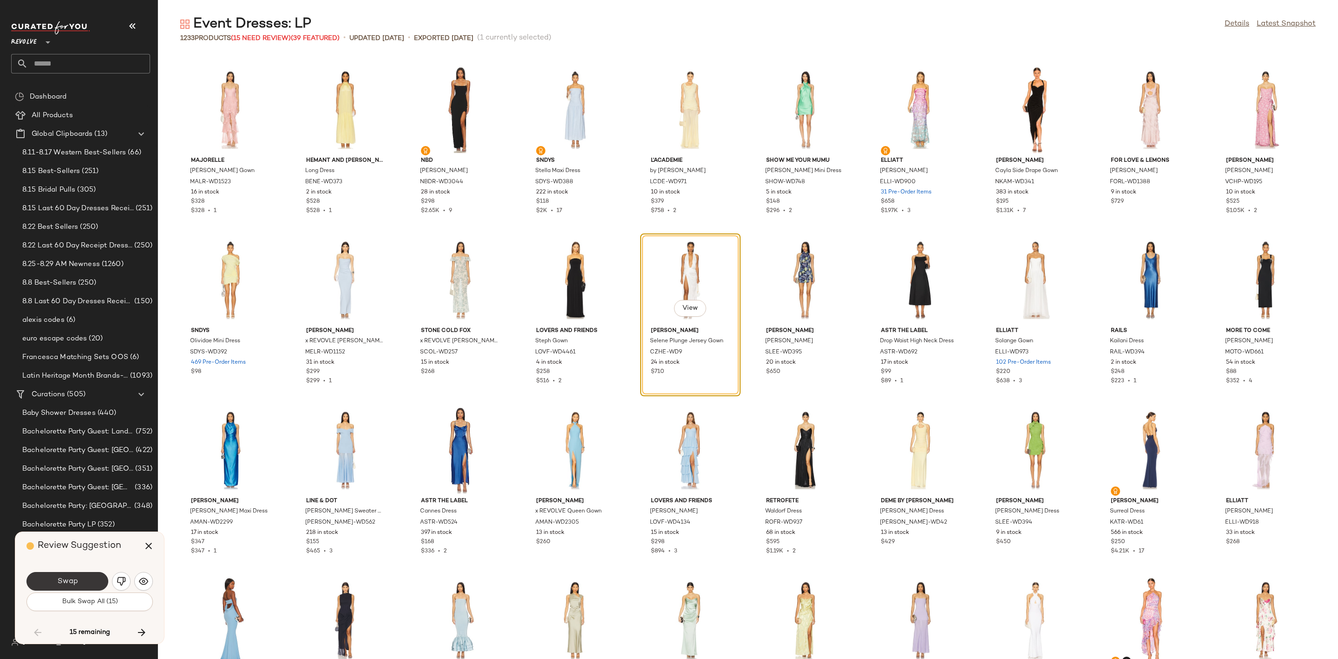
click at [72, 577] on span "Swap" at bounding box center [67, 581] width 21 height 9
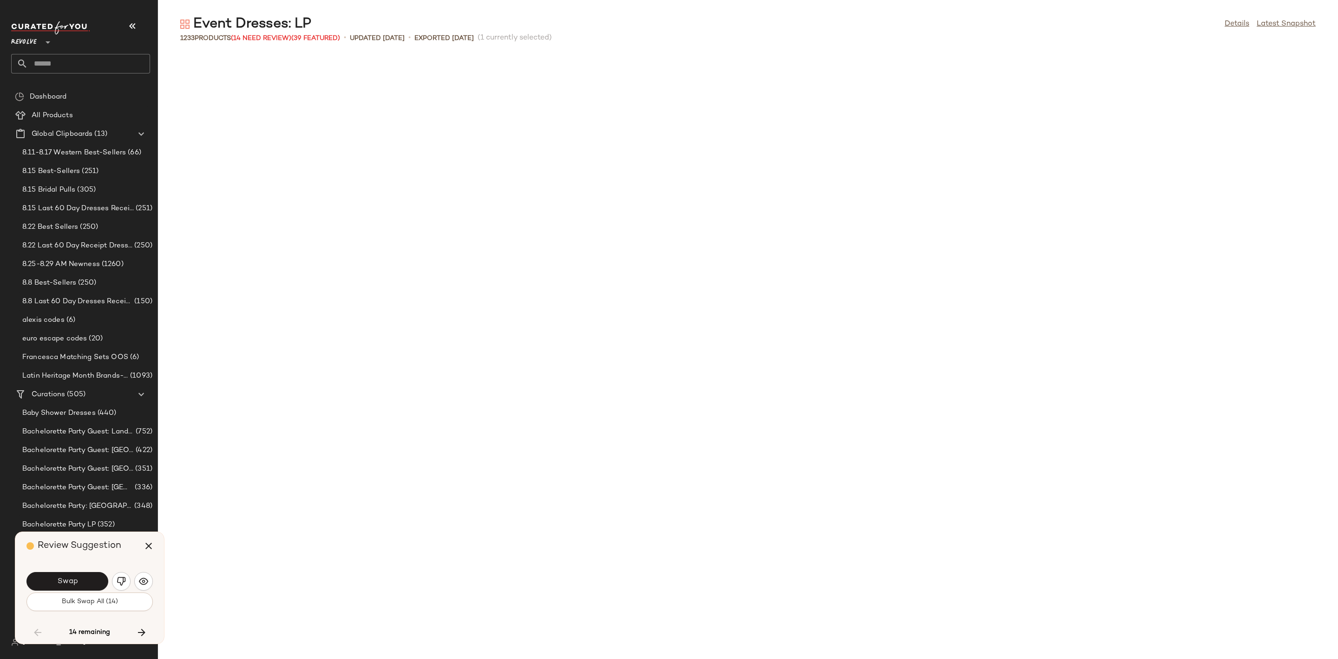
scroll to position [7825, 0]
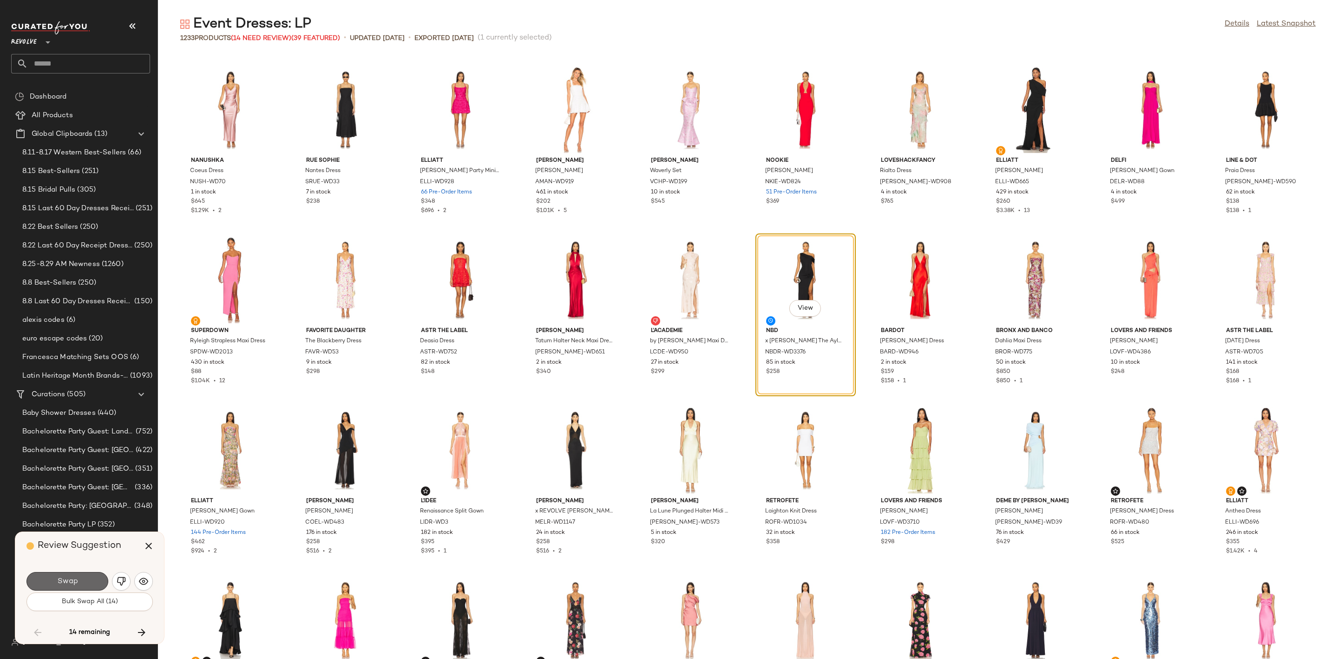
click at [76, 579] on span "Swap" at bounding box center [67, 581] width 21 height 9
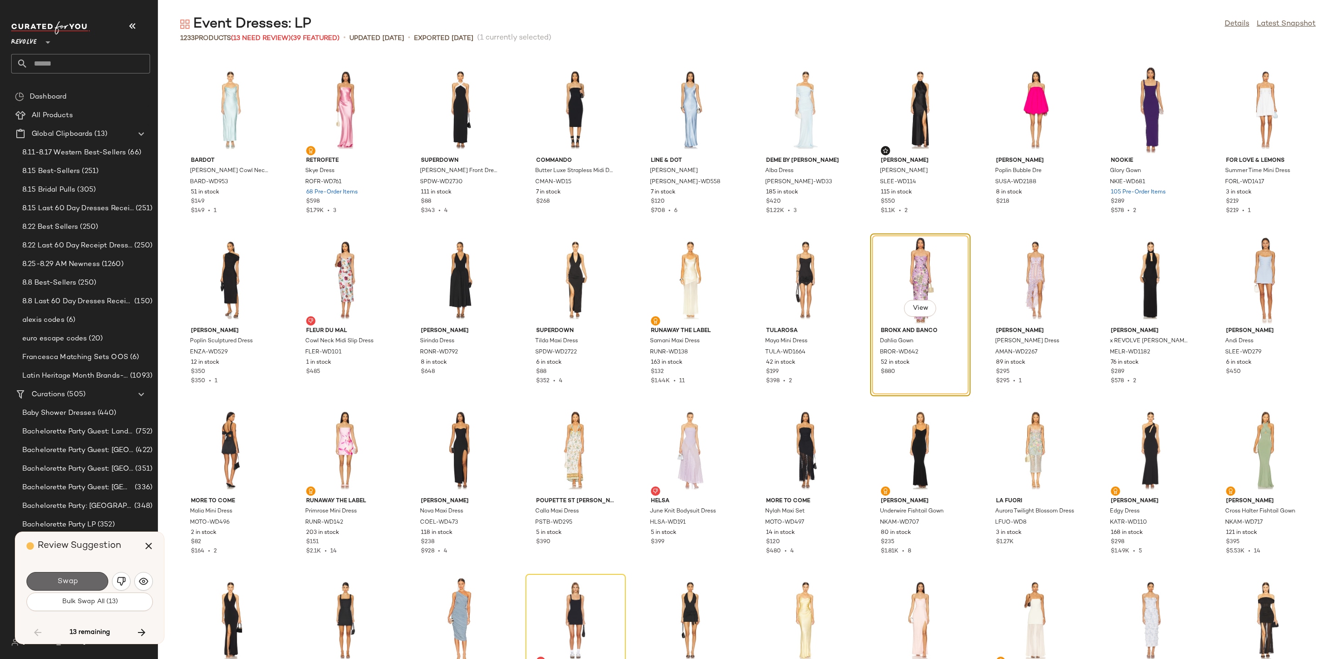
click at [75, 586] on button "Swap" at bounding box center [67, 581] width 82 height 19
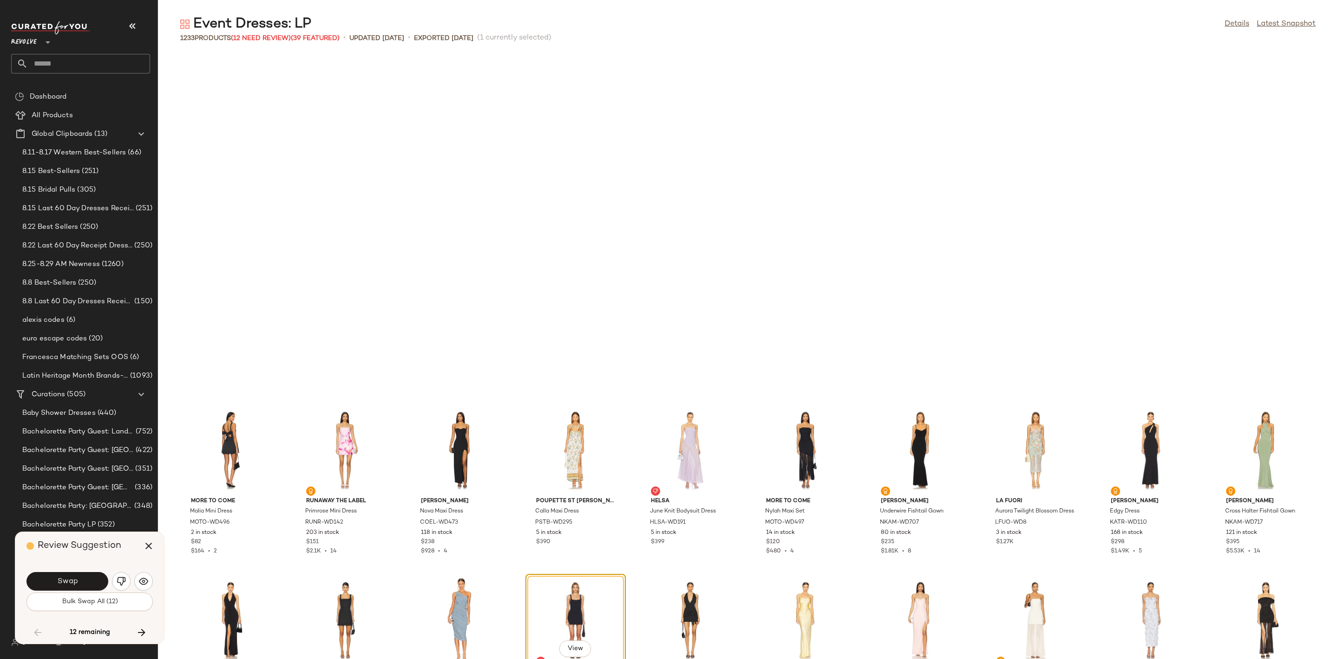
scroll to position [8845, 0]
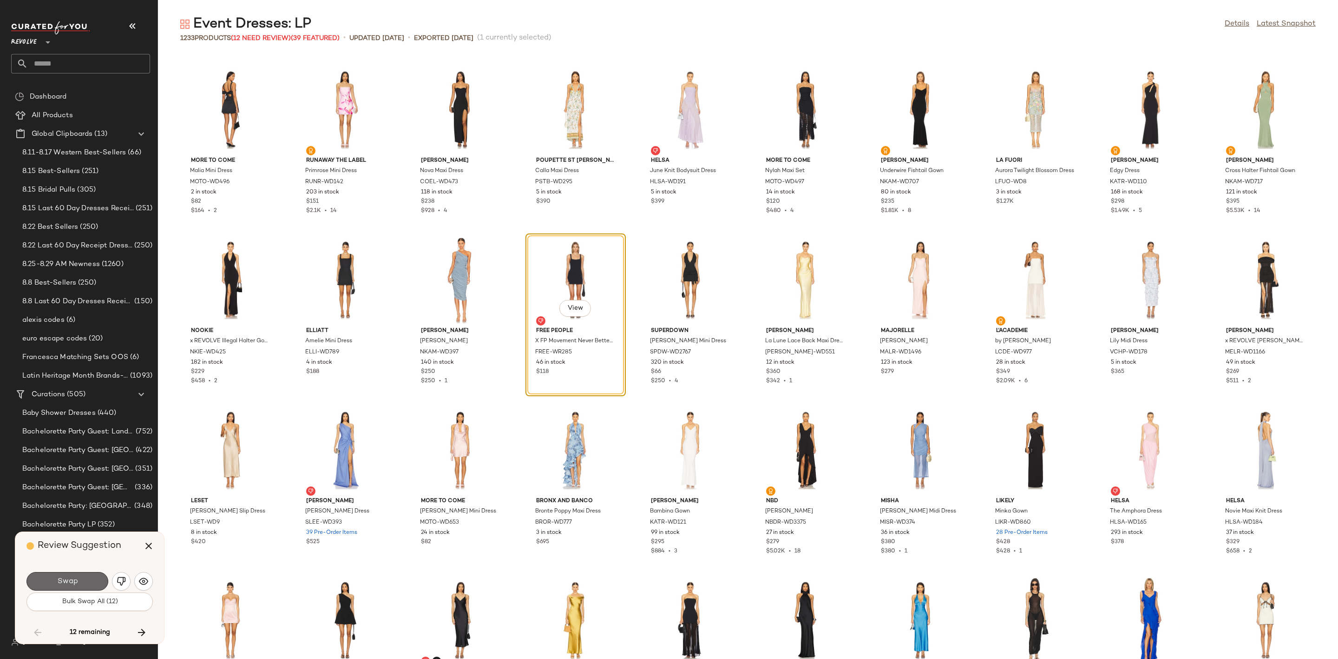
click at [94, 580] on button "Swap" at bounding box center [67, 581] width 82 height 19
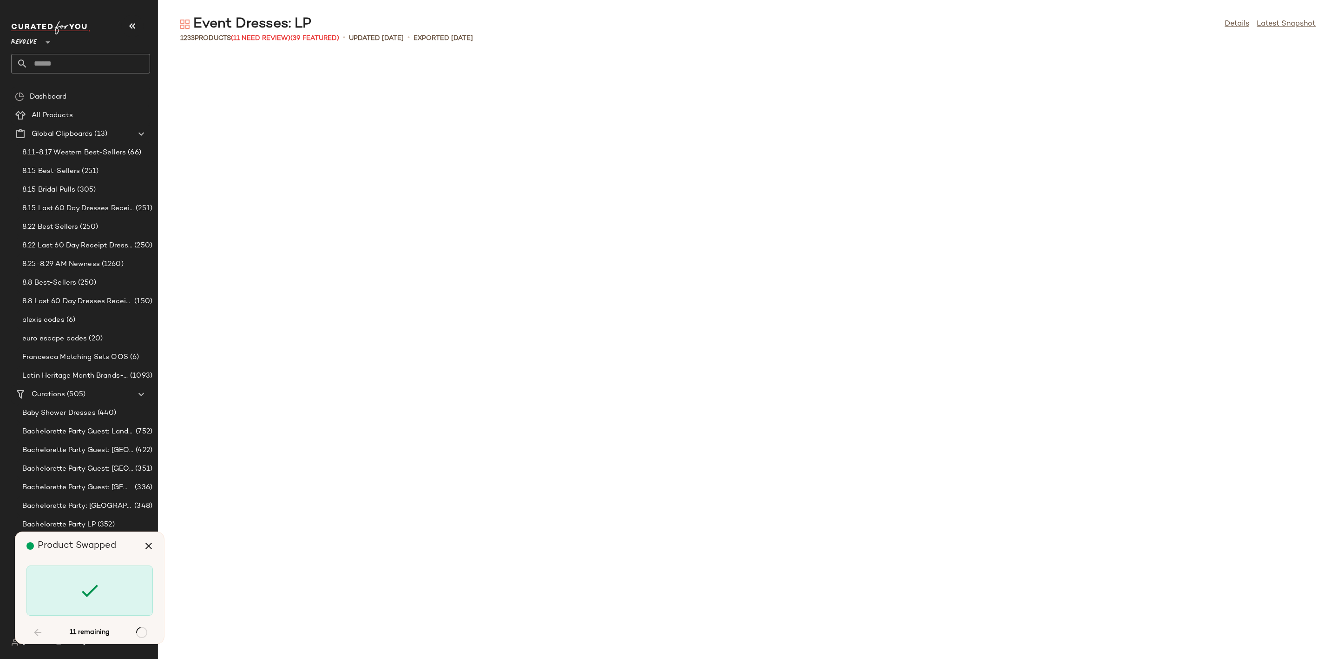
scroll to position [10376, 0]
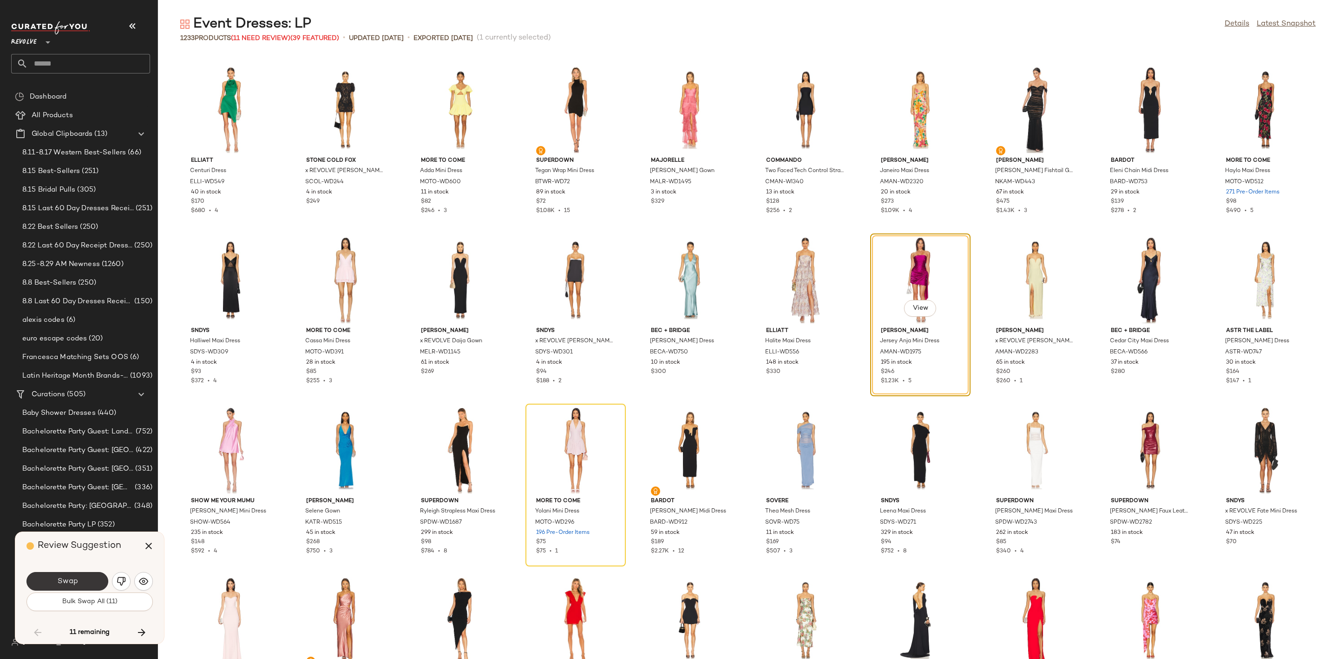
click at [68, 577] on span "Swap" at bounding box center [67, 581] width 21 height 9
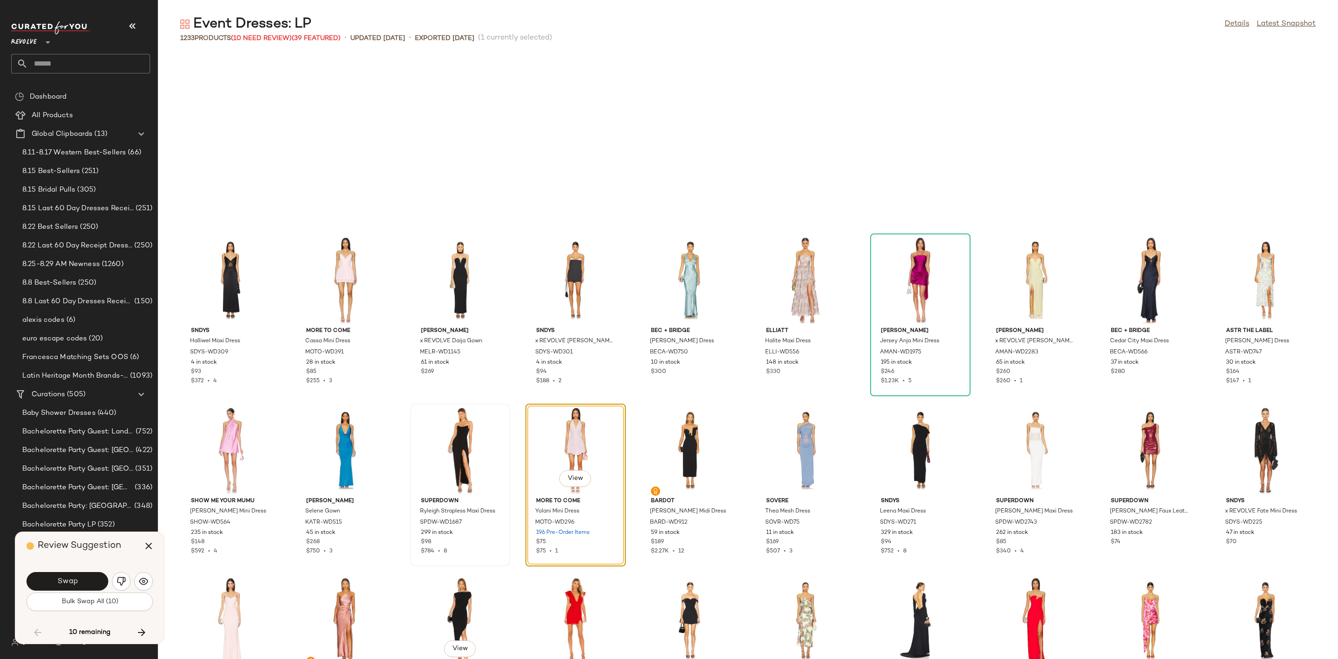
scroll to position [10546, 0]
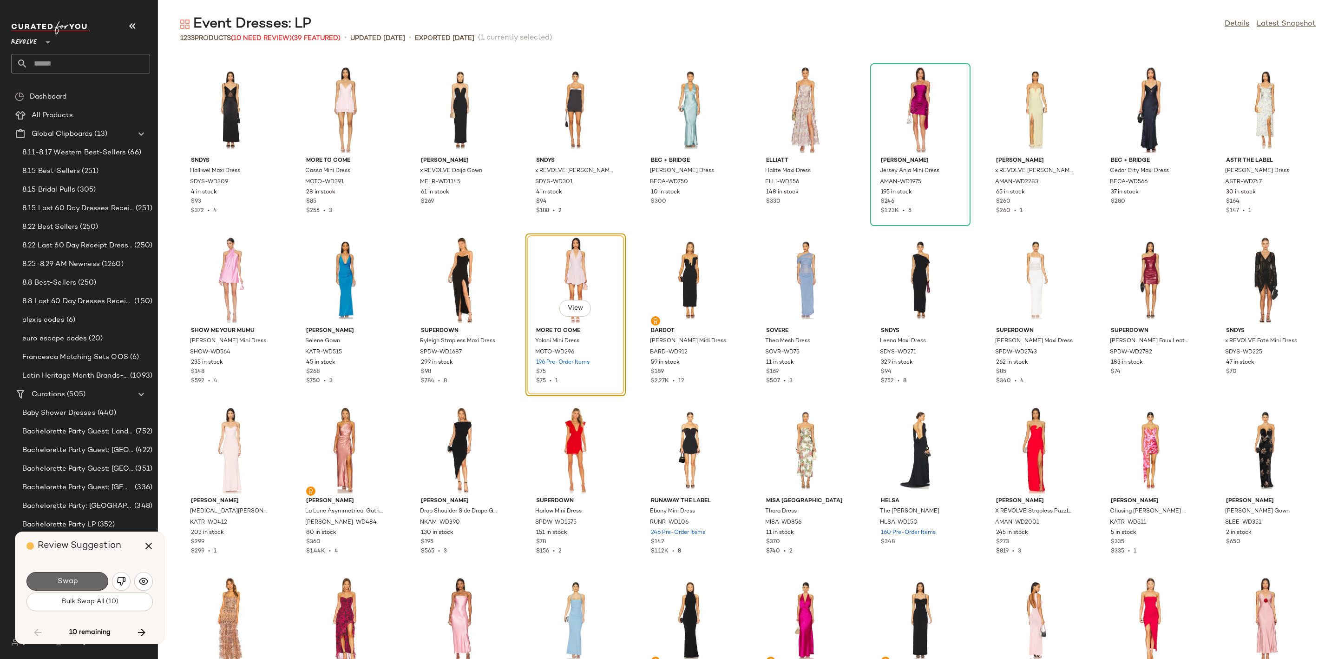
click at [92, 578] on button "Swap" at bounding box center [67, 581] width 82 height 19
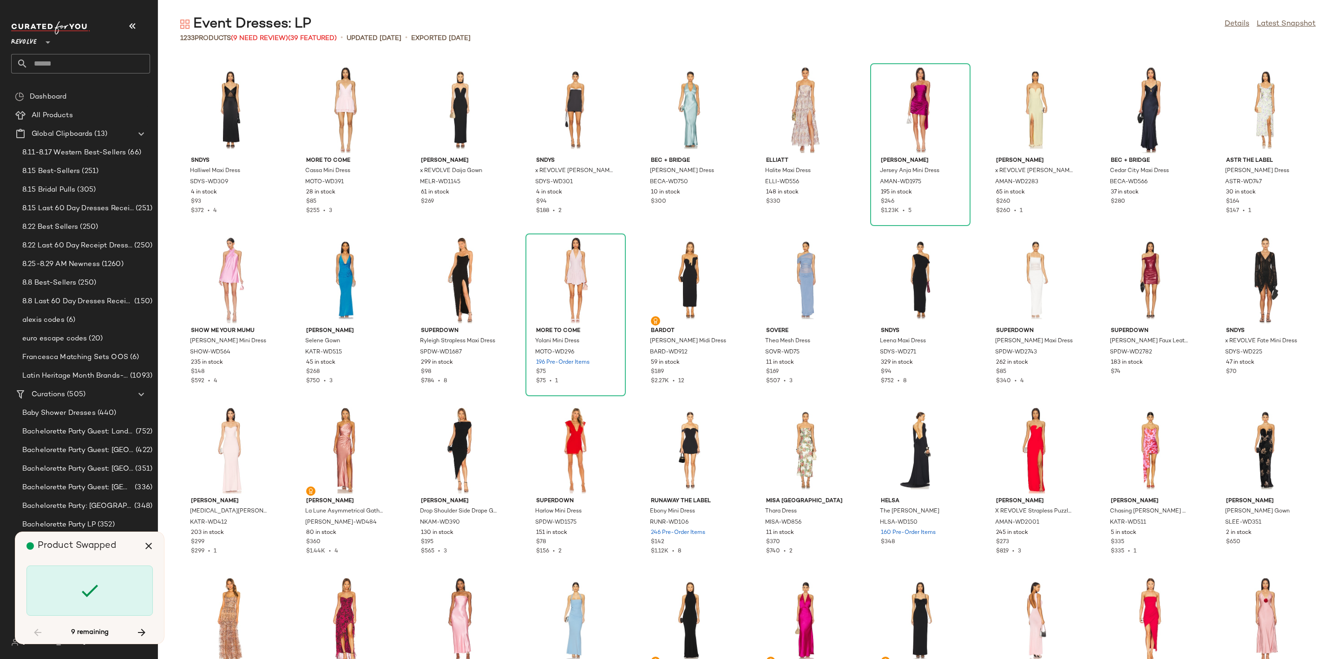
scroll to position [11227, 0]
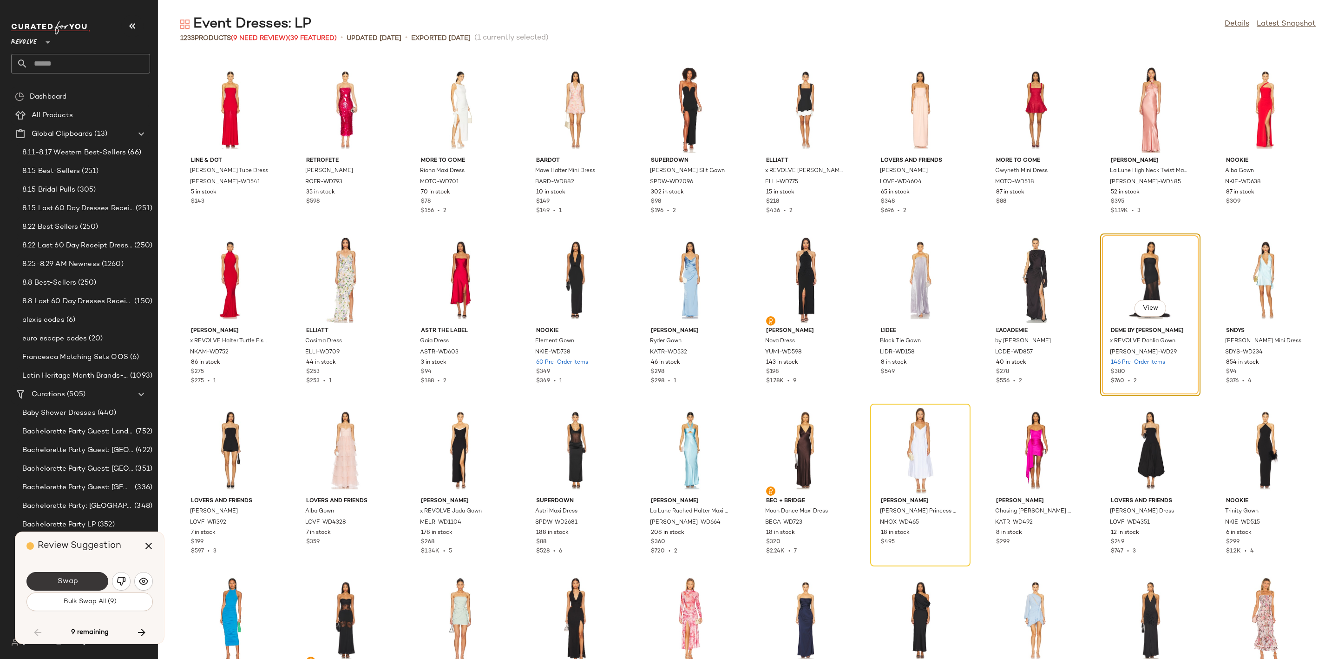
click at [70, 577] on span "Swap" at bounding box center [67, 581] width 21 height 9
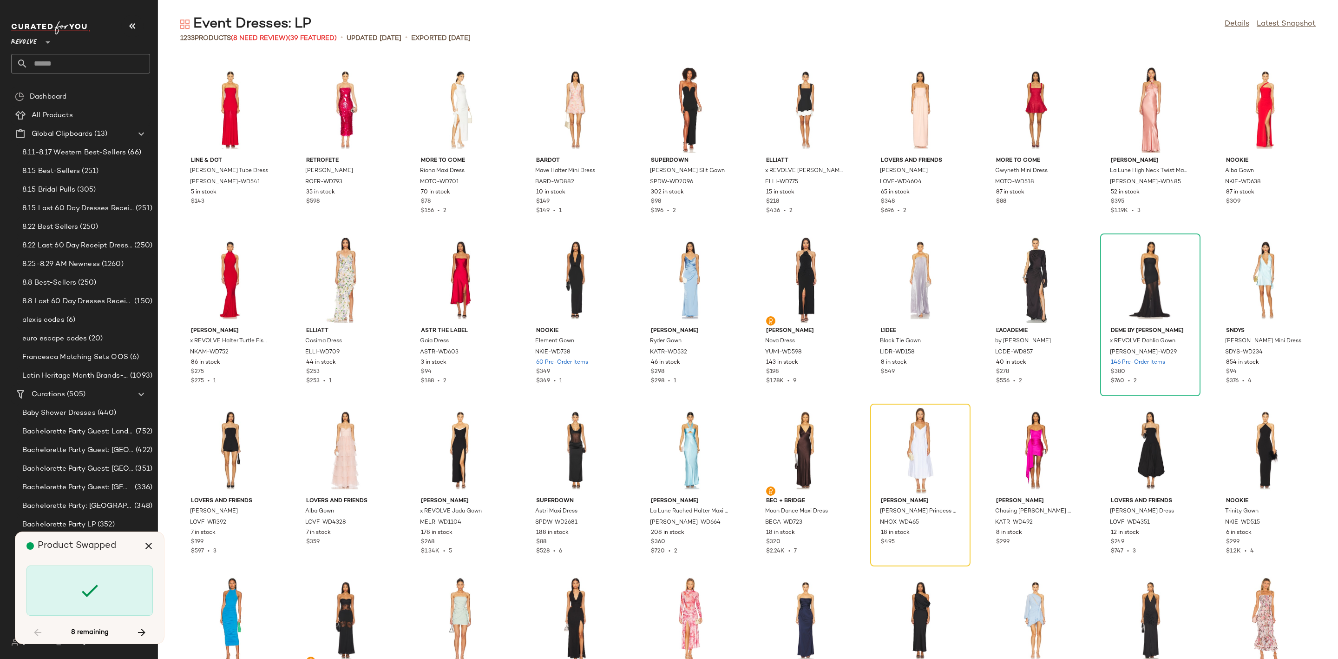
scroll to position [11397, 0]
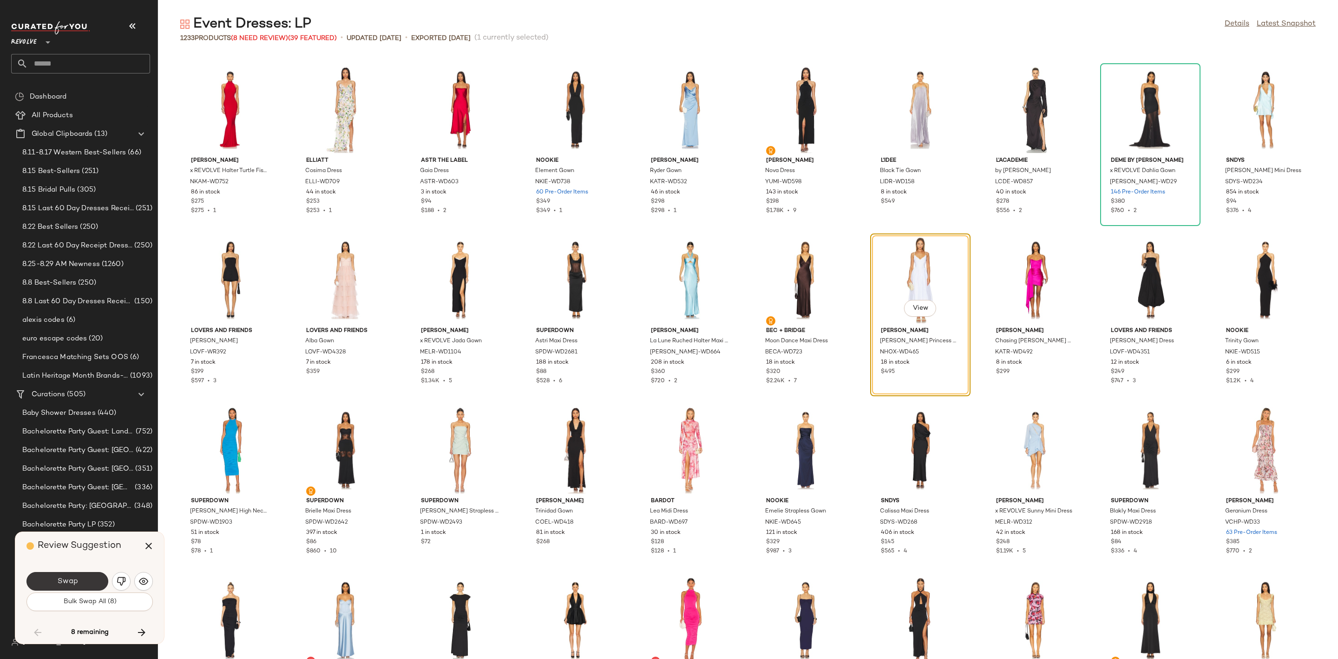
click at [86, 585] on button "Swap" at bounding box center [67, 581] width 82 height 19
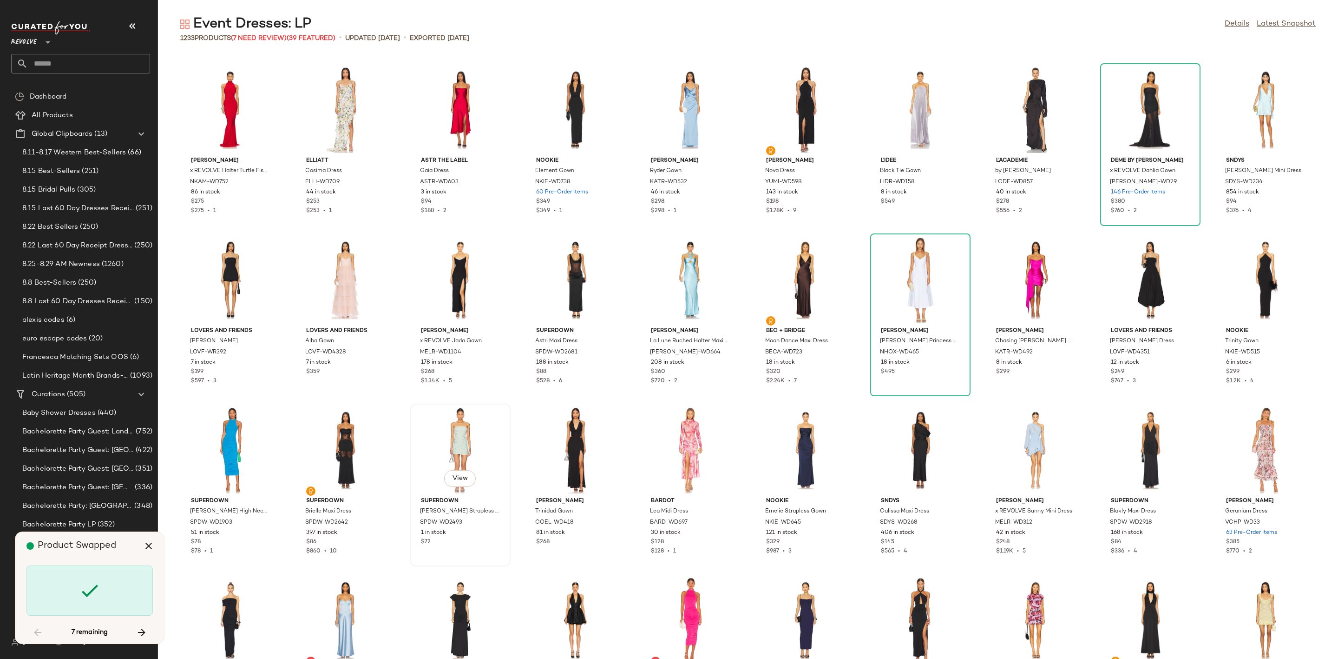
scroll to position [14459, 0]
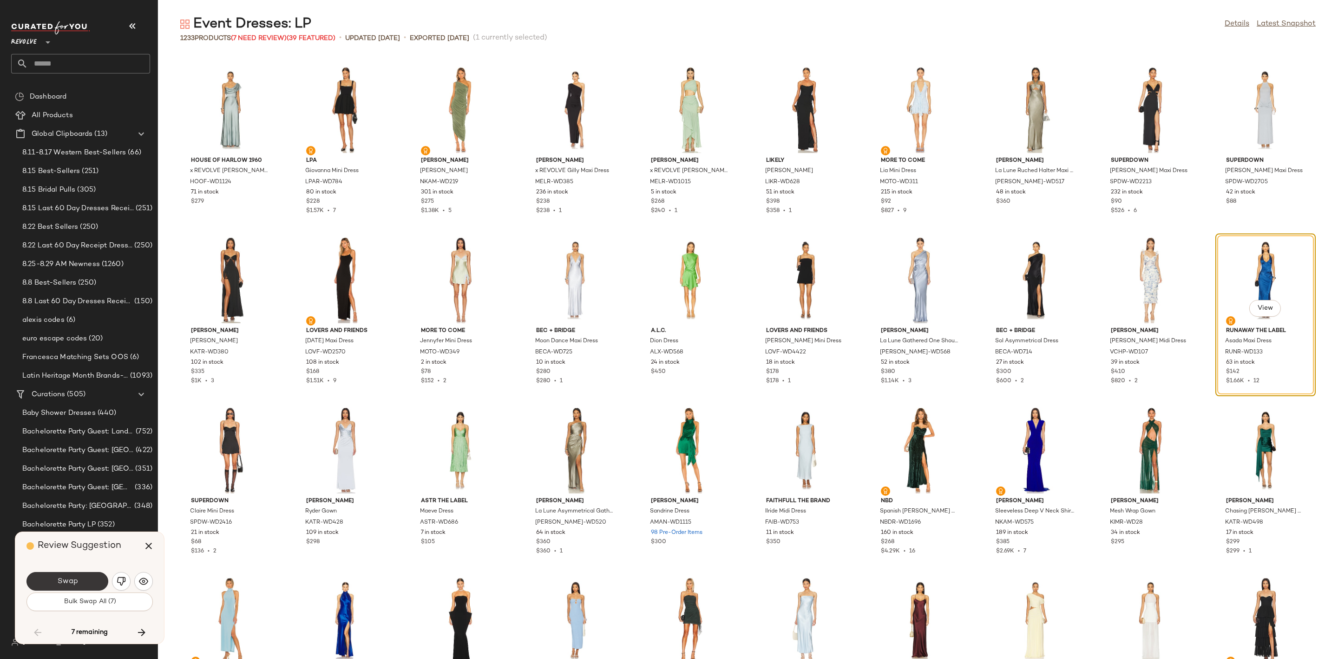
click at [82, 583] on button "Swap" at bounding box center [67, 581] width 82 height 19
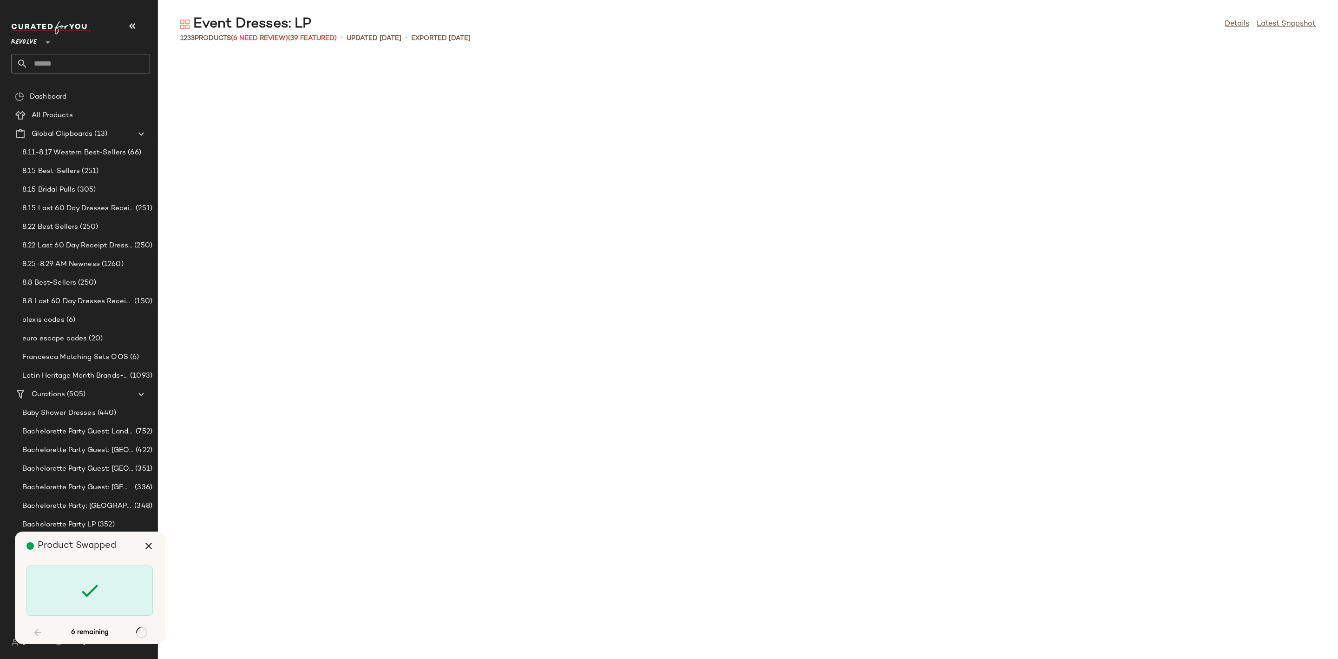
scroll to position [17690, 0]
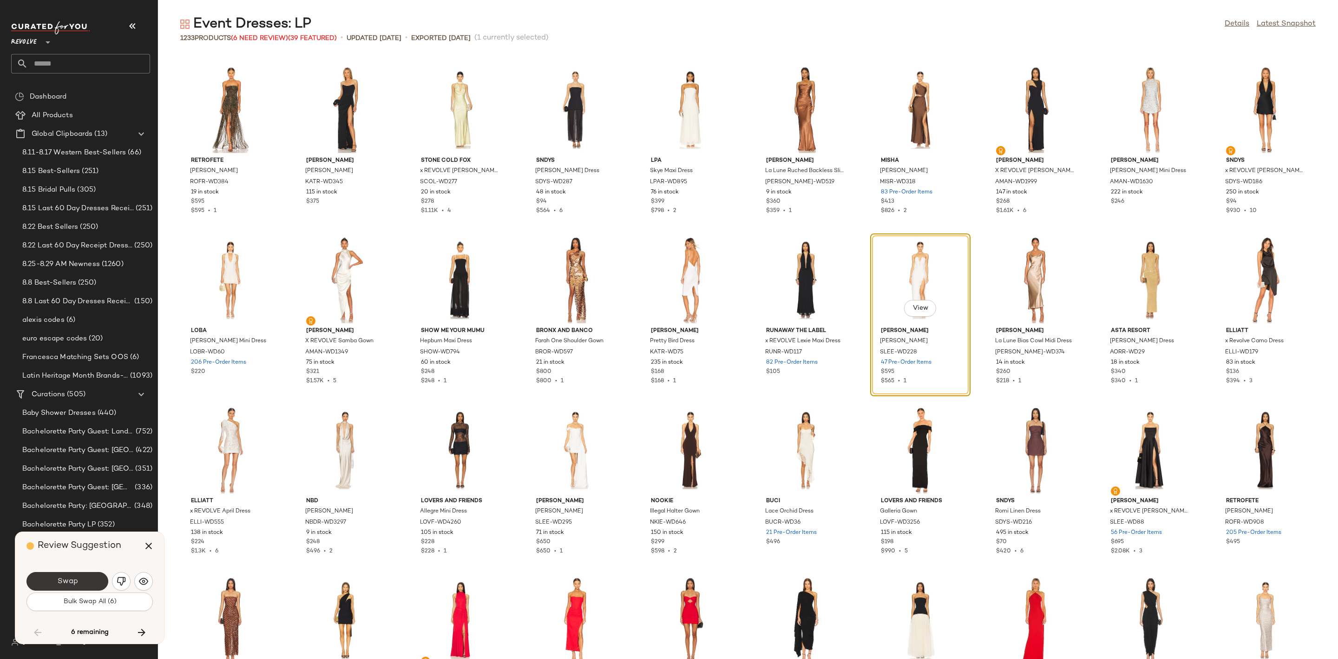
click at [78, 578] on button "Swap" at bounding box center [67, 581] width 82 height 19
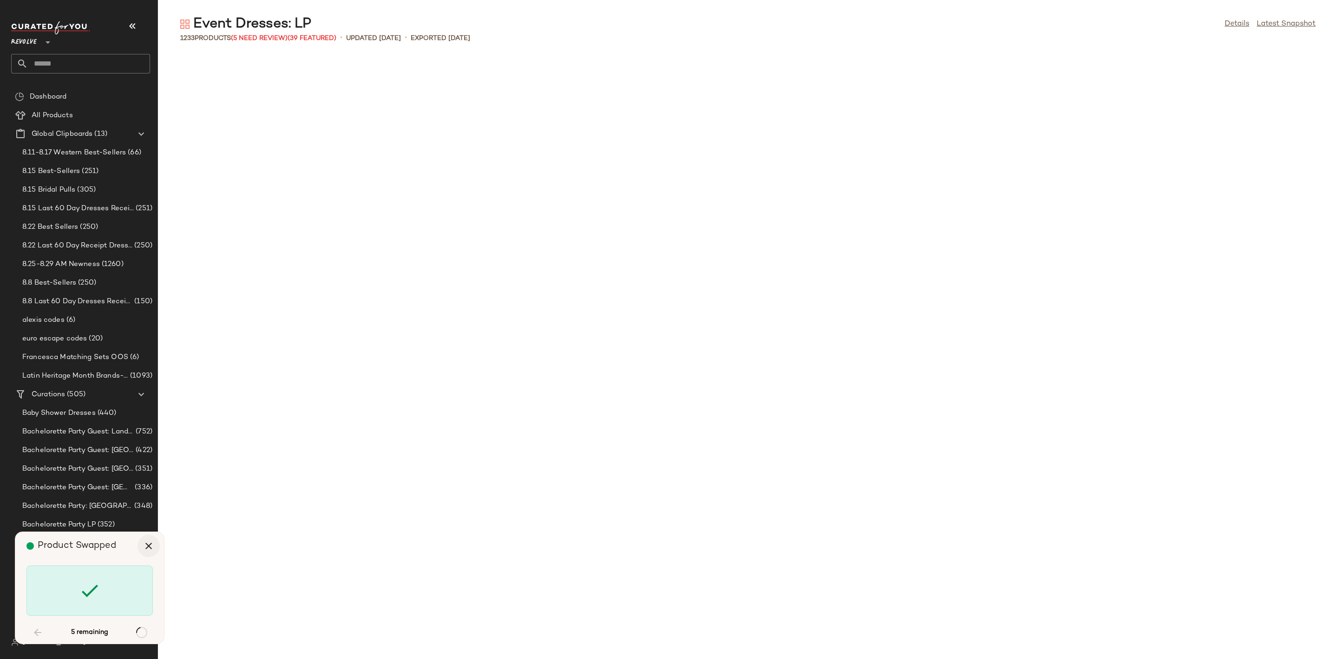
scroll to position [18541, 0]
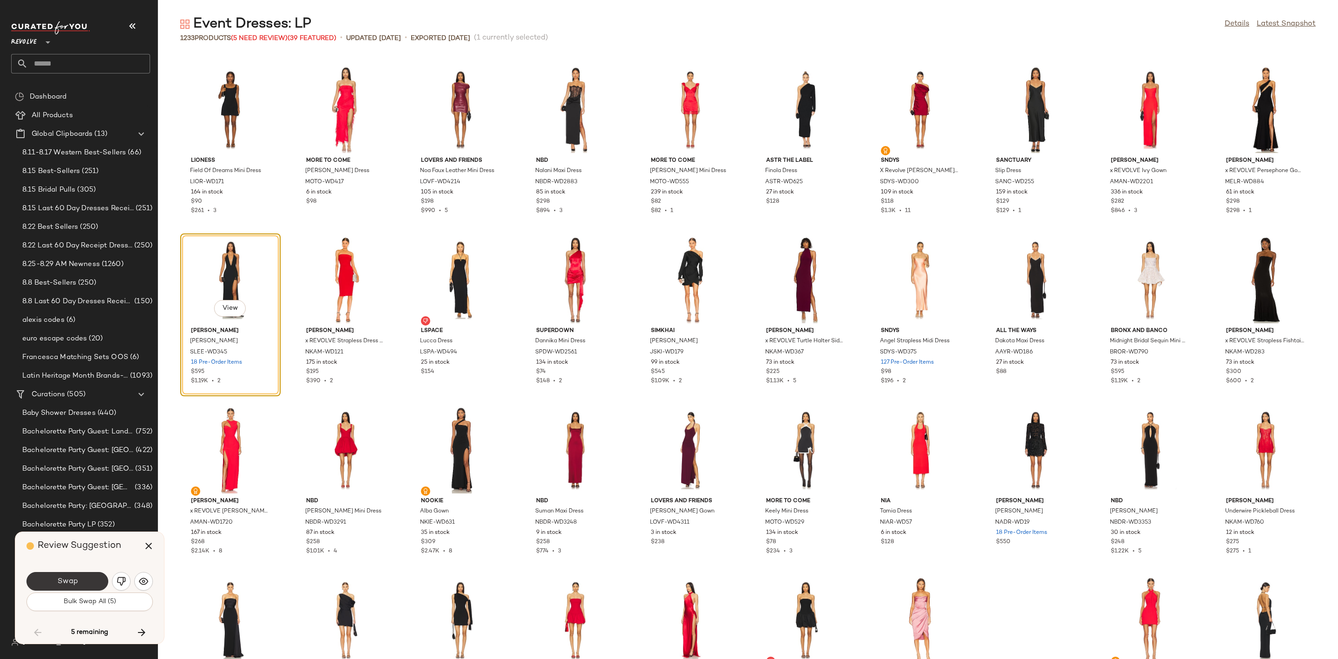
click at [93, 580] on button "Swap" at bounding box center [67, 581] width 82 height 19
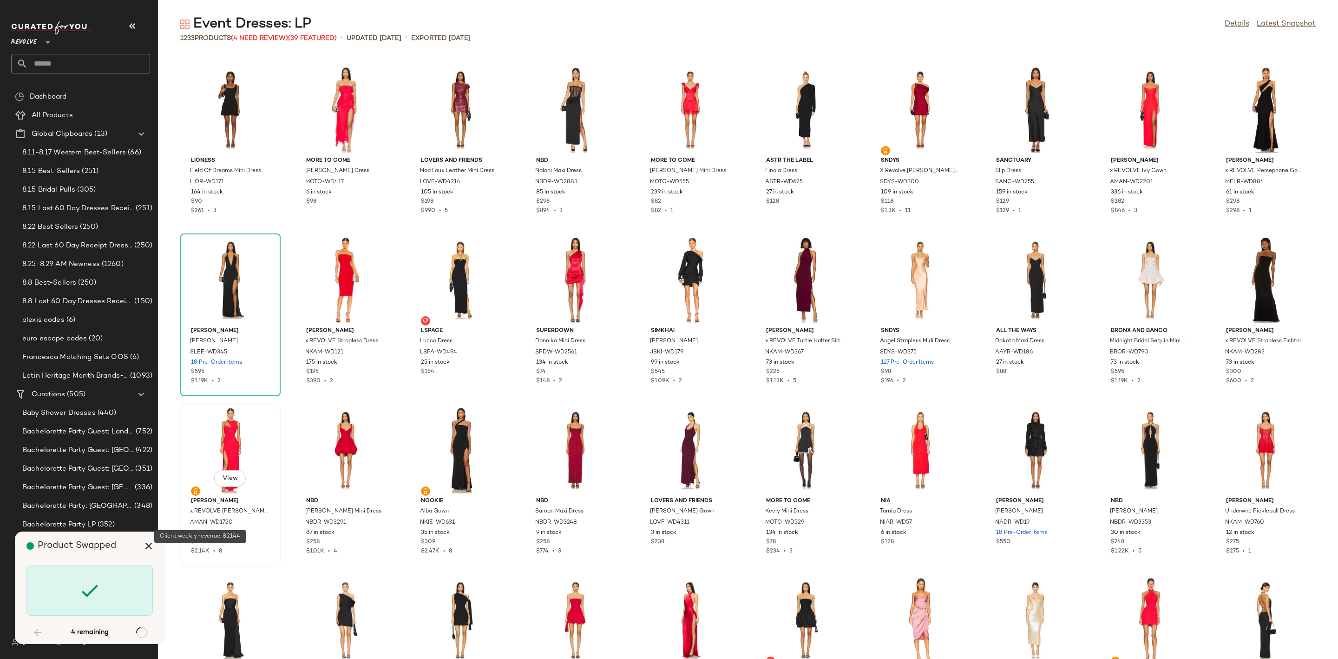
scroll to position [19391, 0]
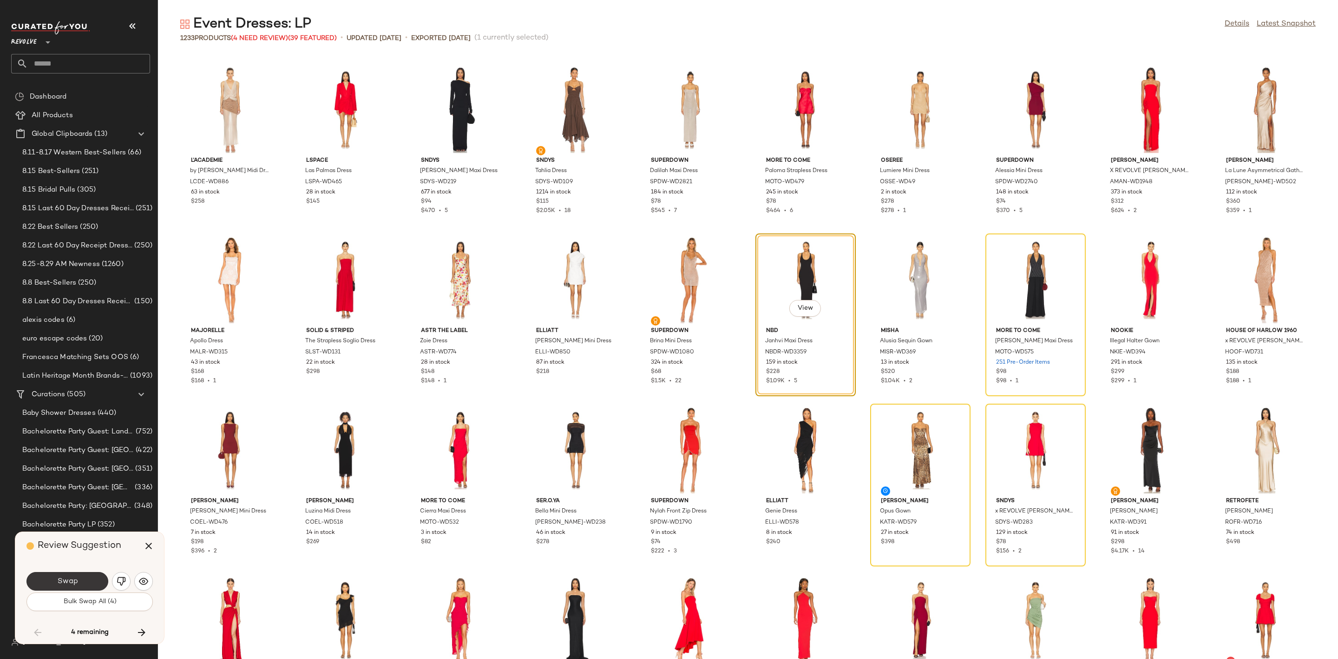
click at [78, 573] on button "Swap" at bounding box center [67, 581] width 82 height 19
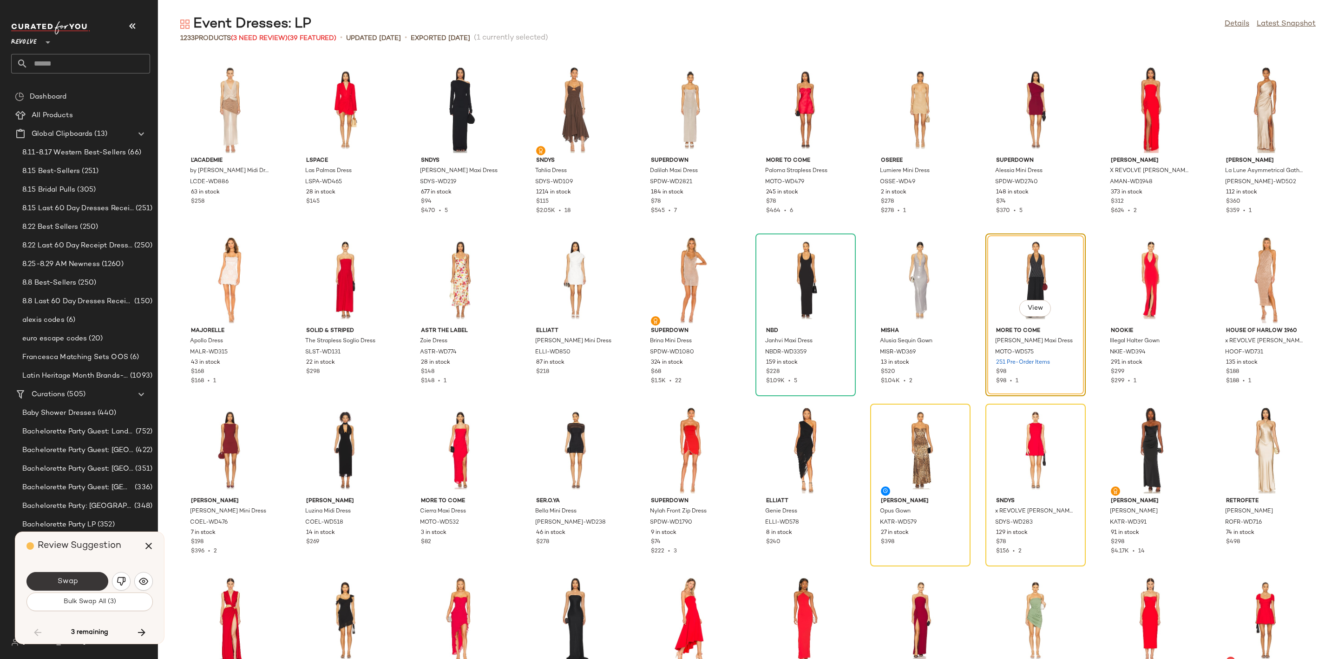
click at [92, 583] on button "Swap" at bounding box center [67, 581] width 82 height 19
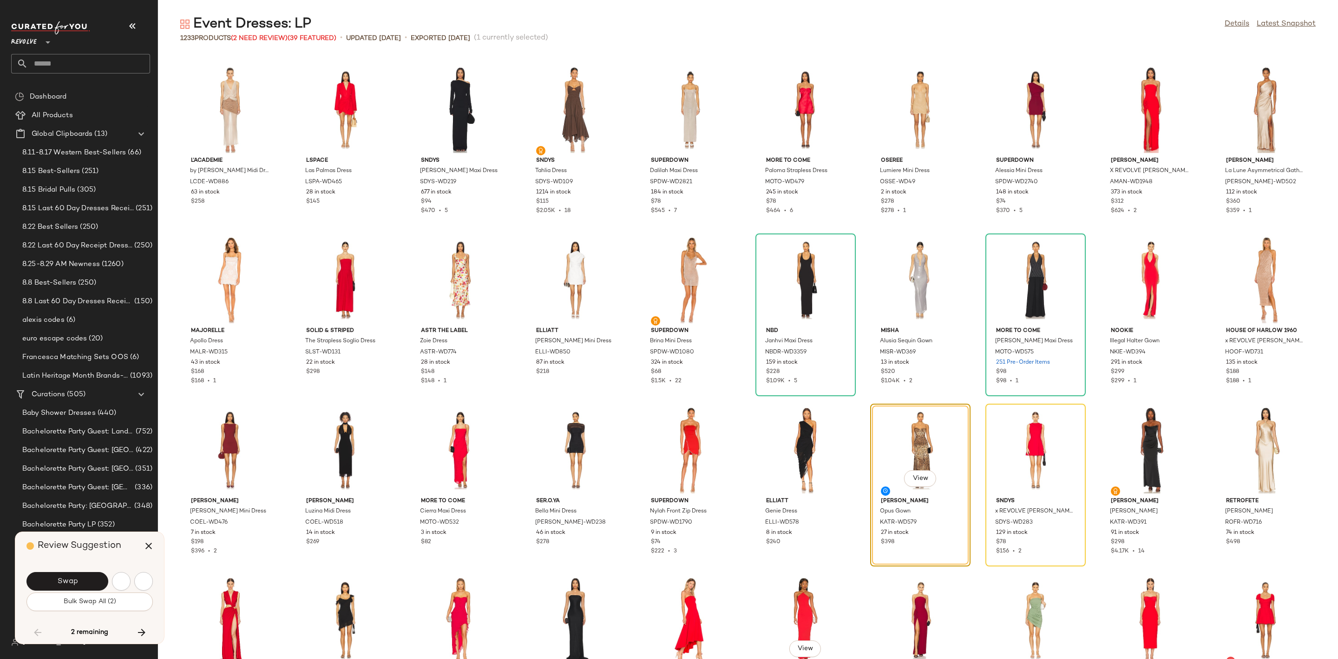
scroll to position [19562, 0]
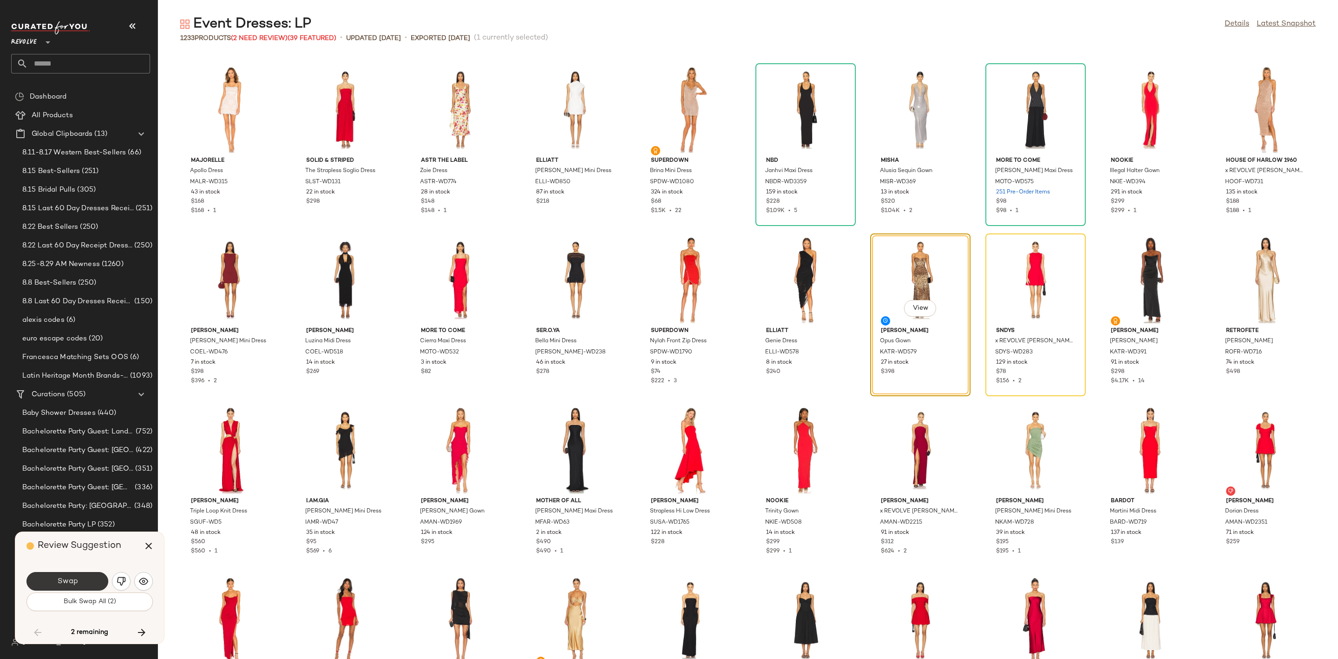
click at [63, 582] on span "Swap" at bounding box center [67, 581] width 21 height 9
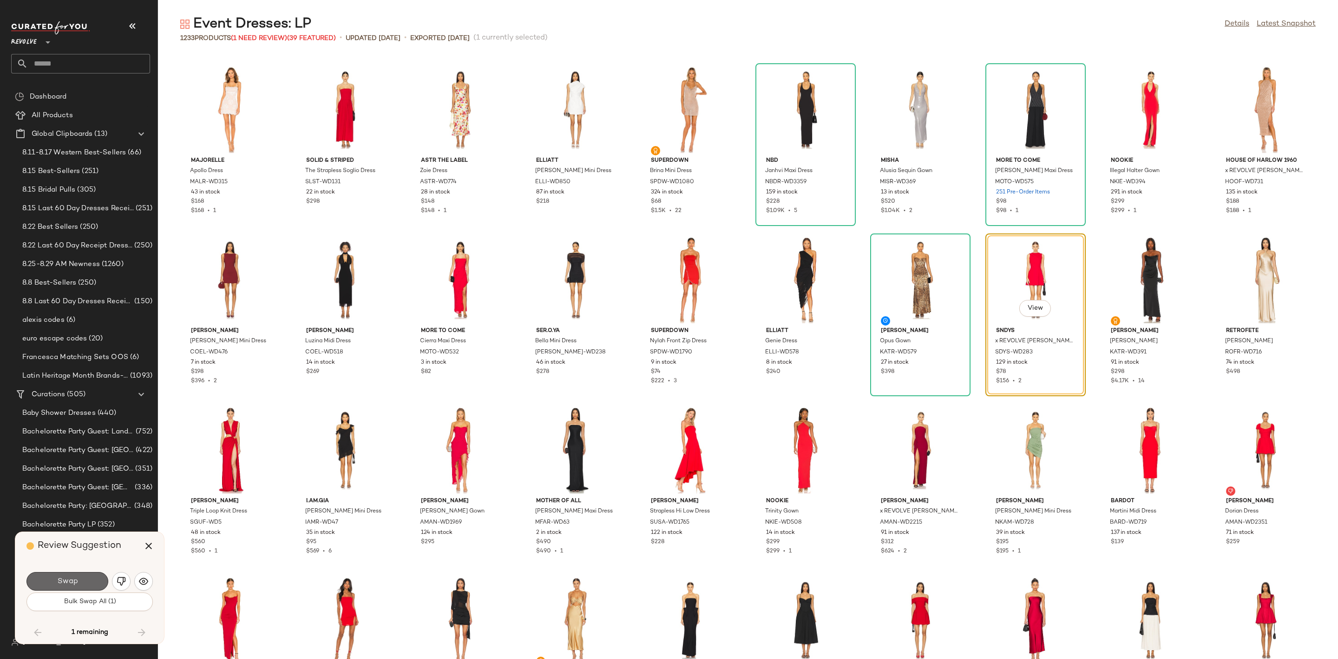
click at [60, 581] on span "Swap" at bounding box center [67, 581] width 21 height 9
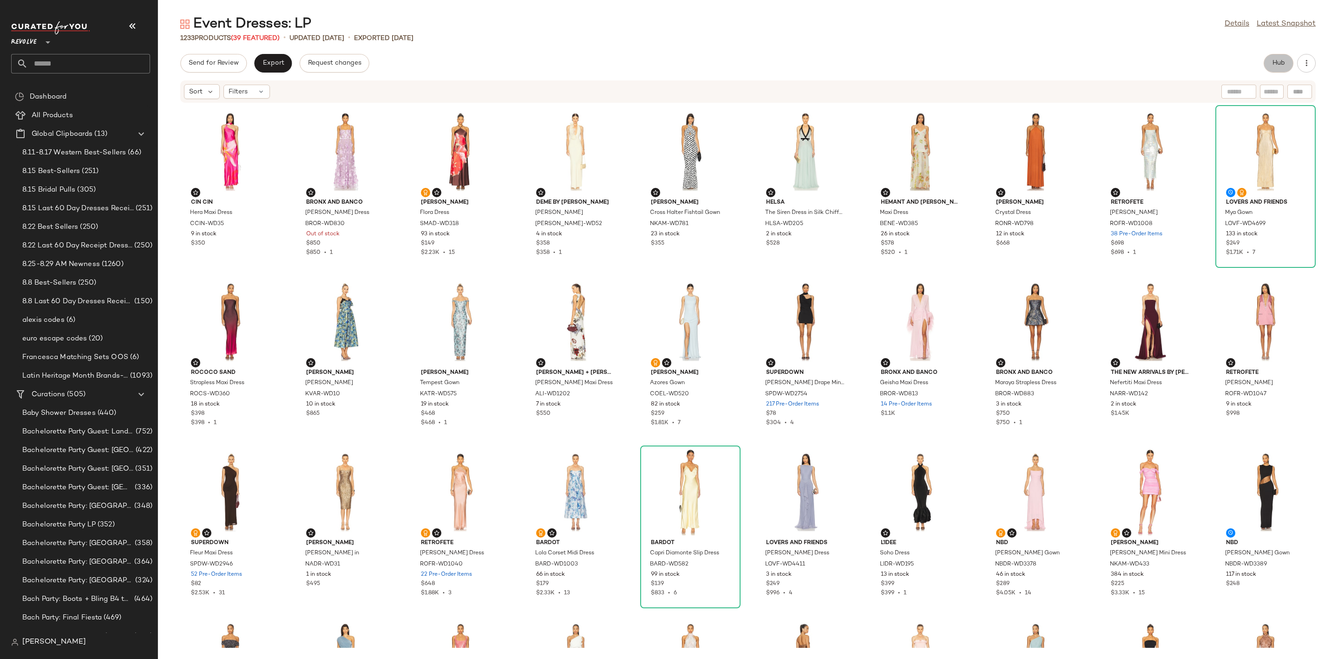
click at [1273, 63] on span "Hub" at bounding box center [1278, 62] width 13 height 7
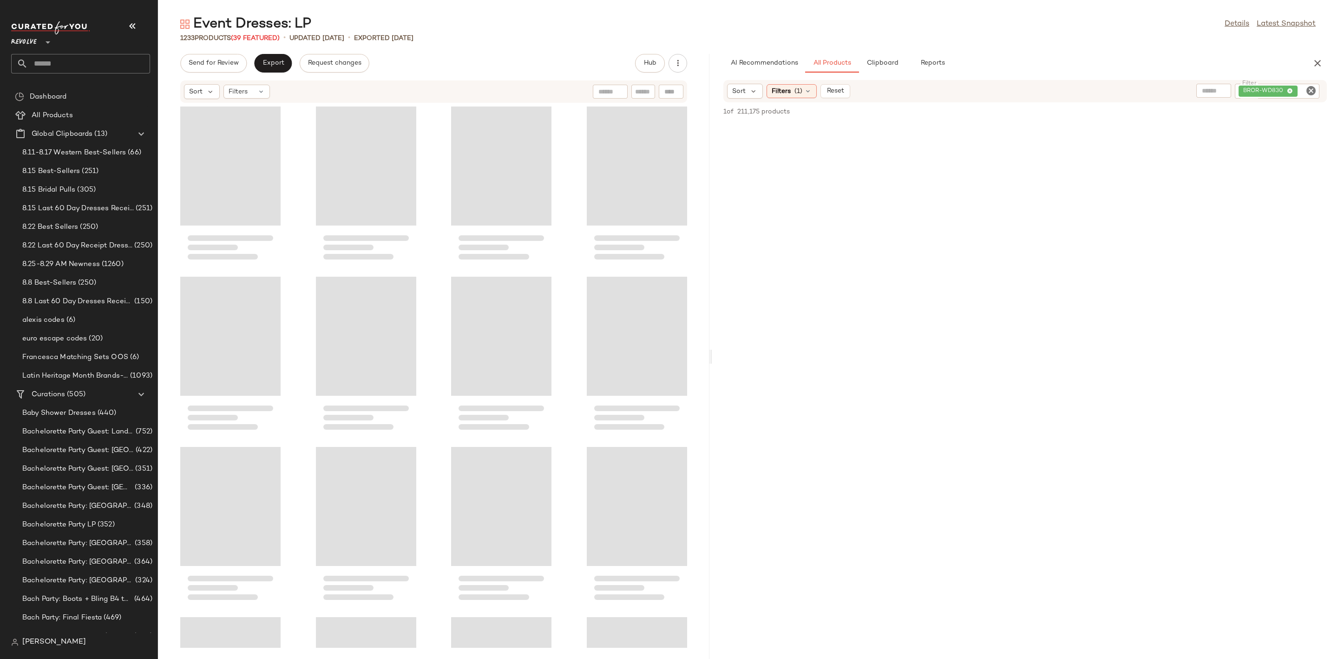
drag, startPoint x: 748, startPoint y: 354, endPoint x: 712, endPoint y: 354, distance: 35.3
click at [712, 354] on div "Event Dresses: LP Details Latest Snapshot 1233 Products (39 Featured) • updated…" at bounding box center [748, 337] width 1180 height 644
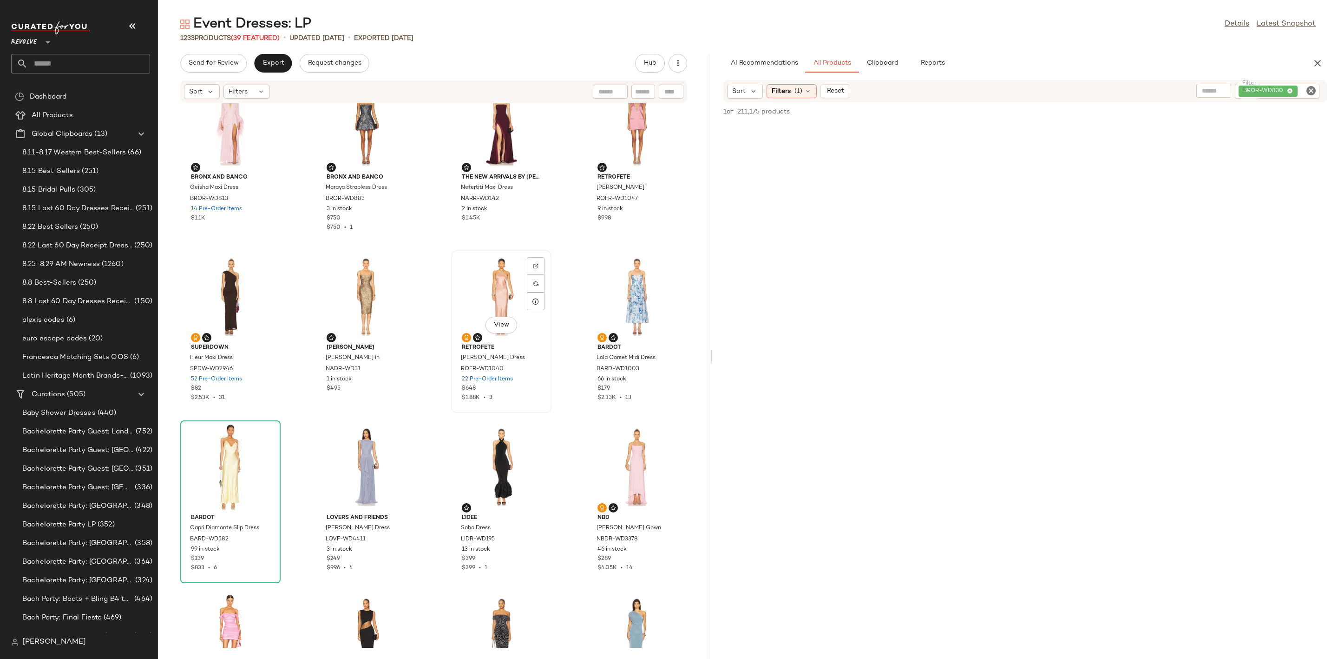
scroll to position [705, 0]
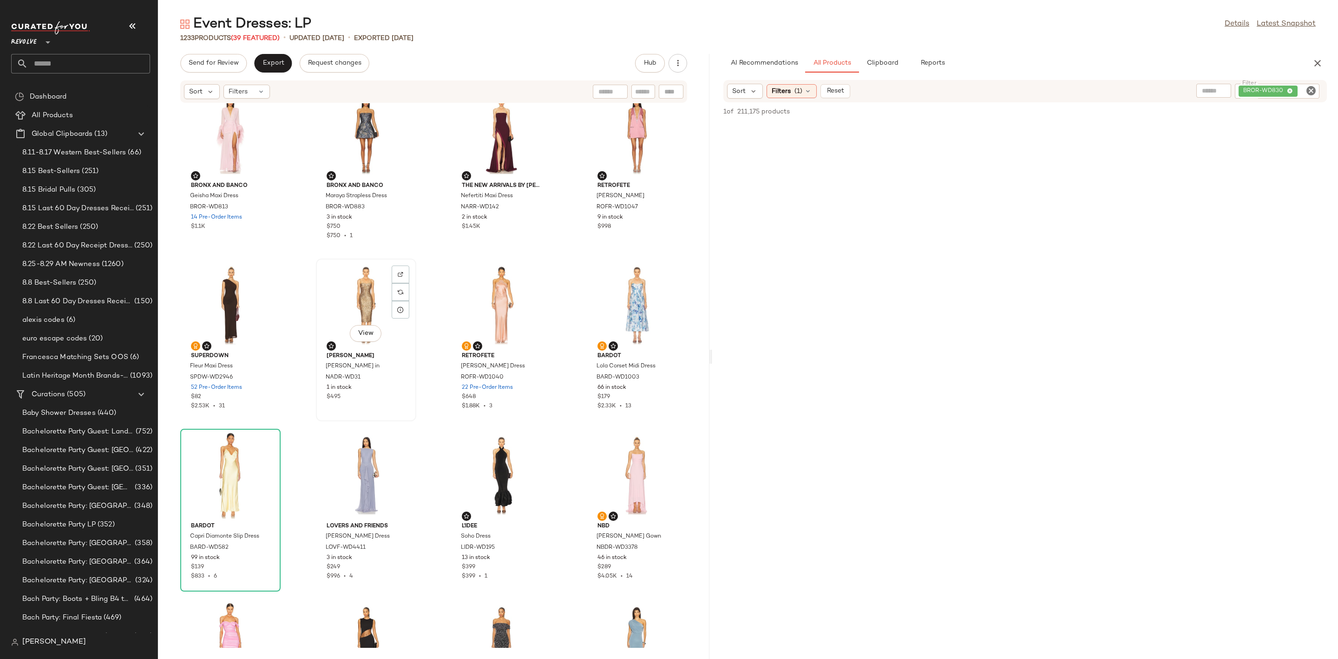
click at [346, 310] on div "View" at bounding box center [366, 305] width 94 height 86
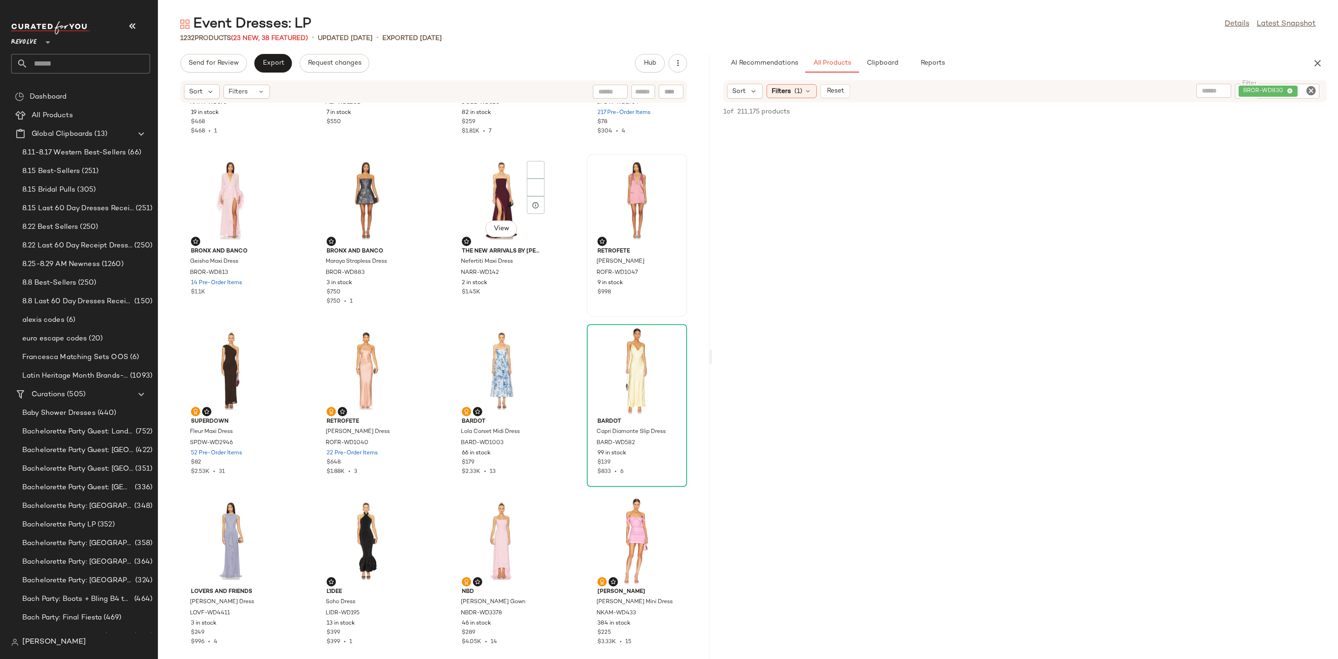
scroll to position [495, 0]
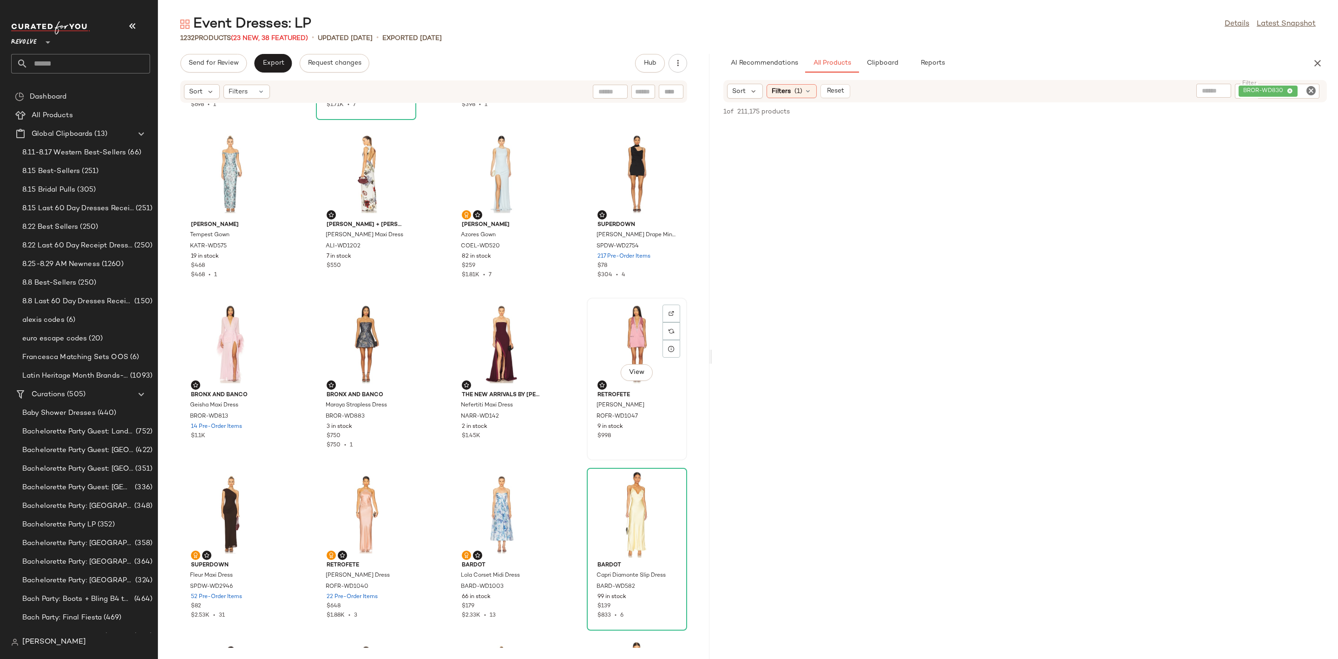
click at [618, 339] on div "View" at bounding box center [637, 344] width 94 height 86
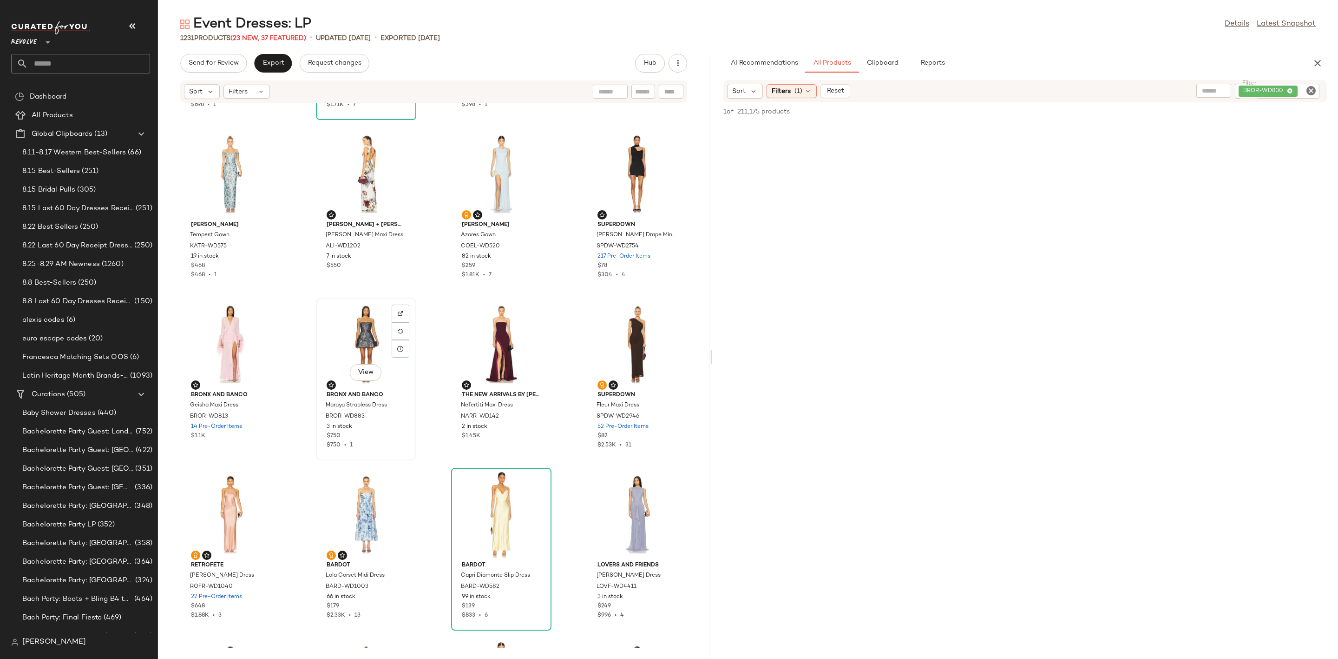
click at [350, 350] on div "View" at bounding box center [366, 344] width 94 height 86
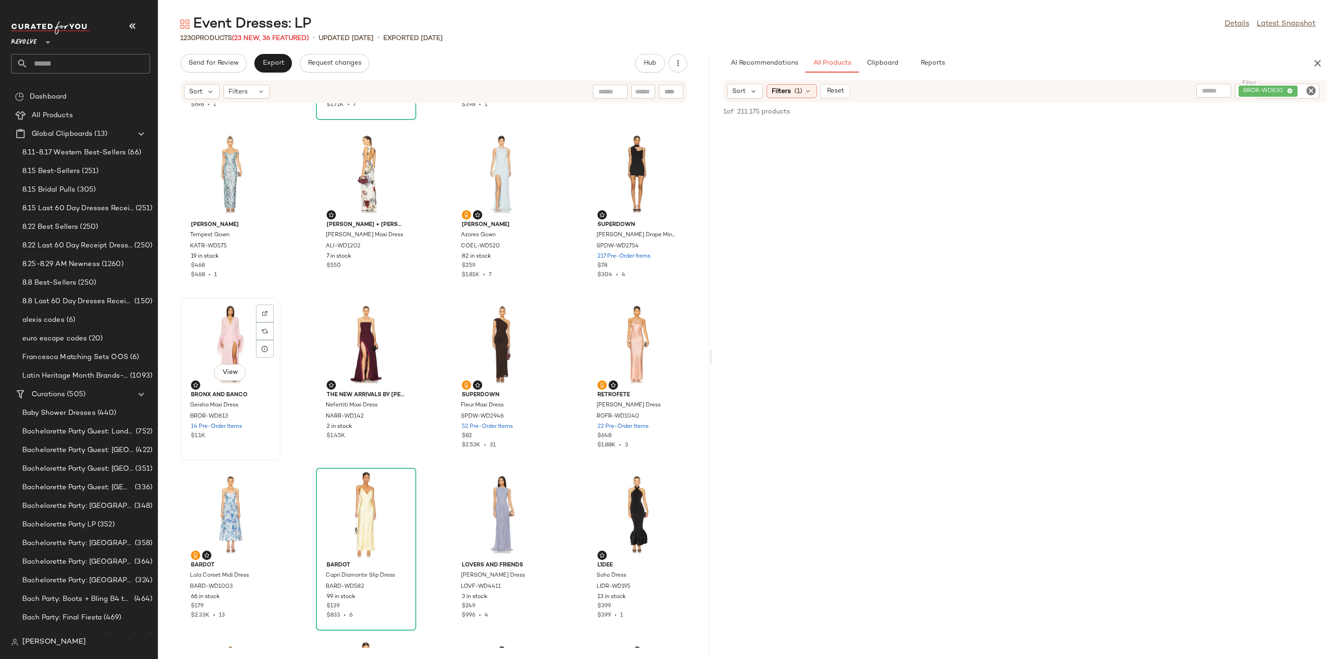
click at [207, 346] on div "View" at bounding box center [231, 344] width 94 height 86
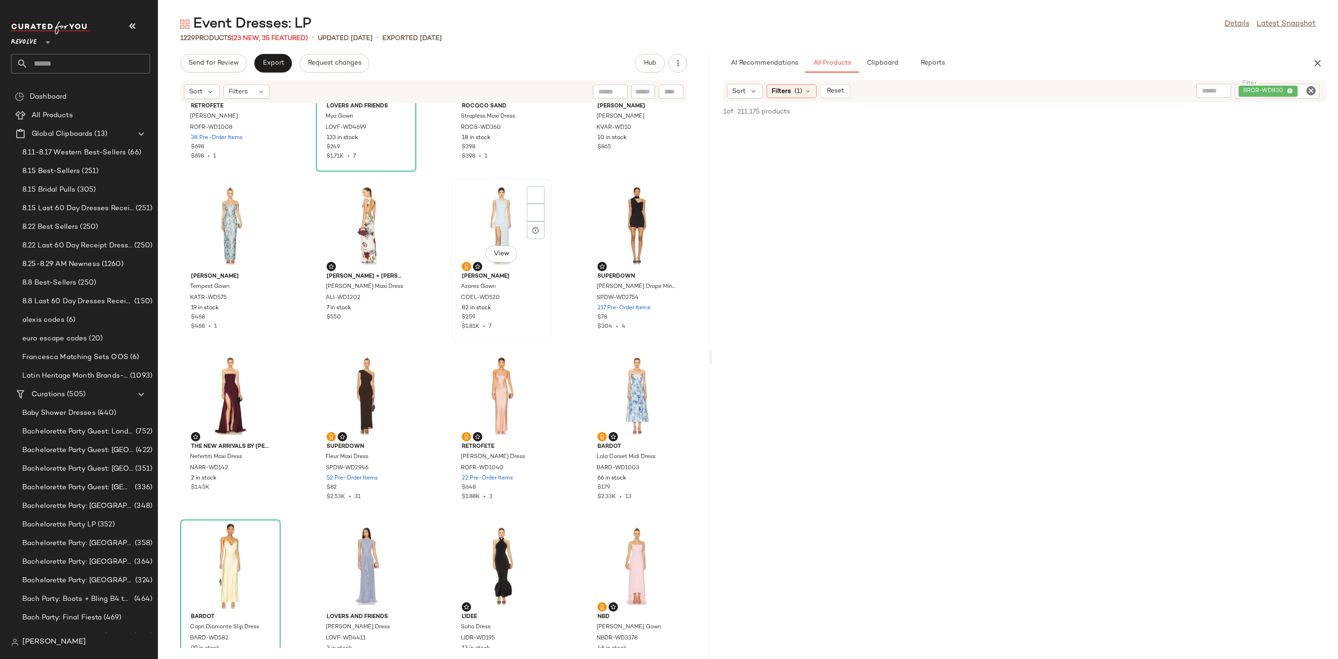
scroll to position [356, 0]
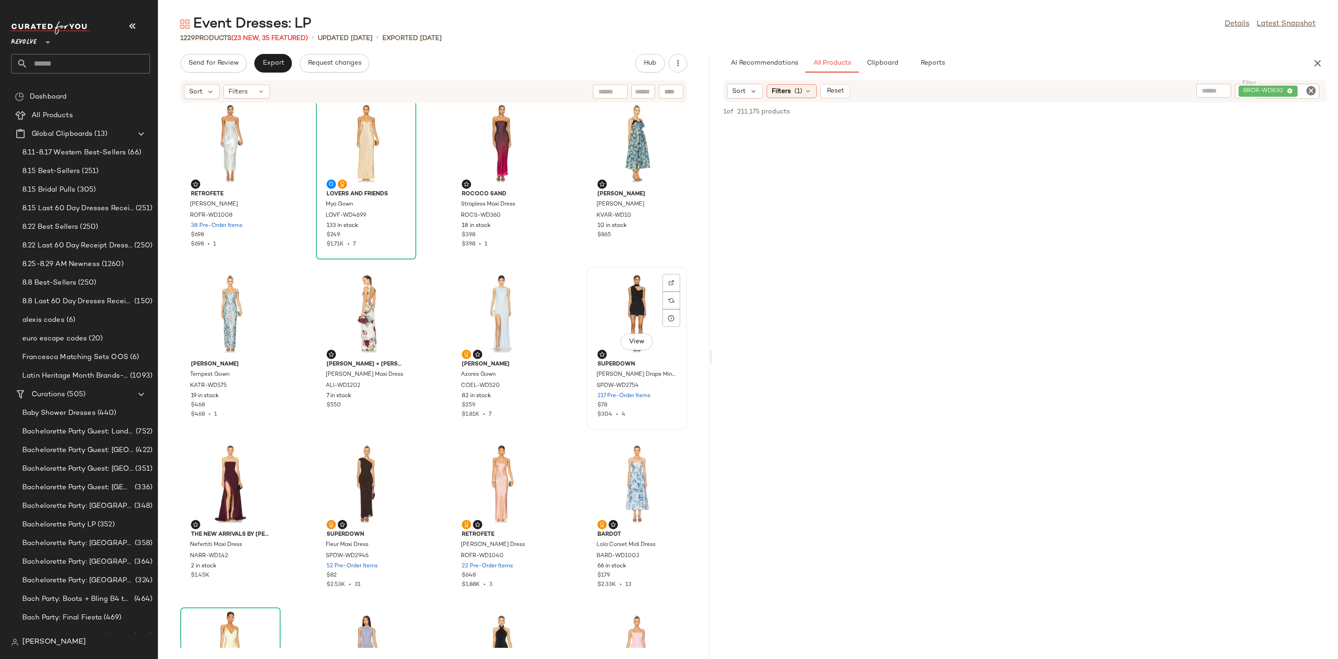
click at [624, 324] on div "View" at bounding box center [637, 313] width 94 height 86
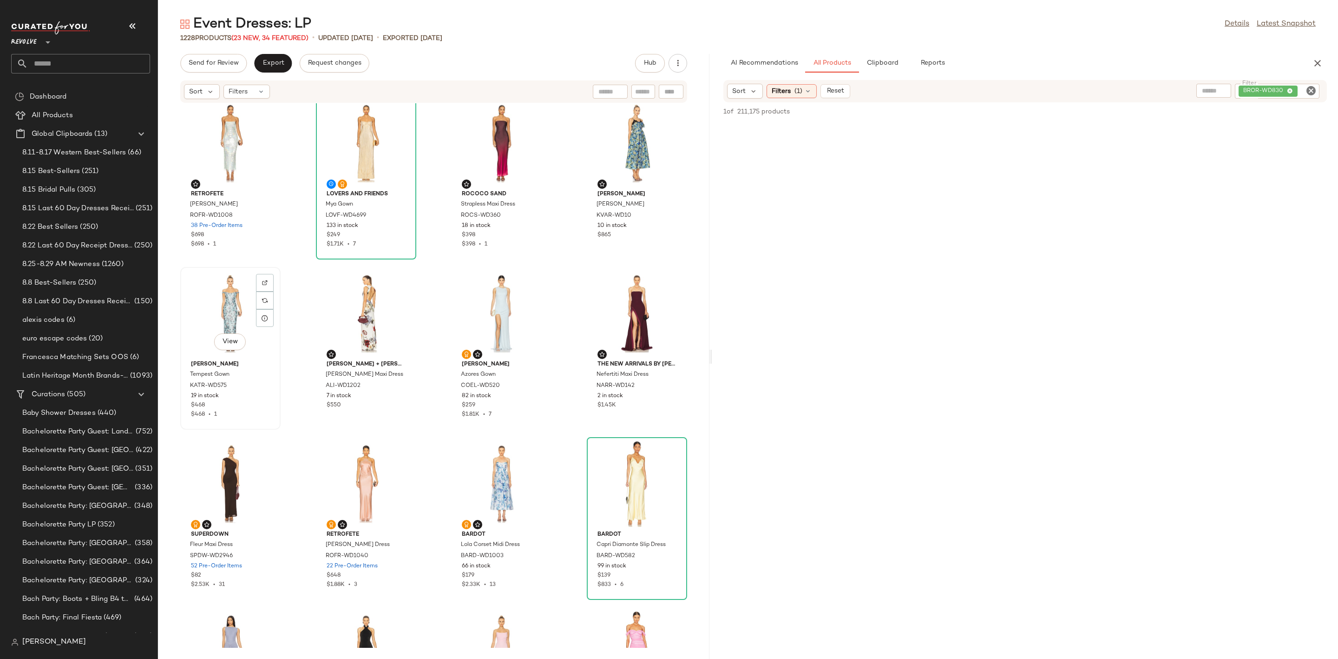
click at [214, 319] on div "View" at bounding box center [231, 313] width 94 height 86
click at [368, 296] on div "View" at bounding box center [366, 313] width 94 height 86
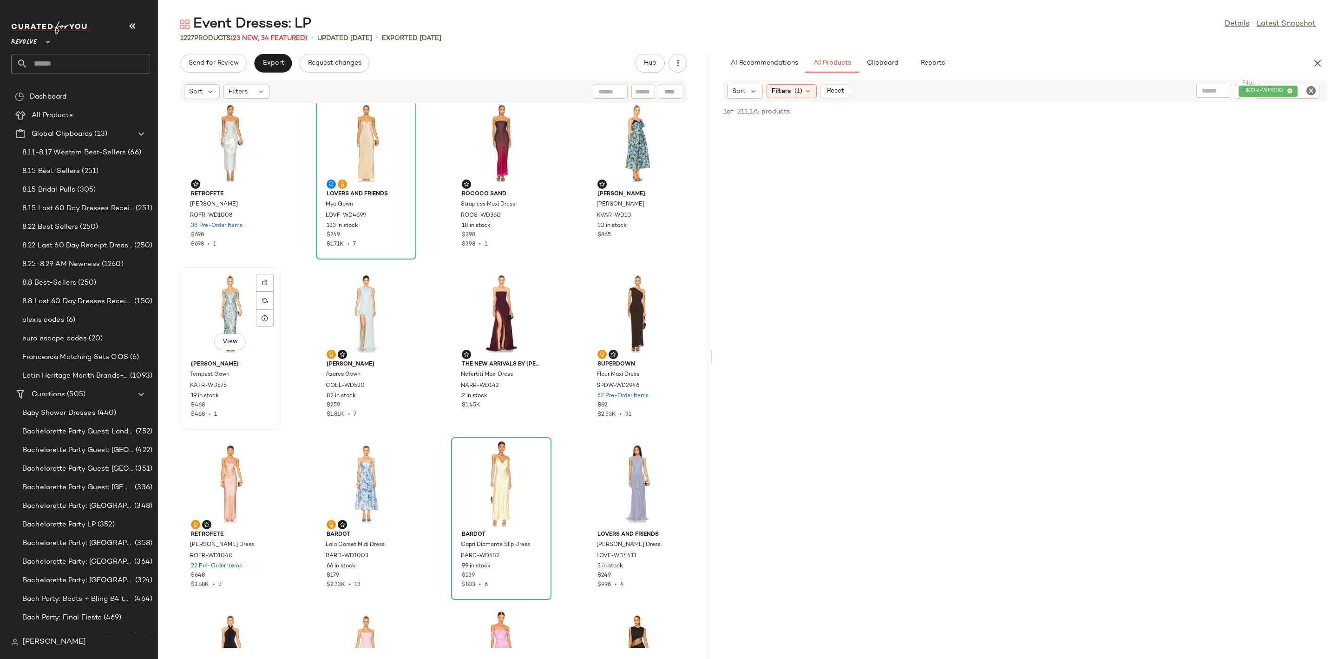
click at [215, 310] on div "View" at bounding box center [231, 313] width 94 height 86
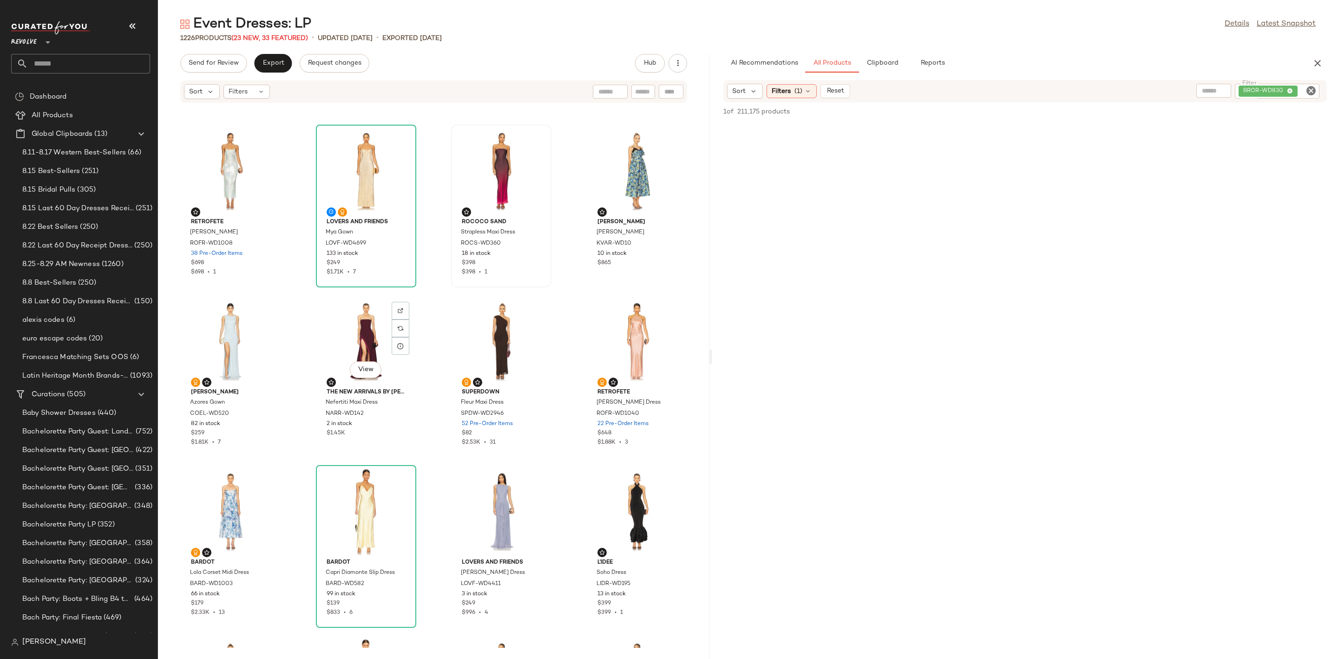
scroll to position [217, 0]
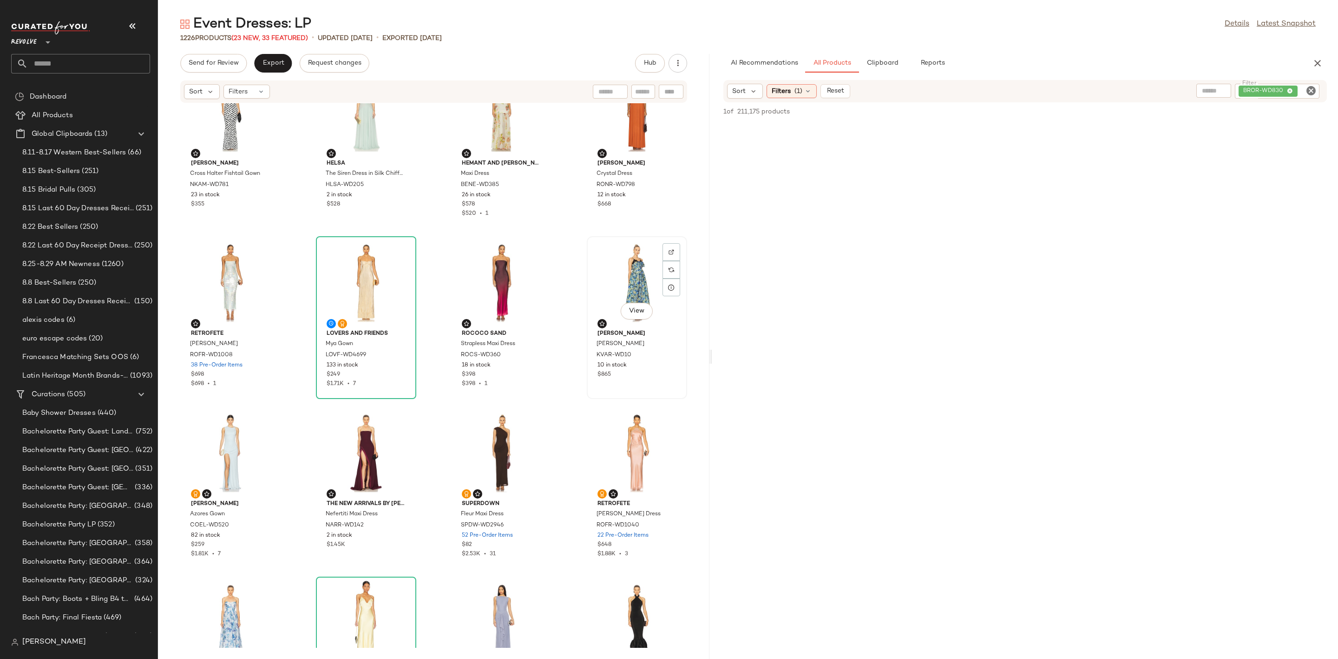
click at [632, 290] on div "View" at bounding box center [637, 282] width 94 height 86
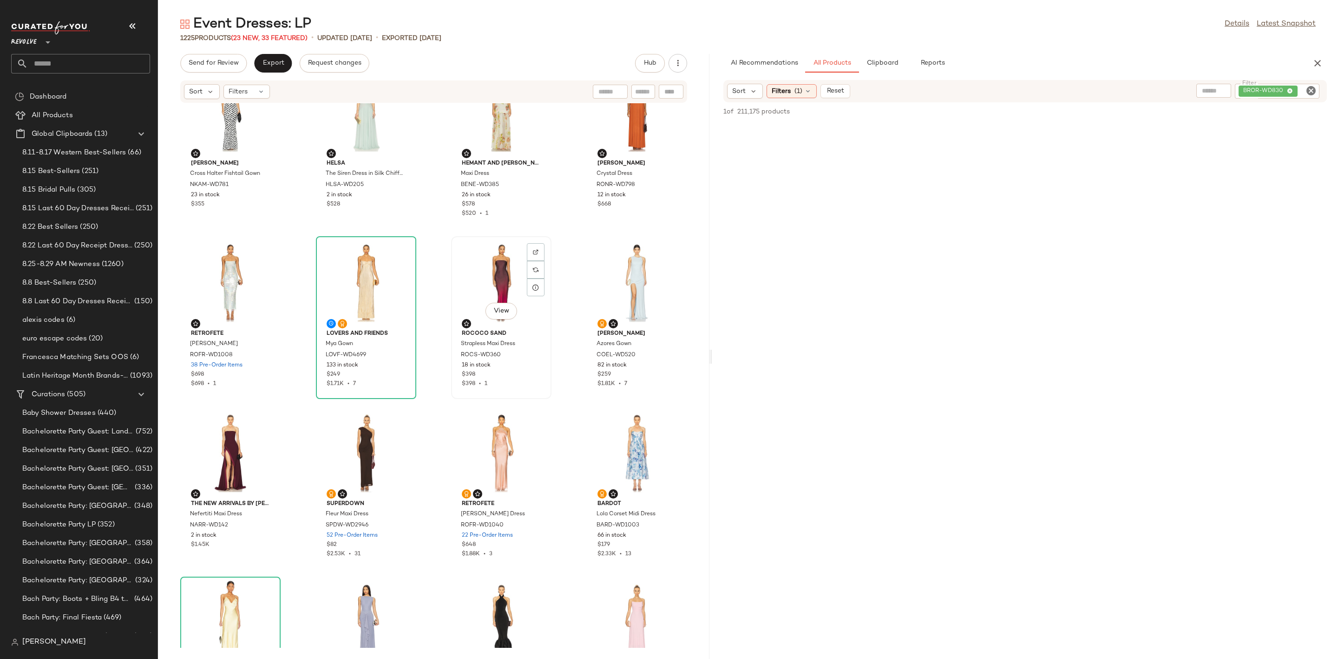
click at [480, 294] on div "View" at bounding box center [502, 282] width 94 height 86
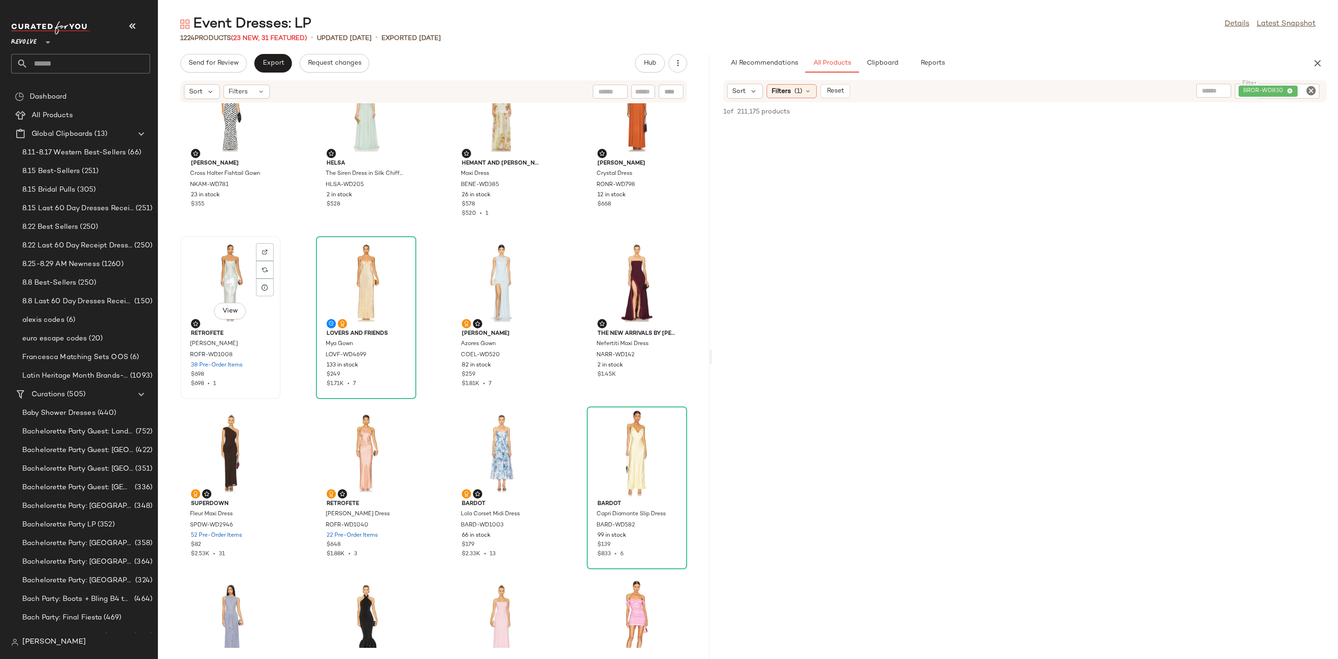
click at [210, 304] on div "View" at bounding box center [231, 282] width 94 height 86
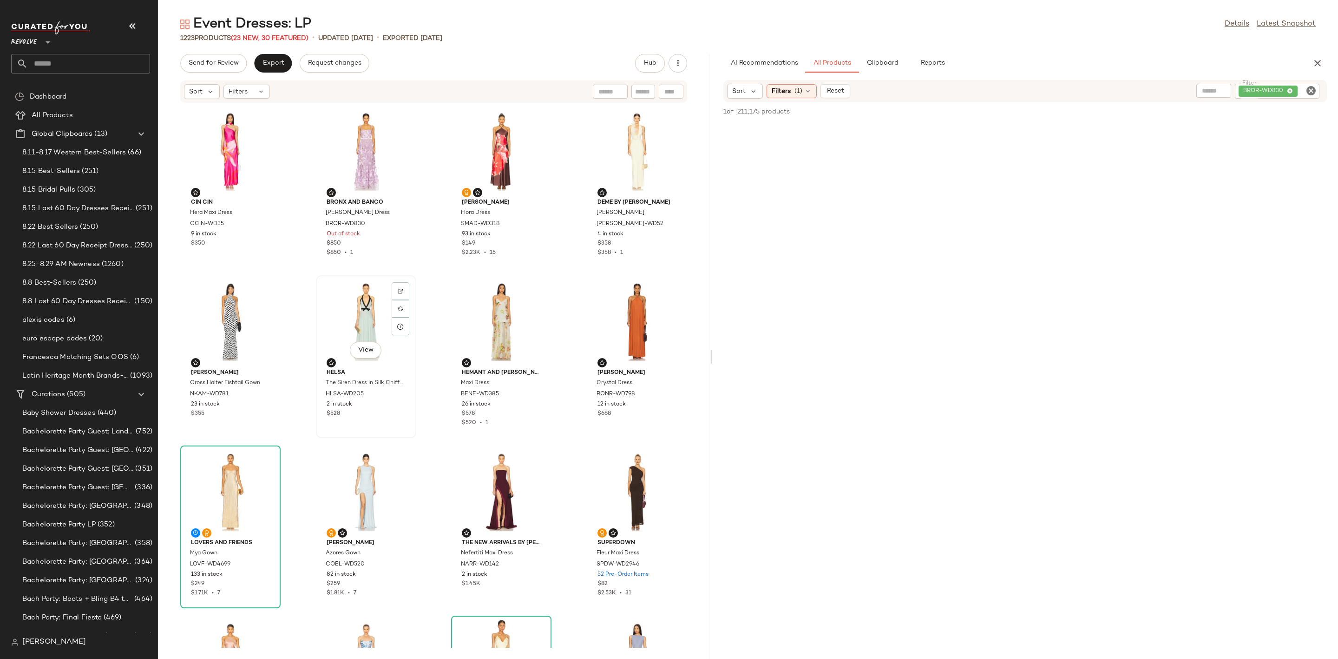
click at [350, 332] on div "View" at bounding box center [366, 321] width 94 height 86
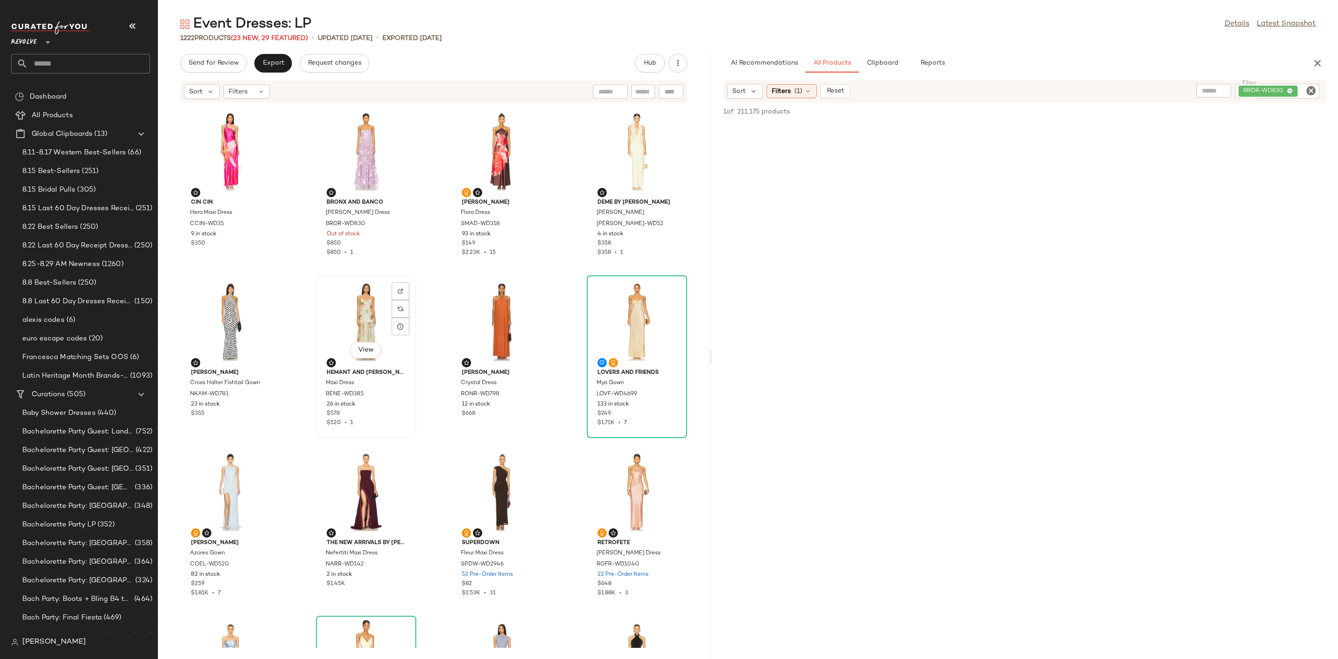
click at [355, 316] on div "View" at bounding box center [366, 321] width 94 height 86
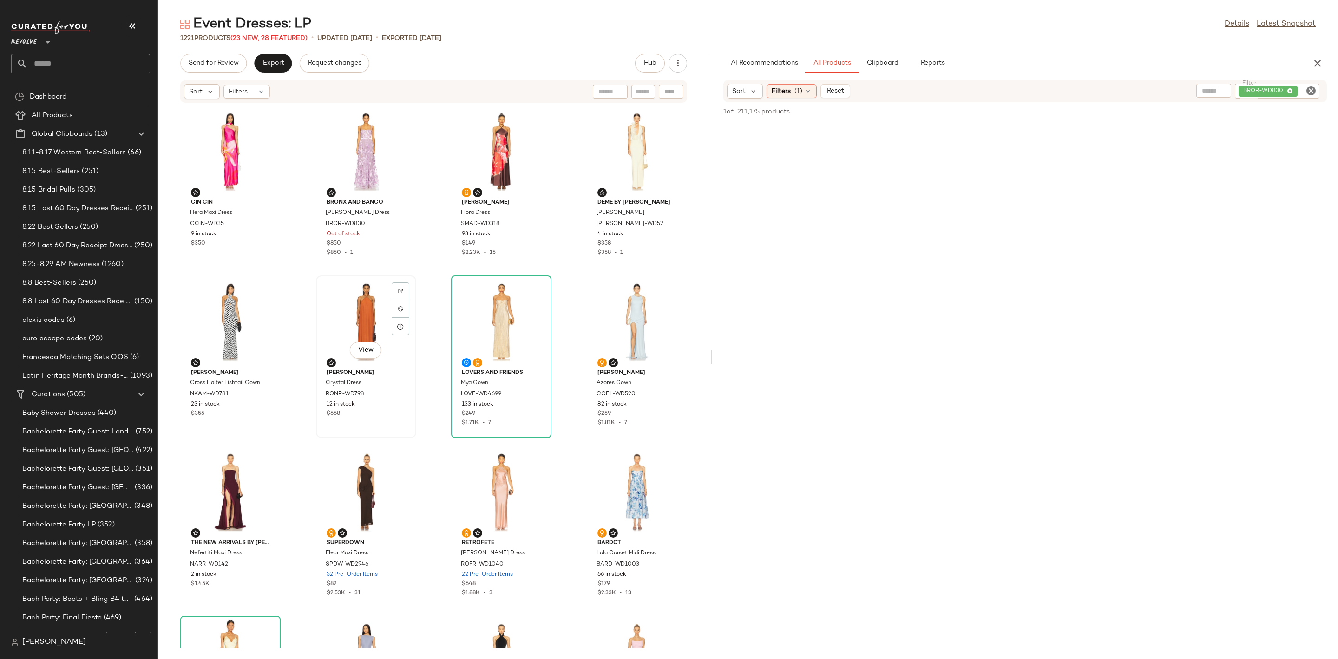
click at [358, 316] on div "View" at bounding box center [366, 321] width 94 height 86
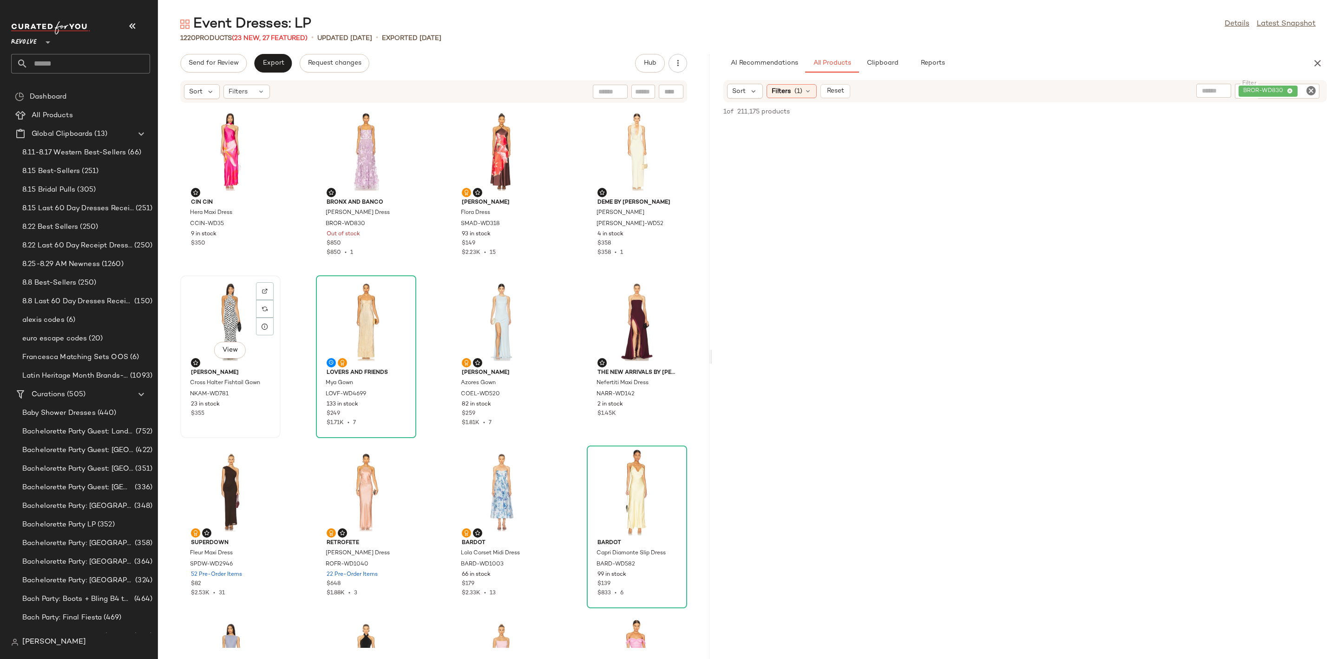
click at [204, 324] on div "View" at bounding box center [231, 321] width 94 height 86
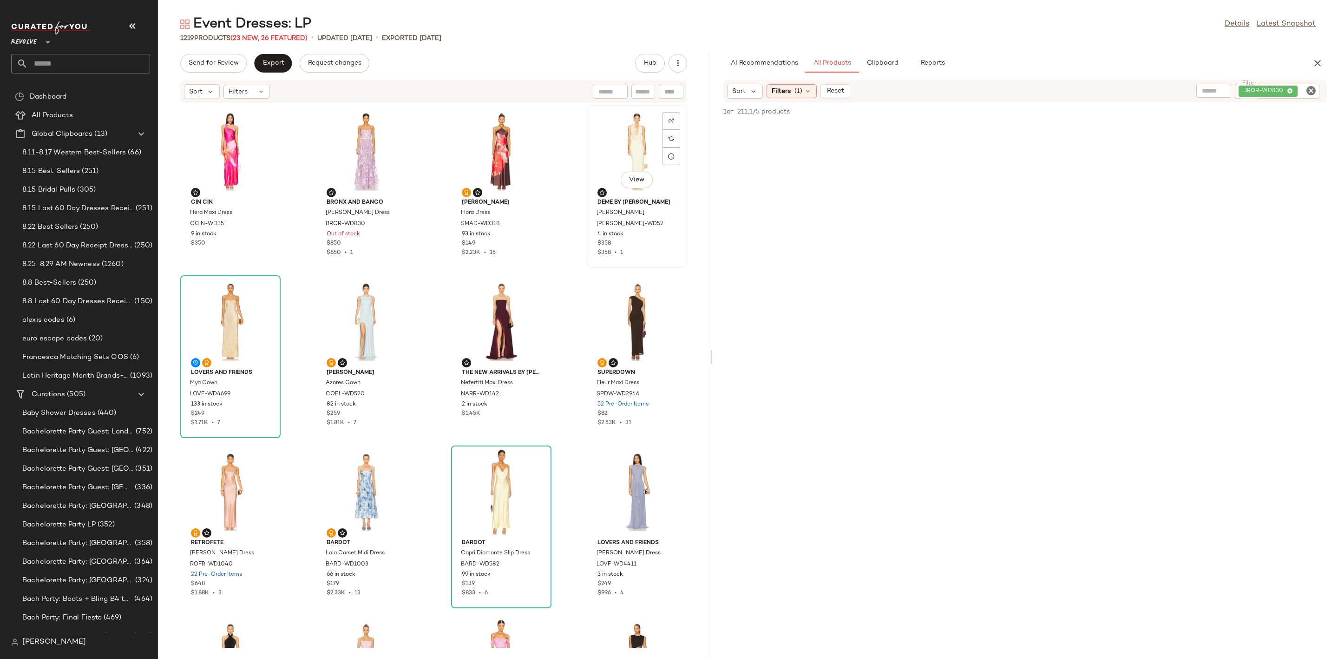
click at [609, 135] on div "View" at bounding box center [637, 151] width 94 height 86
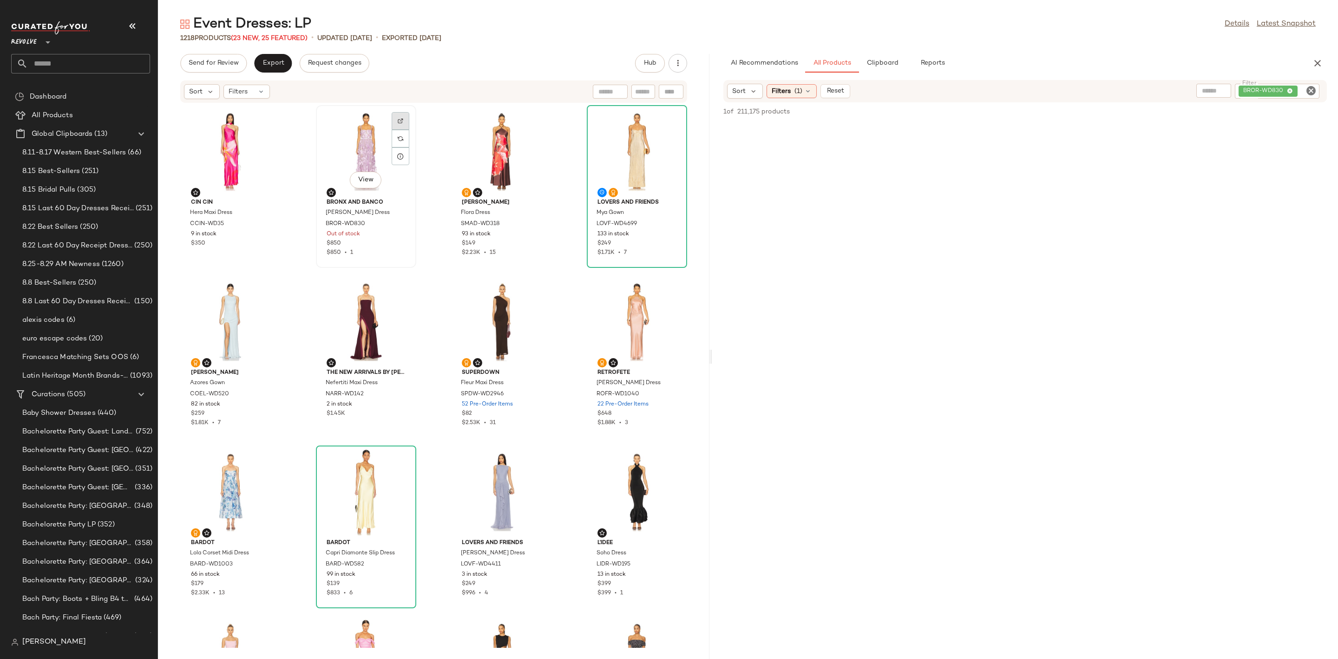
click at [396, 114] on div at bounding box center [401, 121] width 18 height 18
click at [1313, 91] on icon "Clear Filter" at bounding box center [1311, 90] width 11 height 11
type input "*****"
click at [1241, 204] on div at bounding box center [1025, 391] width 622 height 575
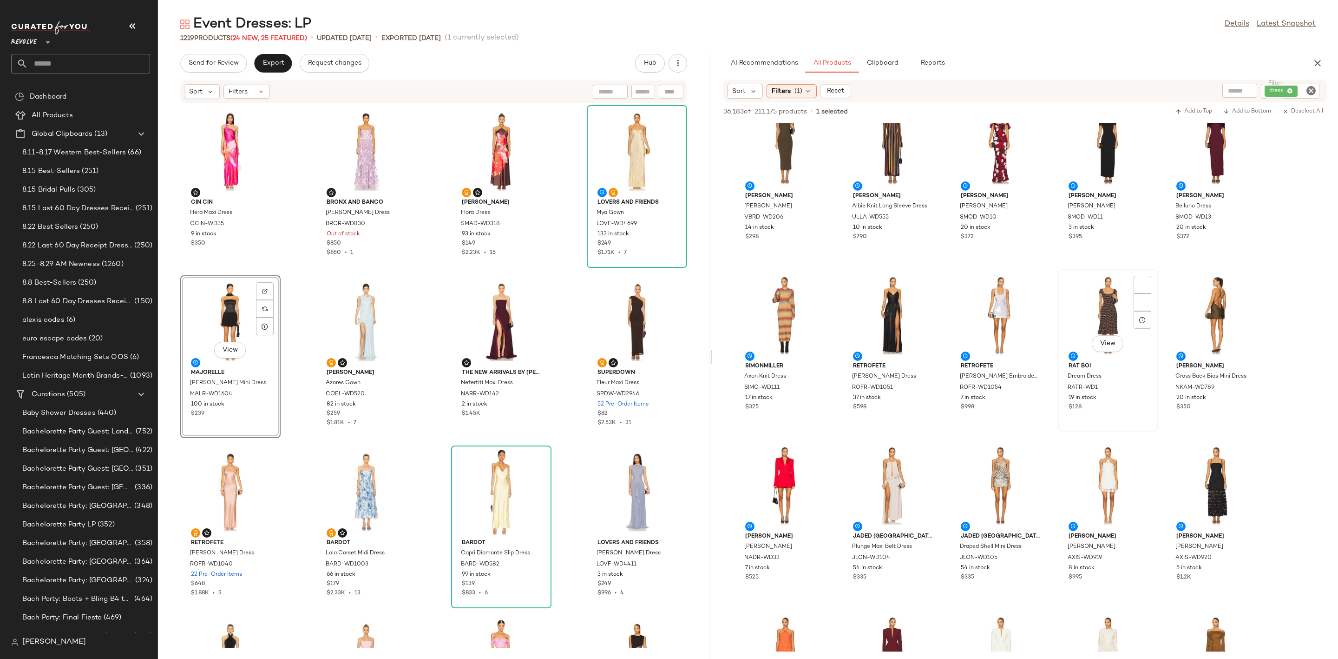
scroll to position [767, 0]
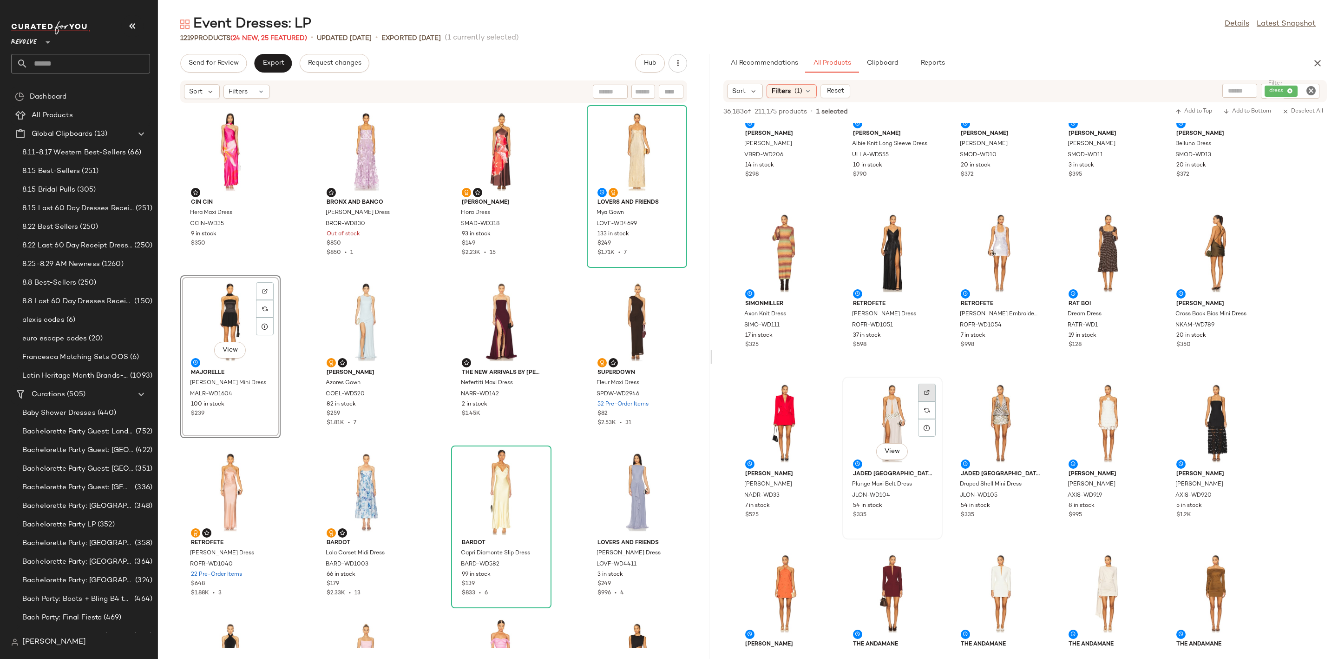
click at [932, 385] on div at bounding box center [927, 392] width 18 height 18
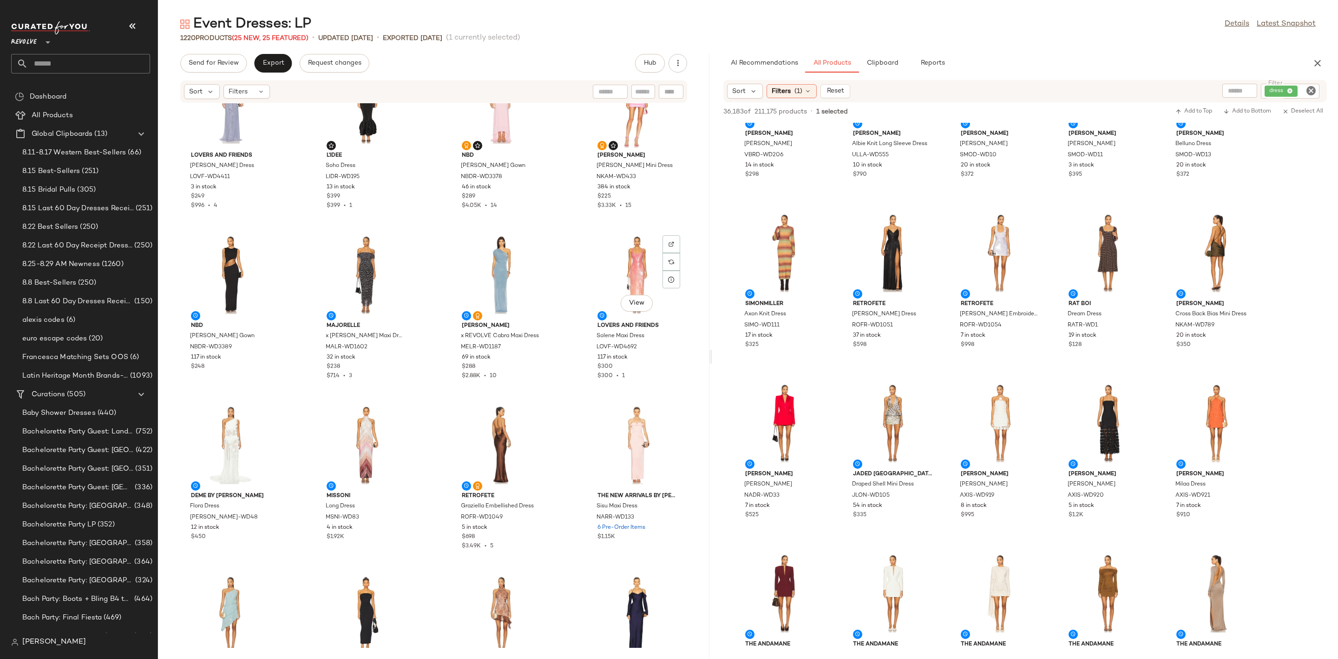
scroll to position [565, 0]
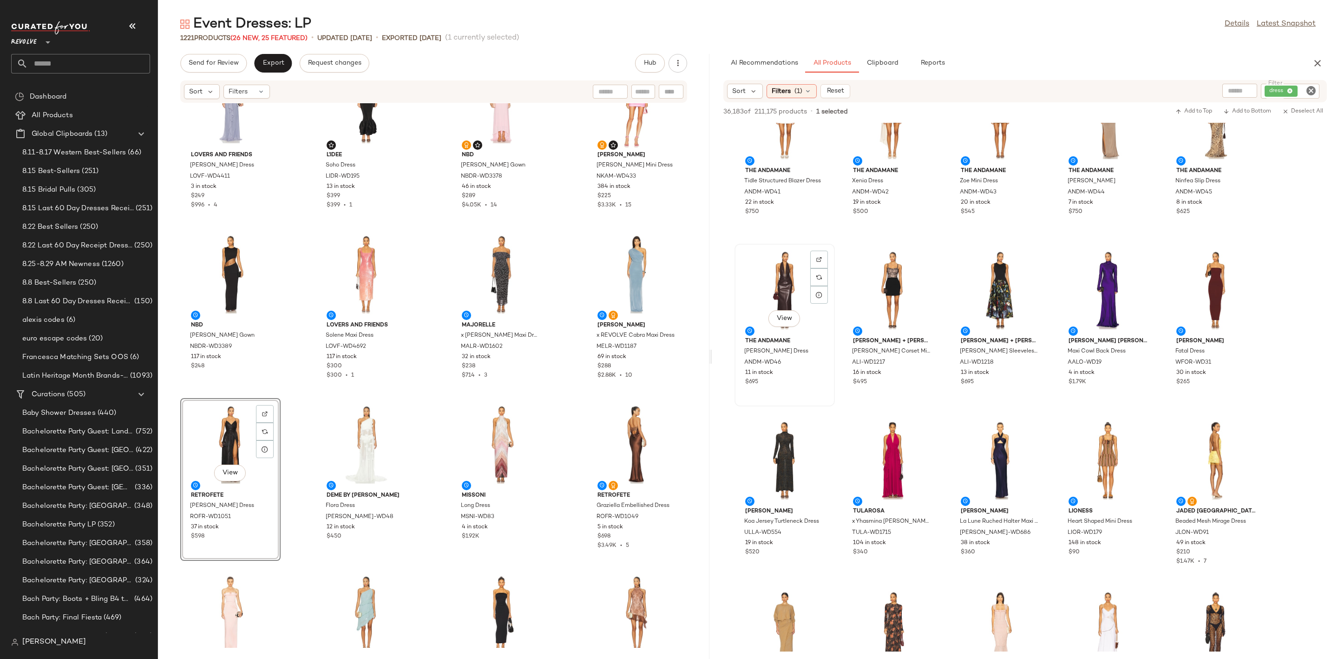
scroll to position [1325, 0]
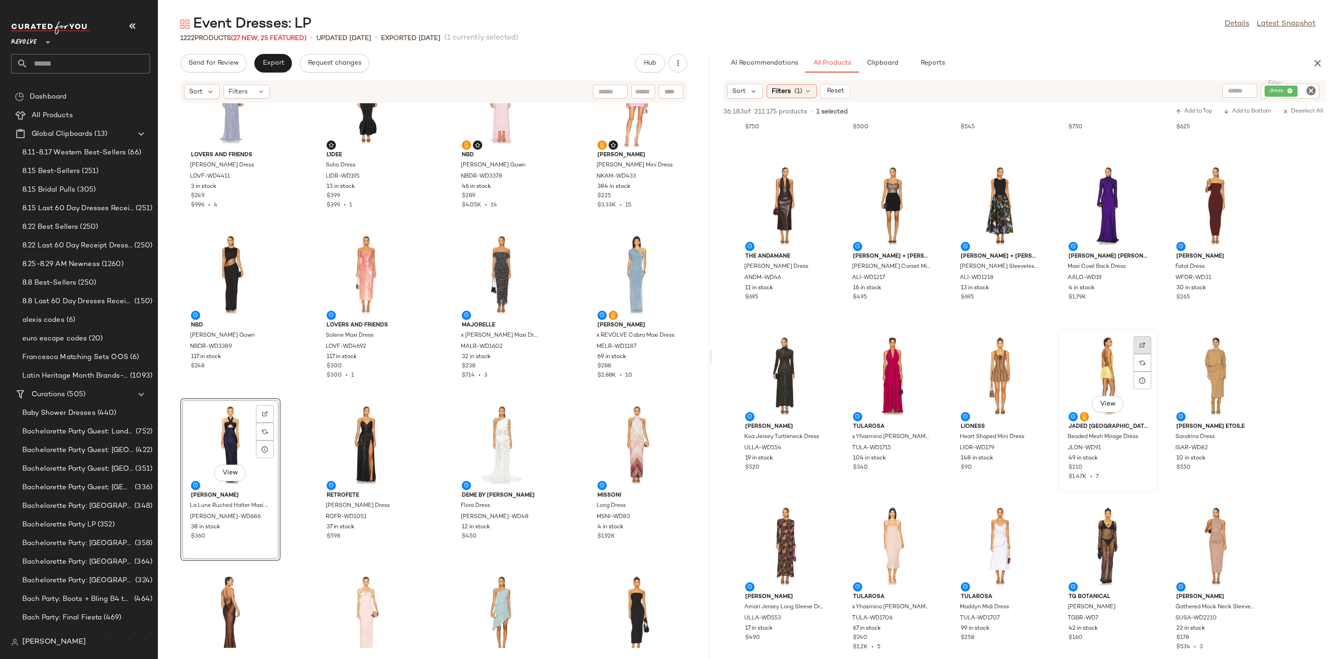
click at [1141, 341] on div at bounding box center [1143, 345] width 18 height 18
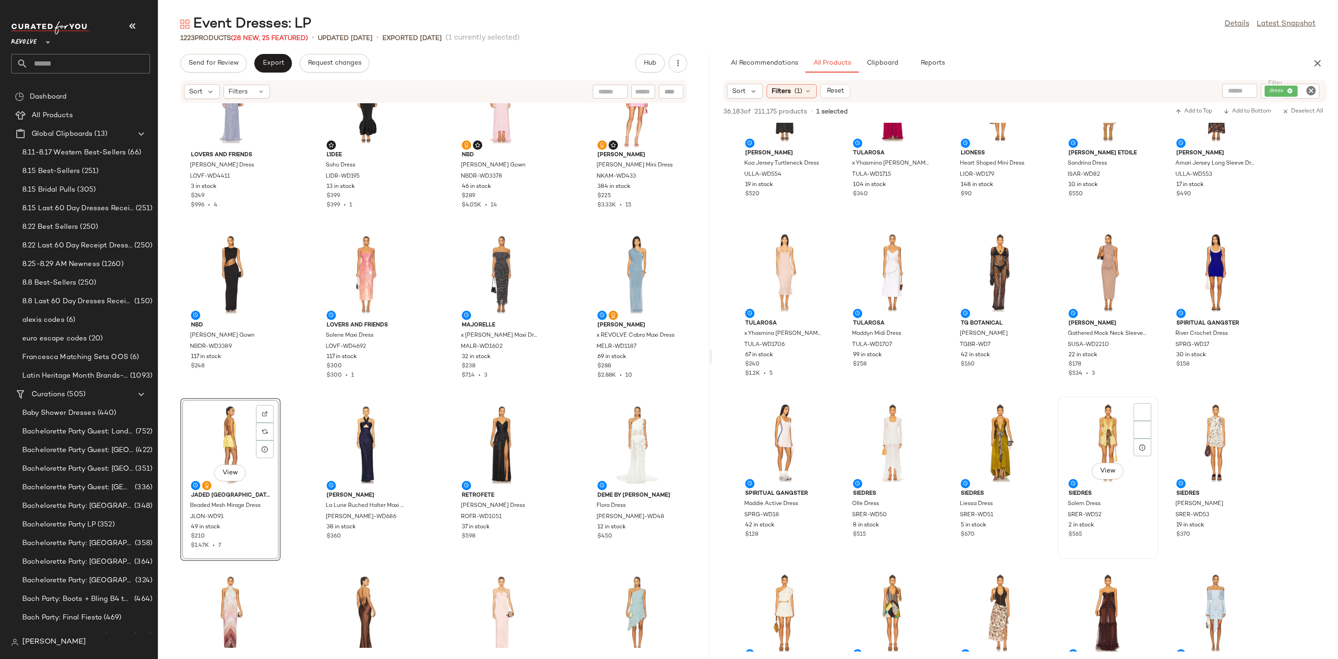
scroll to position [1603, 0]
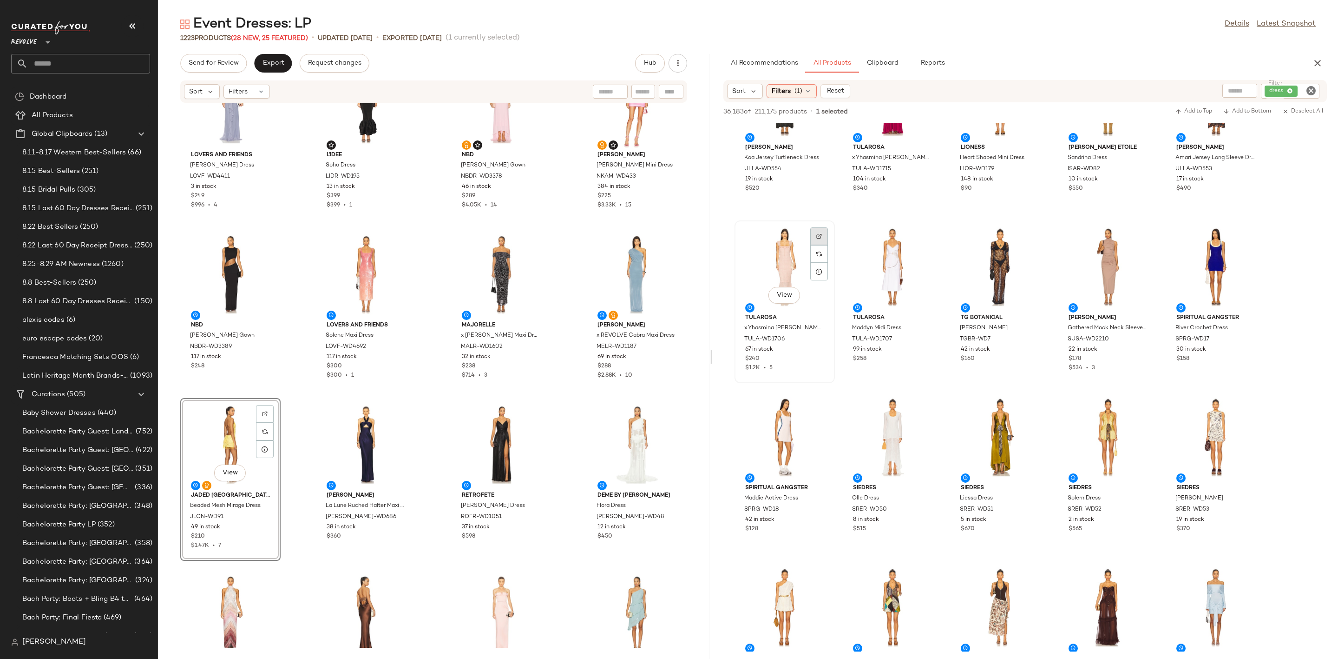
click at [818, 232] on div at bounding box center [820, 236] width 18 height 18
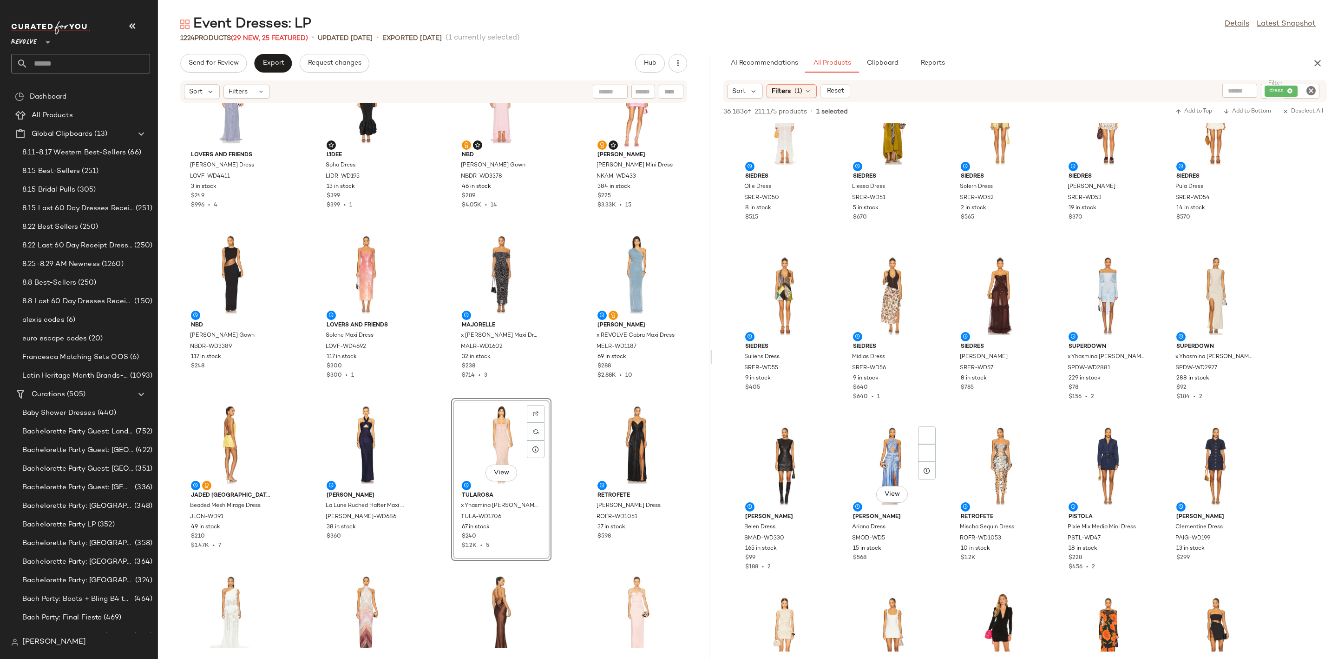
scroll to position [1952, 0]
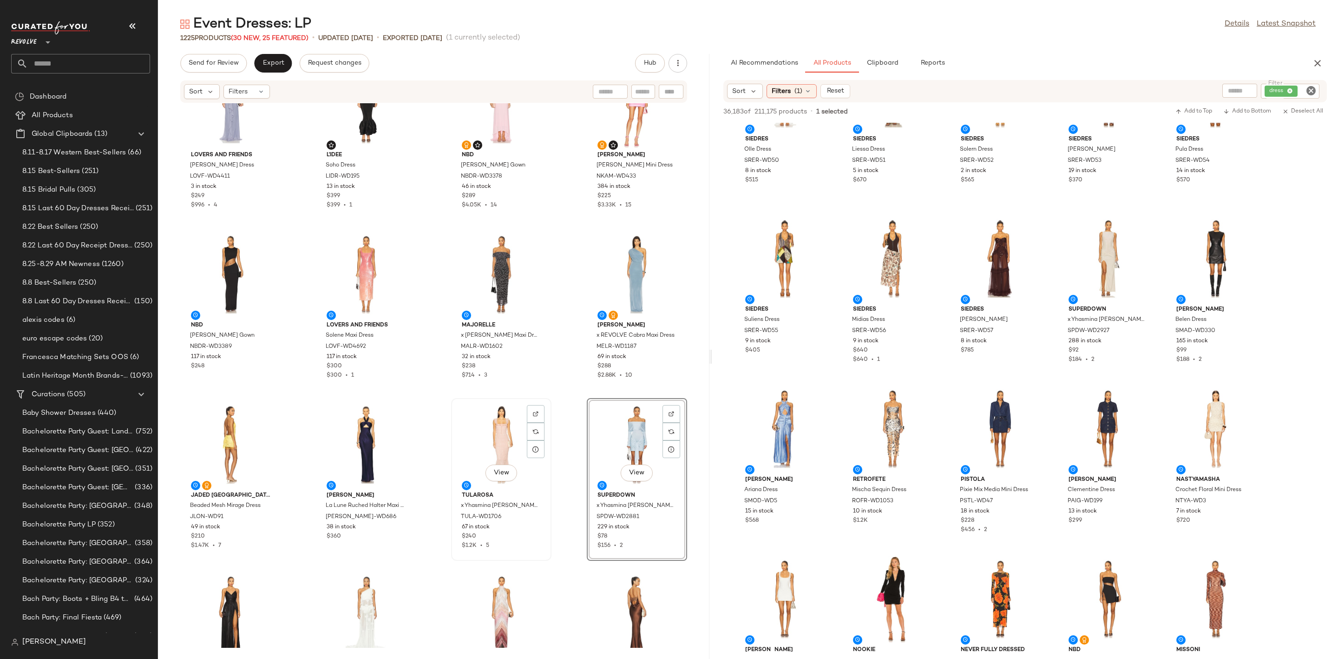
click at [481, 415] on div "View" at bounding box center [502, 444] width 94 height 86
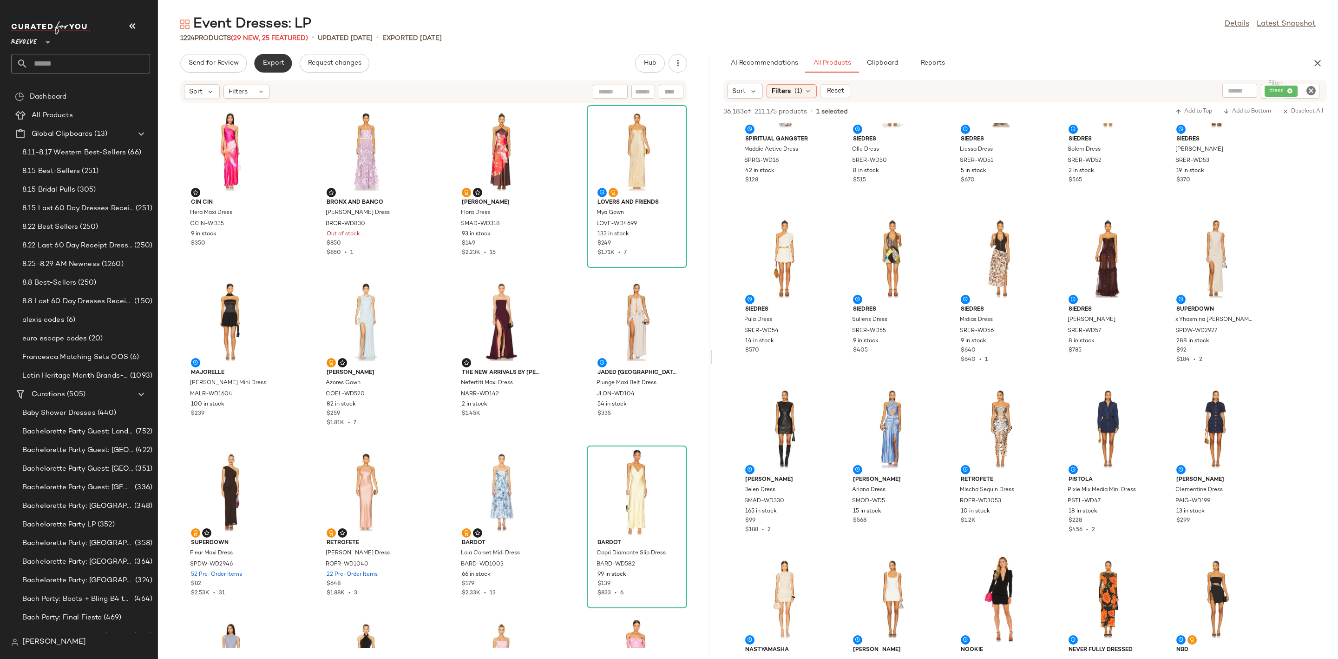
click at [268, 59] on span "Export" at bounding box center [273, 62] width 22 height 7
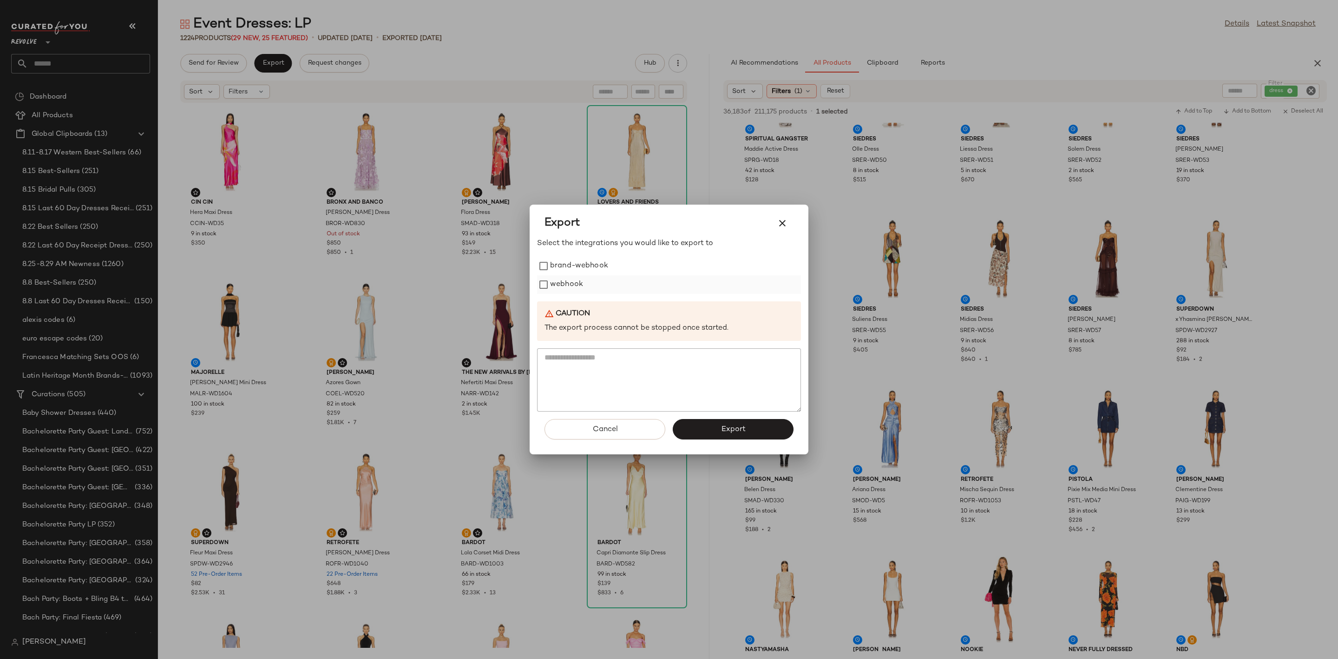
click at [573, 282] on label "webhook" at bounding box center [566, 284] width 33 height 19
click at [707, 425] on button "Export" at bounding box center [733, 429] width 121 height 20
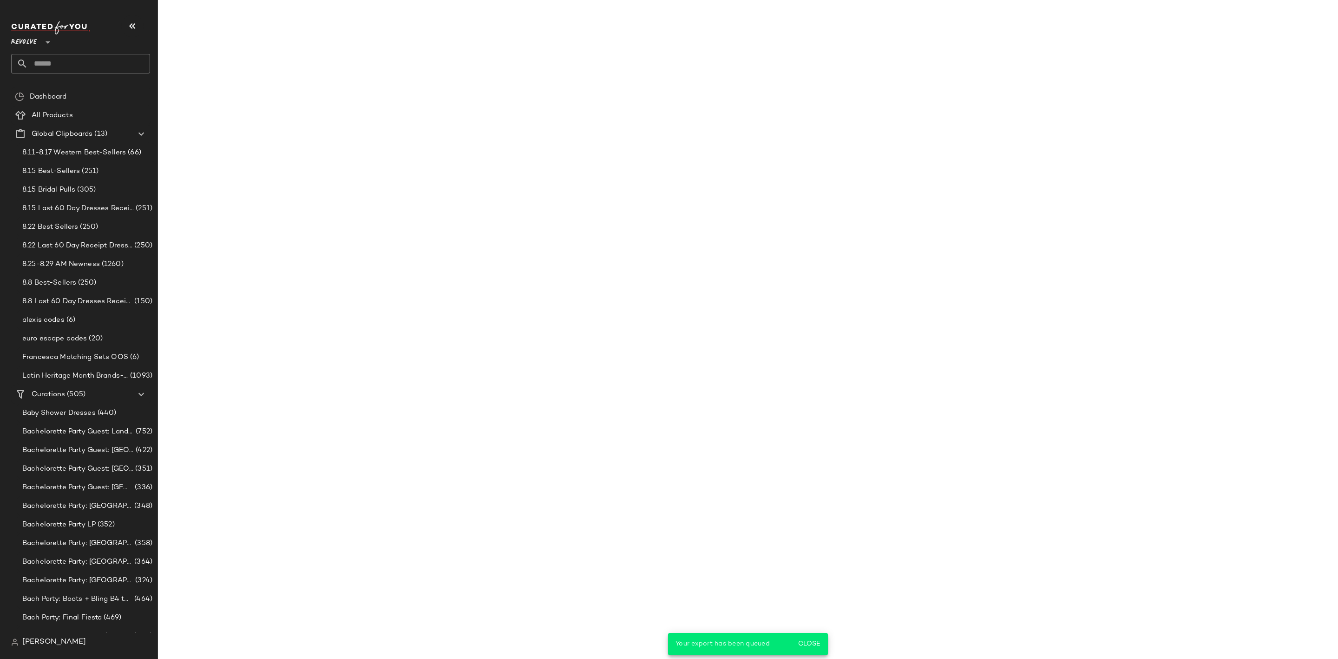
scroll to position [2462, 0]
